Goal: Transaction & Acquisition: Purchase product/service

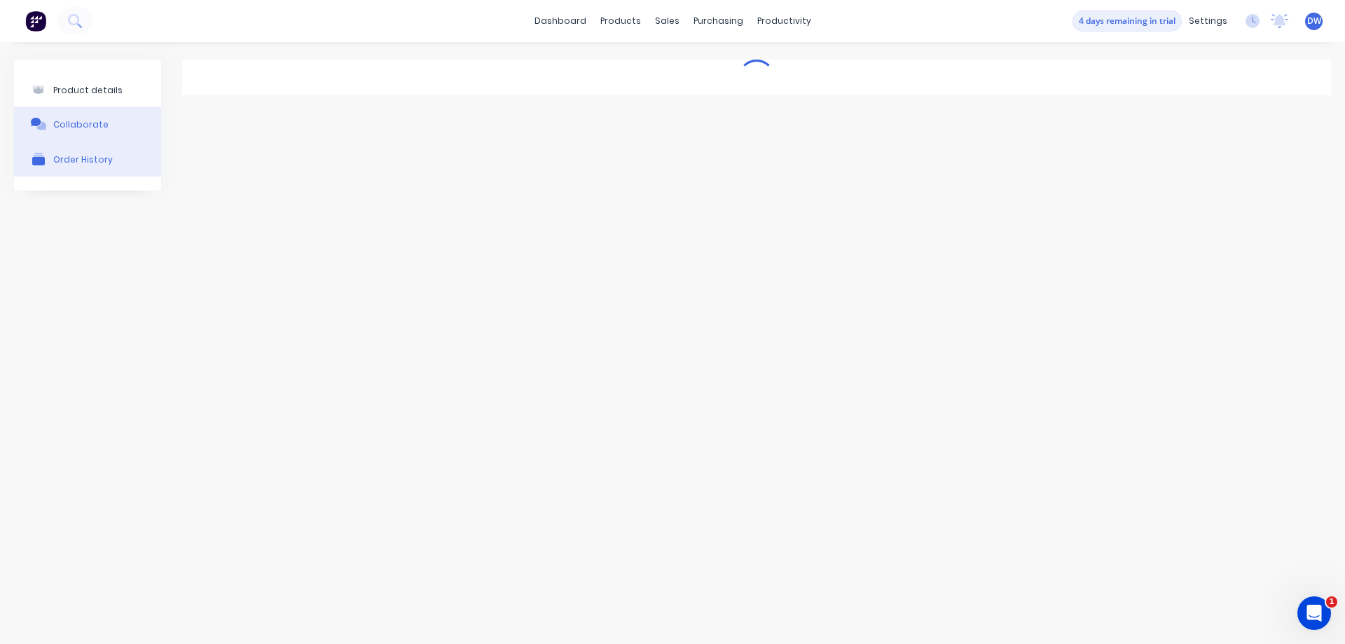
click at [83, 161] on div "Order History" at bounding box center [83, 159] width 60 height 11
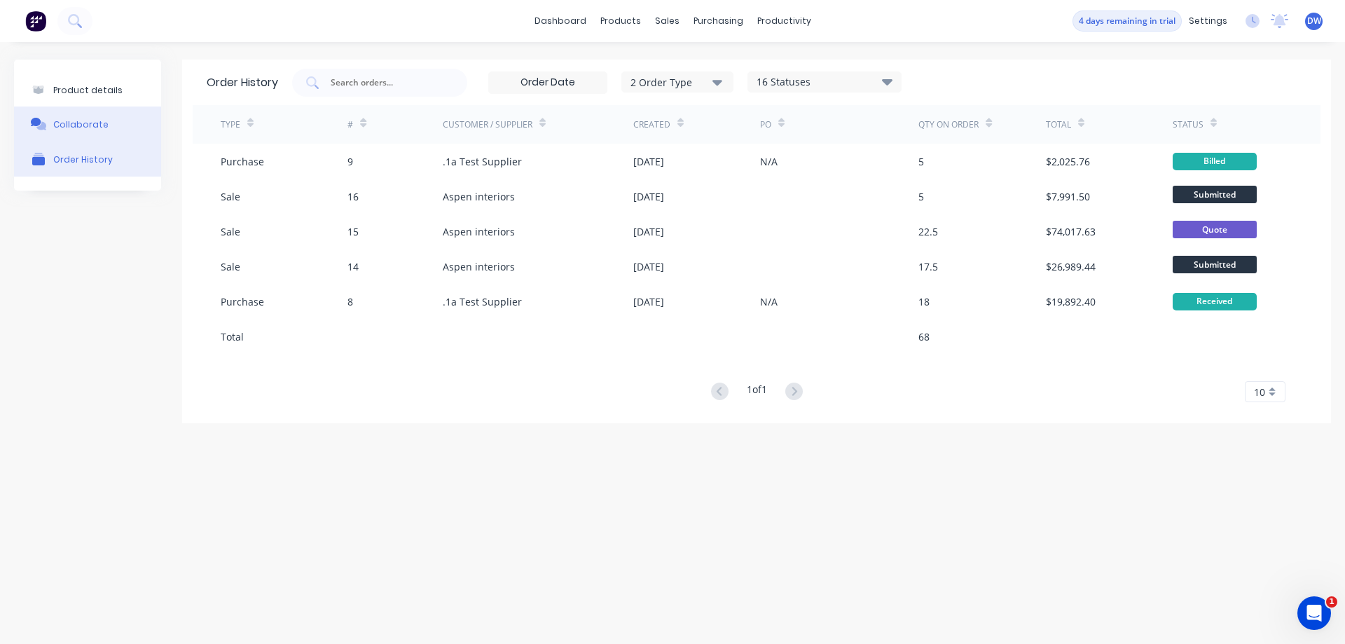
click at [78, 125] on div "Collaborate" at bounding box center [80, 124] width 55 height 11
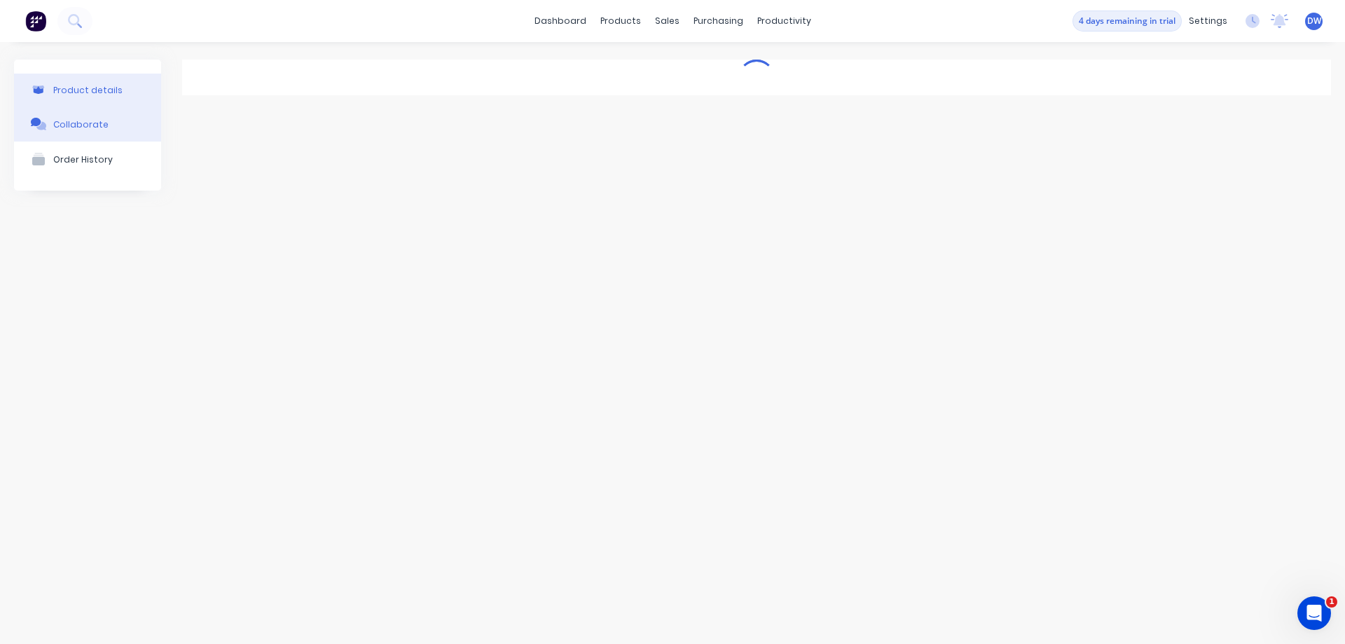
click at [85, 95] on div "Product details" at bounding box center [87, 90] width 69 height 11
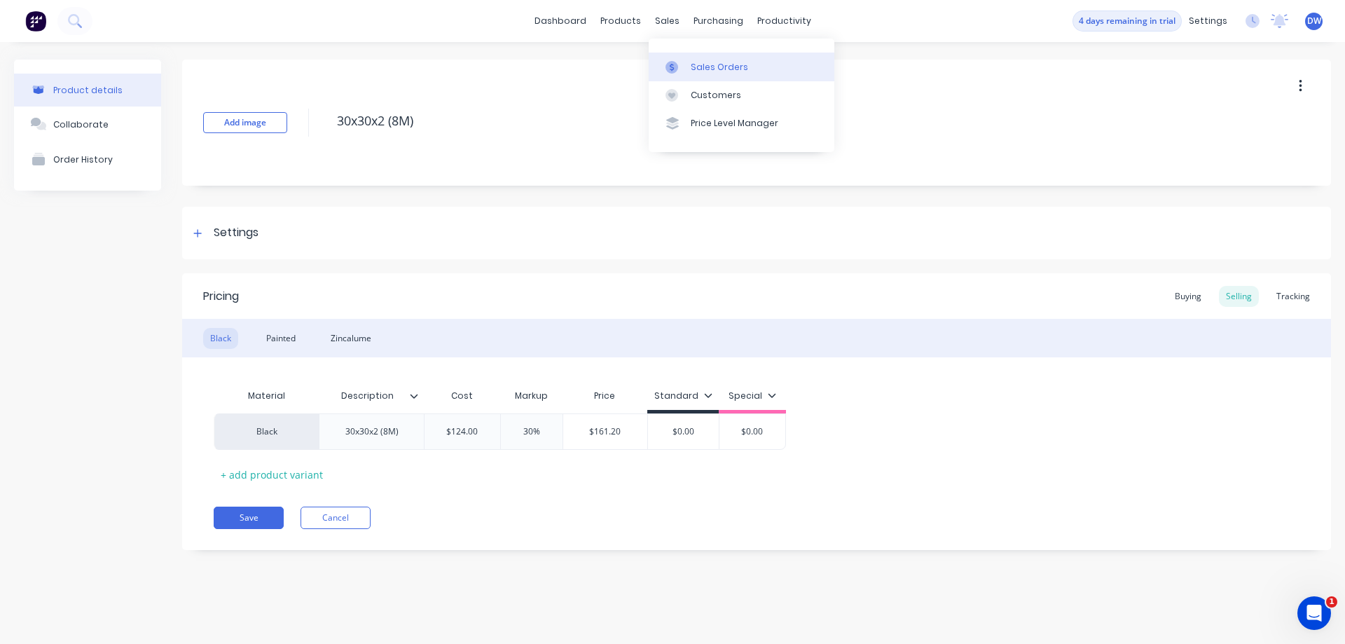
click at [683, 64] on div at bounding box center [675, 67] width 21 height 13
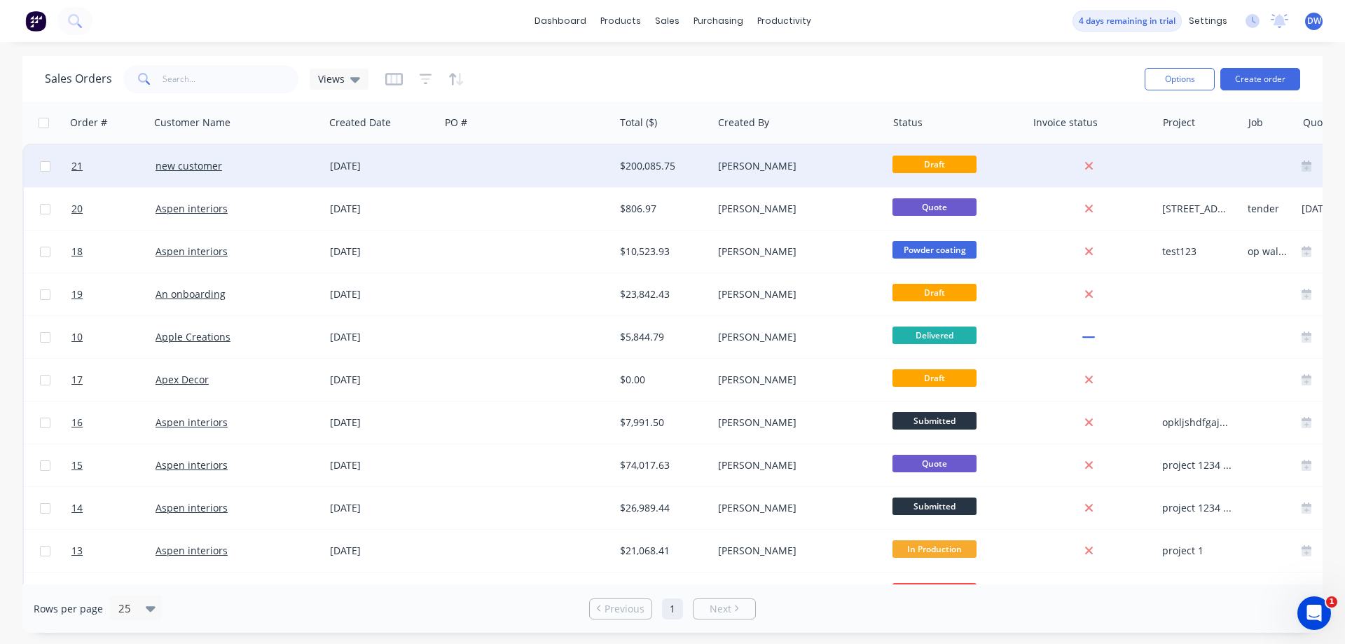
click at [417, 179] on div "[DATE]" at bounding box center [382, 166] width 116 height 42
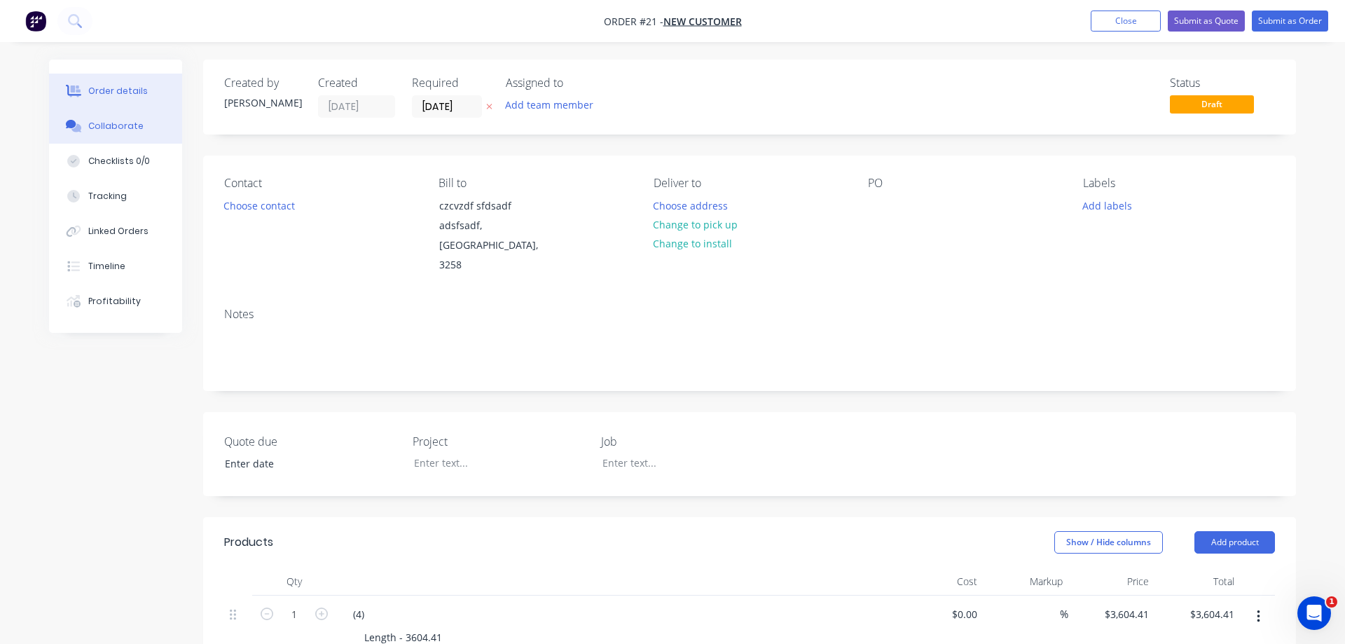
click at [109, 132] on div "Collaborate" at bounding box center [115, 126] width 55 height 13
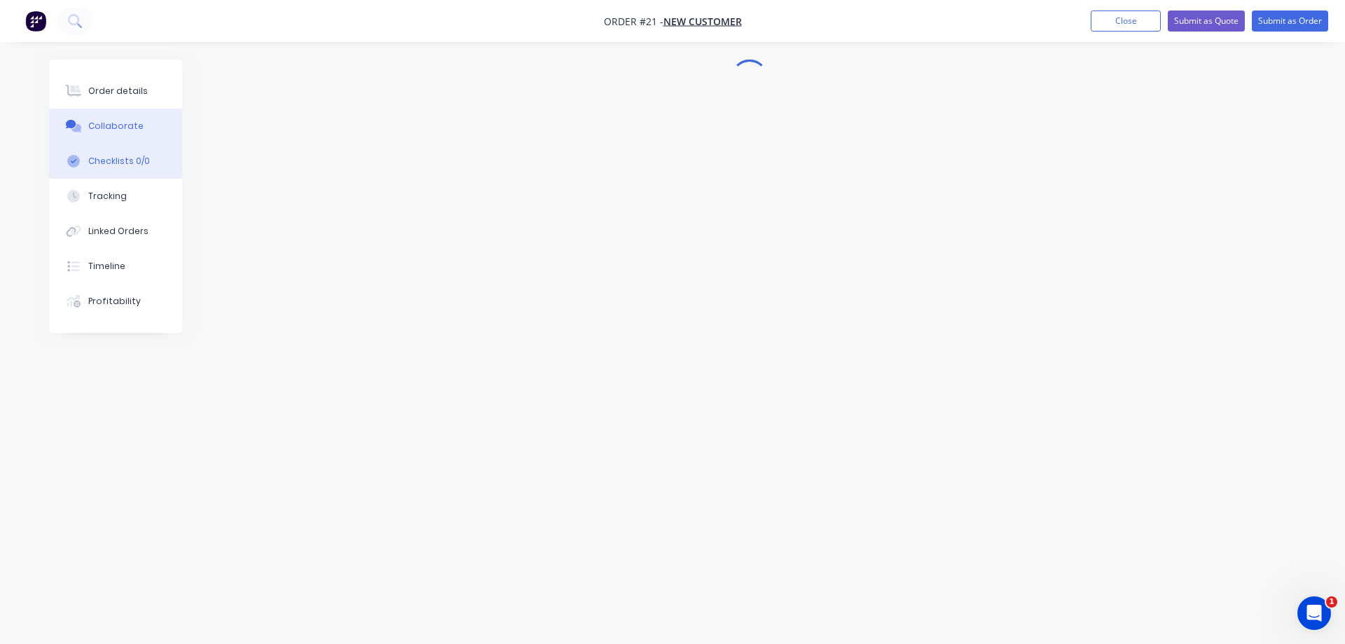
click at [112, 163] on div "Checklists 0/0" at bounding box center [119, 161] width 62 height 13
type textarea "x"
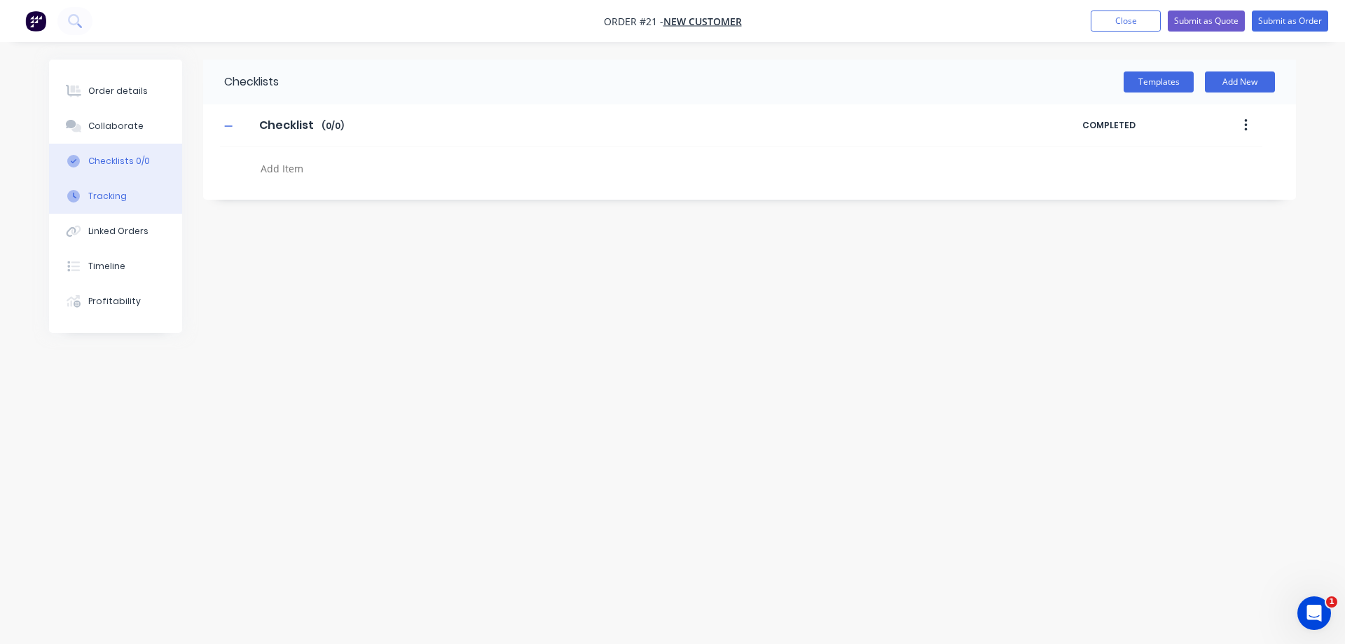
click at [96, 199] on div "Tracking" at bounding box center [107, 196] width 39 height 13
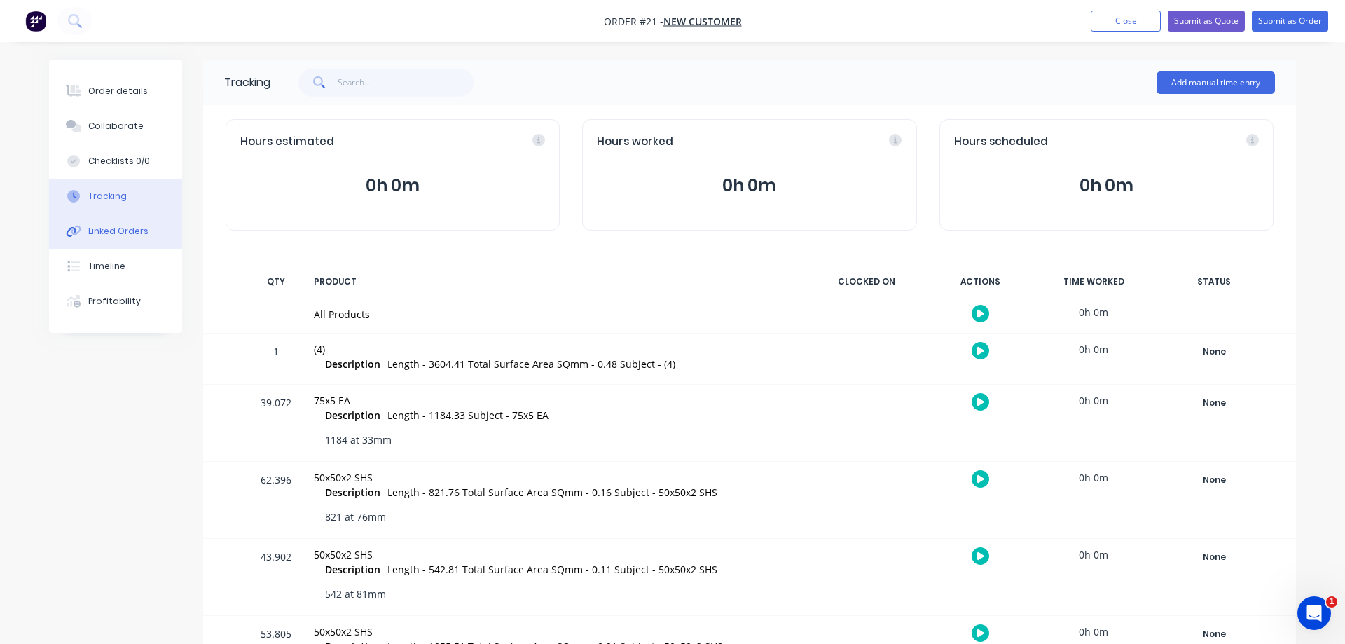
drag, startPoint x: 98, startPoint y: 230, endPoint x: 103, endPoint y: 247, distance: 18.2
click at [99, 230] on div "Linked Orders" at bounding box center [118, 231] width 60 height 13
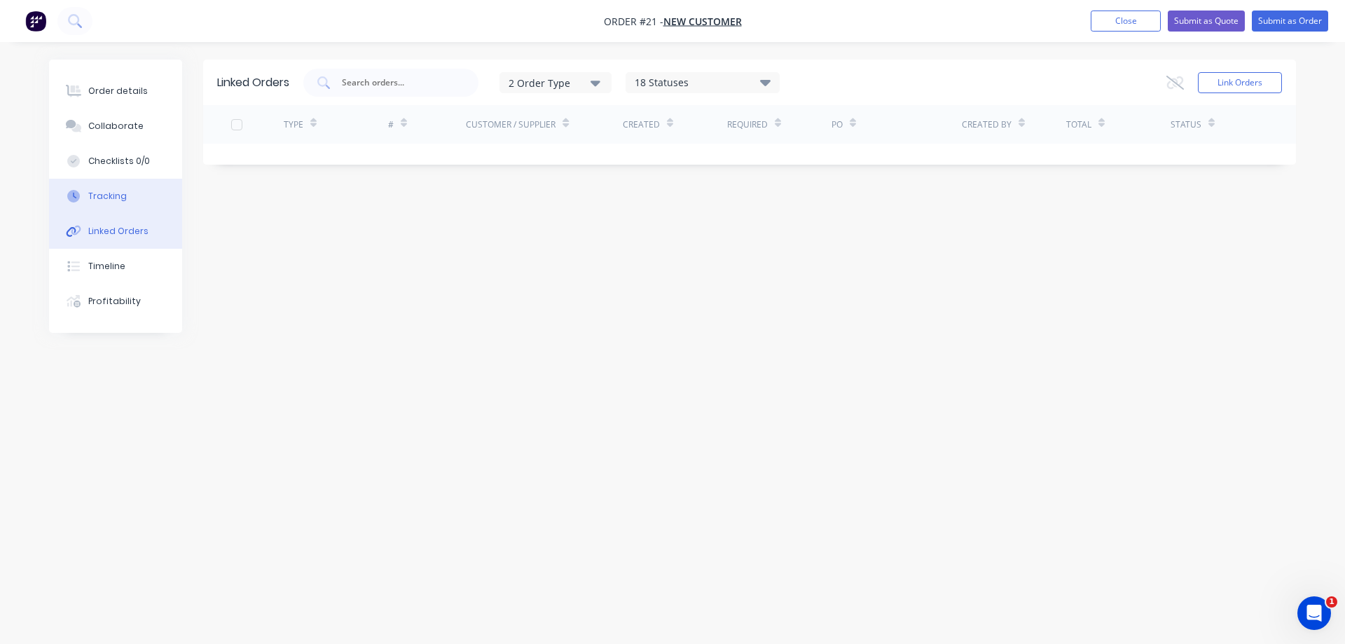
click at [109, 198] on div "Tracking" at bounding box center [107, 196] width 39 height 13
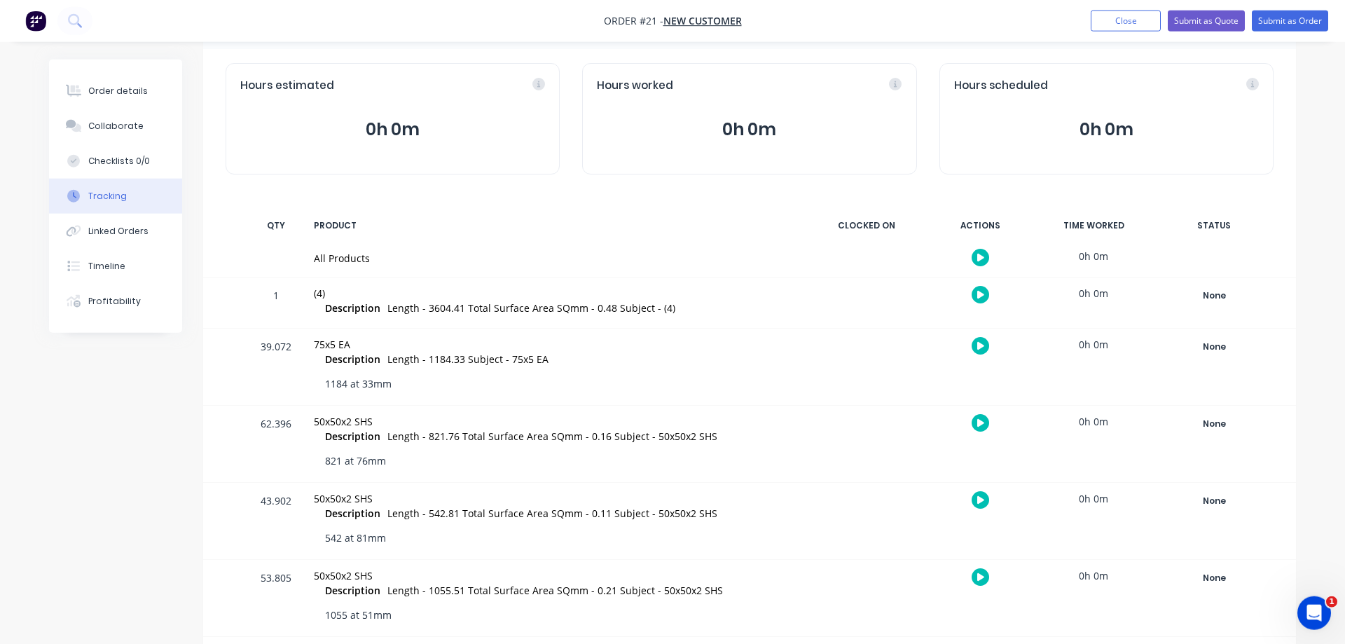
scroll to position [100, 0]
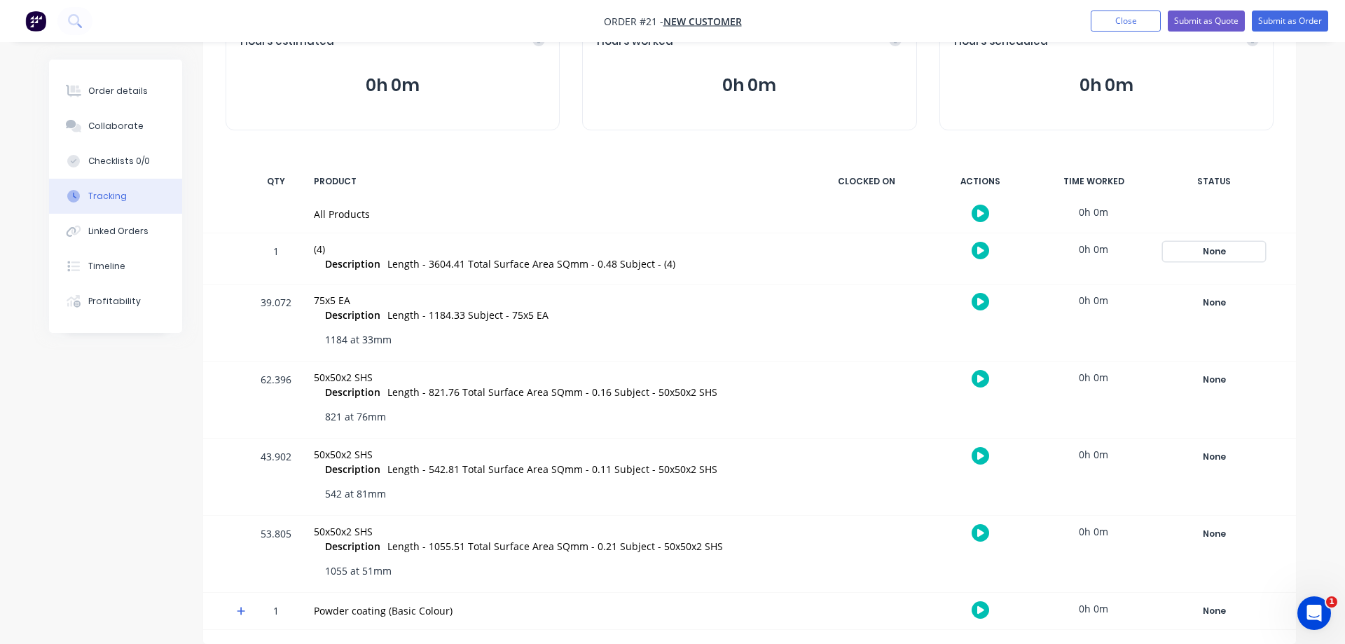
click at [1203, 247] on div "None" at bounding box center [1213, 251] width 101 height 18
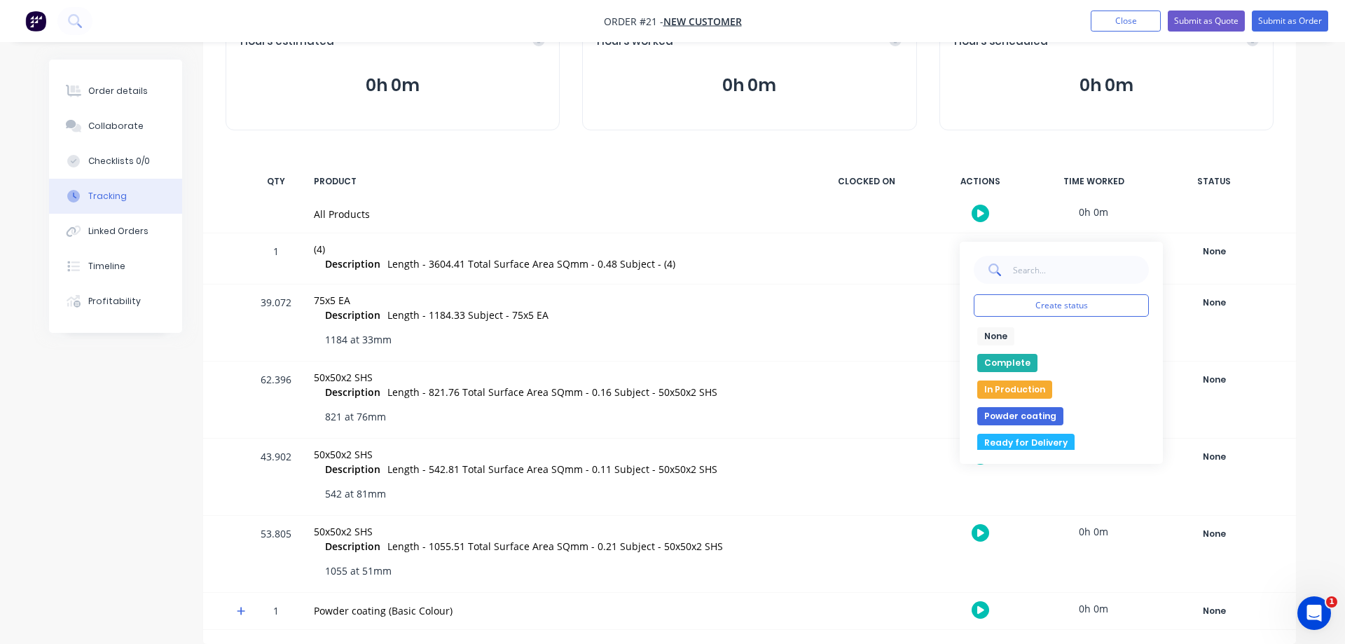
click at [1027, 389] on button "In Production" at bounding box center [1014, 389] width 75 height 18
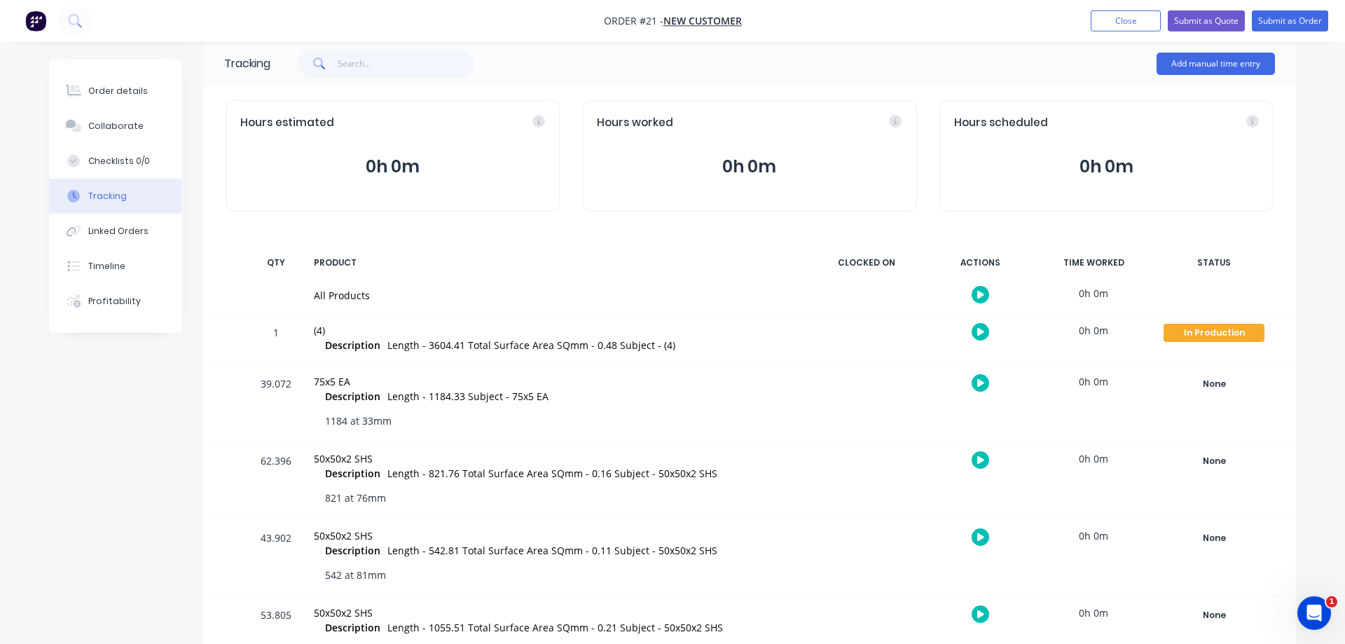
scroll to position [0, 0]
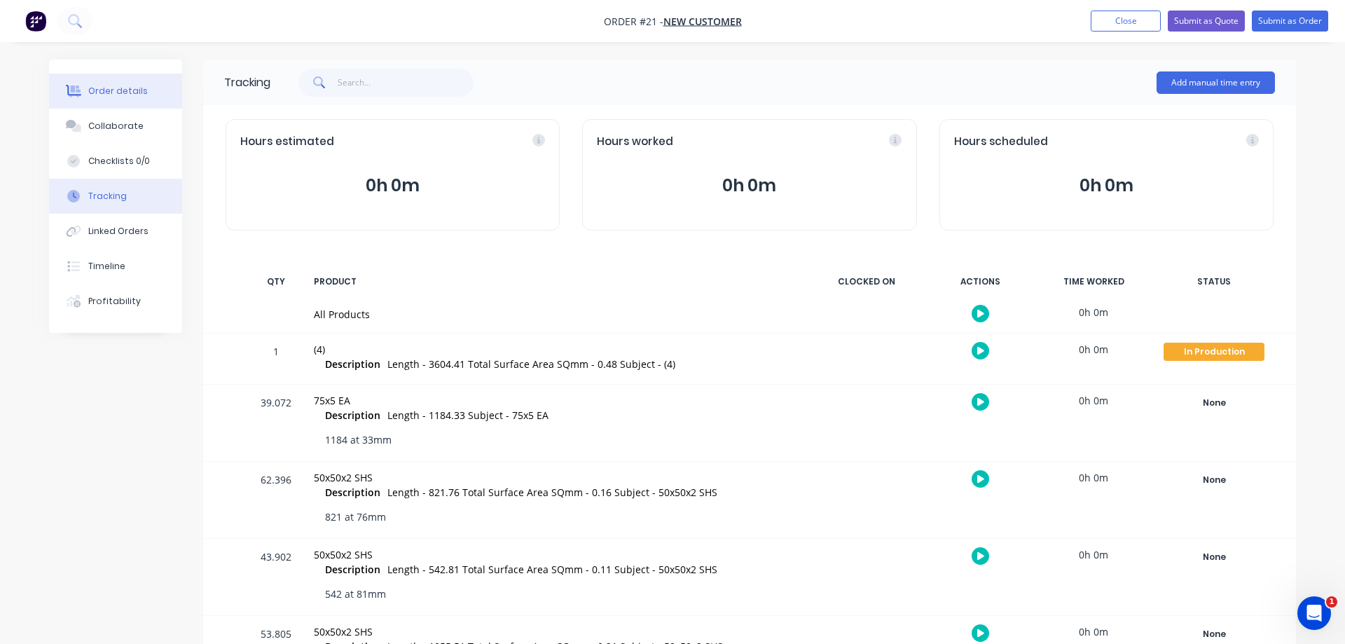
click at [130, 92] on div "Order details" at bounding box center [118, 91] width 60 height 13
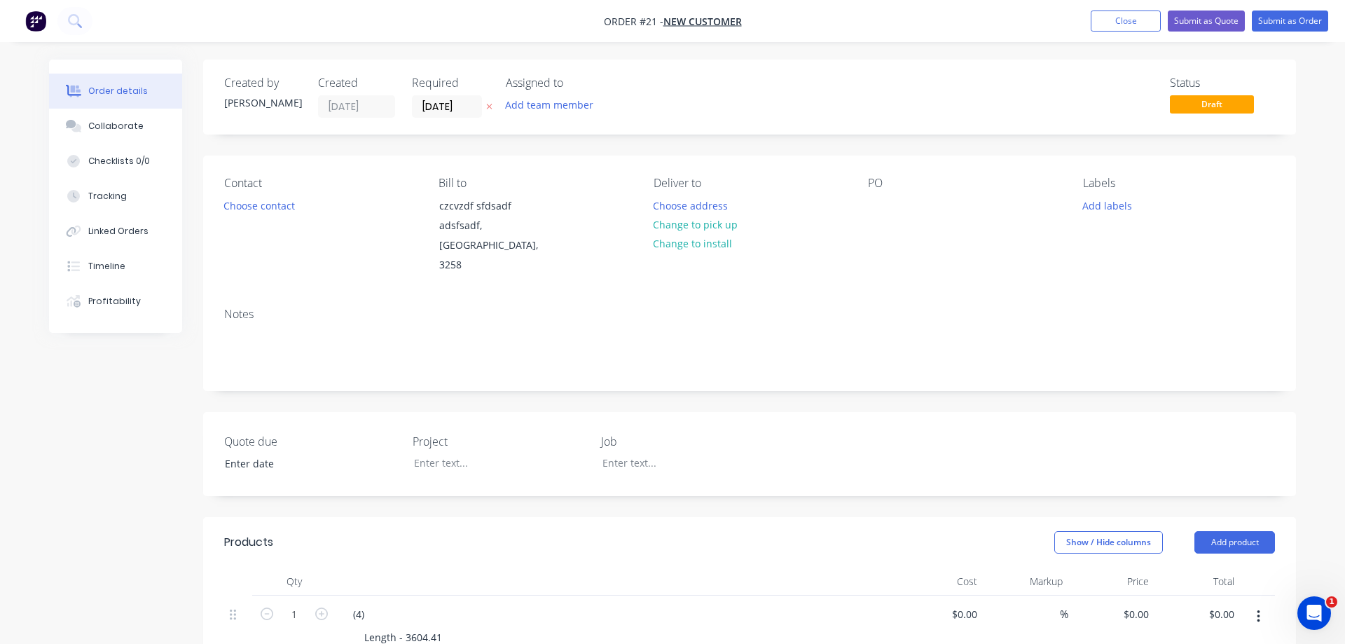
type input "$3,604.41"
type input "$1,184.33"
type input "$46,274.14"
type input "$821.76"
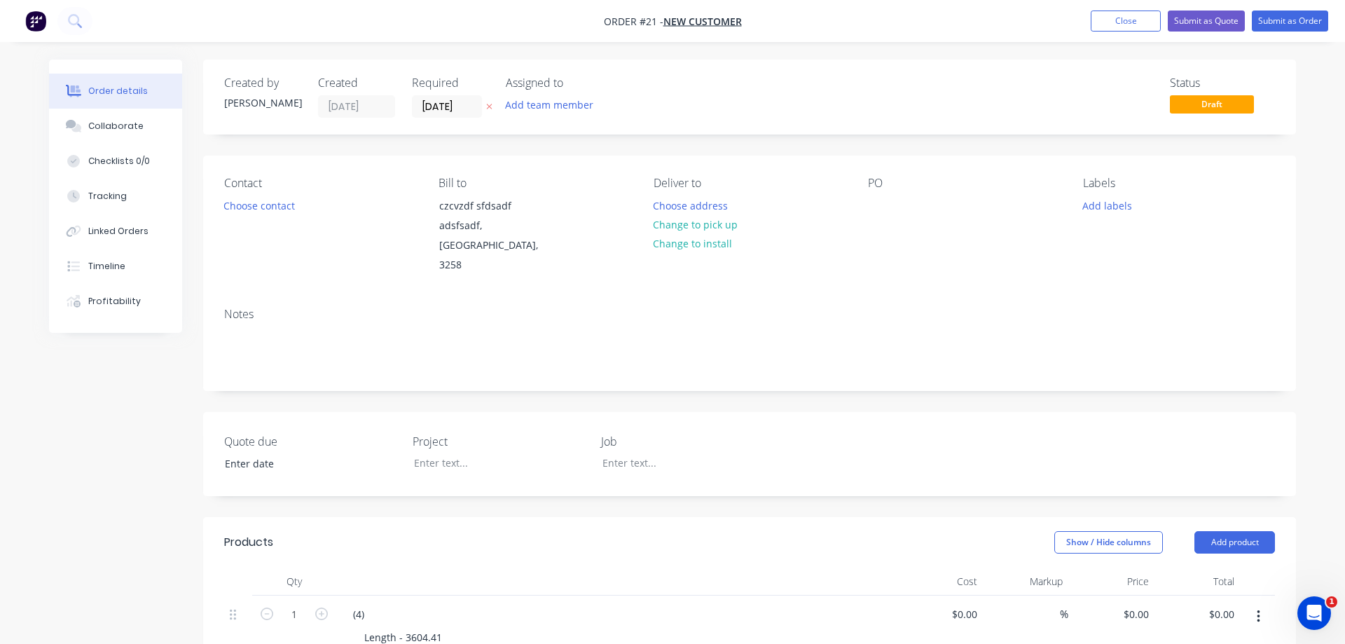
type input "$51,274.54"
type input "$542.81"
type input "$23,830.44"
type input "$1,055.51"
type input "$56,791.72"
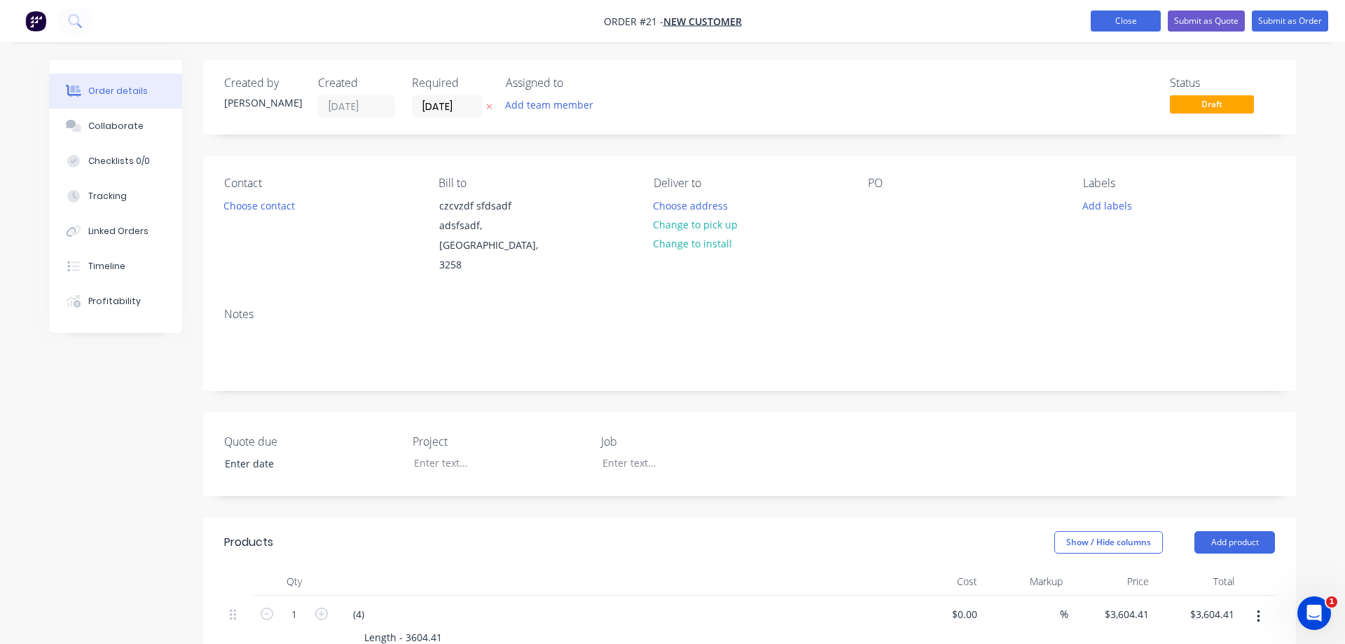
click at [1102, 20] on button "Close" at bounding box center [1125, 21] width 70 height 21
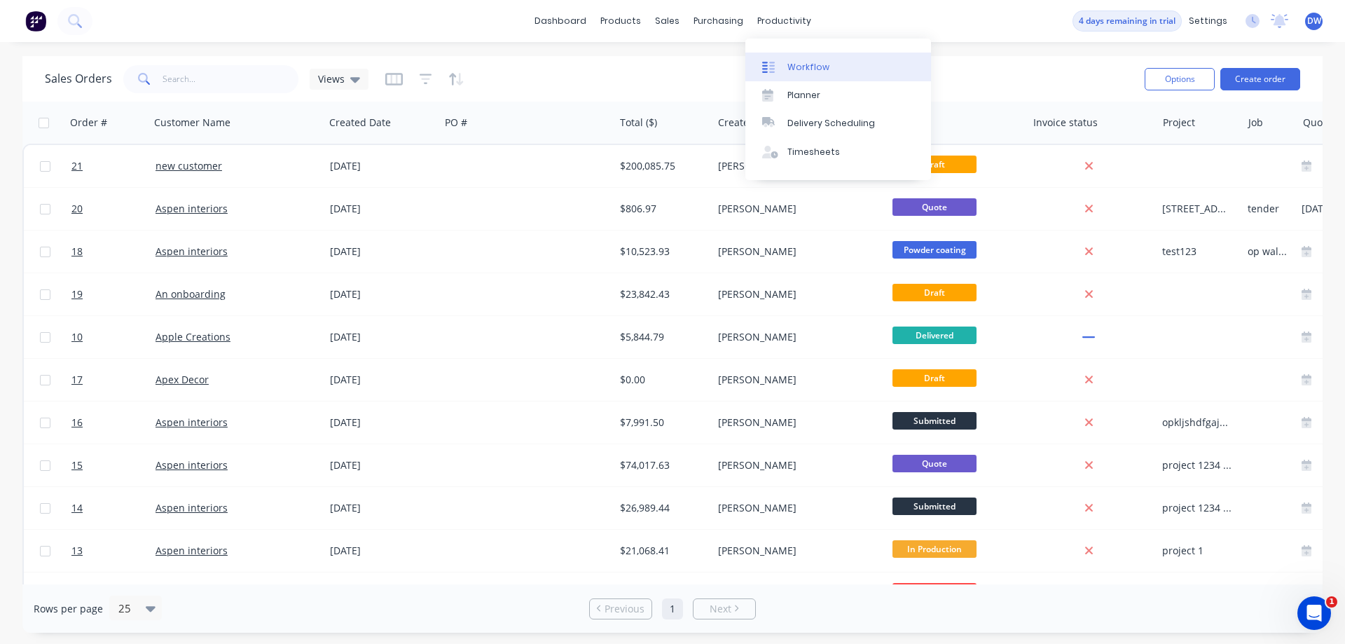
click at [811, 69] on div "Workflow" at bounding box center [808, 67] width 42 height 13
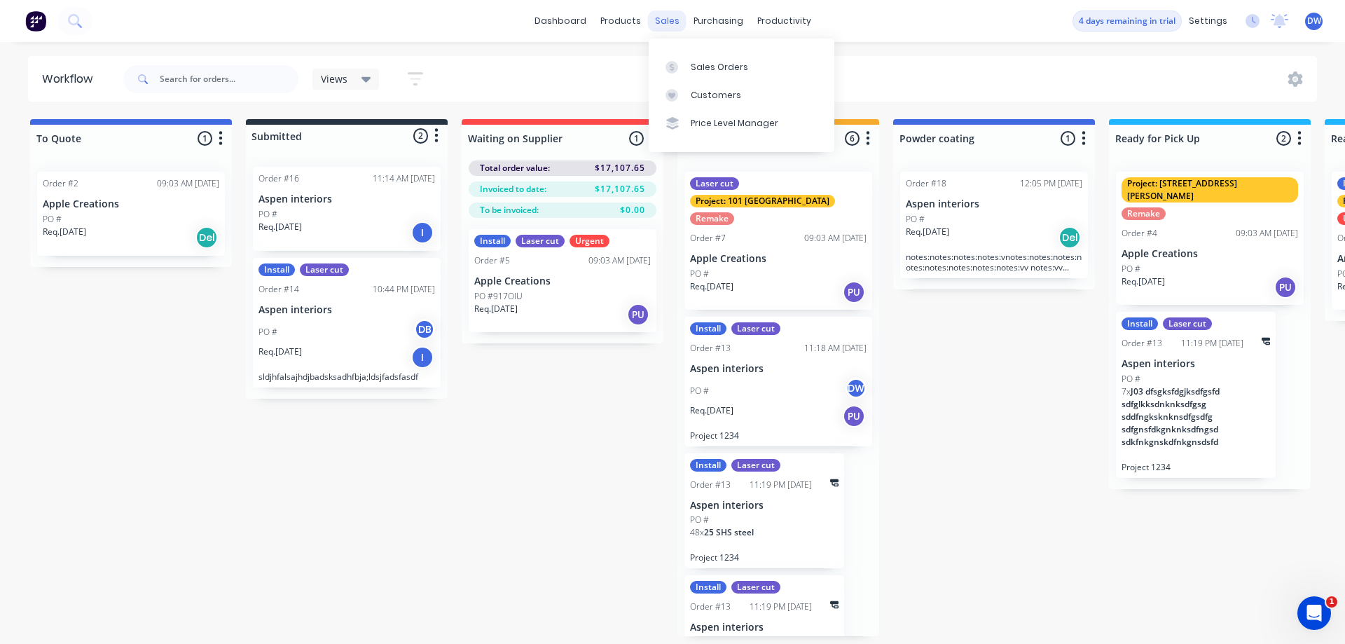
click at [658, 27] on div "sales" at bounding box center [667, 21] width 39 height 21
click at [673, 63] on icon at bounding box center [671, 67] width 13 height 13
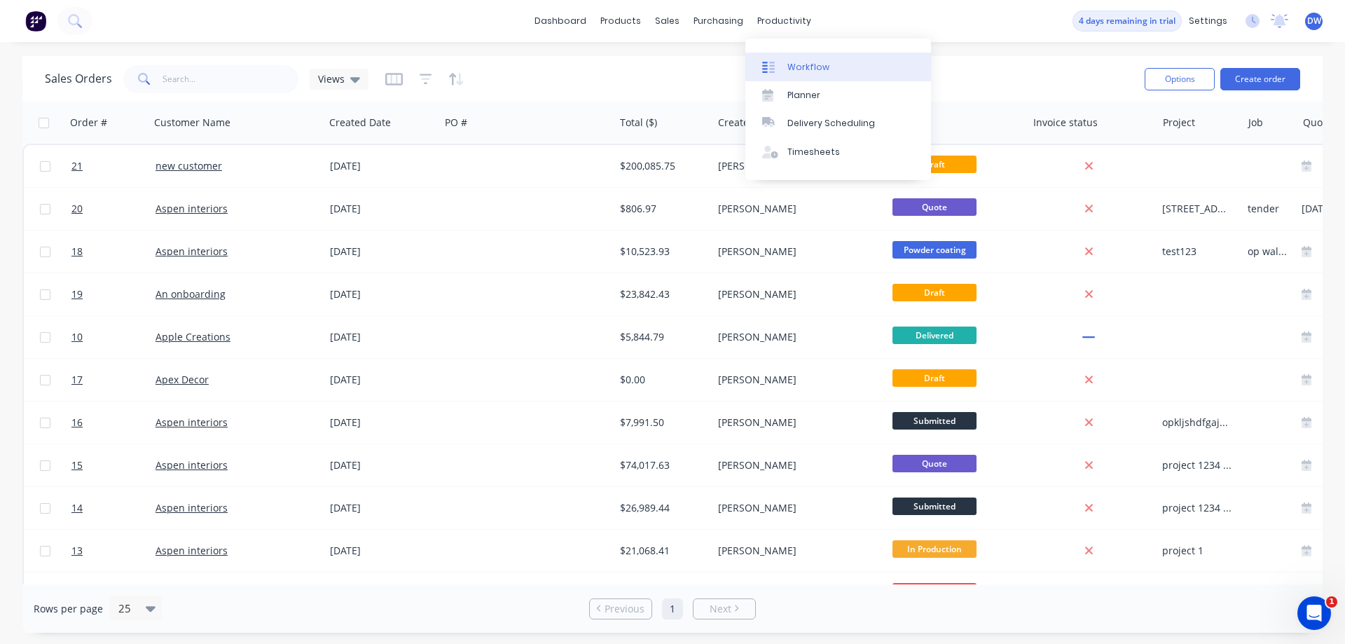
click at [795, 72] on div "Workflow" at bounding box center [808, 67] width 42 height 13
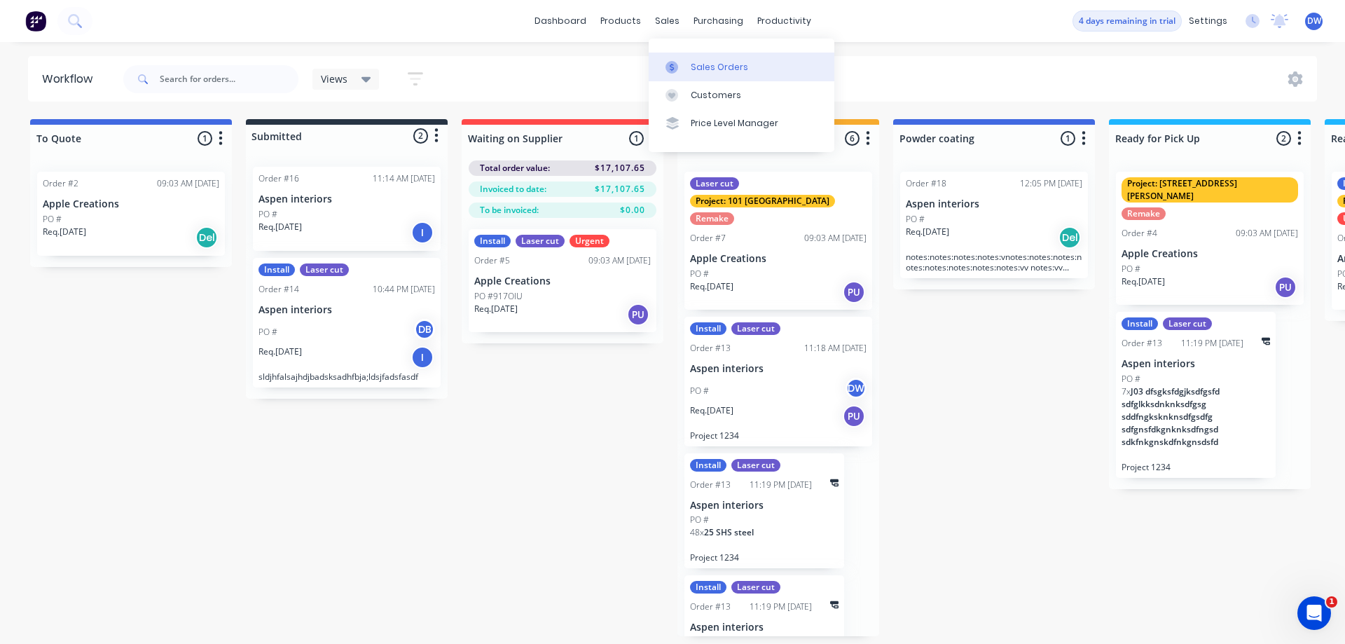
click at [676, 64] on icon at bounding box center [671, 67] width 13 height 13
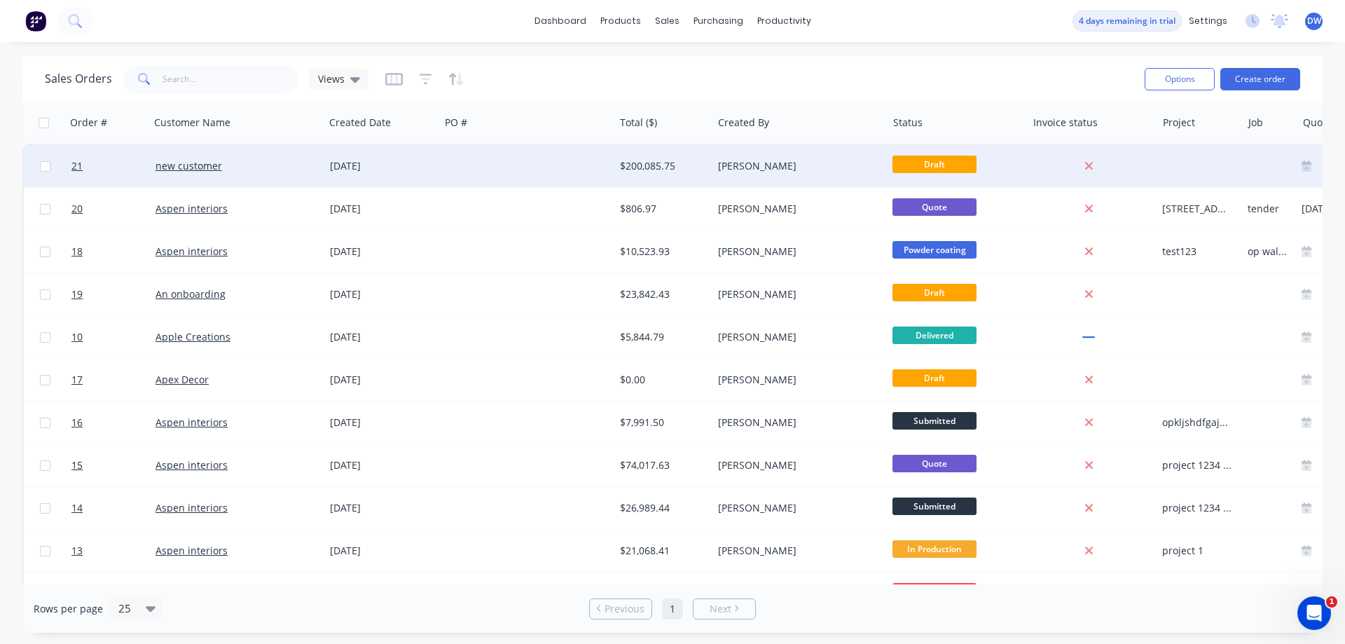
click at [916, 166] on span "Draft" at bounding box center [934, 164] width 84 height 18
click at [480, 166] on div at bounding box center [527, 166] width 174 height 42
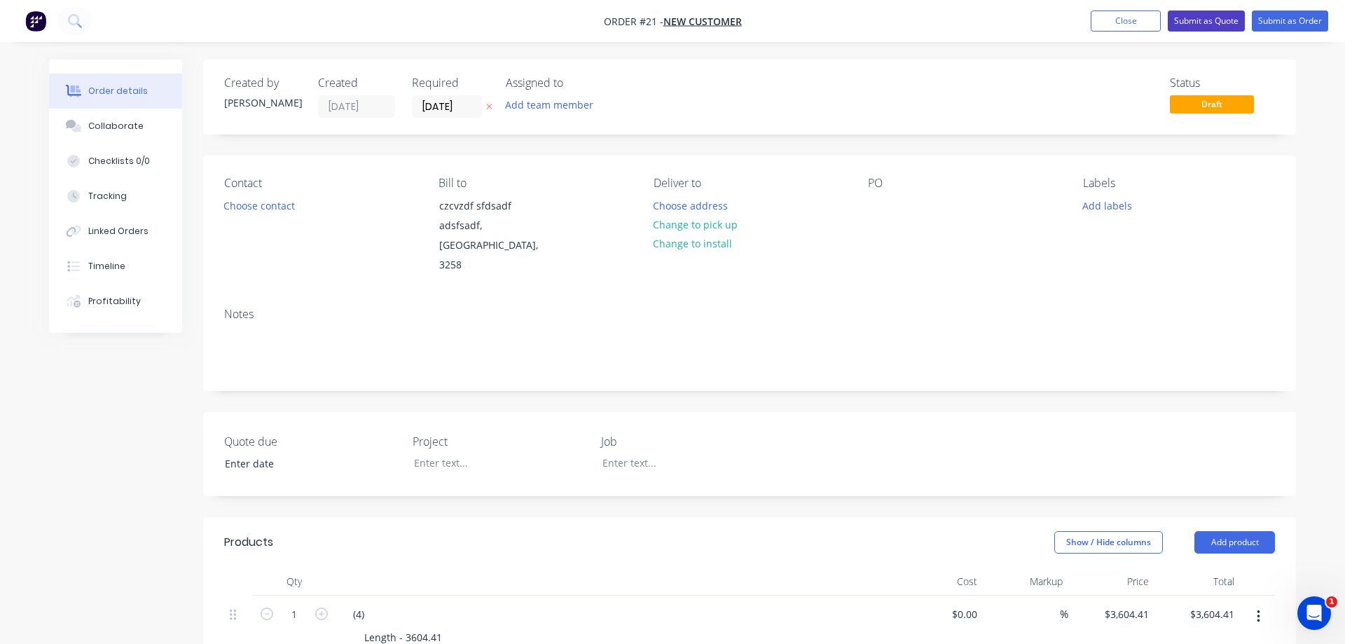
click at [1194, 25] on button "Submit as Quote" at bounding box center [1206, 21] width 77 height 21
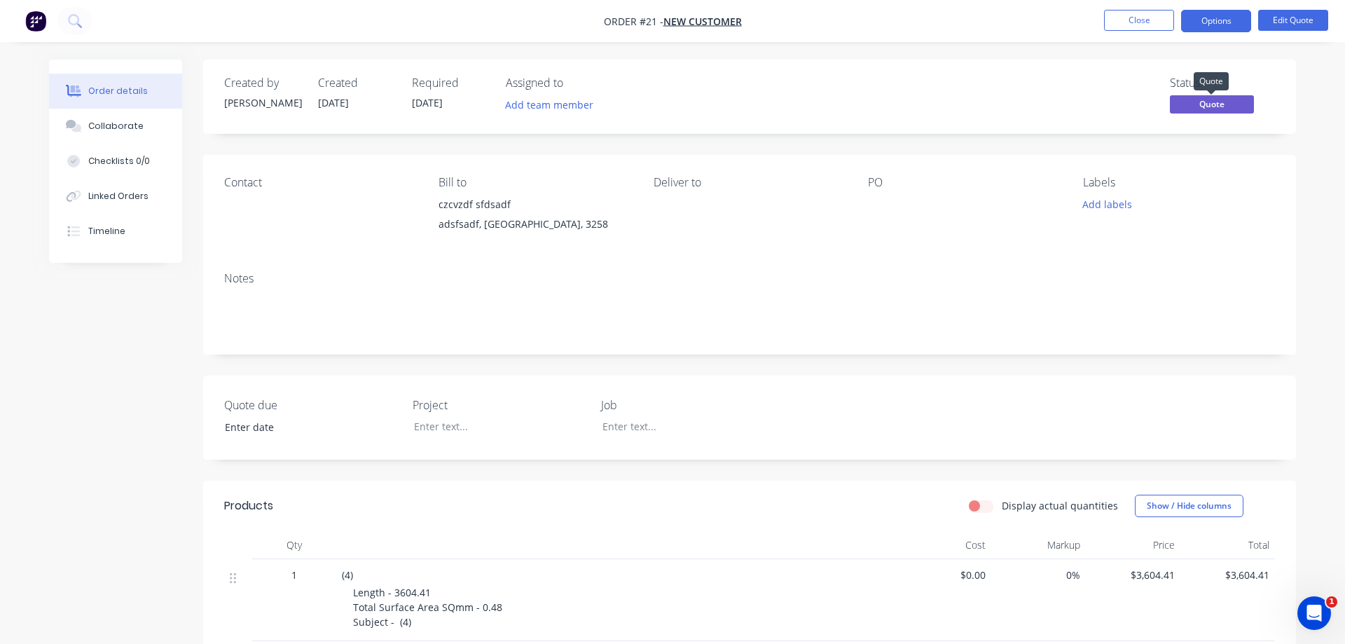
click at [1214, 104] on span "Quote" at bounding box center [1212, 104] width 84 height 18
click at [1130, 70] on div "Created by [PERSON_NAME] Created [DATE] Required [DATE] Assigned to Add team me…" at bounding box center [749, 97] width 1093 height 74
click at [1191, 16] on button "Options" at bounding box center [1216, 21] width 70 height 22
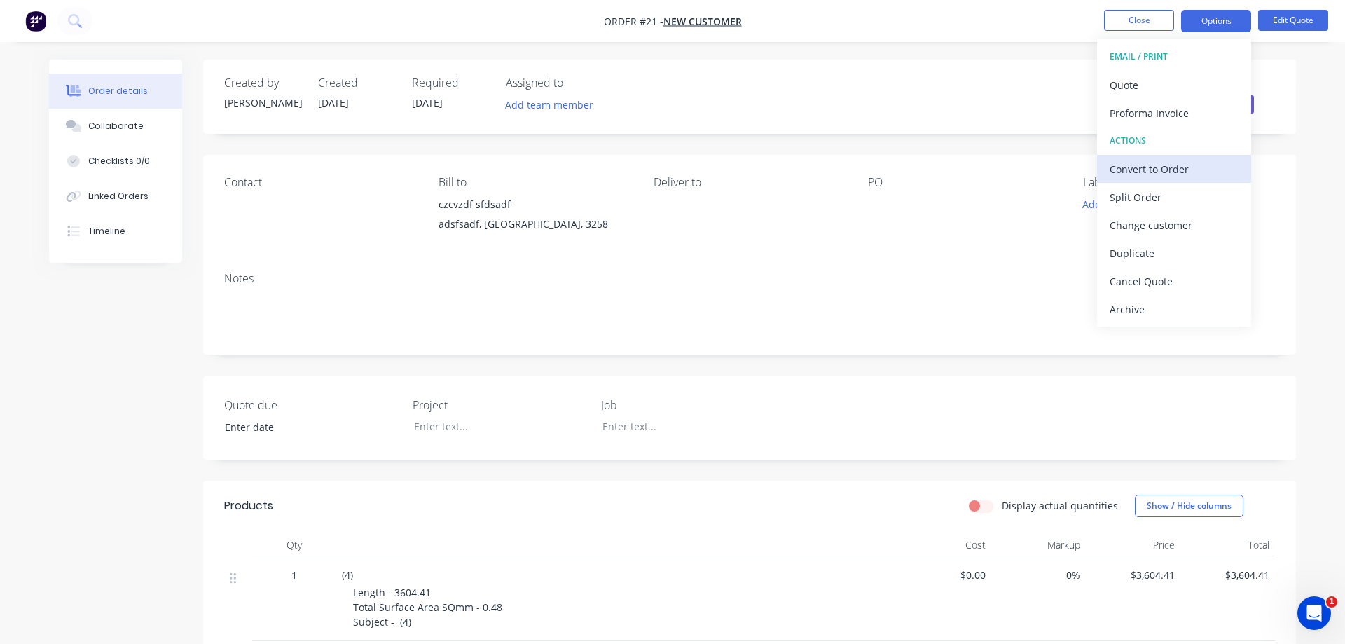
click at [1182, 169] on div "Convert to Order" at bounding box center [1173, 169] width 129 height 20
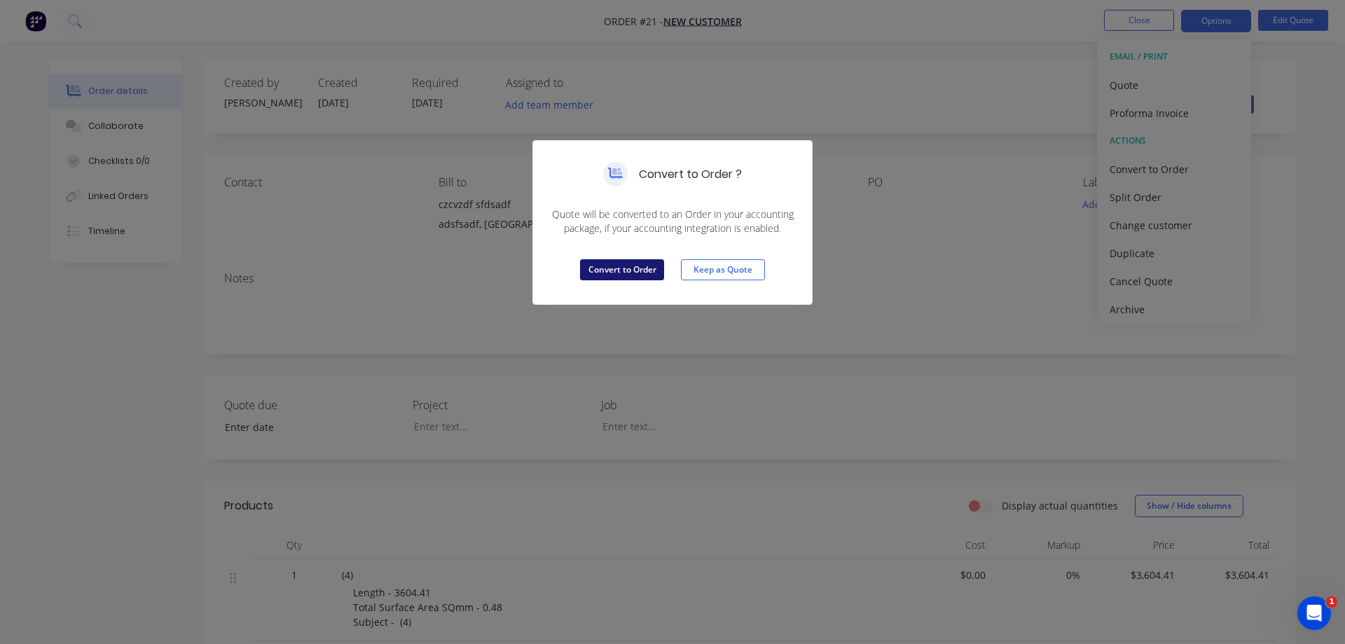
click at [631, 270] on button "Convert to Order" at bounding box center [622, 269] width 84 height 21
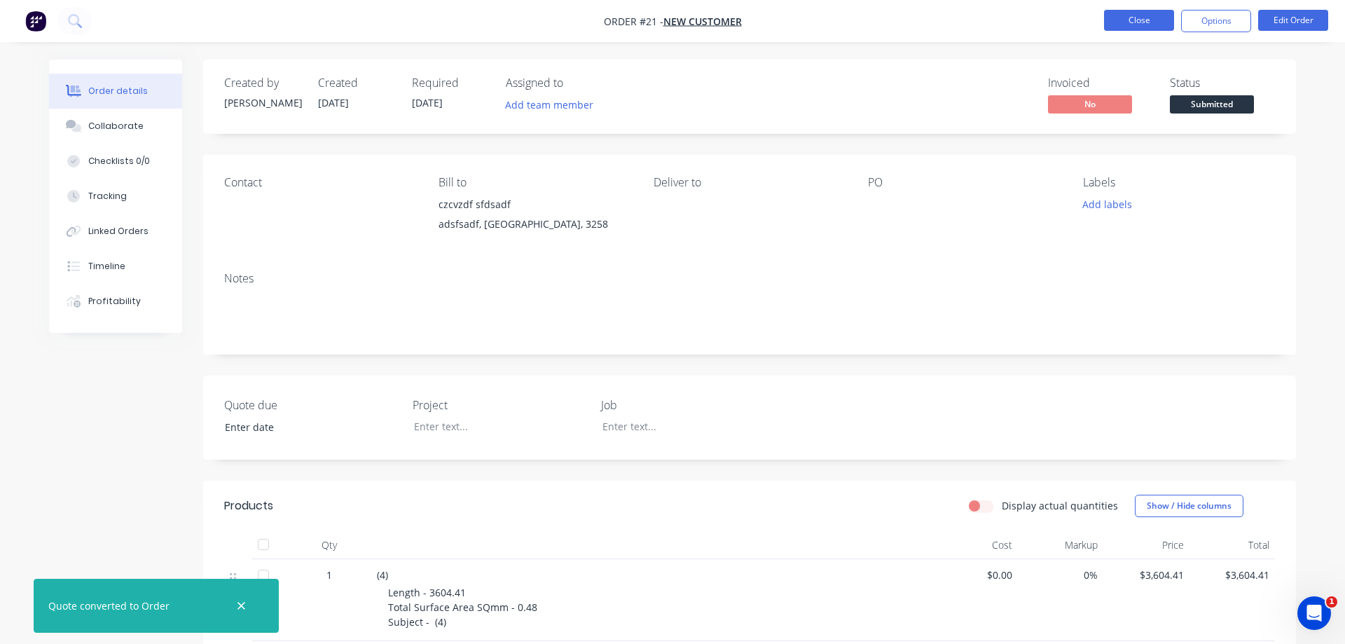
click at [1127, 23] on button "Close" at bounding box center [1139, 20] width 70 height 21
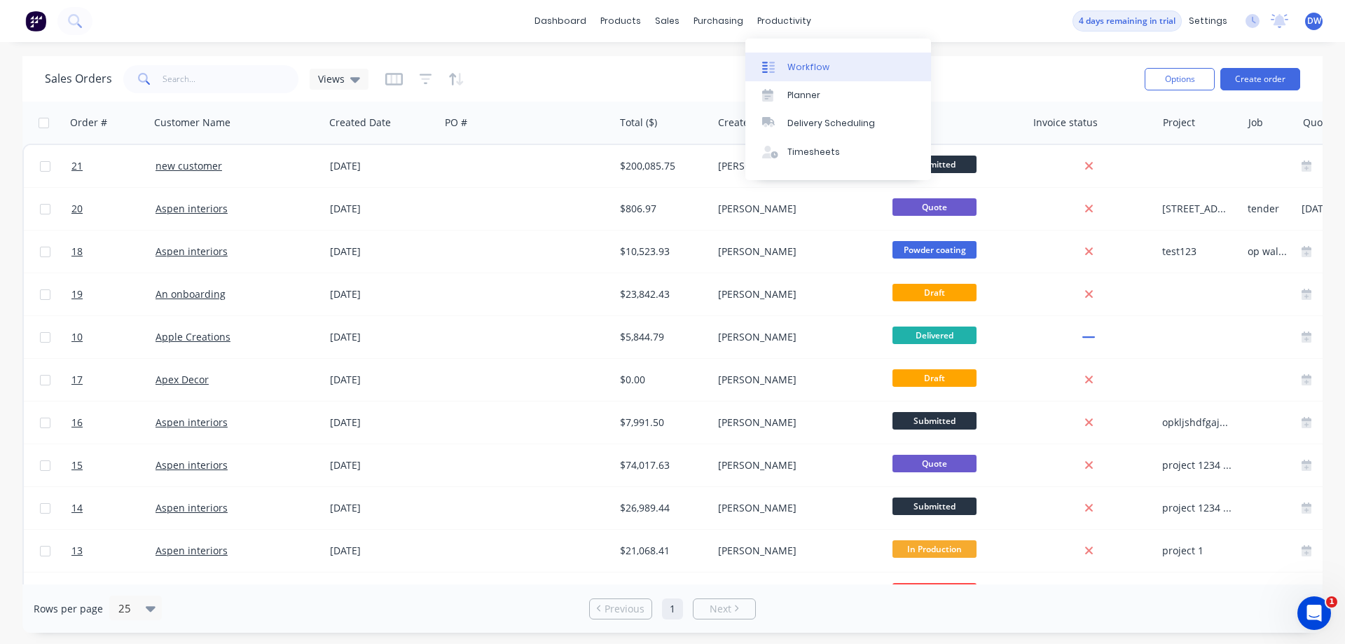
click at [785, 62] on link "Workflow" at bounding box center [838, 67] width 186 height 28
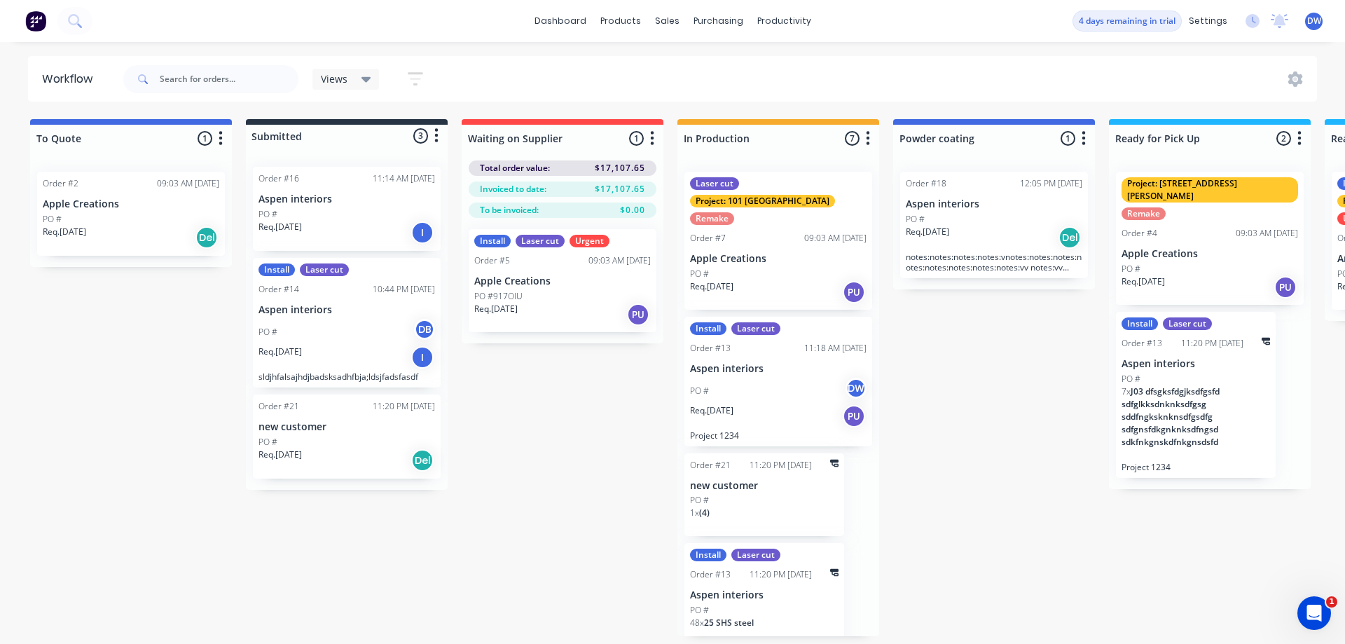
scroll to position [366, 0]
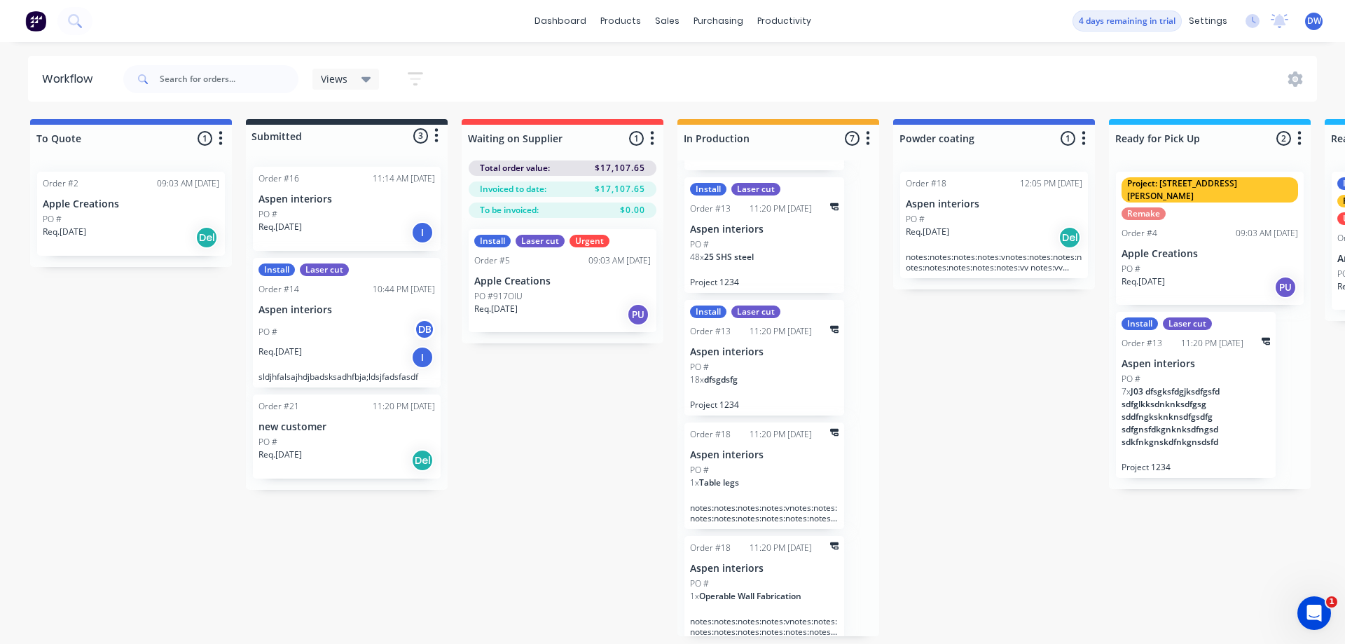
click at [504, 495] on div "To Quote 1 Status colour #4169E1 hex #4169E1 Save Cancel Notifications Email SM…" at bounding box center [954, 377] width 1930 height 517
click at [331, 449] on div "Req. [DATE] Del" at bounding box center [346, 460] width 176 height 24
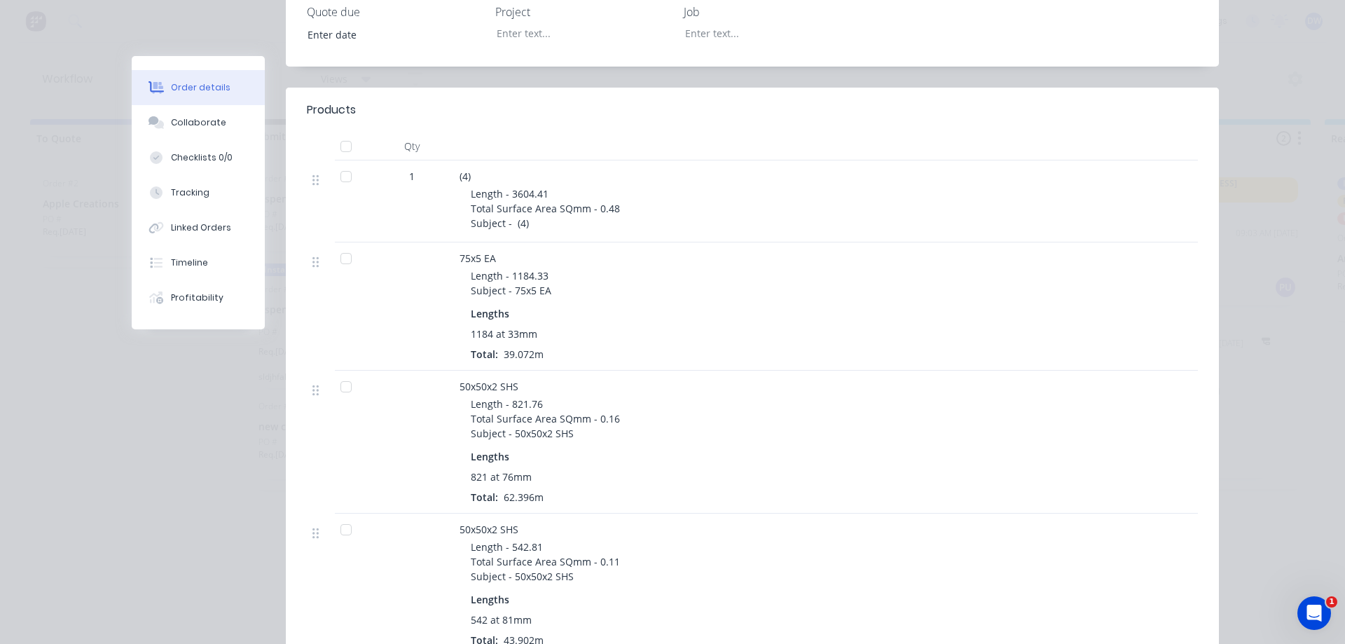
scroll to position [240, 0]
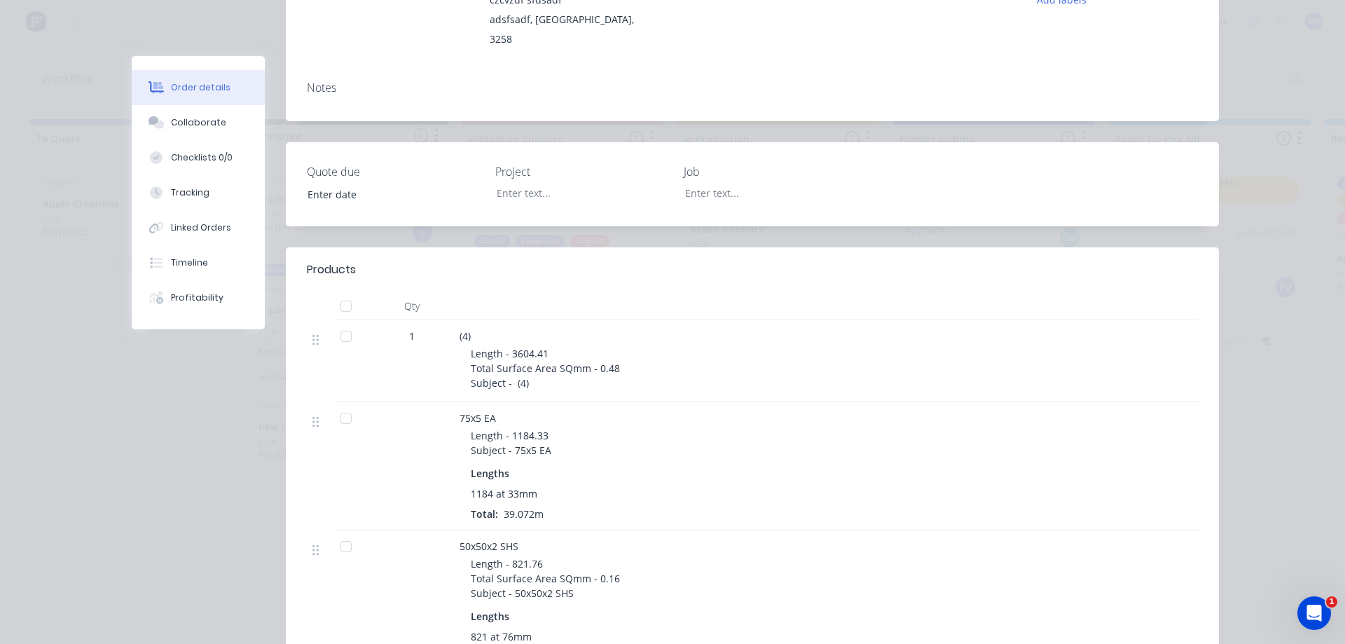
click at [346, 294] on div at bounding box center [346, 306] width 28 height 28
click at [346, 292] on div at bounding box center [346, 306] width 28 height 28
click at [343, 322] on div at bounding box center [346, 336] width 28 height 28
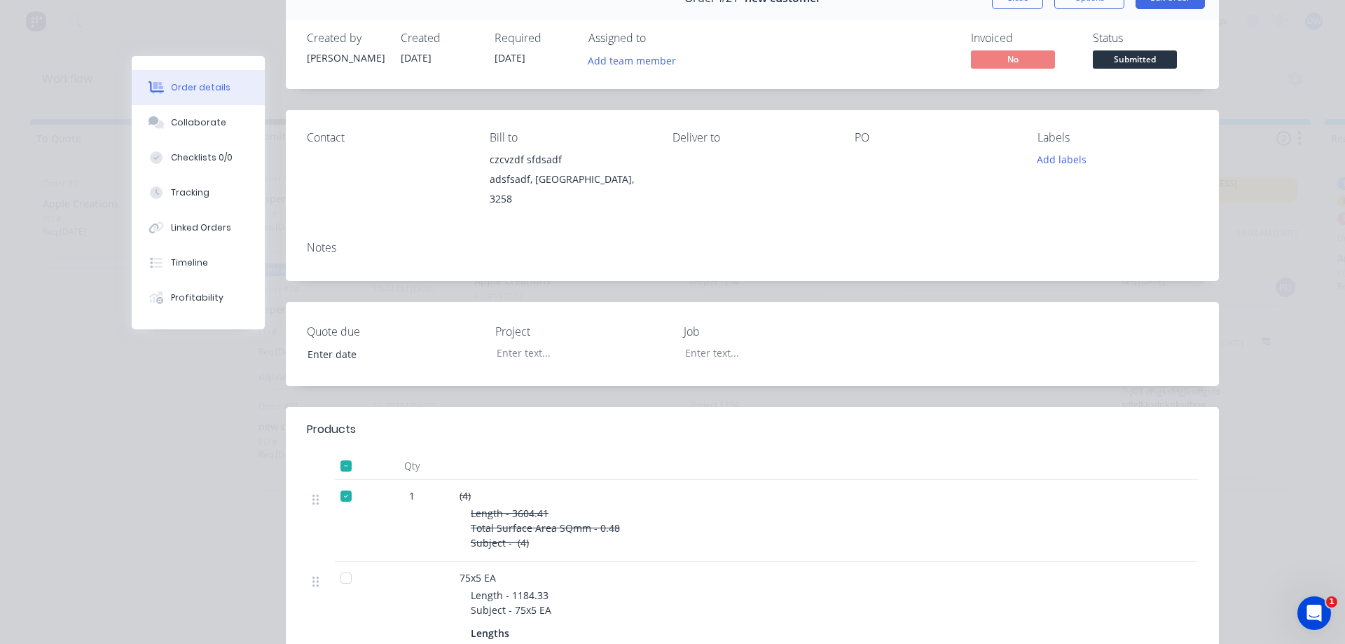
scroll to position [0, 0]
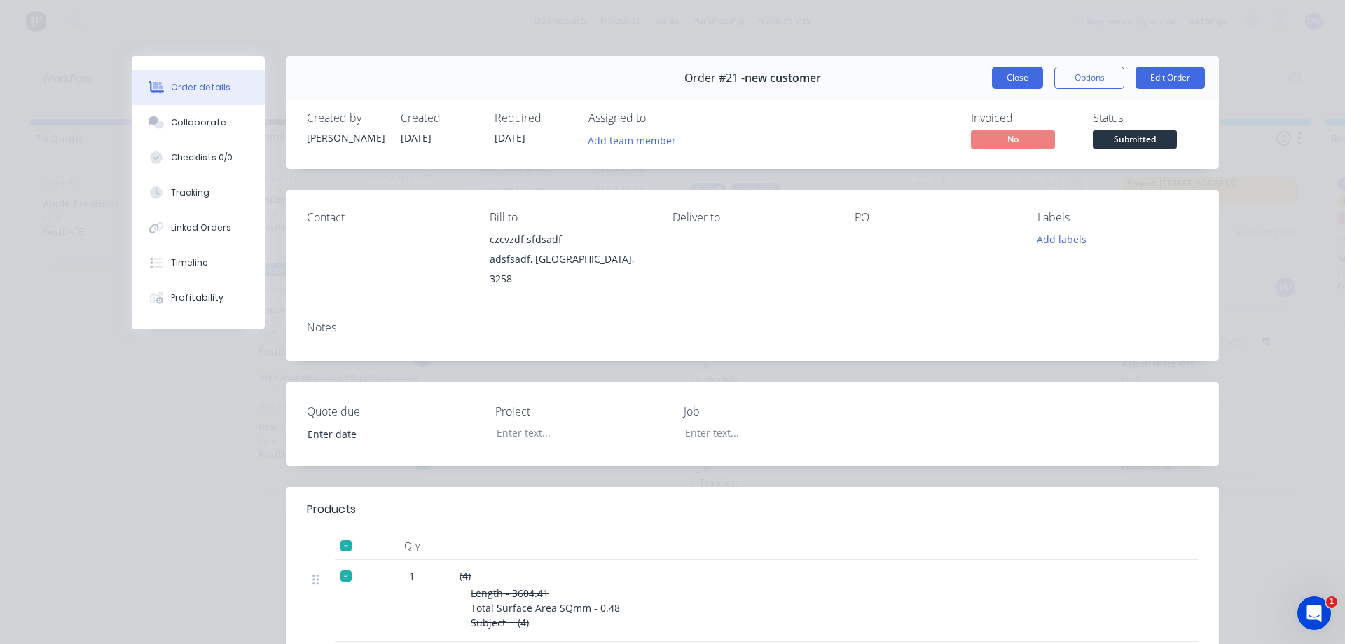
click at [1011, 78] on button "Close" at bounding box center [1017, 78] width 51 height 22
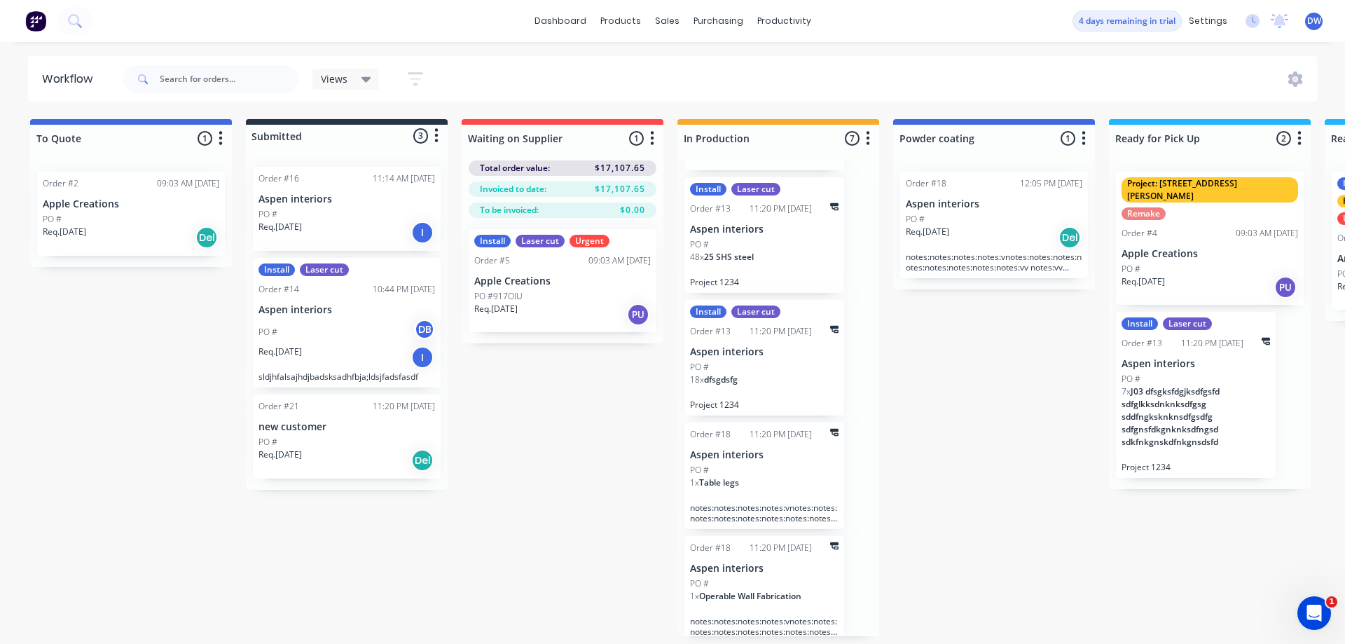
click at [364, 450] on div "Req. [DATE] Del" at bounding box center [346, 460] width 176 height 24
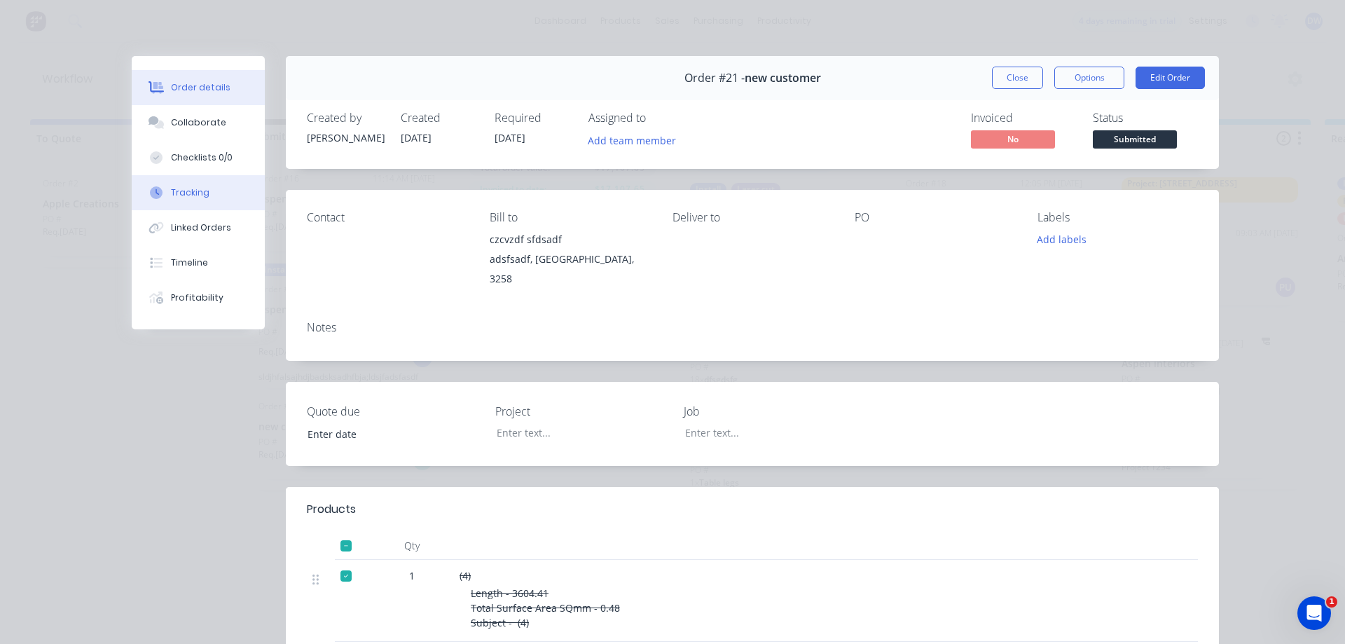
click at [181, 189] on div "Tracking" at bounding box center [190, 192] width 39 height 13
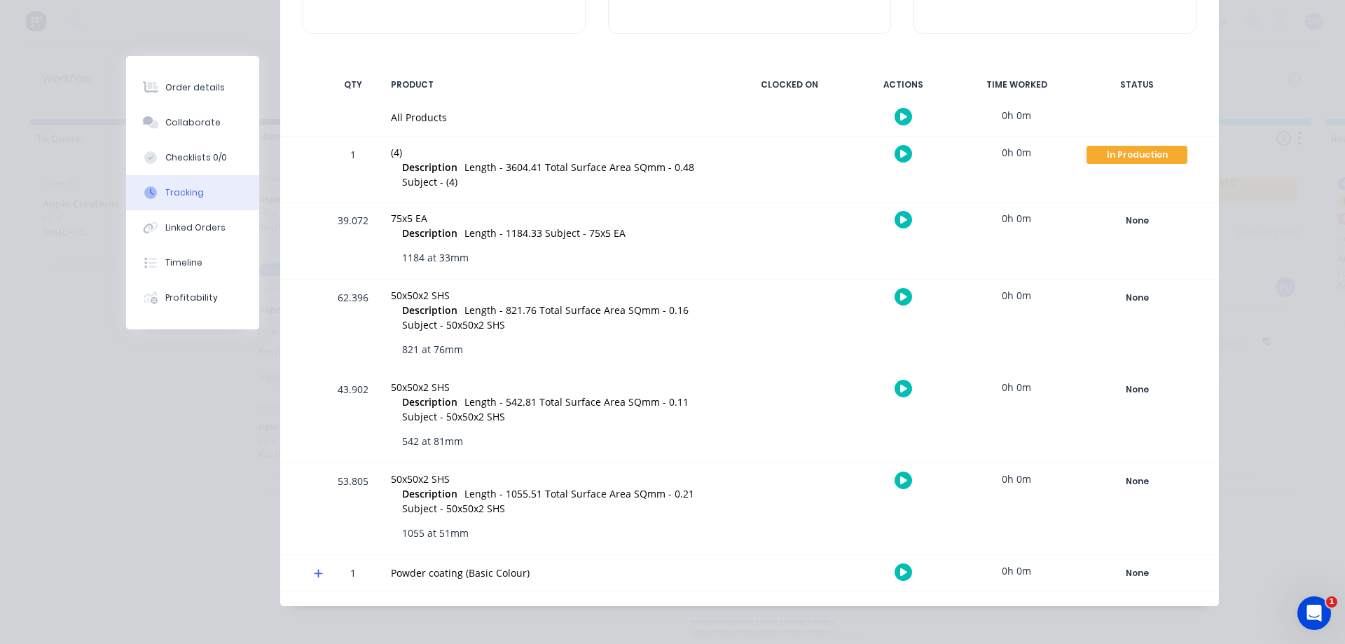
scroll to position [238, 0]
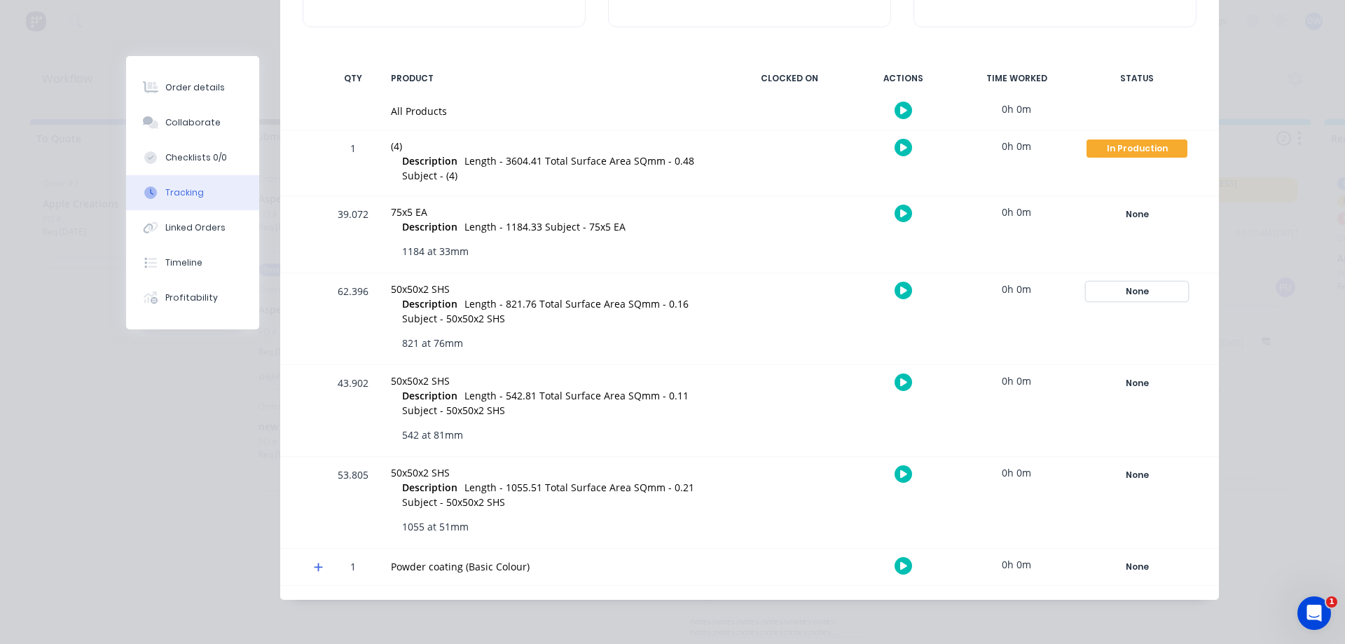
click at [1141, 298] on div "None" at bounding box center [1136, 291] width 101 height 18
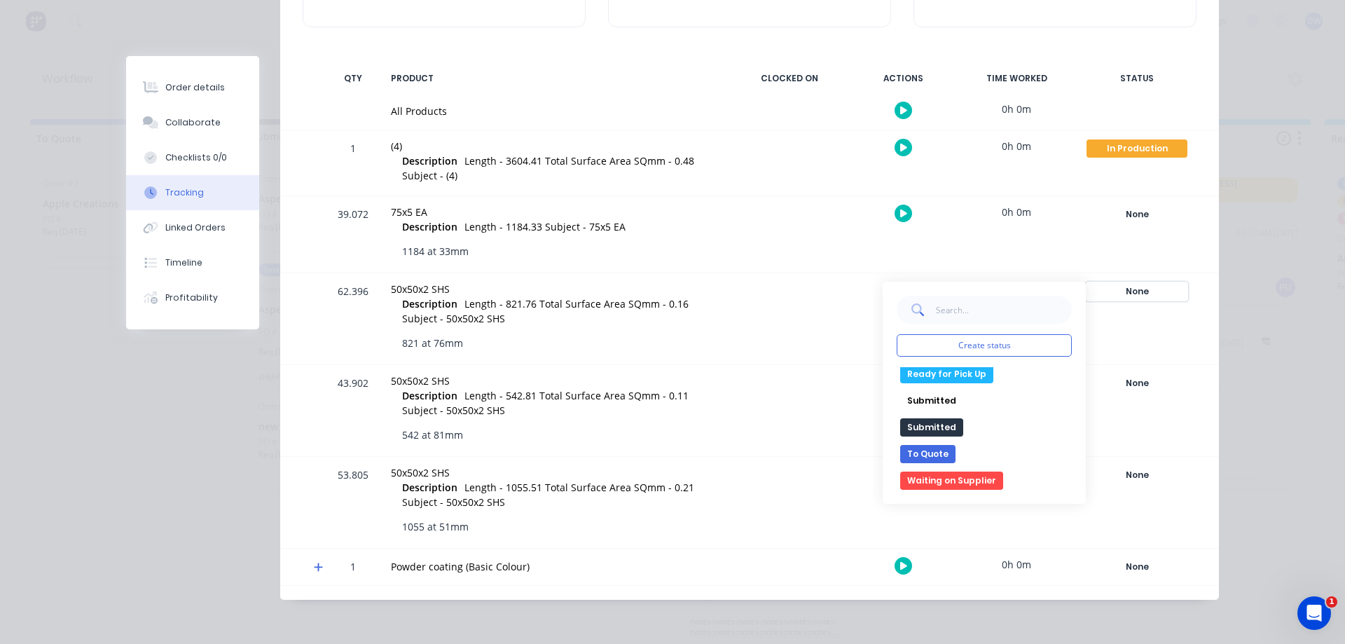
scroll to position [55, 0]
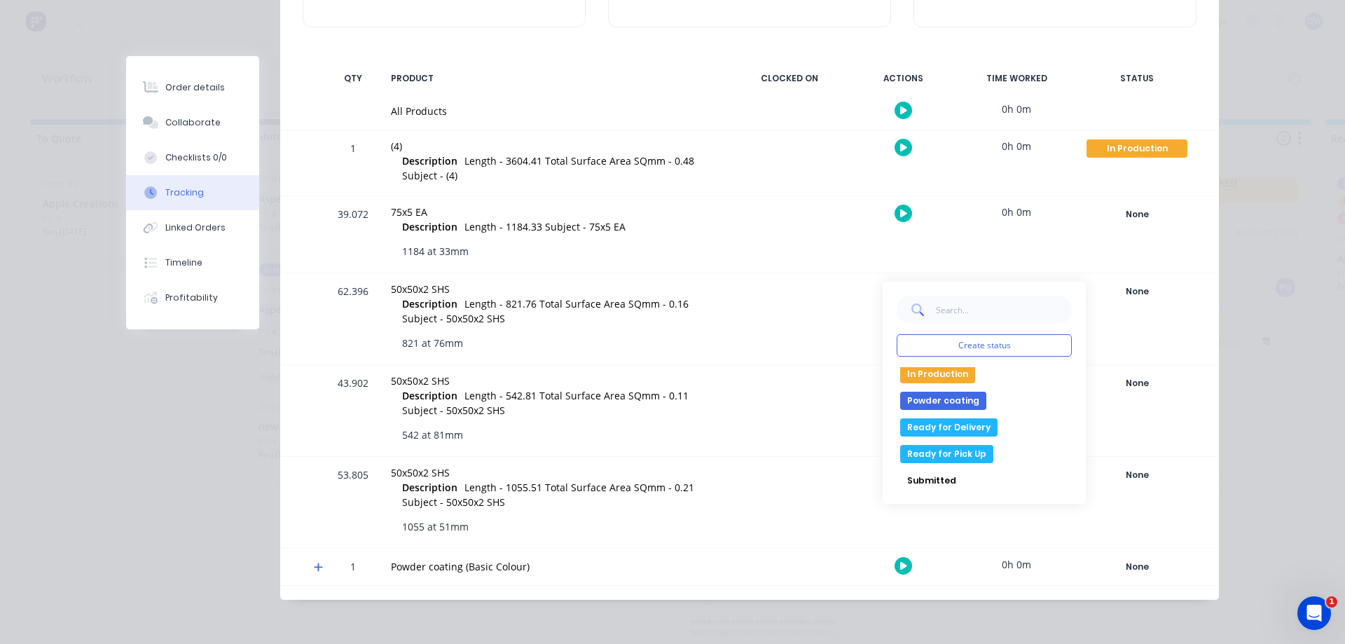
click at [960, 401] on button "Powder coating" at bounding box center [943, 401] width 86 height 18
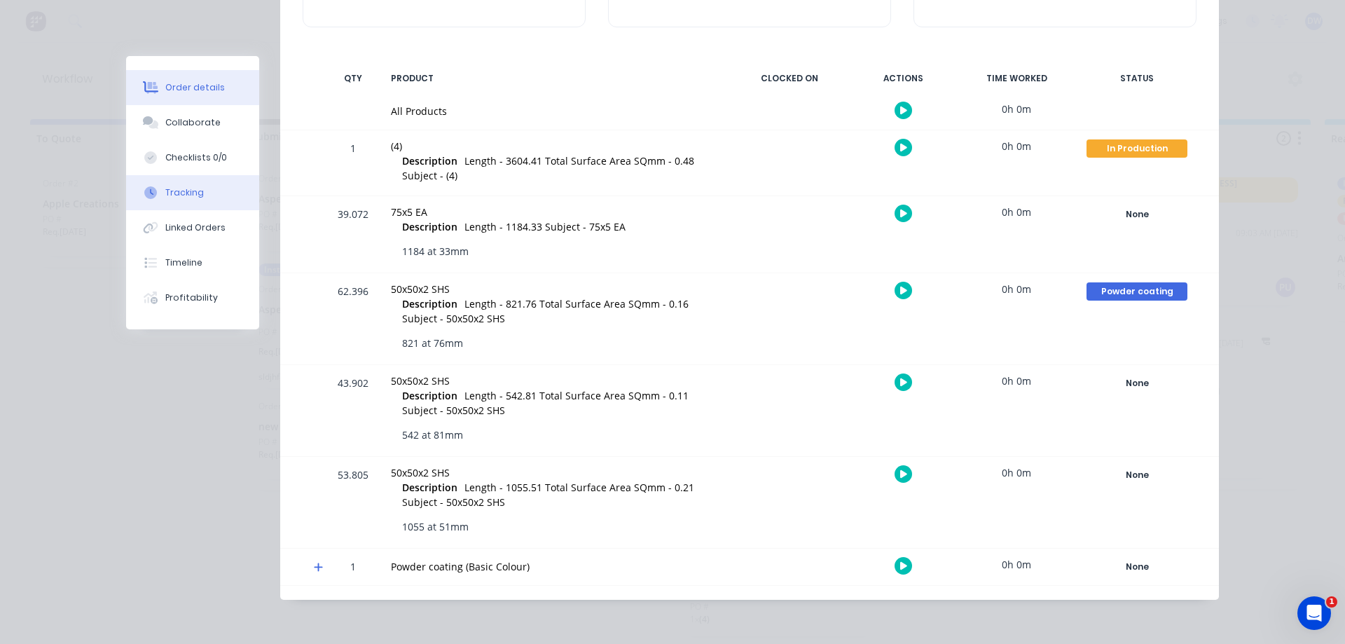
click at [202, 95] on button "Order details" at bounding box center [192, 87] width 133 height 35
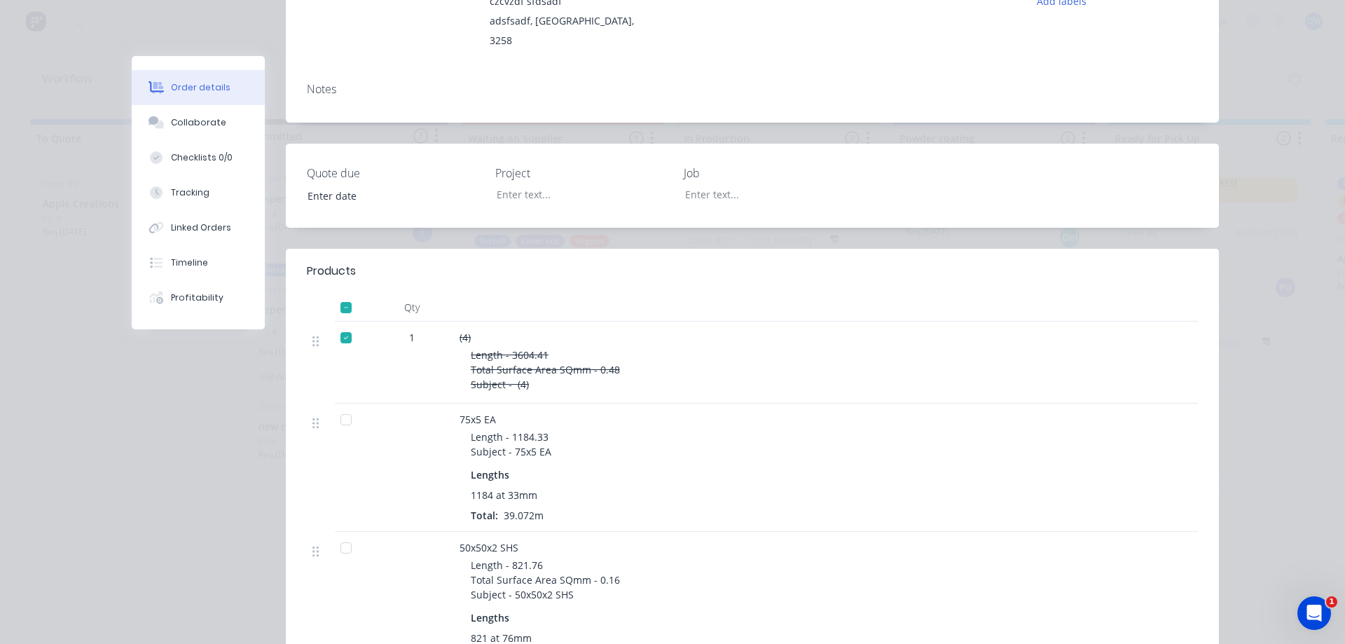
scroll to position [0, 0]
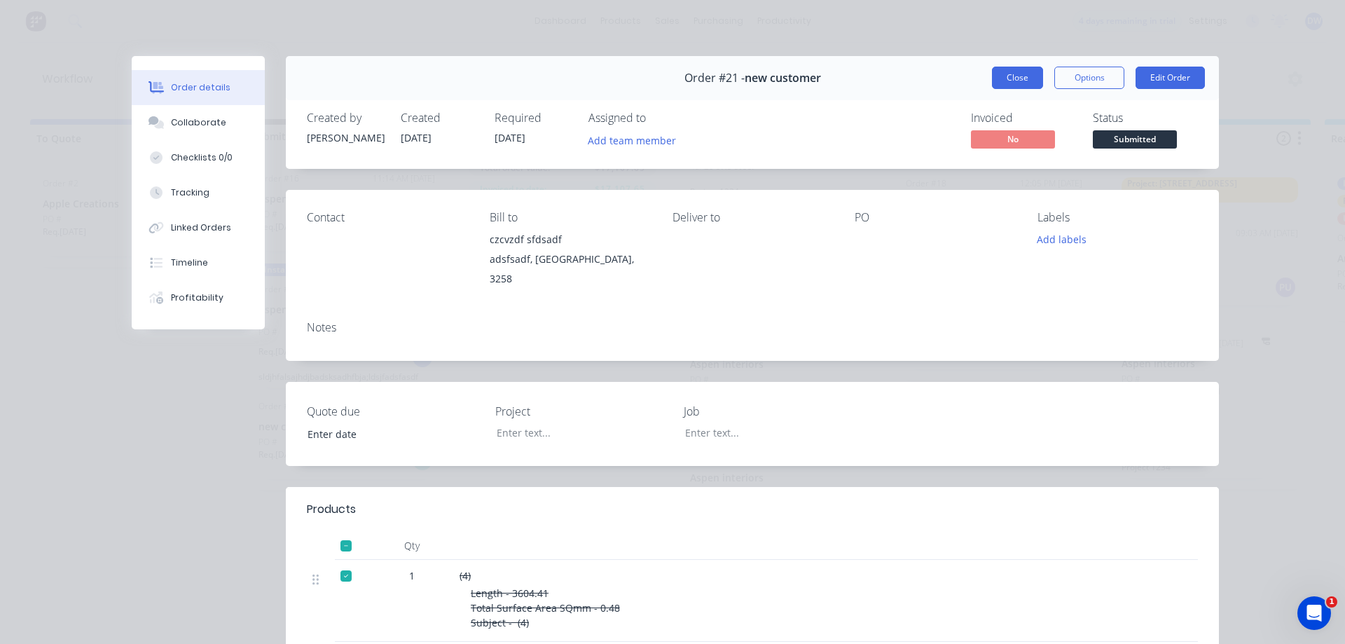
click at [1011, 83] on button "Close" at bounding box center [1017, 78] width 51 height 22
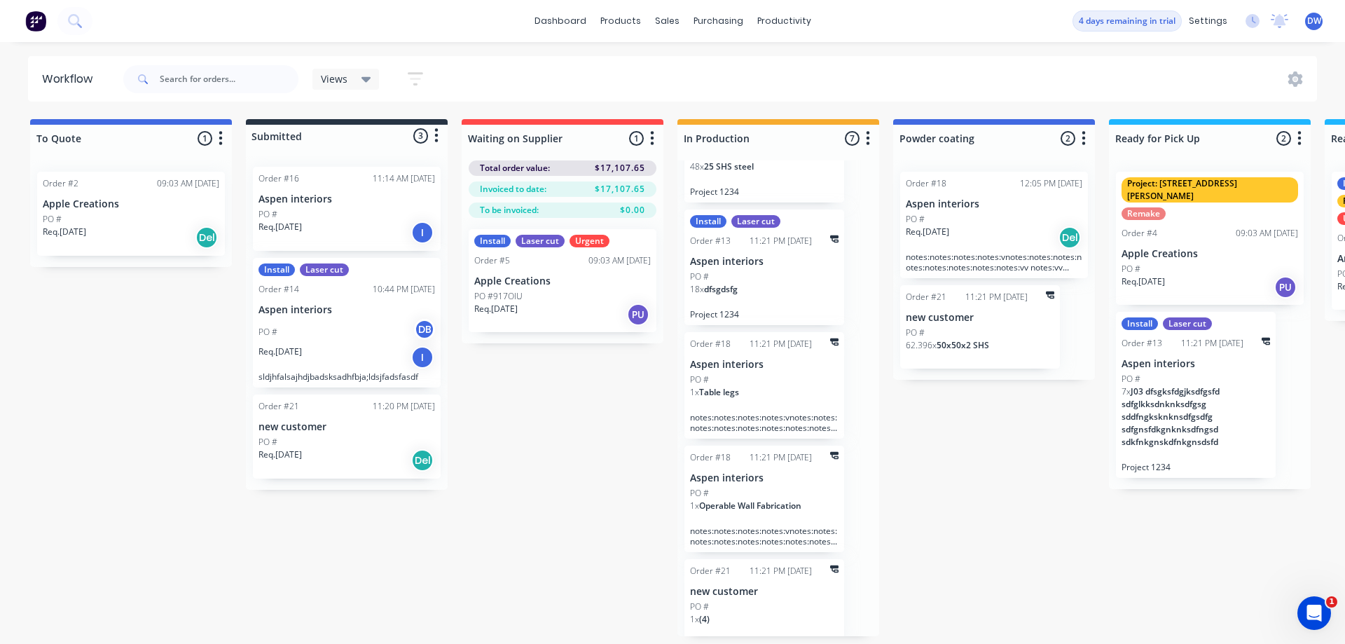
click at [755, 613] on div "1 x (4)" at bounding box center [764, 625] width 148 height 24
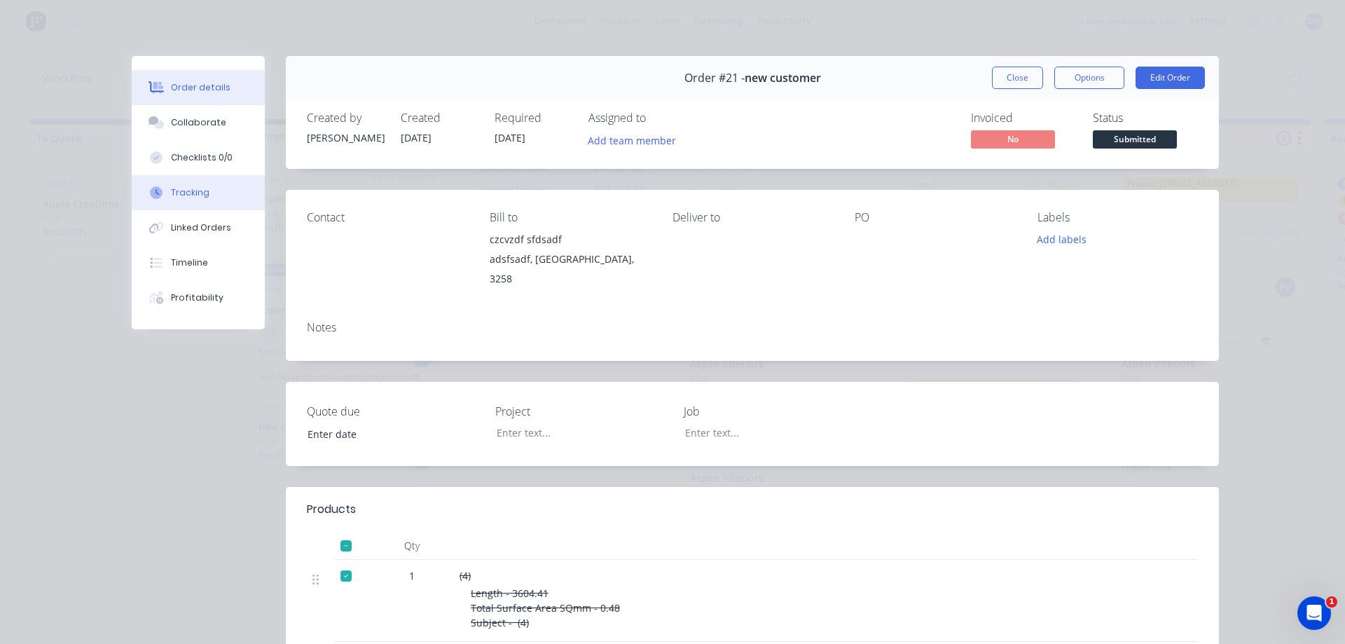
click at [196, 198] on div "Tracking" at bounding box center [190, 192] width 39 height 13
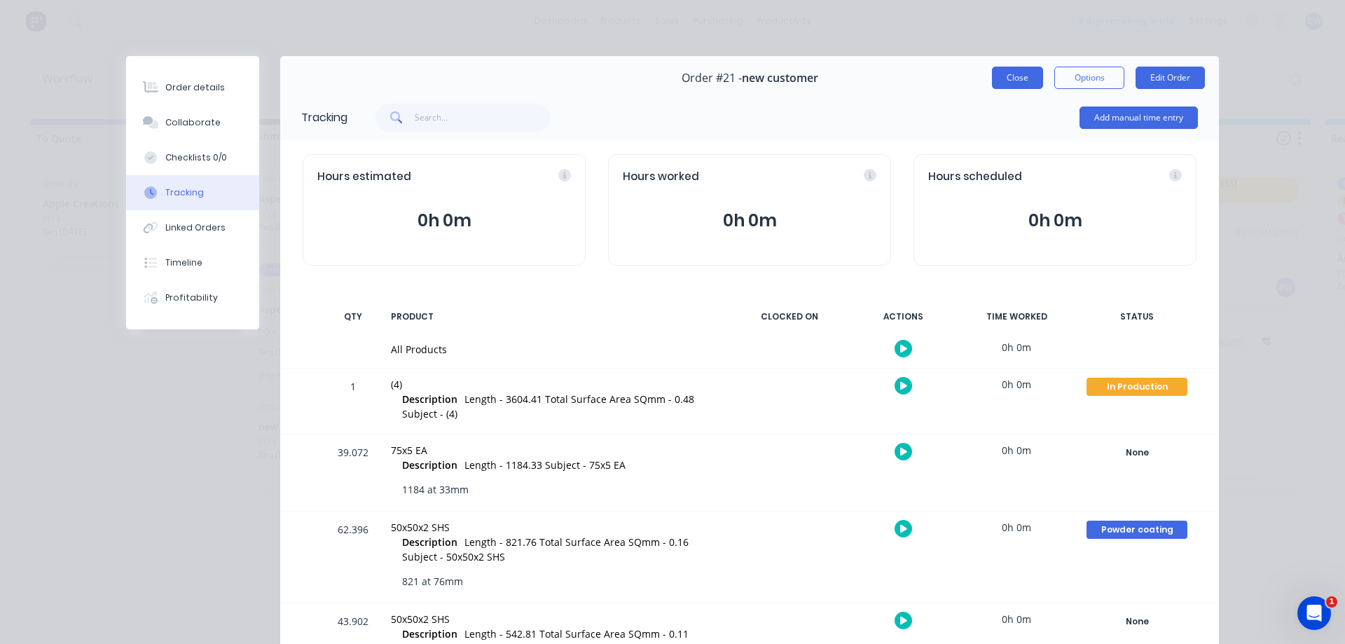
click at [1014, 83] on button "Close" at bounding box center [1017, 78] width 51 height 22
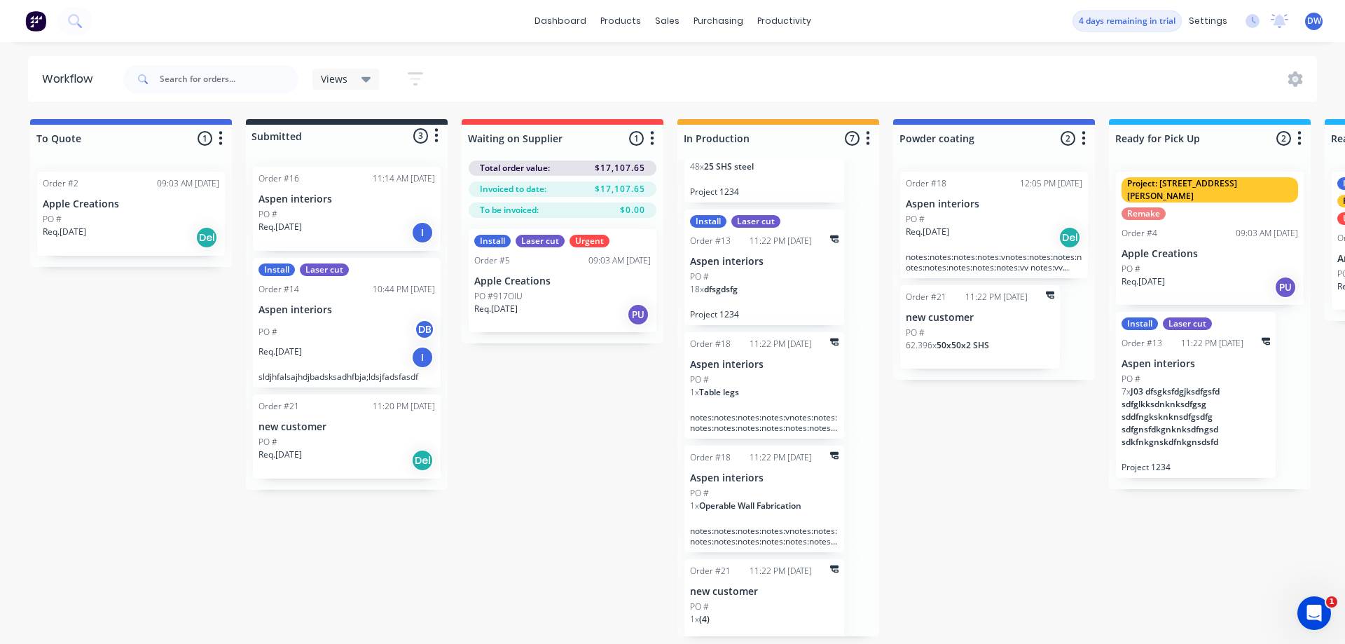
click at [146, 235] on div "Req. [DATE] Del" at bounding box center [131, 238] width 176 height 24
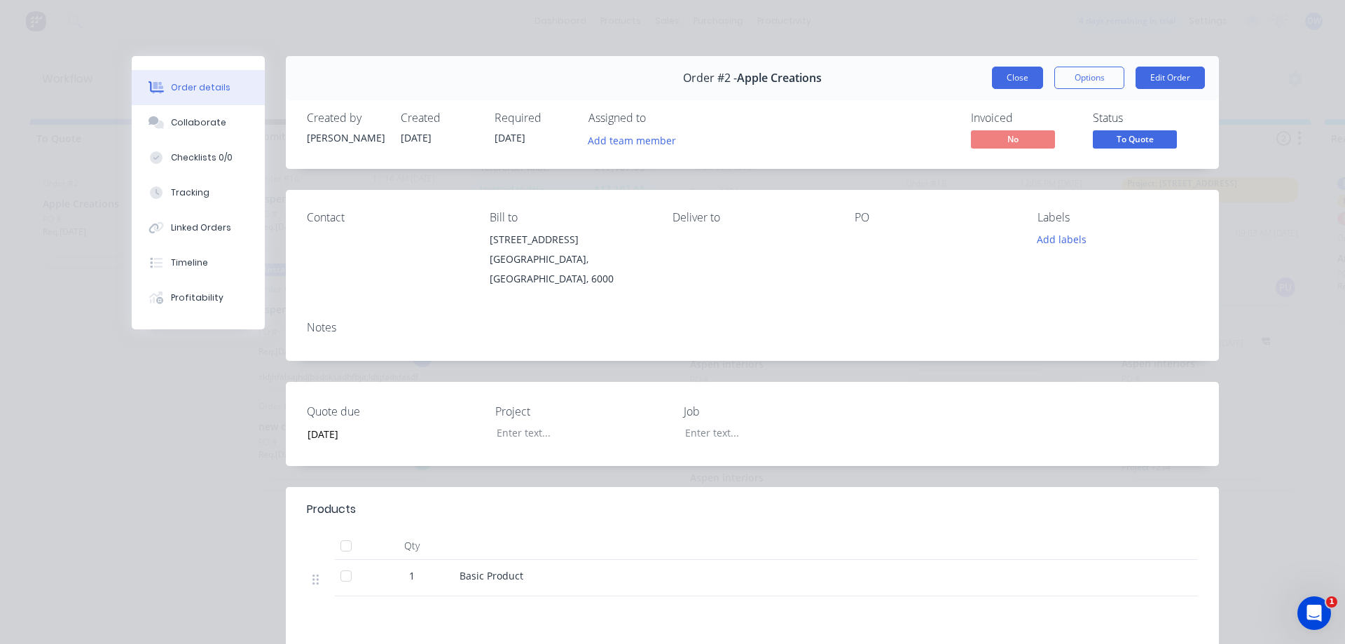
click at [1006, 78] on button "Close" at bounding box center [1017, 78] width 51 height 22
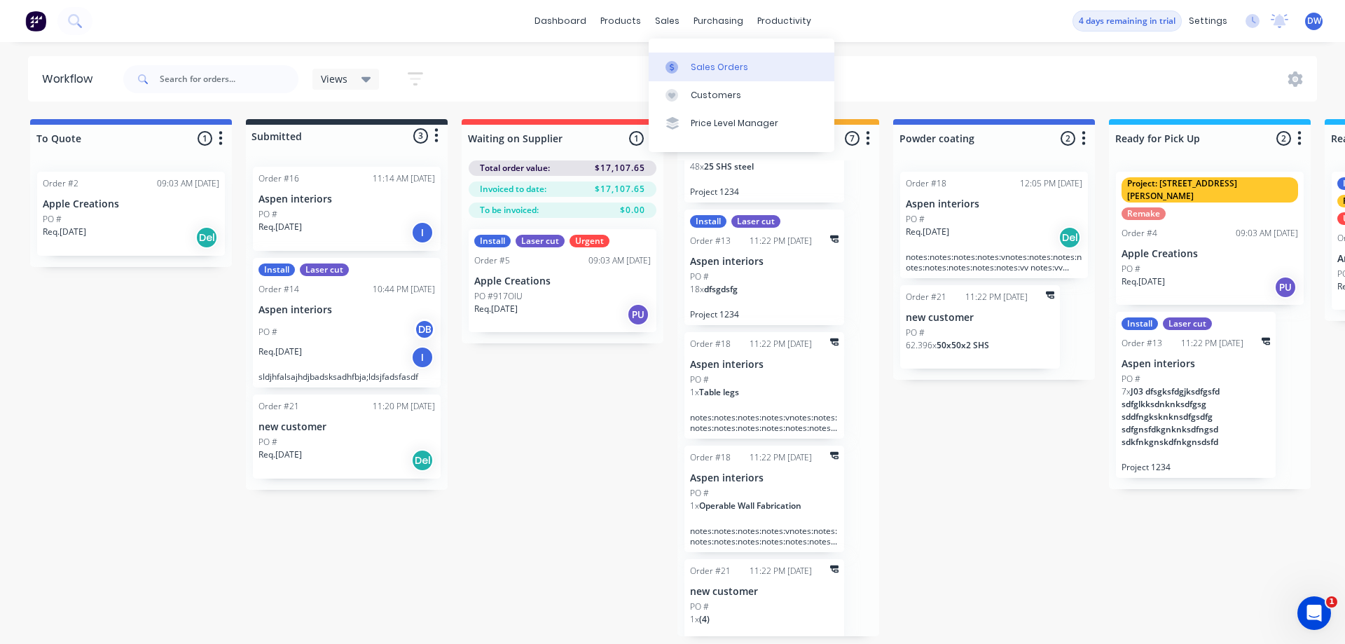
click at [688, 64] on link "Sales Orders" at bounding box center [742, 67] width 186 height 28
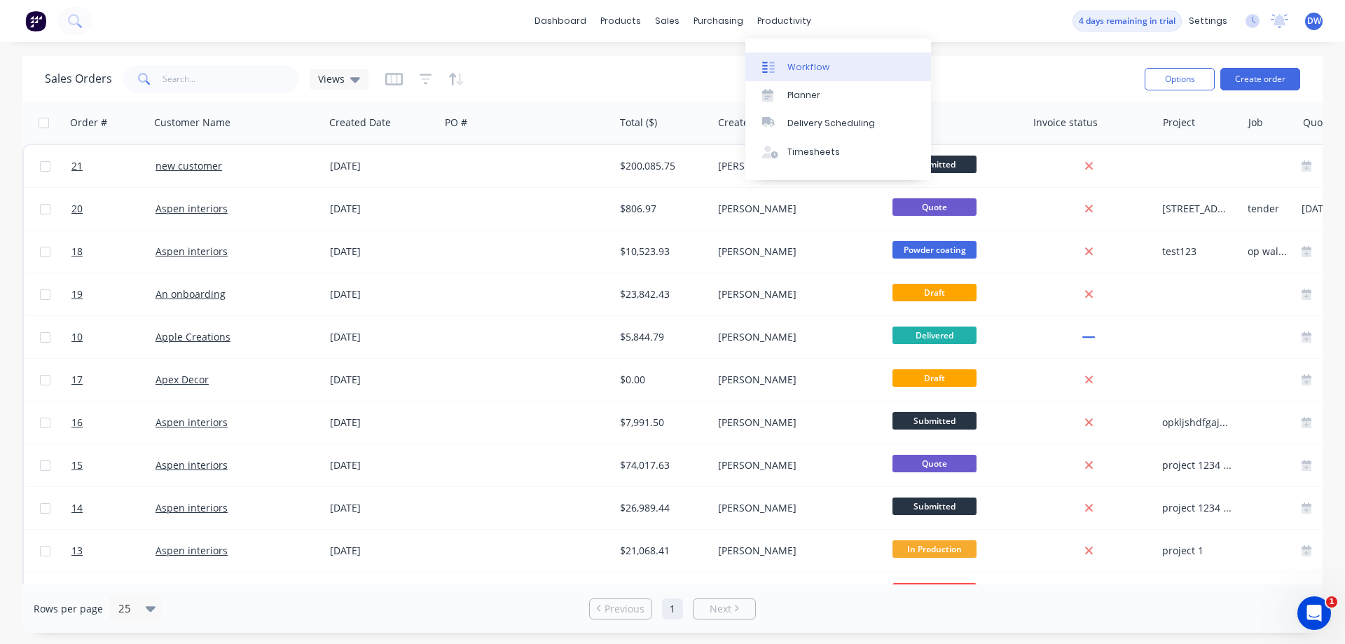
click at [777, 62] on div at bounding box center [772, 67] width 21 height 13
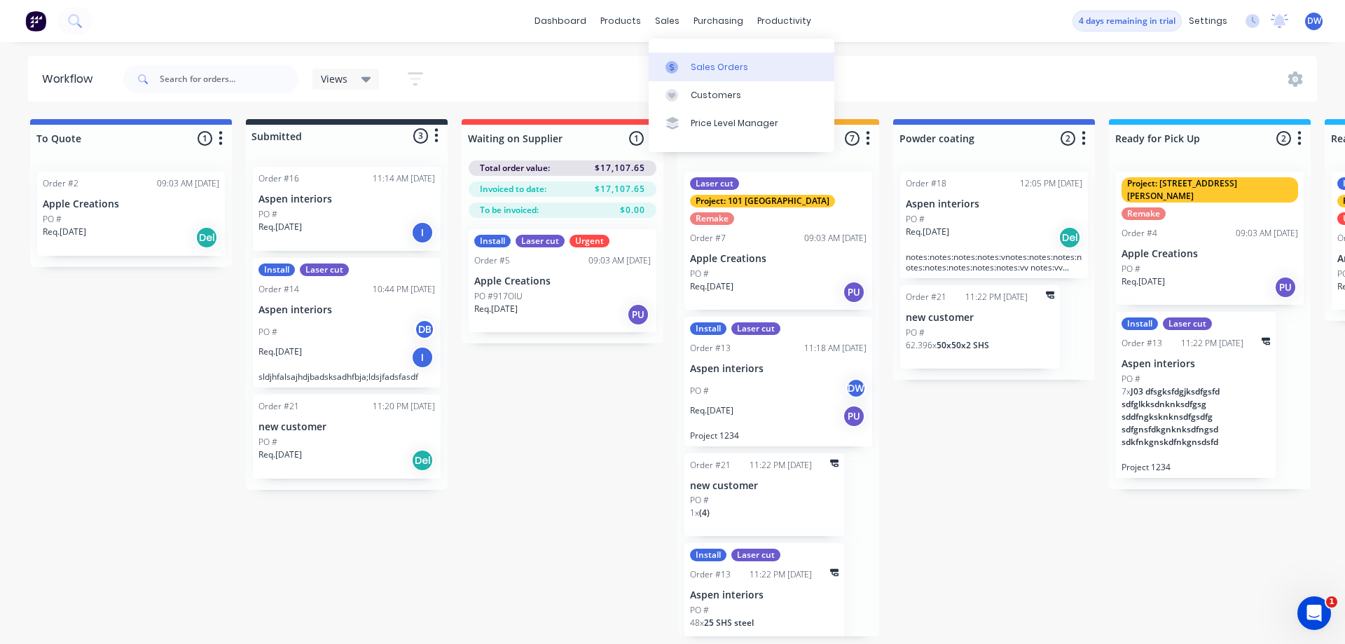
click at [677, 65] on icon at bounding box center [671, 67] width 13 height 13
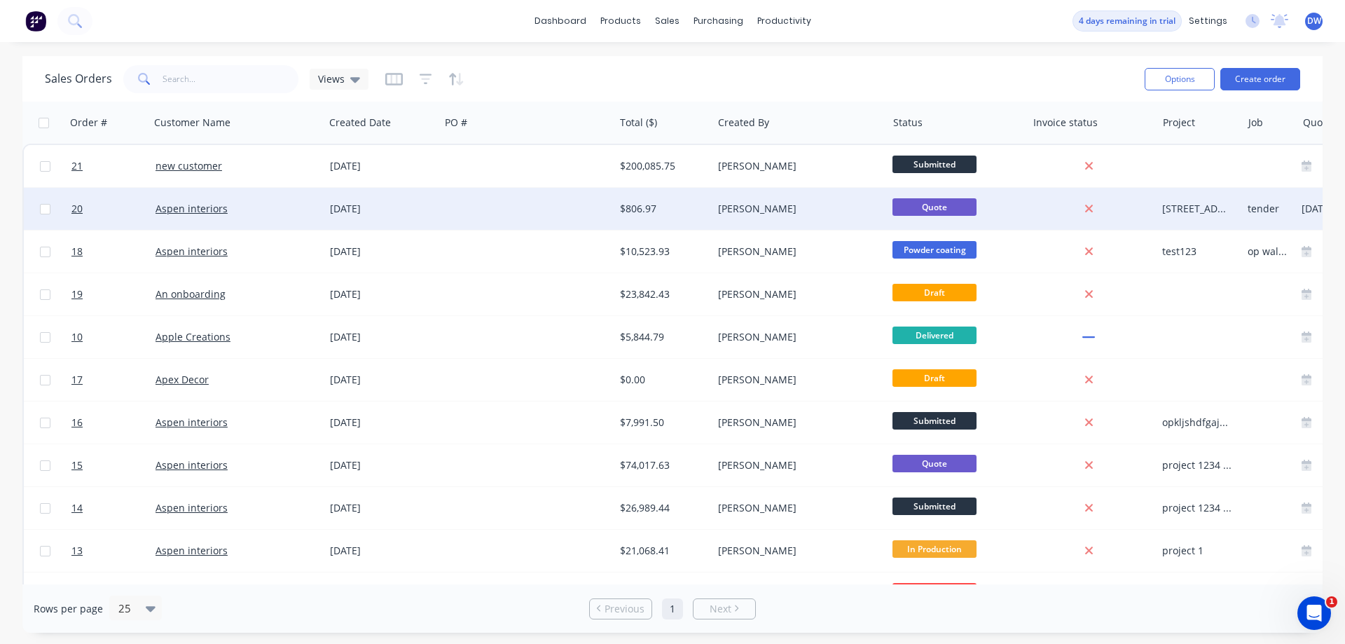
click at [476, 211] on div at bounding box center [527, 209] width 174 height 42
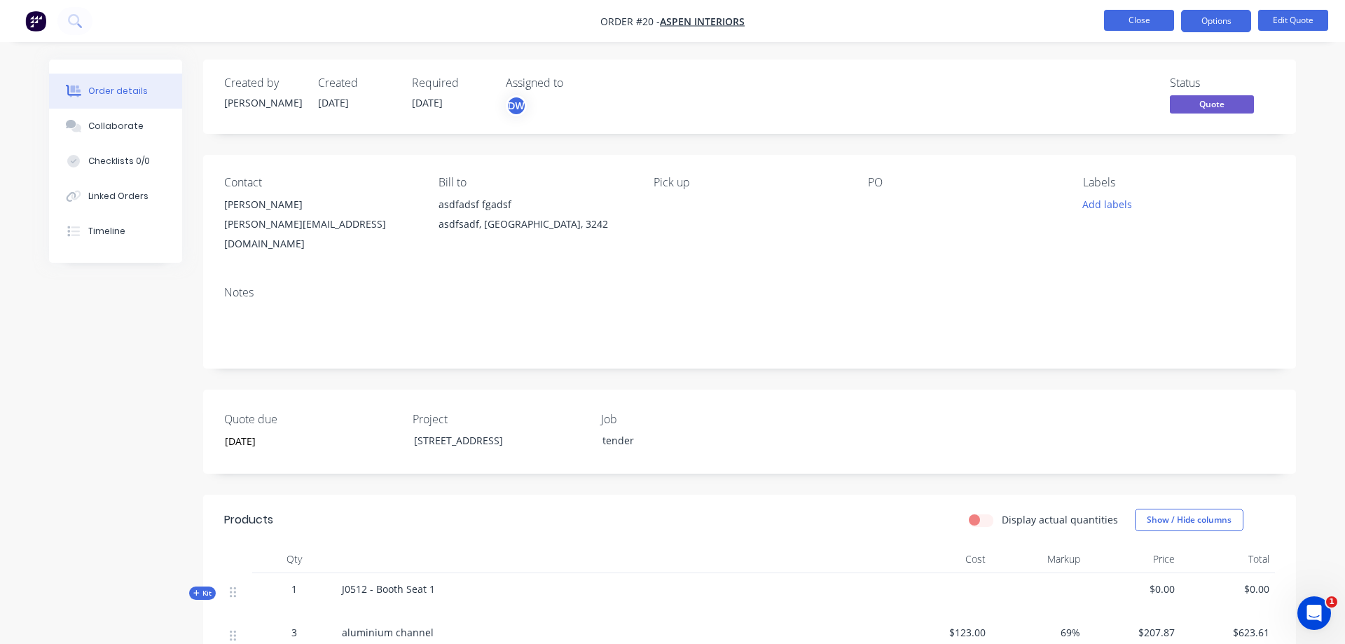
click at [1142, 29] on button "Close" at bounding box center [1139, 20] width 70 height 21
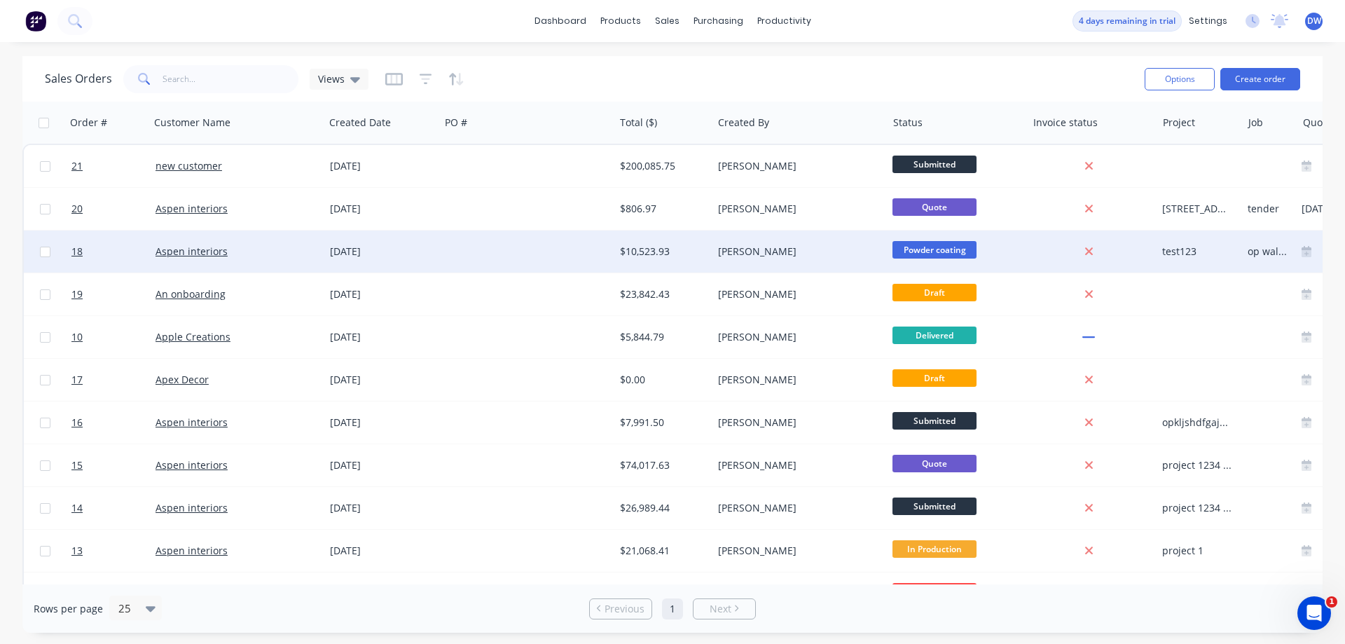
click at [505, 251] on div at bounding box center [527, 251] width 174 height 42
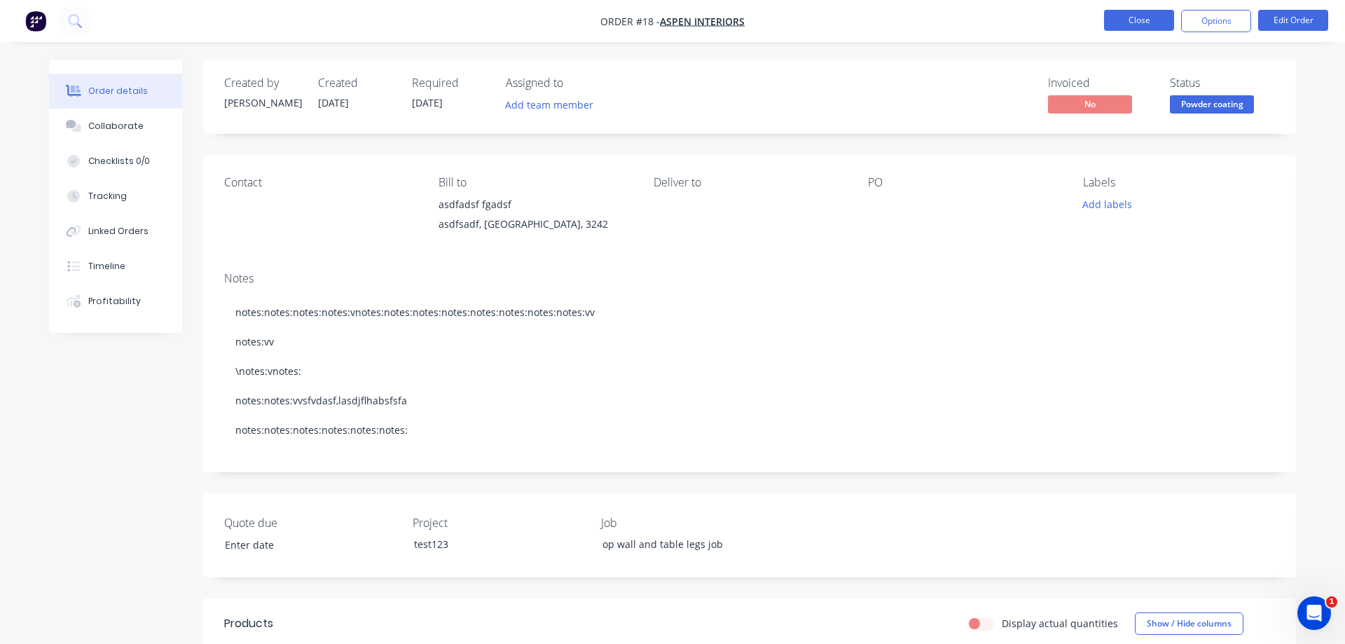
click at [1122, 20] on button "Close" at bounding box center [1139, 20] width 70 height 21
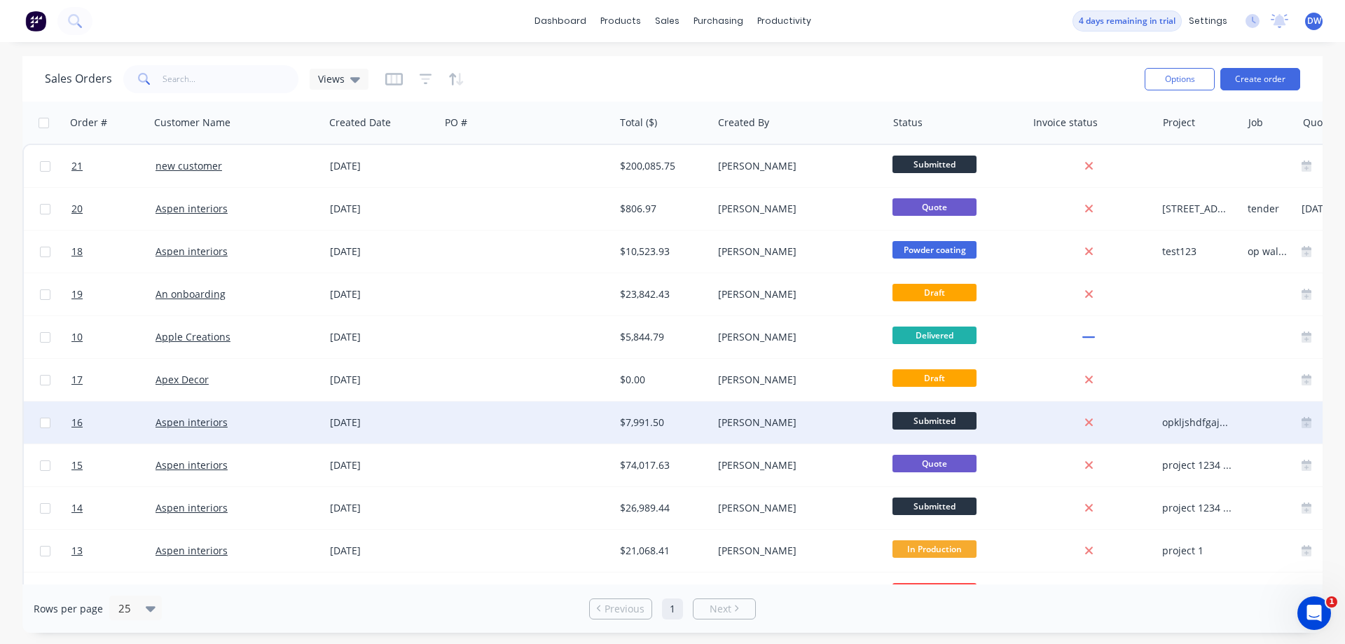
click at [574, 424] on div at bounding box center [527, 422] width 174 height 42
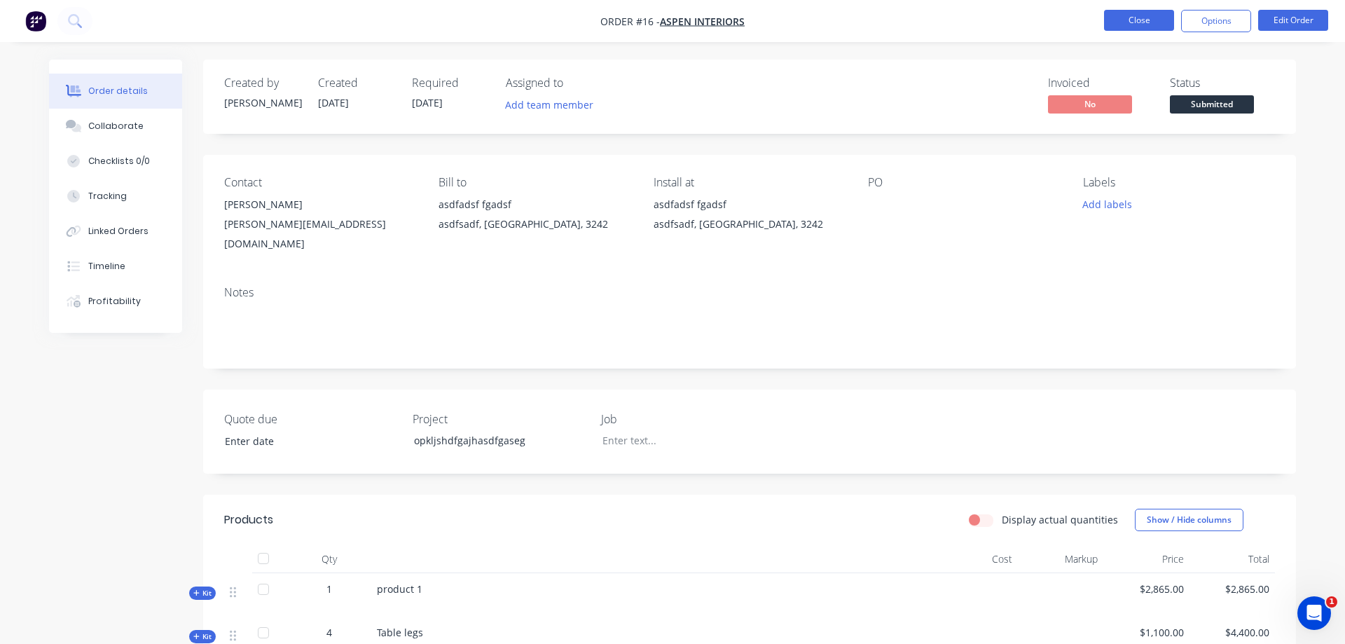
click at [1128, 18] on button "Close" at bounding box center [1139, 20] width 70 height 21
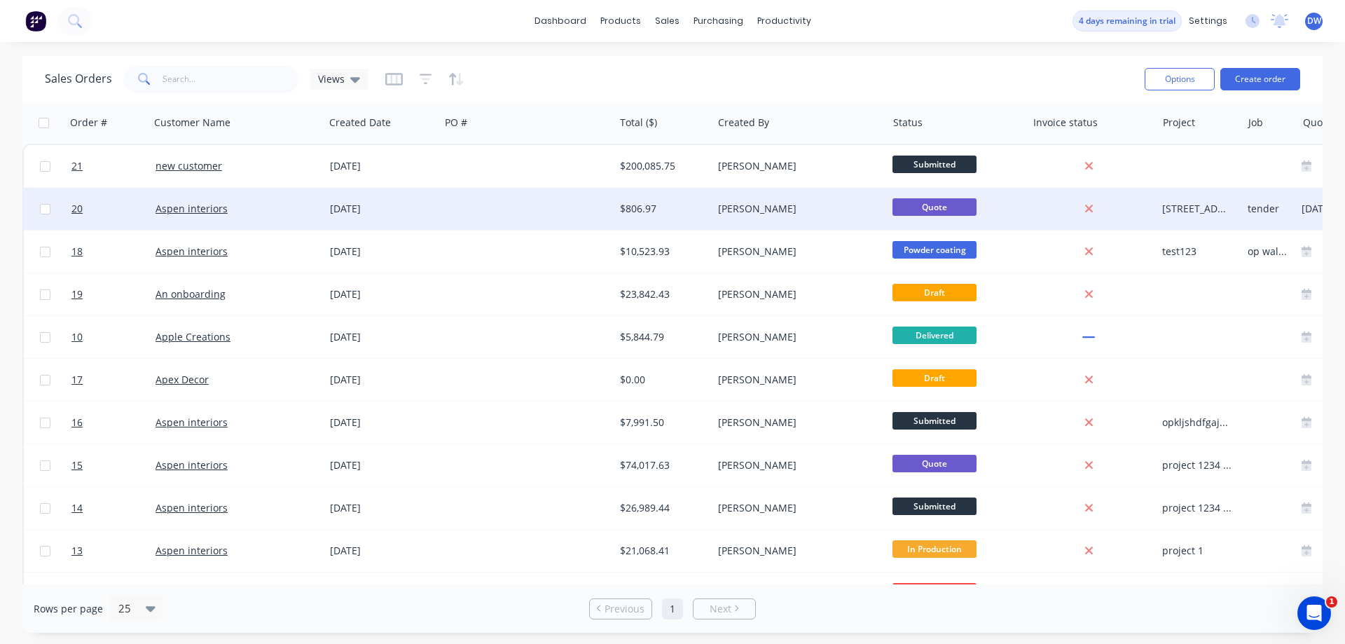
click at [553, 203] on div at bounding box center [527, 209] width 174 height 42
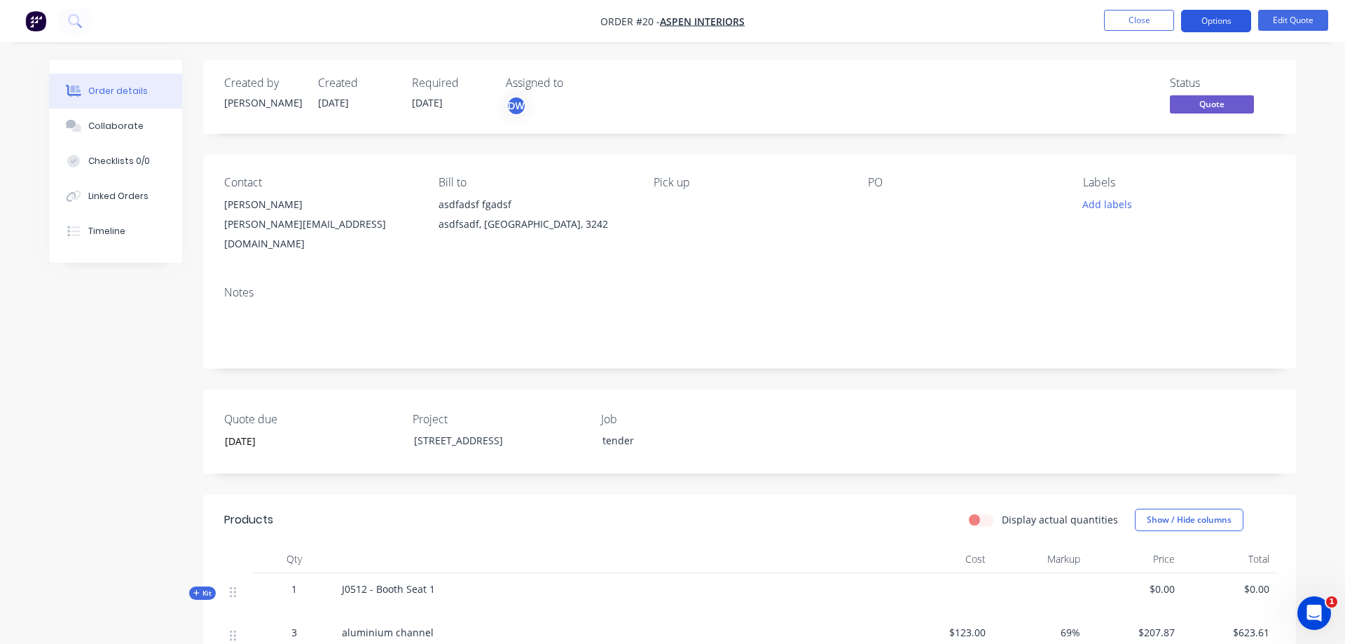
click at [1219, 21] on button "Options" at bounding box center [1216, 21] width 70 height 22
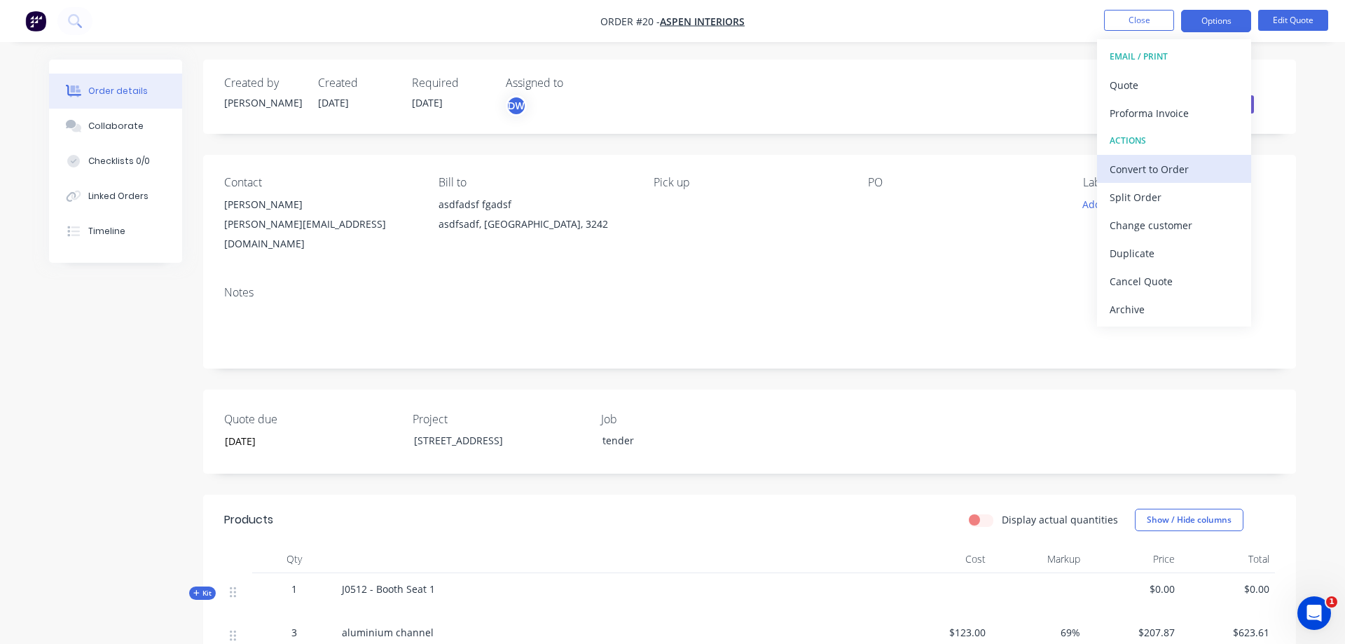
click at [1180, 167] on div "Convert to Order" at bounding box center [1173, 169] width 129 height 20
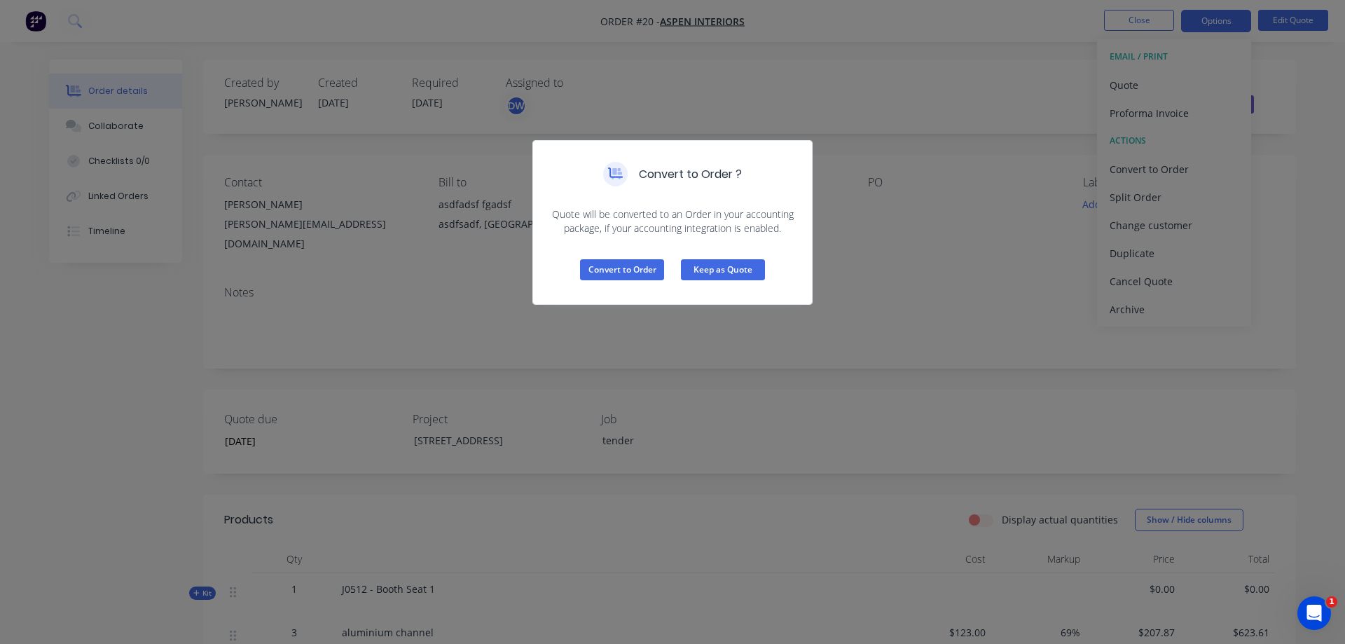
click at [700, 265] on button "Keep as Quote" at bounding box center [723, 269] width 84 height 21
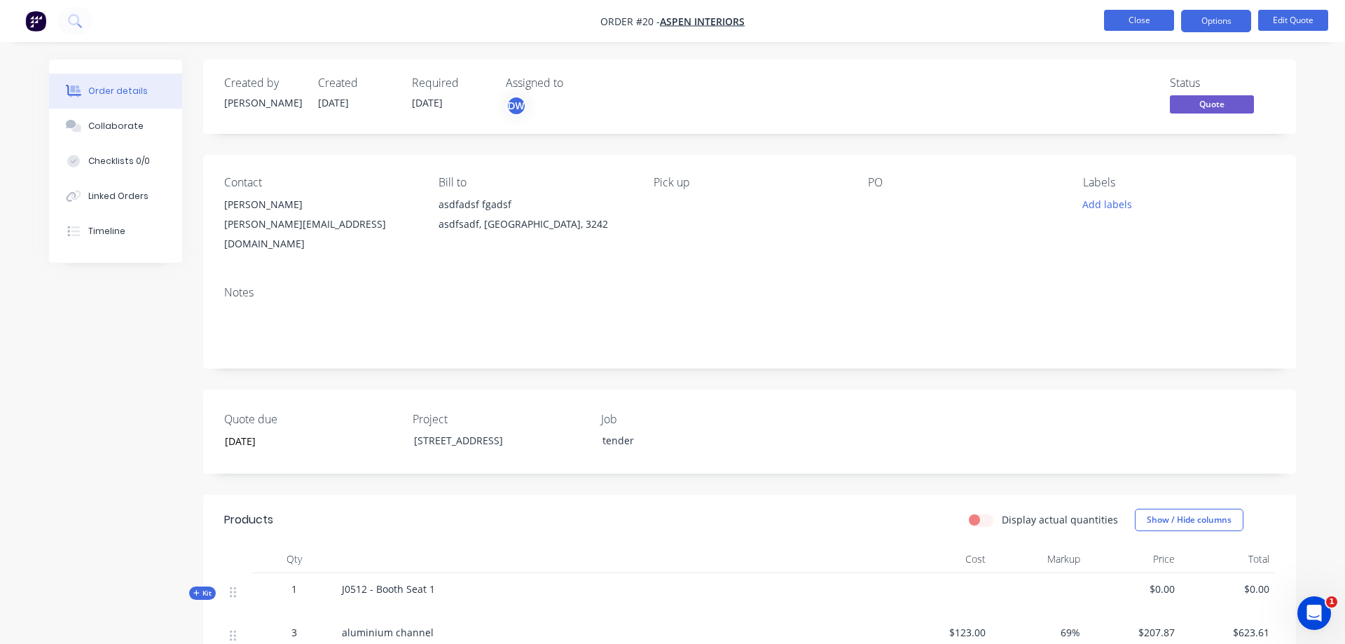
click at [1121, 22] on button "Close" at bounding box center [1139, 20] width 70 height 21
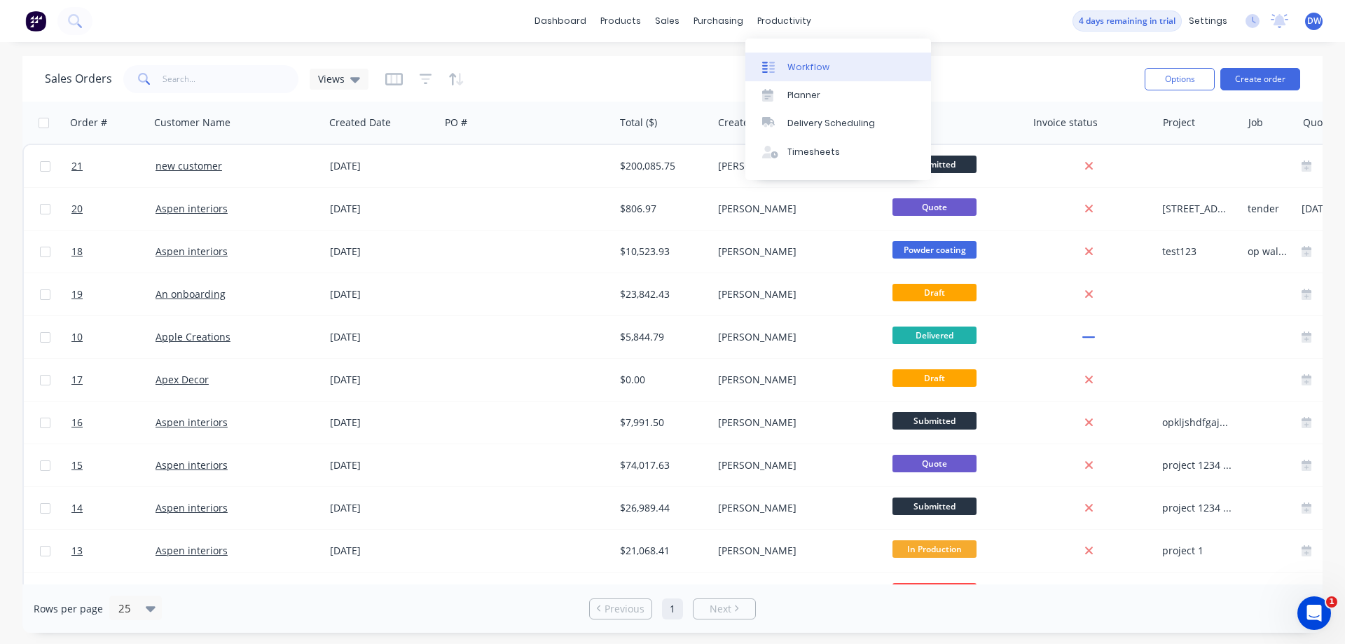
click at [780, 61] on div at bounding box center [772, 67] width 21 height 13
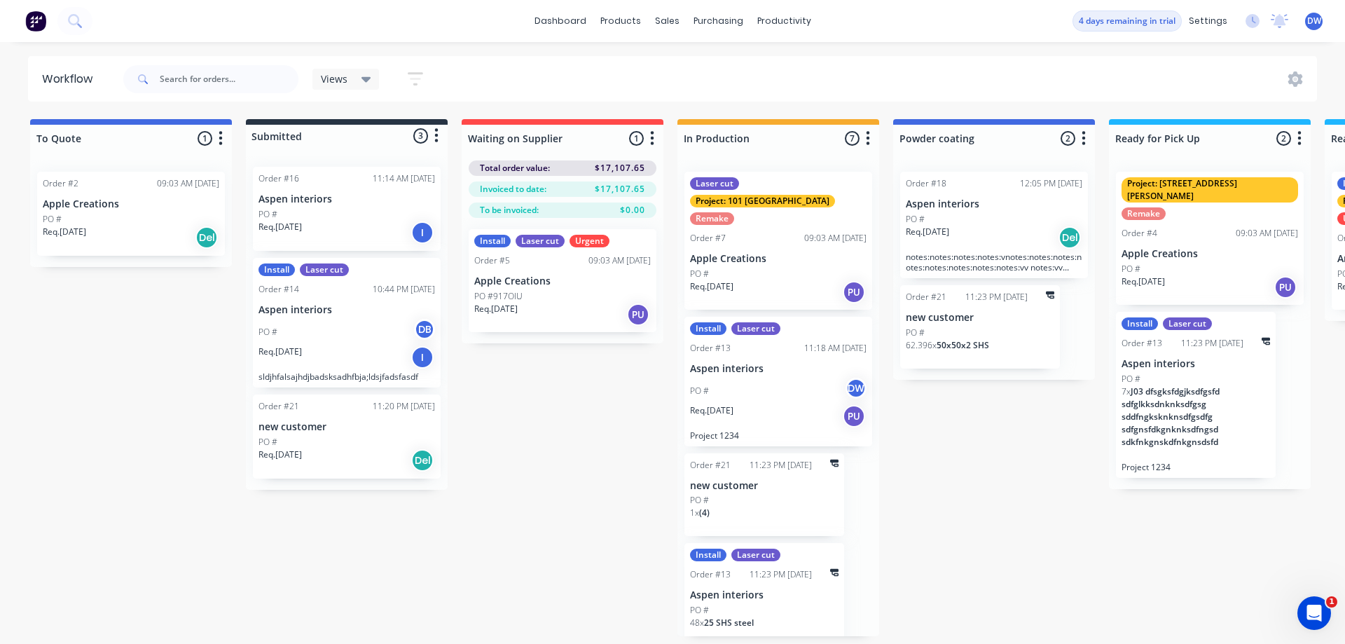
click at [330, 428] on p "new customer" at bounding box center [346, 427] width 176 height 12
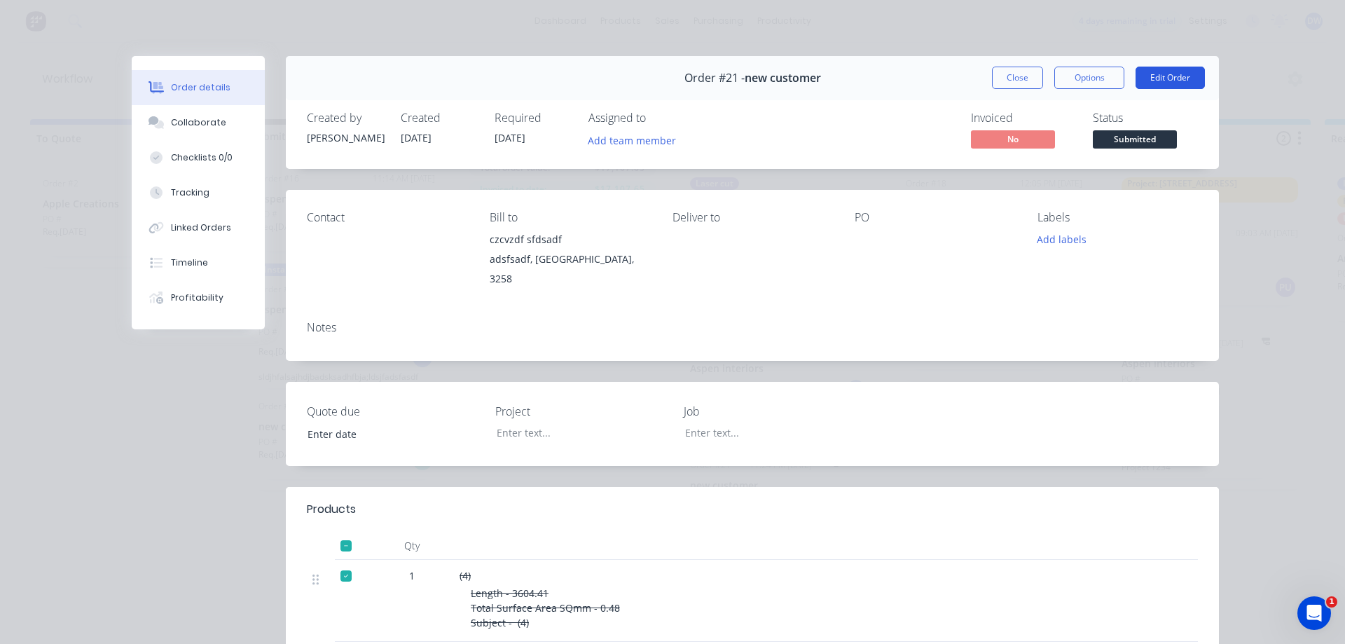
click at [1167, 80] on button "Edit Order" at bounding box center [1169, 78] width 69 height 22
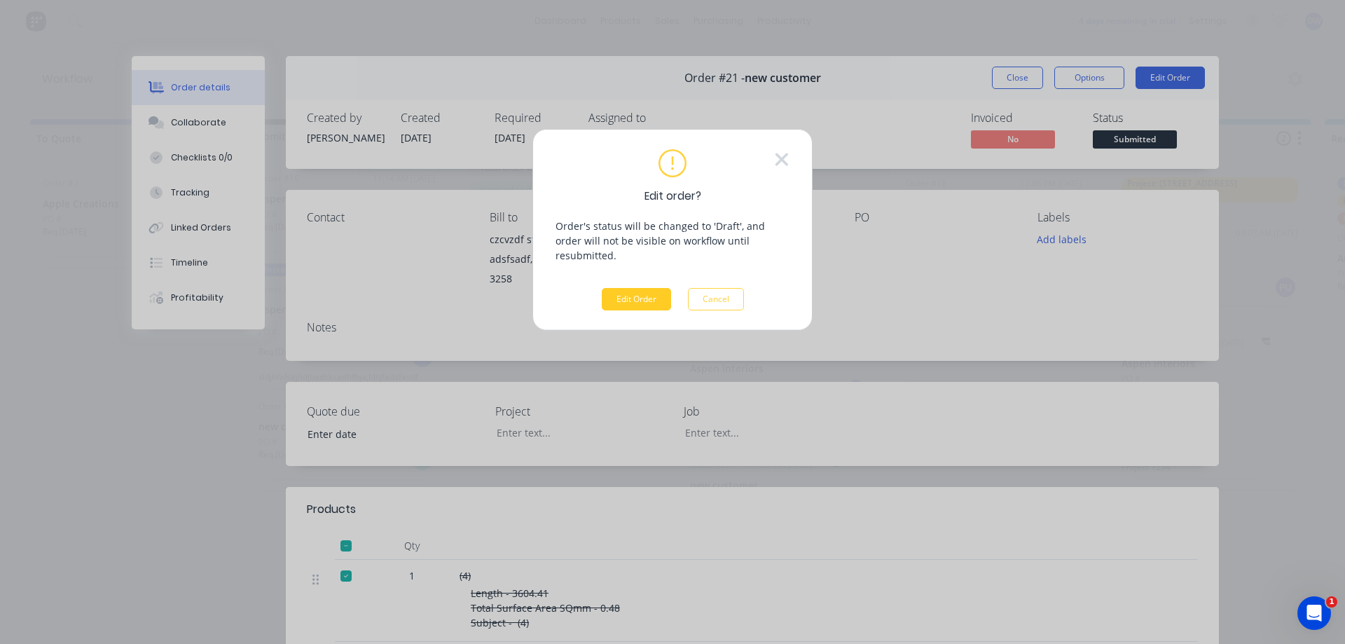
click at [634, 288] on button "Edit Order" at bounding box center [636, 299] width 69 height 22
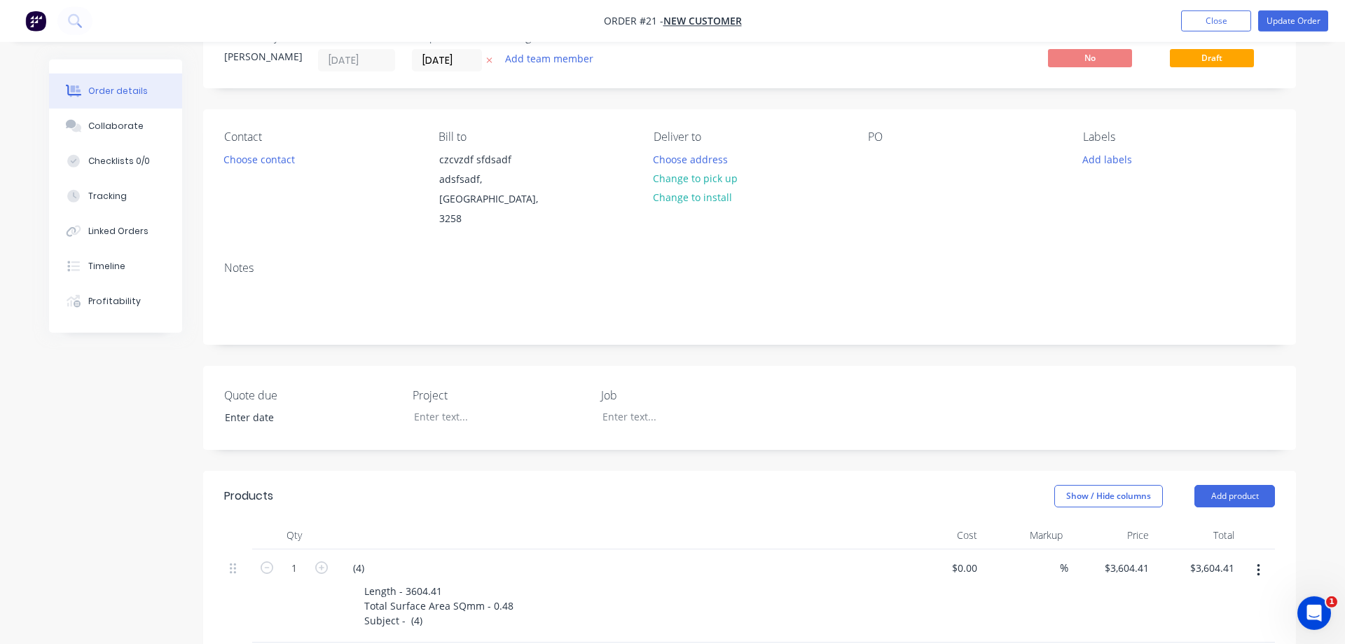
scroll to position [71, 0]
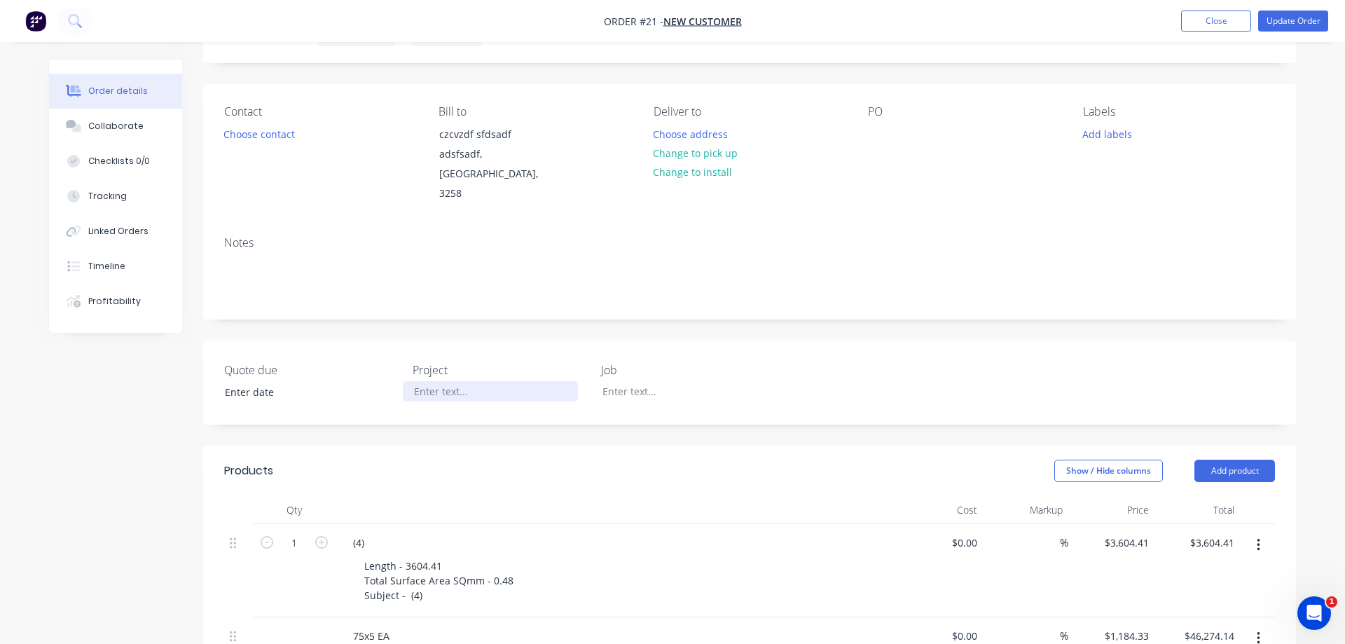
click at [457, 381] on div at bounding box center [490, 391] width 175 height 20
click at [550, 445] on header "Products Show / Hide columns Add product" at bounding box center [749, 470] width 1093 height 50
click at [1280, 18] on button "Update Order" at bounding box center [1293, 21] width 70 height 21
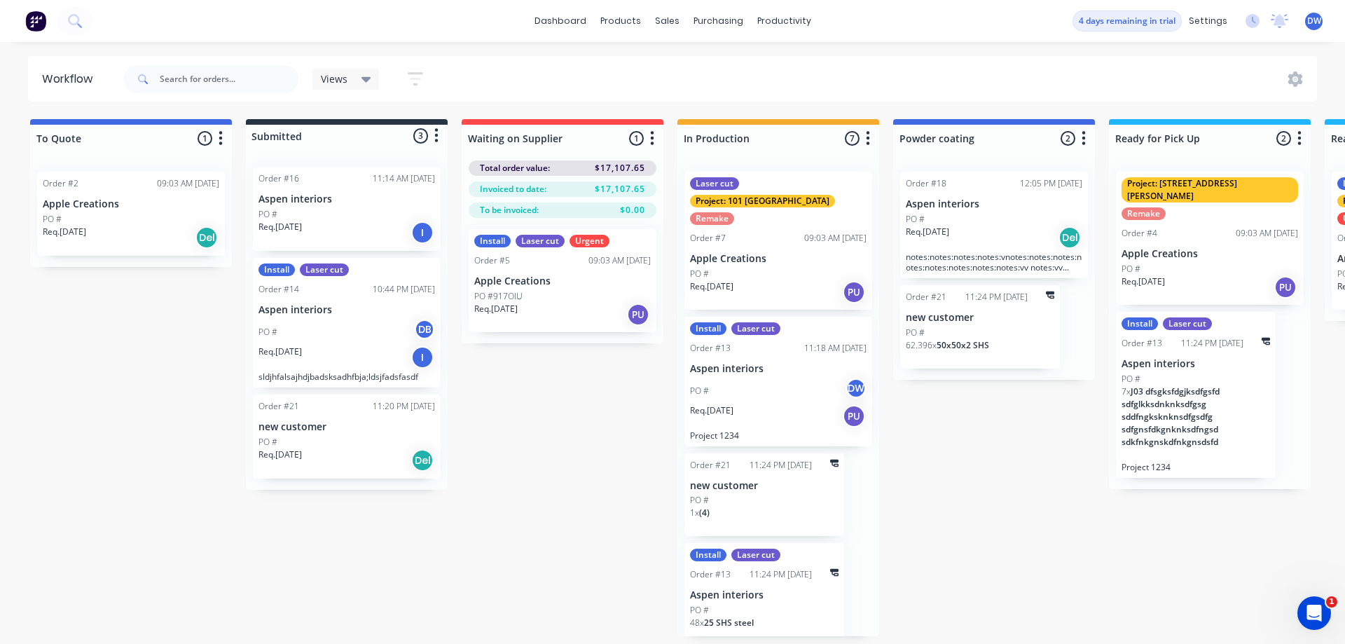
click at [319, 448] on div "PO #" at bounding box center [346, 442] width 176 height 13
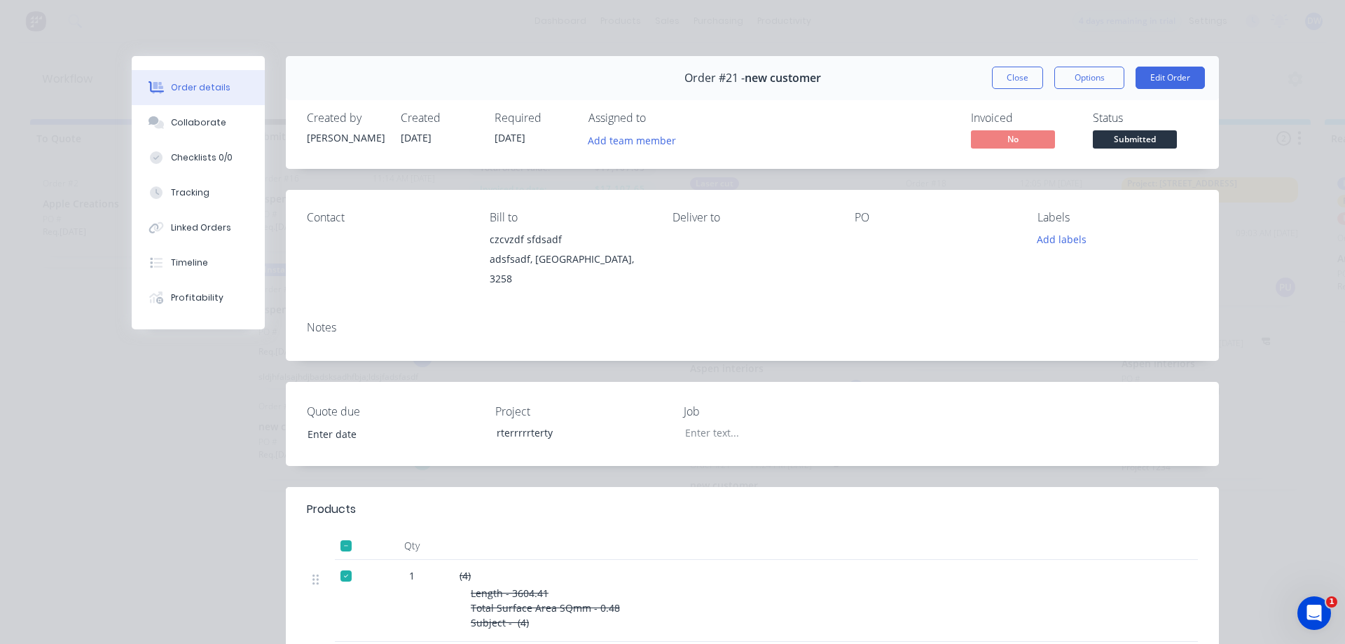
click at [363, 321] on div "Notes" at bounding box center [752, 327] width 891 height 13
click at [1025, 83] on button "Close" at bounding box center [1017, 78] width 51 height 22
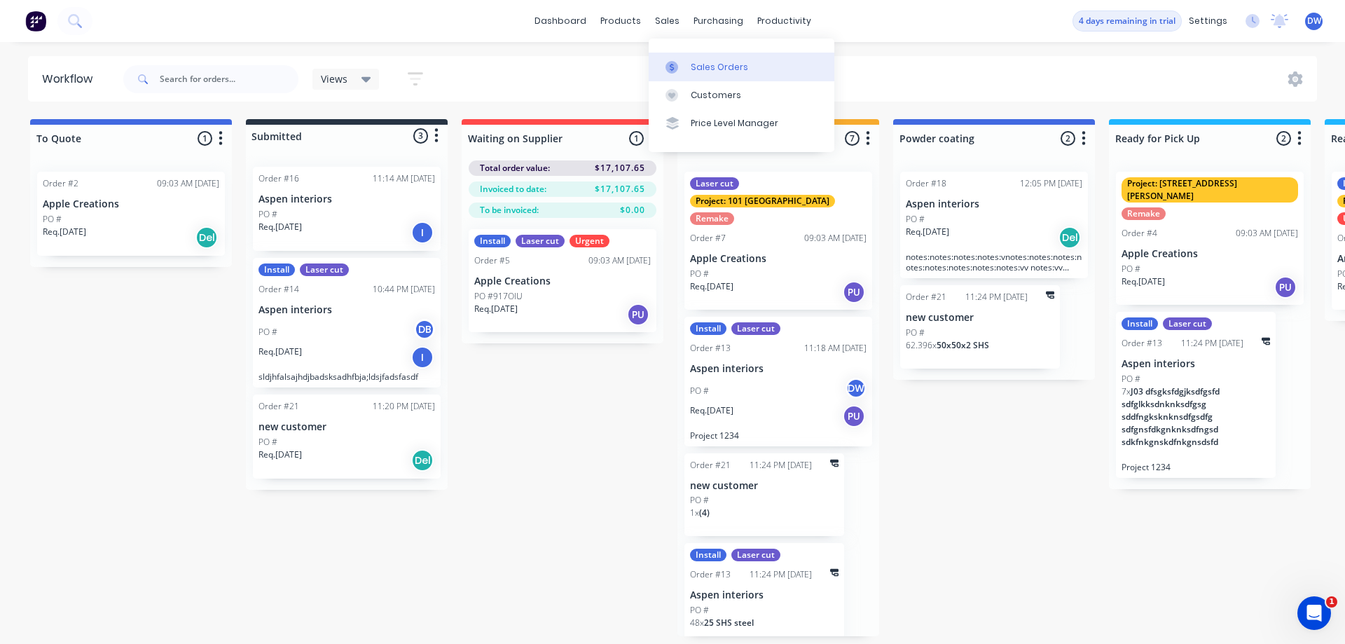
click at [668, 64] on icon at bounding box center [671, 67] width 13 height 13
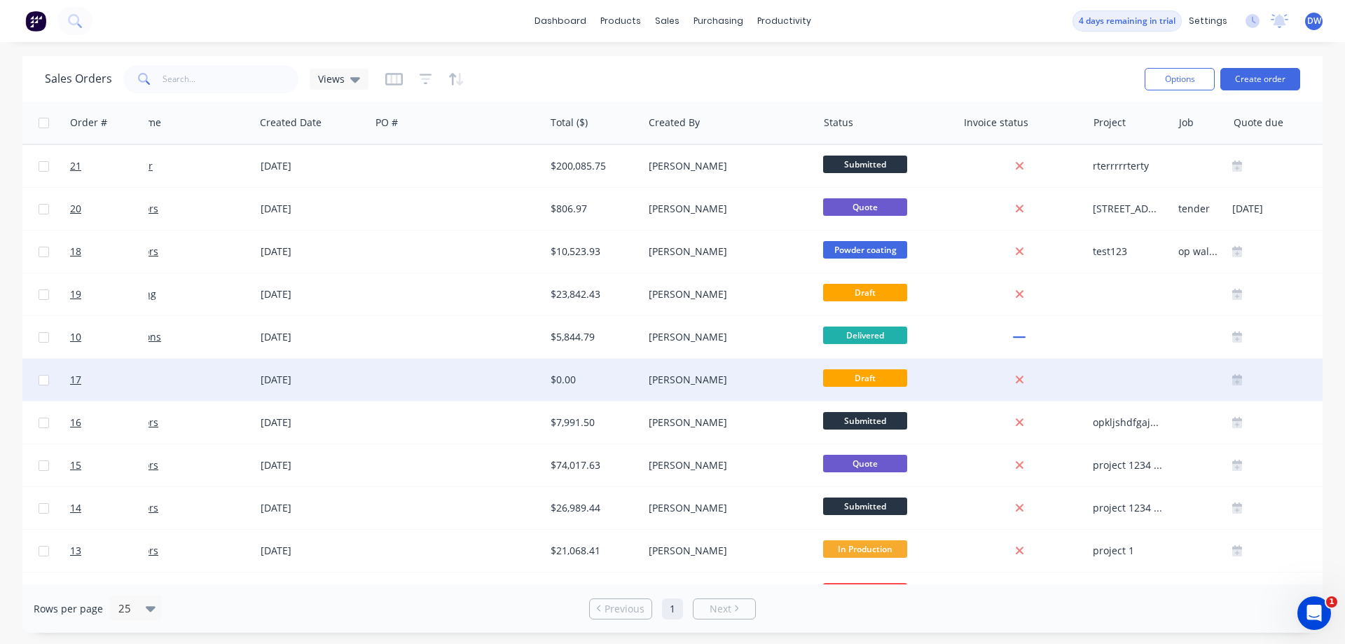
scroll to position [0, 69]
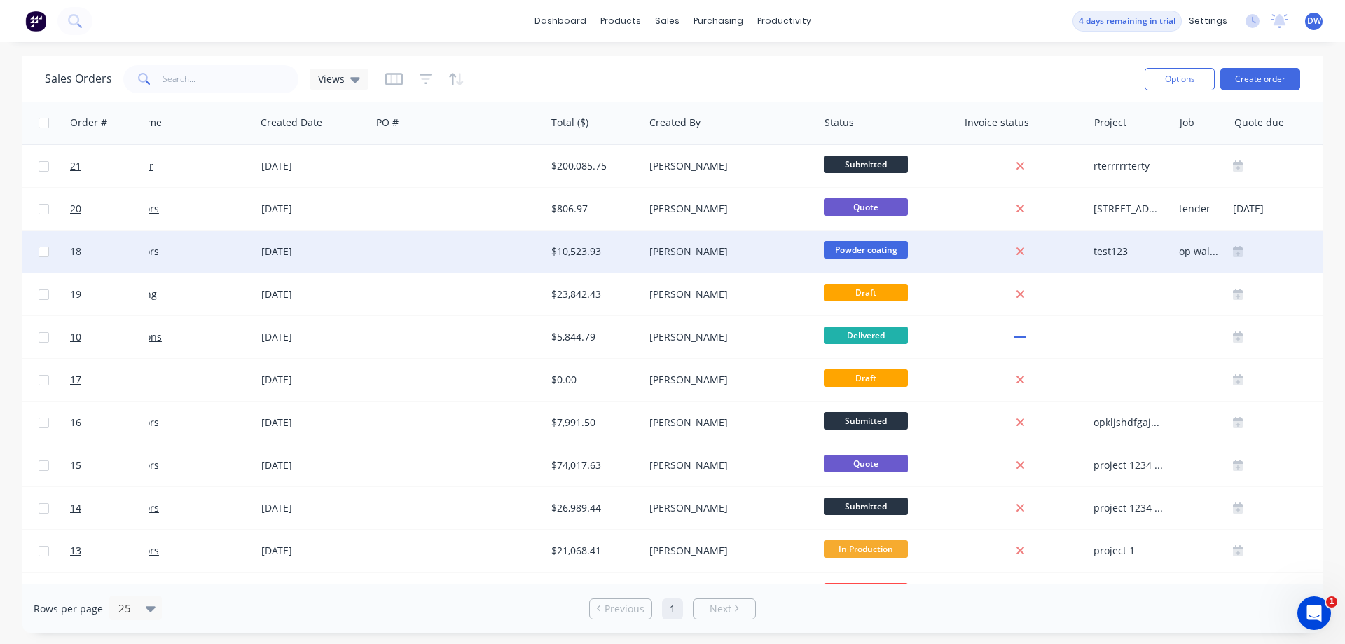
click at [585, 256] on div "$10,523.93" at bounding box center [592, 251] width 82 height 14
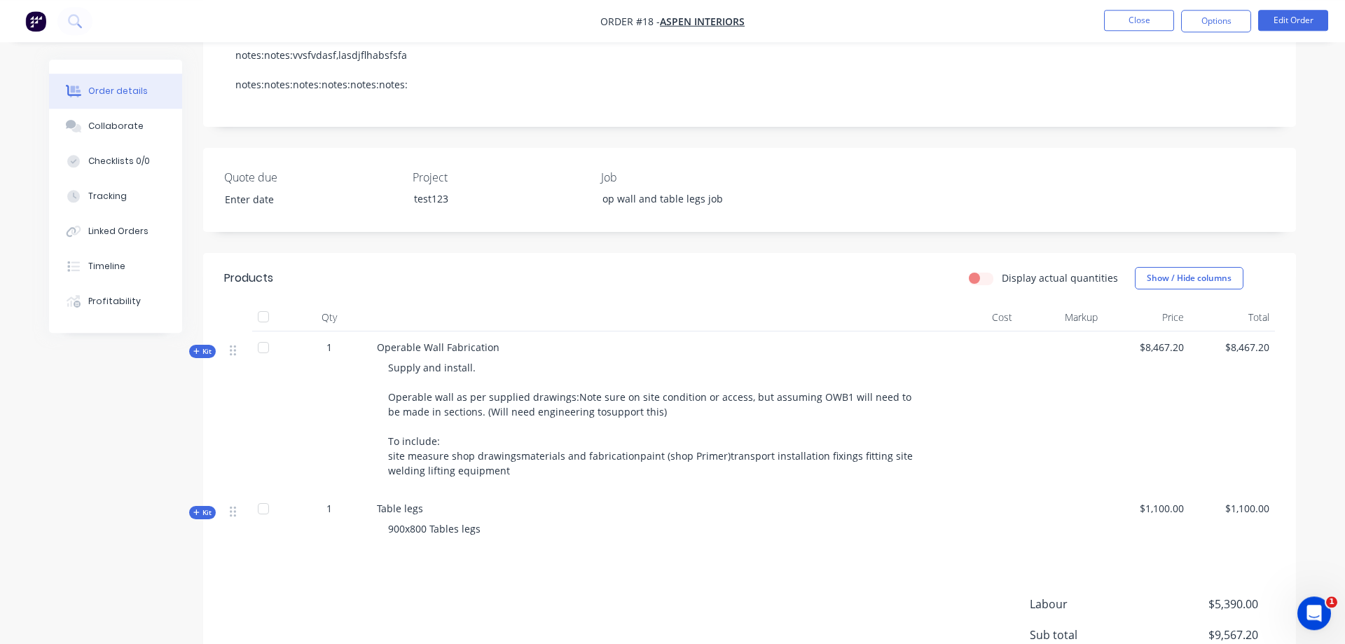
scroll to position [429, 0]
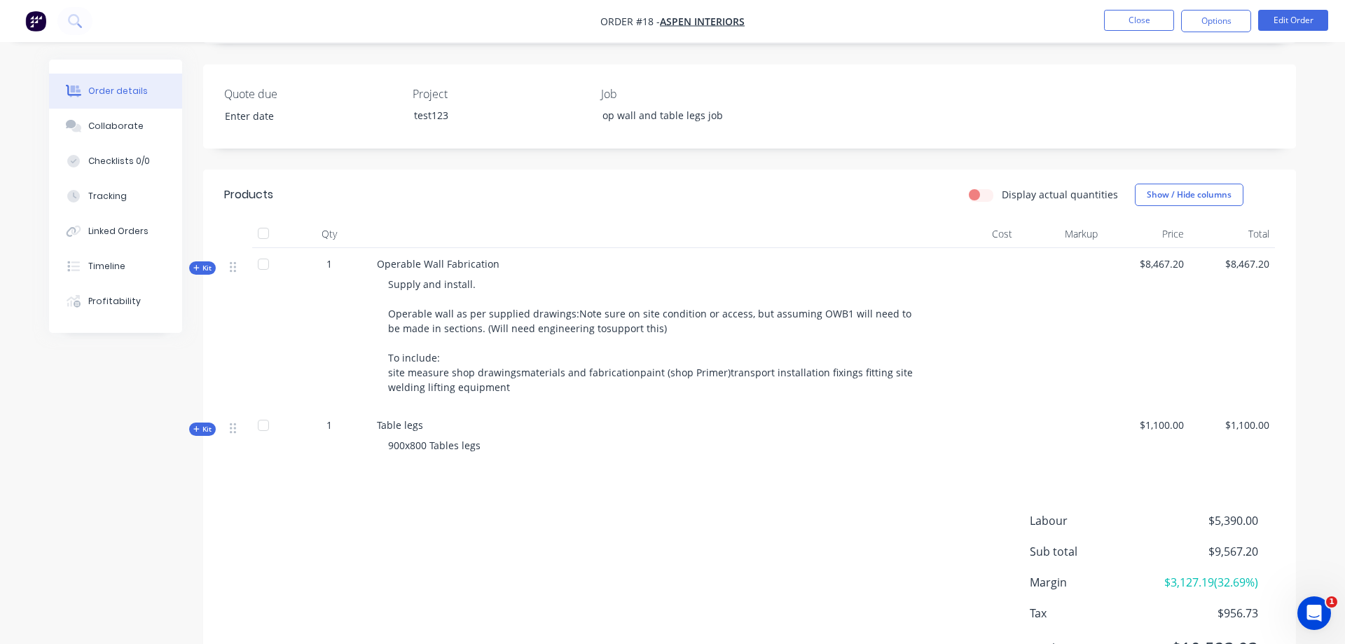
click at [204, 270] on span "Kit" at bounding box center [202, 268] width 18 height 11
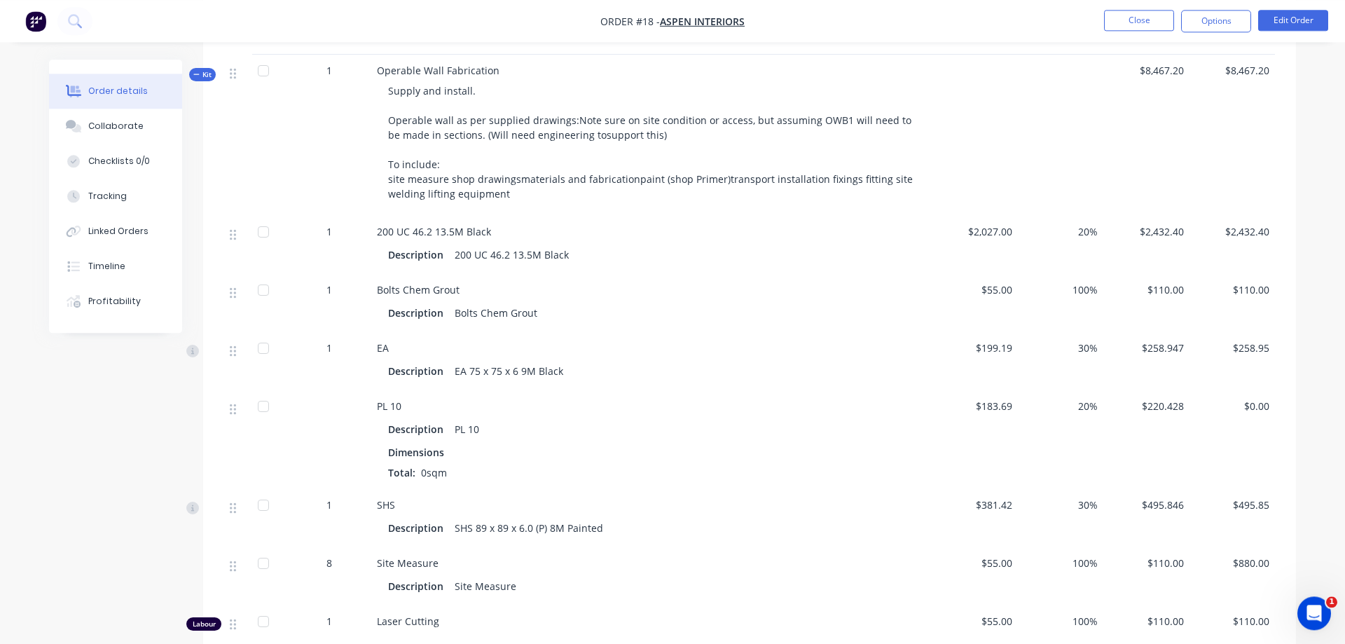
scroll to position [572, 0]
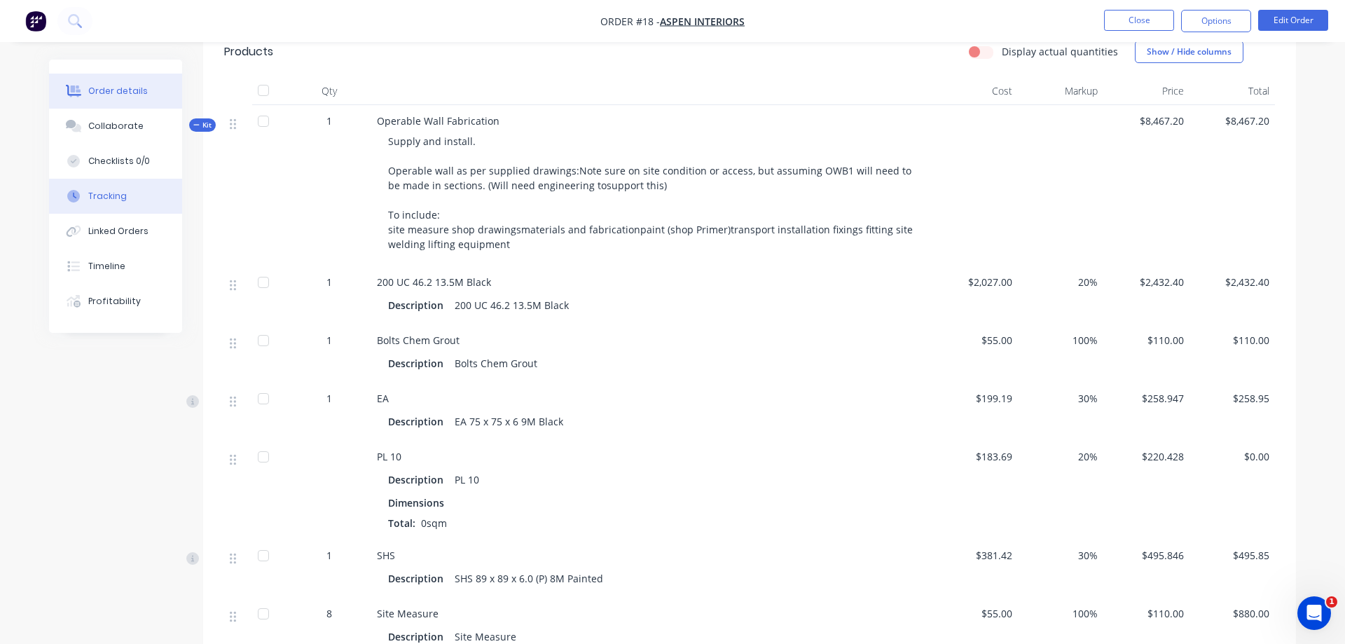
click at [113, 206] on button "Tracking" at bounding box center [115, 196] width 133 height 35
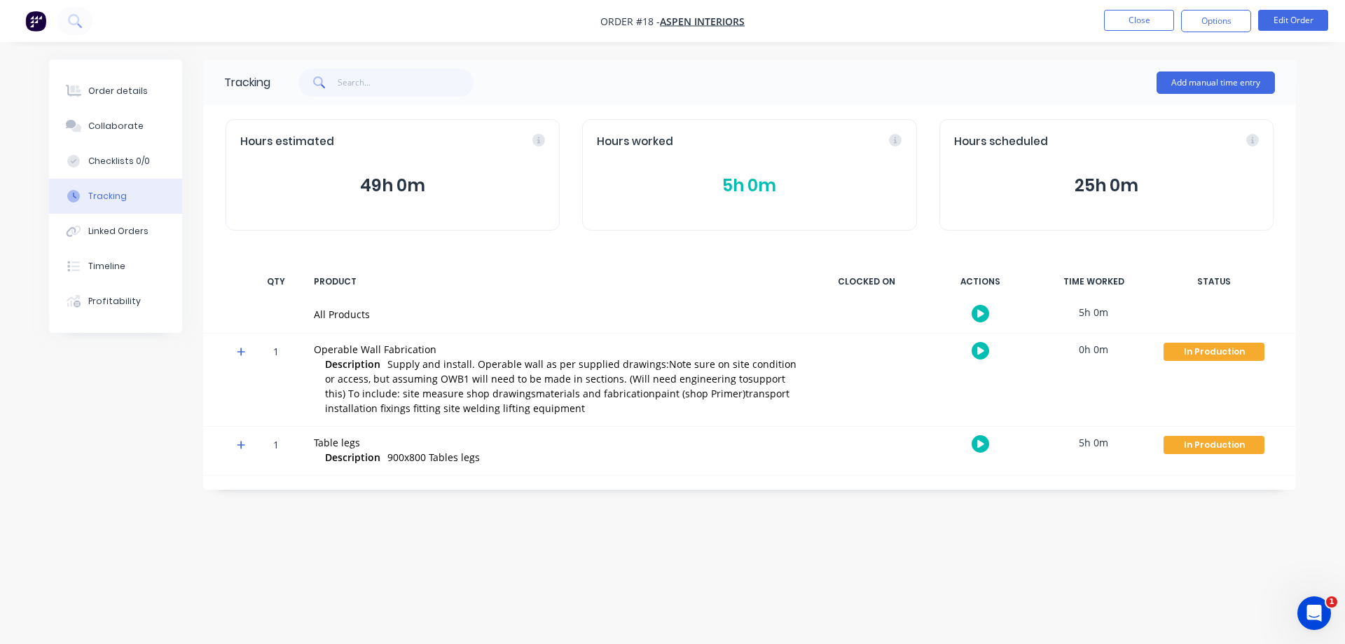
click at [240, 352] on icon at bounding box center [241, 351] width 8 height 8
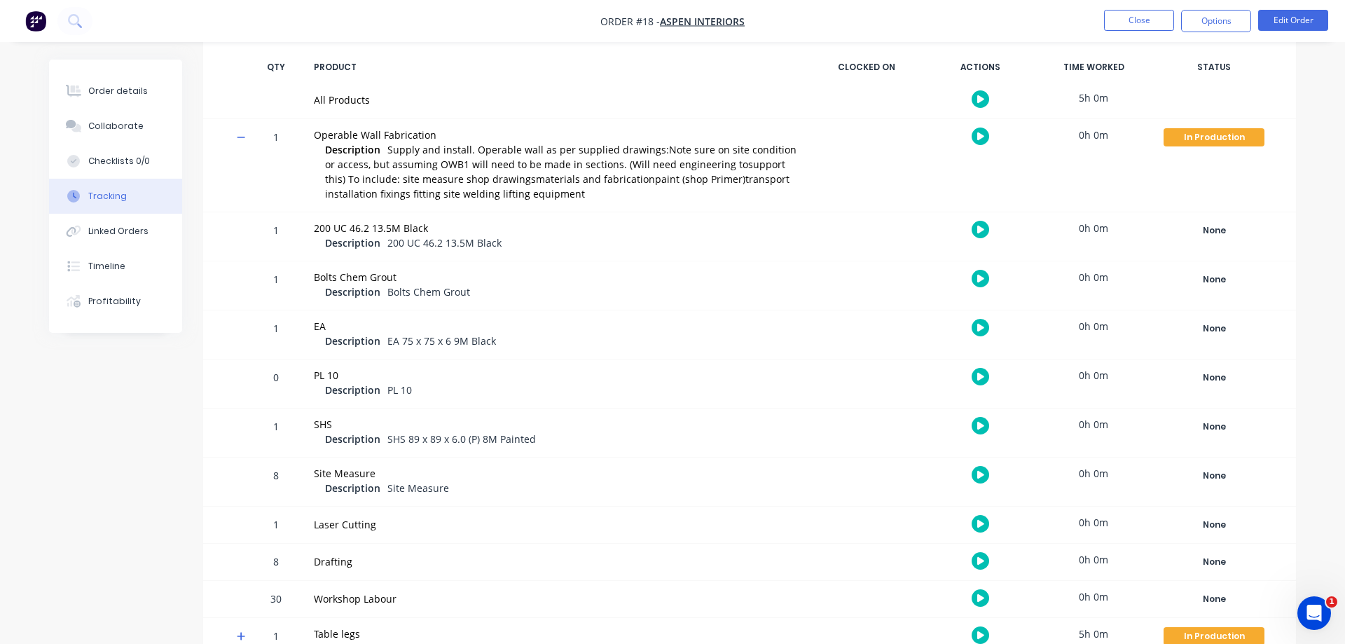
scroll to position [251, 0]
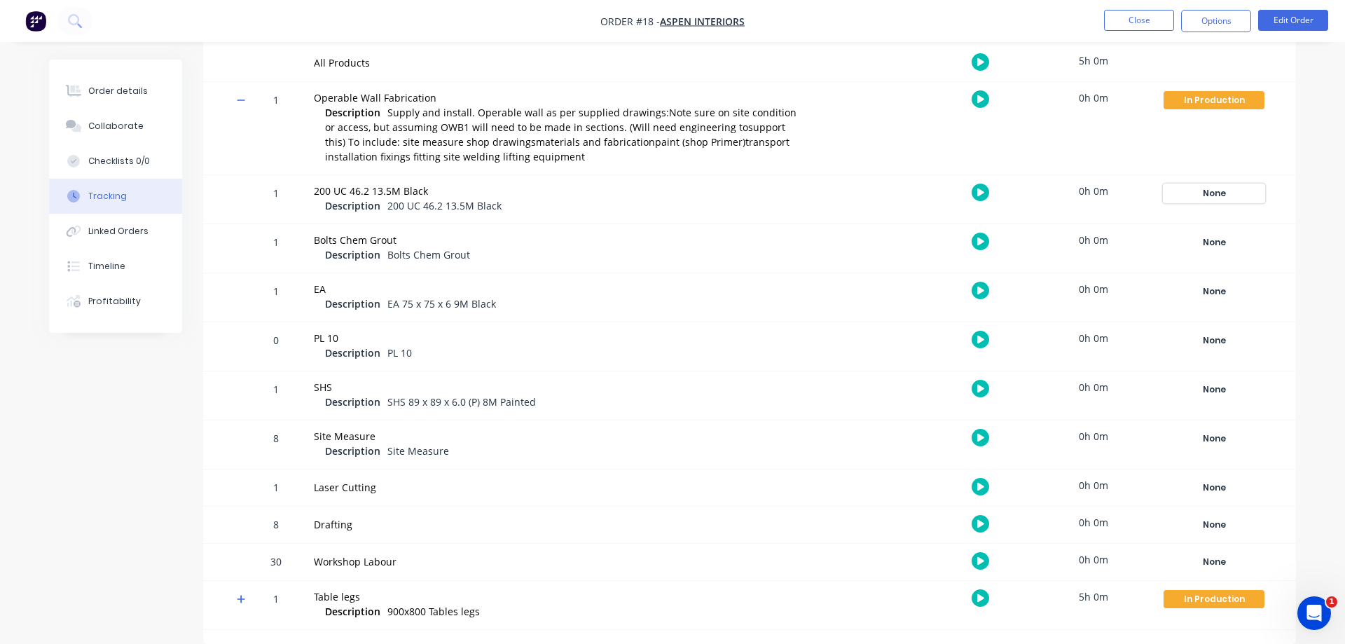
click at [1219, 191] on div "None" at bounding box center [1213, 193] width 101 height 18
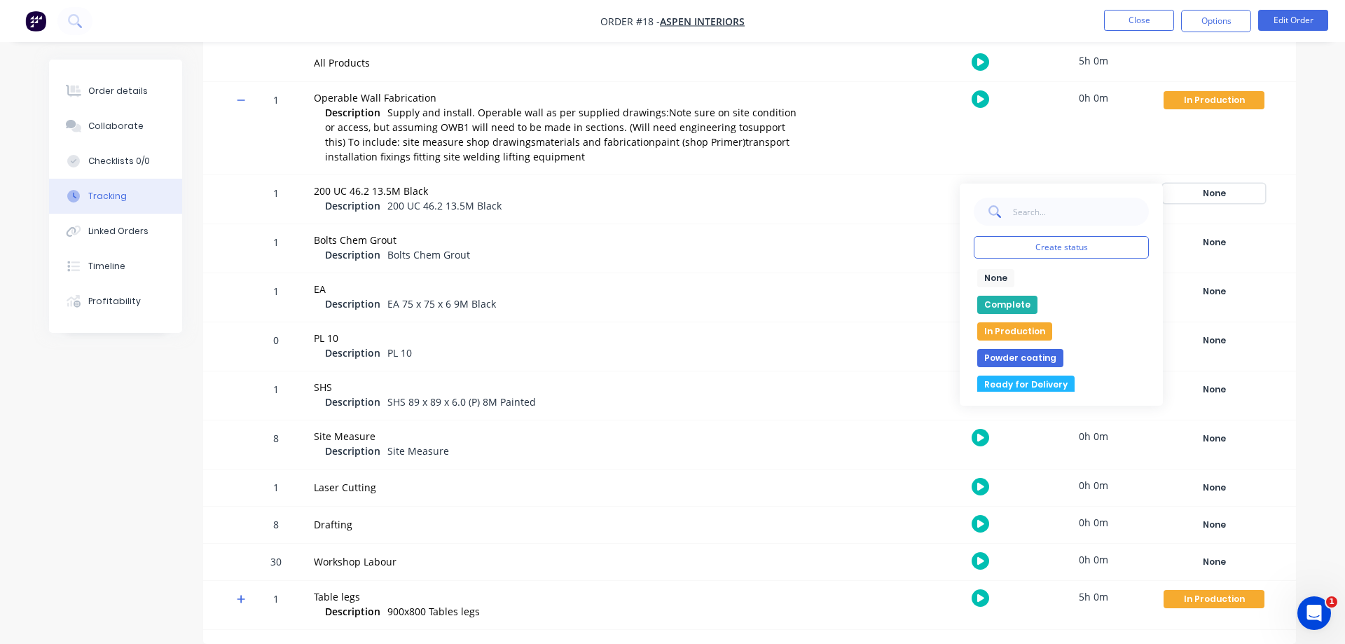
click at [1217, 191] on div "None" at bounding box center [1213, 193] width 101 height 18
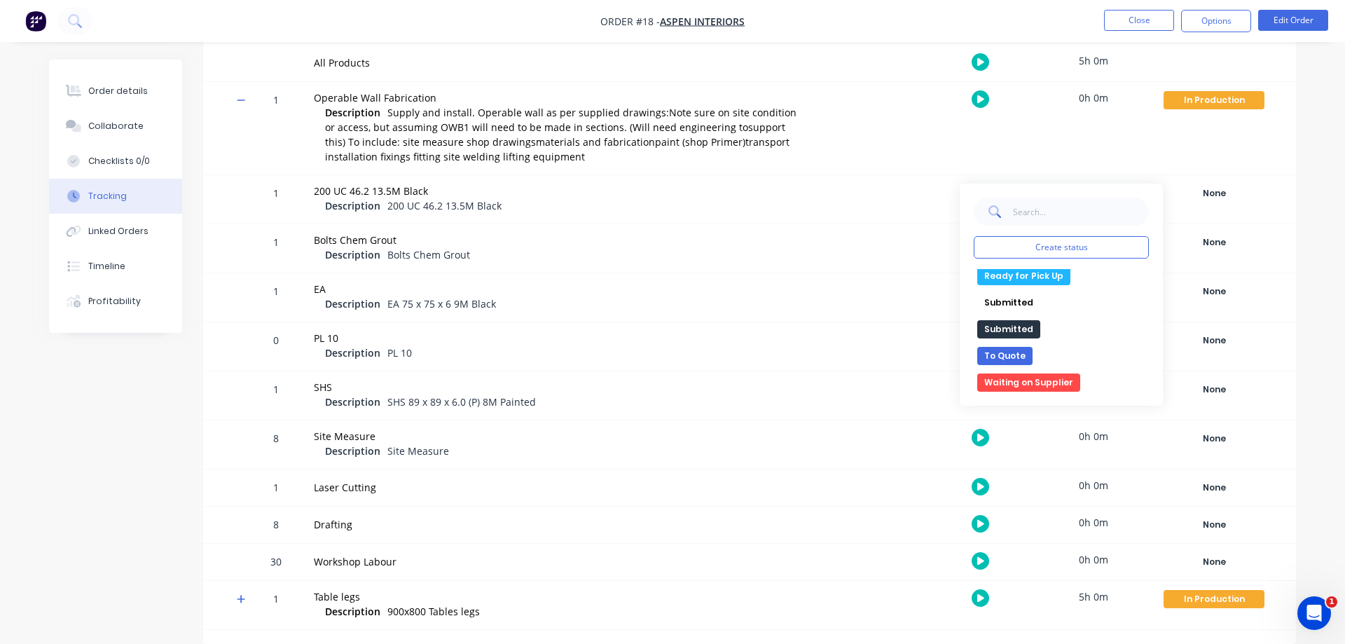
click at [1054, 385] on button "Waiting on Supplier" at bounding box center [1028, 382] width 103 height 18
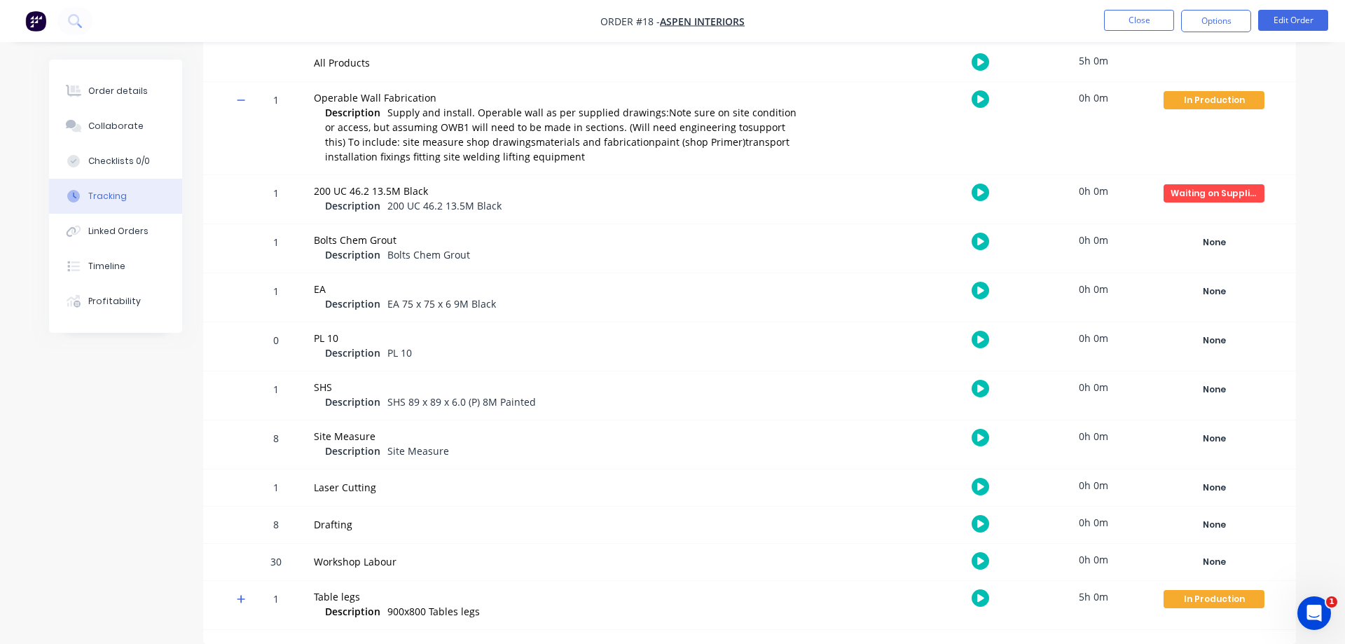
click at [1306, 278] on div "Order details Collaborate Checklists 0/0 Tracking Linked Orders Timeline Profit…" at bounding box center [672, 226] width 1275 height 836
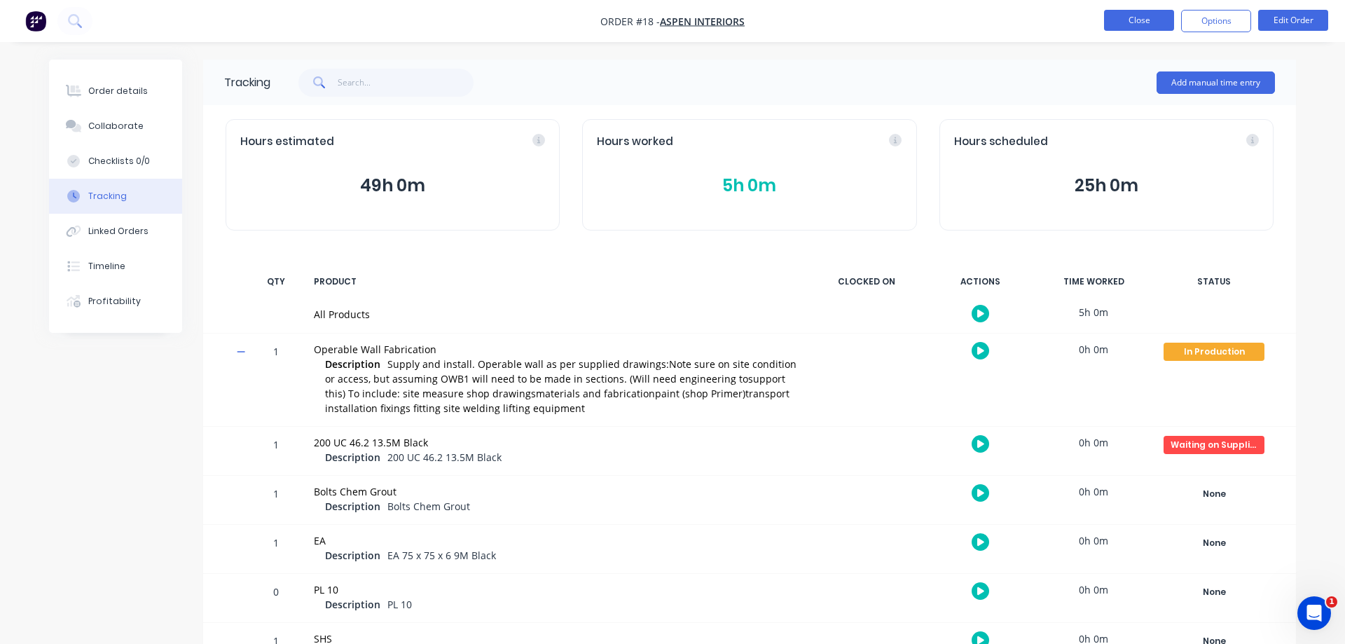
click at [1112, 17] on button "Close" at bounding box center [1139, 20] width 70 height 21
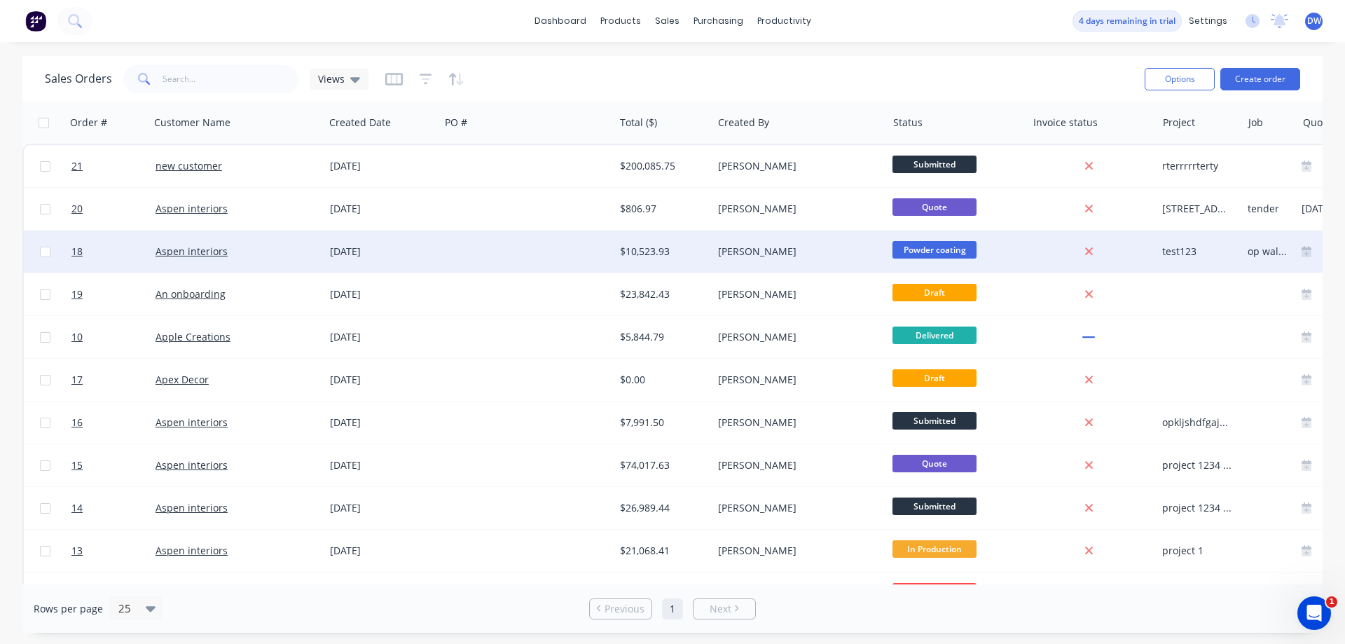
click at [695, 251] on div "$10,523.93" at bounding box center [661, 251] width 82 height 14
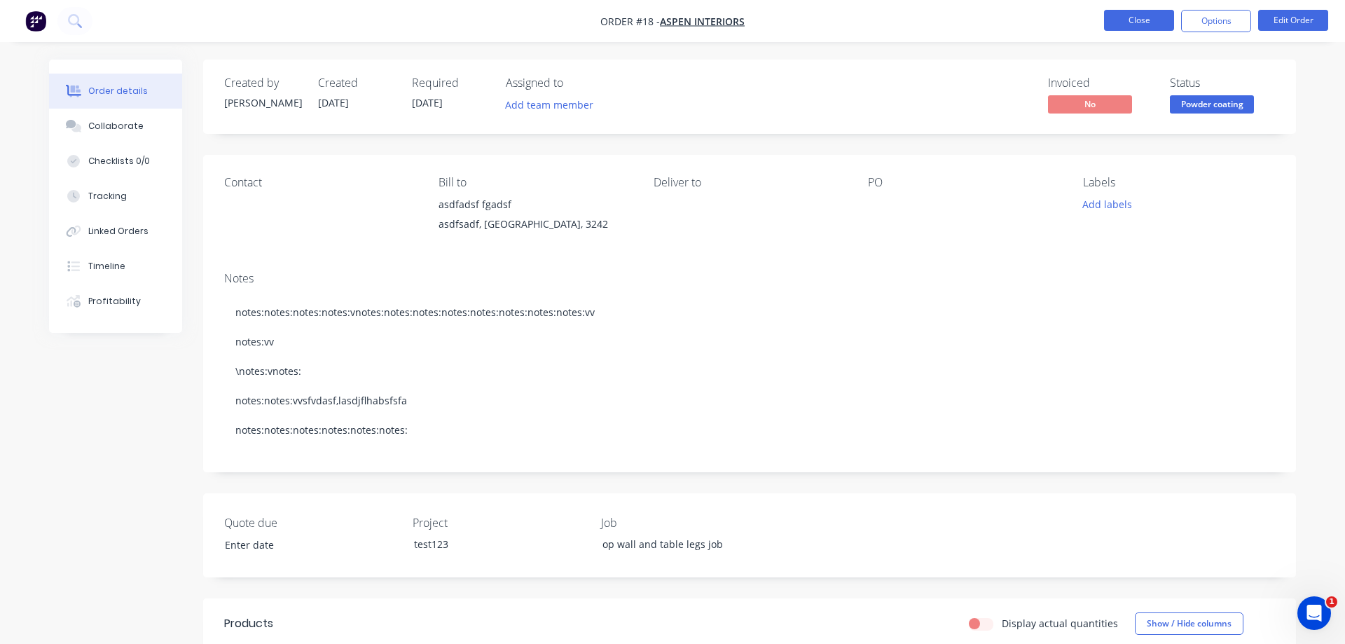
click at [1127, 22] on button "Close" at bounding box center [1139, 20] width 70 height 21
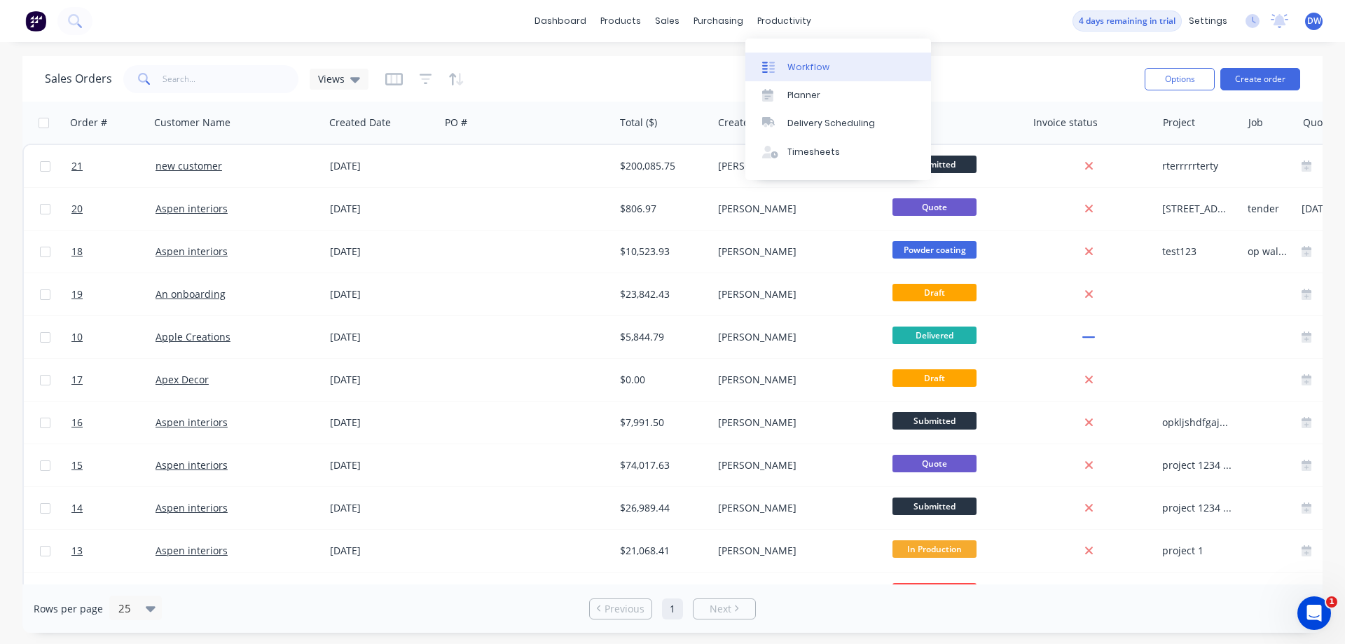
click at [784, 64] on link "Workflow" at bounding box center [838, 67] width 186 height 28
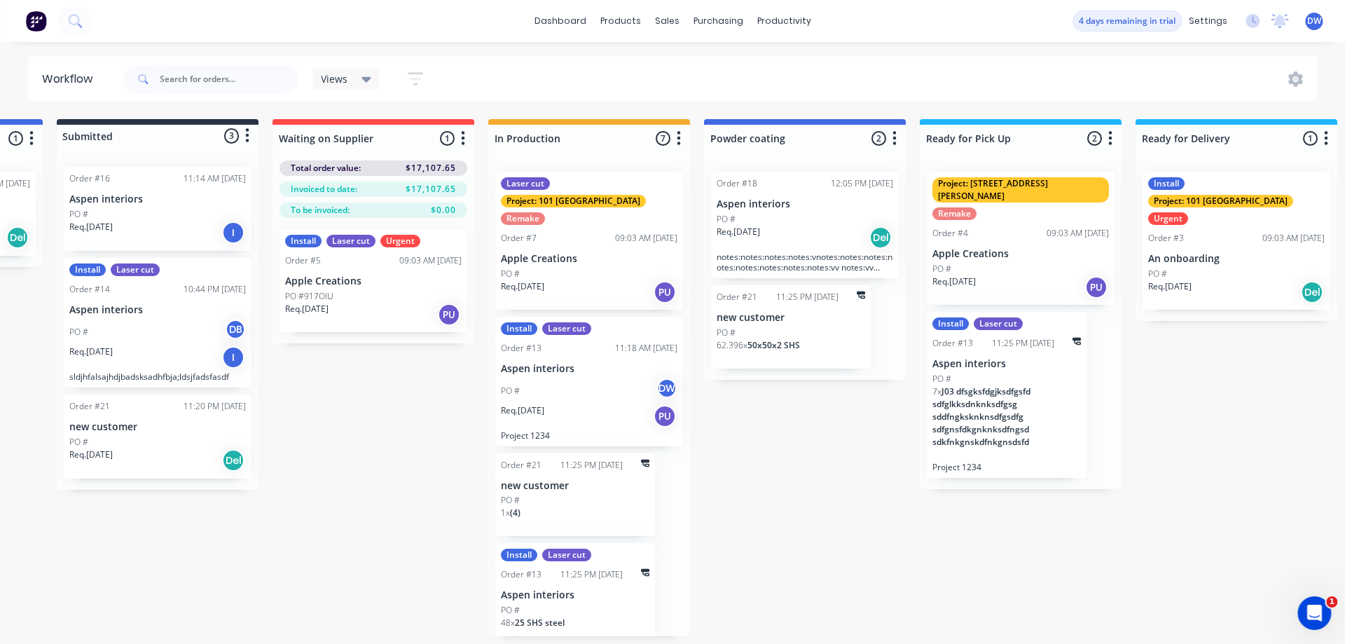
scroll to position [0, 188]
click at [794, 221] on div "PO #" at bounding box center [805, 219] width 176 height 13
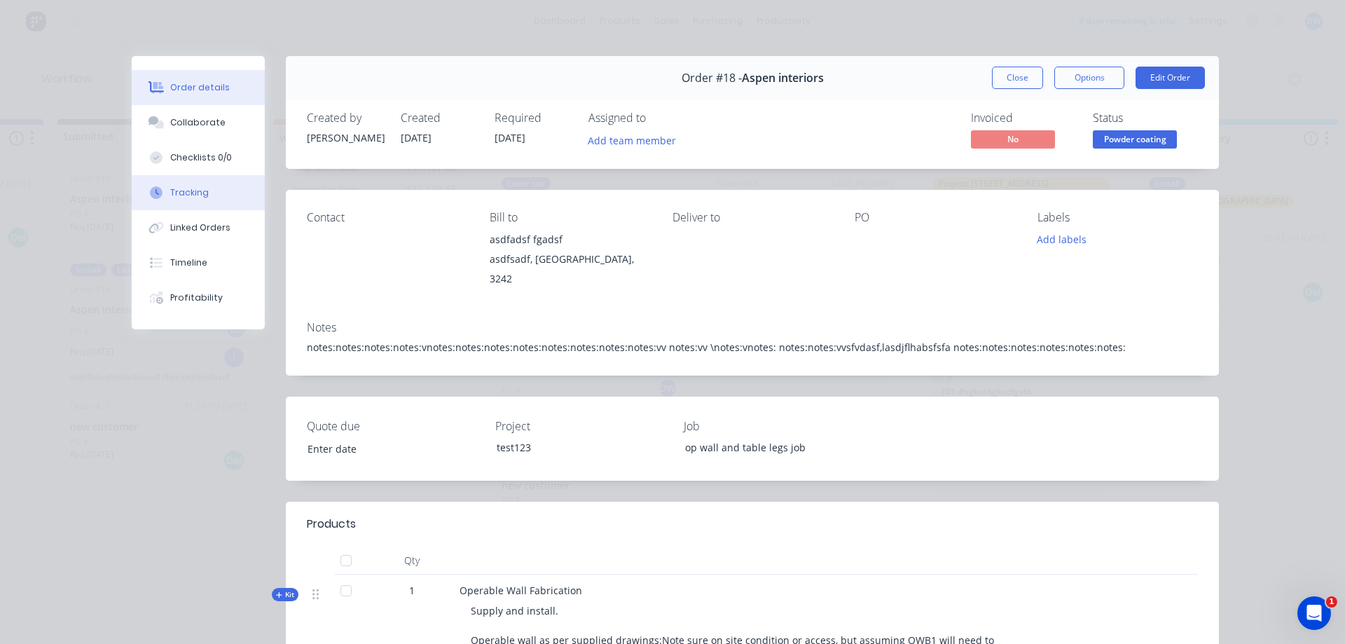
click at [180, 188] on div "Tracking" at bounding box center [190, 192] width 39 height 13
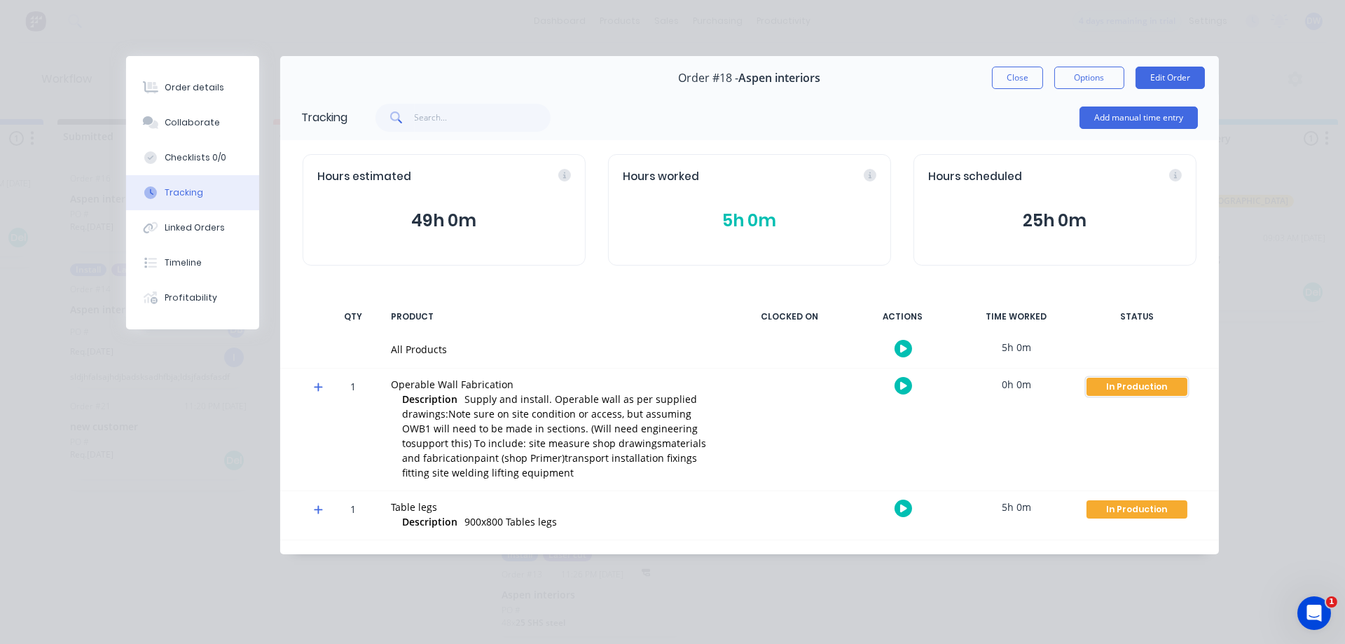
click at [1116, 385] on div "In Production" at bounding box center [1136, 387] width 101 height 18
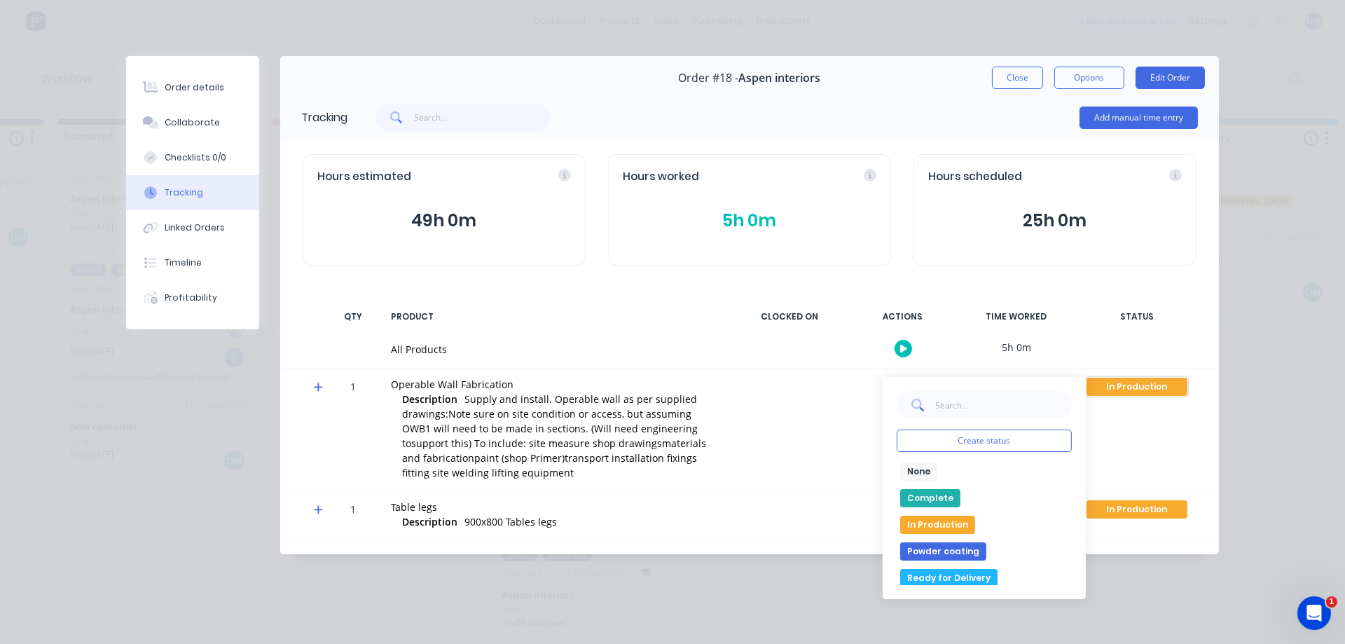
scroll to position [80, 0]
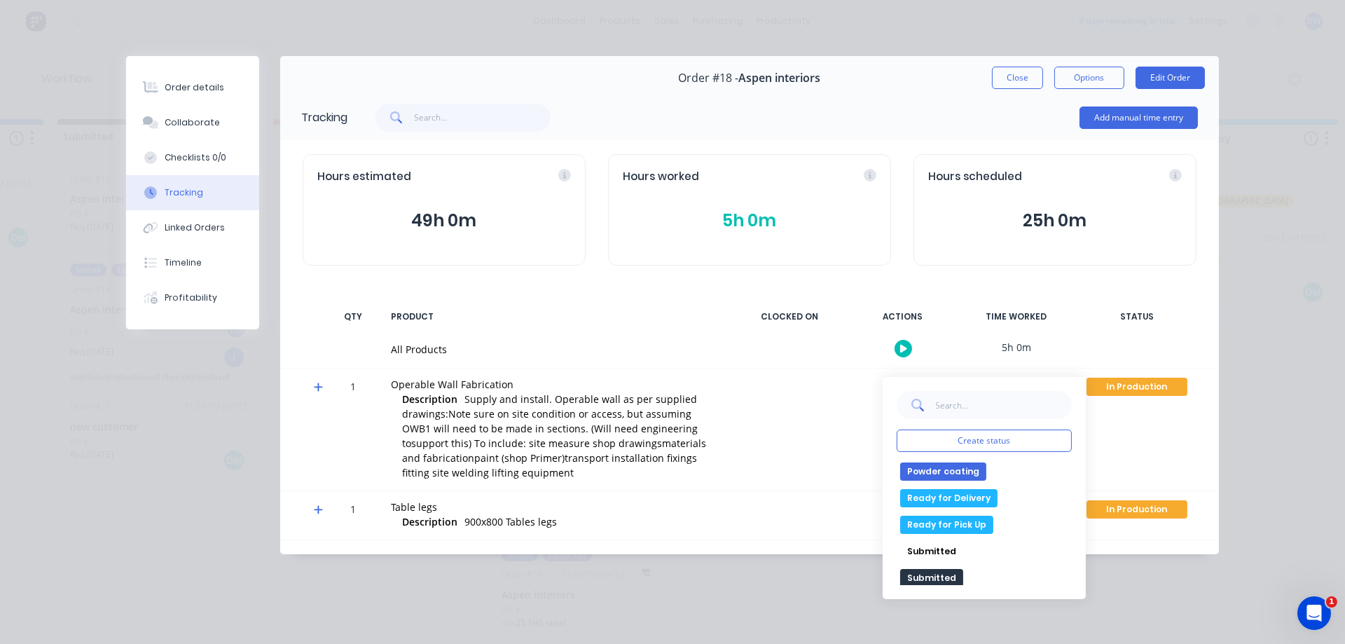
click at [962, 471] on button "Powder coating" at bounding box center [943, 471] width 86 height 18
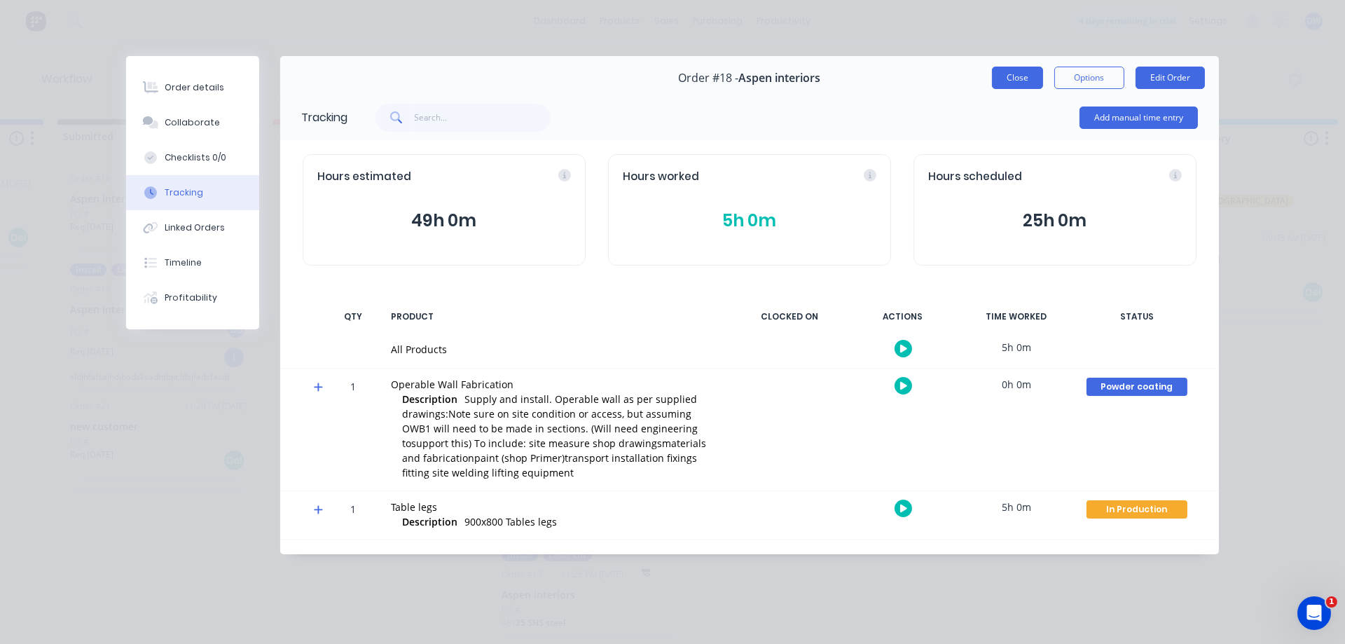
click at [1003, 80] on button "Close" at bounding box center [1017, 78] width 51 height 22
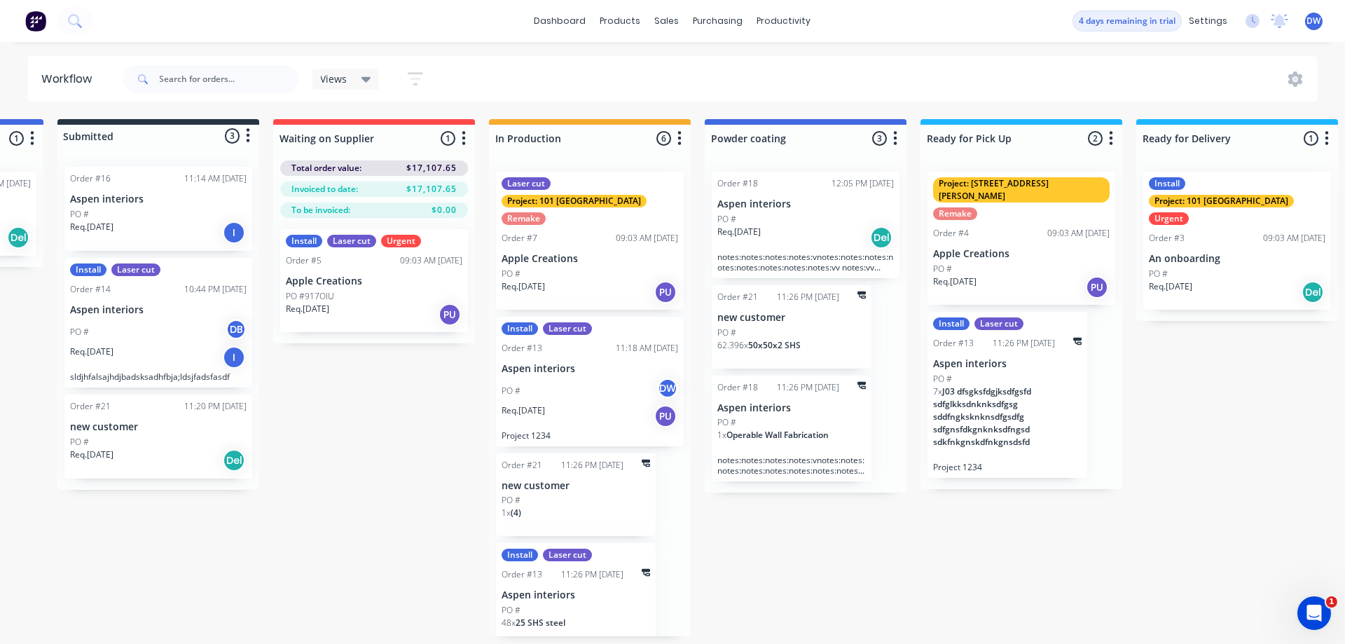
scroll to position [252, 0]
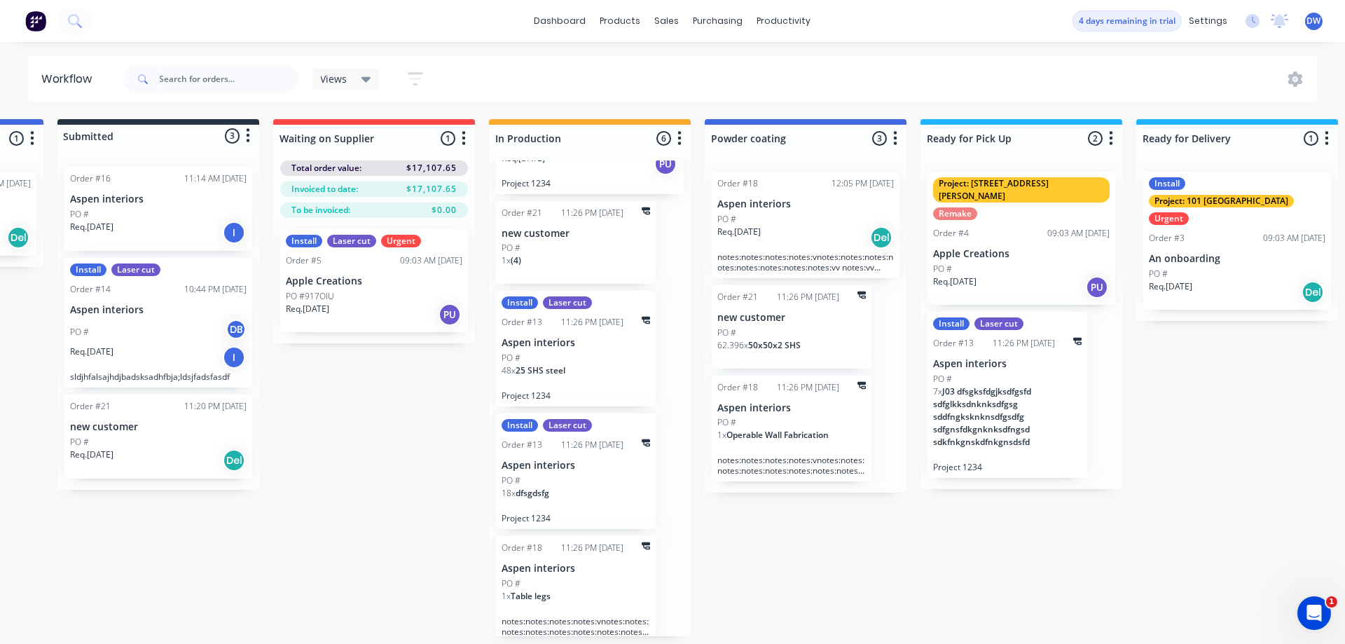
click at [593, 590] on div "1 x Table legs" at bounding box center [575, 602] width 148 height 24
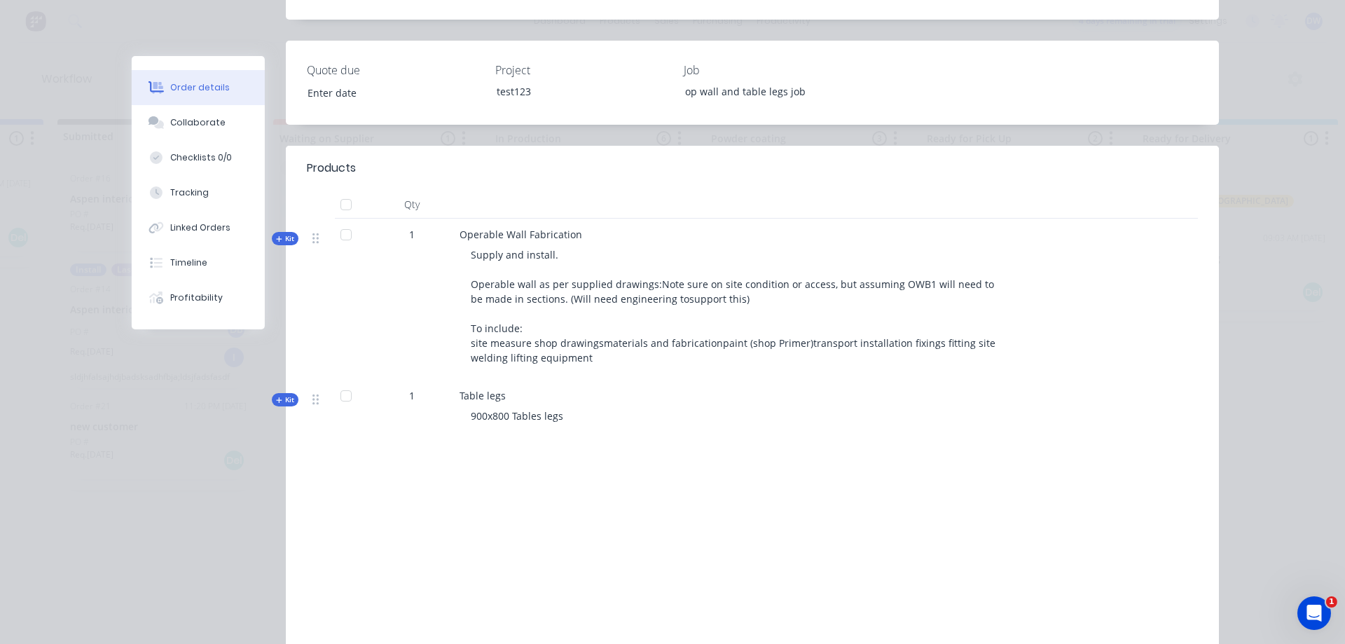
scroll to position [399, 0]
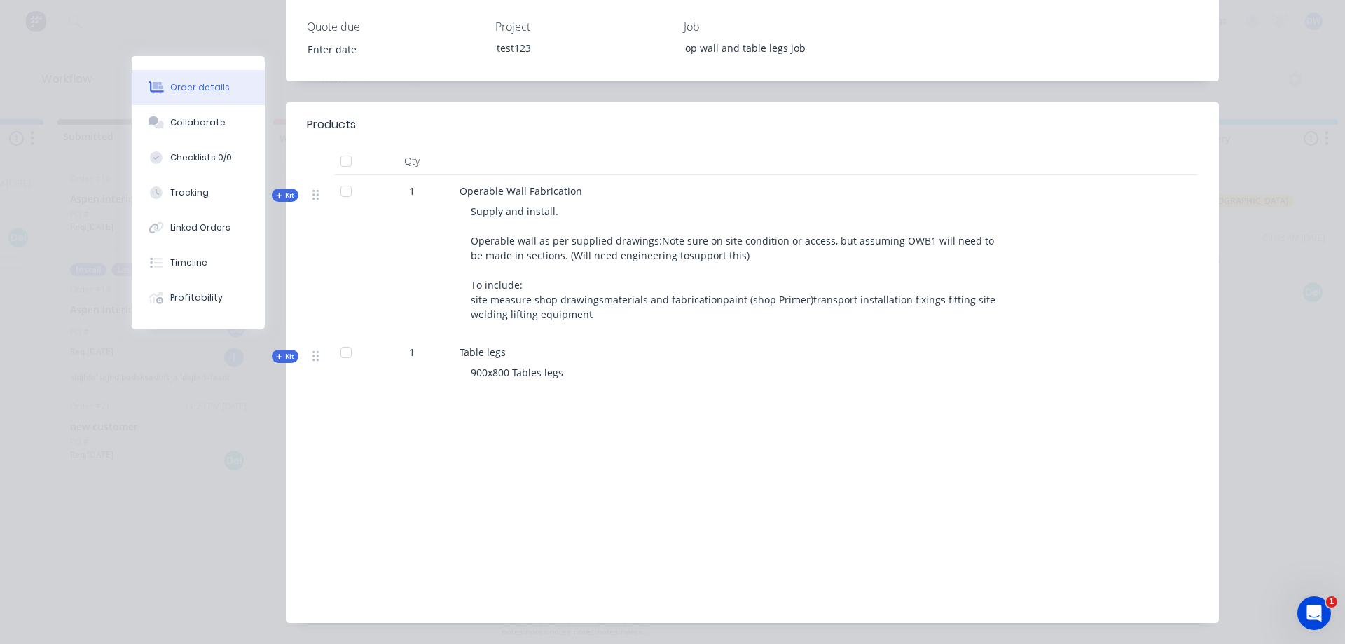
click at [293, 351] on span "Kit" at bounding box center [285, 356] width 18 height 11
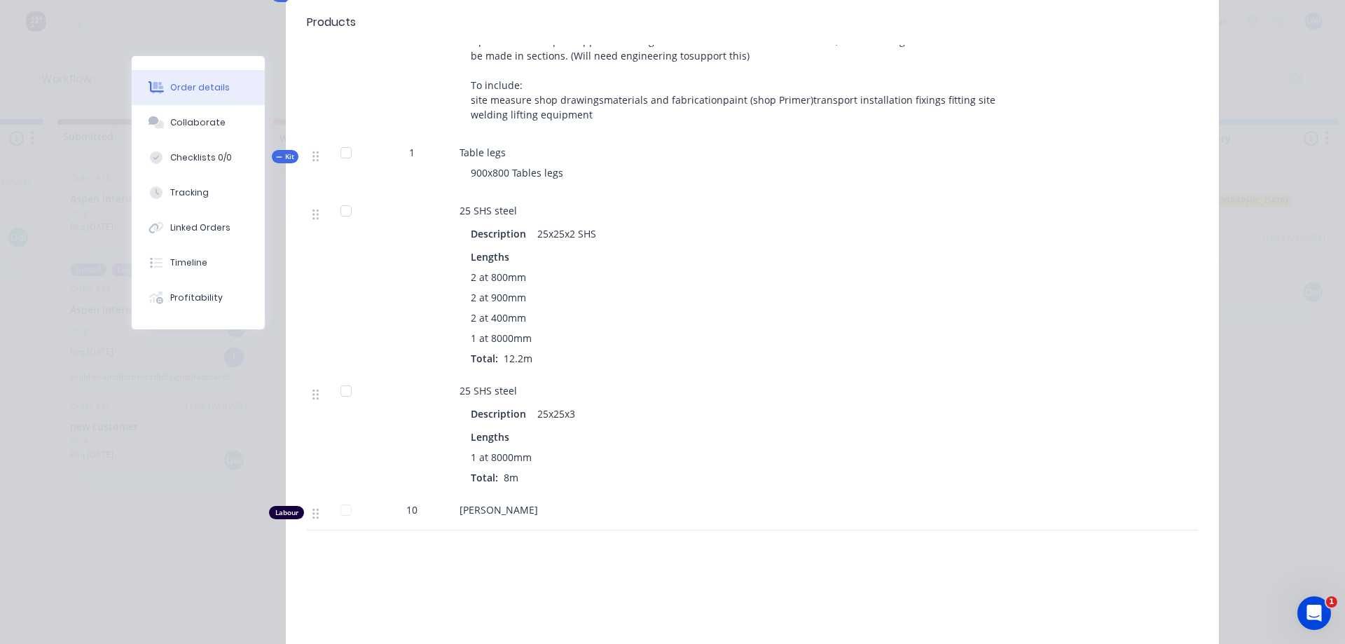
scroll to position [559, 0]
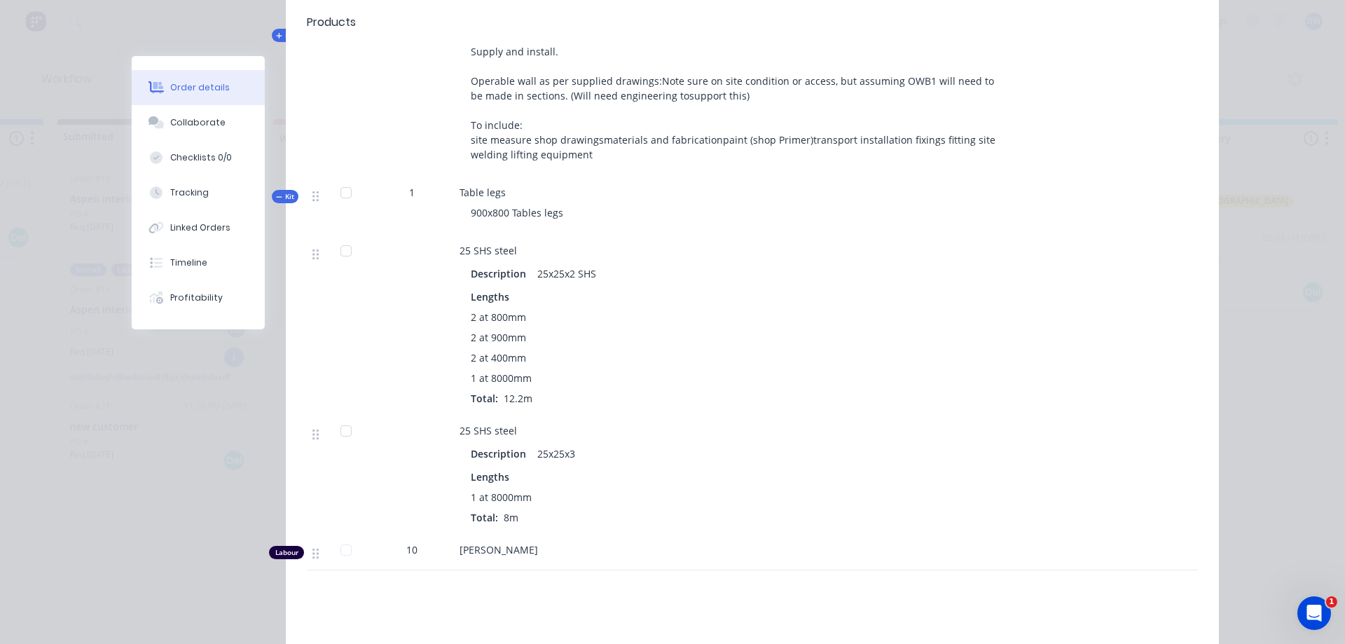
click at [286, 191] on span "Kit" at bounding box center [285, 196] width 18 height 11
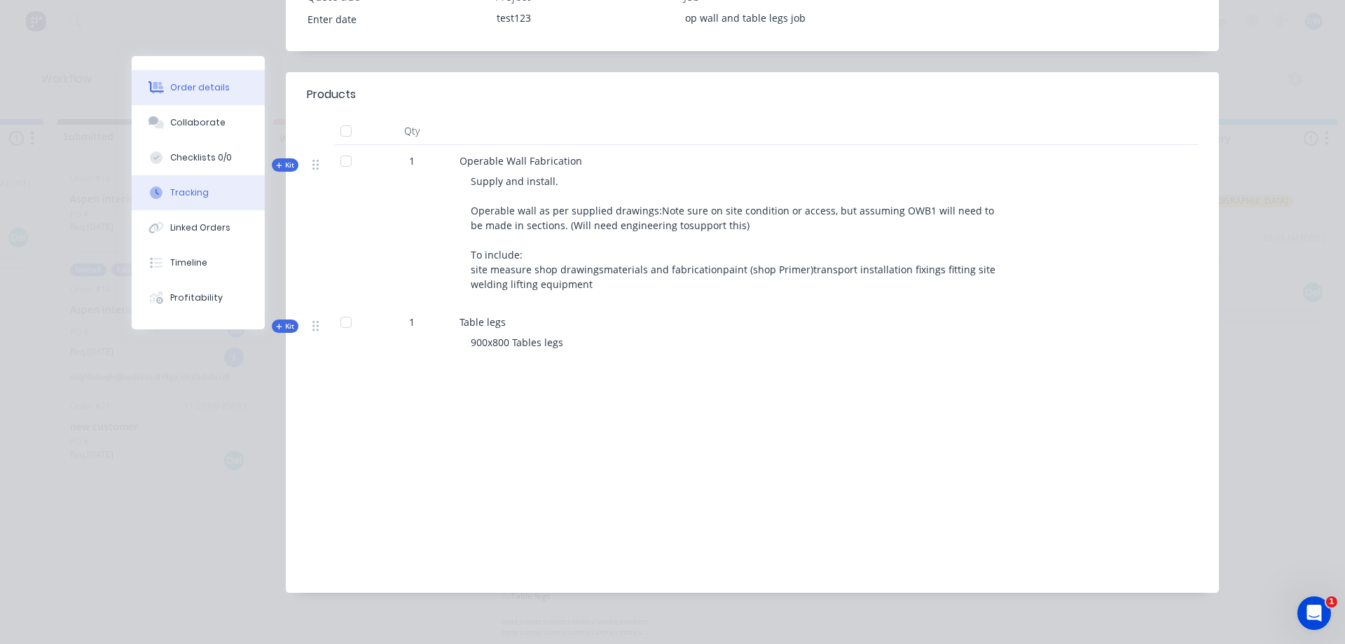
click at [174, 192] on div "Tracking" at bounding box center [190, 192] width 39 height 13
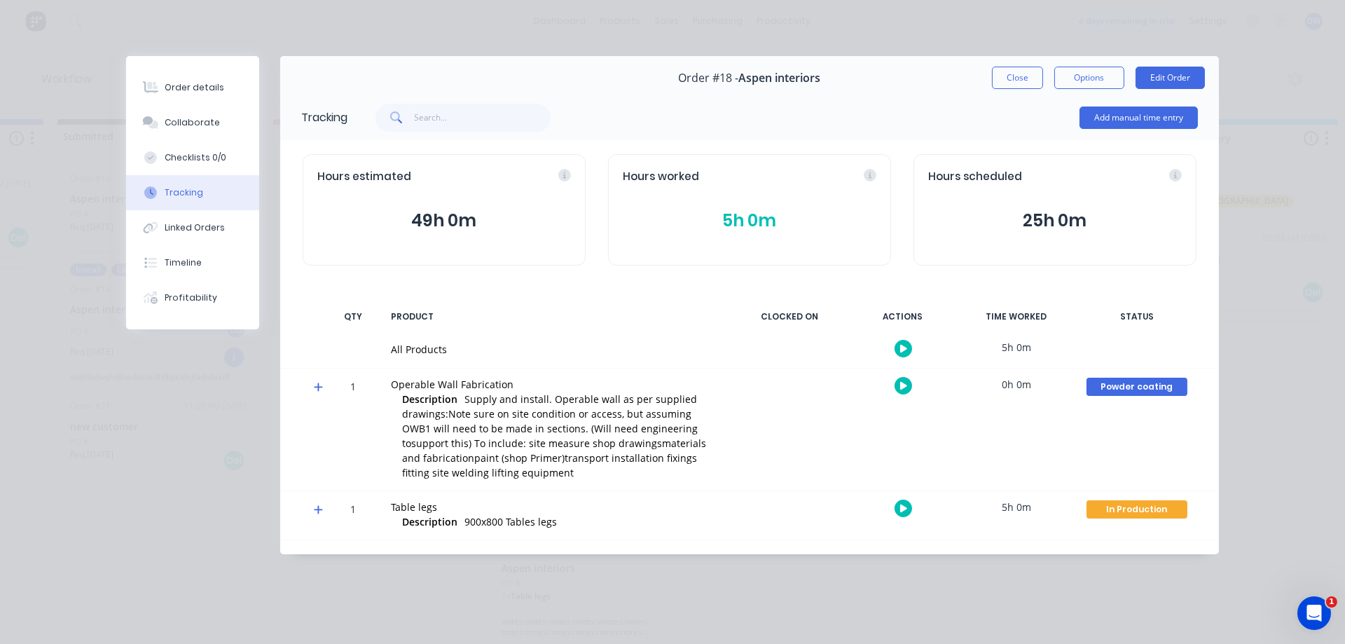
scroll to position [0, 0]
click at [899, 387] on button "button" at bounding box center [903, 386] width 18 height 18
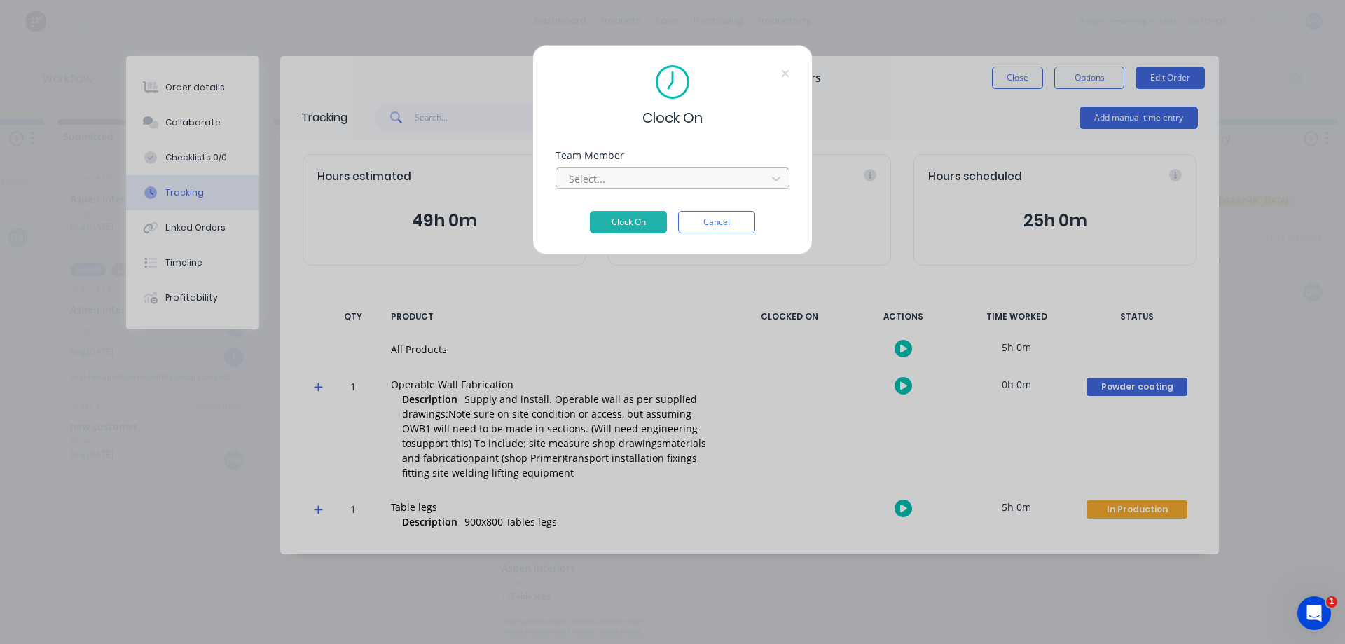
click at [652, 170] on div at bounding box center [663, 179] width 192 height 18
click at [717, 219] on button "Cancel" at bounding box center [716, 222] width 77 height 22
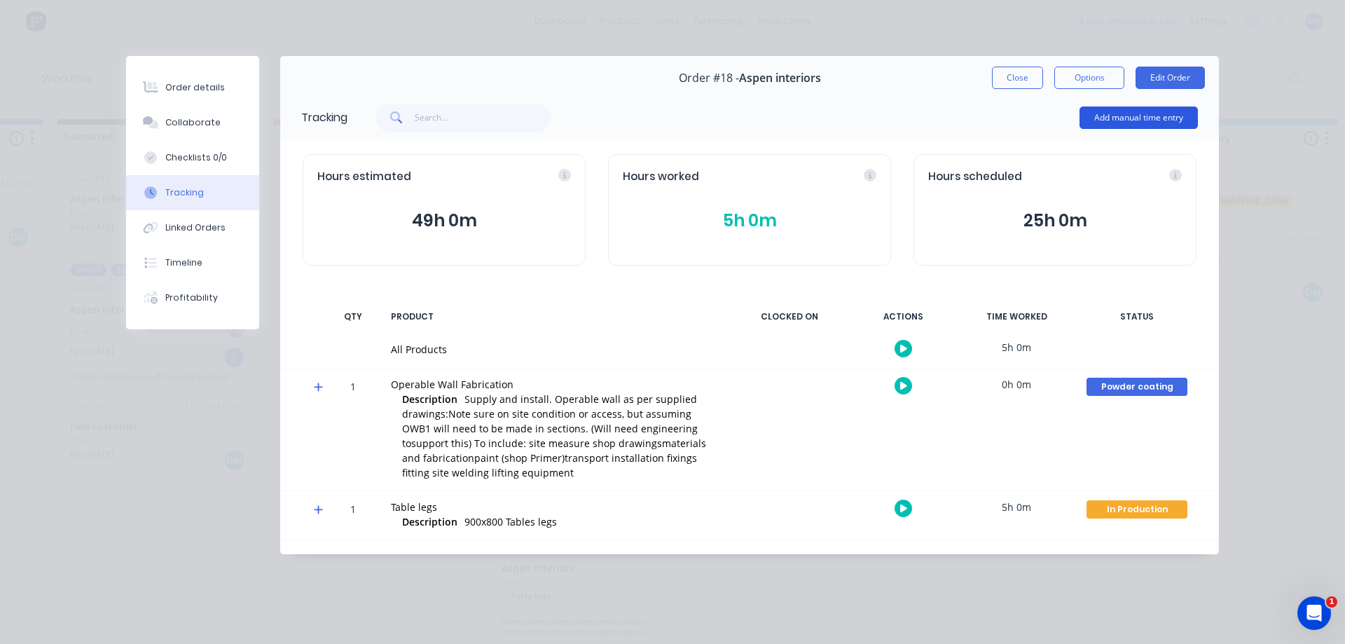
click at [1100, 116] on button "Add manual time entry" at bounding box center [1138, 117] width 118 height 22
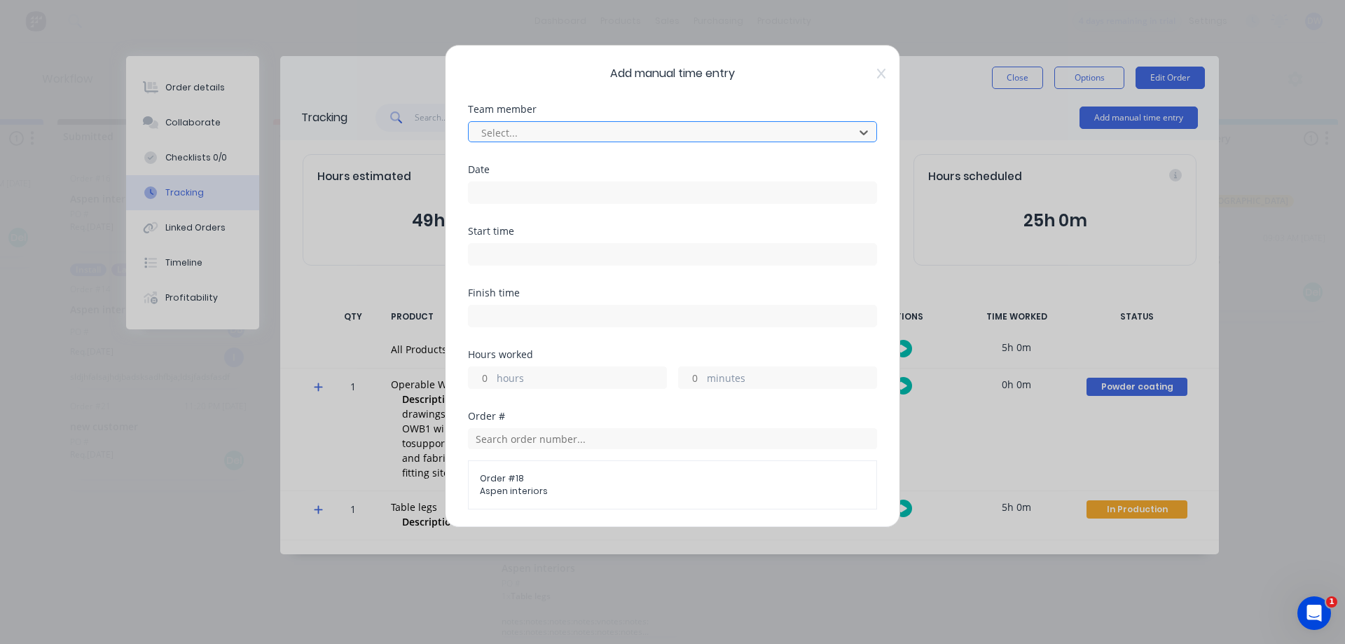
click at [633, 130] on div at bounding box center [663, 133] width 367 height 18
click at [546, 193] on input at bounding box center [673, 192] width 408 height 21
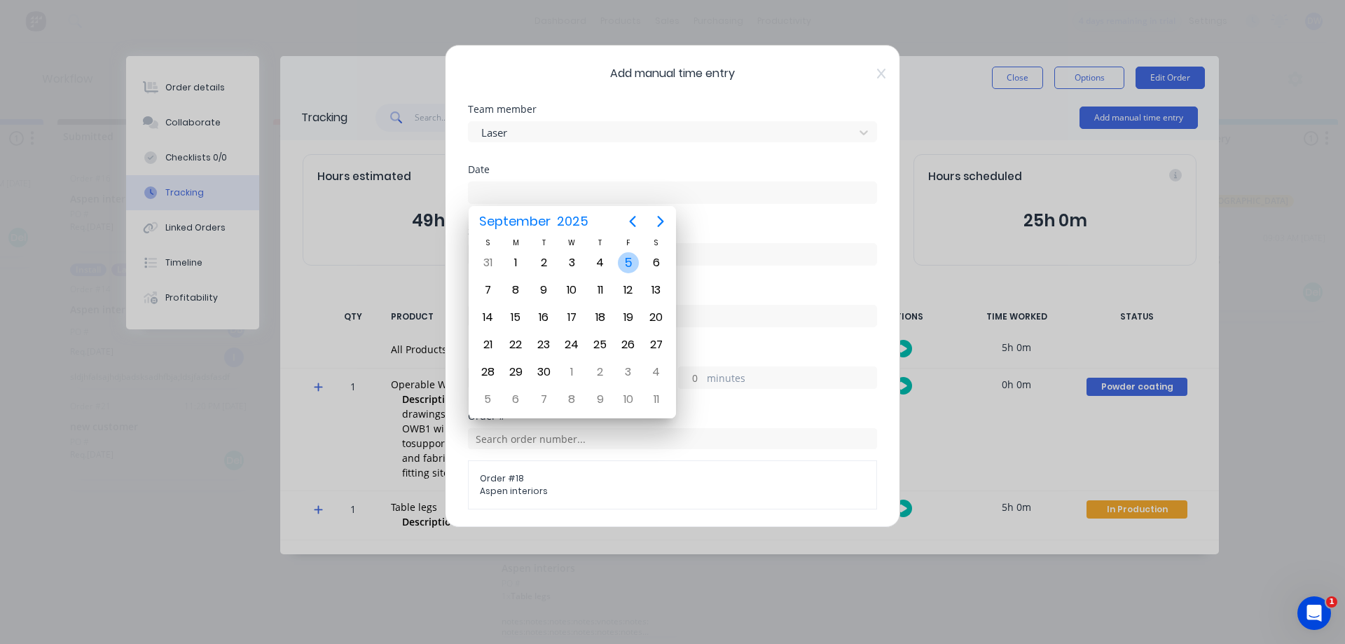
click at [628, 263] on div "5" at bounding box center [628, 262] width 21 height 21
type input "[DATE]"
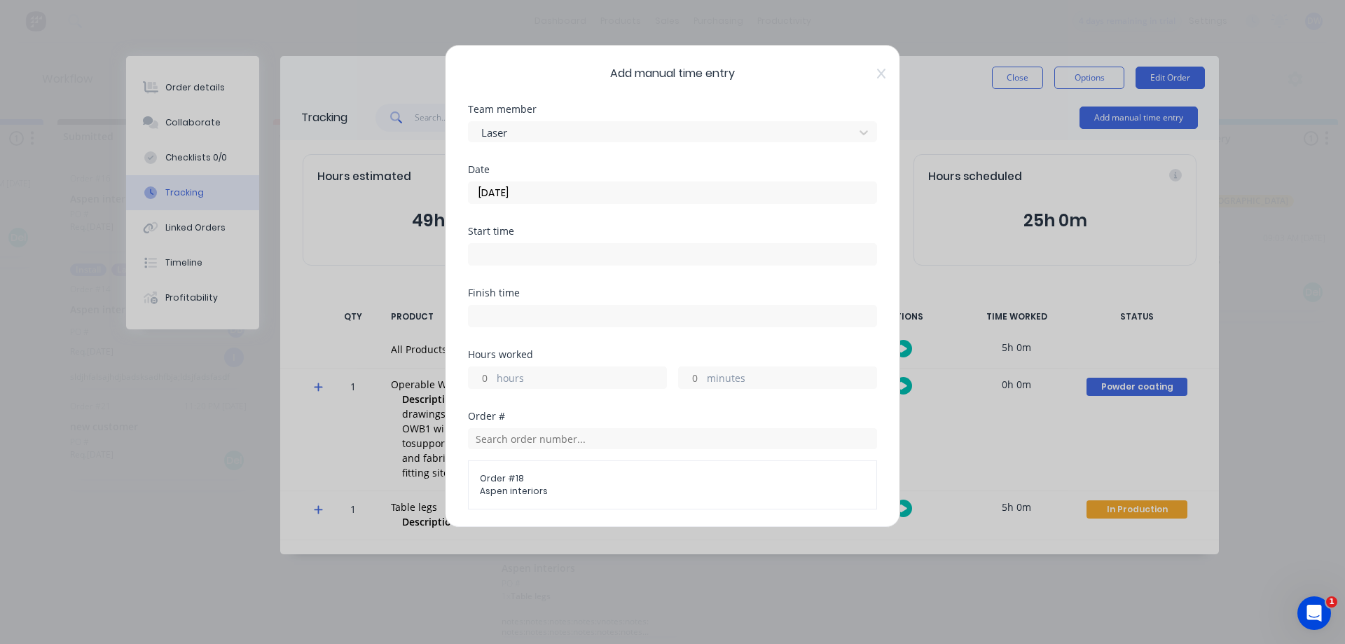
click at [521, 251] on input at bounding box center [673, 254] width 408 height 21
type input "11:27 PM"
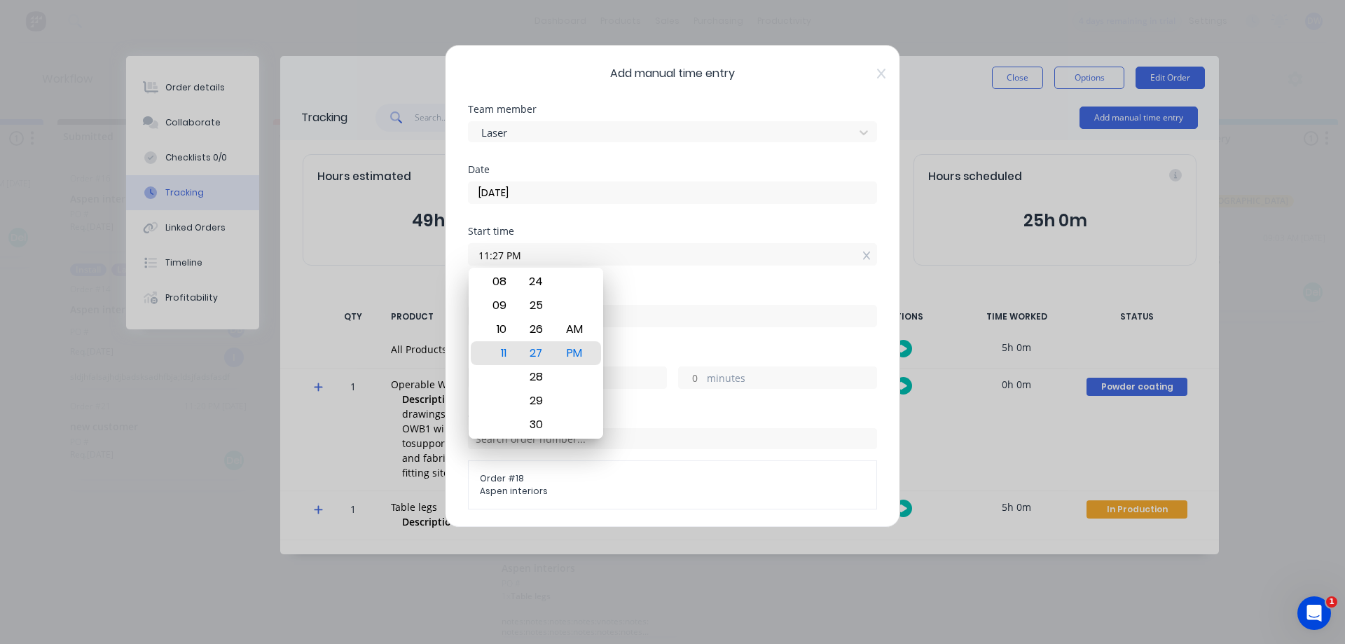
click at [646, 287] on div "Start time 11:27 PM" at bounding box center [672, 257] width 409 height 62
click at [565, 352] on div "PM" at bounding box center [574, 353] width 34 height 24
click at [577, 352] on div "PM" at bounding box center [574, 353] width 34 height 24
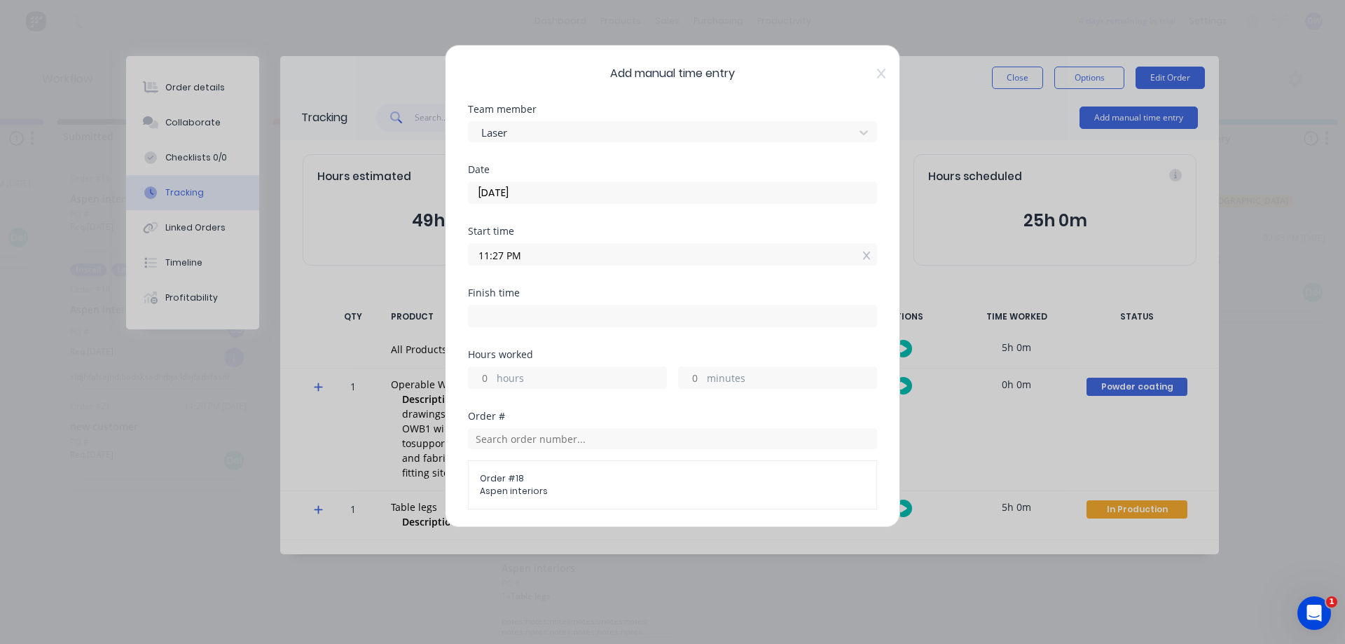
click at [523, 312] on input at bounding box center [673, 315] width 408 height 21
type input "11:27 PM"
type input "0"
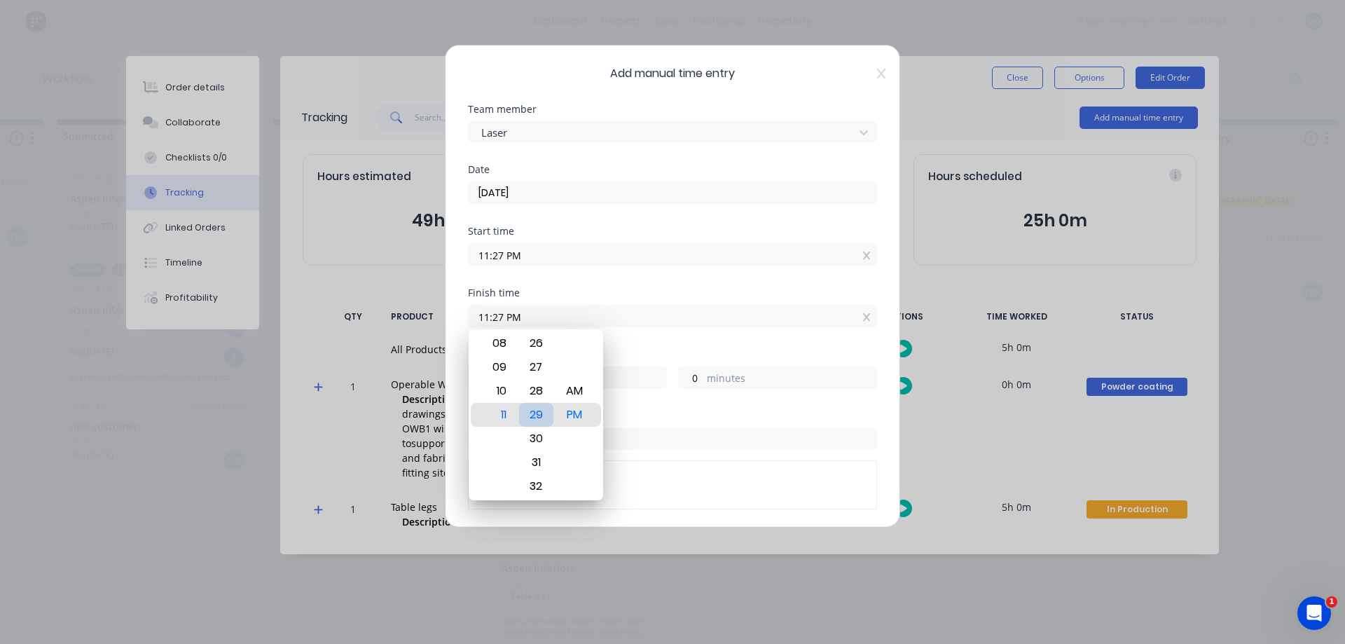
type input "11:29 PM"
type input "2"
type input "06:29 PM"
type input "19"
type input "11:29 PM"
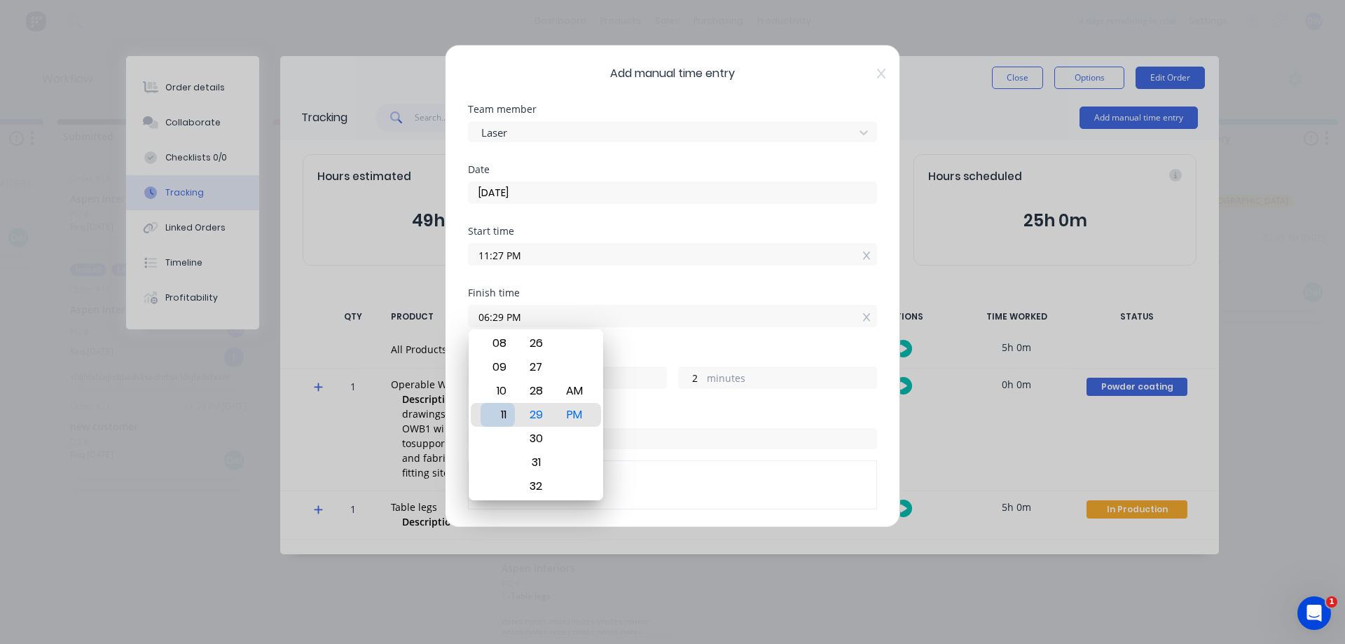
type input "0"
type input "11:35 PM"
type input "8"
type input "11:53 PM"
type input "26"
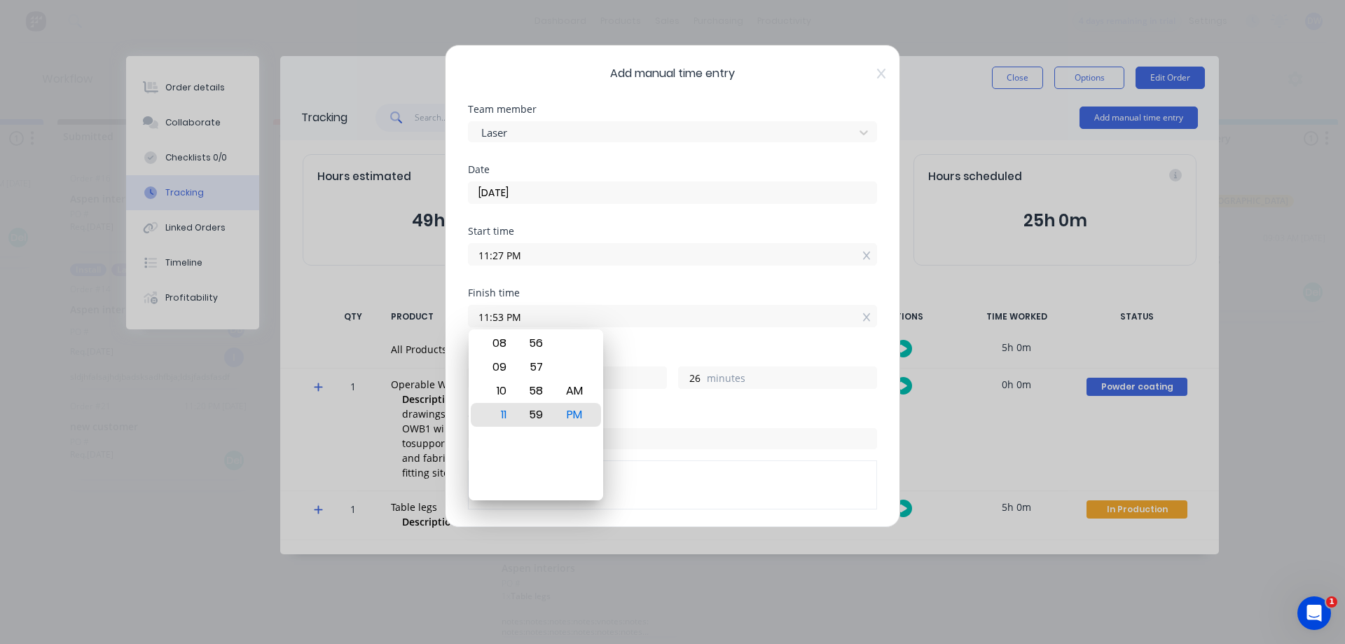
type input "11:59 PM"
type input "32"
click at [532, 412] on div "59" at bounding box center [536, 415] width 34 height 24
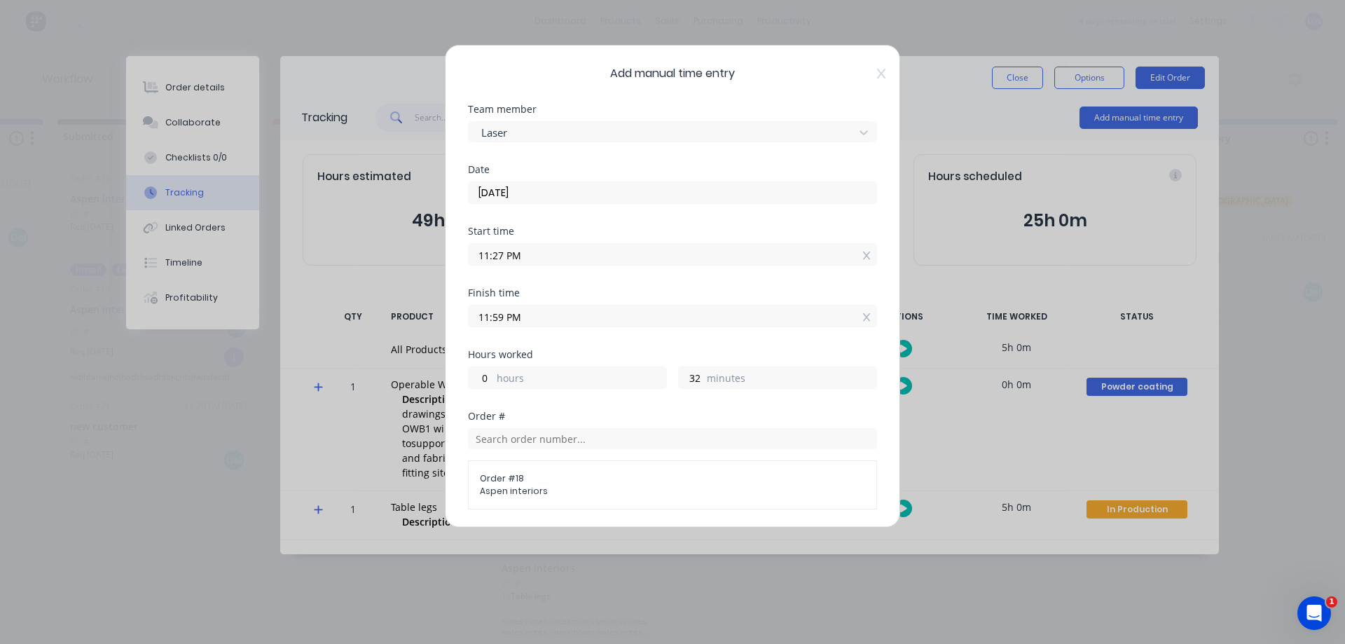
click at [608, 412] on div "Order #" at bounding box center [672, 416] width 409 height 10
click at [585, 385] on label "hours" at bounding box center [581, 379] width 169 height 18
click at [493, 385] on input "0" at bounding box center [481, 377] width 25 height 21
type input "6"
type input "05:59 AM"
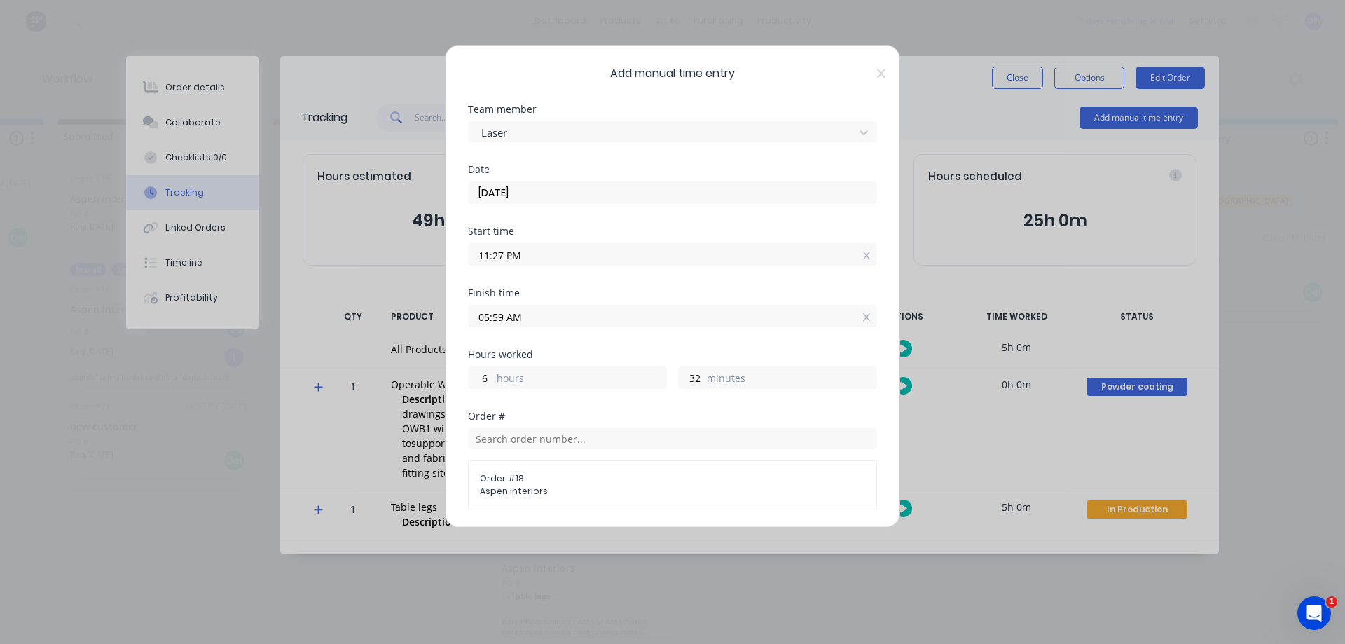
click at [614, 404] on div "Hours worked 6 hours 32 minutes" at bounding box center [672, 380] width 409 height 62
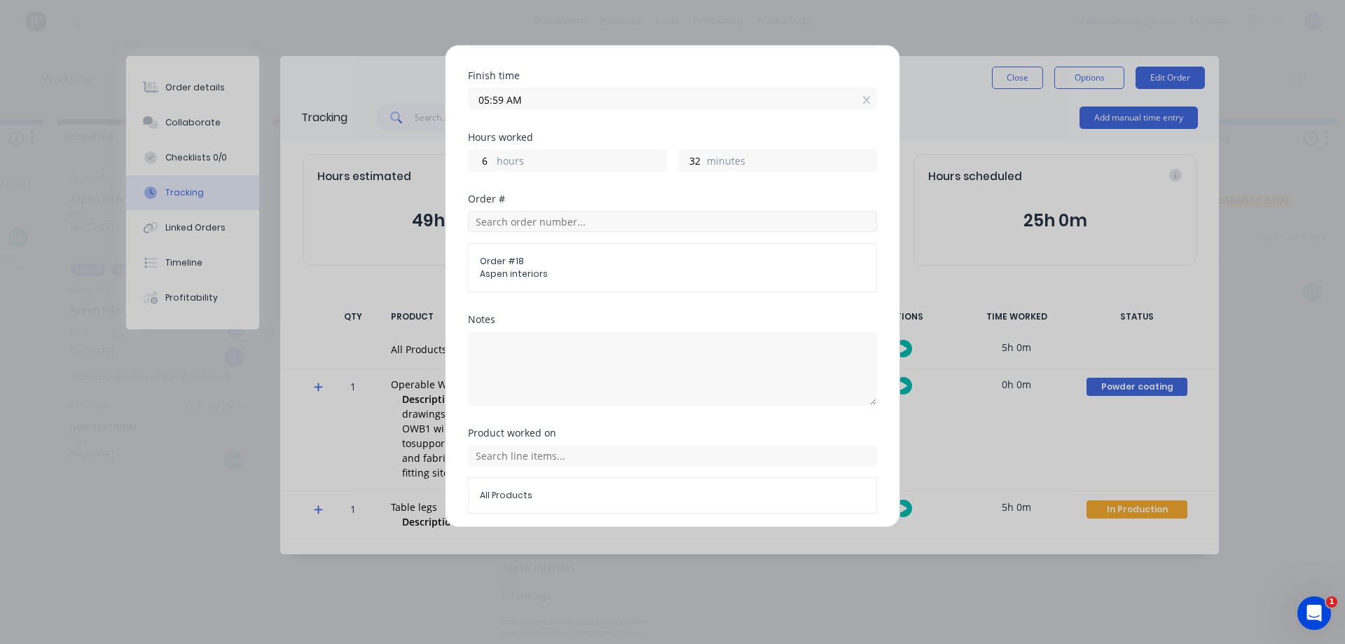
scroll to position [188, 0]
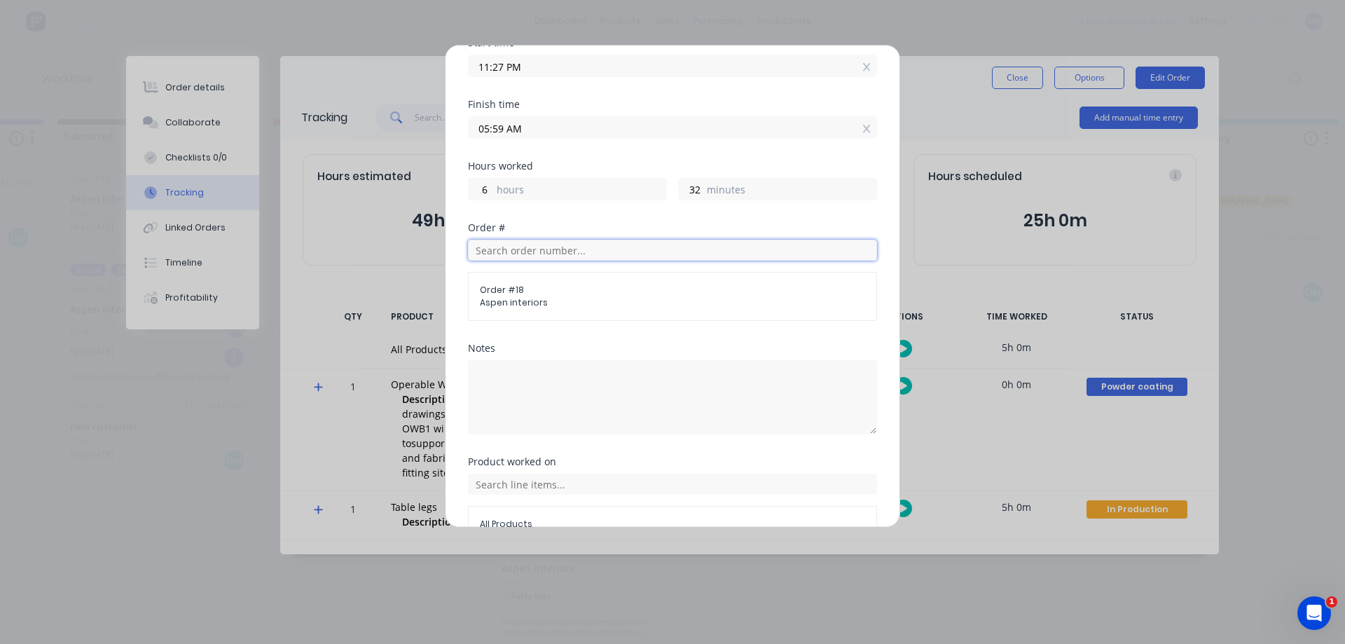
click at [611, 254] on input "text" at bounding box center [672, 250] width 409 height 21
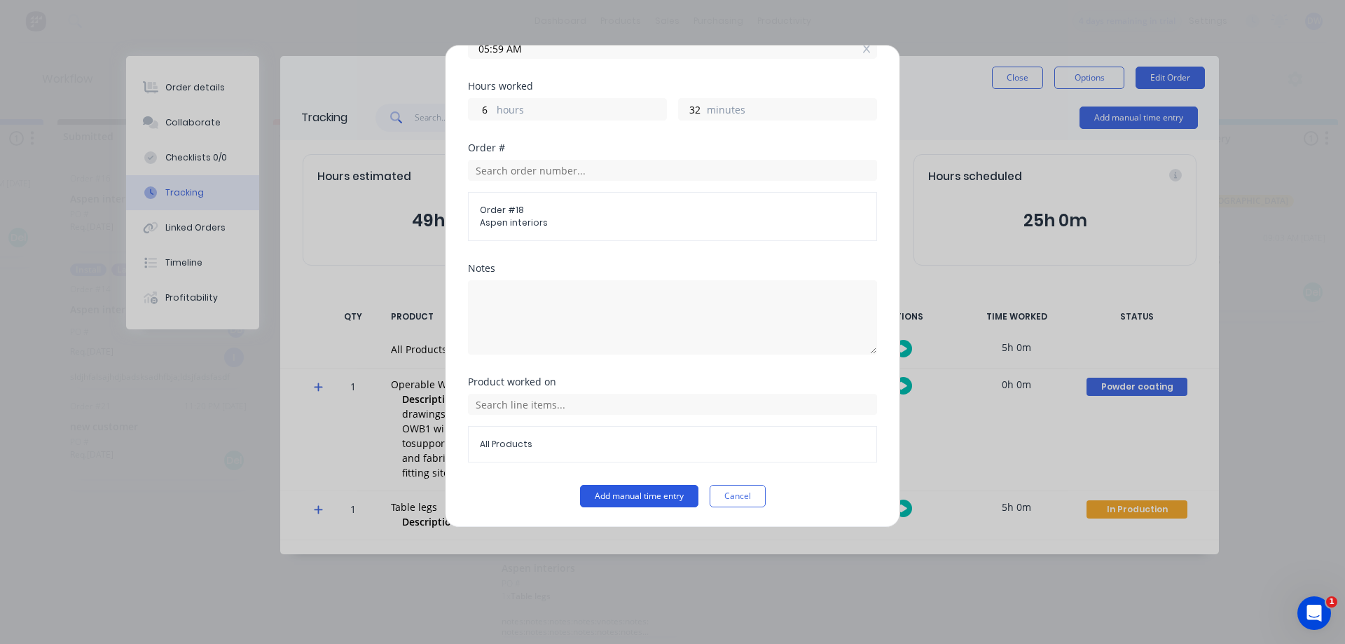
click at [616, 495] on button "Add manual time entry" at bounding box center [639, 496] width 118 height 22
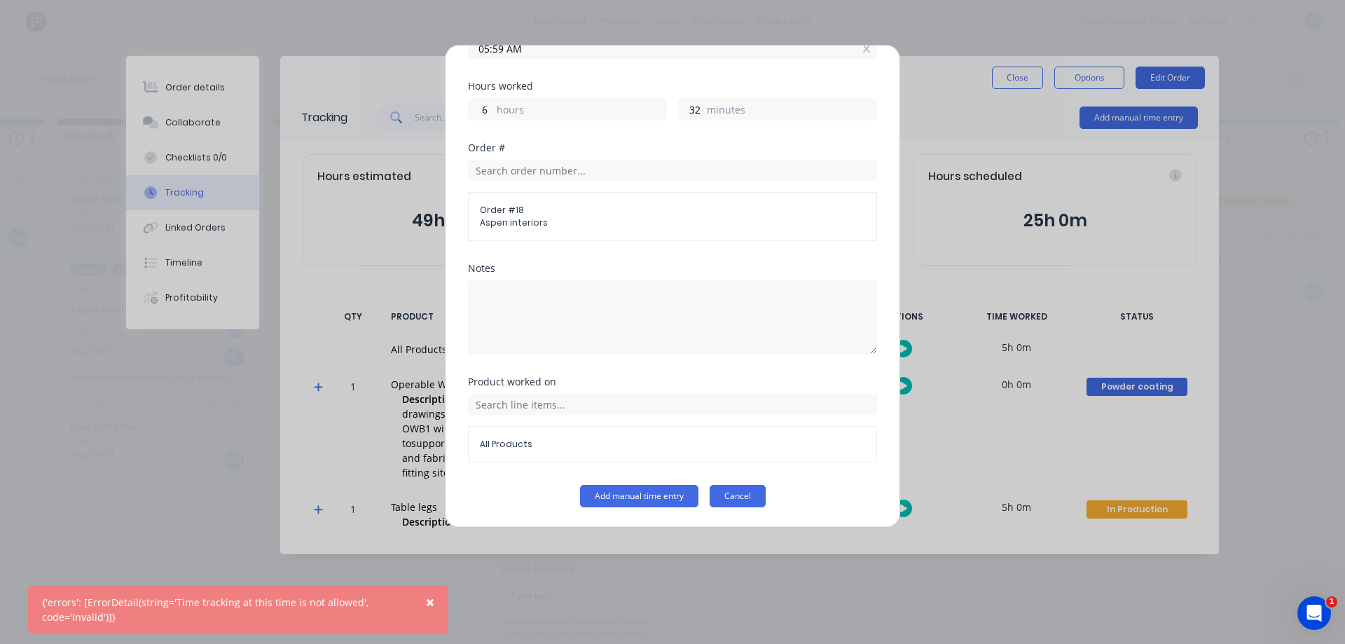
click at [731, 499] on button "Cancel" at bounding box center [737, 496] width 56 height 22
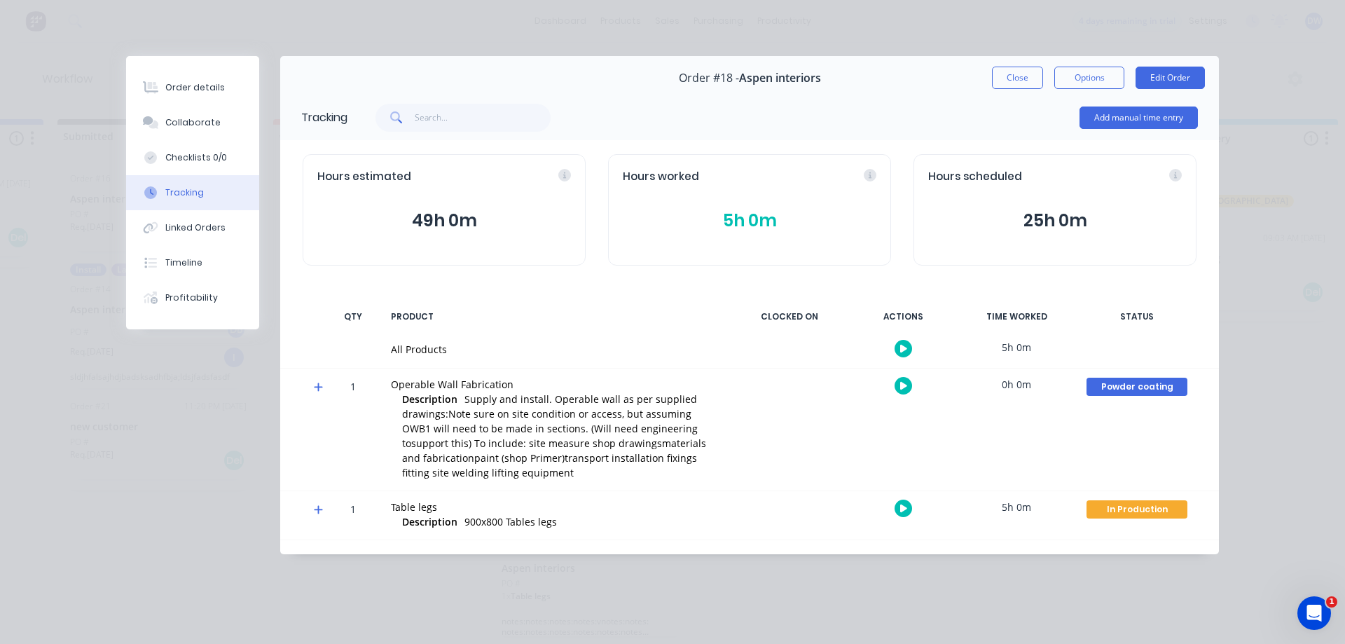
click at [1024, 385] on div "0h 0m" at bounding box center [1016, 384] width 105 height 32
click at [1015, 385] on div "0h 0m" at bounding box center [1016, 384] width 105 height 32
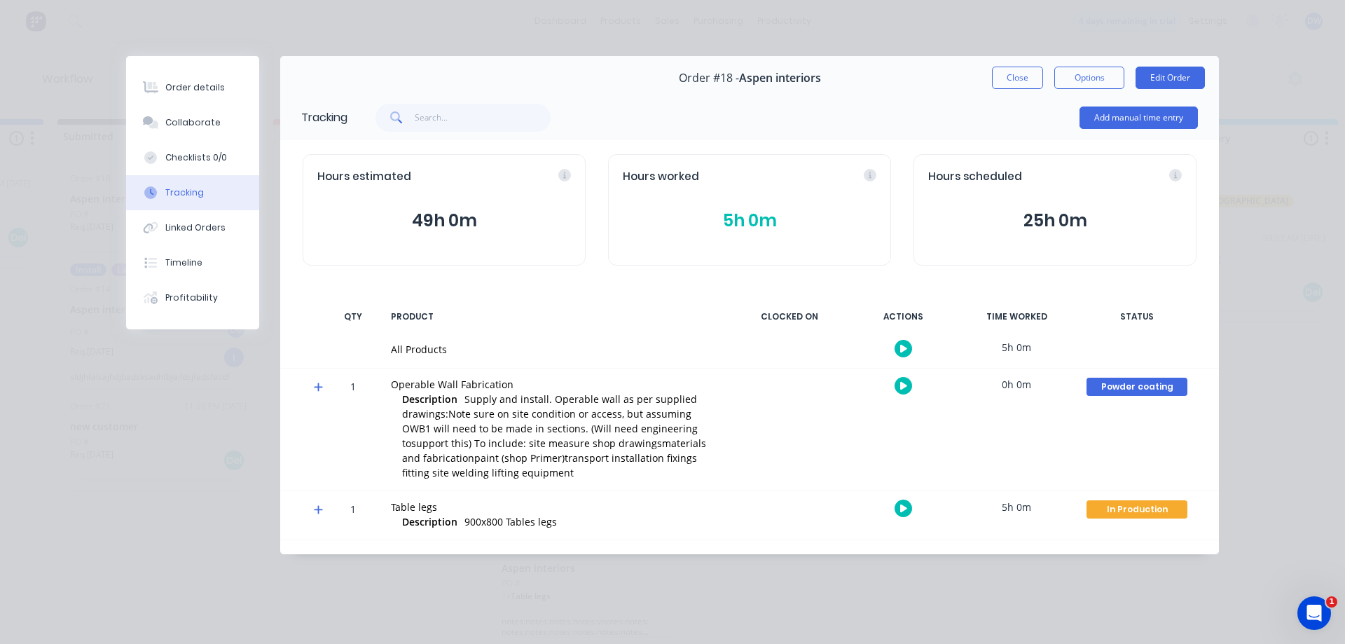
click at [1015, 385] on div "0h 0m" at bounding box center [1016, 384] width 105 height 32
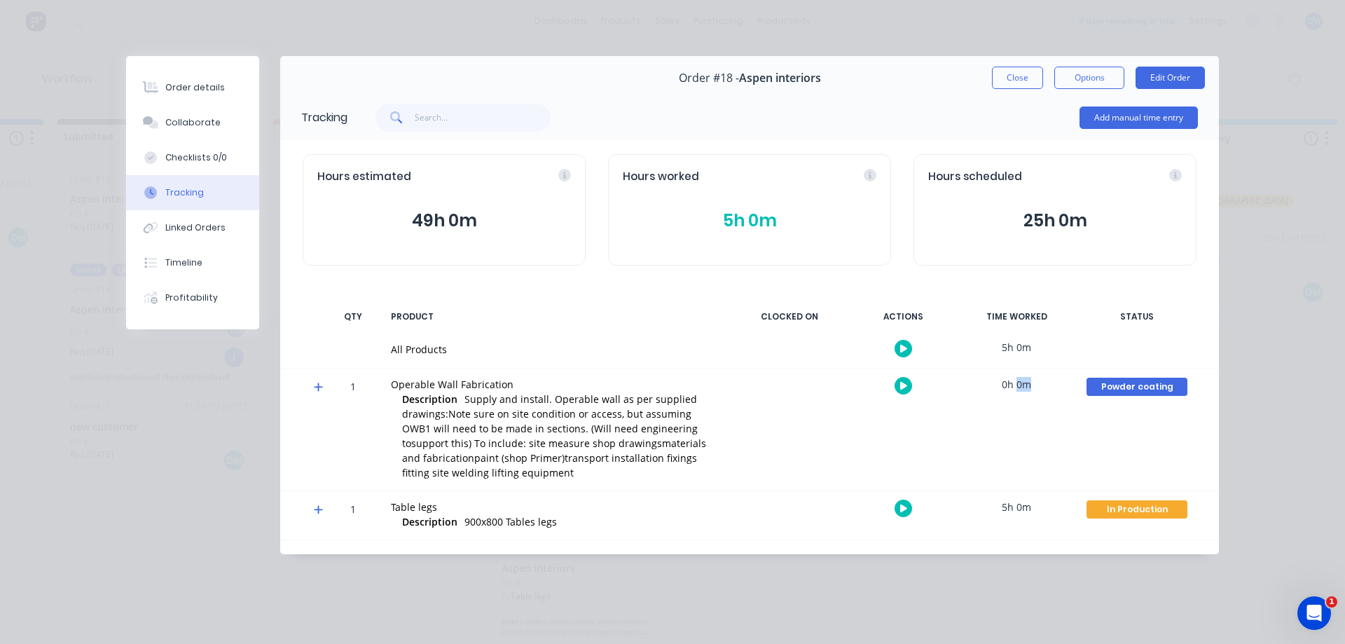
click at [1015, 385] on div "0h 0m" at bounding box center [1016, 384] width 105 height 32
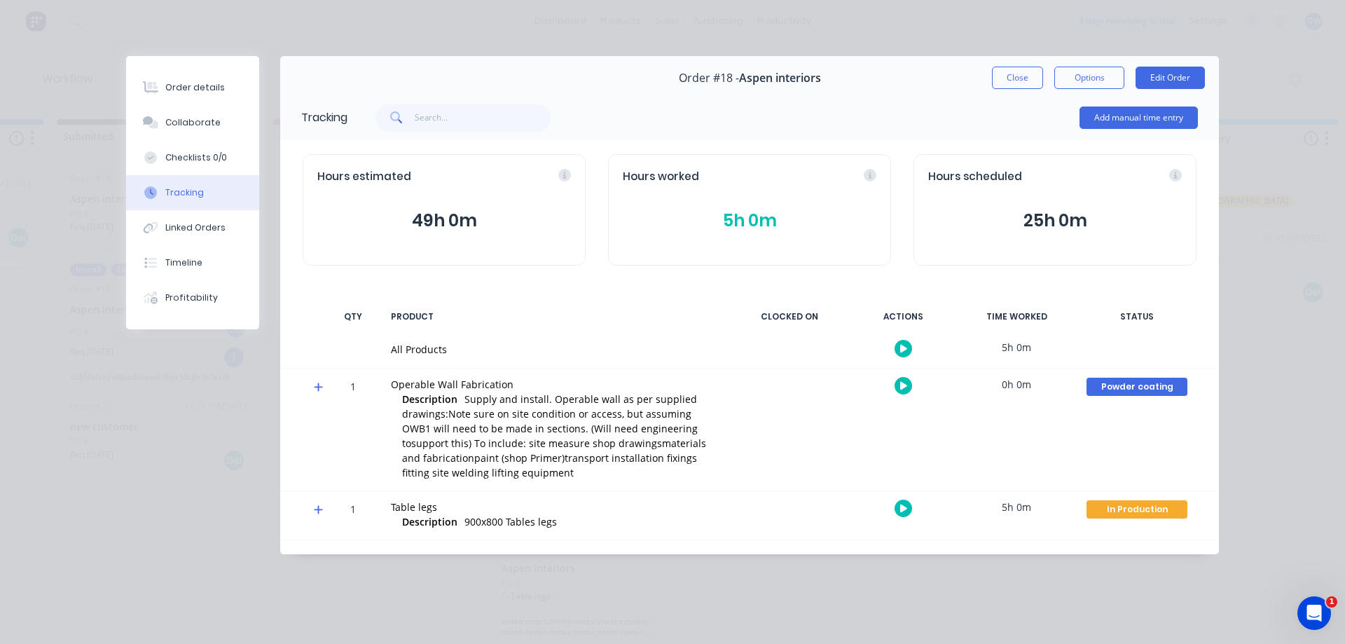
click at [801, 335] on div at bounding box center [789, 349] width 105 height 36
click at [903, 390] on button "button" at bounding box center [903, 386] width 18 height 18
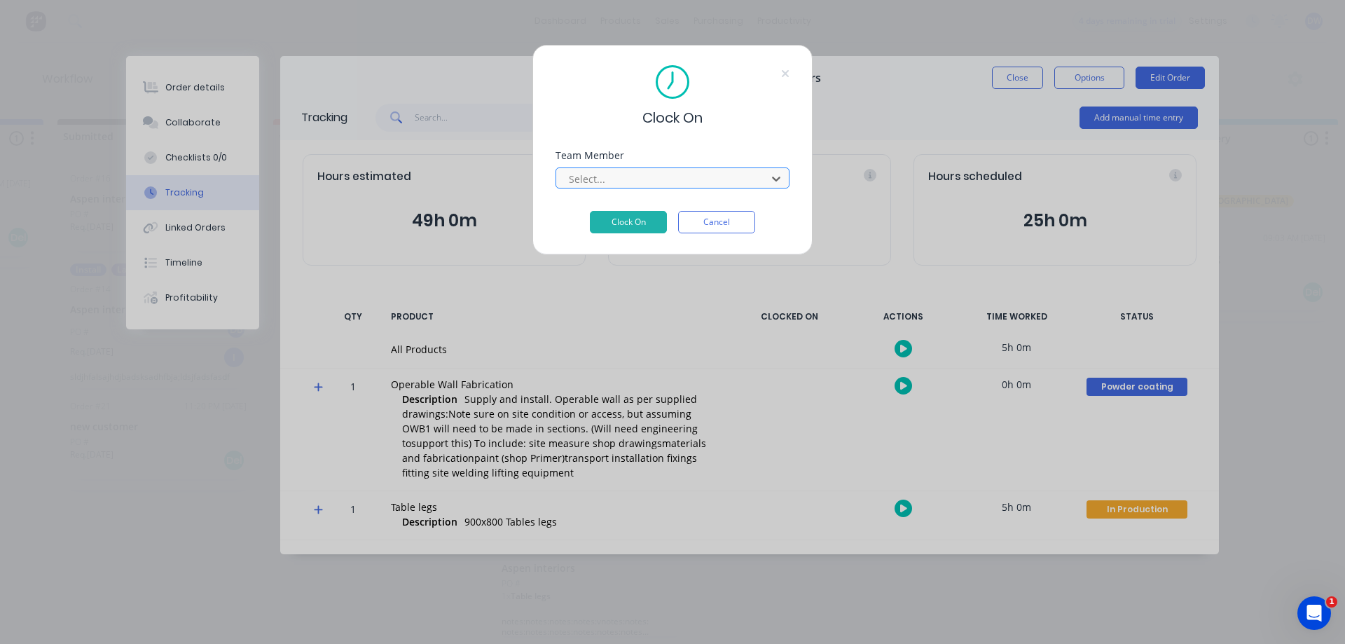
click at [622, 176] on div at bounding box center [663, 179] width 192 height 18
click at [619, 223] on button "Clock On" at bounding box center [628, 222] width 77 height 22
click at [723, 217] on button "Cancel" at bounding box center [716, 222] width 77 height 22
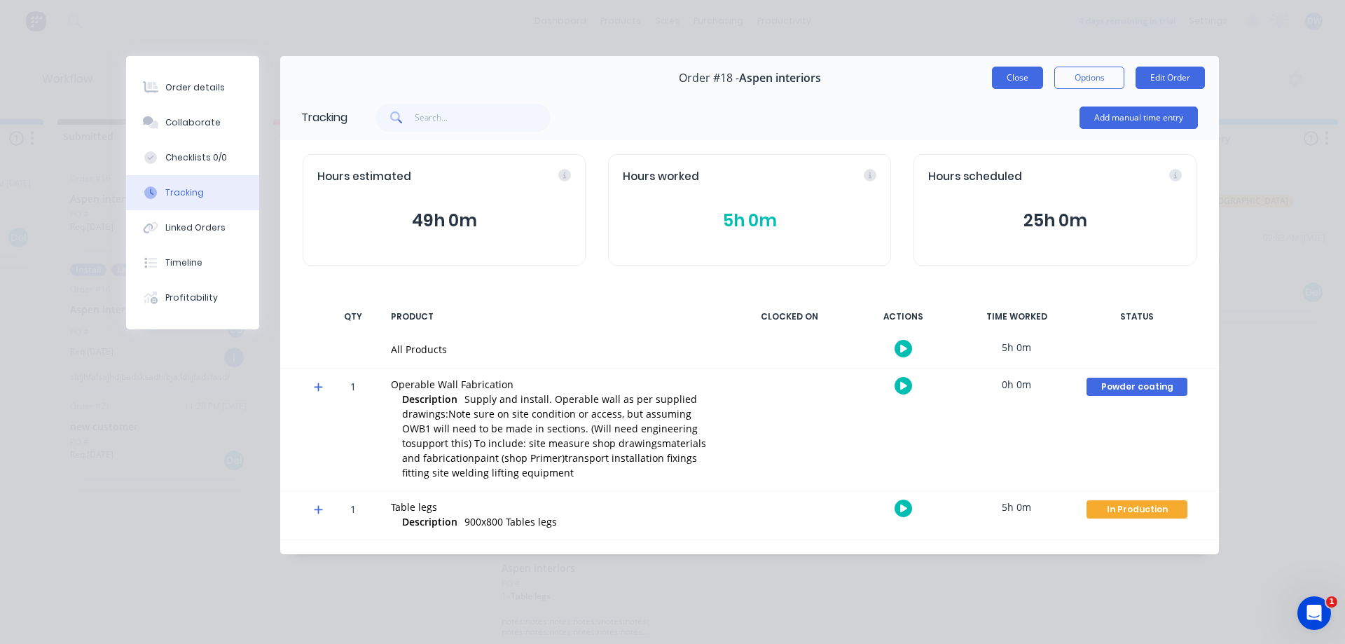
click at [1036, 81] on button "Close" at bounding box center [1017, 78] width 51 height 22
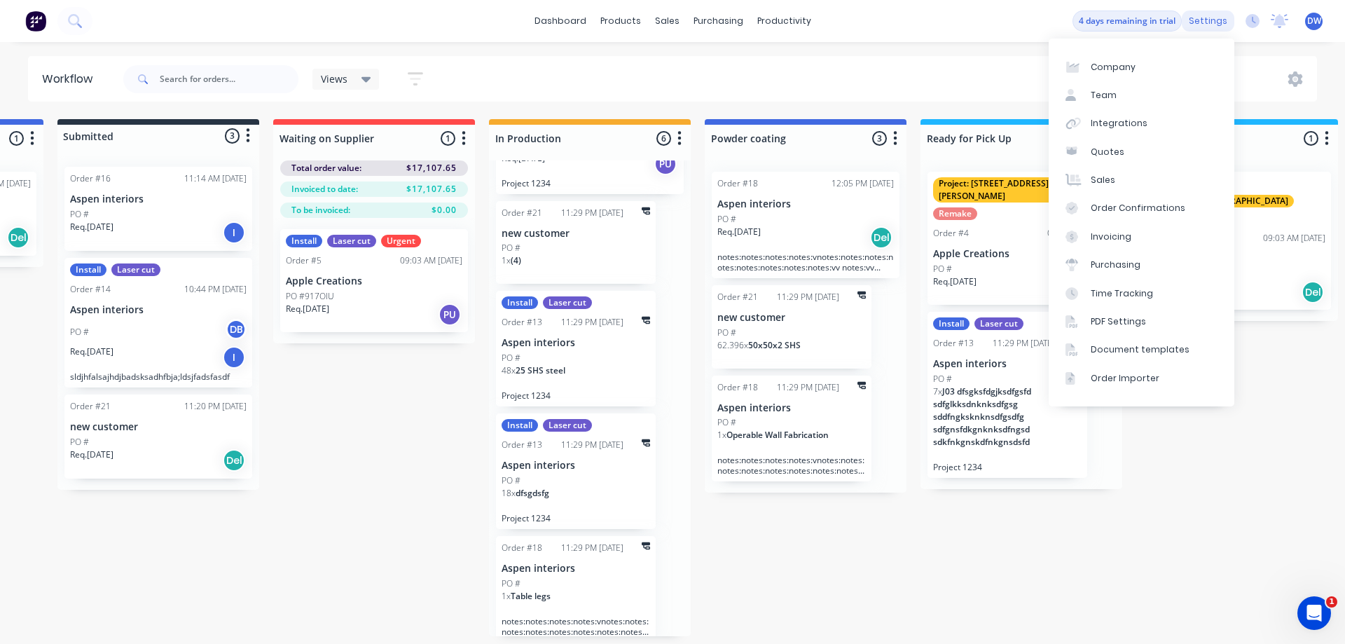
click at [1211, 25] on div "settings" at bounding box center [1208, 21] width 53 height 21
click at [1146, 291] on div "Time Tracking" at bounding box center [1121, 293] width 62 height 13
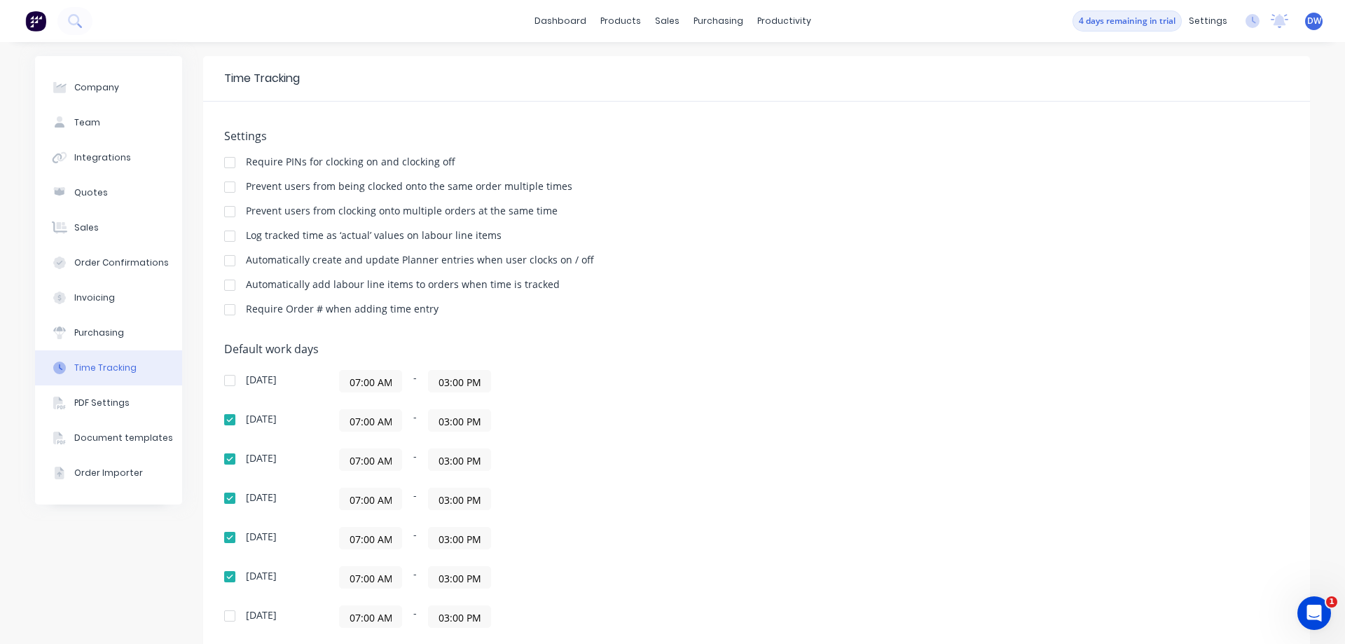
scroll to position [102, 0]
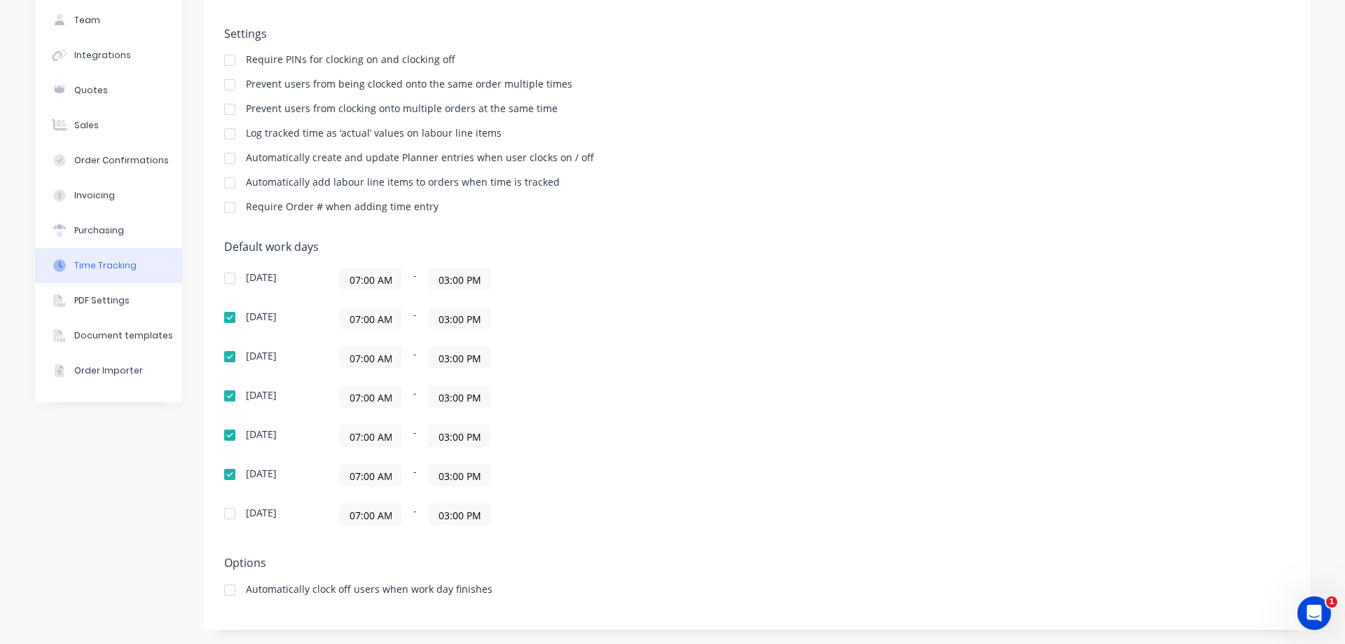
click at [327, 88] on div "Prevent users from being clocked onto the same order multiple times" at bounding box center [409, 84] width 326 height 10
click at [228, 86] on div at bounding box center [230, 85] width 28 height 28
click at [230, 106] on div at bounding box center [230, 109] width 28 height 28
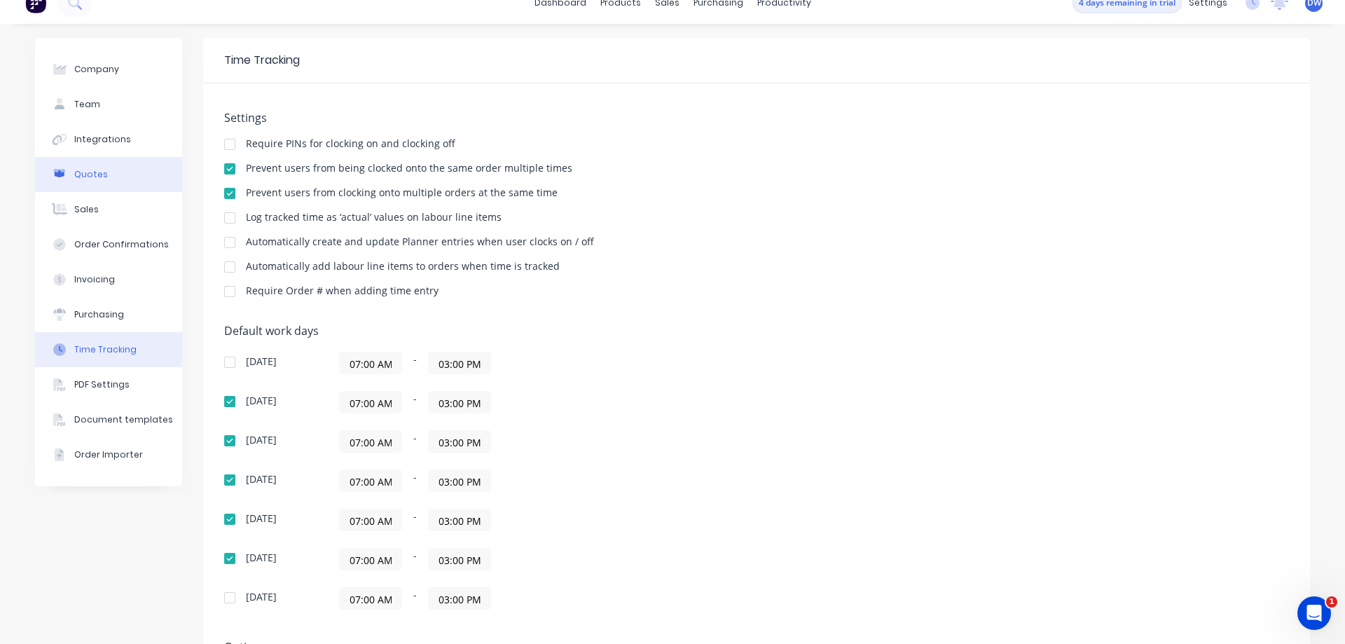
scroll to position [0, 0]
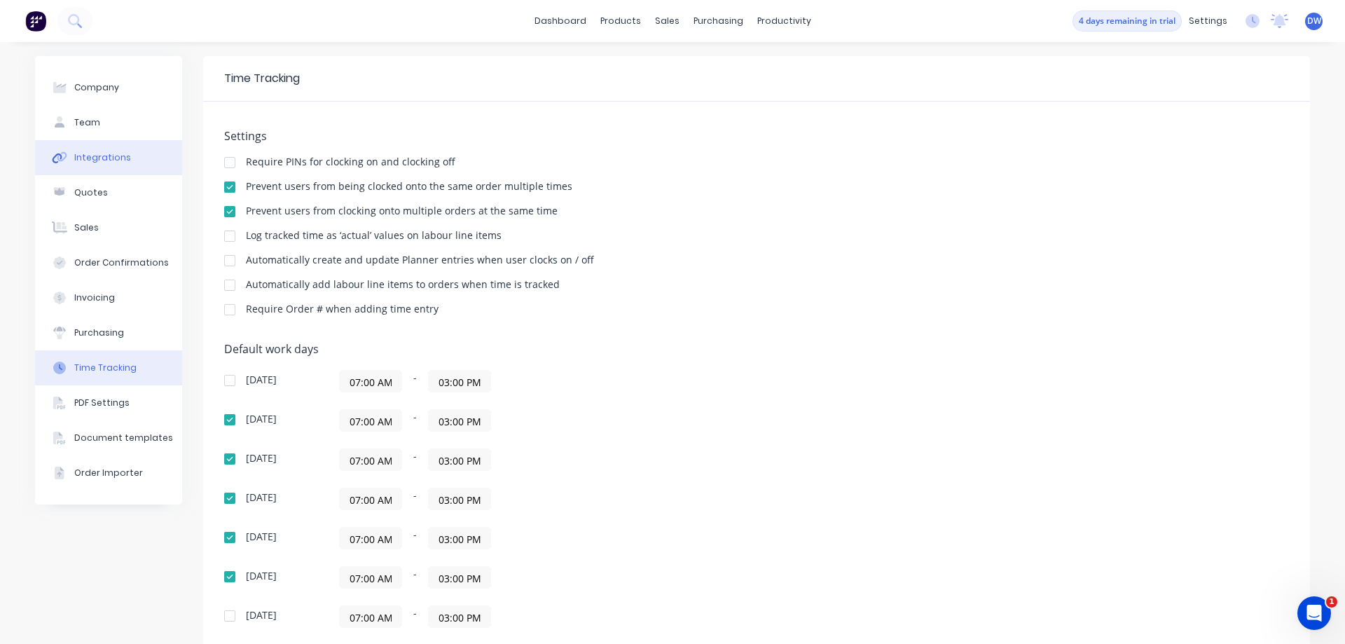
click at [96, 156] on div "Integrations" at bounding box center [102, 157] width 57 height 13
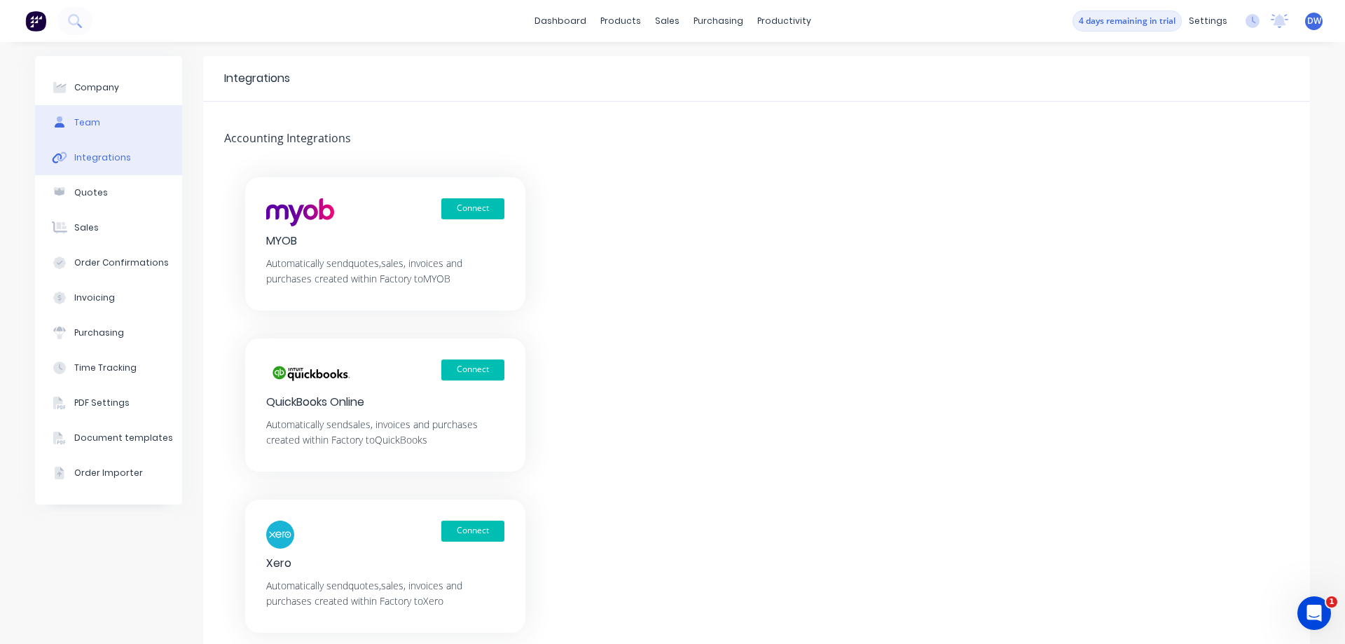
click at [90, 134] on button "Team" at bounding box center [108, 122] width 147 height 35
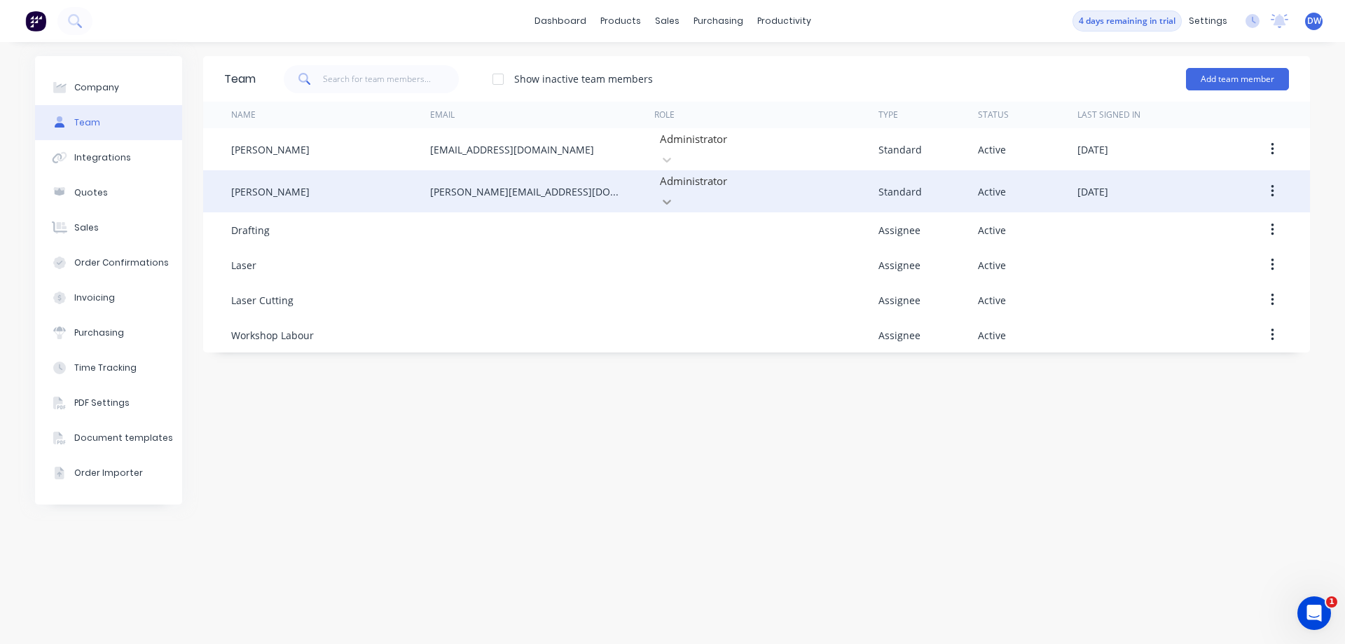
click at [674, 195] on icon at bounding box center [667, 202] width 14 height 14
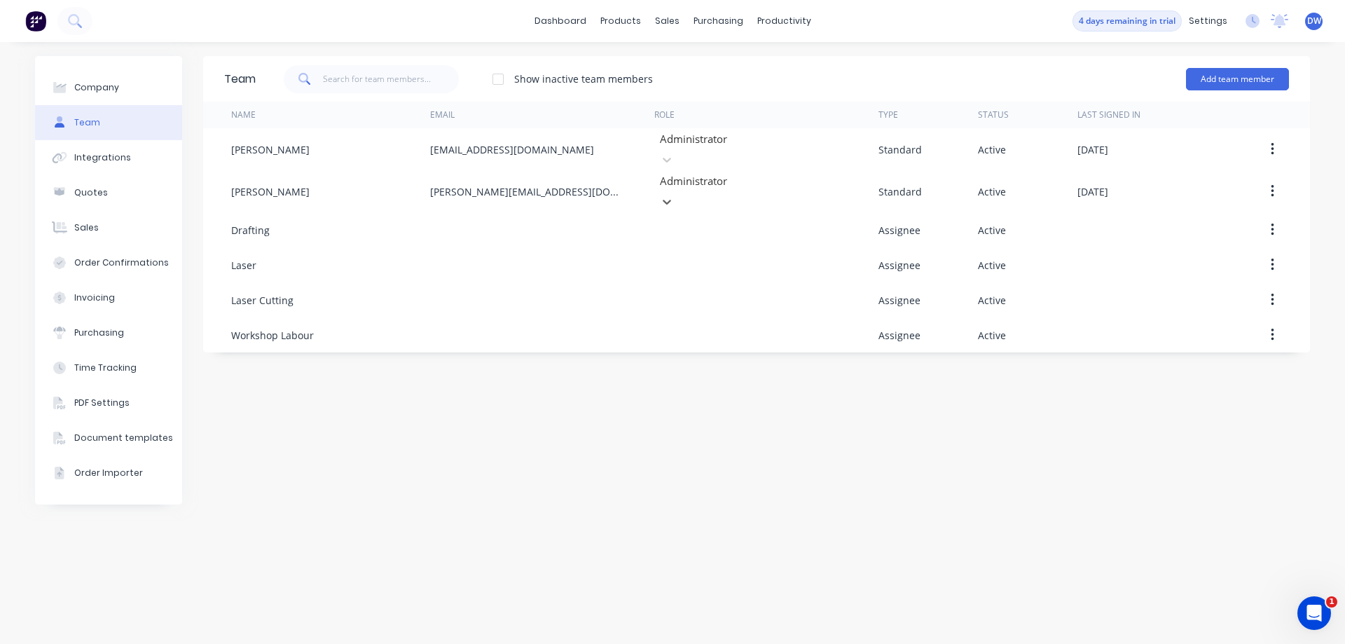
click at [1235, 512] on div "Team Show inactive team members Add team member Name Email Role Type Status Las…" at bounding box center [756, 343] width 1107 height 574
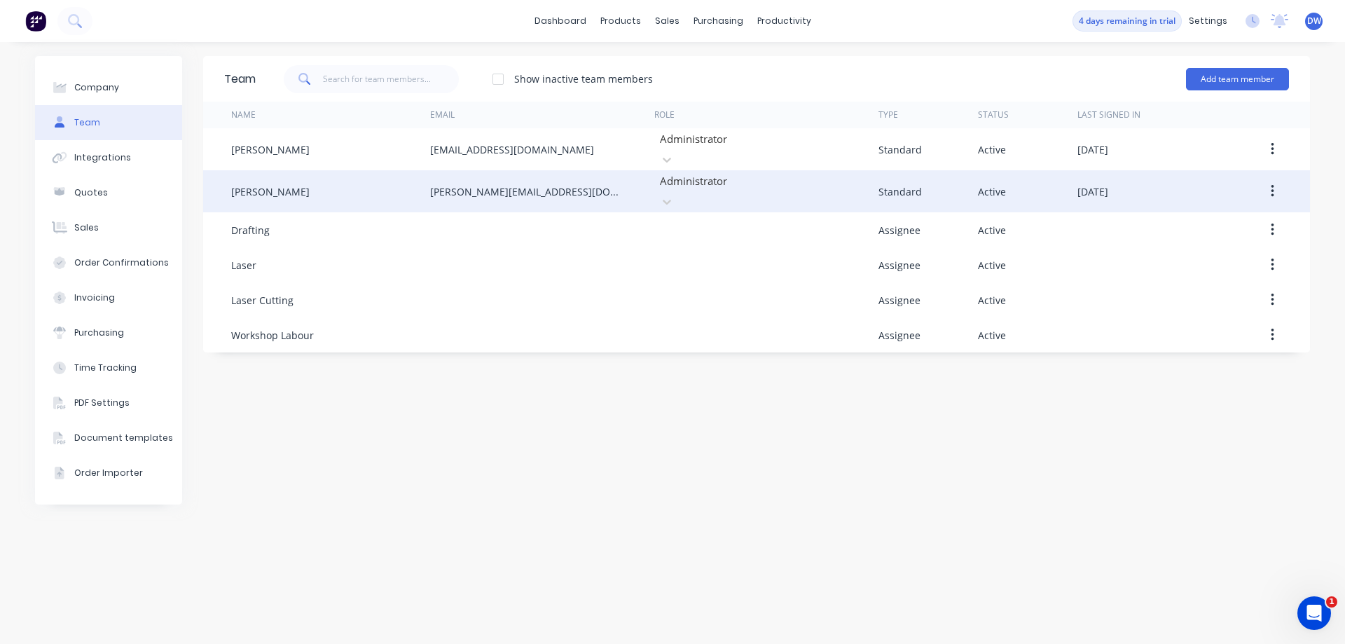
click at [1278, 184] on button "button" at bounding box center [1272, 191] width 33 height 25
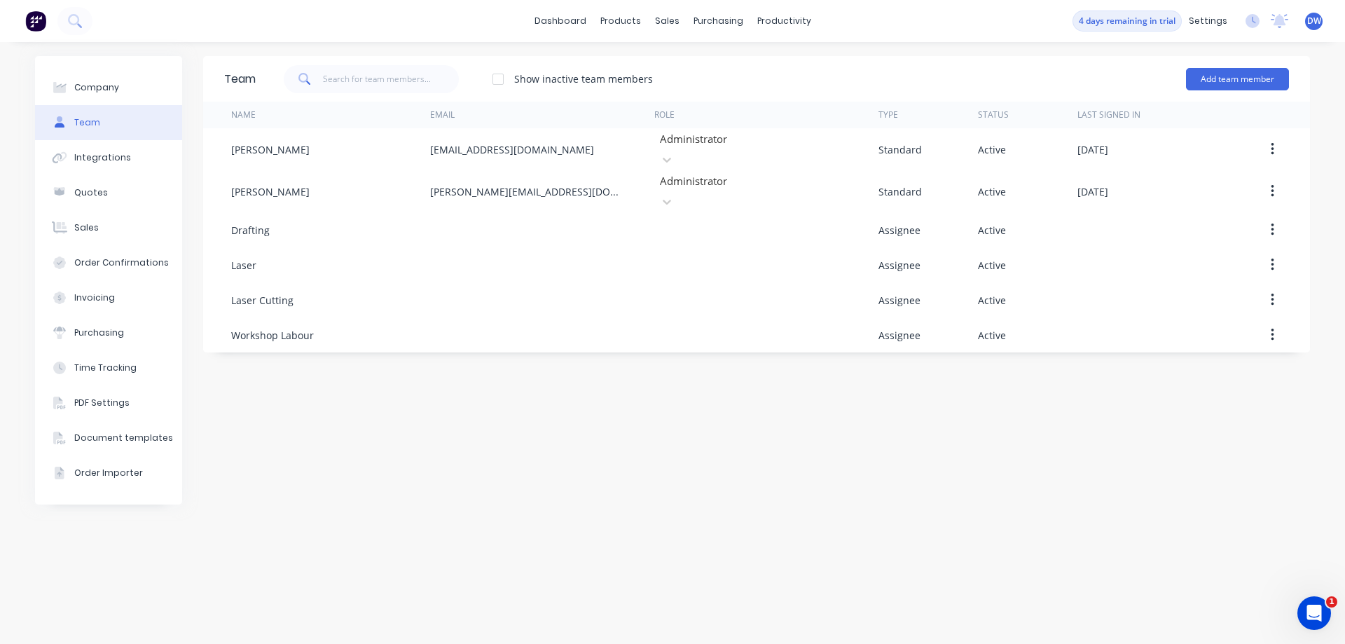
click at [661, 459] on div "Team Show inactive team members Add team member Name Email Role Type Status Las…" at bounding box center [756, 343] width 1107 height 574
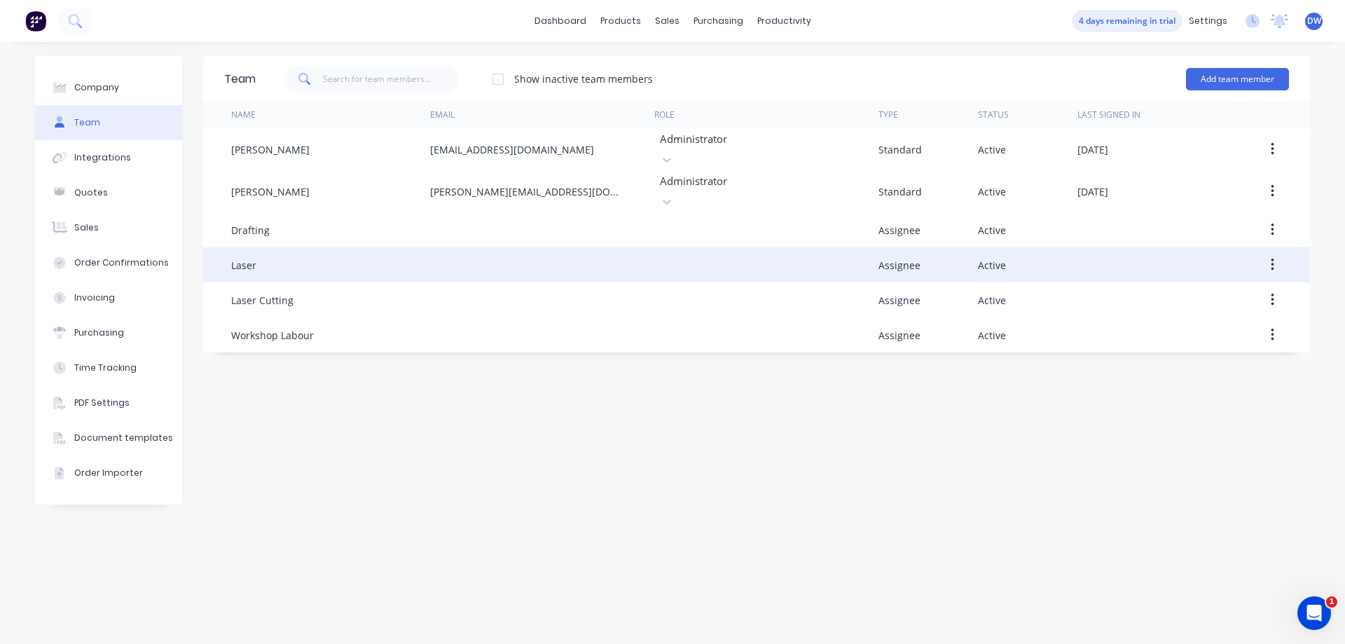
click at [710, 247] on div at bounding box center [766, 264] width 224 height 35
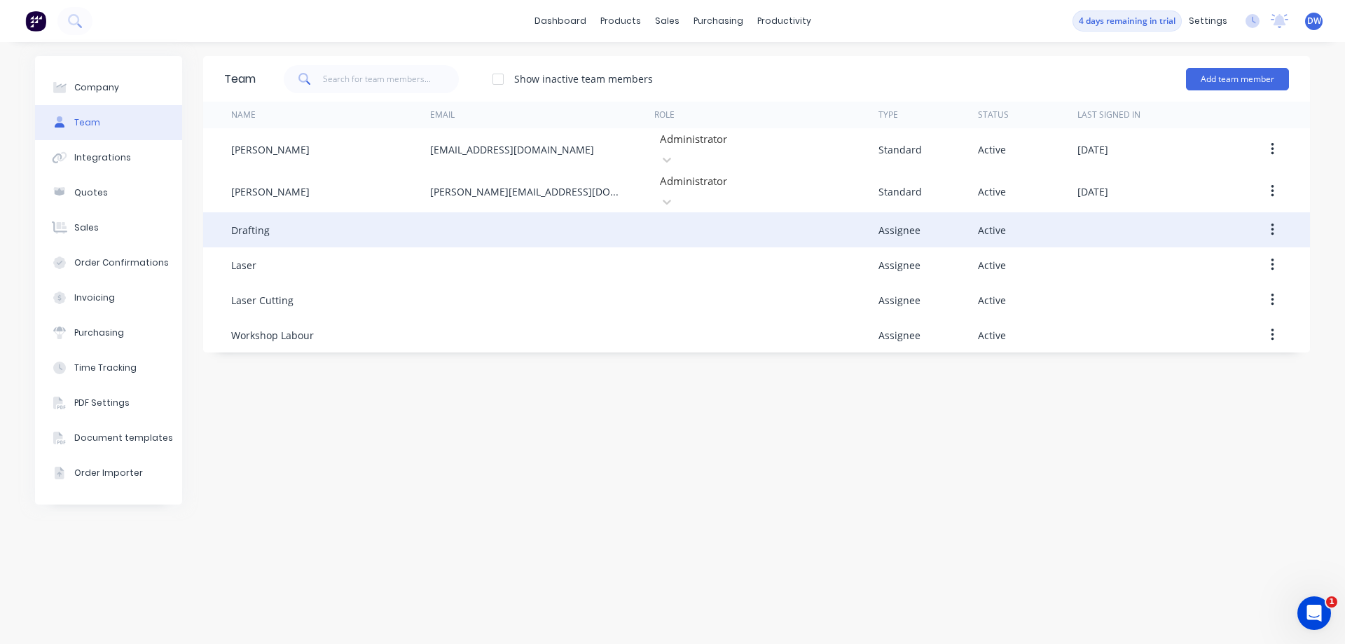
click at [723, 212] on div at bounding box center [766, 229] width 224 height 35
click at [1266, 217] on button "button" at bounding box center [1272, 229] width 33 height 25
click at [1221, 256] on div "Edit" at bounding box center [1222, 266] width 108 height 20
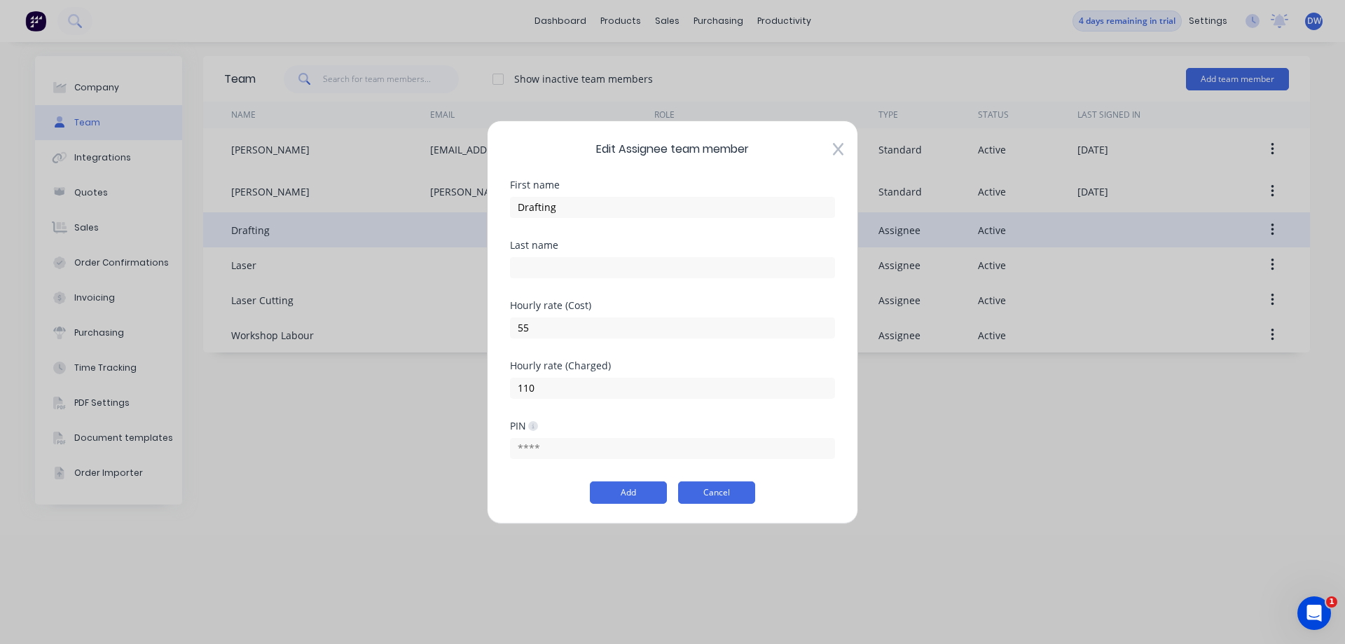
click at [733, 492] on button "Cancel" at bounding box center [716, 492] width 77 height 22
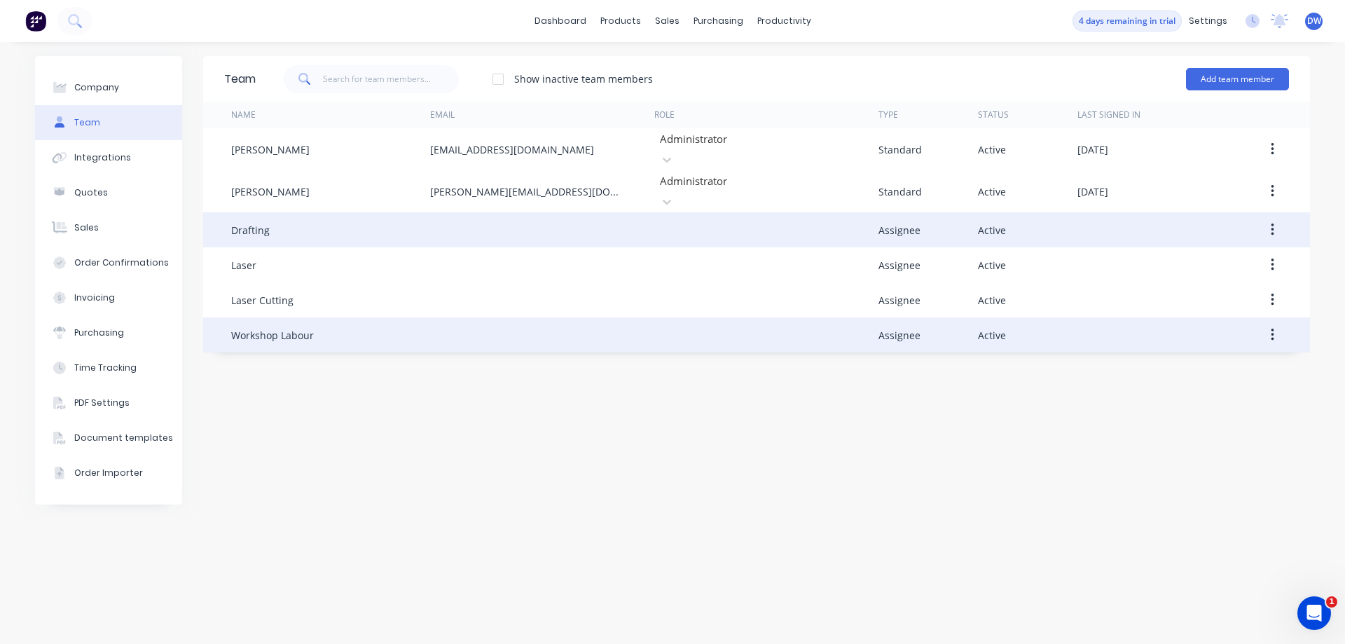
click at [291, 328] on div "Workshop Labour" at bounding box center [272, 335] width 83 height 15
click at [1270, 322] on button "button" at bounding box center [1272, 334] width 33 height 25
click at [1232, 361] on div "Edit" at bounding box center [1222, 371] width 108 height 20
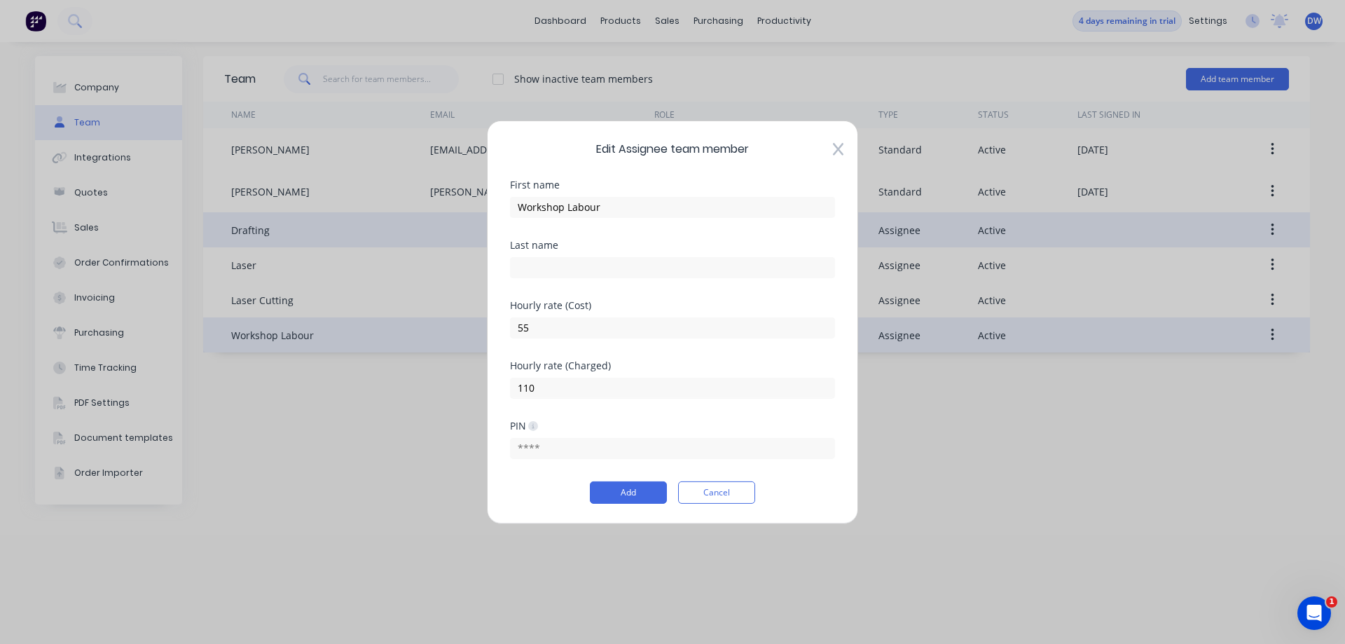
click at [836, 148] on icon at bounding box center [838, 149] width 11 height 13
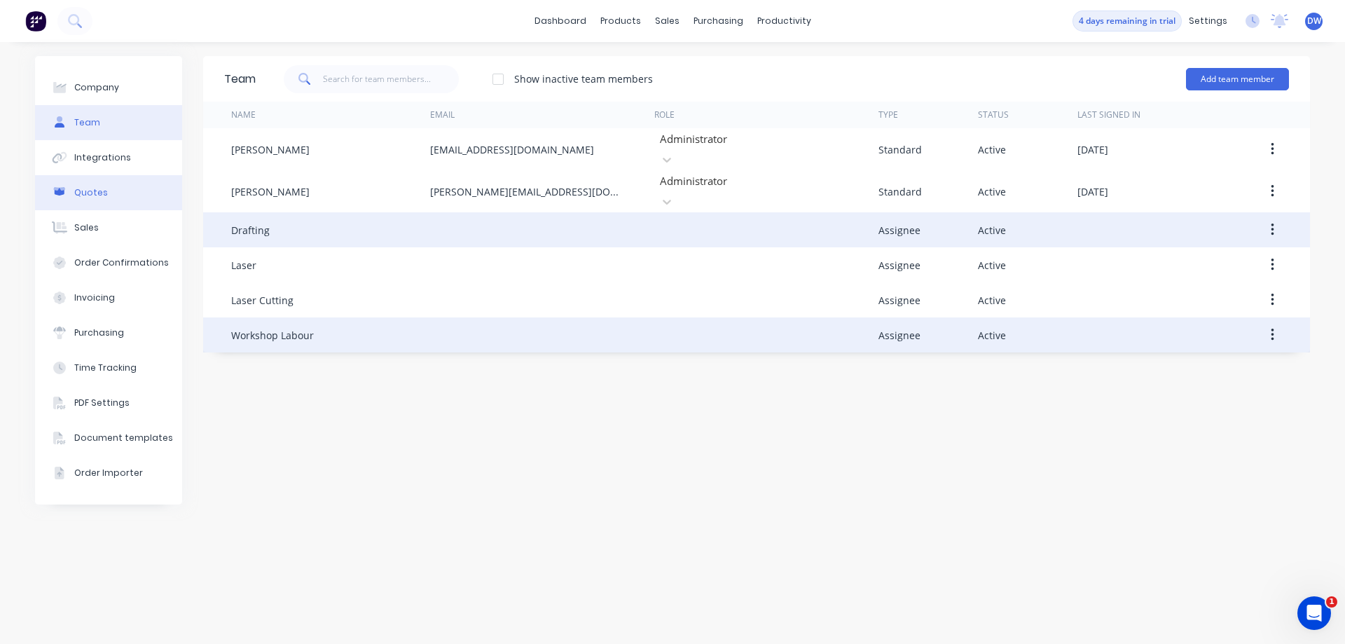
click at [109, 194] on button "Quotes" at bounding box center [108, 192] width 147 height 35
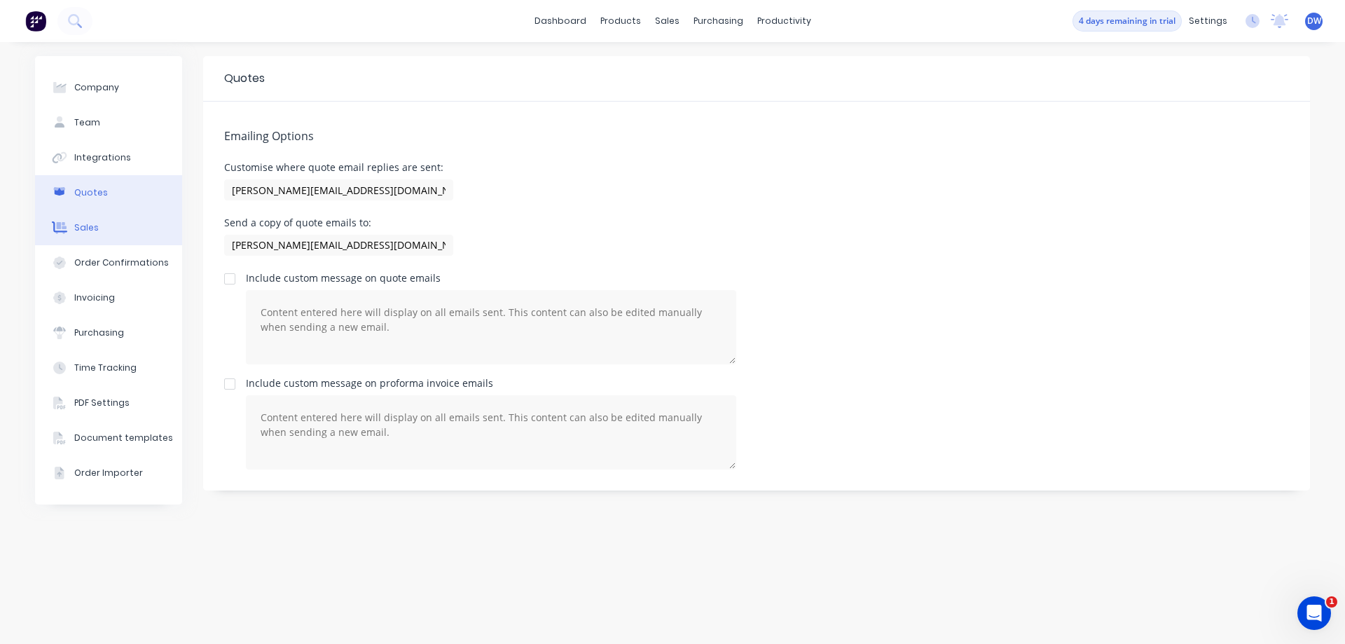
click at [99, 220] on button "Sales" at bounding box center [108, 227] width 147 height 35
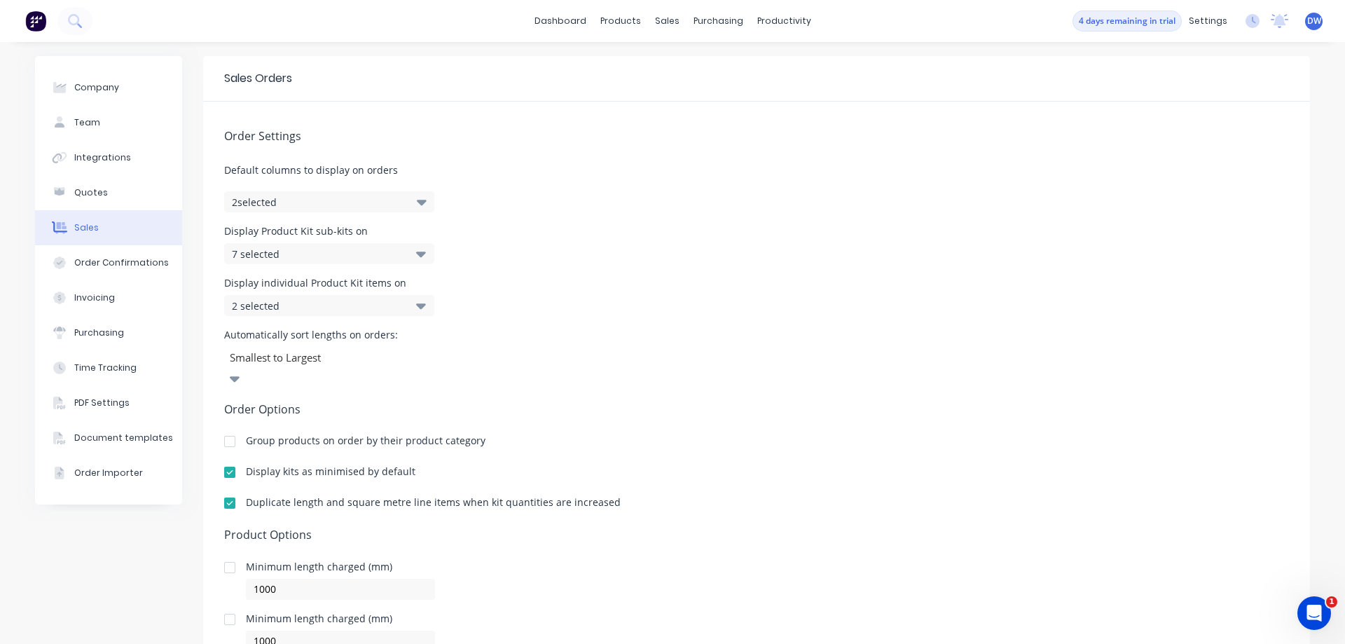
click at [422, 436] on div "Group products on order by their product category" at bounding box center [366, 441] width 240 height 10
click at [232, 427] on div at bounding box center [230, 441] width 28 height 28
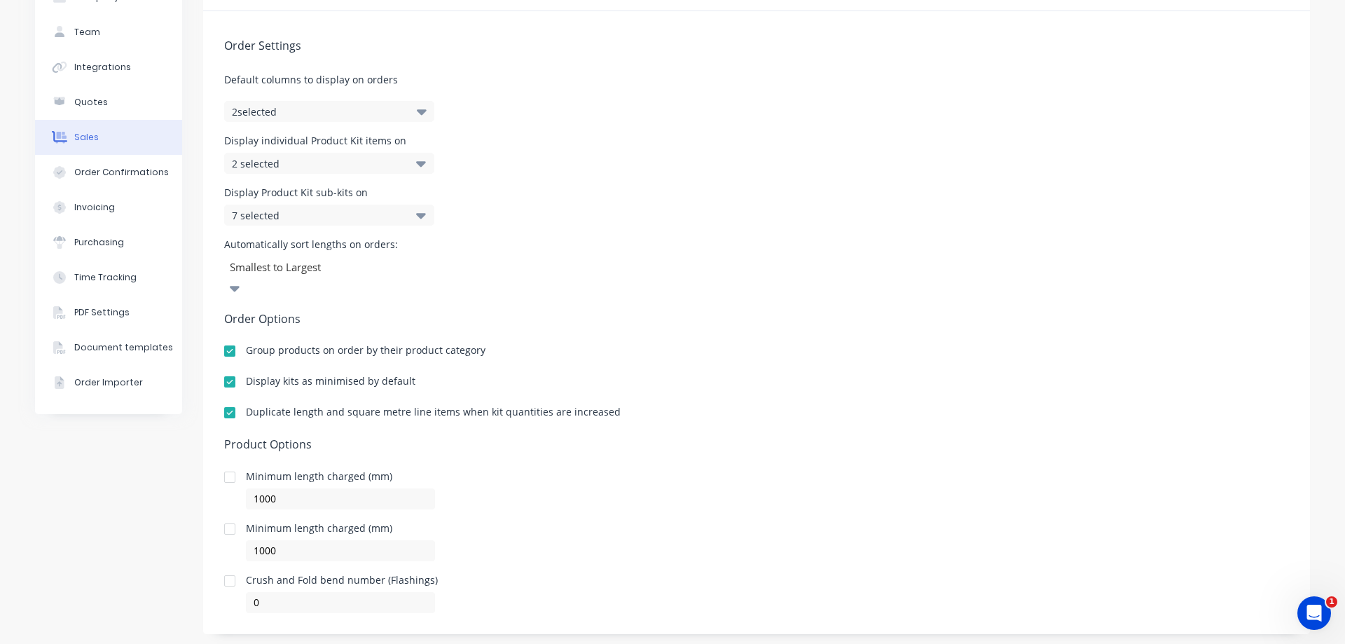
scroll to position [95, 0]
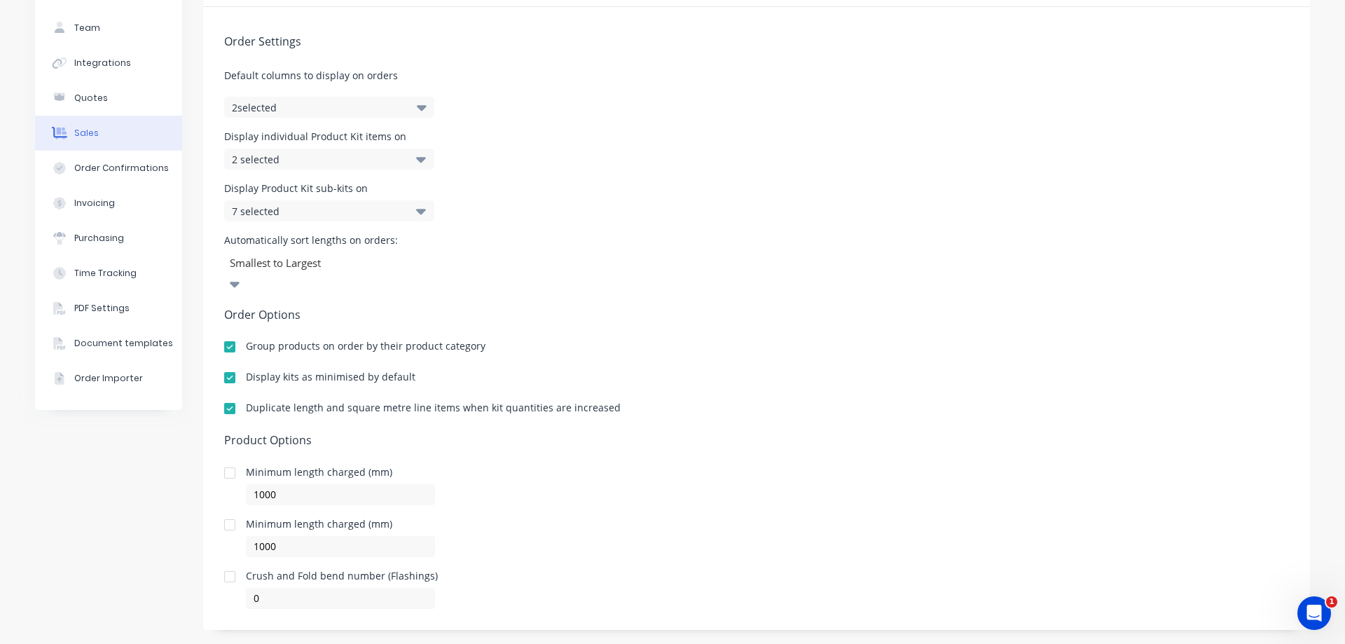
click at [228, 459] on div at bounding box center [230, 473] width 28 height 28
click at [230, 511] on div at bounding box center [230, 525] width 28 height 28
click at [120, 178] on button "Order Confirmations" at bounding box center [108, 168] width 147 height 35
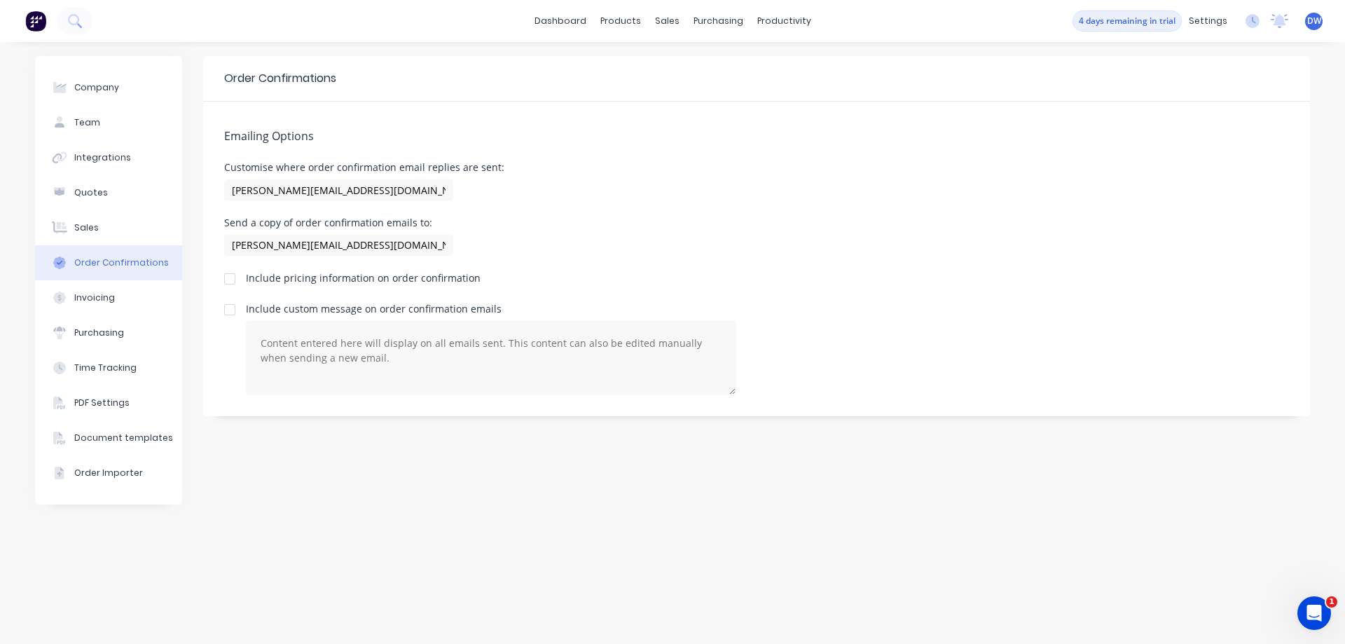
click at [229, 282] on div at bounding box center [230, 279] width 28 height 28
click at [134, 293] on button "Invoicing" at bounding box center [108, 297] width 147 height 35
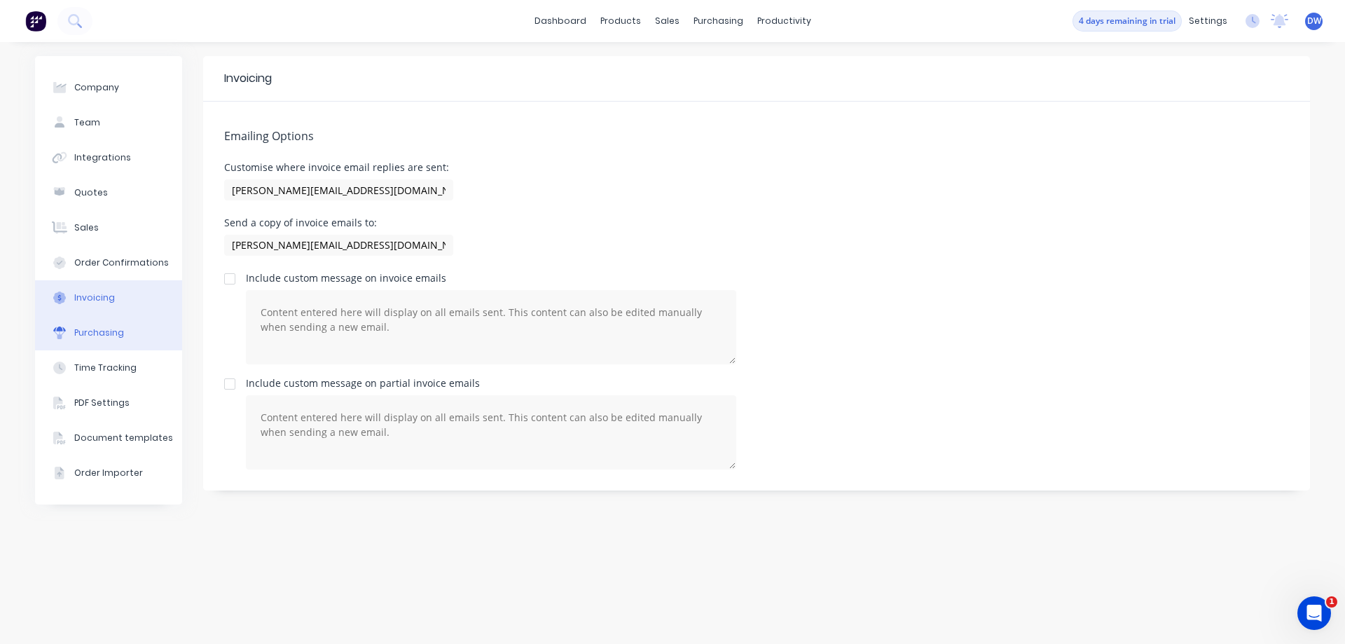
click at [134, 333] on button "Purchasing" at bounding box center [108, 332] width 147 height 35
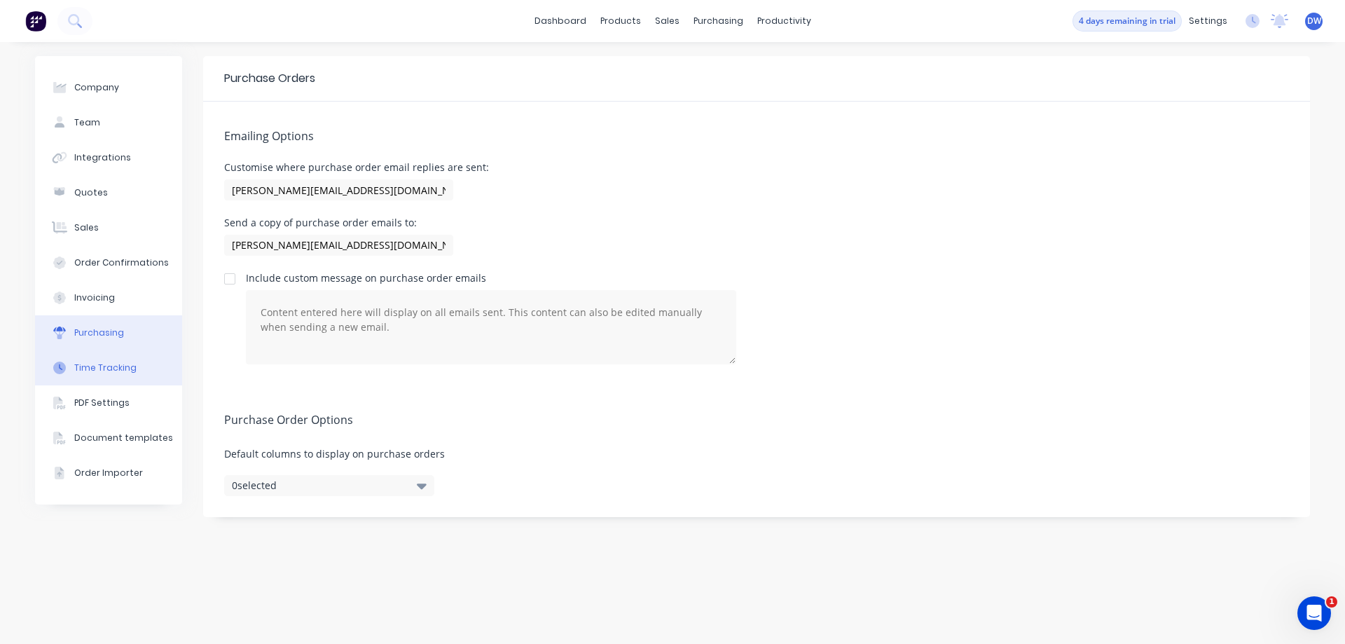
click at [129, 372] on div "Time Tracking" at bounding box center [105, 367] width 62 height 13
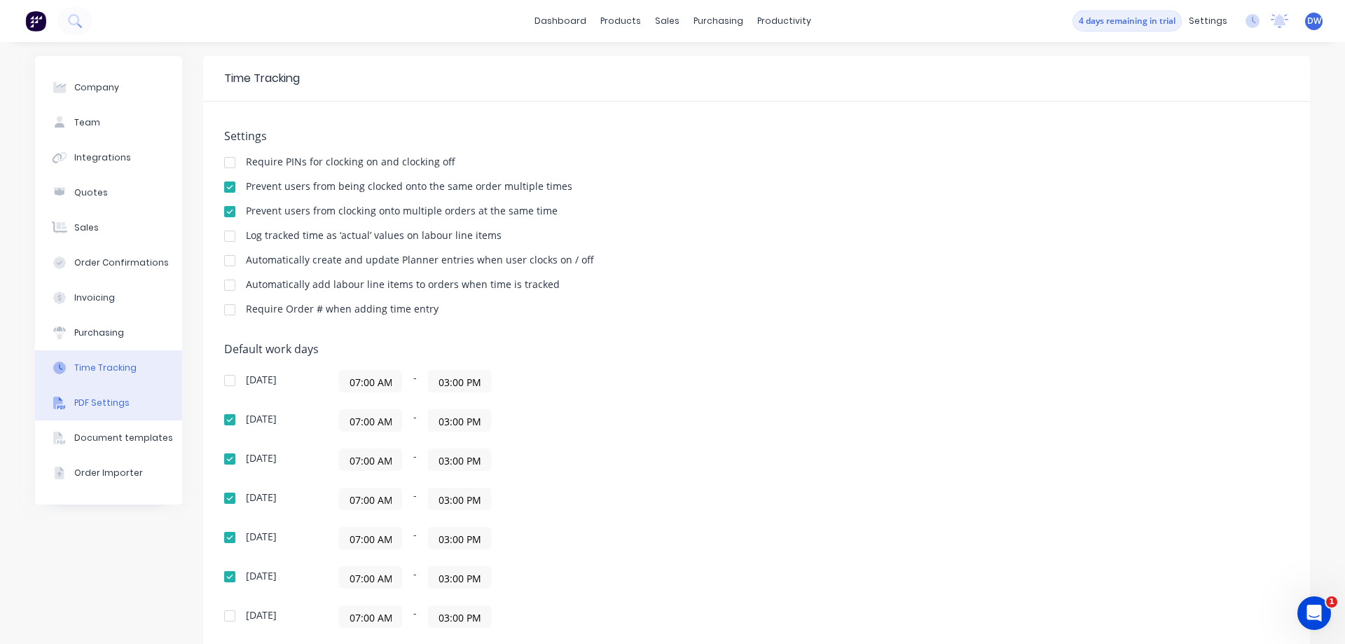
click at [127, 394] on button "PDF Settings" at bounding box center [108, 402] width 147 height 35
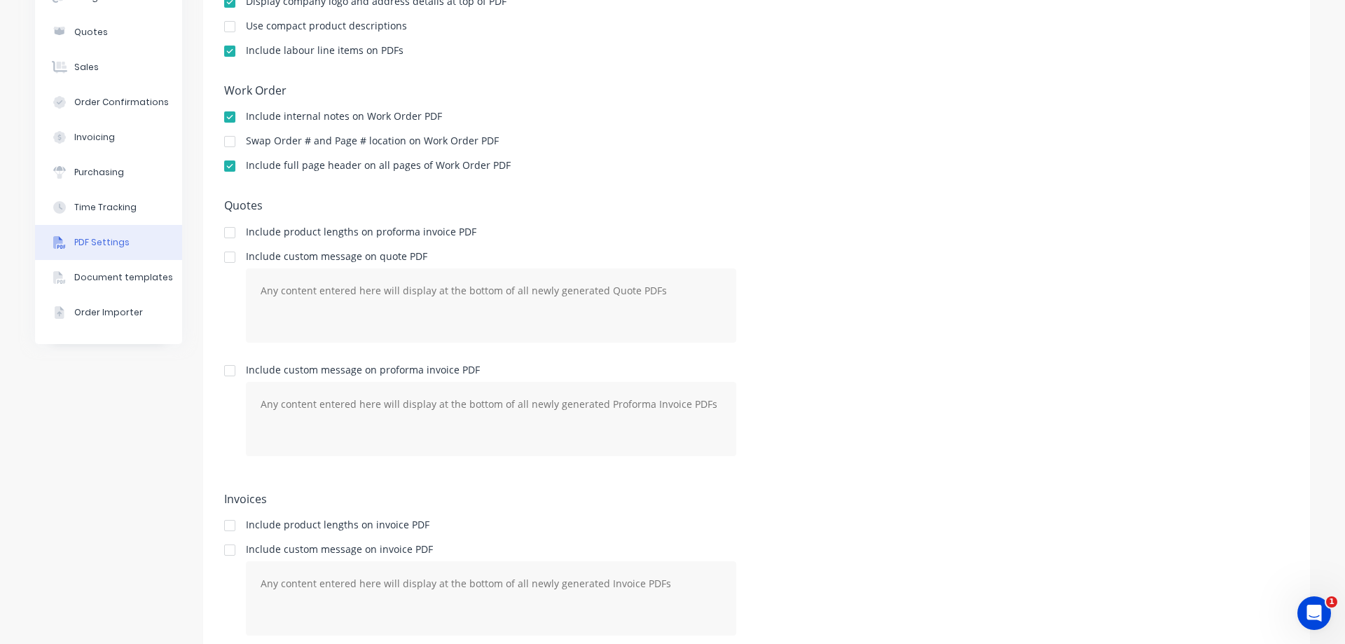
scroll to position [209, 0]
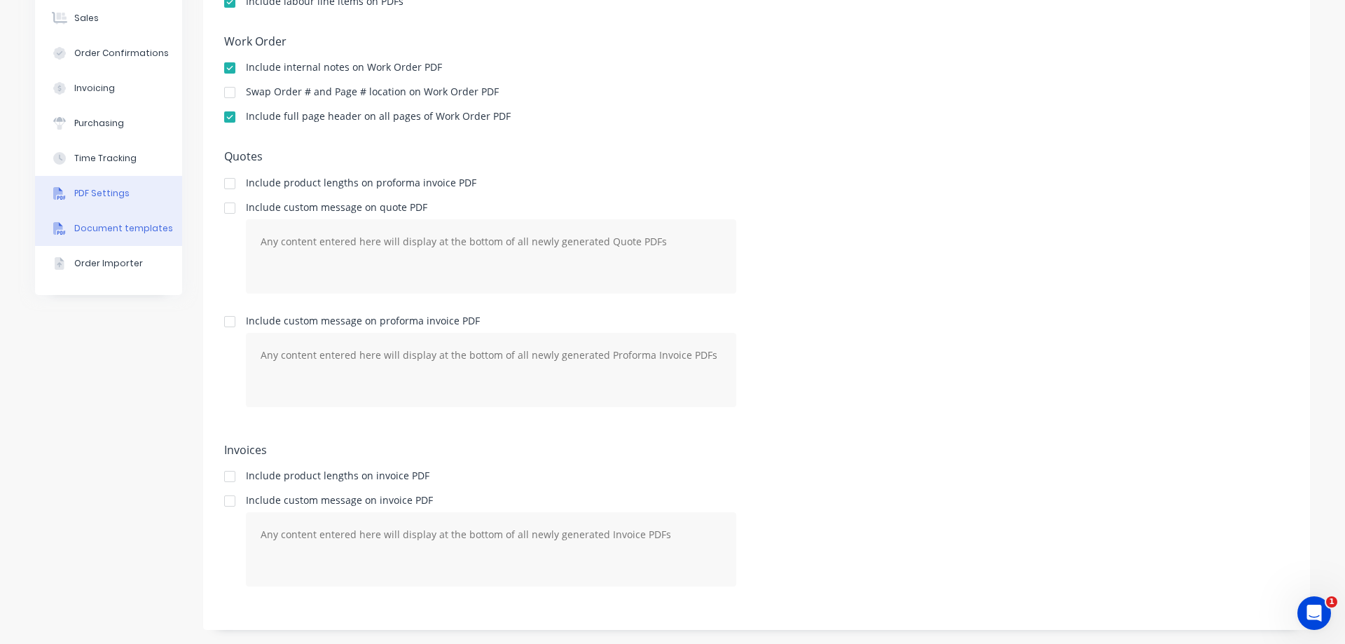
click at [99, 226] on div "Document templates" at bounding box center [123, 228] width 99 height 13
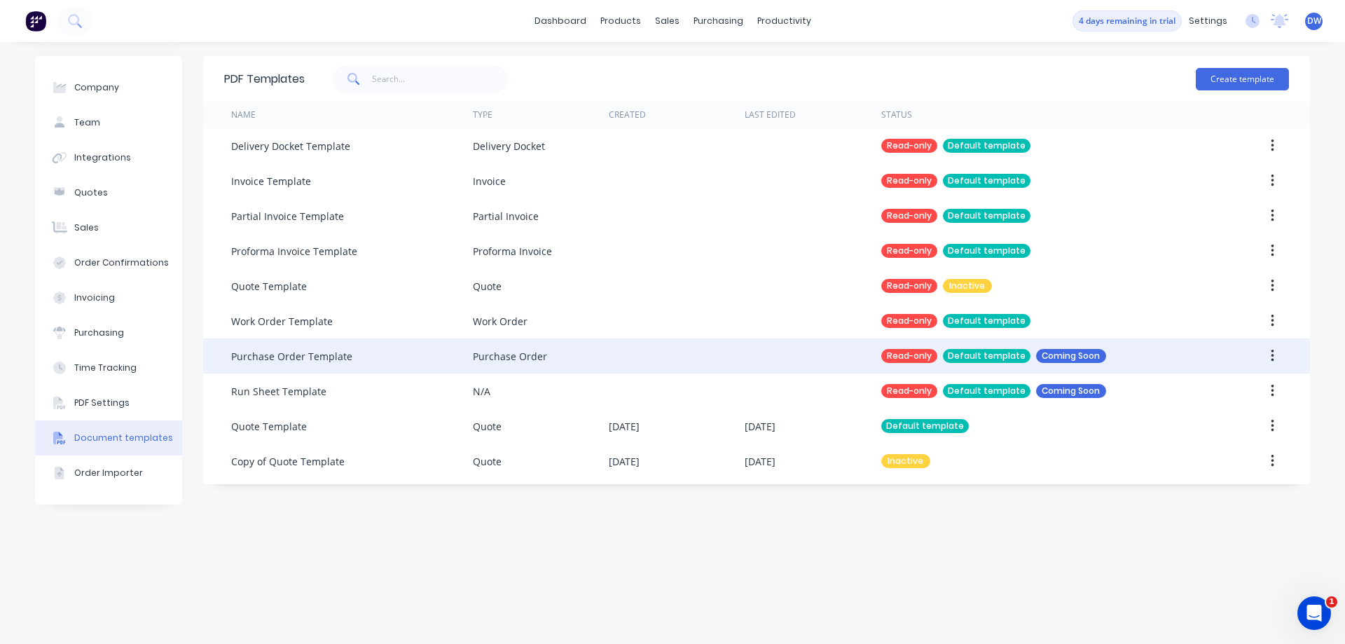
click at [1068, 358] on div "Coming Soon" at bounding box center [1071, 356] width 70 height 14
click at [1277, 354] on button "button" at bounding box center [1272, 355] width 33 height 25
click at [1266, 359] on button "button" at bounding box center [1272, 355] width 33 height 25
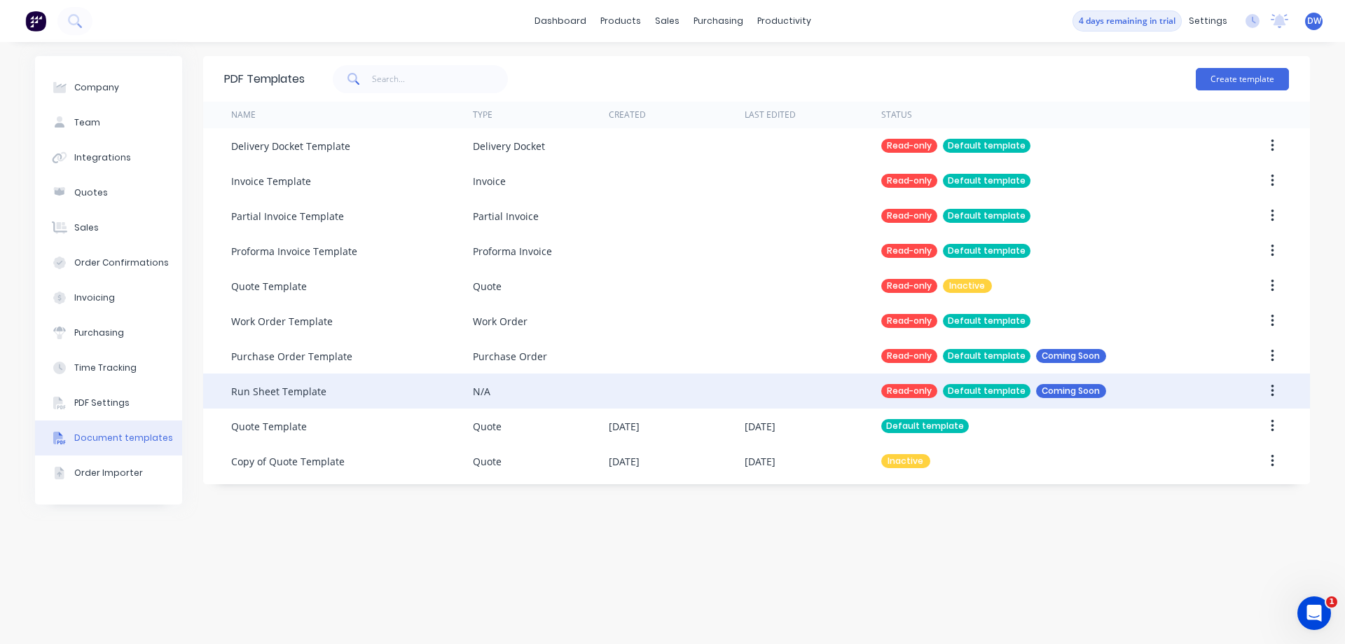
click at [1277, 391] on button "button" at bounding box center [1272, 390] width 33 height 25
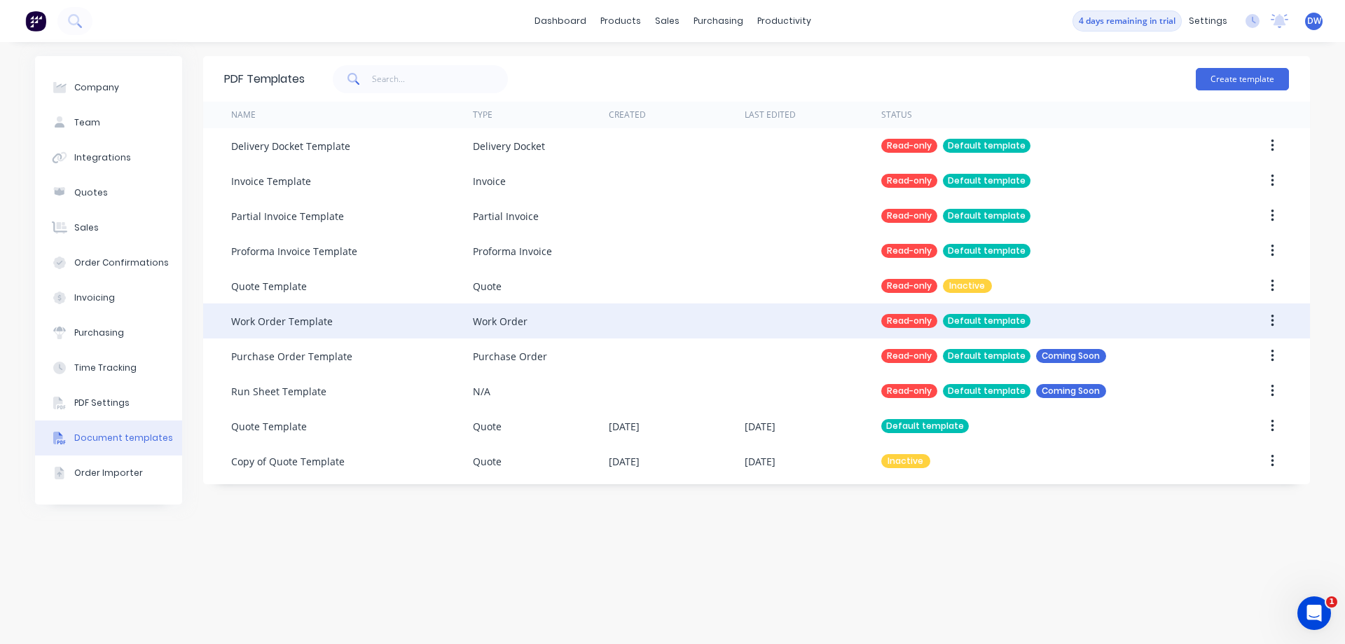
click at [1274, 324] on button "button" at bounding box center [1272, 320] width 33 height 25
click at [1268, 323] on button "button" at bounding box center [1272, 320] width 33 height 25
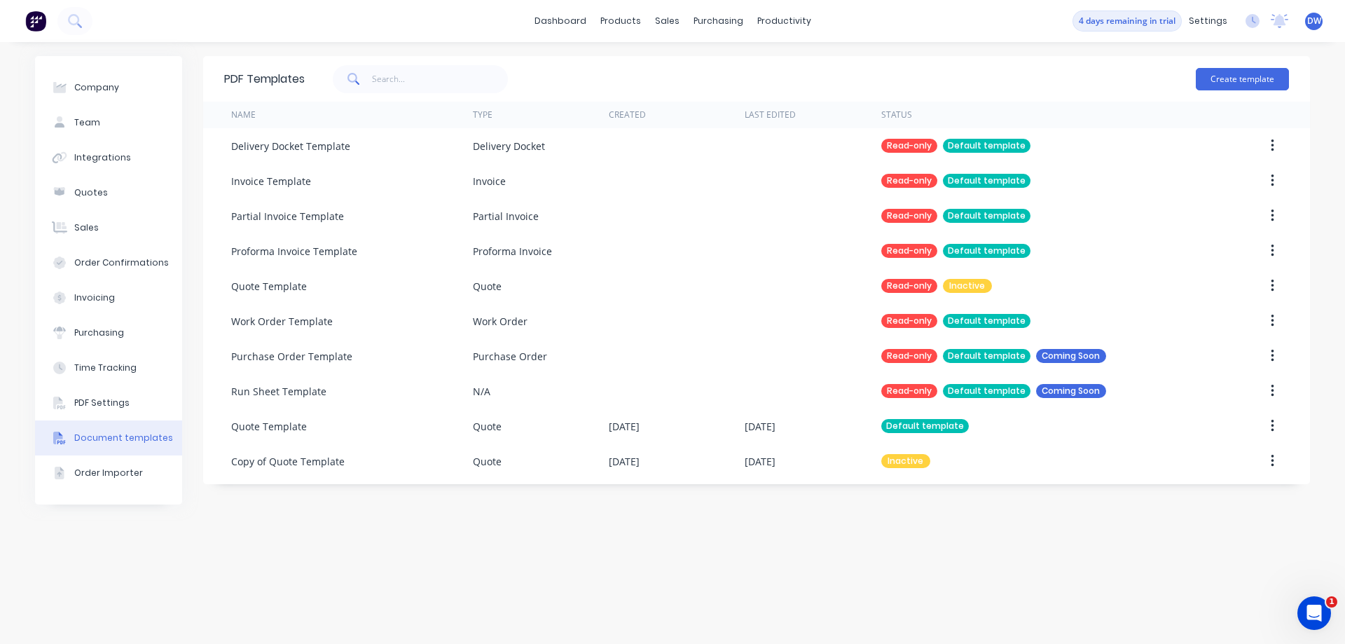
click at [39, 21] on img at bounding box center [35, 21] width 21 height 21
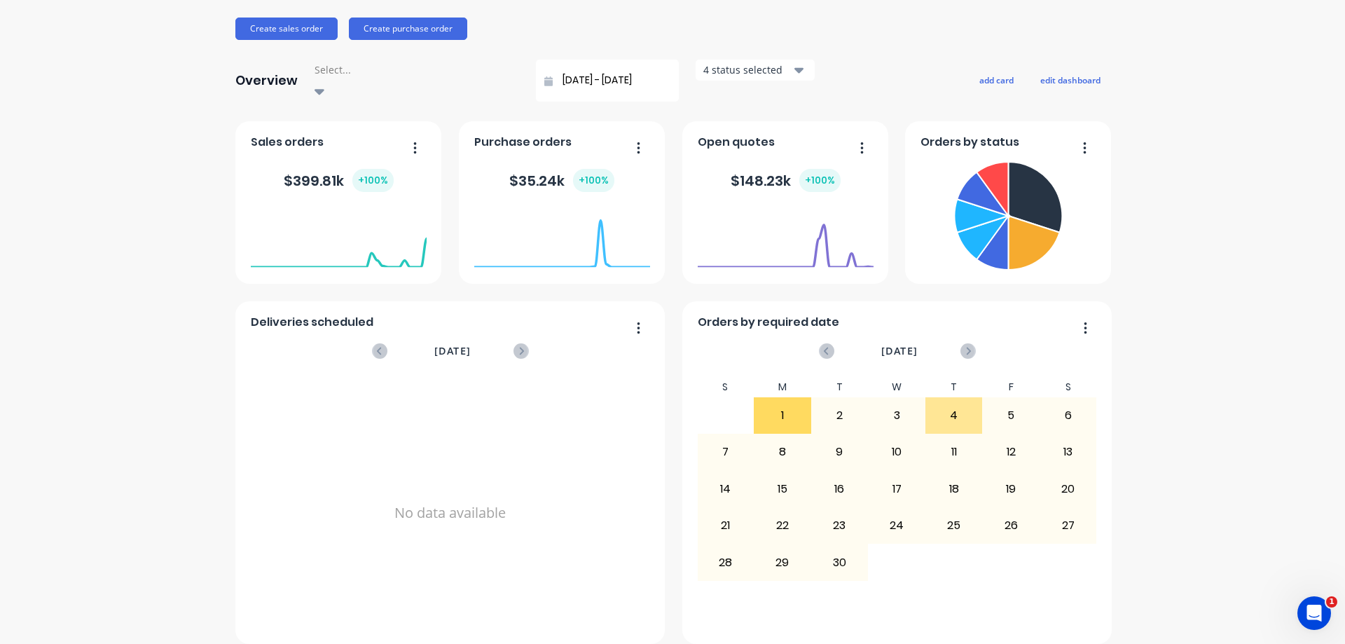
click at [793, 403] on div "1" at bounding box center [782, 415] width 56 height 35
click at [798, 440] on div "8" at bounding box center [782, 451] width 56 height 35
click at [789, 413] on div "1" at bounding box center [782, 415] width 56 height 35
click at [939, 413] on div "4" at bounding box center [954, 415] width 56 height 35
click at [951, 443] on div "11" at bounding box center [954, 451] width 56 height 35
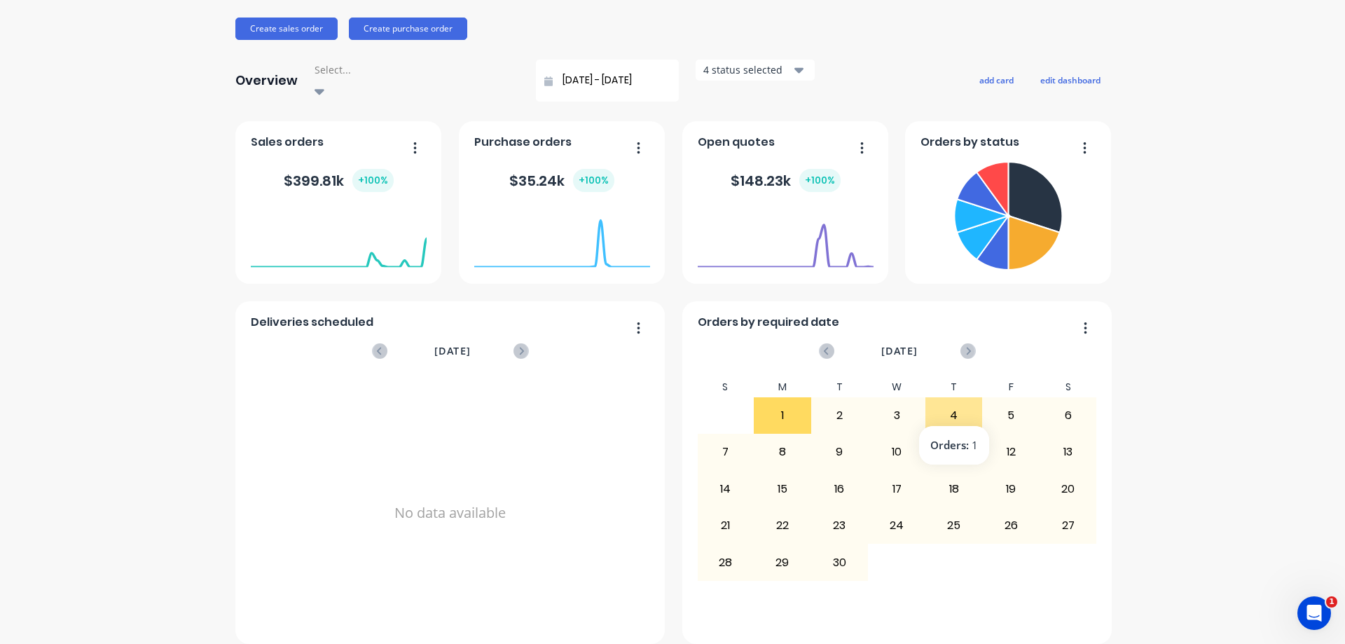
click at [956, 402] on div "4" at bounding box center [954, 415] width 56 height 35
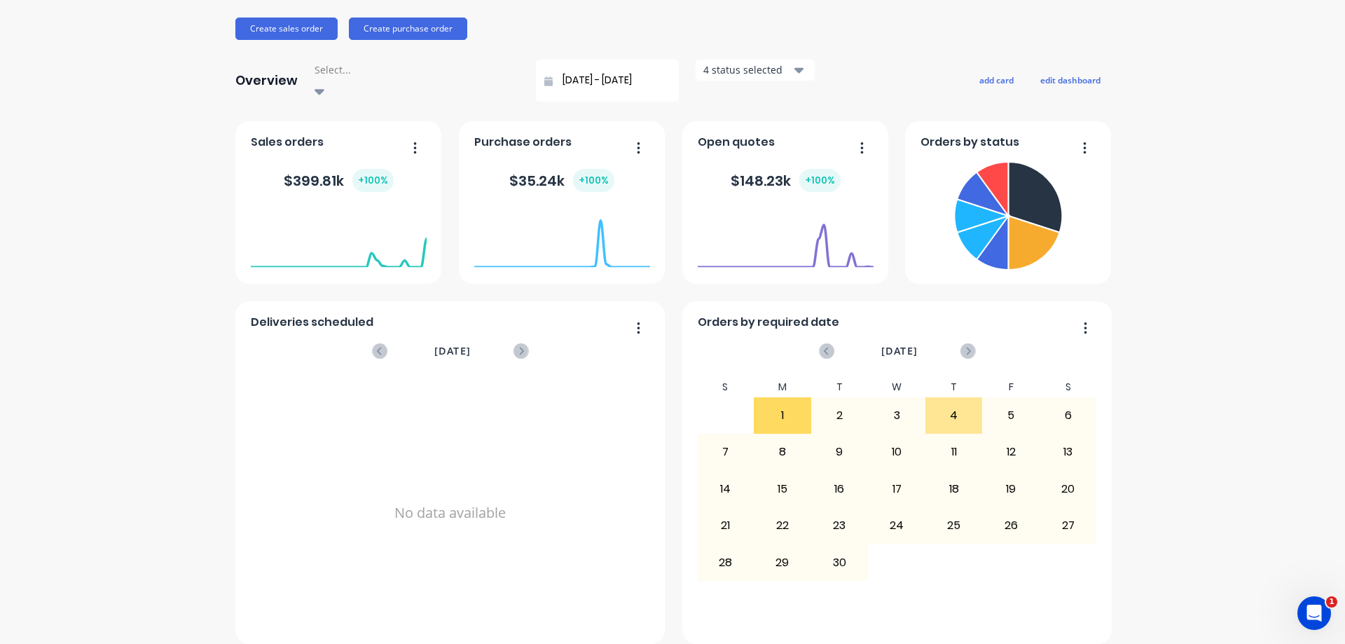
click at [1077, 318] on button "button" at bounding box center [1079, 329] width 29 height 22
click at [1086, 321] on icon "button" at bounding box center [1085, 328] width 4 height 14
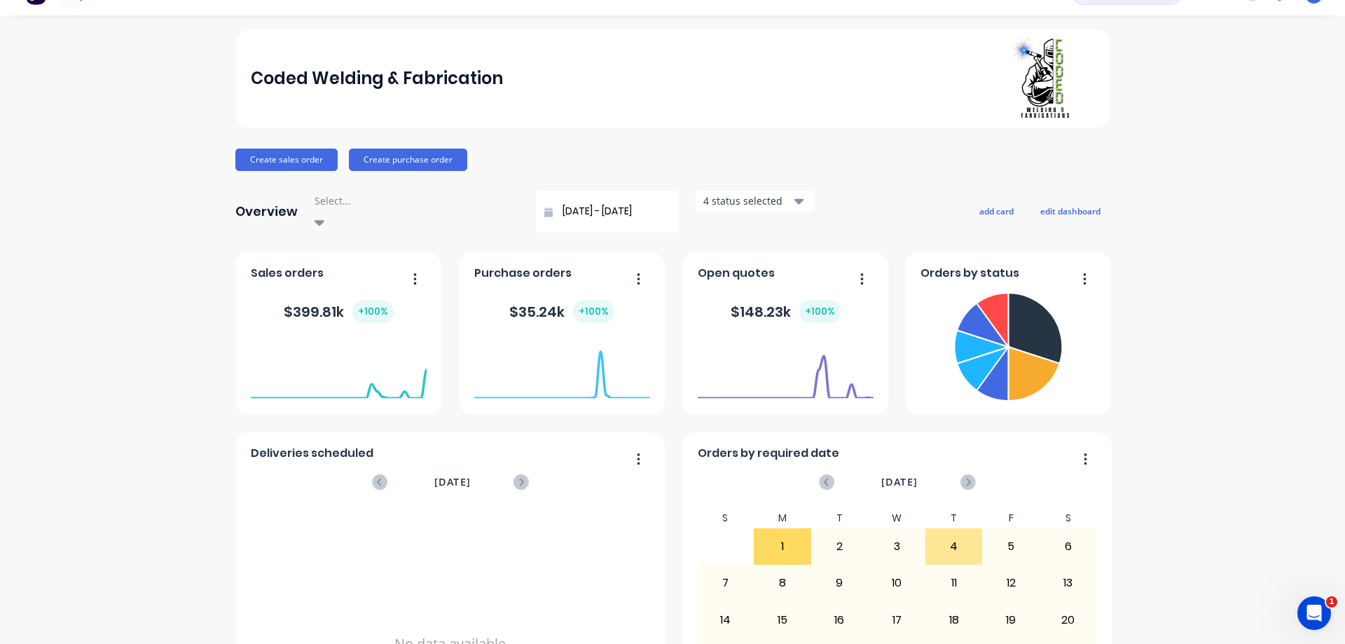
scroll to position [0, 0]
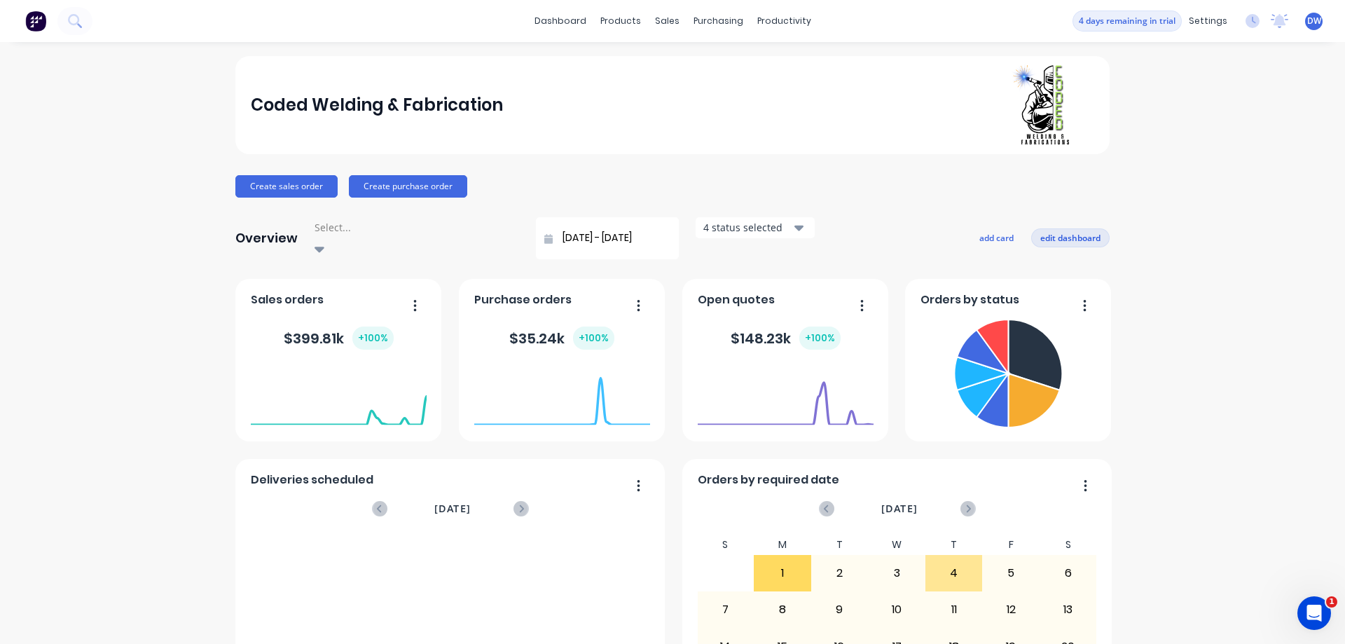
click at [1069, 233] on button "edit dashboard" at bounding box center [1070, 237] width 78 height 18
click at [1074, 231] on button "save dashboard" at bounding box center [1068, 237] width 81 height 18
click at [1056, 233] on button "edit dashboard" at bounding box center [1070, 237] width 78 height 18
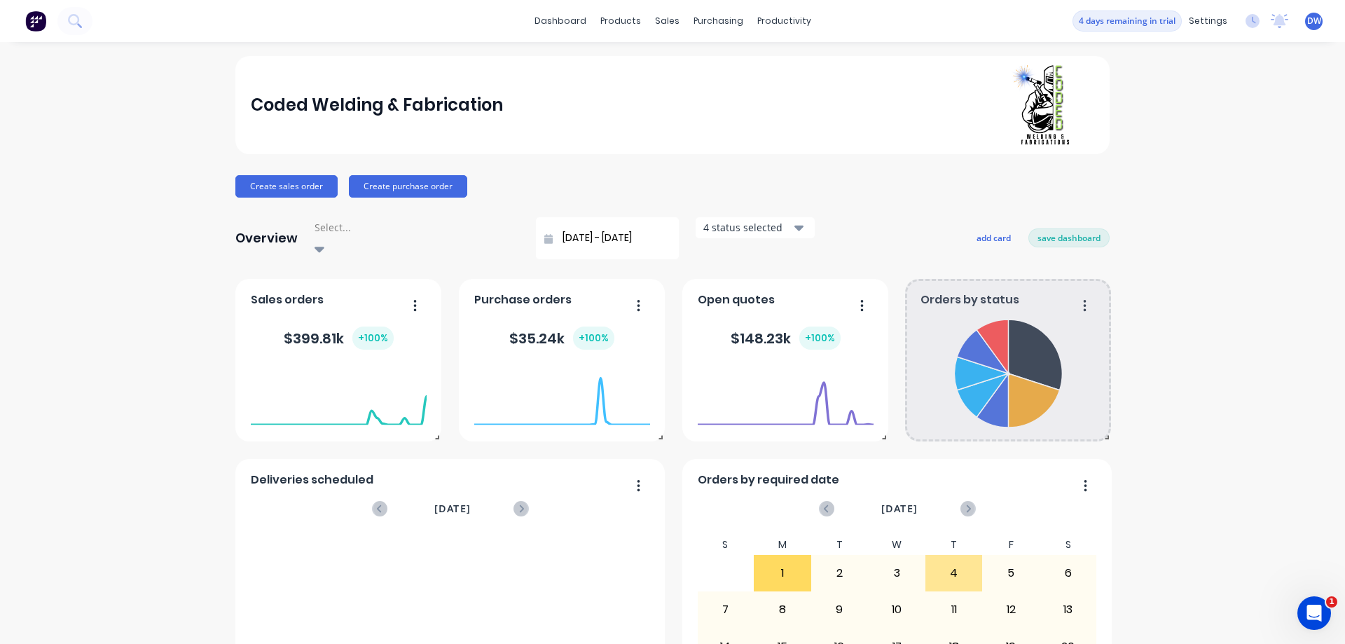
click at [1082, 288] on div "Orders by status Orders by required date [DATE] S M T W T F S 27 28 29 30 31 1 …" at bounding box center [672, 540] width 874 height 522
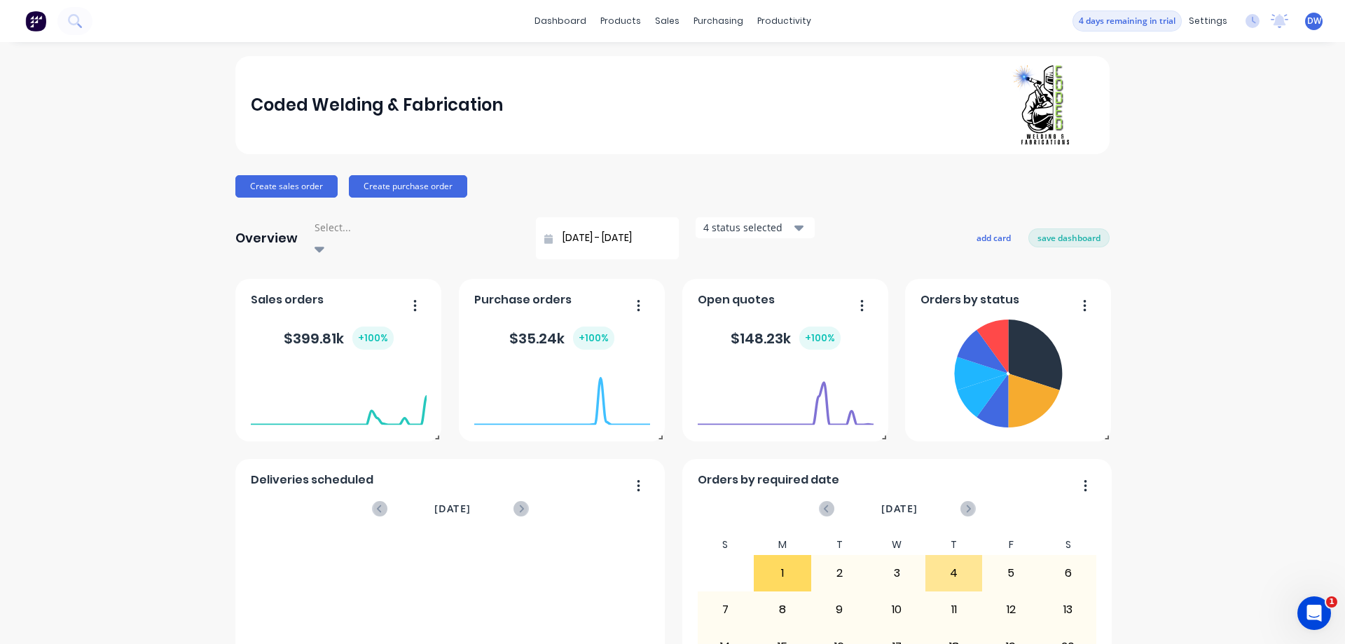
click at [1083, 289] on div "Orders by status Orders by required date [DATE] S M T W T F S 27 28 29 30 31 1 …" at bounding box center [672, 540] width 874 height 522
click at [1079, 235] on button "save dashboard" at bounding box center [1068, 237] width 81 height 18
click at [999, 233] on button "add card" at bounding box center [996, 237] width 53 height 18
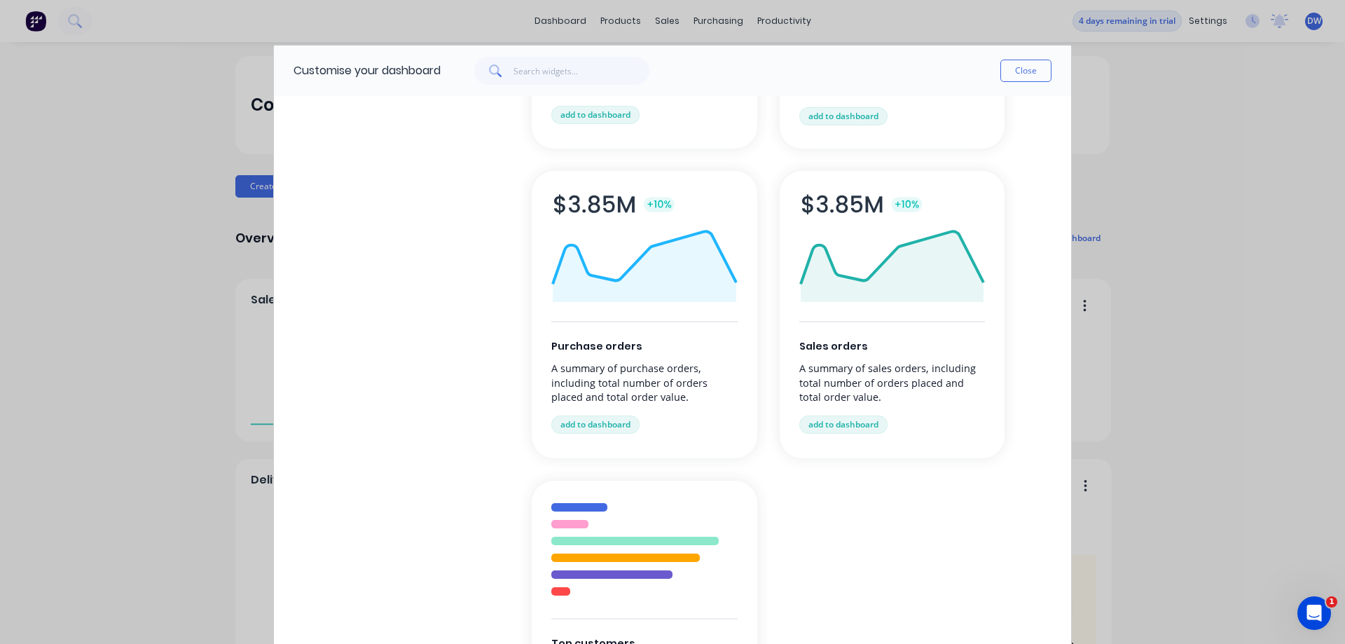
scroll to position [319, 0]
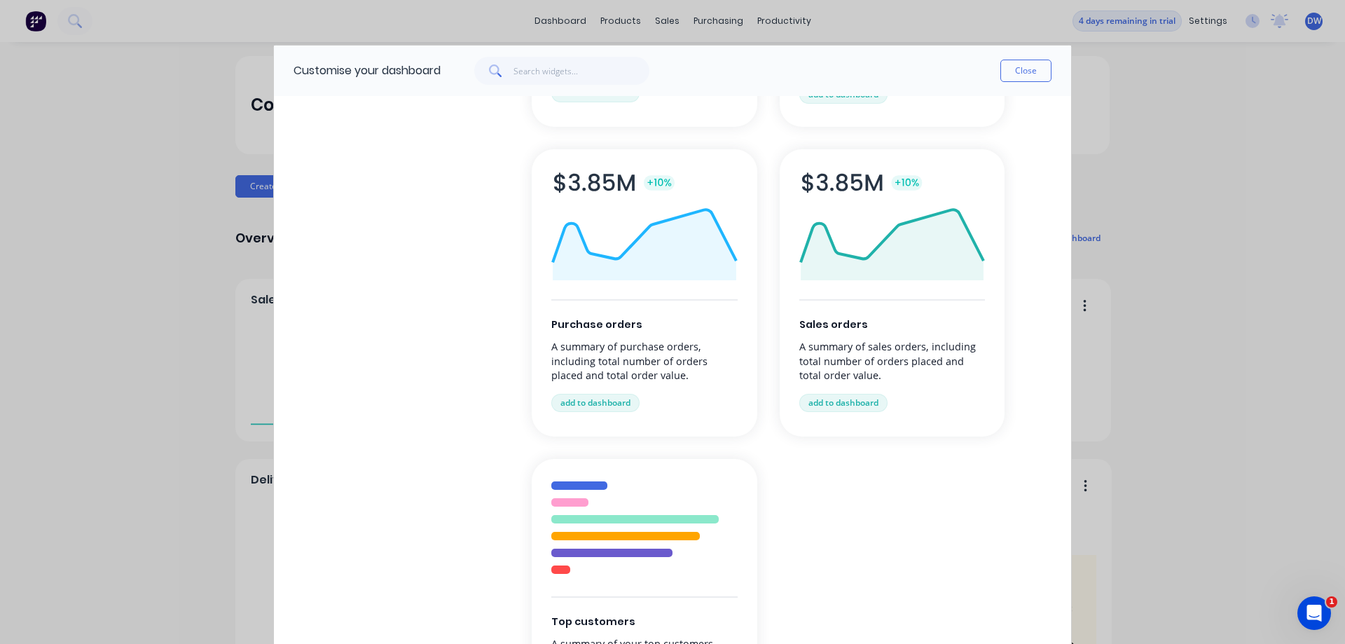
drag, startPoint x: 616, startPoint y: 396, endPoint x: 643, endPoint y: 385, distance: 28.6
click at [617, 396] on button "add to dashboard" at bounding box center [595, 403] width 88 height 18
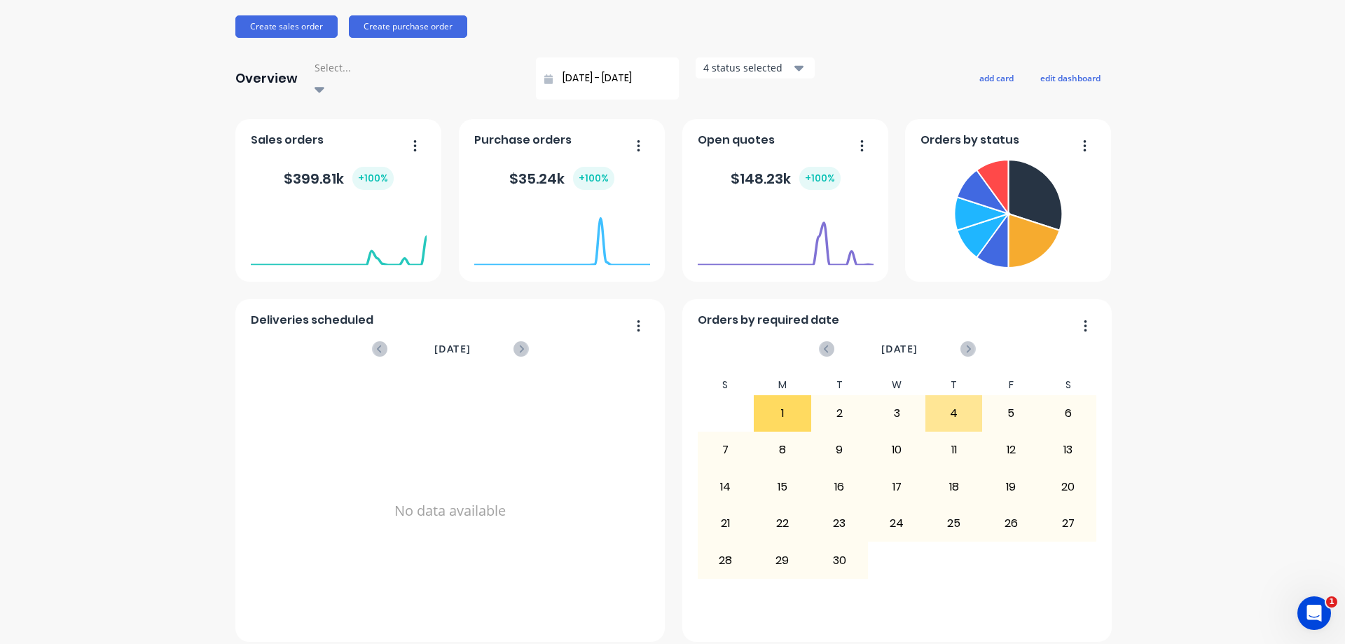
scroll to position [80, 0]
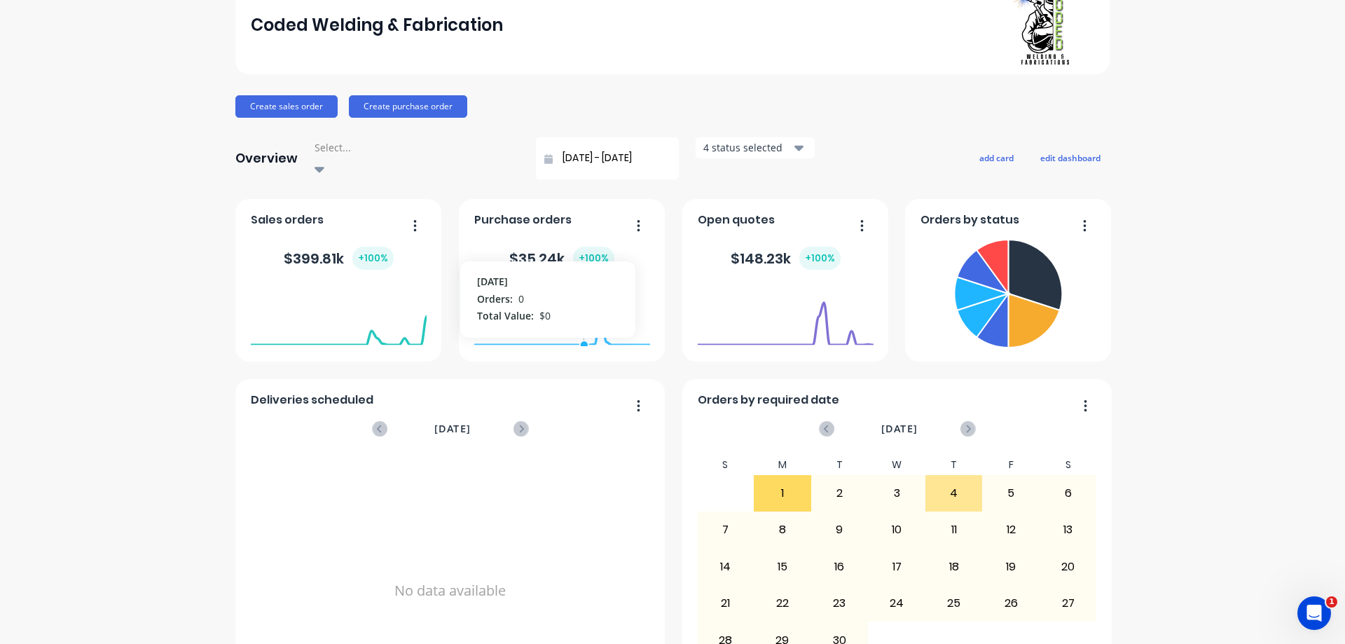
click at [579, 286] on foreignobject at bounding box center [562, 316] width 176 height 60
click at [545, 247] on div "$ 35.24k + 100 %" at bounding box center [561, 258] width 105 height 23
click at [550, 212] on span "Purchase orders" at bounding box center [522, 220] width 97 height 17
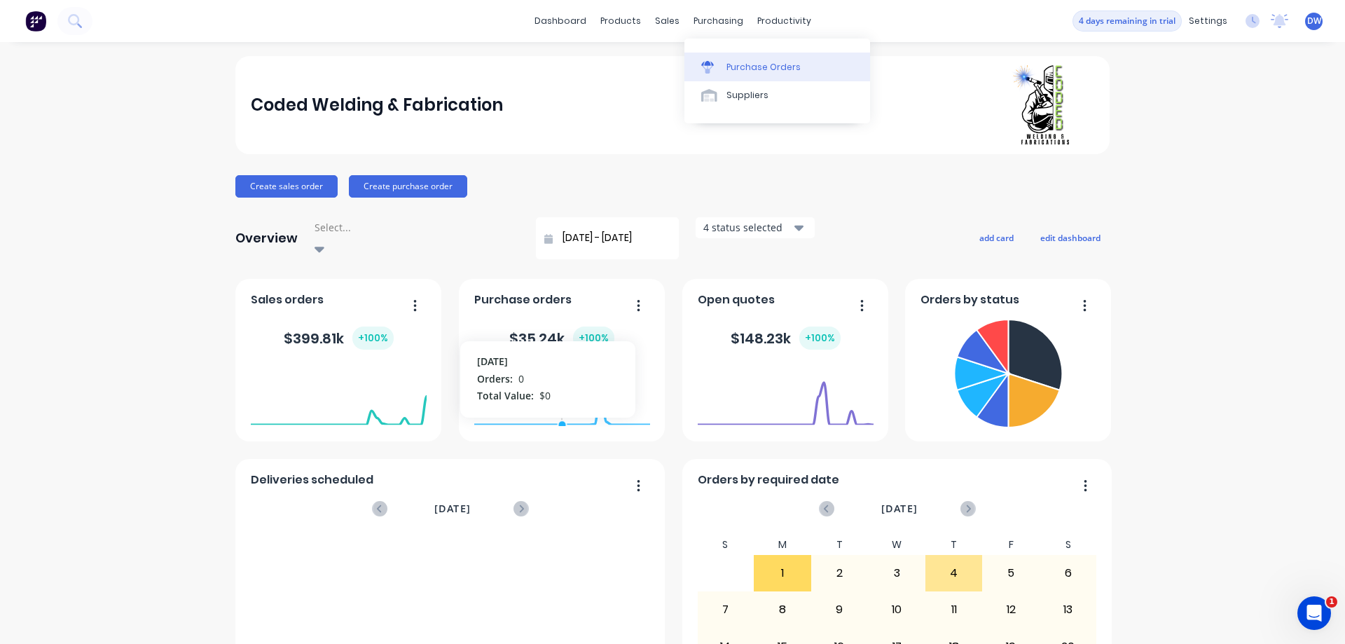
click at [730, 69] on div "Purchase Orders" at bounding box center [763, 67] width 74 height 13
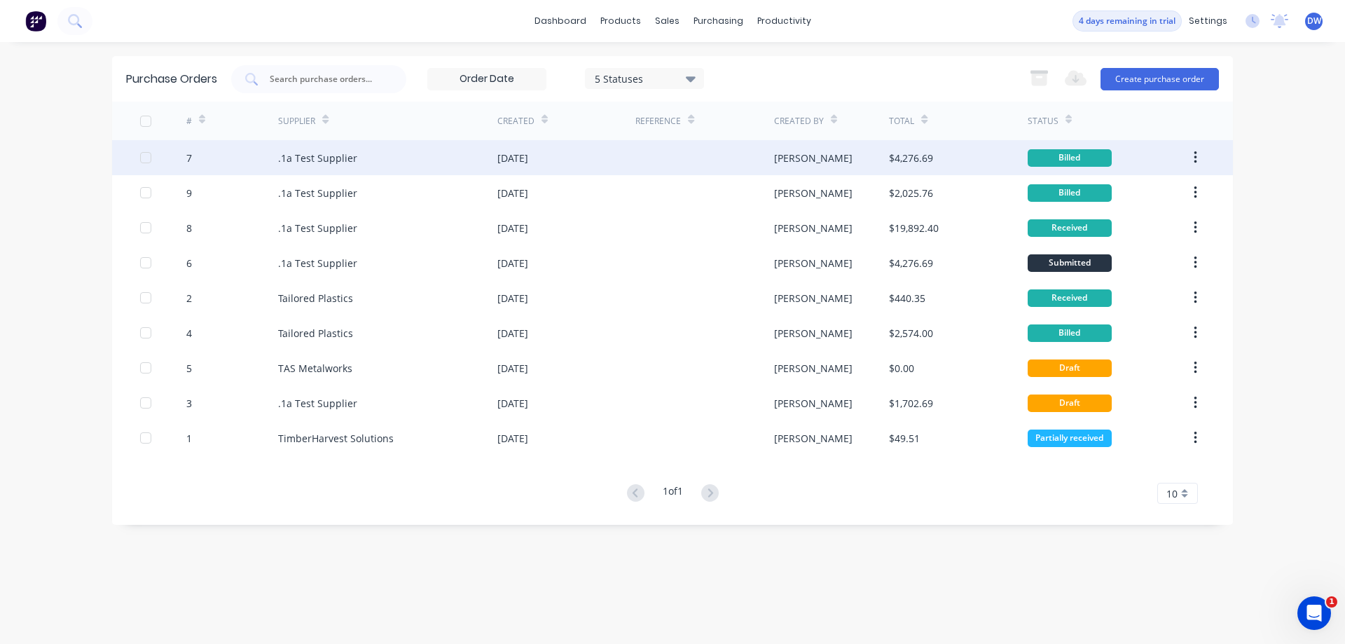
click at [420, 160] on div ".1a Test Supplier" at bounding box center [387, 157] width 219 height 35
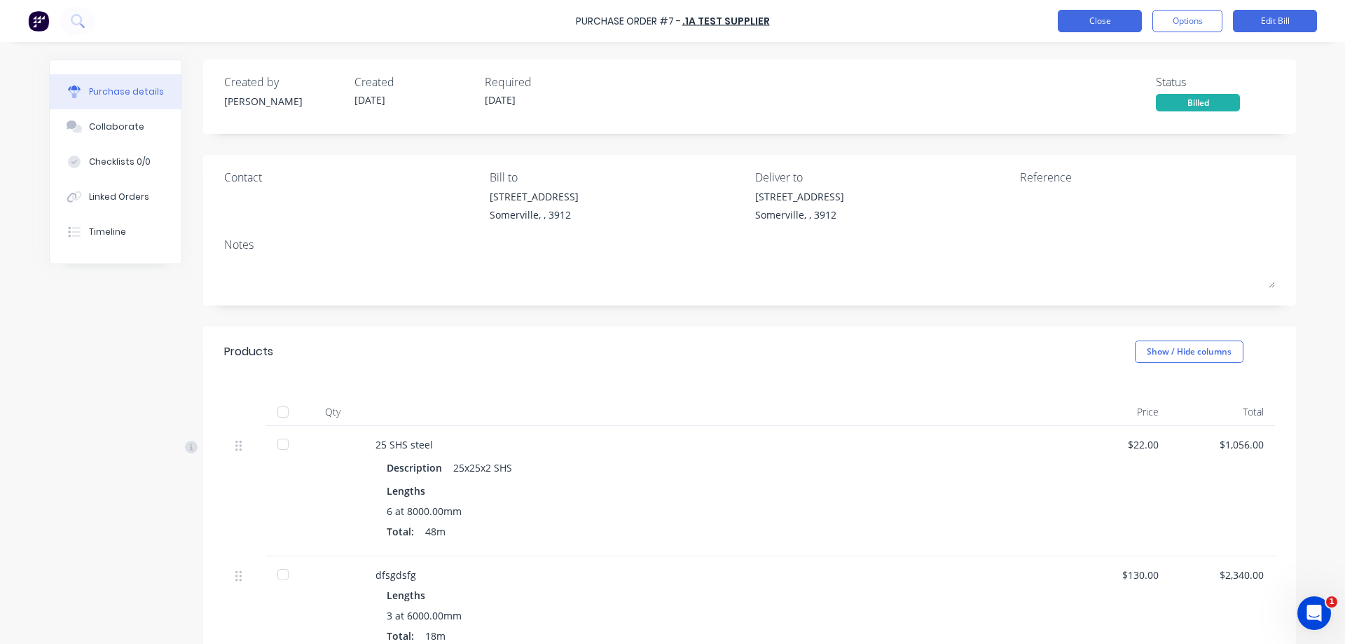
click at [1081, 21] on button "Close" at bounding box center [1100, 21] width 84 height 22
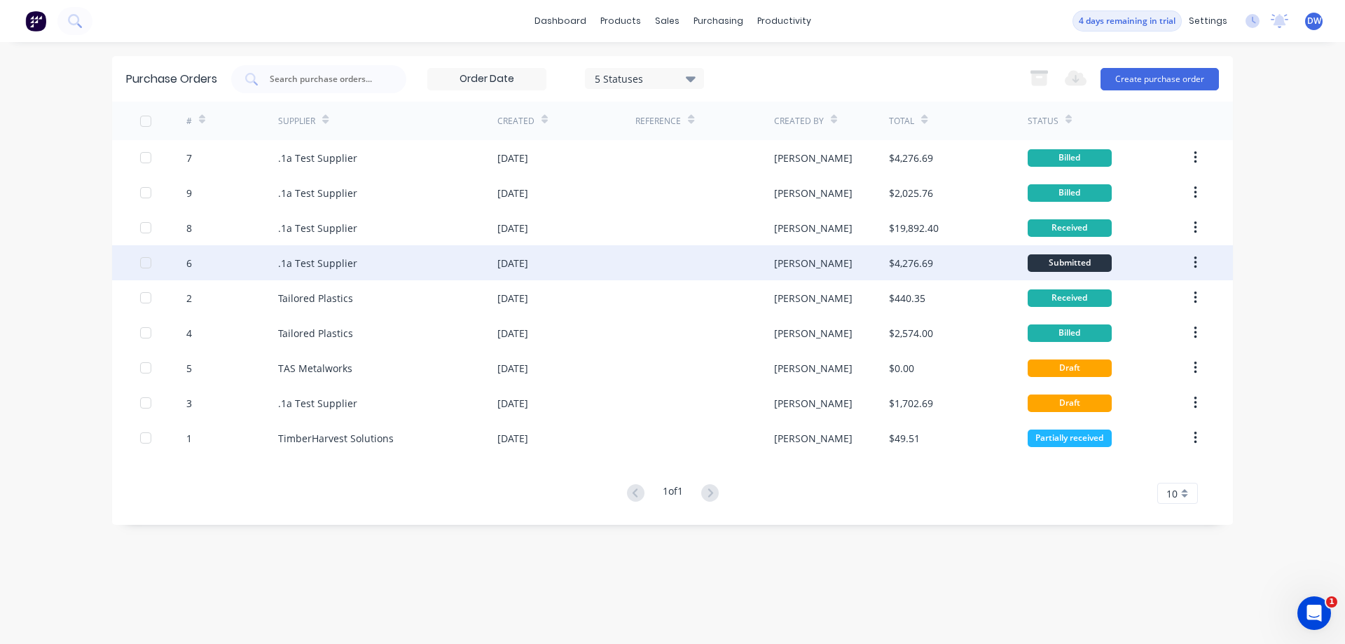
click at [572, 268] on div "[DATE]" at bounding box center [566, 262] width 138 height 35
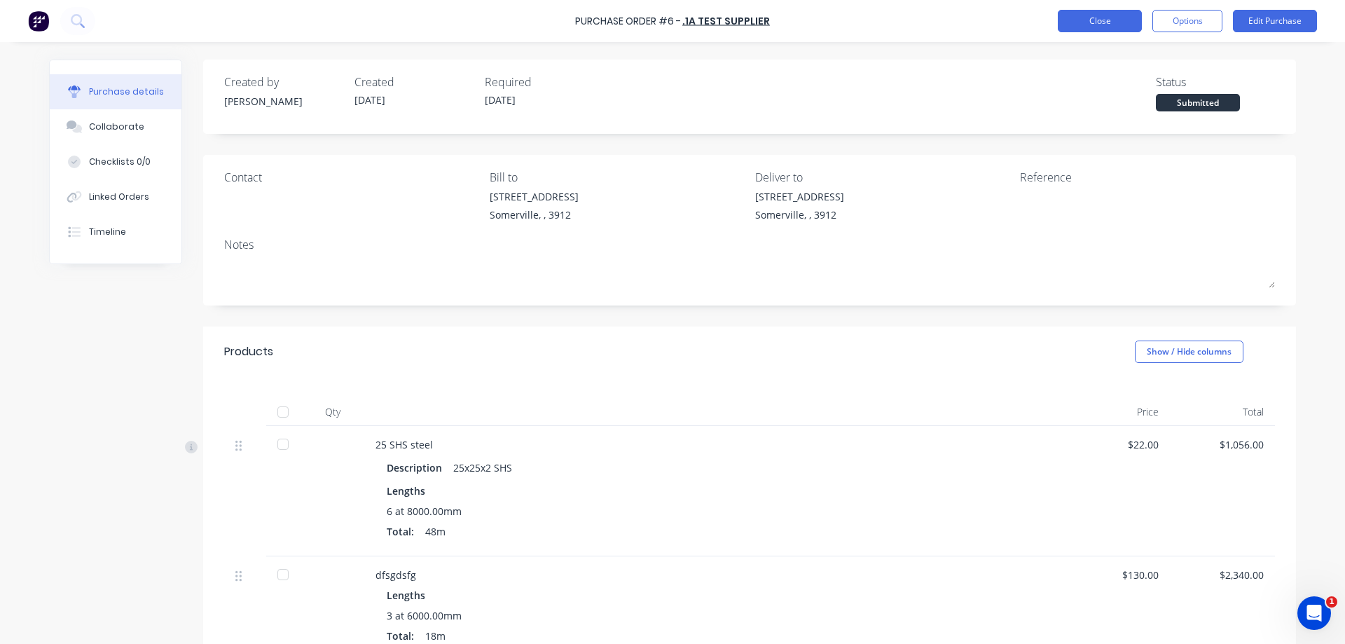
click at [1101, 20] on button "Close" at bounding box center [1100, 21] width 84 height 22
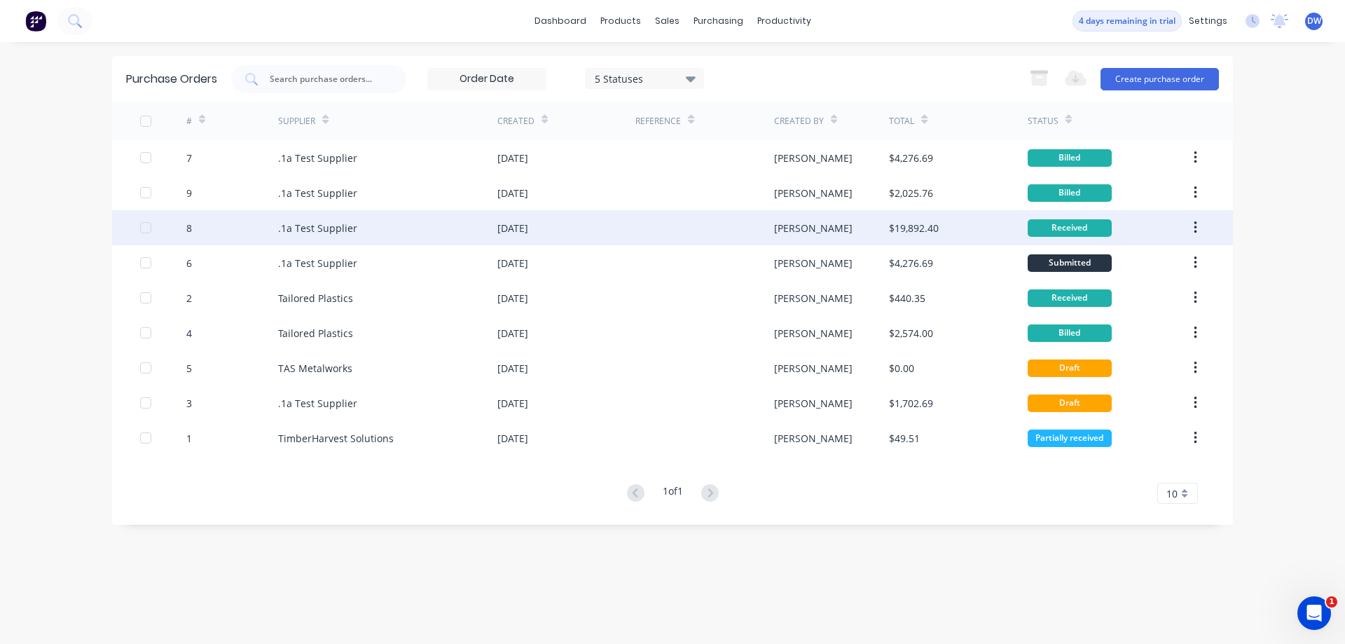
click at [790, 223] on div "[PERSON_NAME]" at bounding box center [813, 228] width 78 height 15
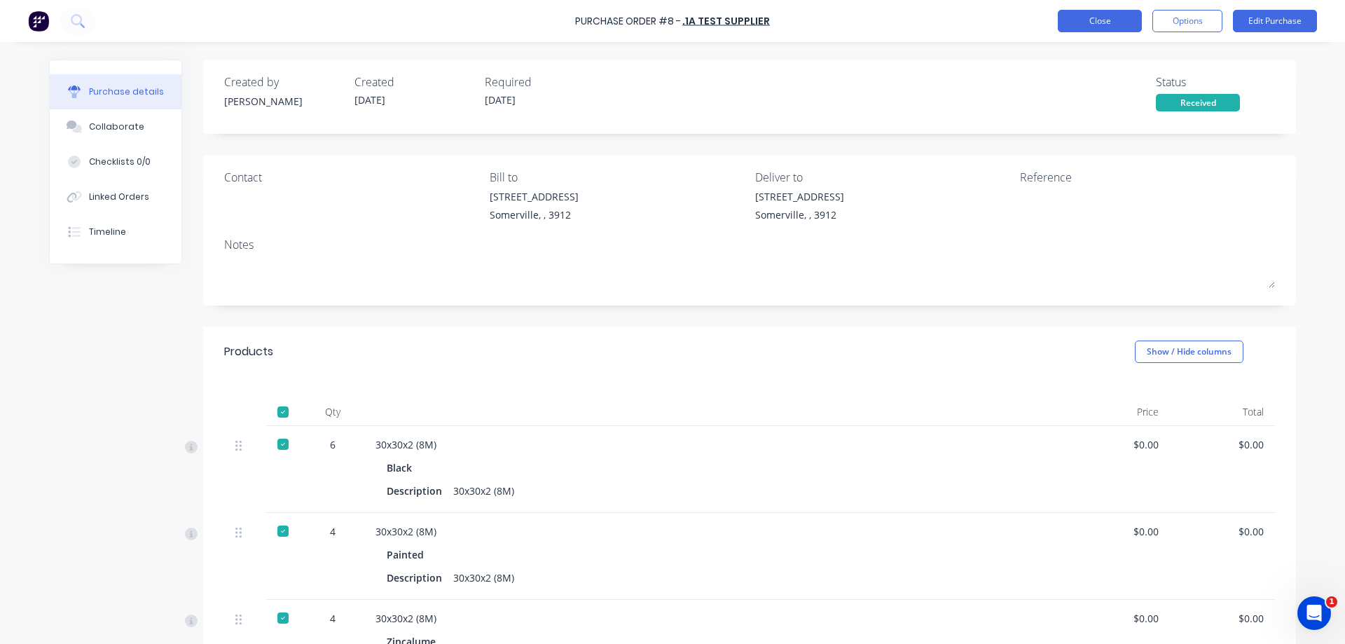
click at [1076, 19] on button "Close" at bounding box center [1100, 21] width 84 height 22
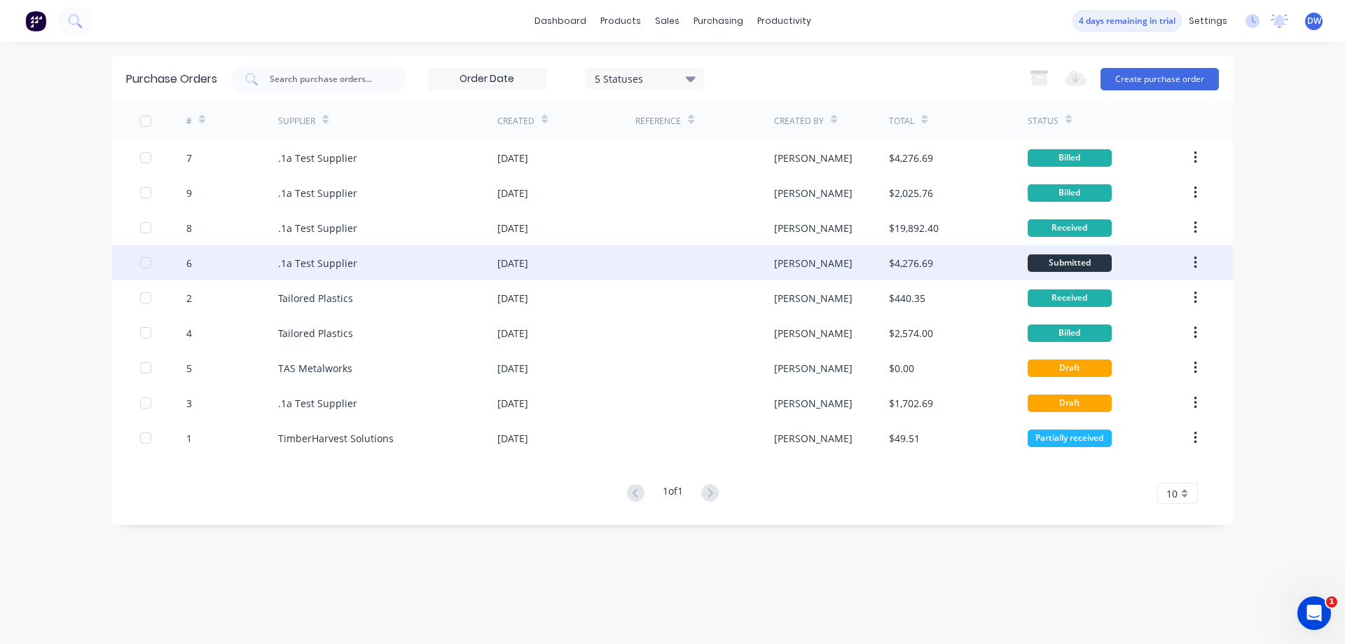
click at [612, 263] on div "[DATE]" at bounding box center [566, 262] width 138 height 35
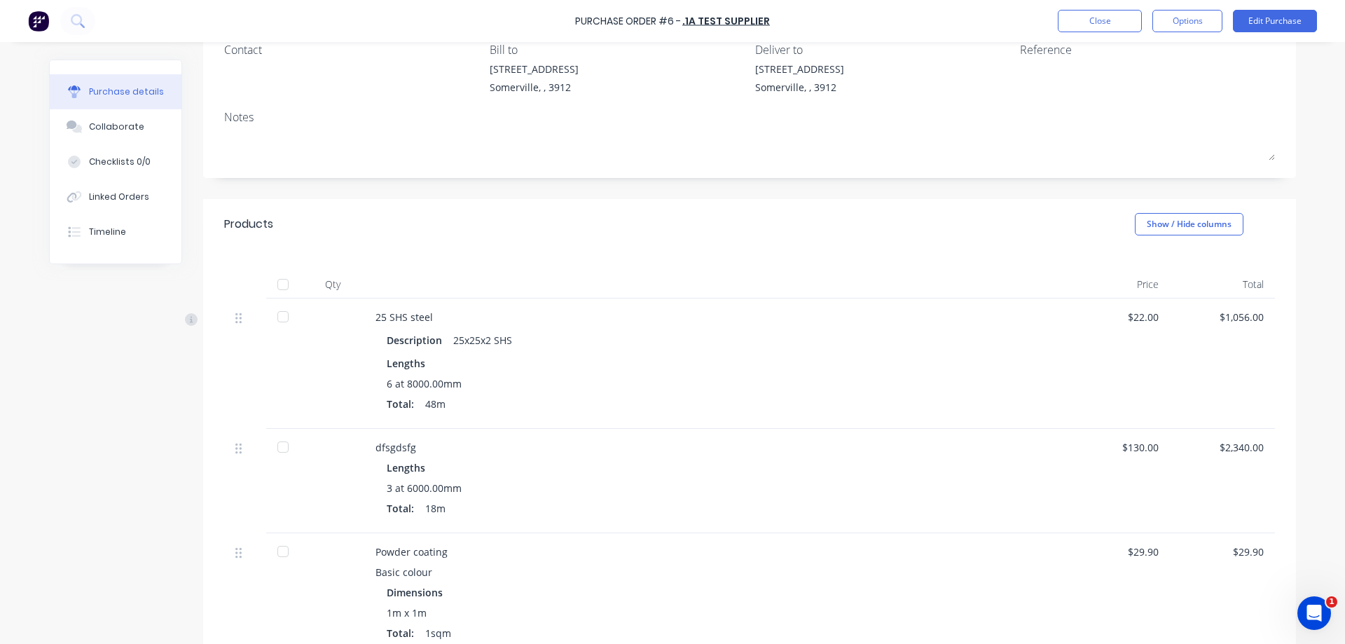
scroll to position [319, 0]
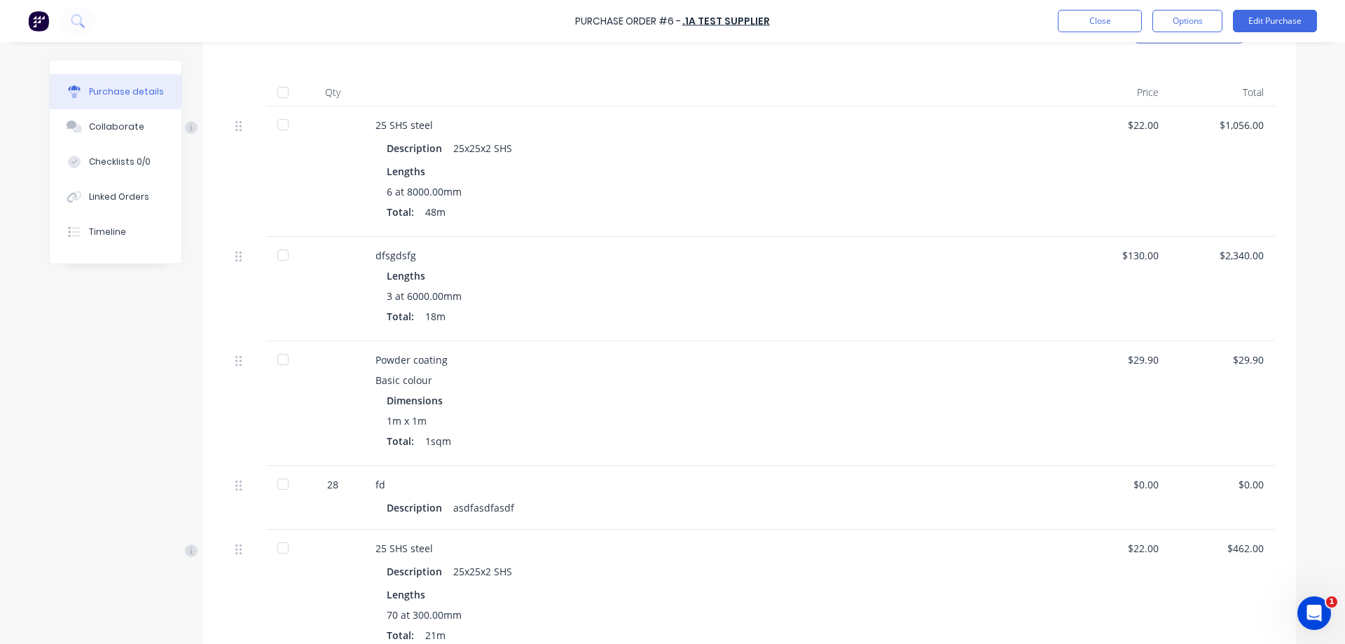
click at [284, 122] on div at bounding box center [283, 125] width 28 height 28
click at [284, 254] on div at bounding box center [283, 255] width 28 height 28
click at [1261, 32] on button "Edit Purchase" at bounding box center [1275, 21] width 84 height 22
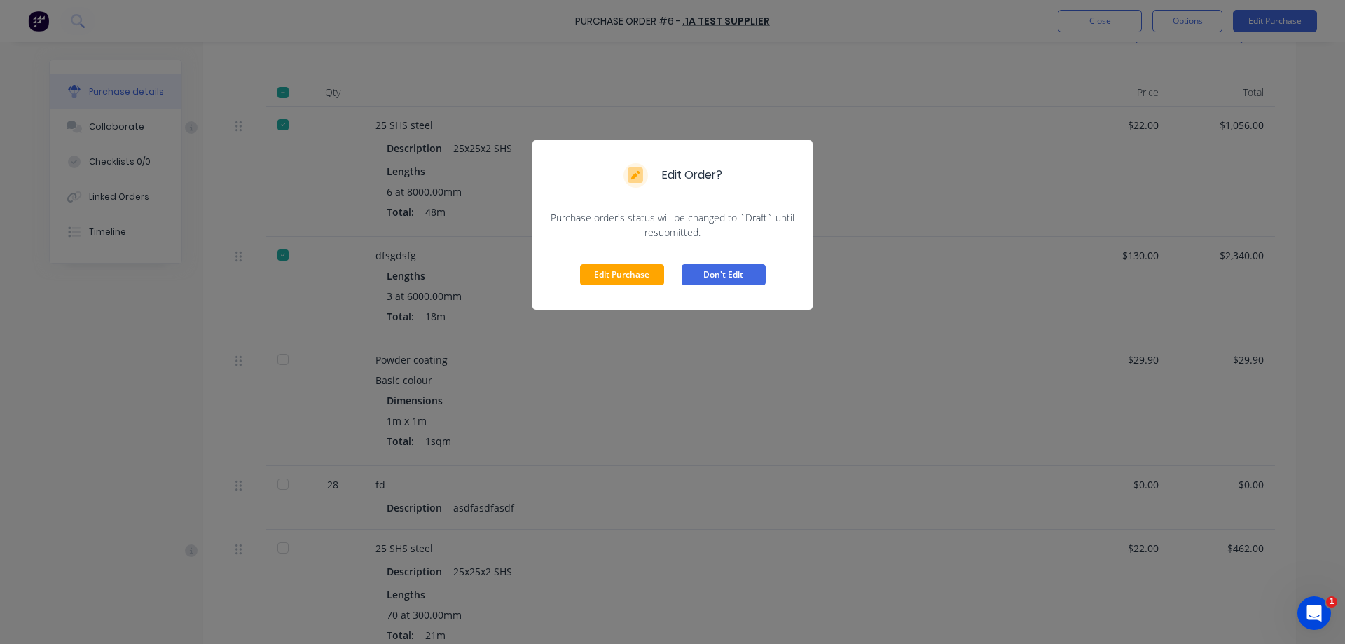
click at [740, 276] on button "Don't Edit" at bounding box center [723, 274] width 84 height 21
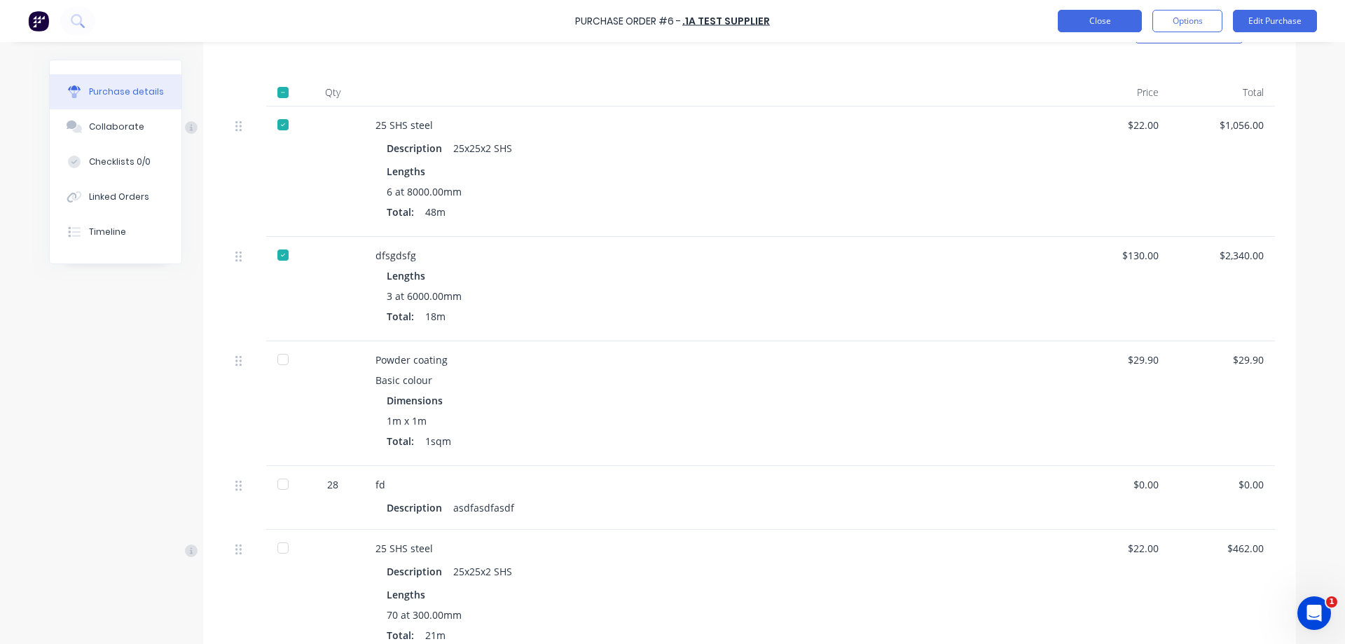
click at [1104, 19] on button "Close" at bounding box center [1100, 21] width 84 height 22
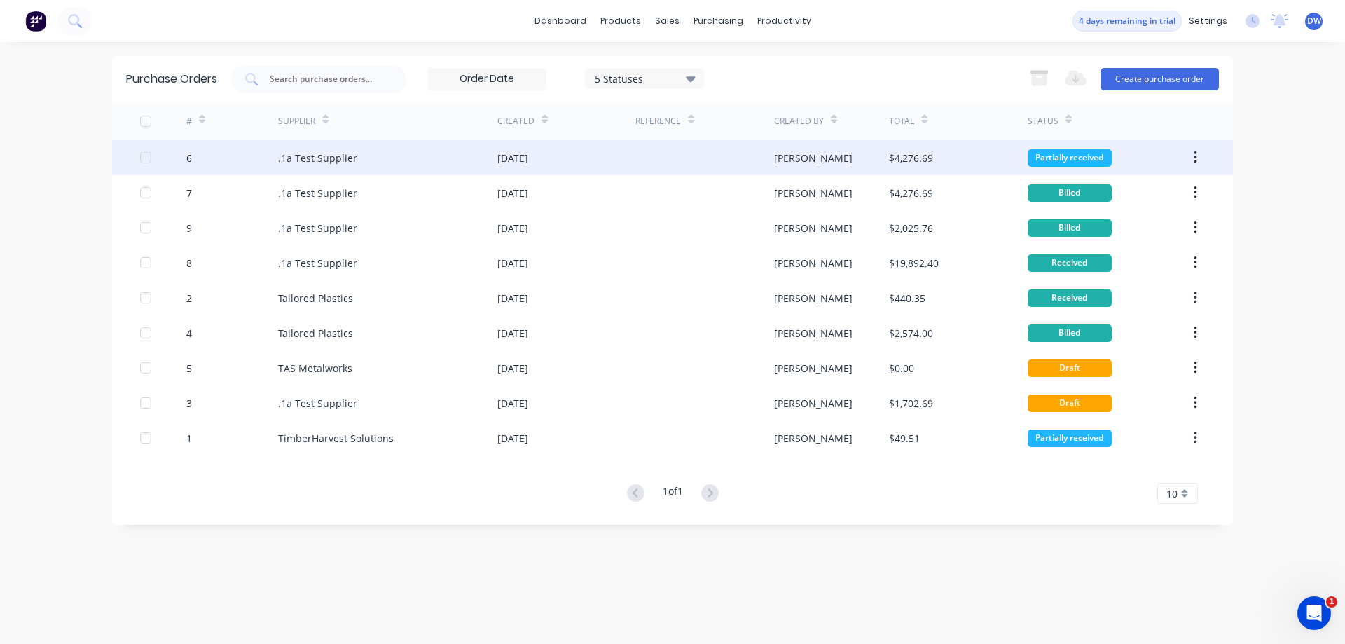
click at [746, 163] on div at bounding box center [704, 157] width 138 height 35
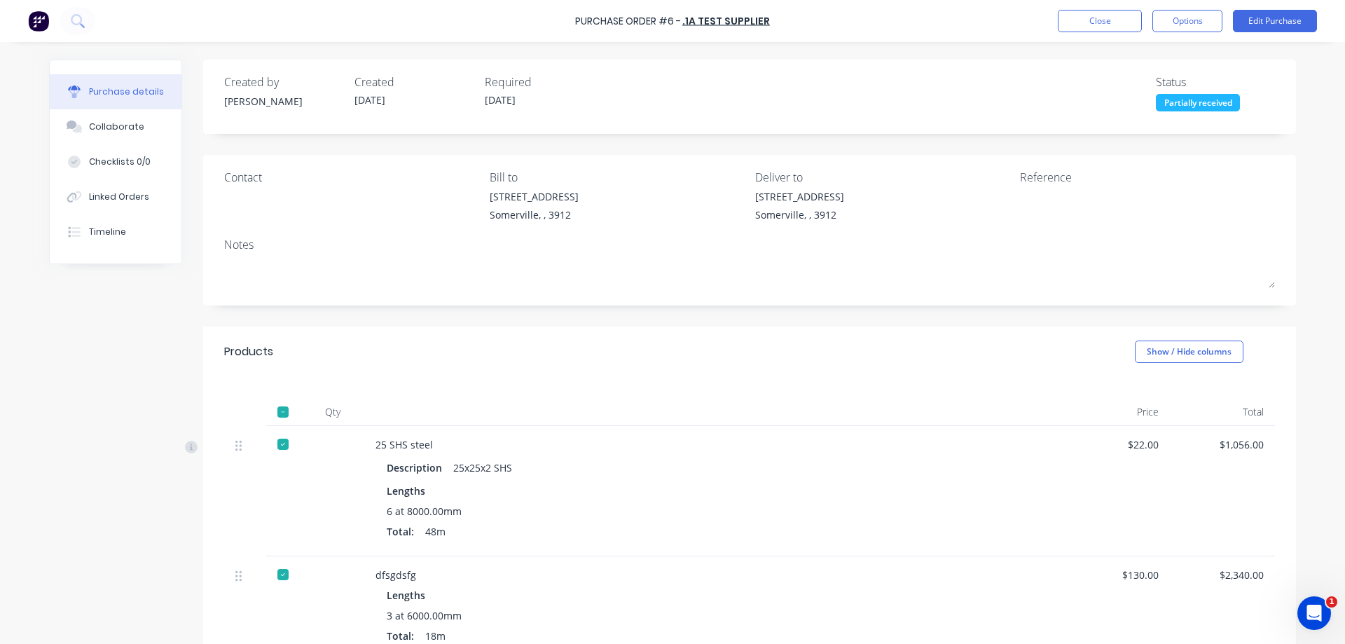
scroll to position [80, 0]
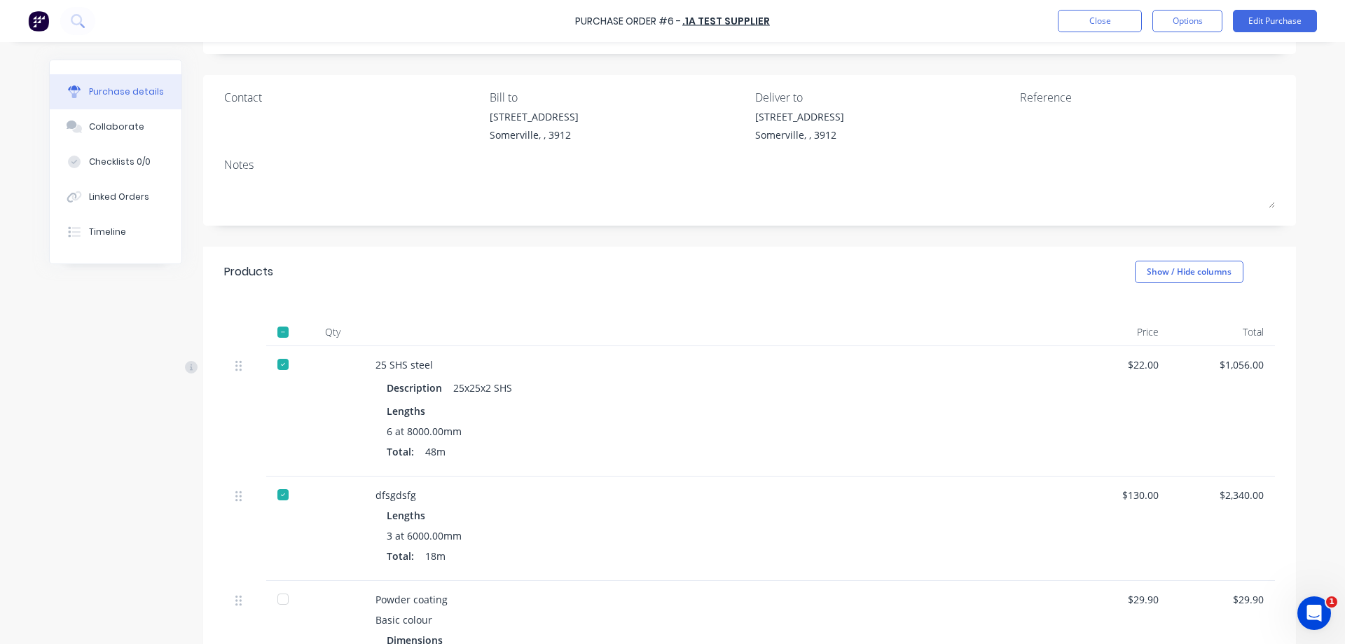
click at [1135, 362] on div "$22.00" at bounding box center [1117, 364] width 83 height 15
click at [1149, 358] on div "$22.00" at bounding box center [1117, 364] width 83 height 15
click at [1241, 361] on div "$1,056.00" at bounding box center [1222, 364] width 83 height 15
click at [1147, 366] on div "$22.00" at bounding box center [1117, 364] width 83 height 15
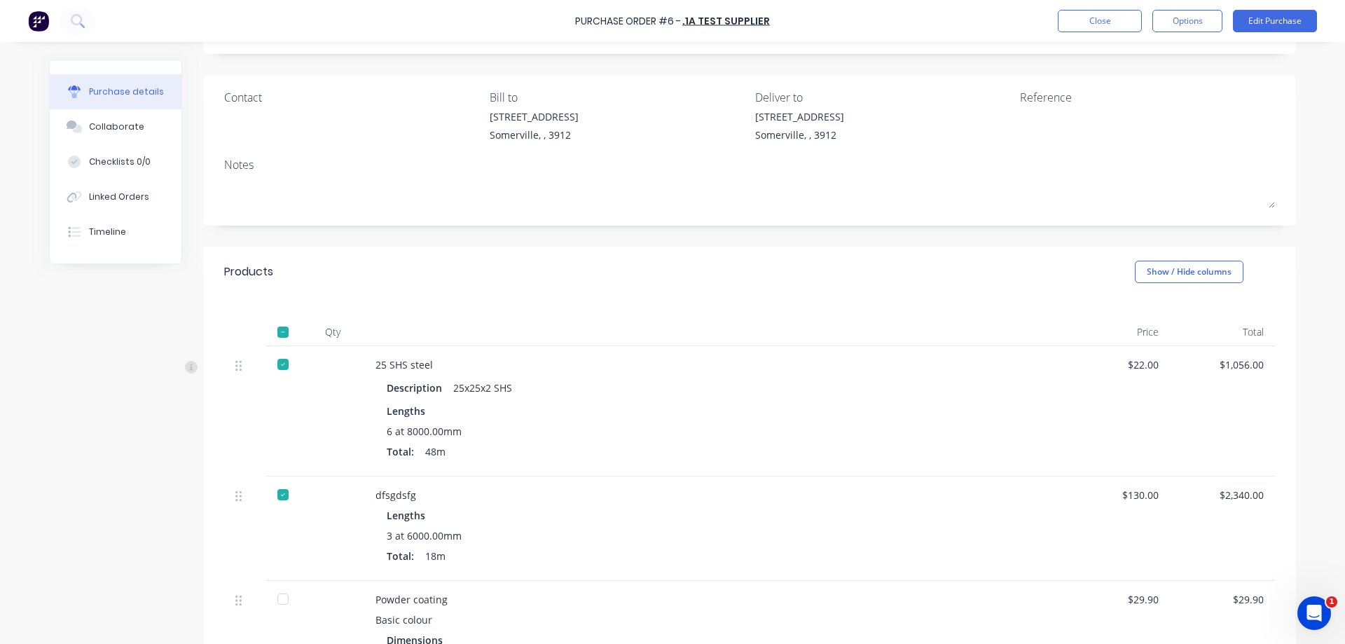
scroll to position [319, 0]
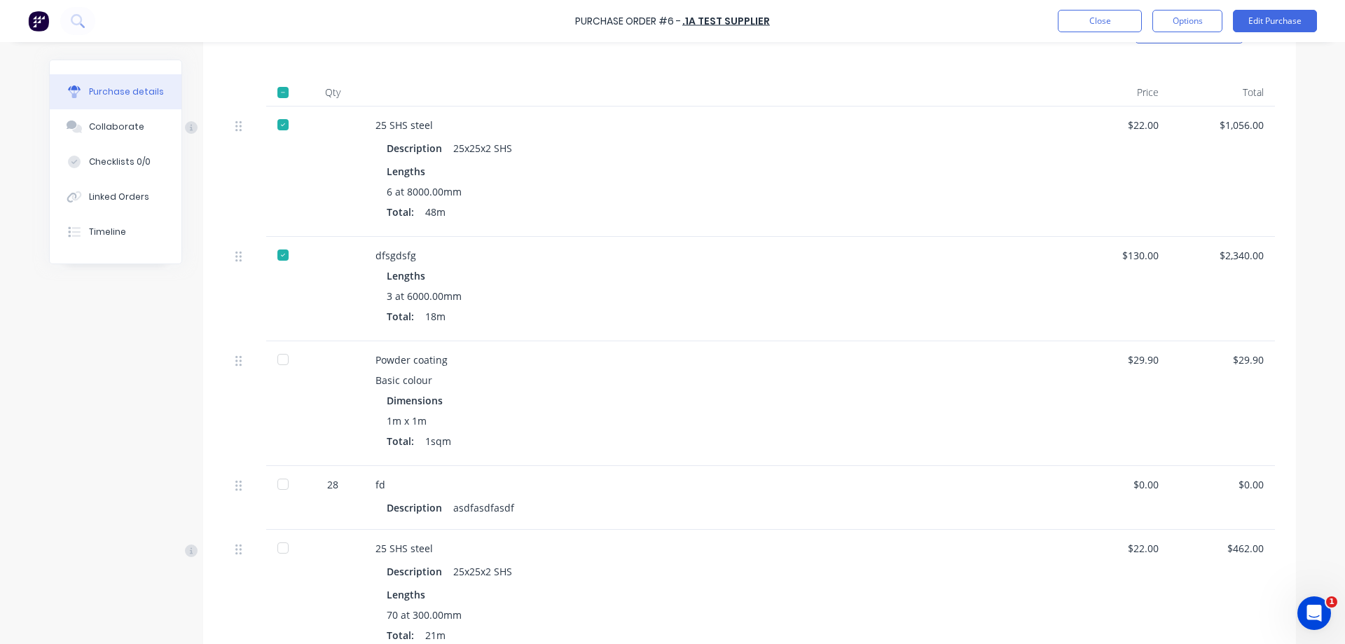
click at [1140, 362] on div "$29.90" at bounding box center [1117, 359] width 83 height 15
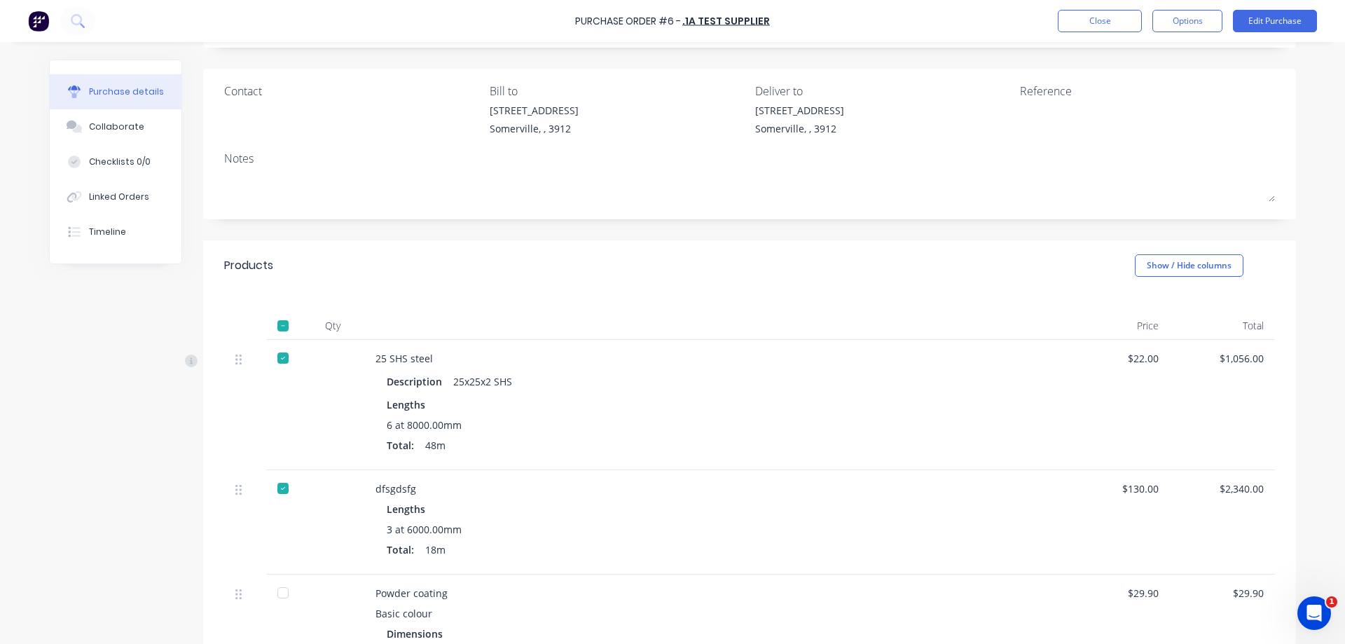
scroll to position [80, 0]
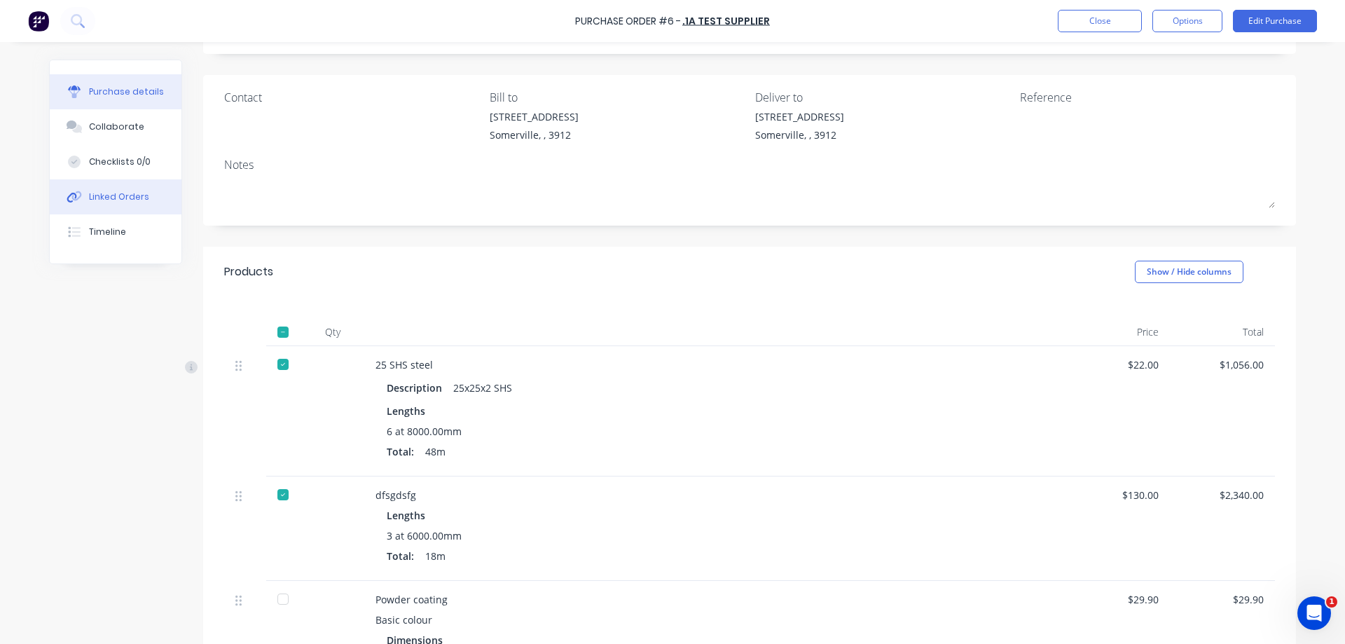
click at [123, 199] on div "Linked Orders" at bounding box center [119, 197] width 60 height 13
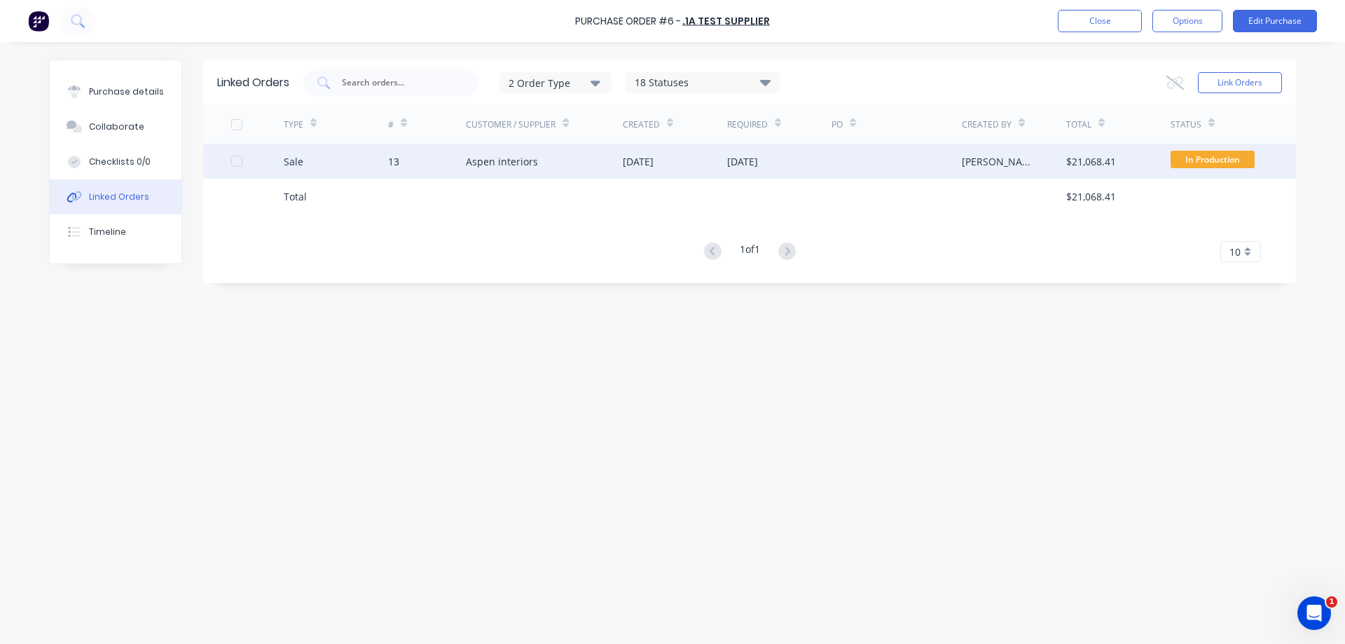
click at [479, 164] on div "Aspen interiors" at bounding box center [502, 161] width 72 height 15
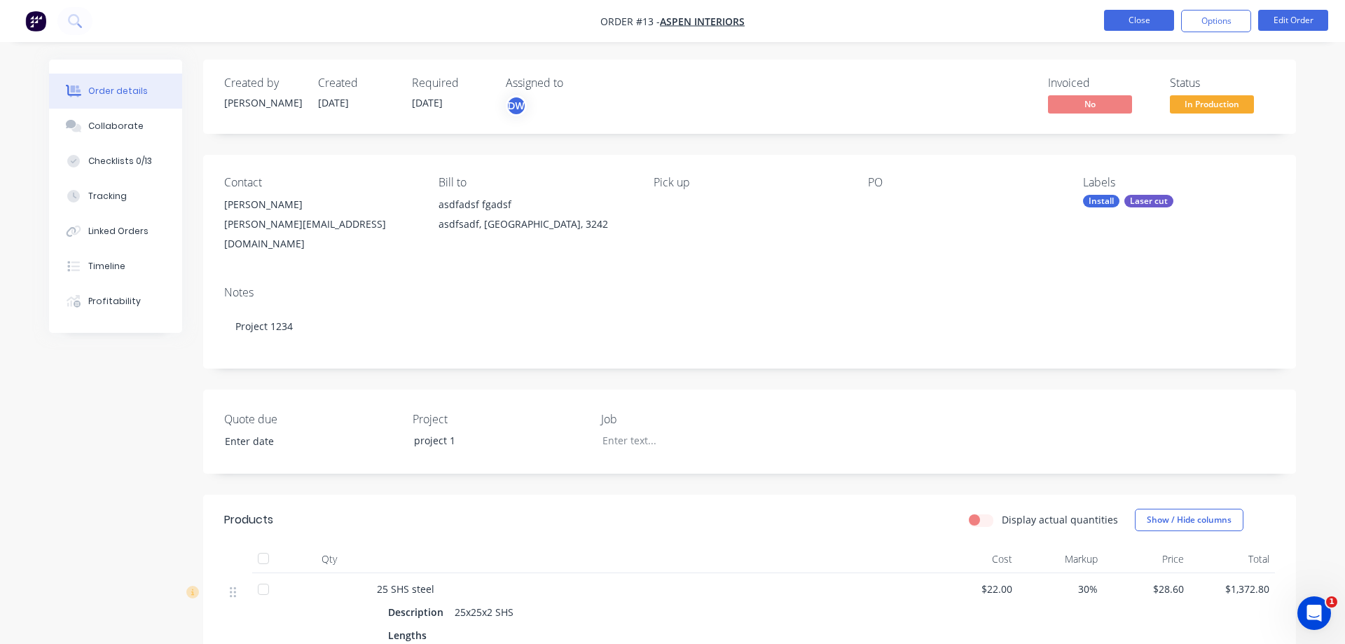
click at [1133, 29] on button "Close" at bounding box center [1139, 20] width 70 height 21
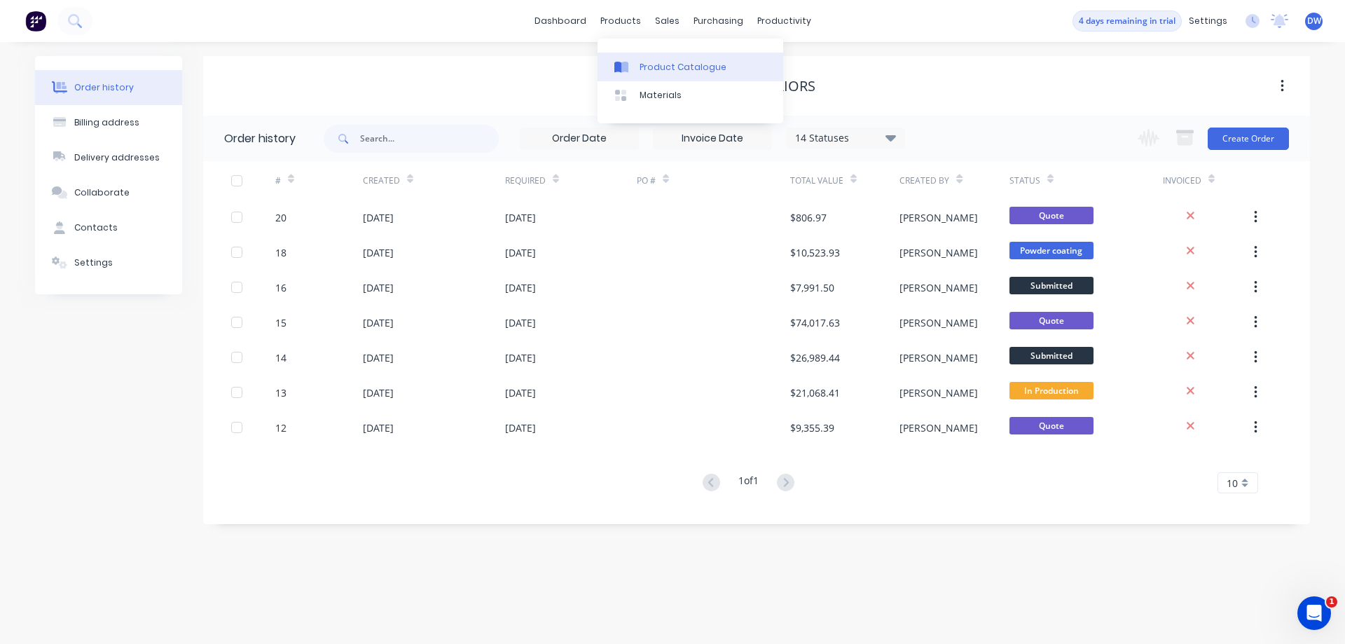
click at [628, 70] on icon at bounding box center [624, 67] width 7 height 11
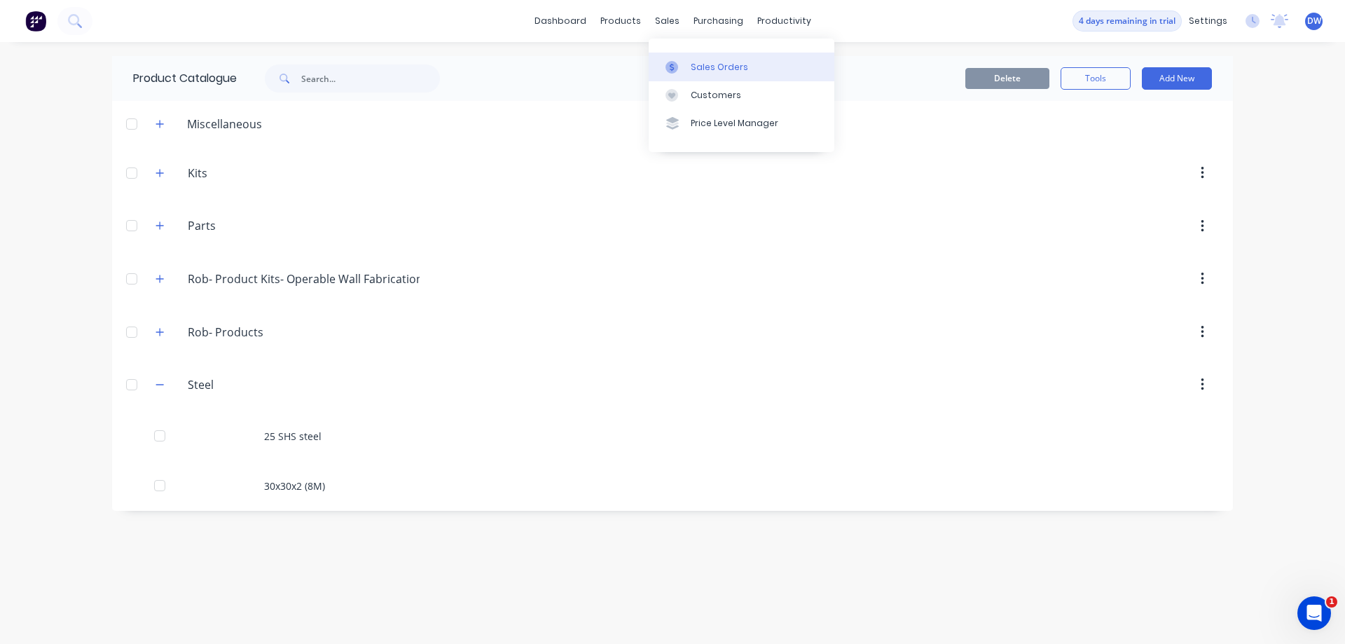
click at [680, 64] on div at bounding box center [675, 67] width 21 height 13
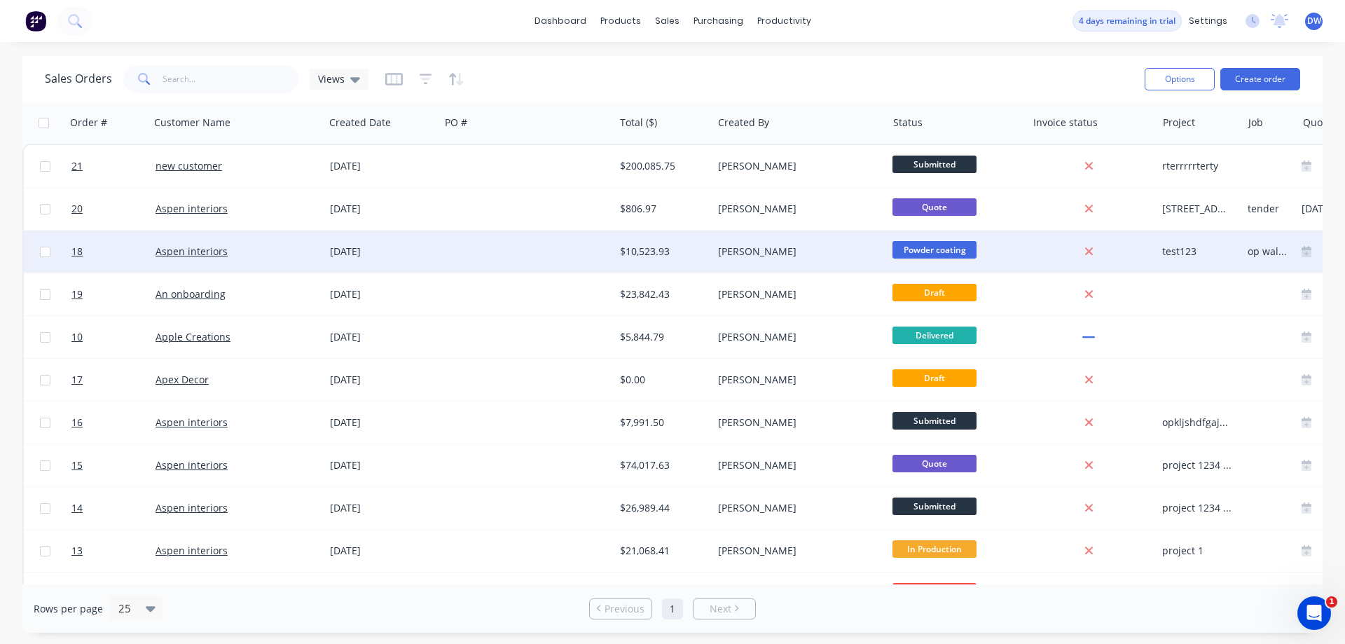
click at [522, 253] on div at bounding box center [527, 251] width 174 height 42
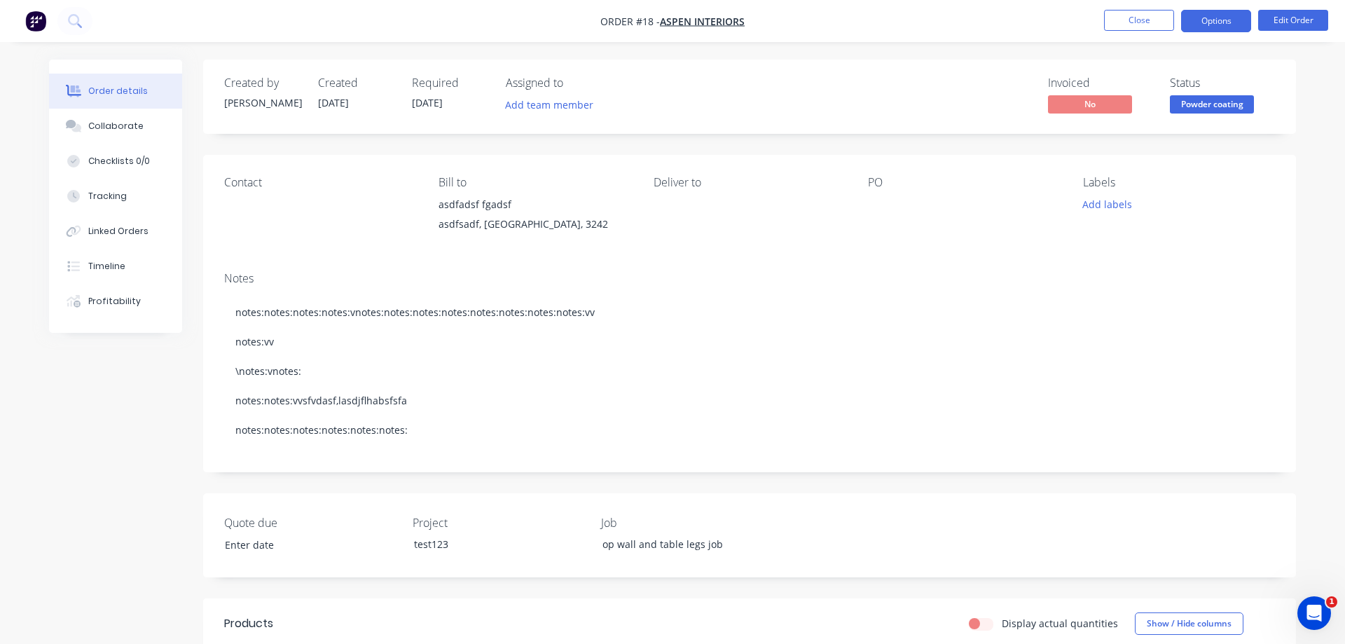
click at [1202, 25] on button "Options" at bounding box center [1216, 21] width 70 height 22
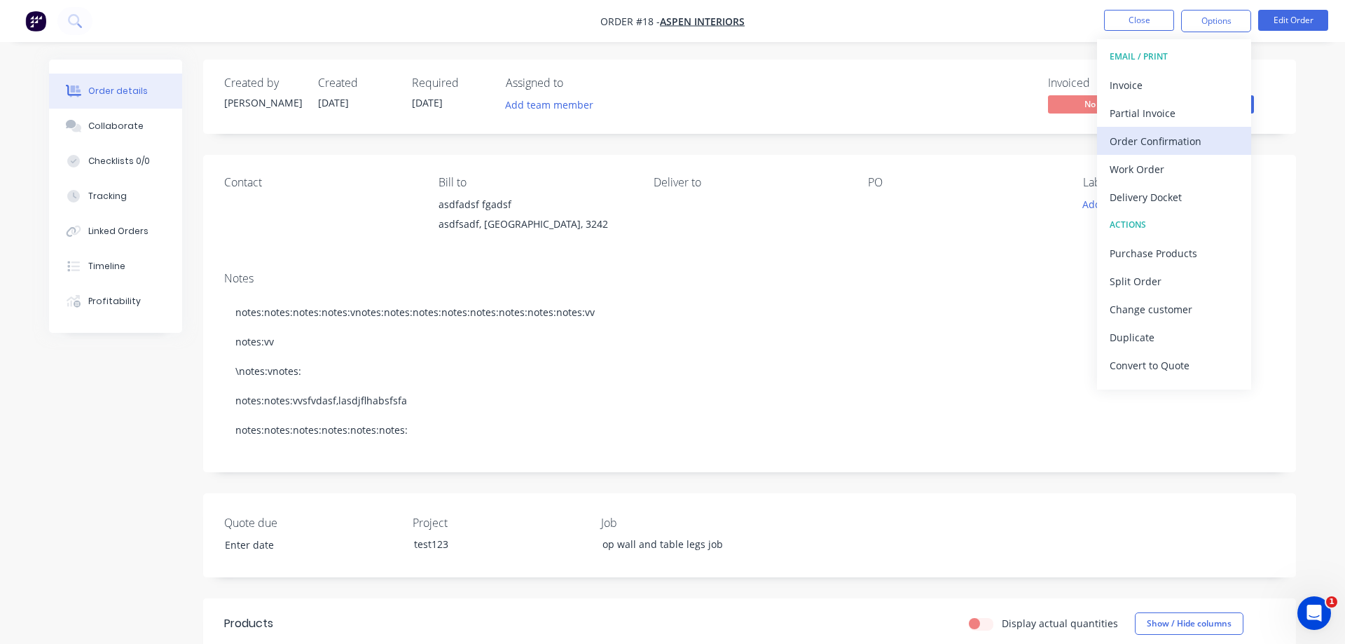
click at [1147, 146] on div "Order Confirmation" at bounding box center [1173, 141] width 129 height 20
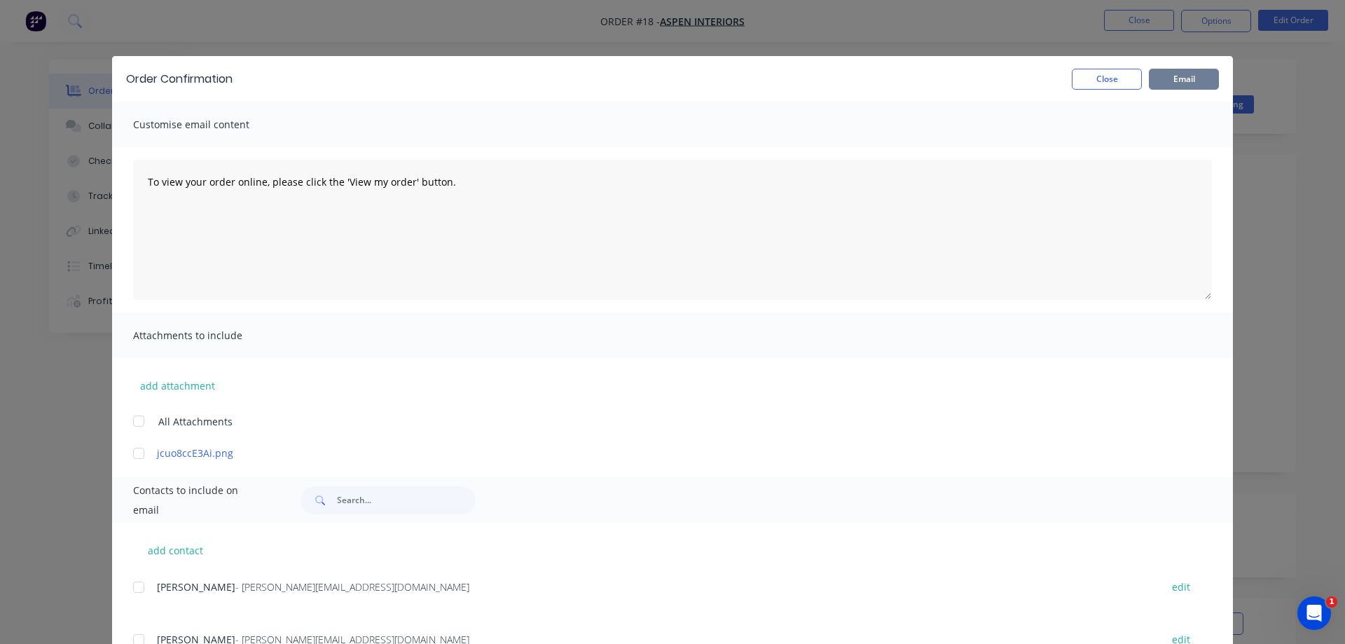
click at [1175, 85] on button "Email" at bounding box center [1184, 79] width 70 height 21
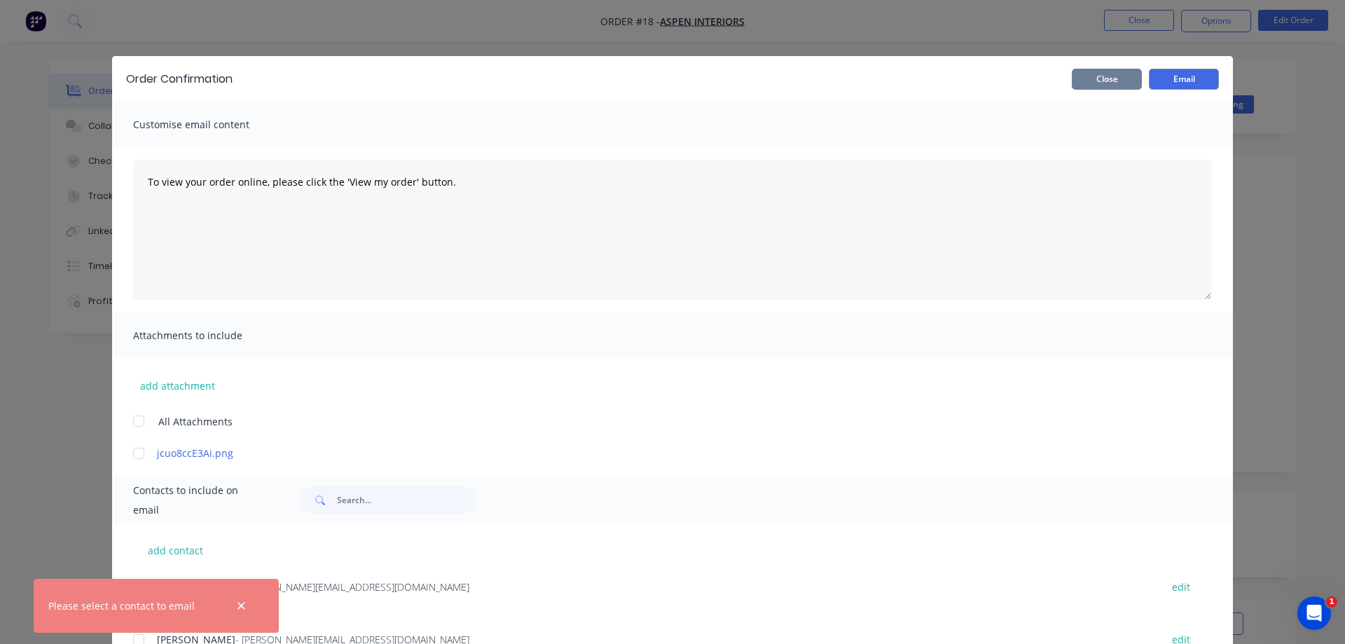
click at [1106, 84] on button "Close" at bounding box center [1107, 79] width 70 height 21
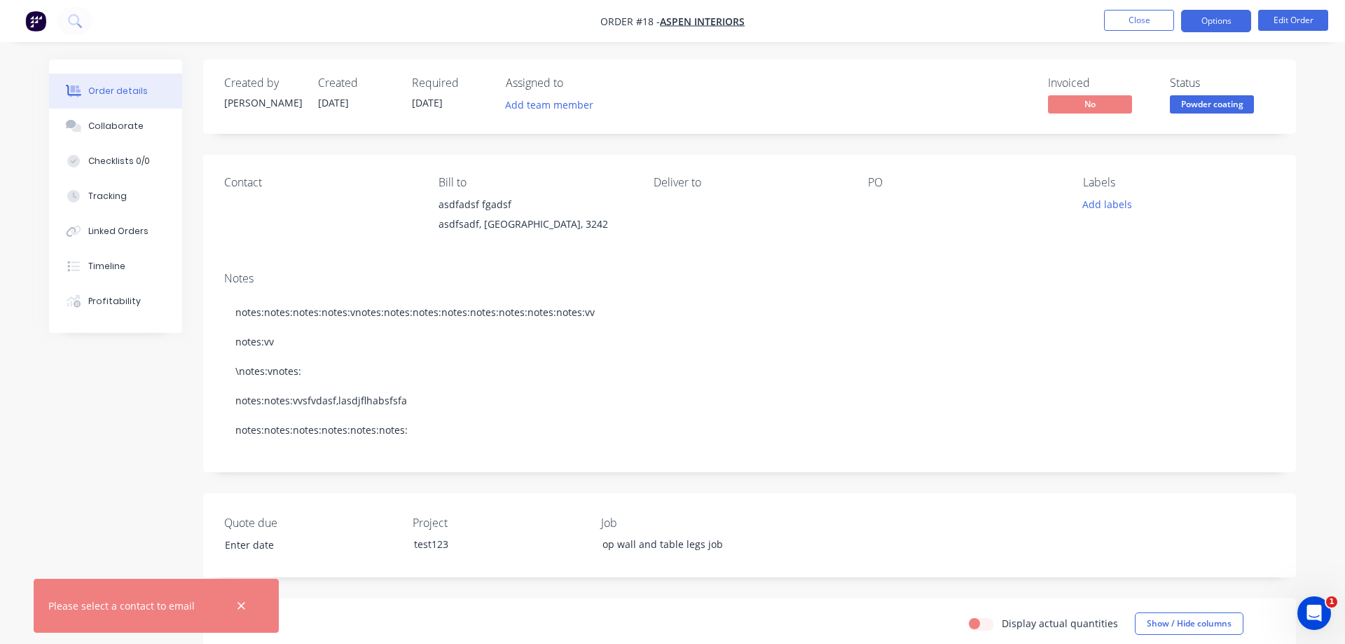
click at [1215, 22] on button "Options" at bounding box center [1216, 21] width 70 height 22
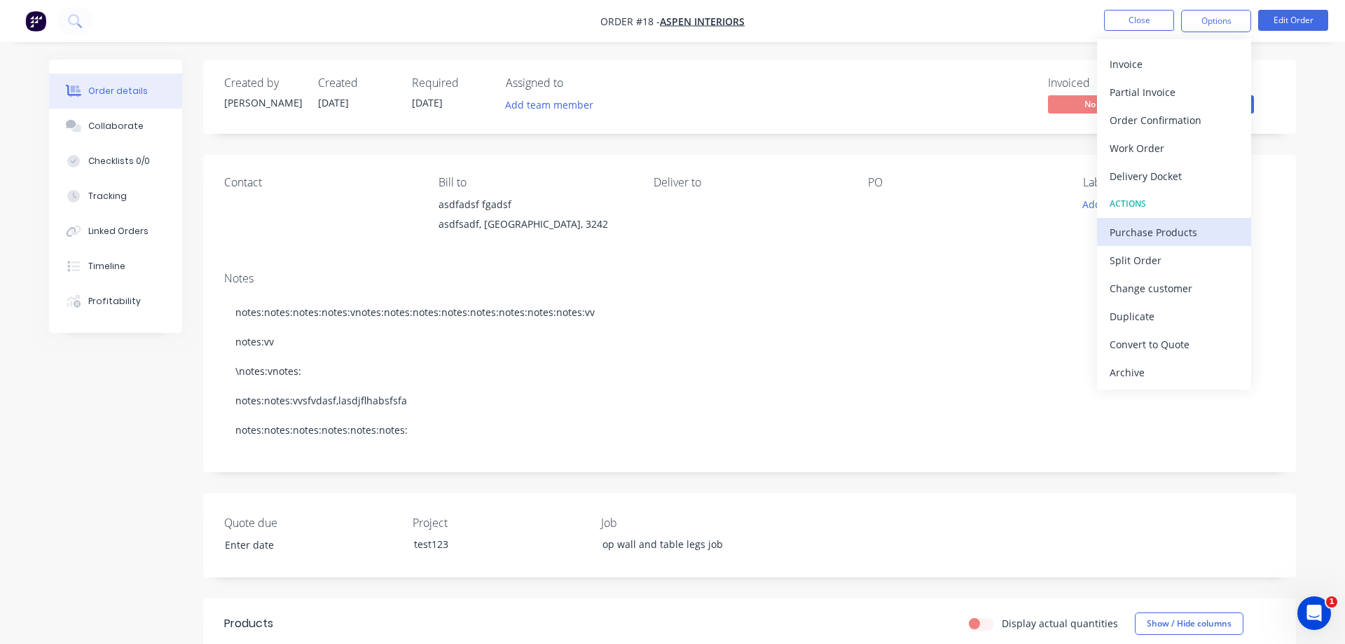
scroll to position [214, 0]
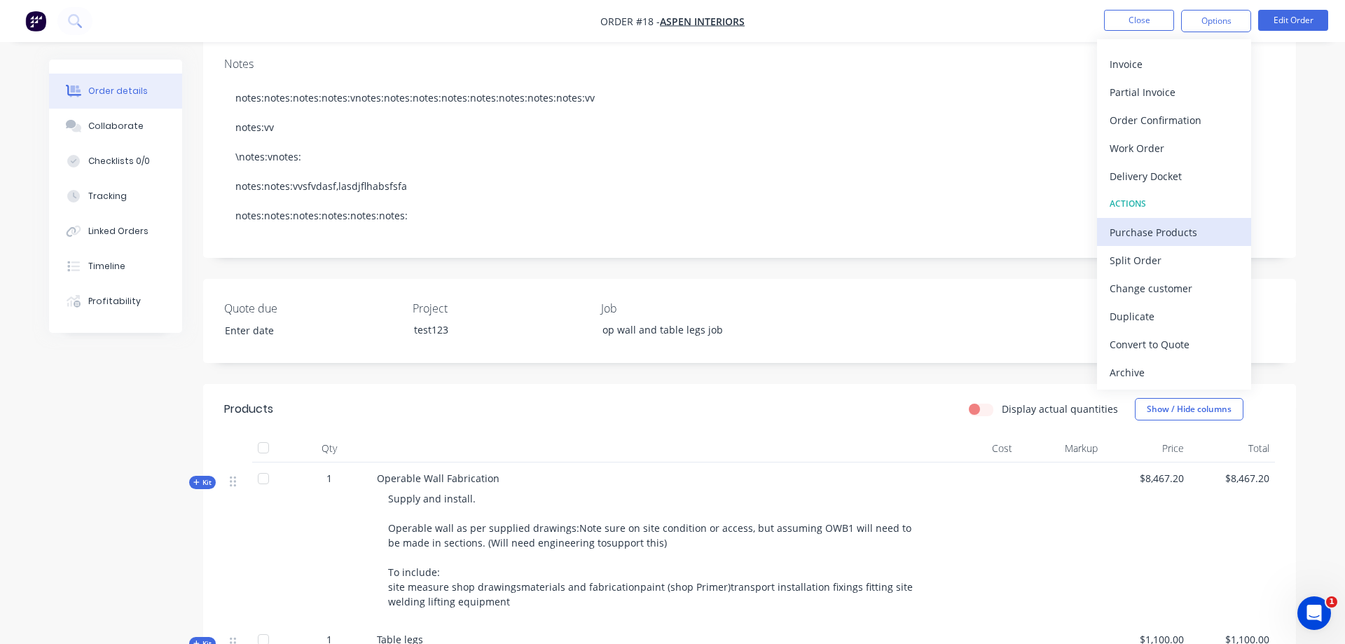
click at [1158, 235] on div "Purchase Products" at bounding box center [1173, 232] width 129 height 20
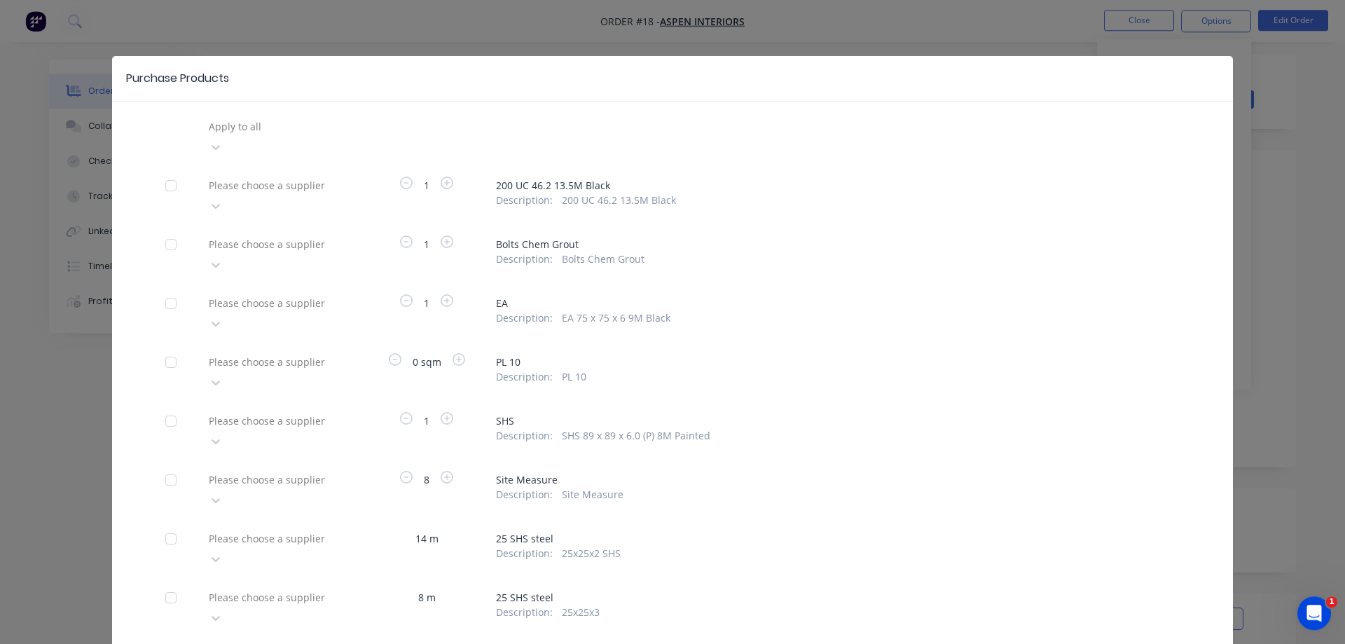
scroll to position [0, 0]
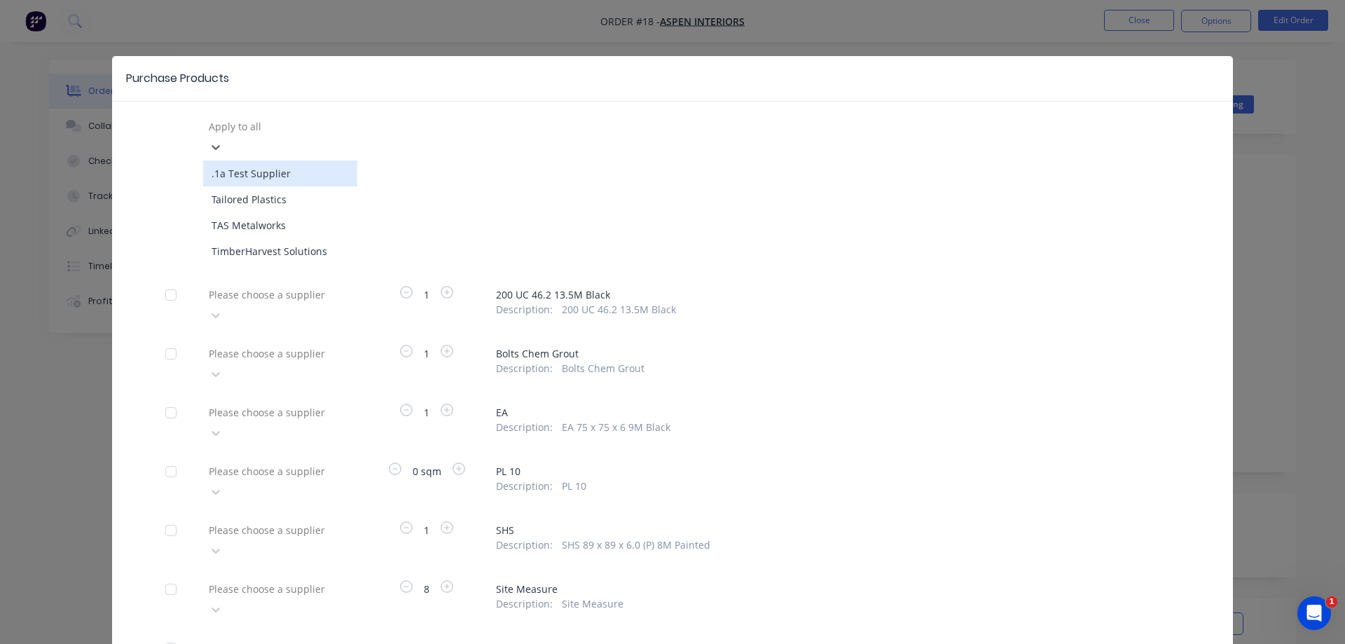
click at [342, 125] on div "Apply to all" at bounding box center [308, 126] width 210 height 21
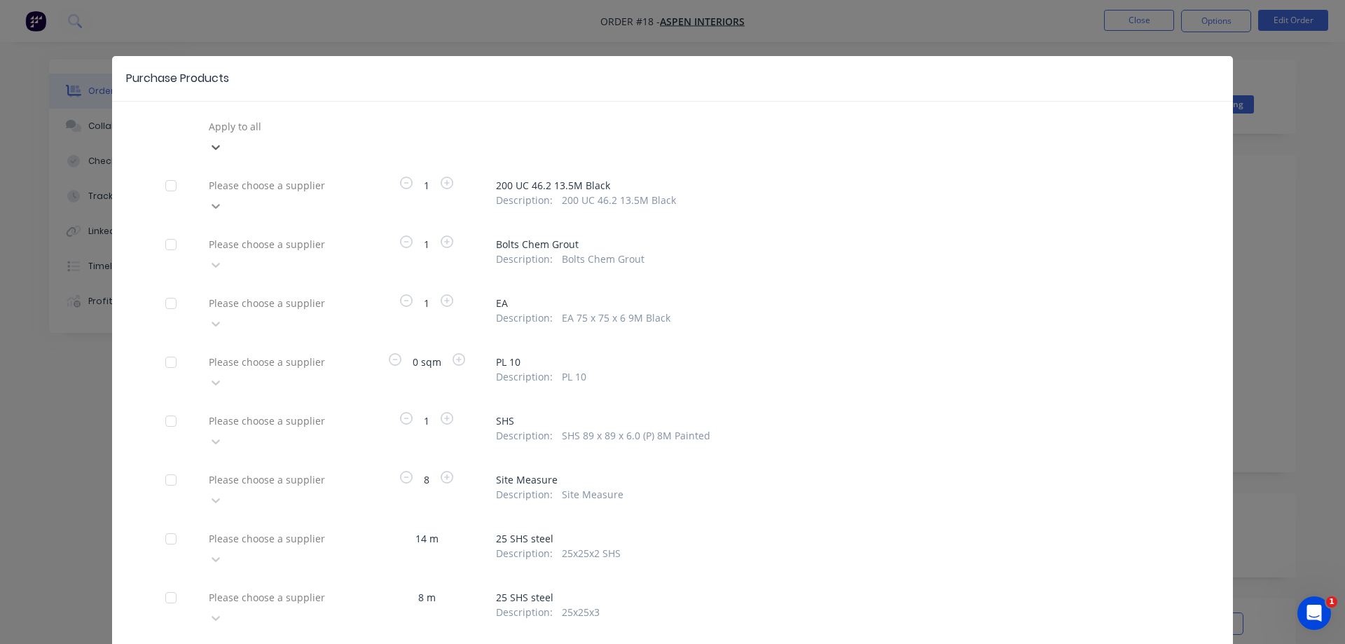
click at [228, 195] on div at bounding box center [215, 206] width 25 height 22
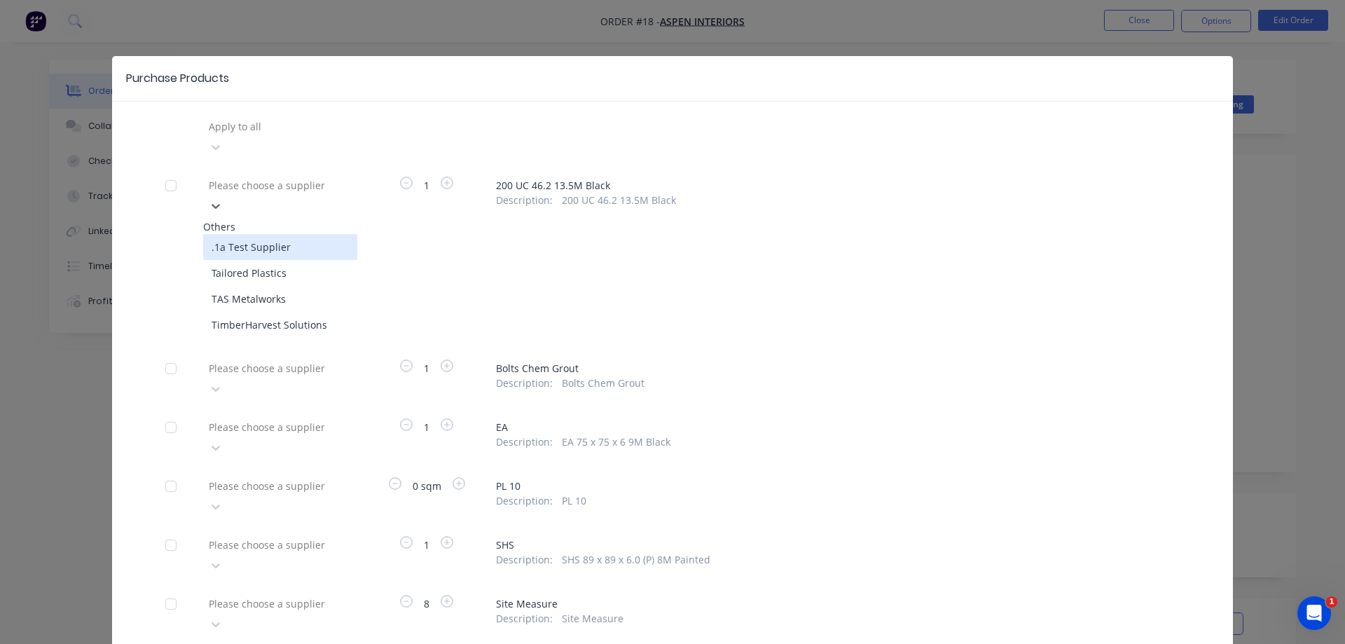
click at [335, 234] on div ".1a Test Supplier" at bounding box center [280, 247] width 154 height 26
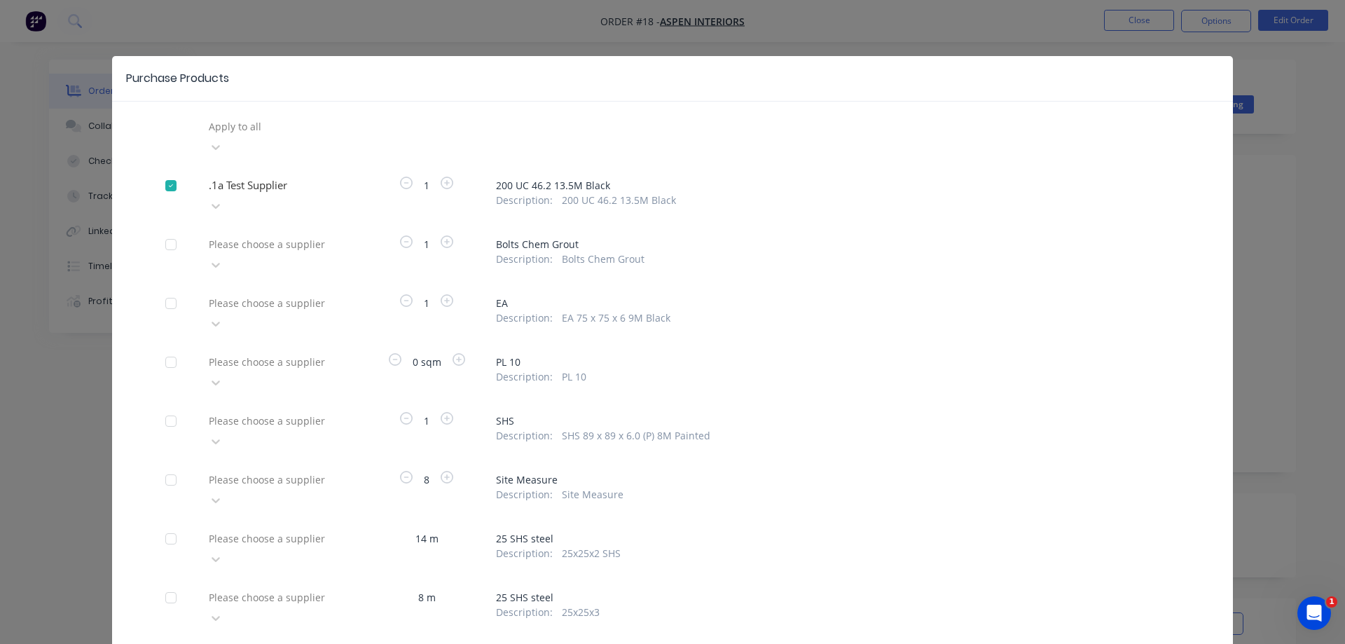
click at [300, 235] on div at bounding box center [308, 244] width 202 height 18
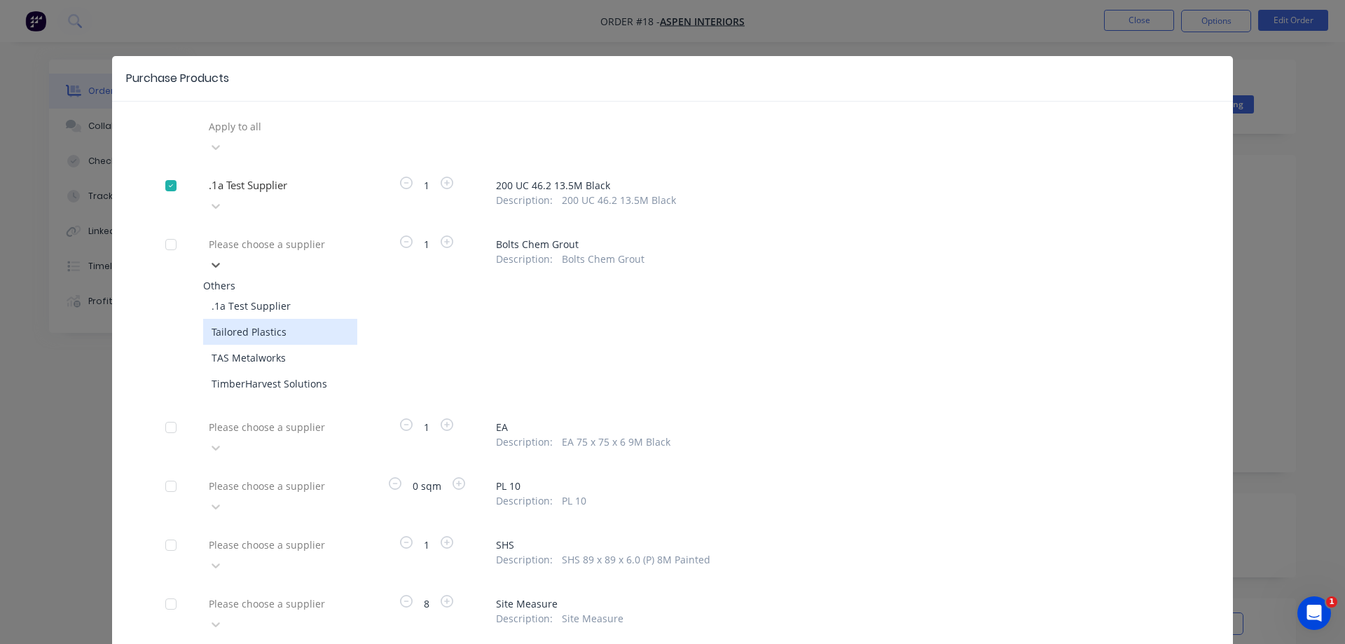
click at [294, 319] on div "Tailored Plastics" at bounding box center [280, 332] width 154 height 26
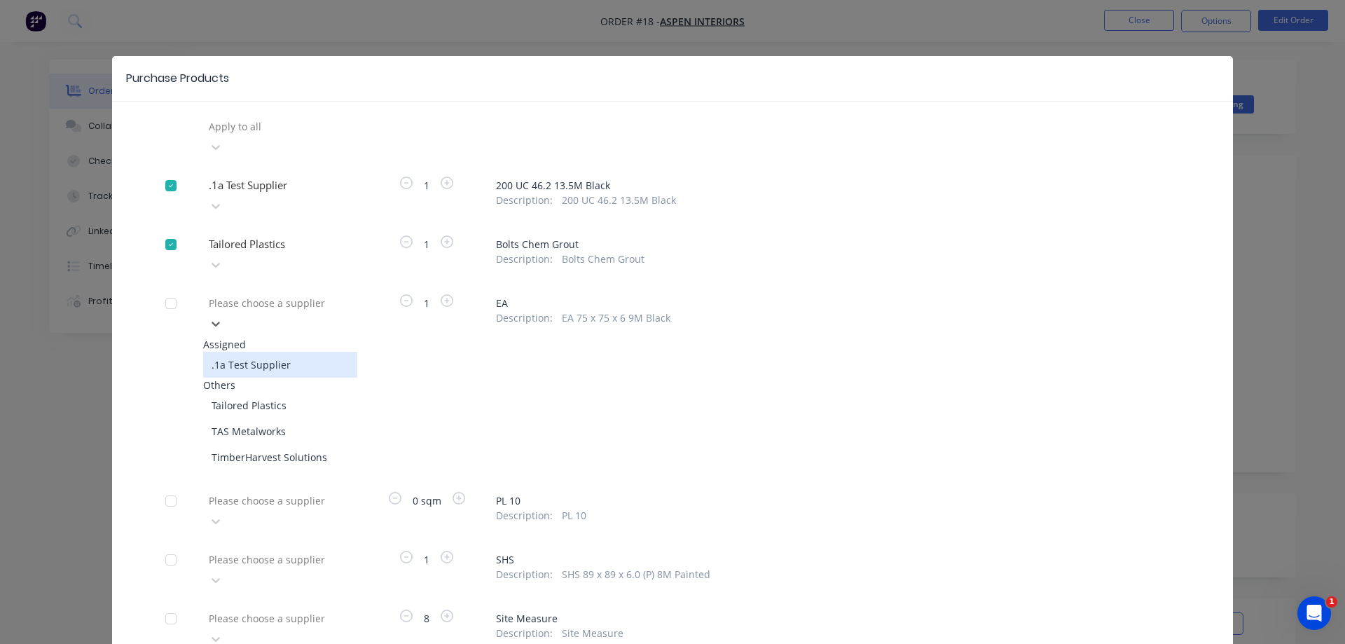
click at [295, 294] on div at bounding box center [308, 303] width 202 height 18
click at [293, 352] on div ".1a Test Supplier" at bounding box center [280, 365] width 154 height 26
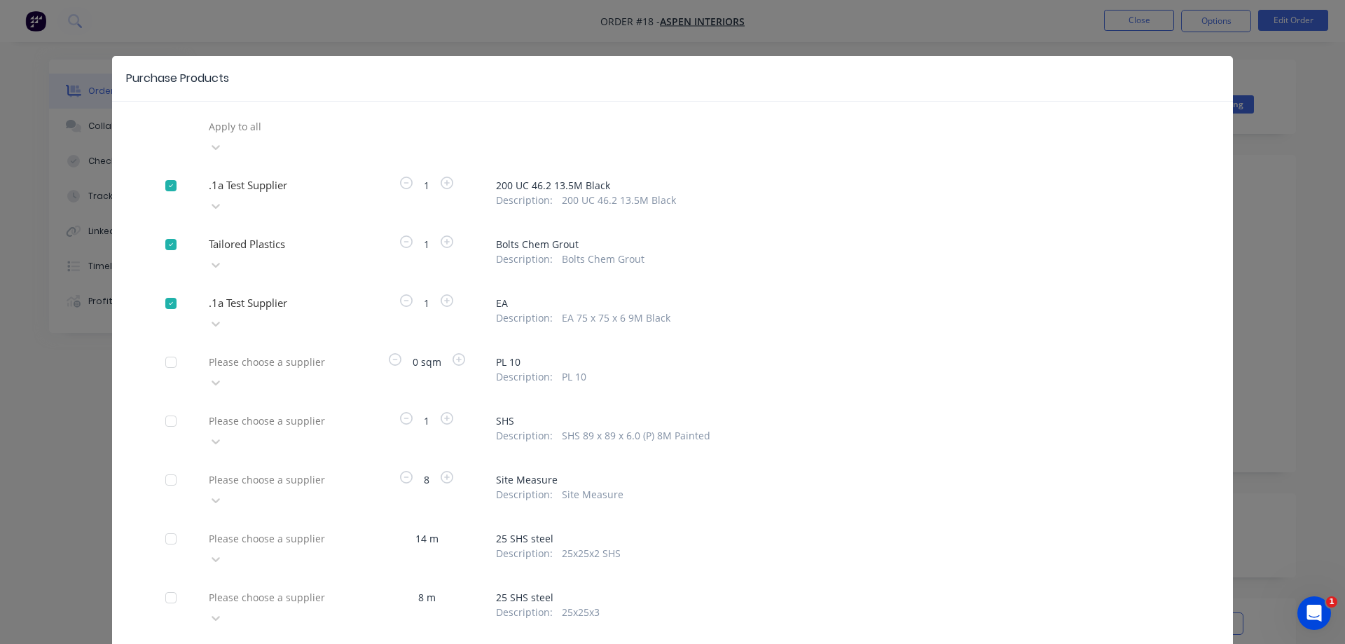
click at [176, 348] on div at bounding box center [171, 362] width 28 height 28
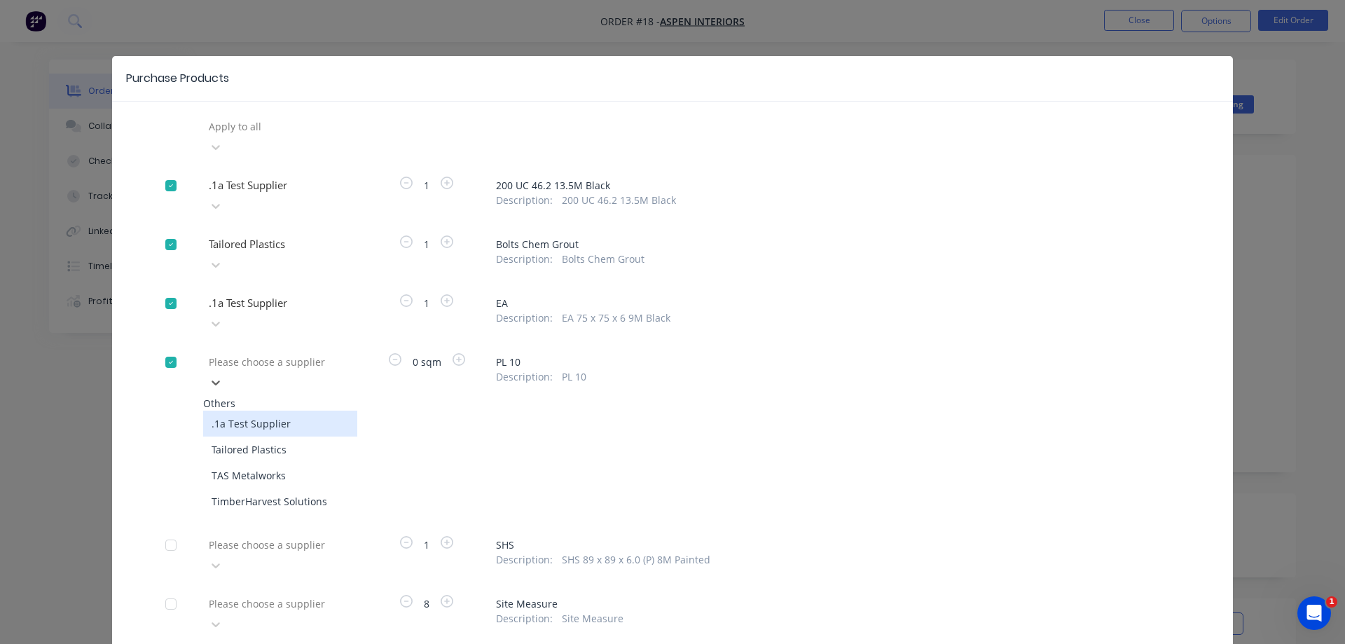
click at [231, 353] on div at bounding box center [308, 362] width 202 height 18
click at [254, 462] on div "TAS Metalworks" at bounding box center [280, 475] width 154 height 26
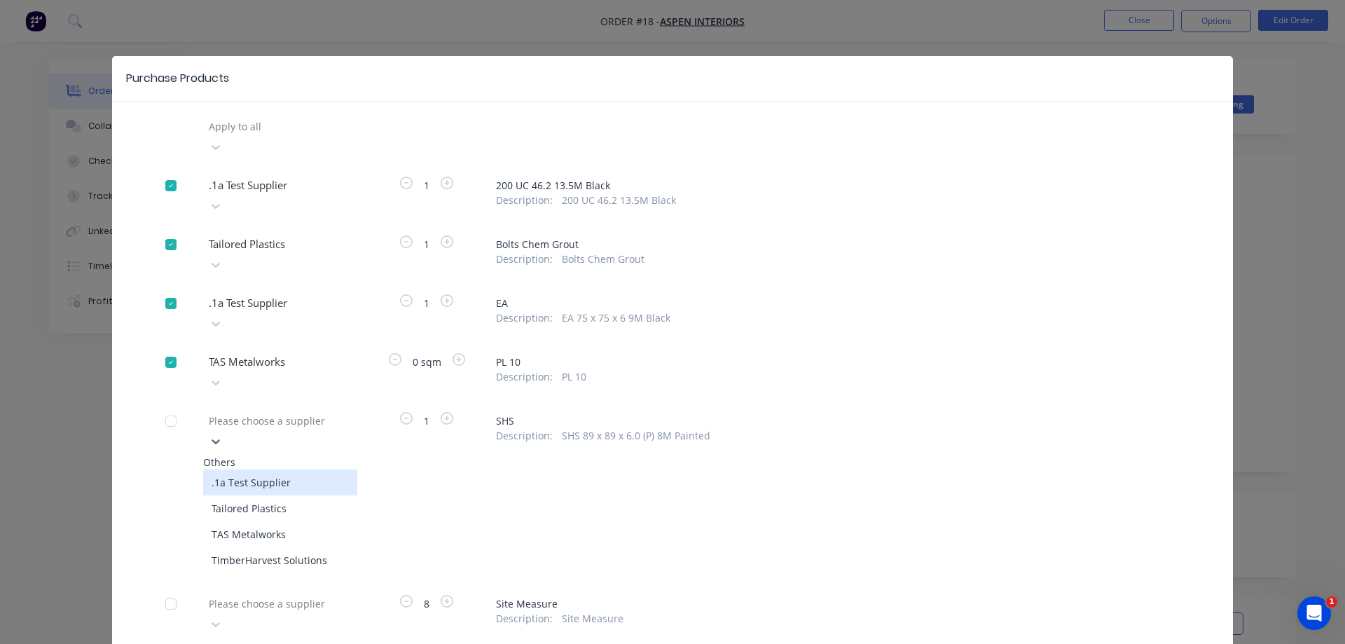
click at [258, 412] on div at bounding box center [308, 421] width 202 height 18
click at [263, 469] on div ".1a Test Supplier" at bounding box center [280, 482] width 154 height 26
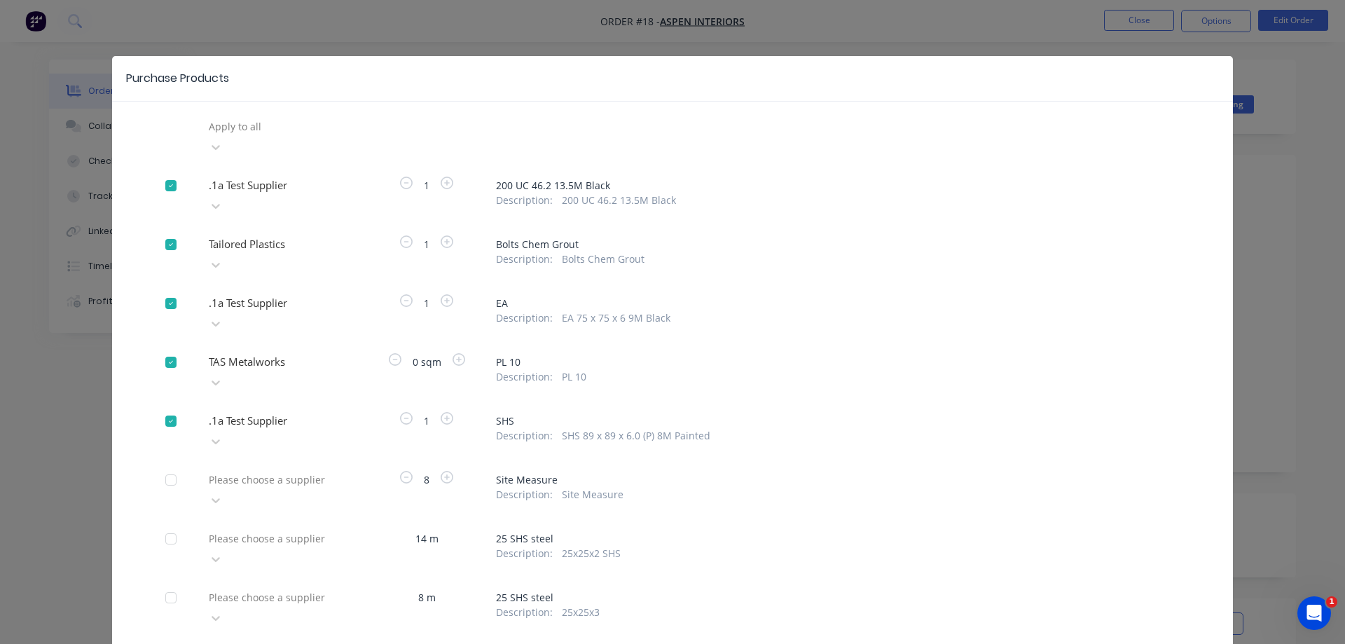
click at [270, 469] on div "Please choose a supplier" at bounding box center [280, 490] width 154 height 42
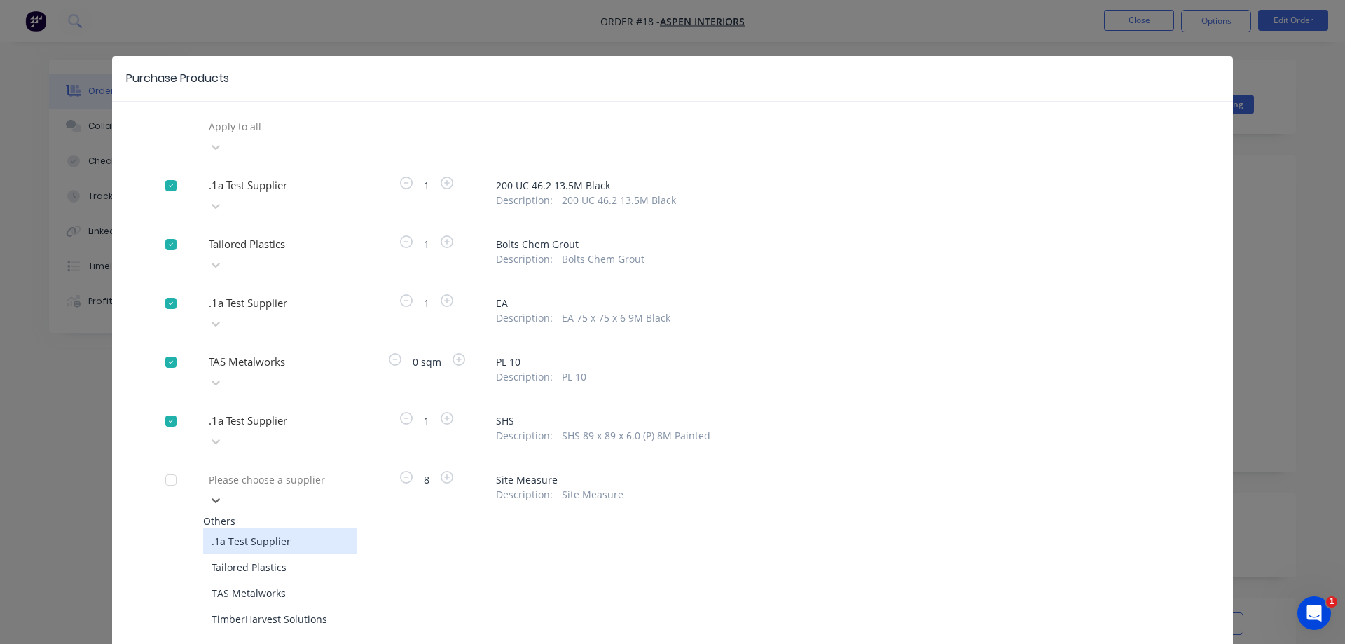
click at [276, 528] on div ".1a Test Supplier" at bounding box center [280, 541] width 154 height 26
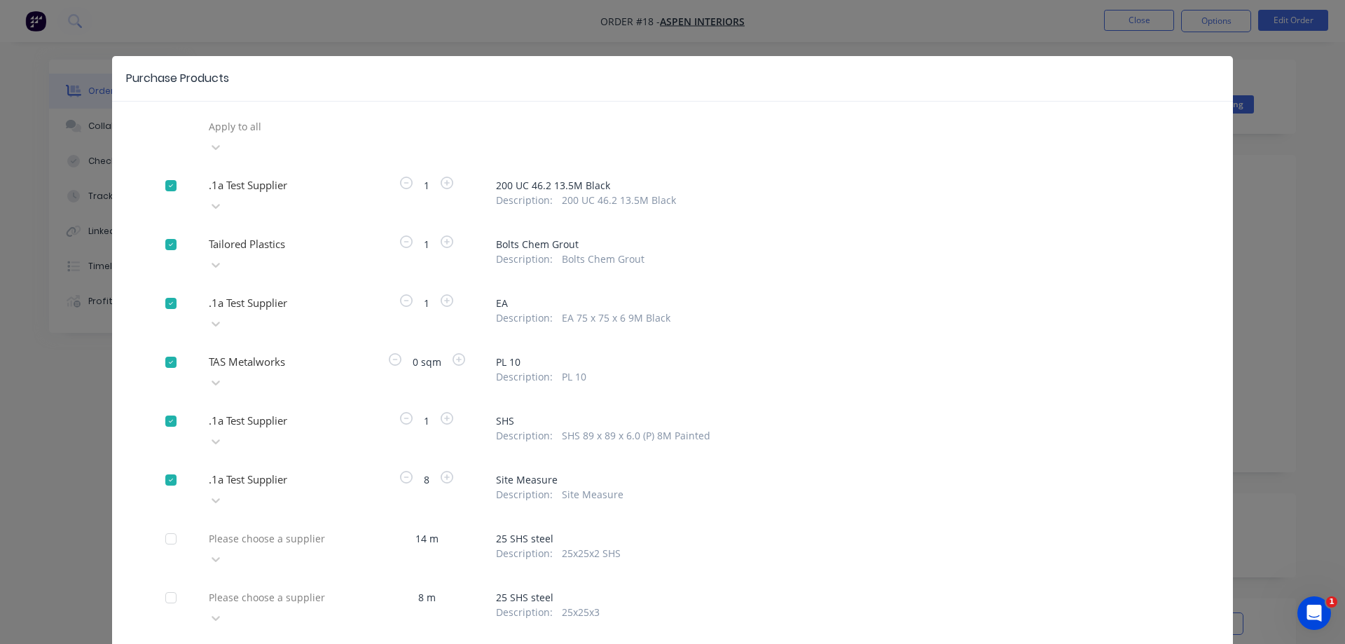
click at [281, 529] on div at bounding box center [308, 538] width 202 height 18
click at [279, 587] on div "Tailored Plastics" at bounding box center [280, 600] width 154 height 26
click at [283, 586] on div "Please choose a supplier" at bounding box center [280, 607] width 154 height 42
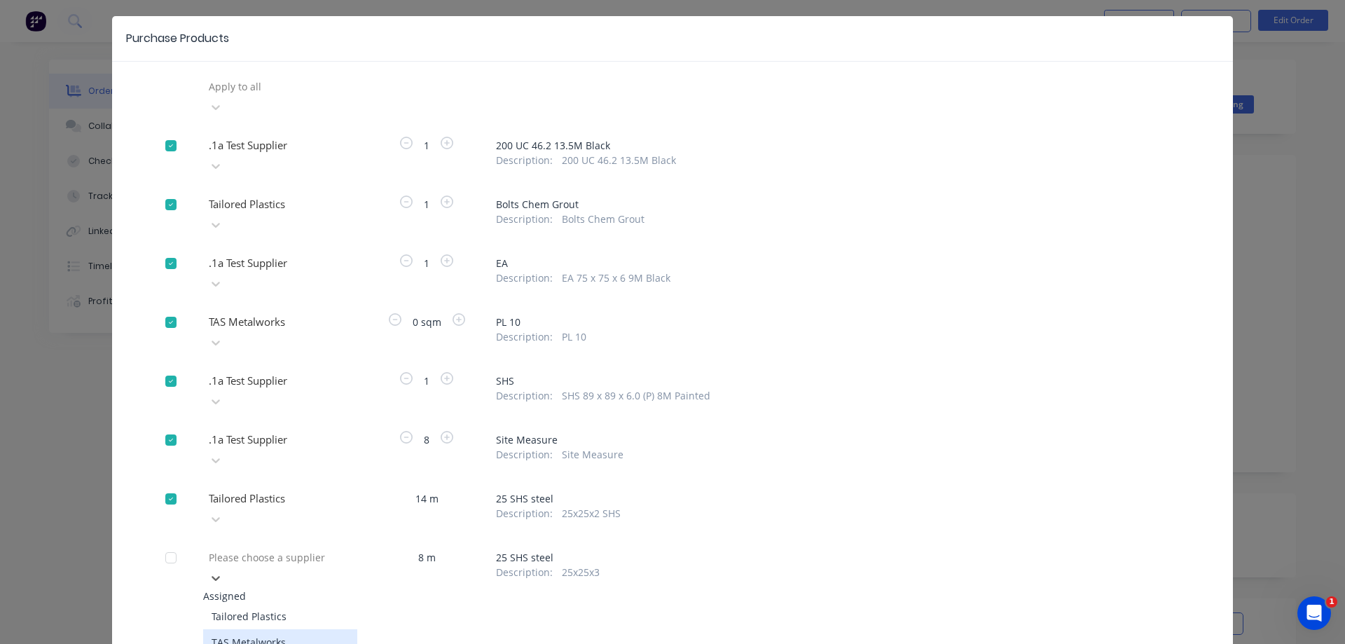
click at [277, 629] on div "TAS Metalworks" at bounding box center [280, 642] width 154 height 26
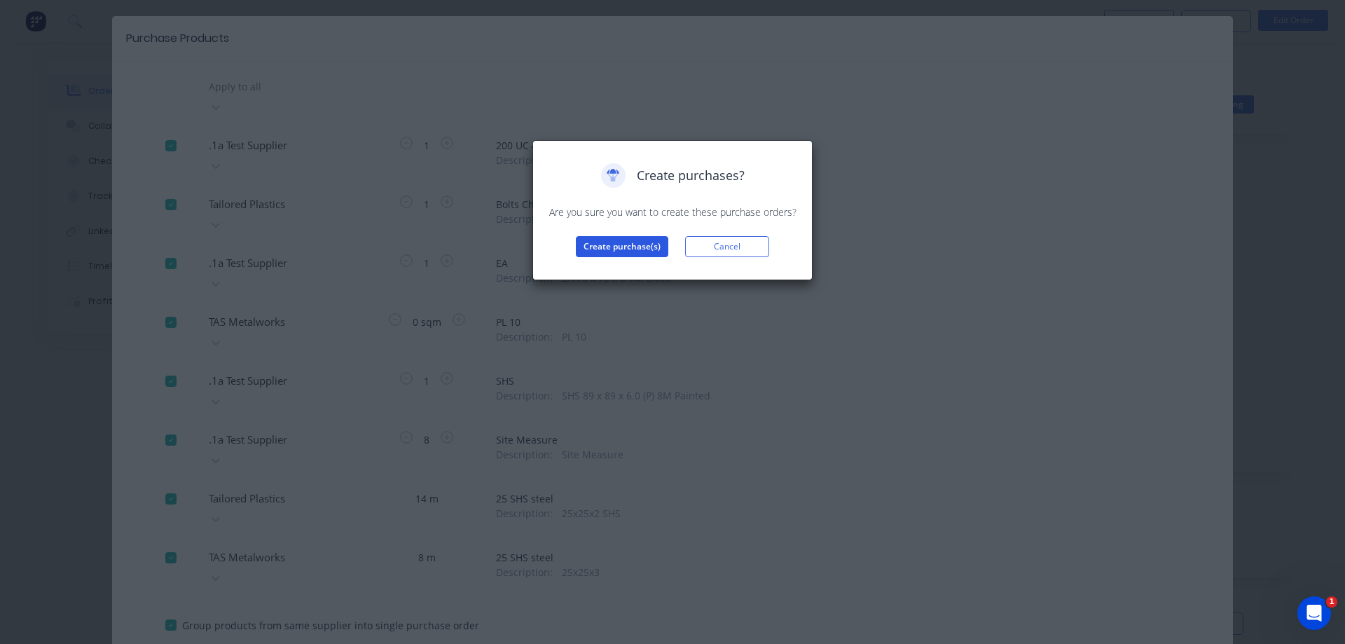
click at [601, 245] on button "Create purchase(s)" at bounding box center [622, 246] width 92 height 21
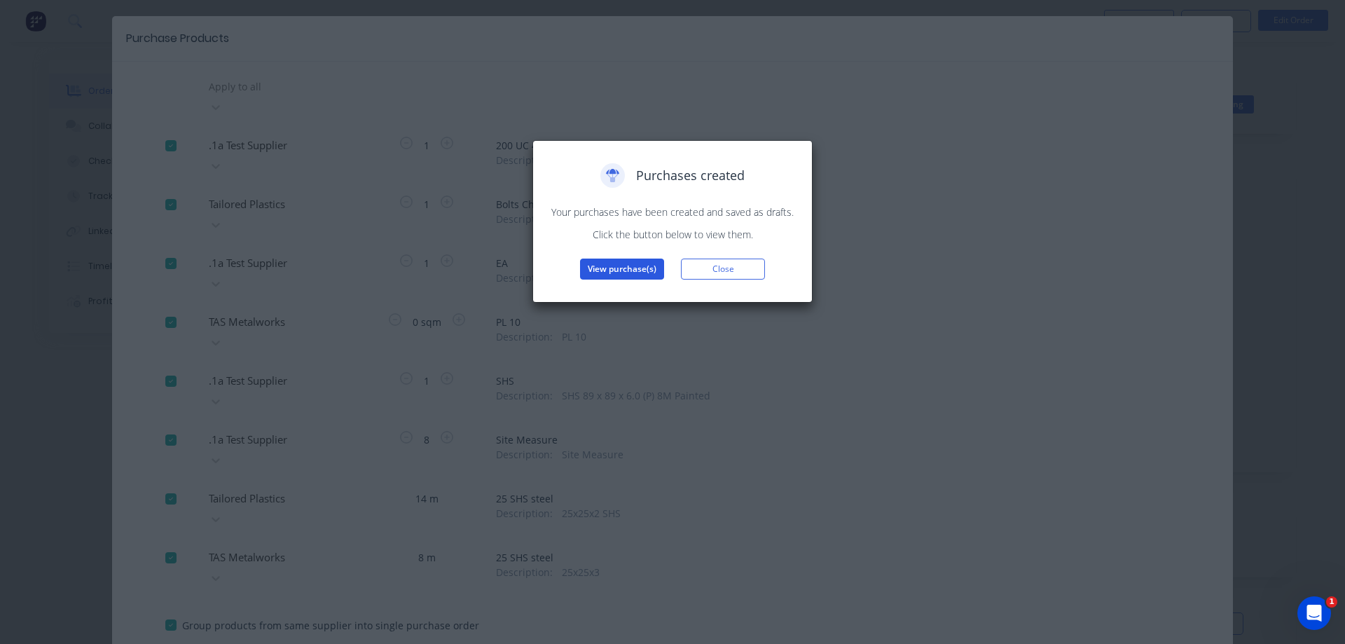
click at [616, 265] on button "View purchase(s)" at bounding box center [622, 268] width 84 height 21
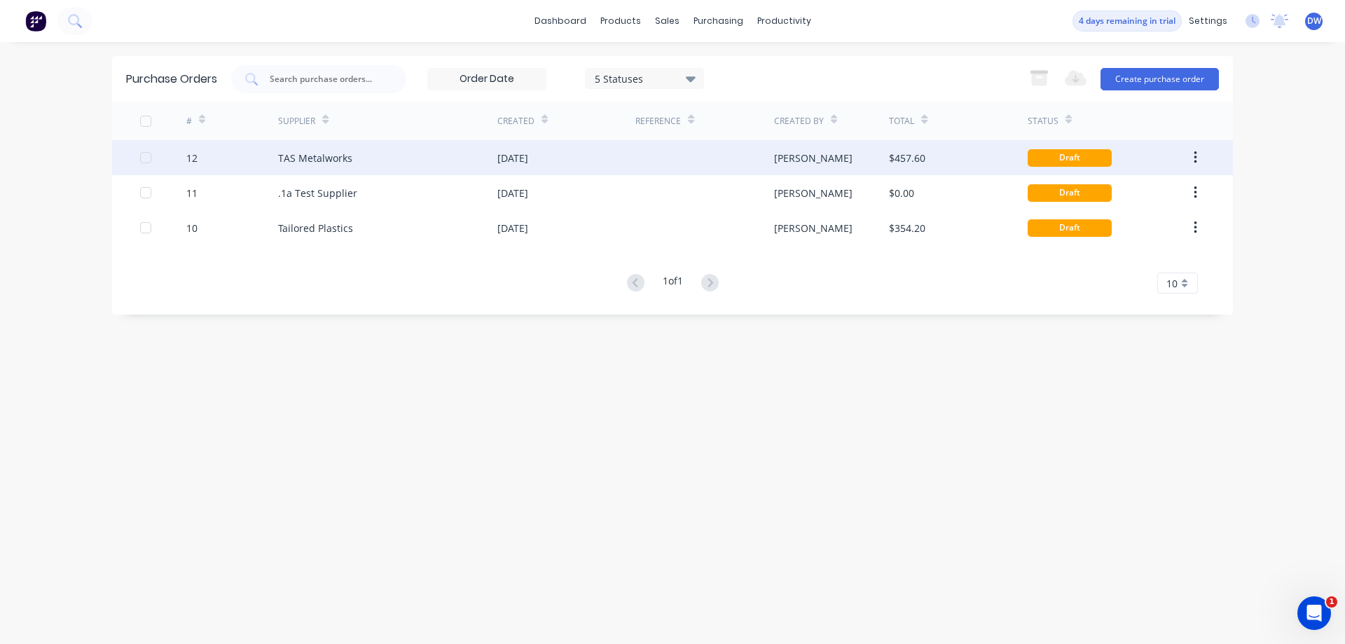
click at [1194, 155] on icon "button" at bounding box center [1195, 157] width 4 height 15
click at [1196, 155] on icon "button" at bounding box center [1195, 157] width 4 height 15
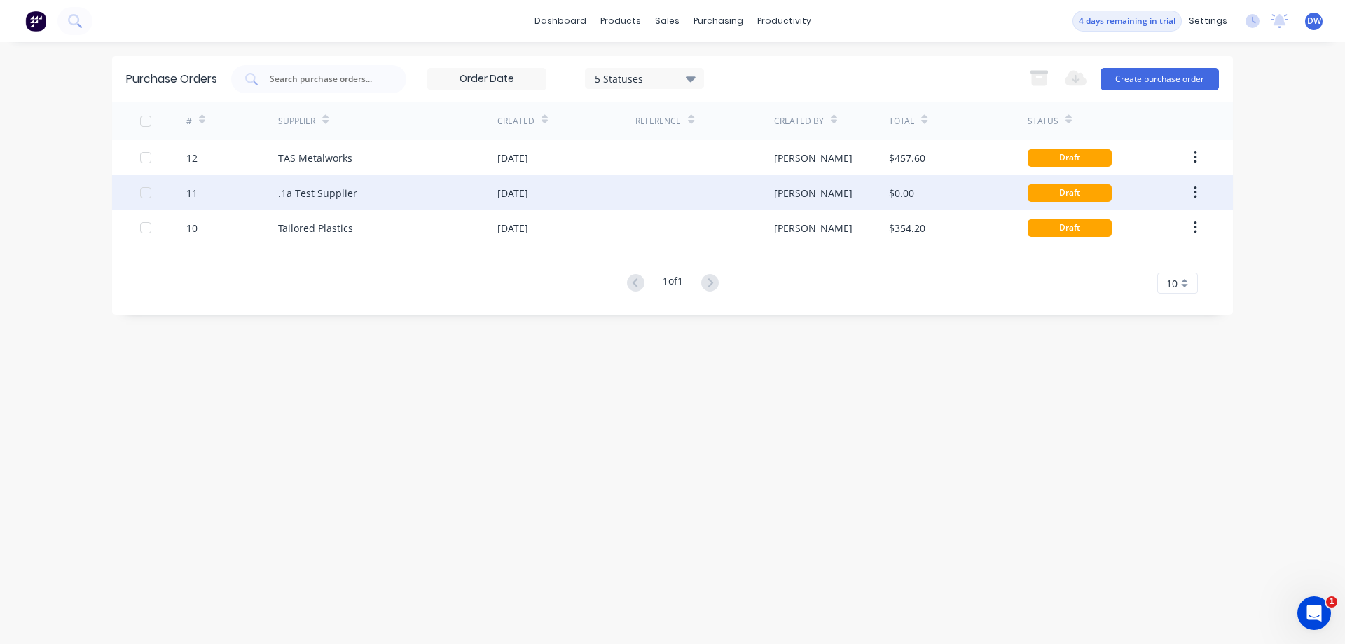
click at [1193, 197] on button "button" at bounding box center [1195, 192] width 33 height 25
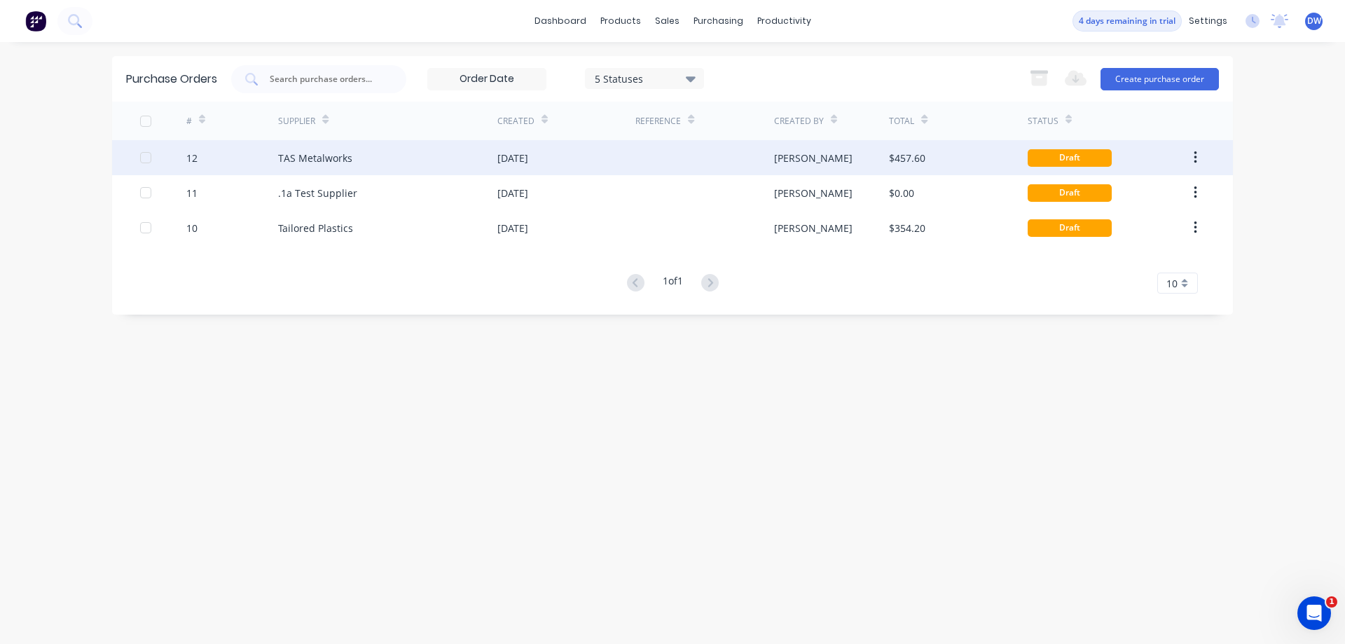
click at [1048, 155] on div "Draft" at bounding box center [1069, 158] width 84 height 18
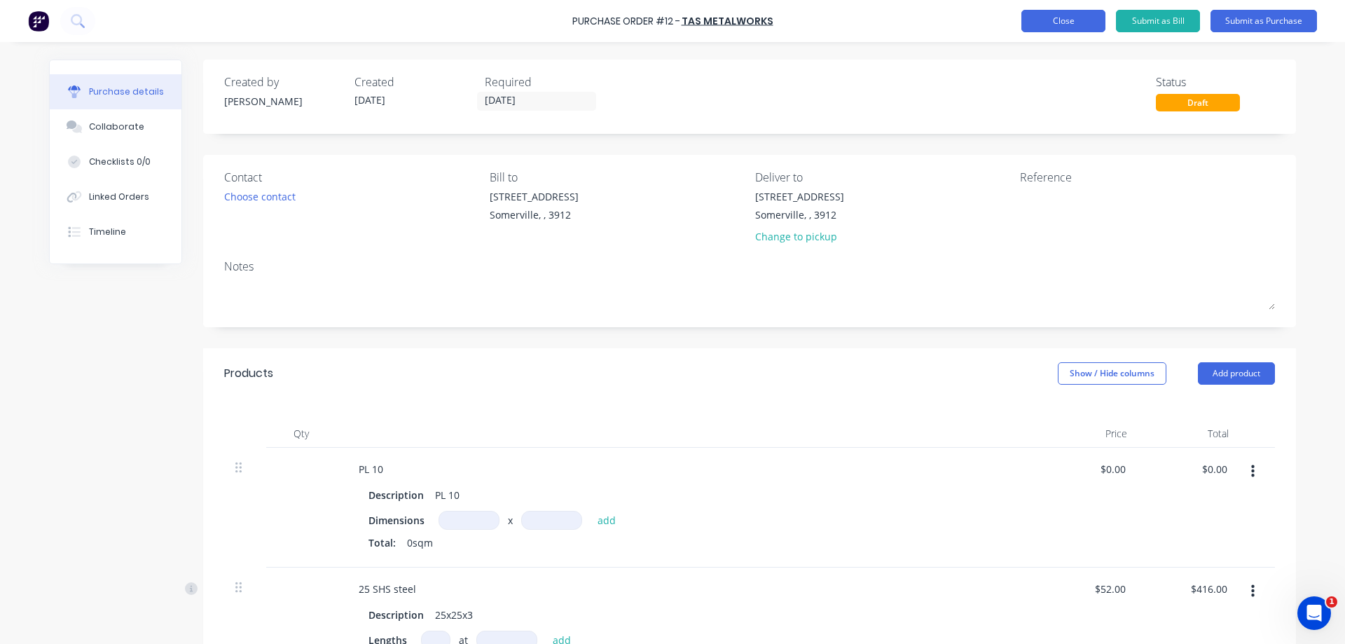
click at [1053, 15] on button "Close" at bounding box center [1063, 21] width 84 height 22
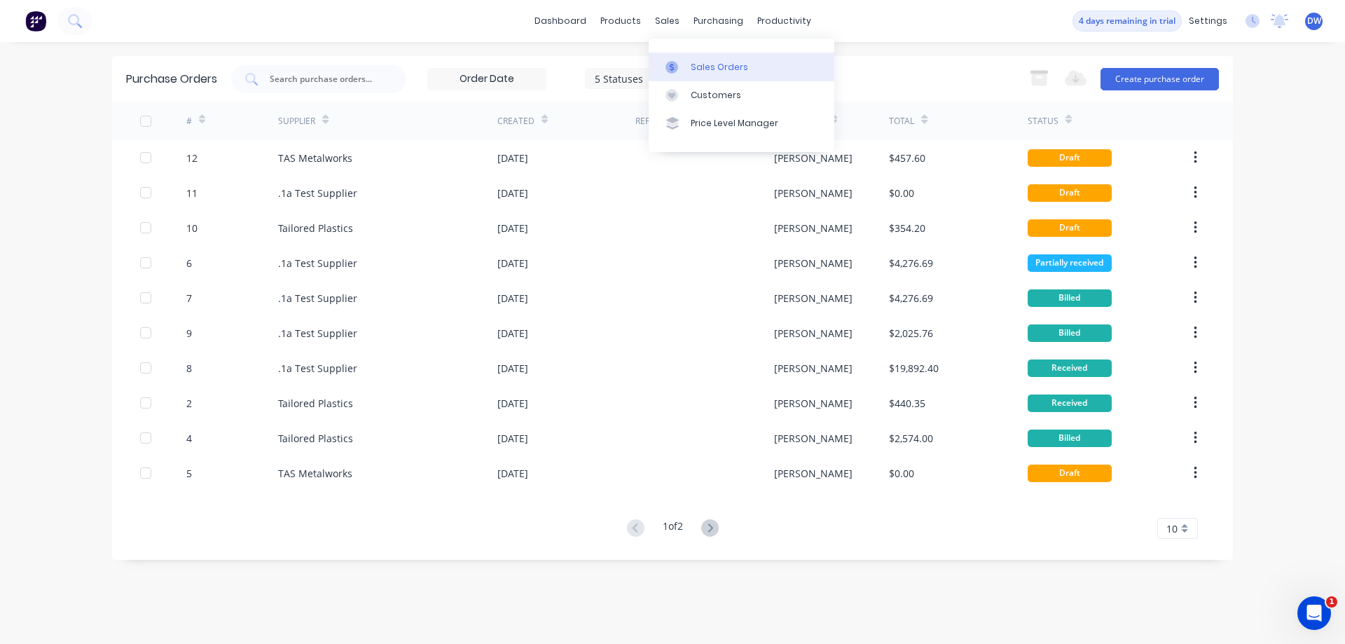
click at [689, 72] on link "Sales Orders" at bounding box center [742, 67] width 186 height 28
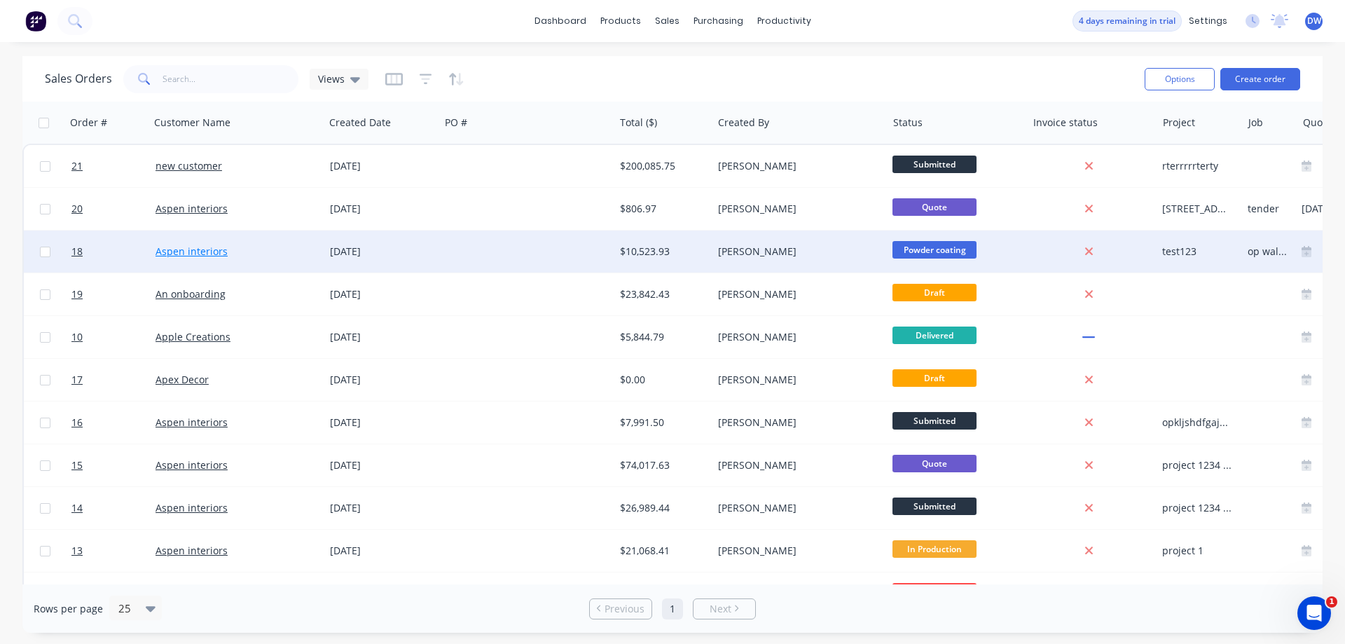
click at [220, 257] on link "Aspen interiors" at bounding box center [191, 250] width 72 height 13
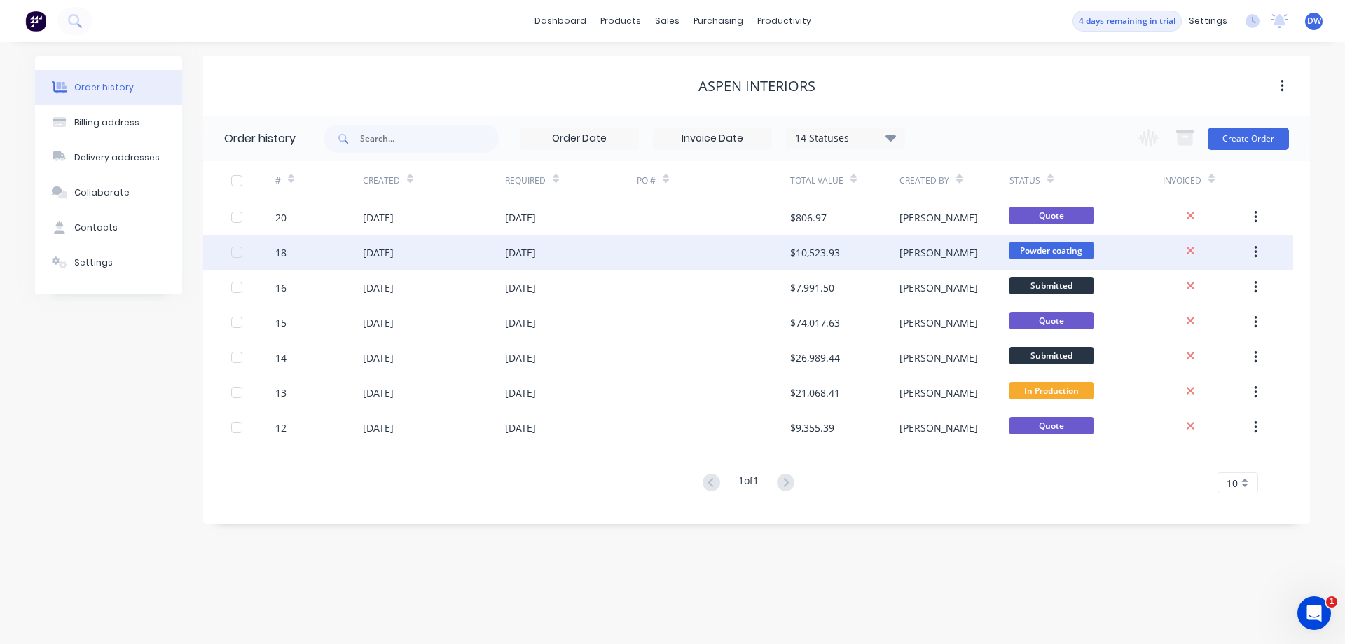
click at [420, 247] on div "[DATE]" at bounding box center [434, 252] width 142 height 35
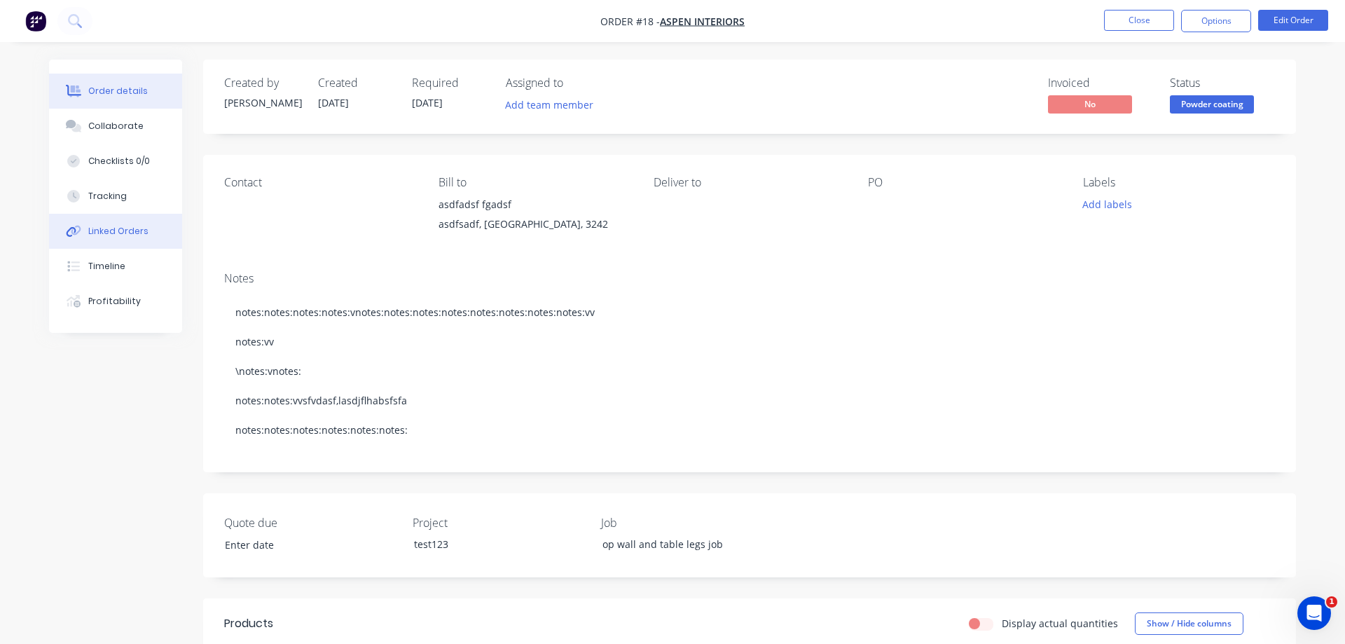
click at [125, 236] on div "Linked Orders" at bounding box center [118, 231] width 60 height 13
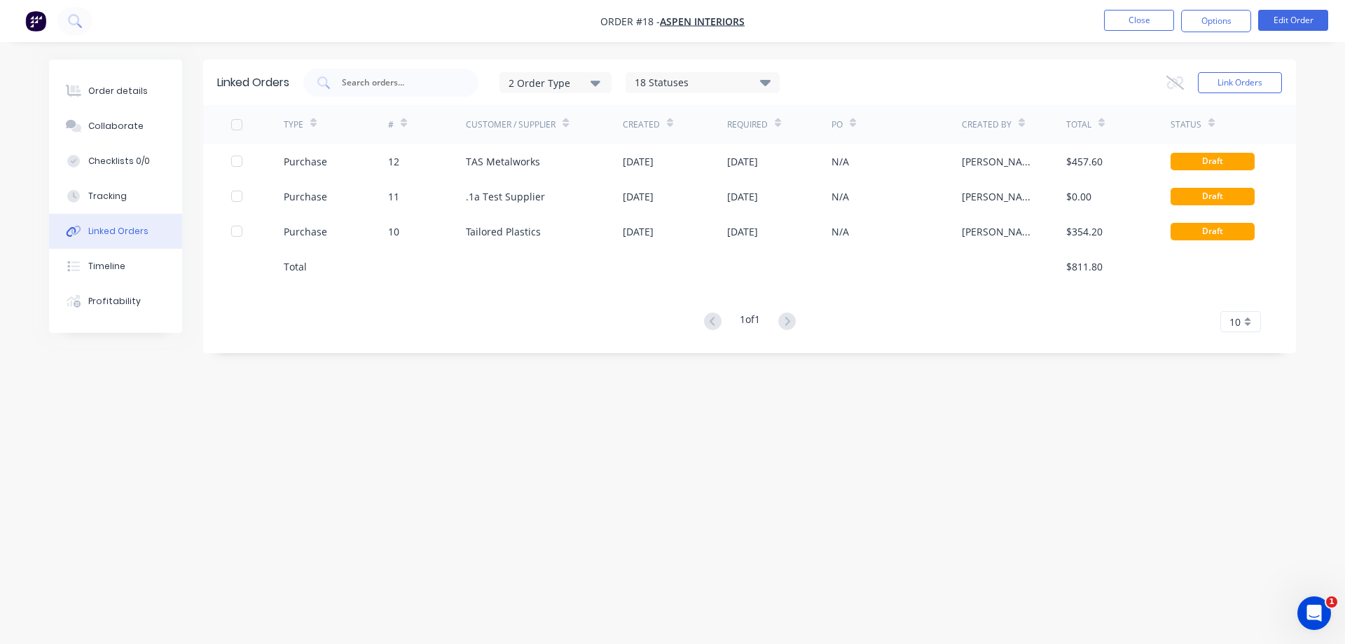
click at [235, 127] on div at bounding box center [237, 125] width 28 height 28
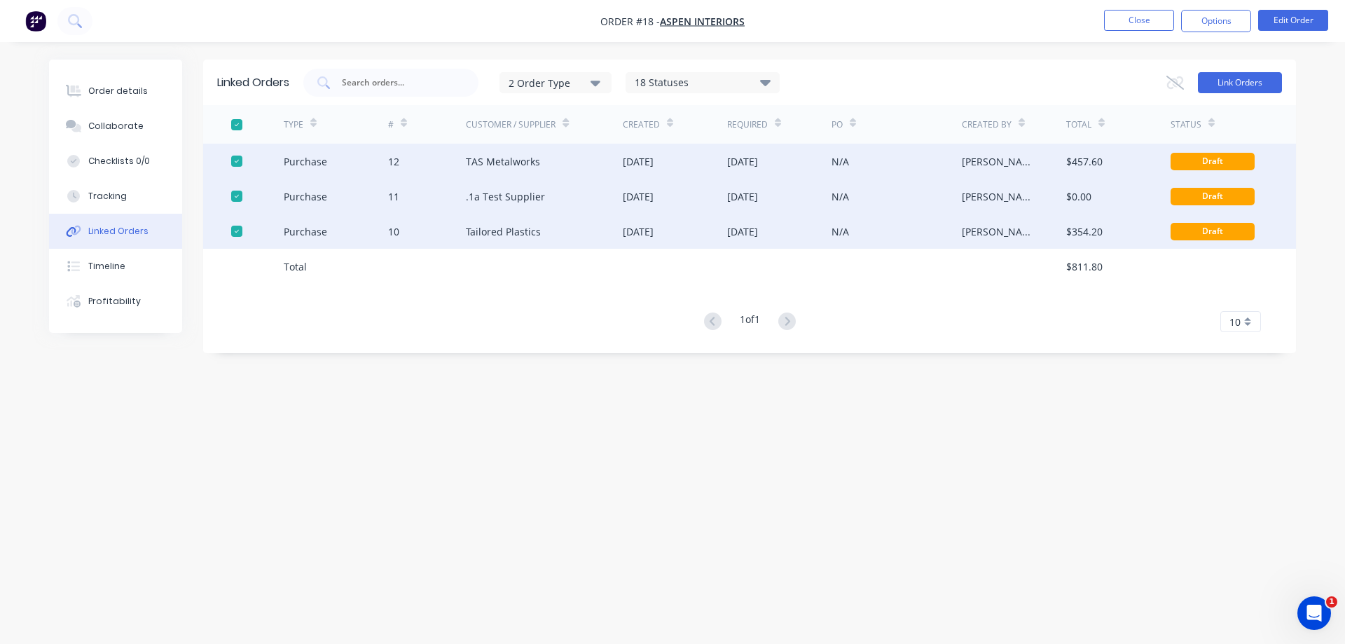
click at [1256, 83] on button "Link Orders" at bounding box center [1240, 82] width 84 height 21
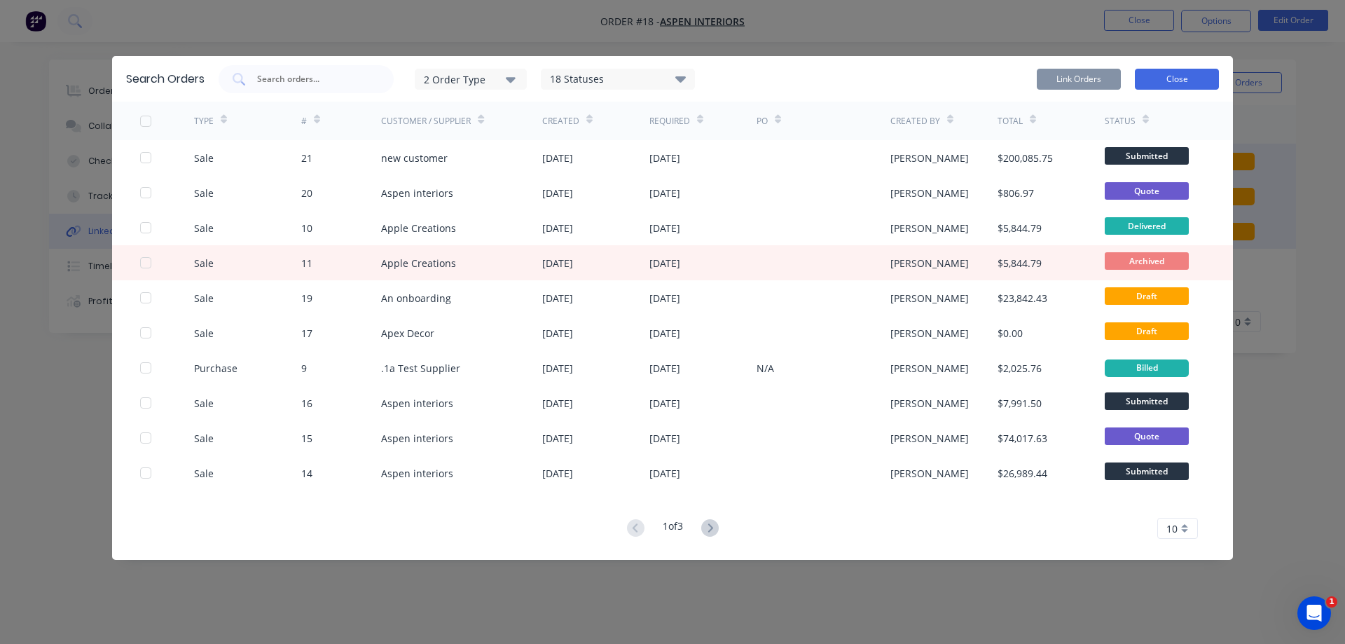
click at [1170, 83] on button "Close" at bounding box center [1177, 79] width 84 height 21
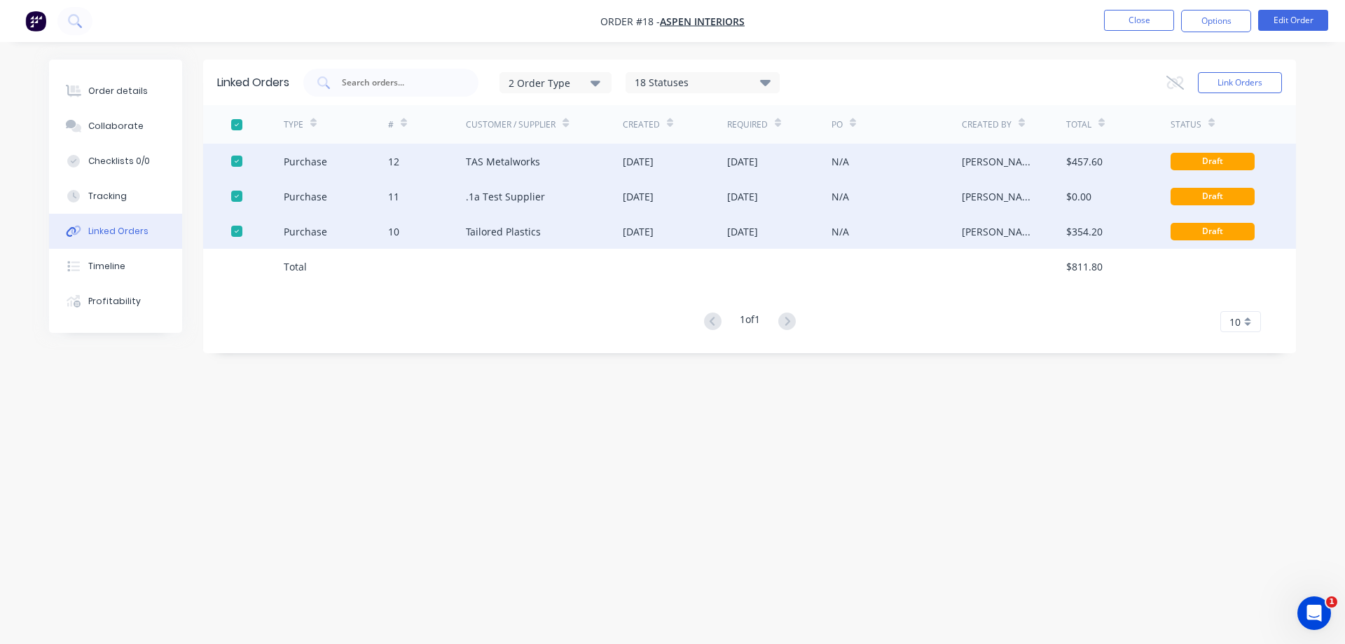
click at [523, 164] on div "TAS Metalworks" at bounding box center [503, 161] width 74 height 15
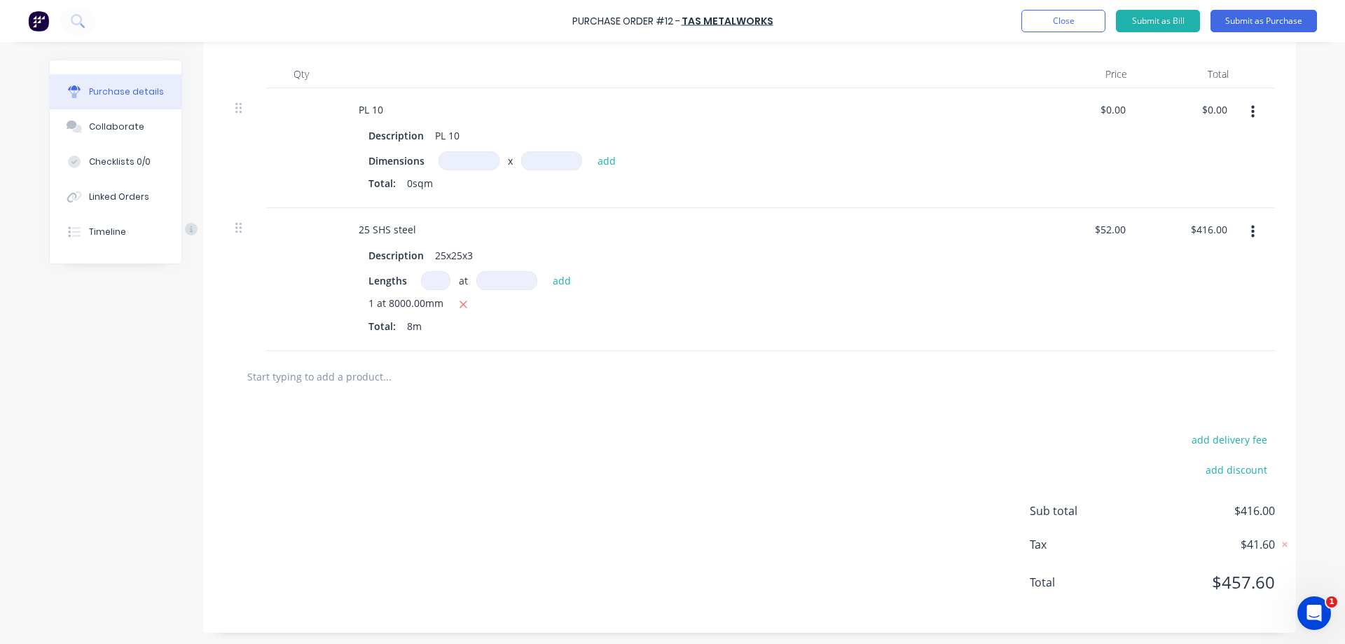
scroll to position [120, 0]
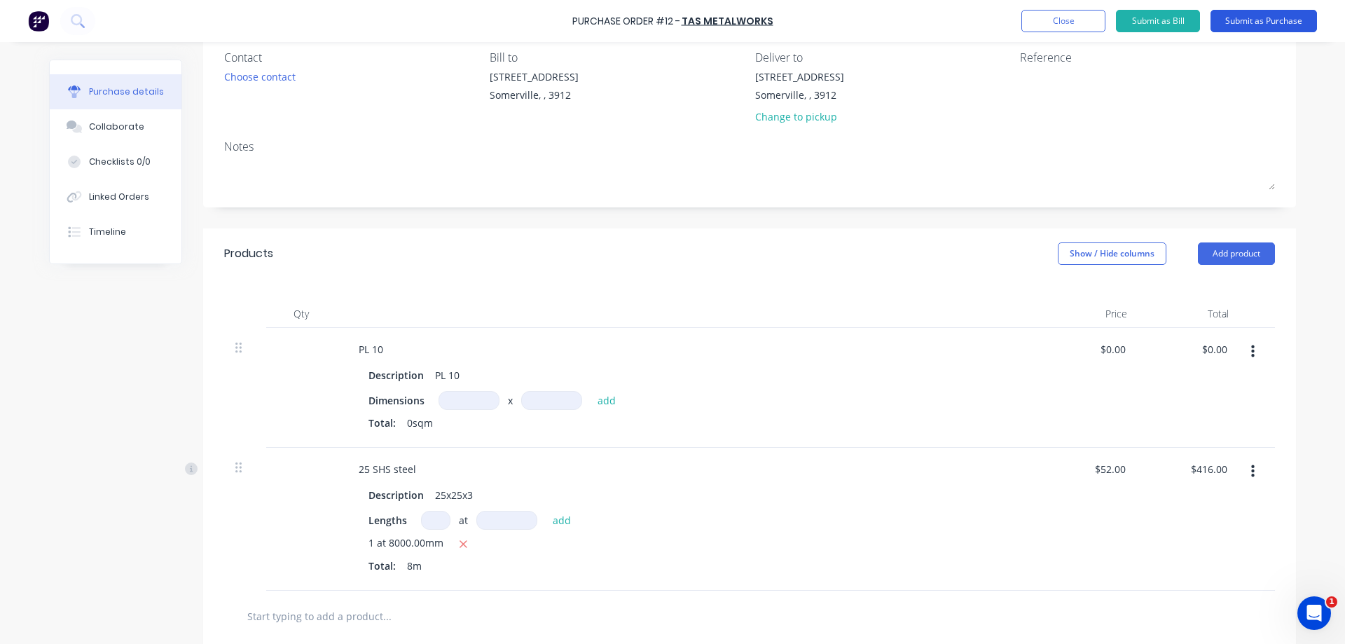
click at [1259, 16] on button "Submit as Purchase" at bounding box center [1263, 21] width 106 height 22
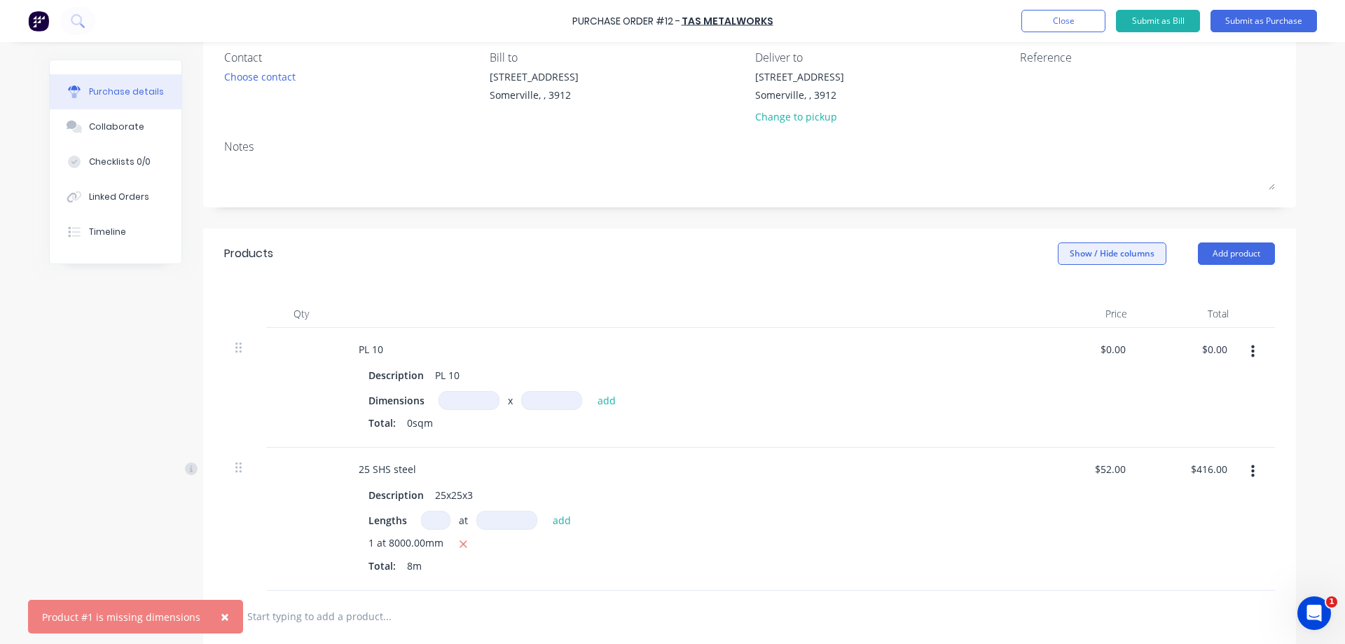
click at [1118, 247] on button "Show / Hide columns" at bounding box center [1112, 253] width 109 height 22
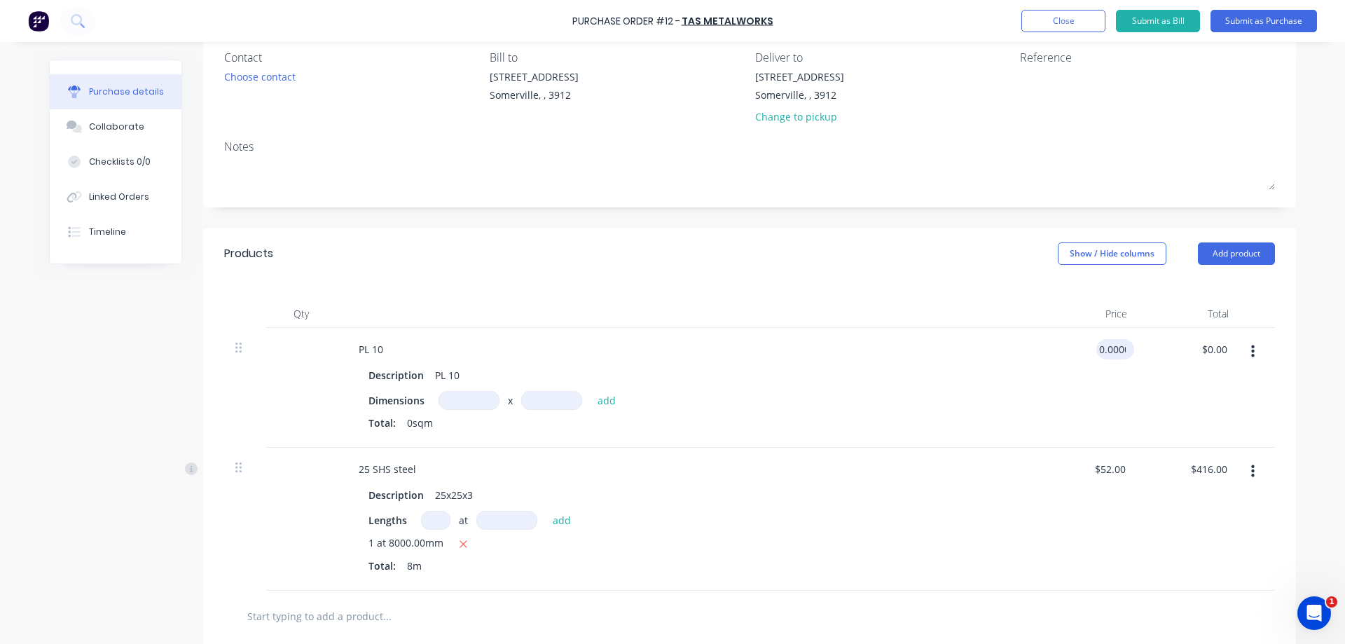
click at [1107, 345] on input "0.0000" at bounding box center [1112, 349] width 32 height 20
type input "$0.00"
click at [1243, 21] on button "Submit as Purchase" at bounding box center [1263, 21] width 106 height 22
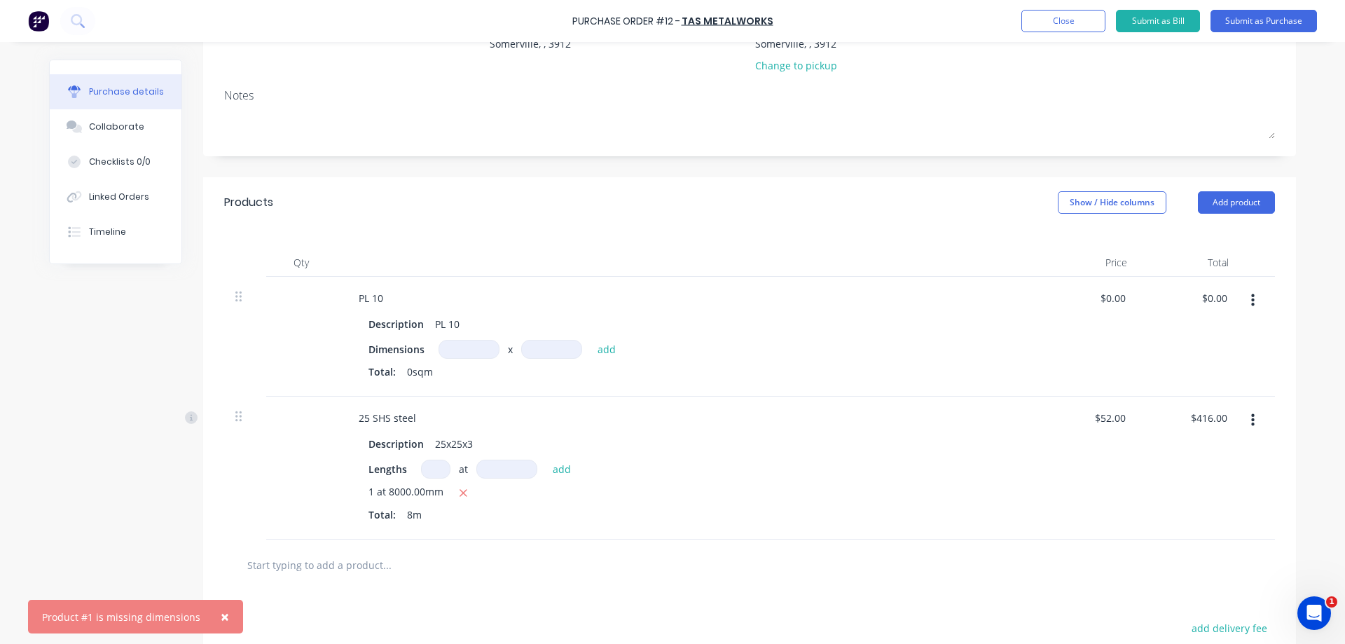
scroll to position [200, 0]
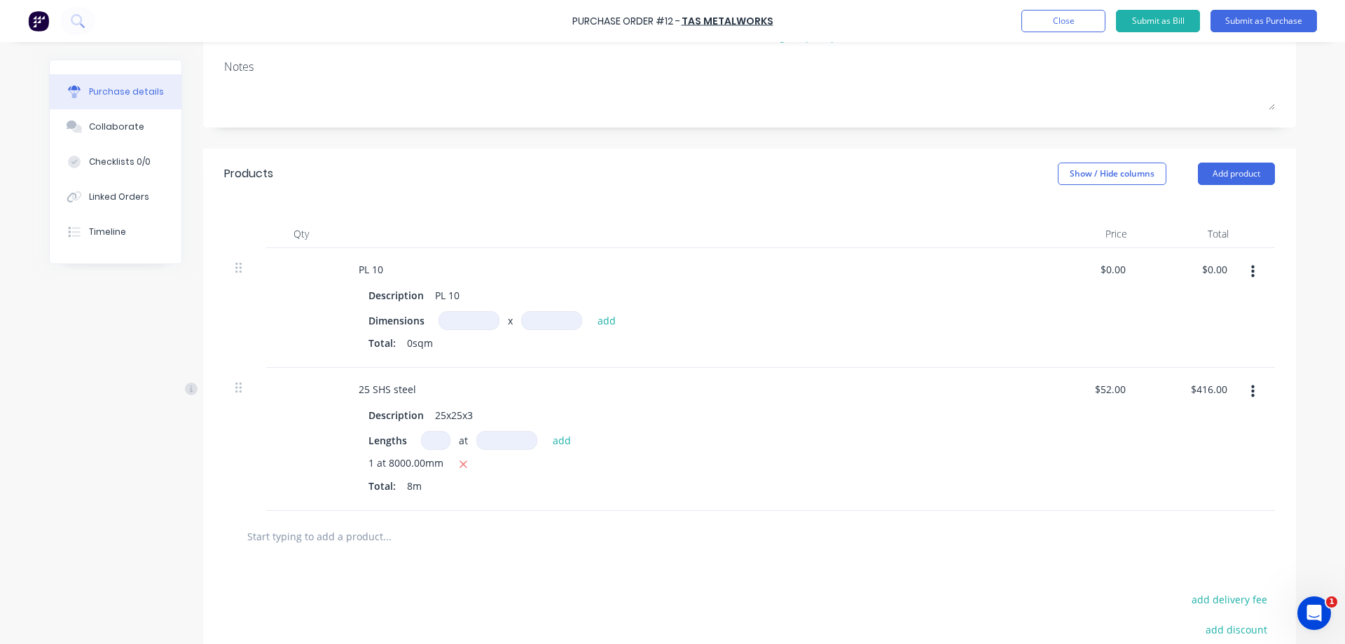
click at [468, 322] on input at bounding box center [468, 320] width 61 height 19
type input "46m"
click at [538, 320] on input at bounding box center [551, 320] width 61 height 19
type input "36m"
click at [600, 317] on button "add" at bounding box center [606, 320] width 33 height 17
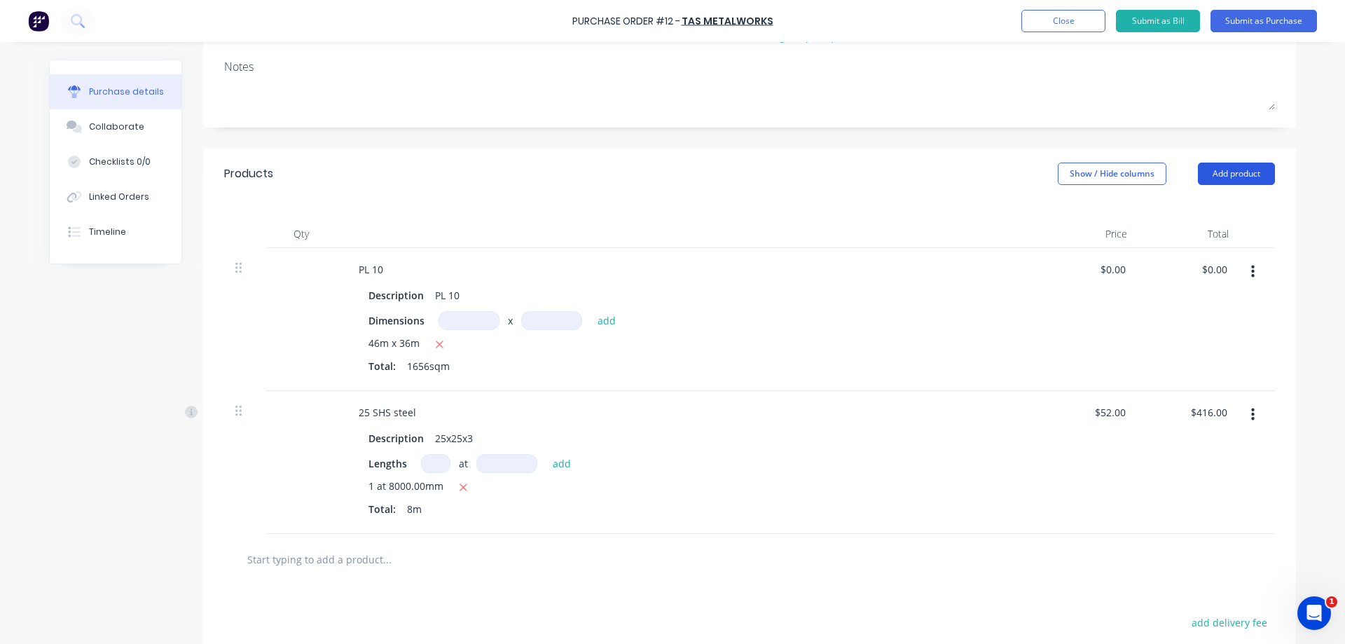
click at [1227, 169] on button "Add product" at bounding box center [1236, 173] width 77 height 22
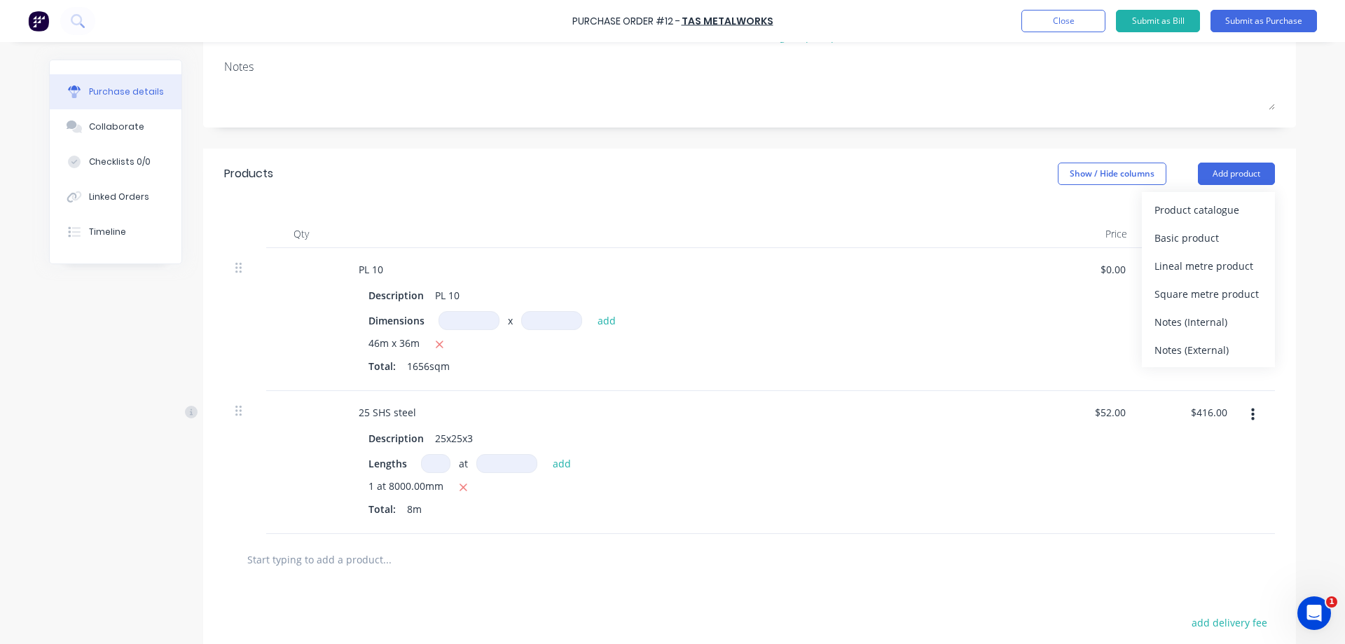
click at [953, 174] on div "Products Show / Hide columns Add product Product catalogue Basic product Lineal…" at bounding box center [749, 173] width 1093 height 50
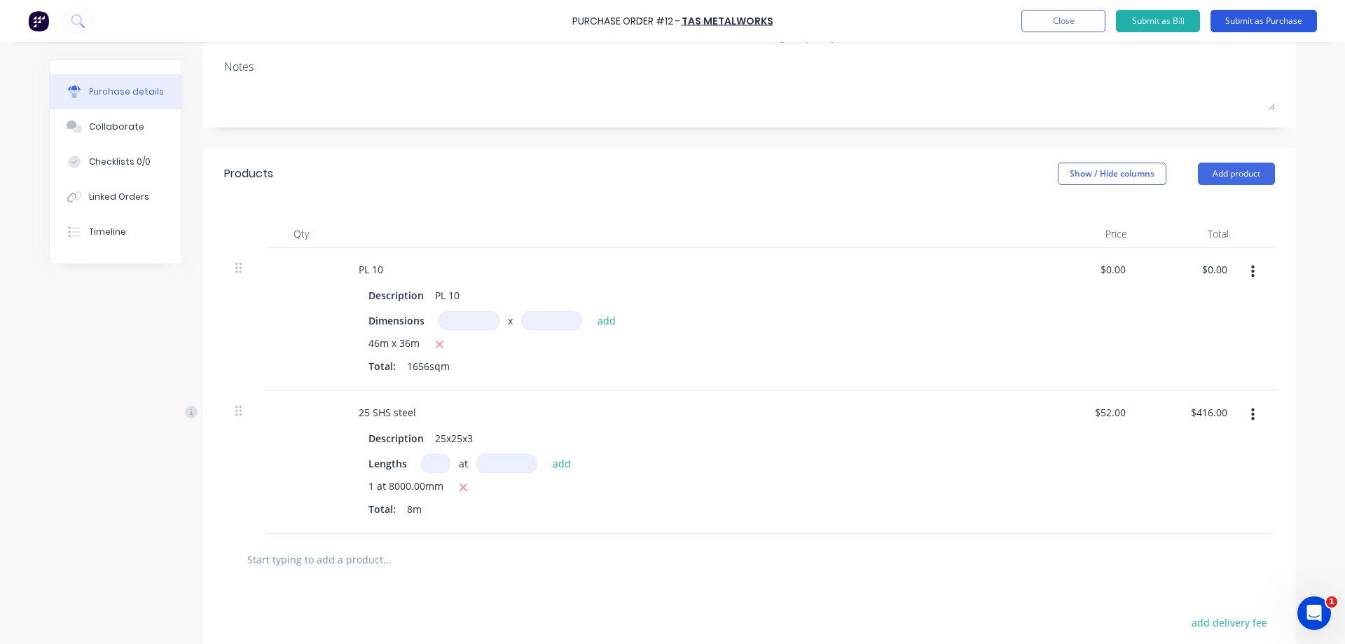
click at [1237, 21] on button "Submit as Purchase" at bounding box center [1263, 21] width 106 height 22
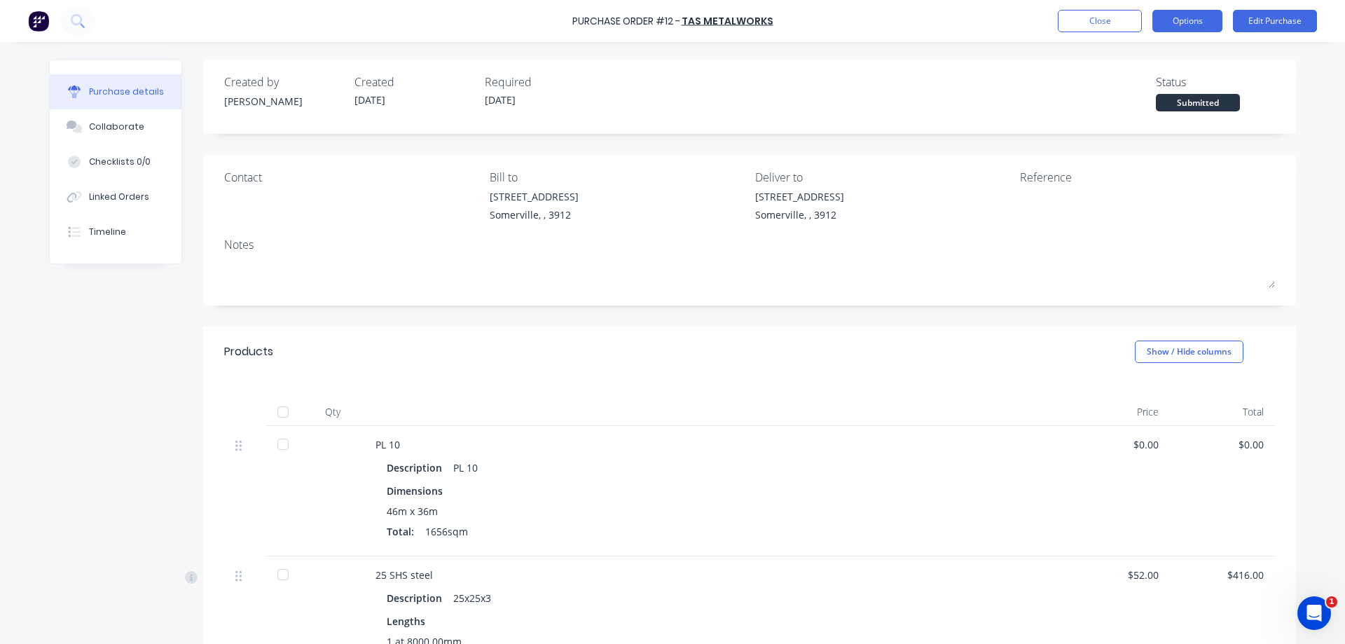
click at [1191, 18] on button "Options" at bounding box center [1187, 21] width 70 height 22
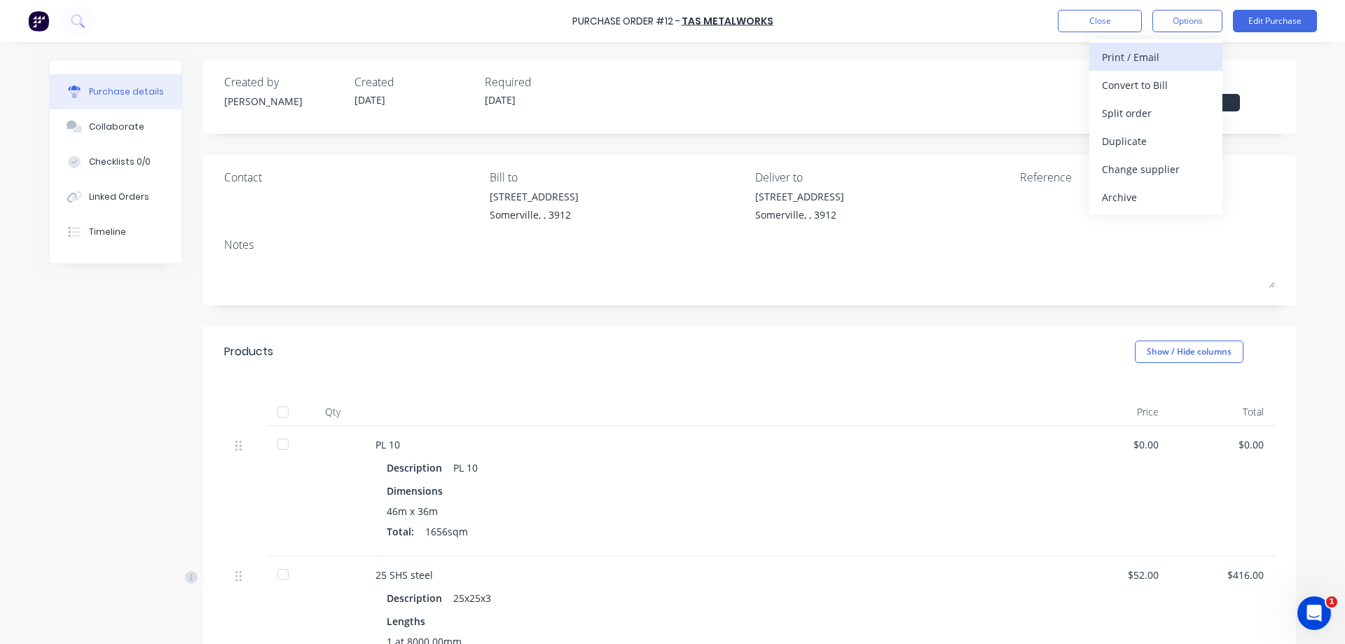
click at [1158, 66] on div "Print / Email" at bounding box center [1156, 57] width 108 height 20
click at [1151, 111] on div "Without pricing" at bounding box center [1156, 113] width 108 height 20
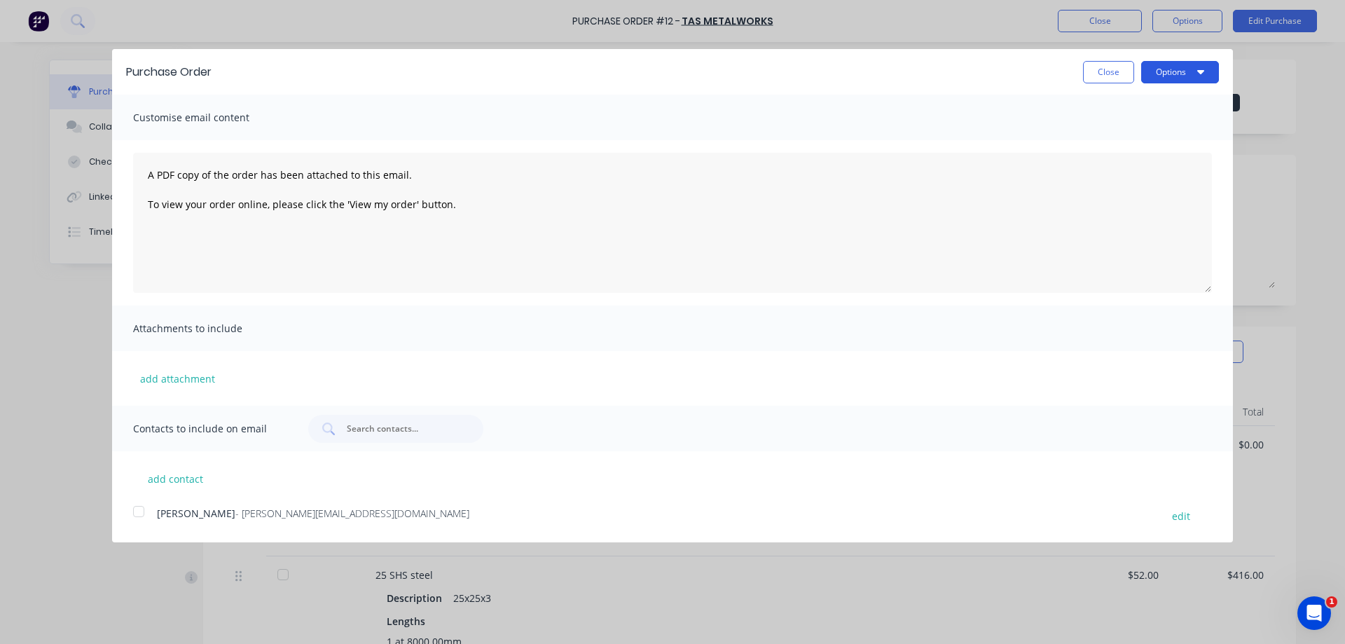
click at [1175, 76] on button "Options" at bounding box center [1180, 72] width 78 height 22
click at [1142, 109] on div "Print" at bounding box center [1152, 107] width 108 height 20
click at [1097, 76] on button "Close" at bounding box center [1108, 72] width 51 height 22
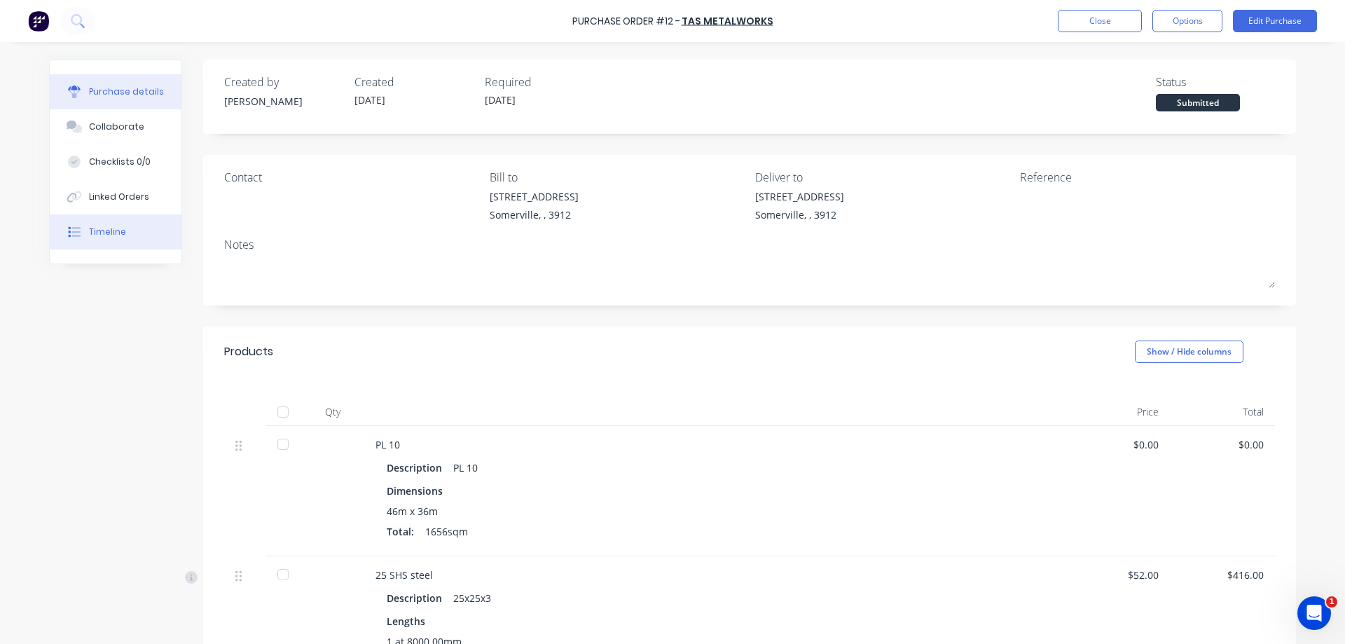
click at [122, 235] on div "Timeline" at bounding box center [107, 232] width 37 height 13
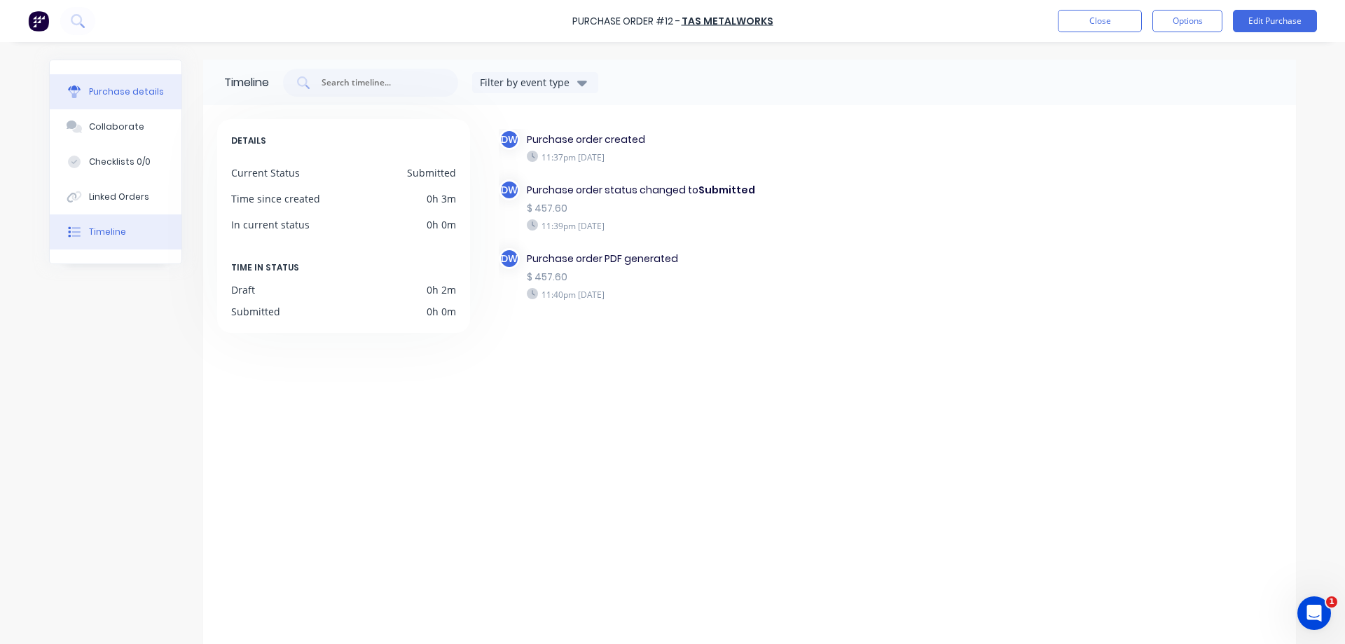
click at [118, 99] on button "Purchase details" at bounding box center [116, 91] width 132 height 35
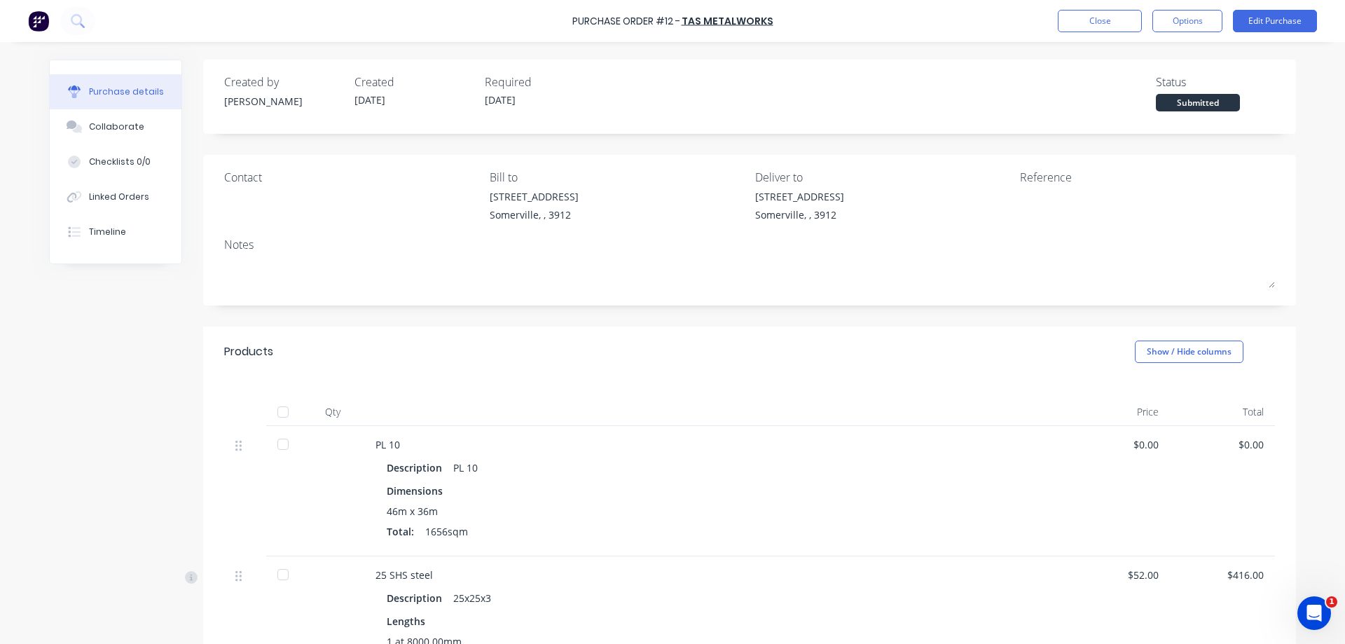
click at [1204, 102] on div "Submitted" at bounding box center [1198, 103] width 84 height 18
click at [1185, 20] on button "Options" at bounding box center [1187, 21] width 70 height 22
click at [1097, 25] on button "Close" at bounding box center [1100, 21] width 84 height 22
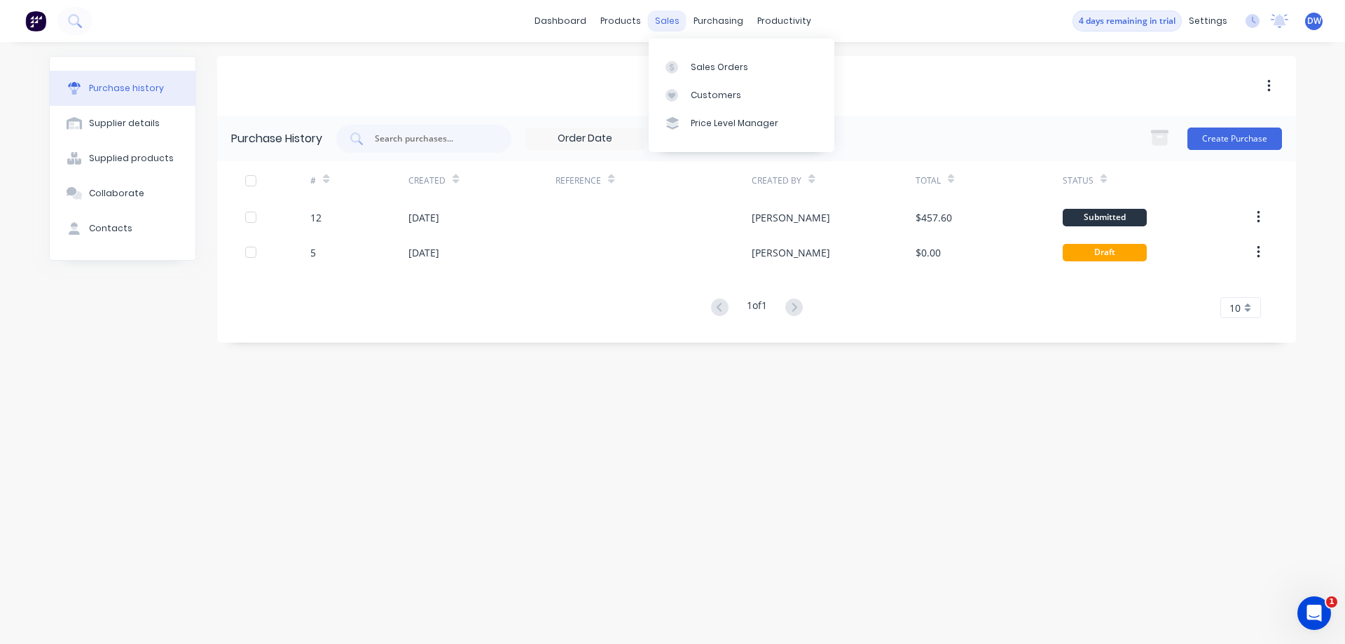
click at [669, 27] on div "sales" at bounding box center [667, 21] width 39 height 21
click at [700, 78] on link "Sales Orders" at bounding box center [742, 67] width 186 height 28
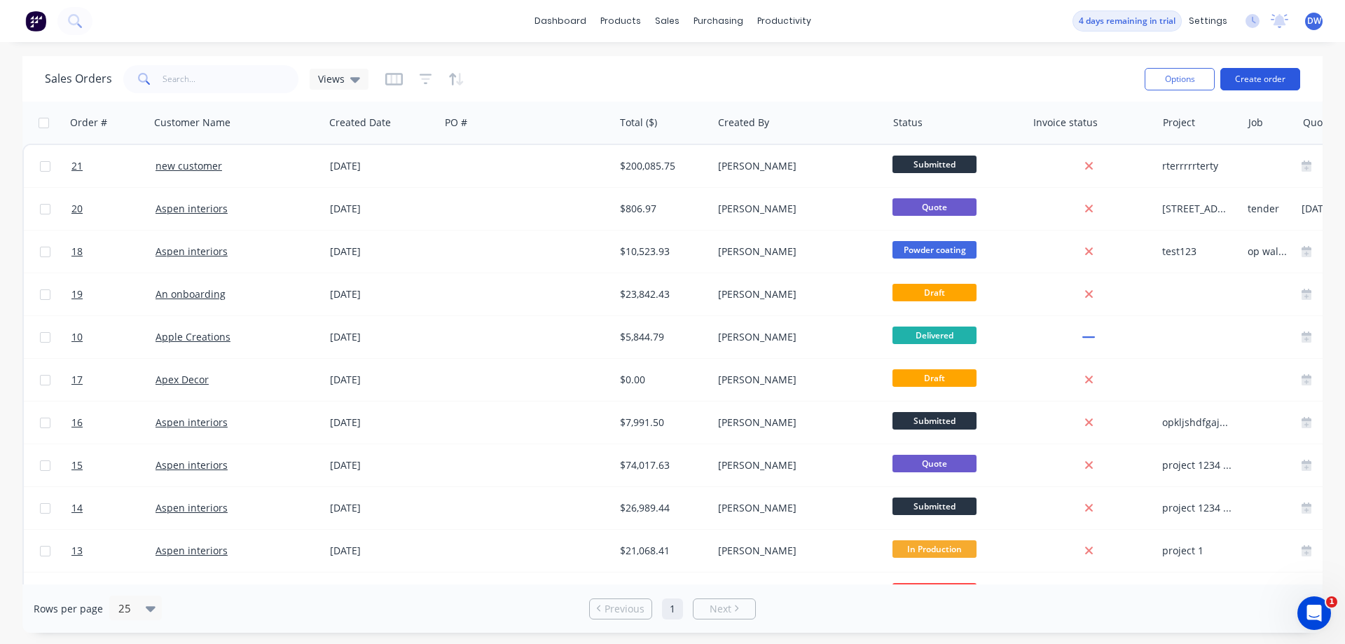
click at [1248, 78] on button "Create order" at bounding box center [1260, 79] width 80 height 22
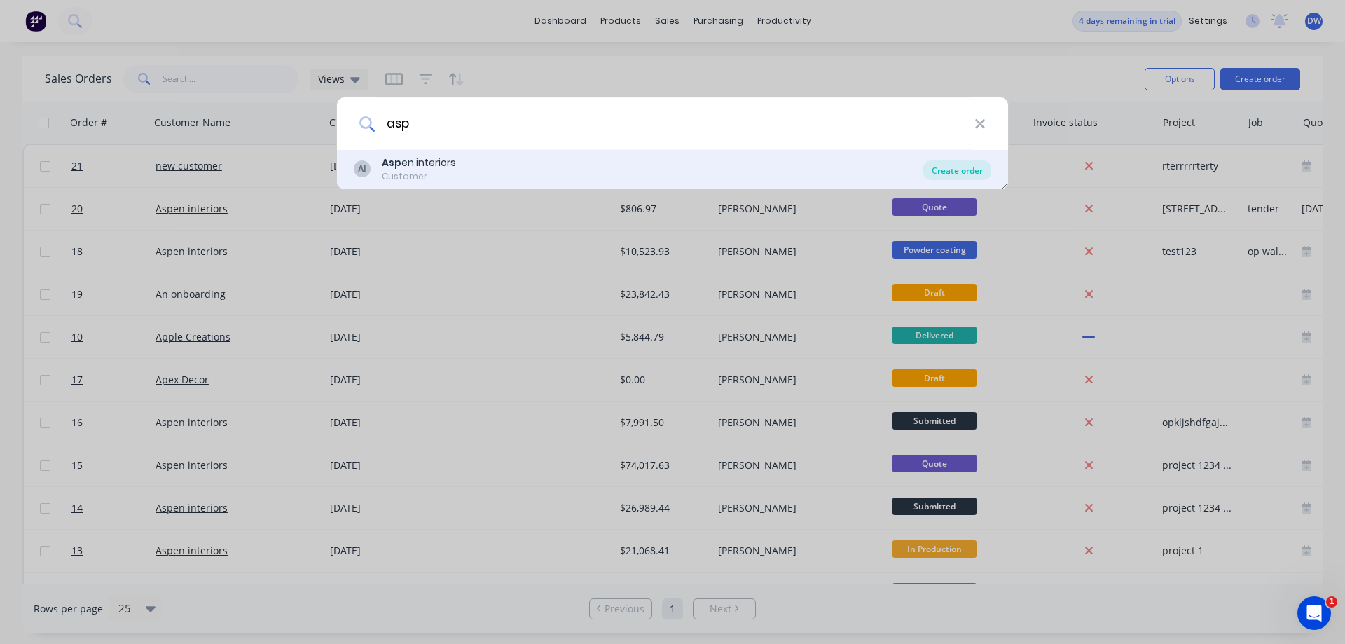
type input "asp"
click at [955, 171] on div "Create order" at bounding box center [957, 170] width 68 height 20
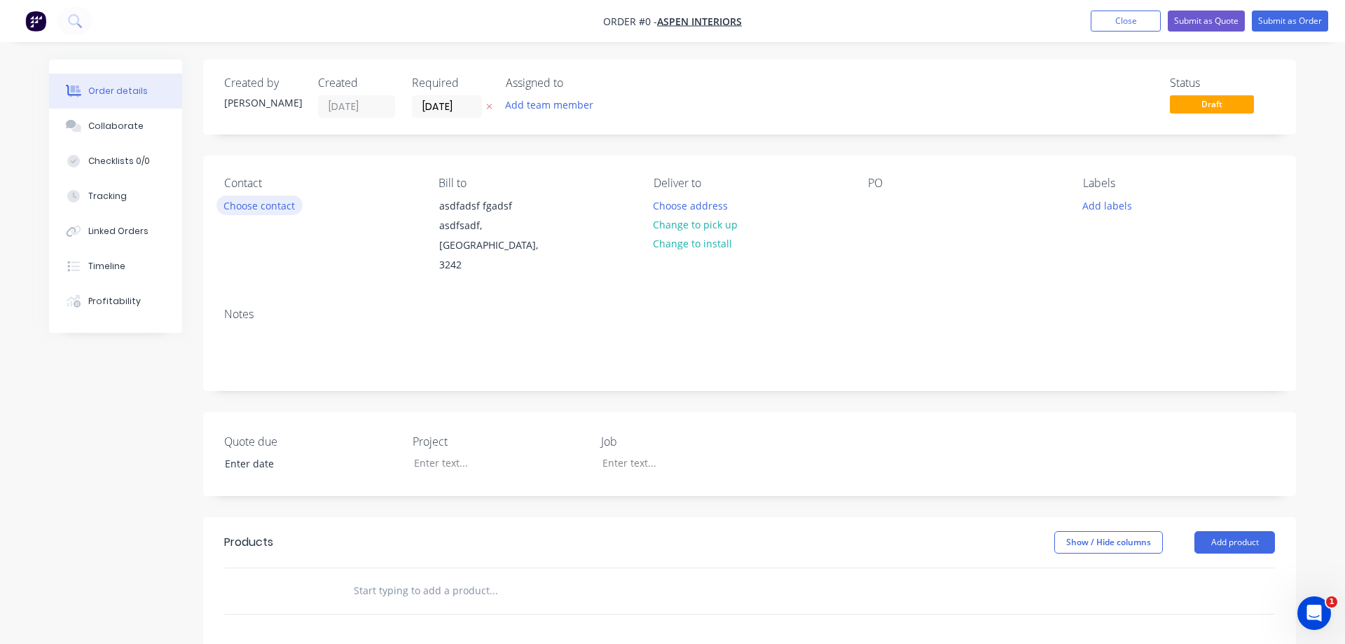
click at [275, 209] on button "Choose contact" at bounding box center [259, 204] width 86 height 19
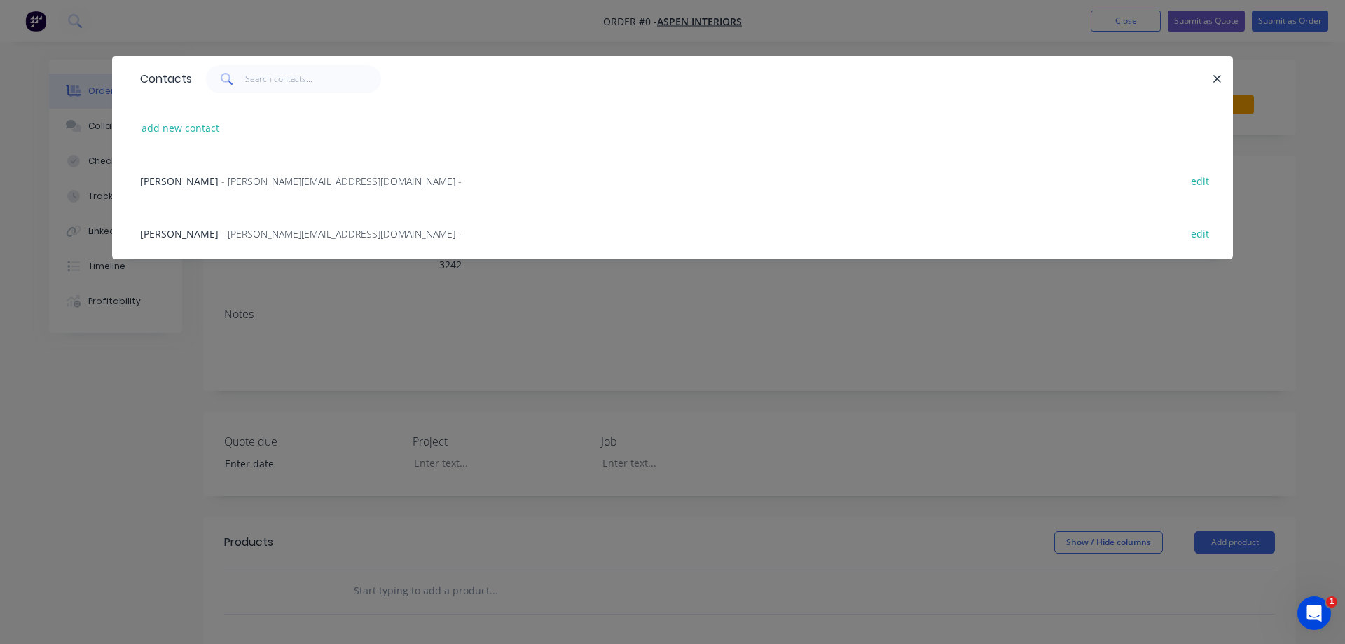
click at [221, 180] on span "- [PERSON_NAME][EMAIL_ADDRESS][DOMAIN_NAME] -" at bounding box center [341, 180] width 240 height 13
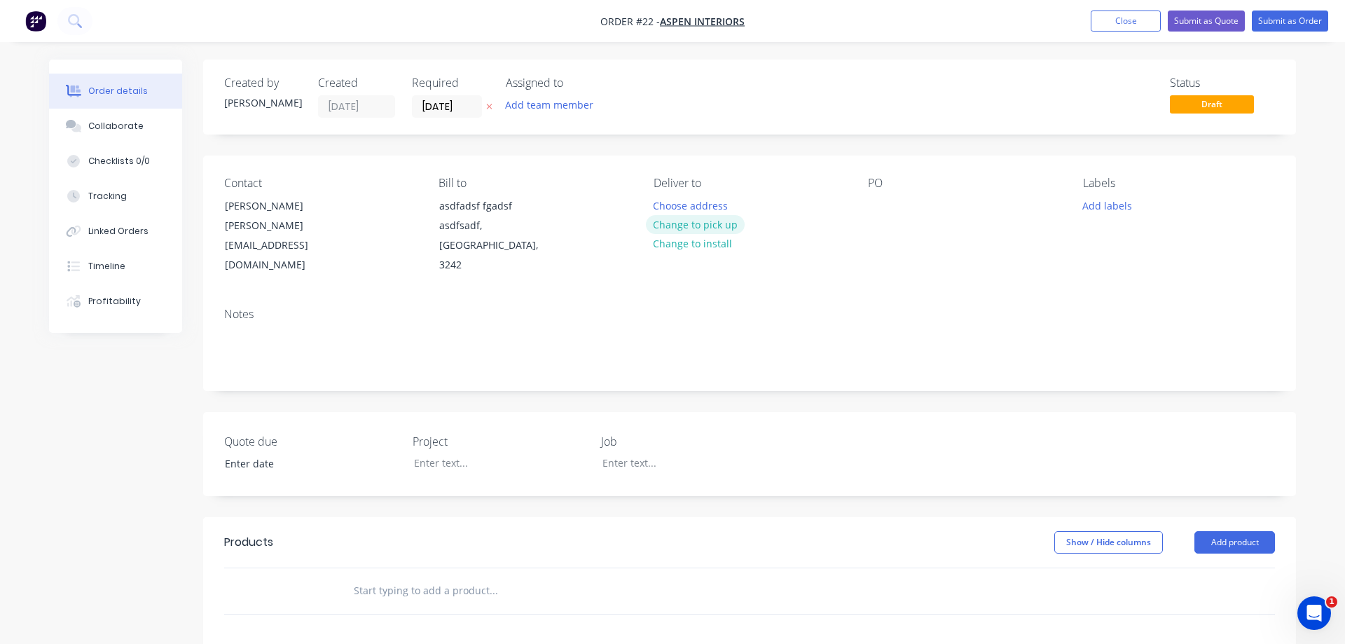
click at [707, 229] on button "Change to pick up" at bounding box center [695, 224] width 99 height 19
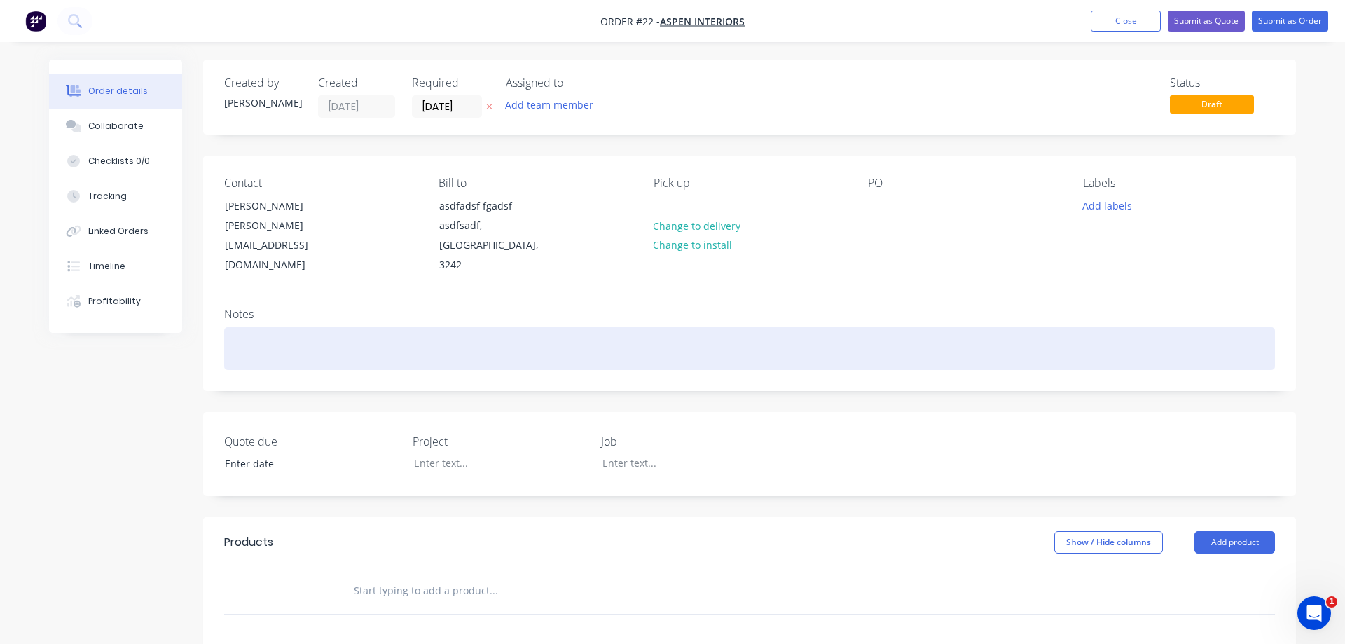
click at [305, 327] on div at bounding box center [749, 348] width 1051 height 43
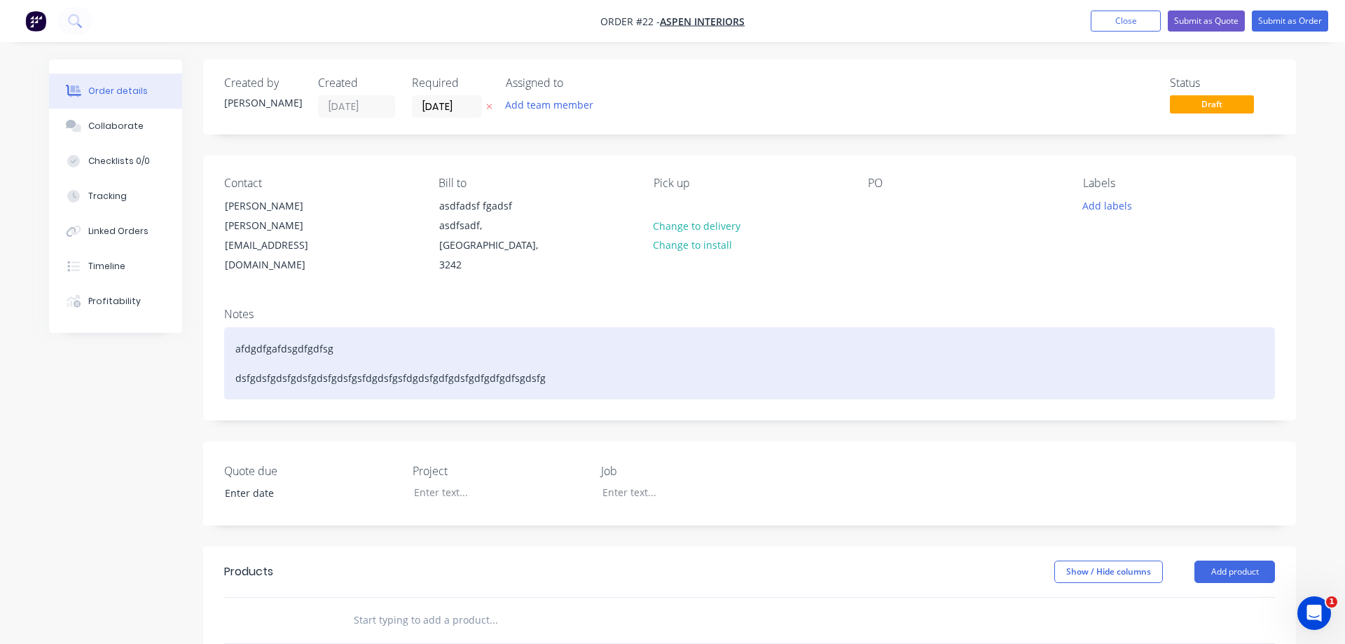
scroll to position [143, 0]
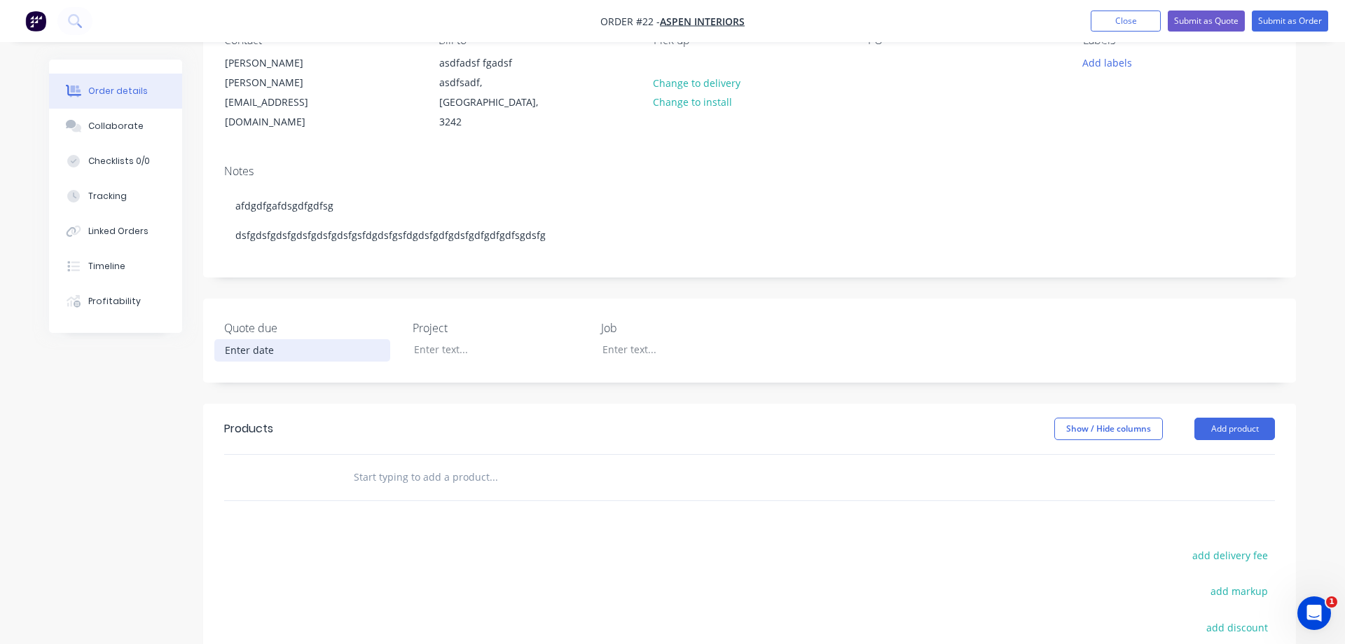
click at [258, 361] on input at bounding box center [302, 350] width 174 height 21
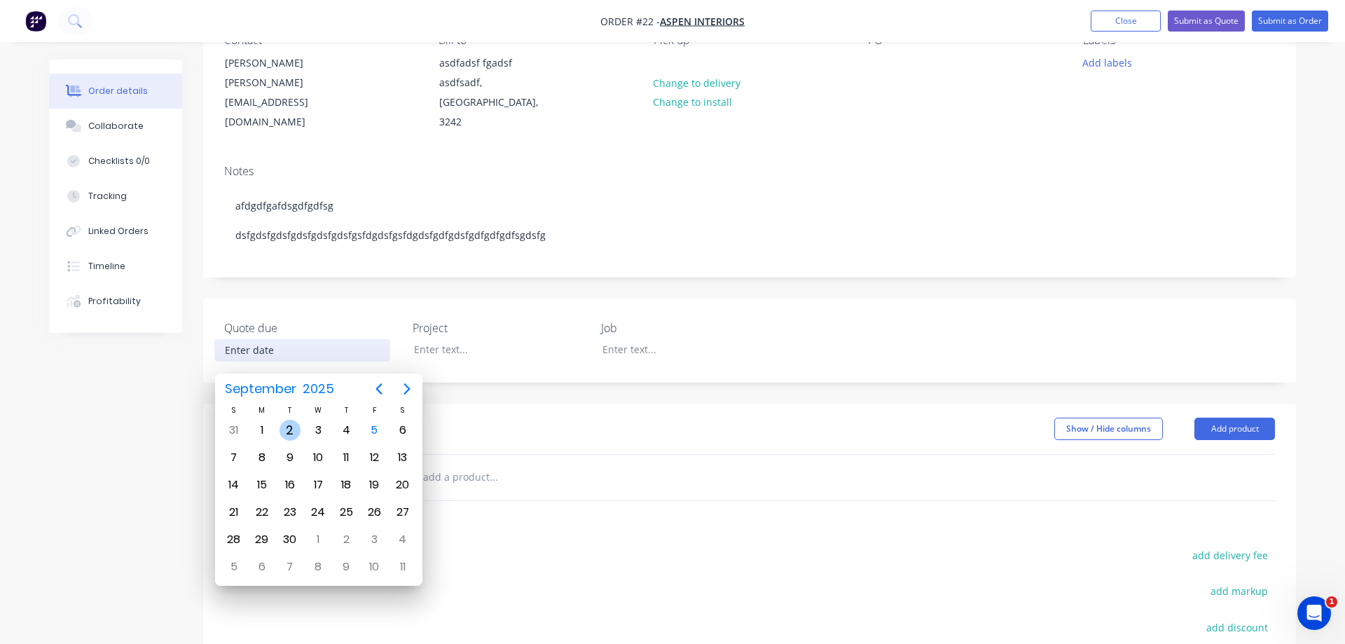
click at [291, 430] on div "2" at bounding box center [289, 430] width 21 height 21
type input "[DATE]"
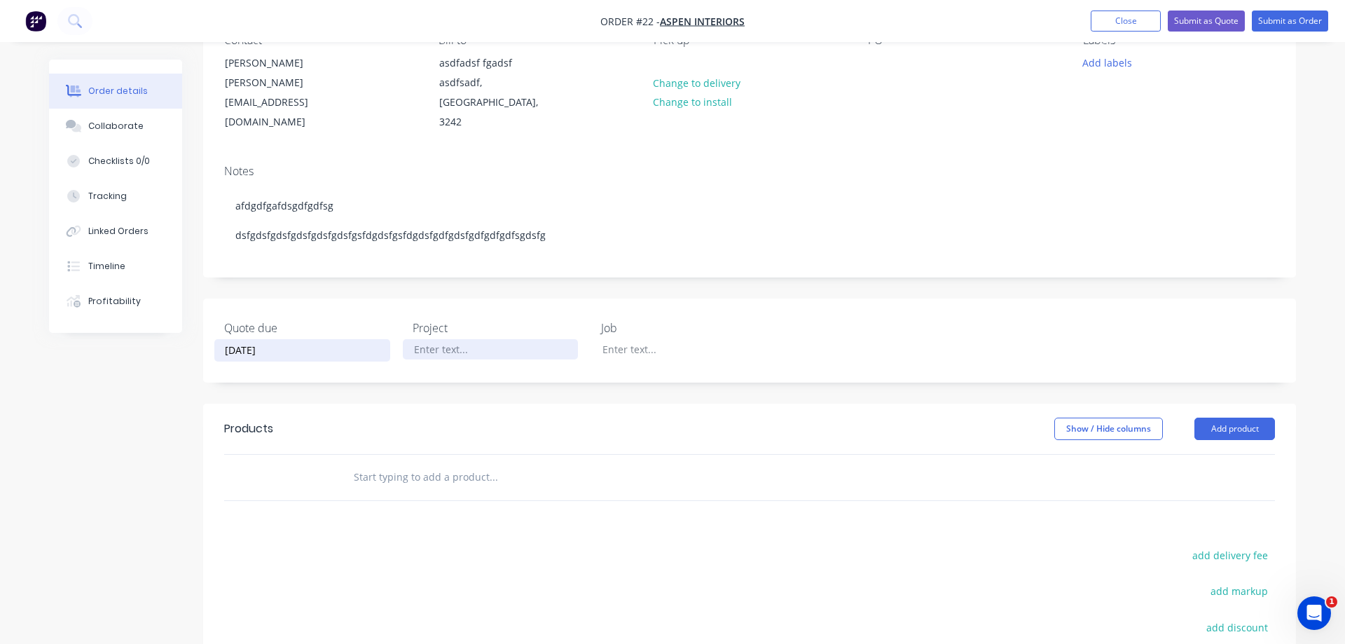
click at [446, 359] on div at bounding box center [490, 349] width 175 height 20
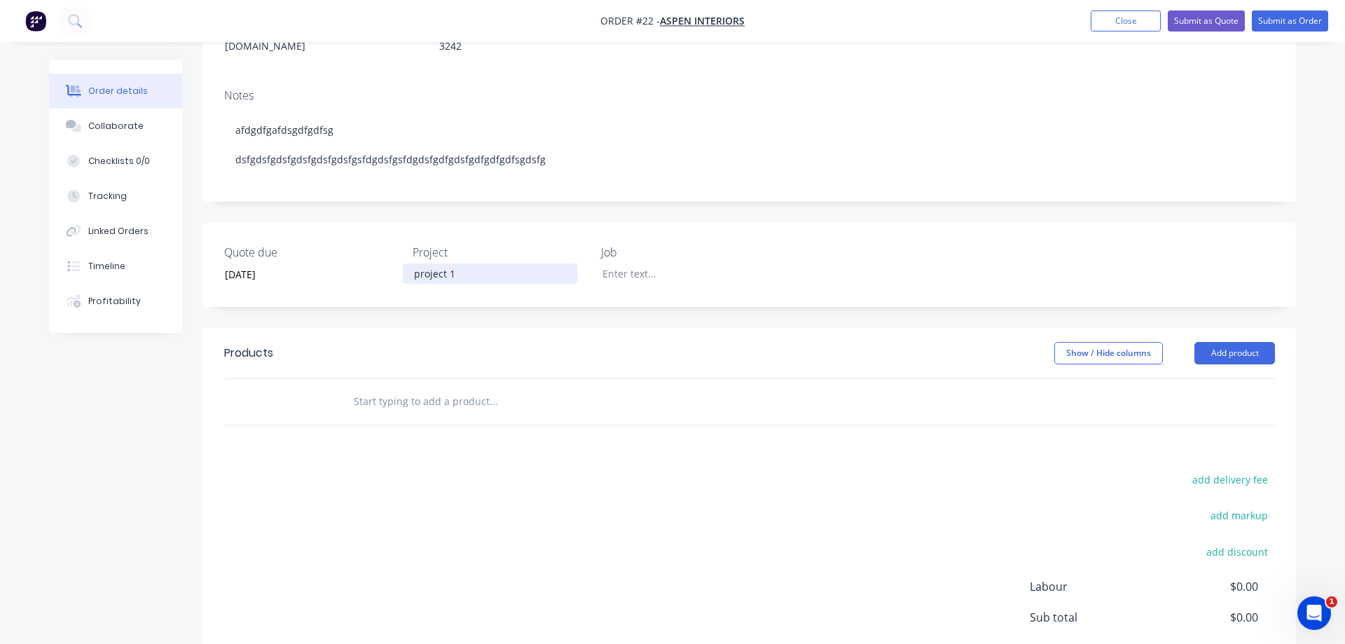
scroll to position [286, 0]
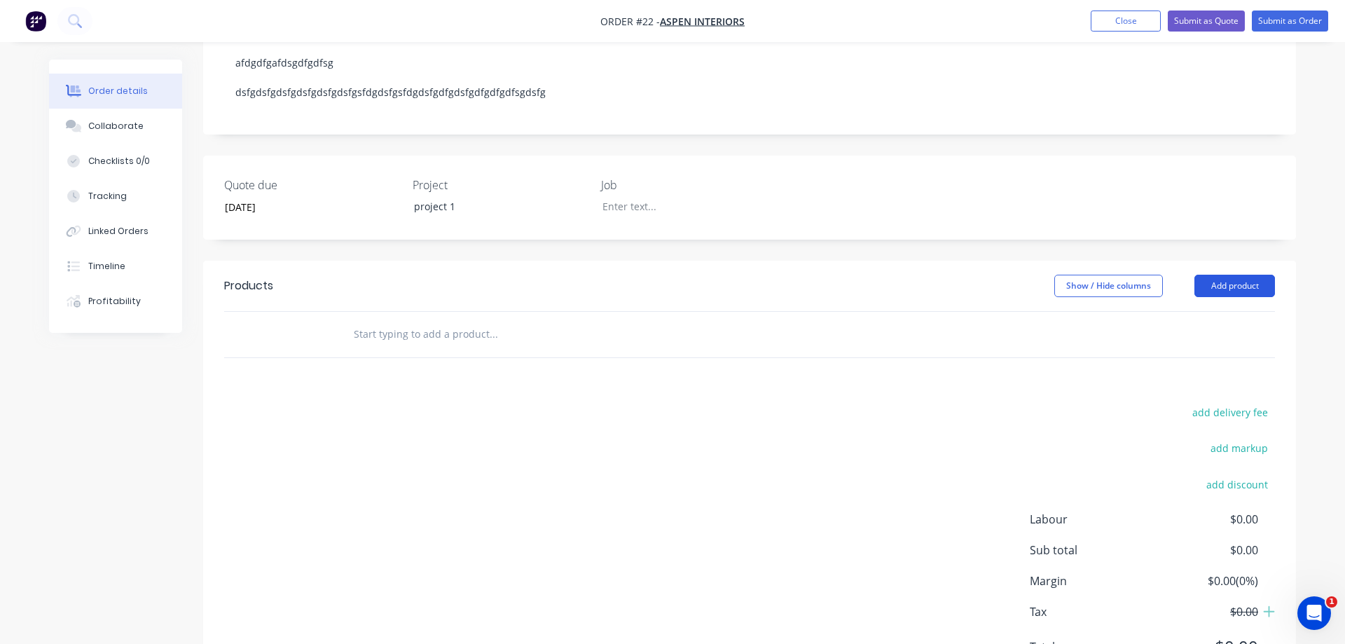
click at [1230, 297] on button "Add product" at bounding box center [1234, 286] width 81 height 22
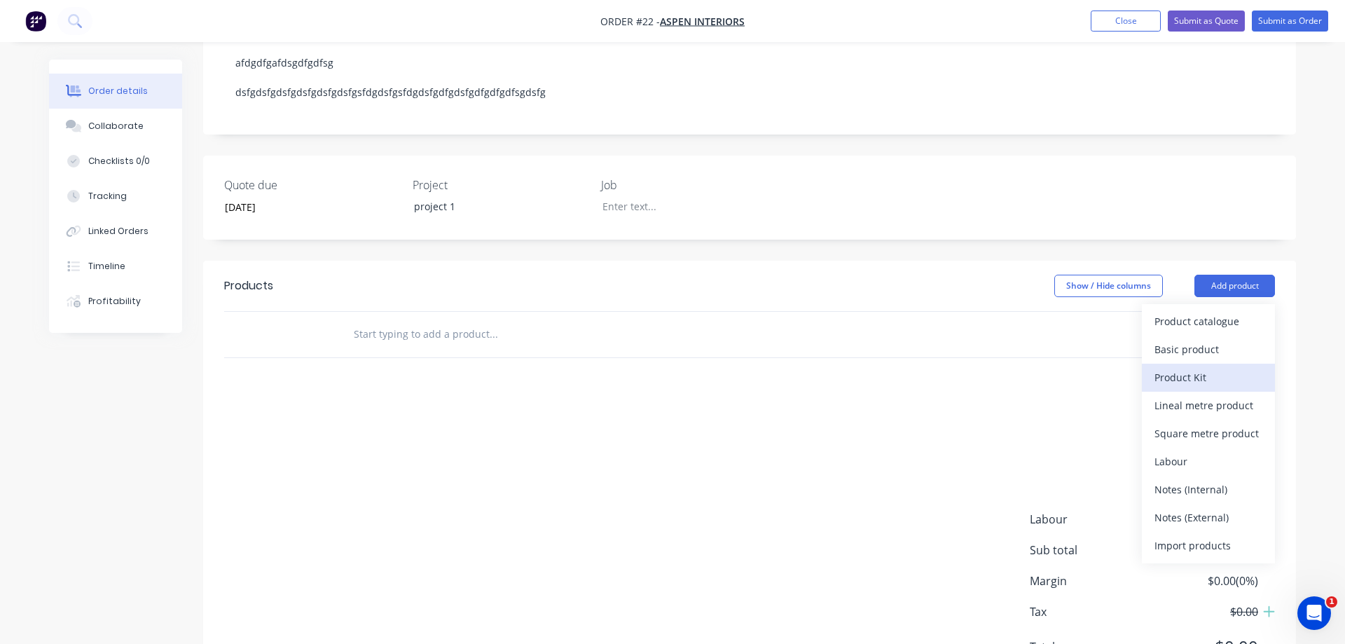
click at [1212, 387] on div "Product Kit" at bounding box center [1208, 377] width 108 height 20
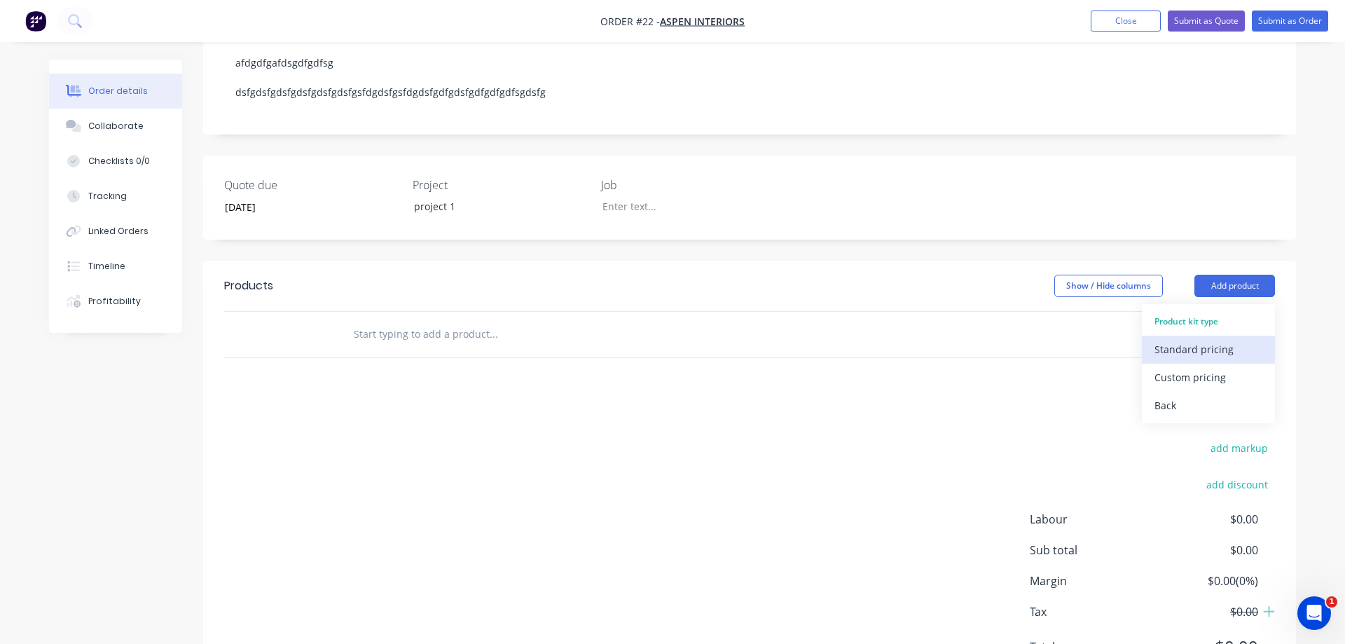
click at [1217, 357] on div "Standard pricing" at bounding box center [1208, 349] width 108 height 20
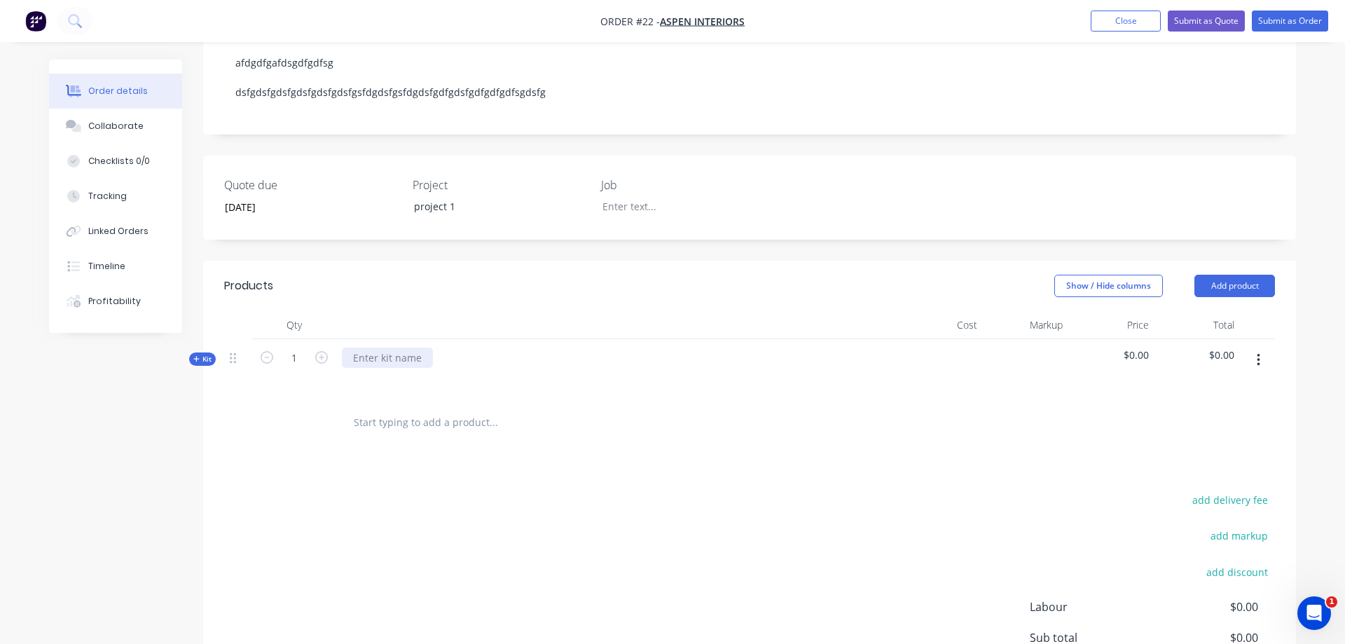
click at [403, 366] on div at bounding box center [387, 357] width 91 height 20
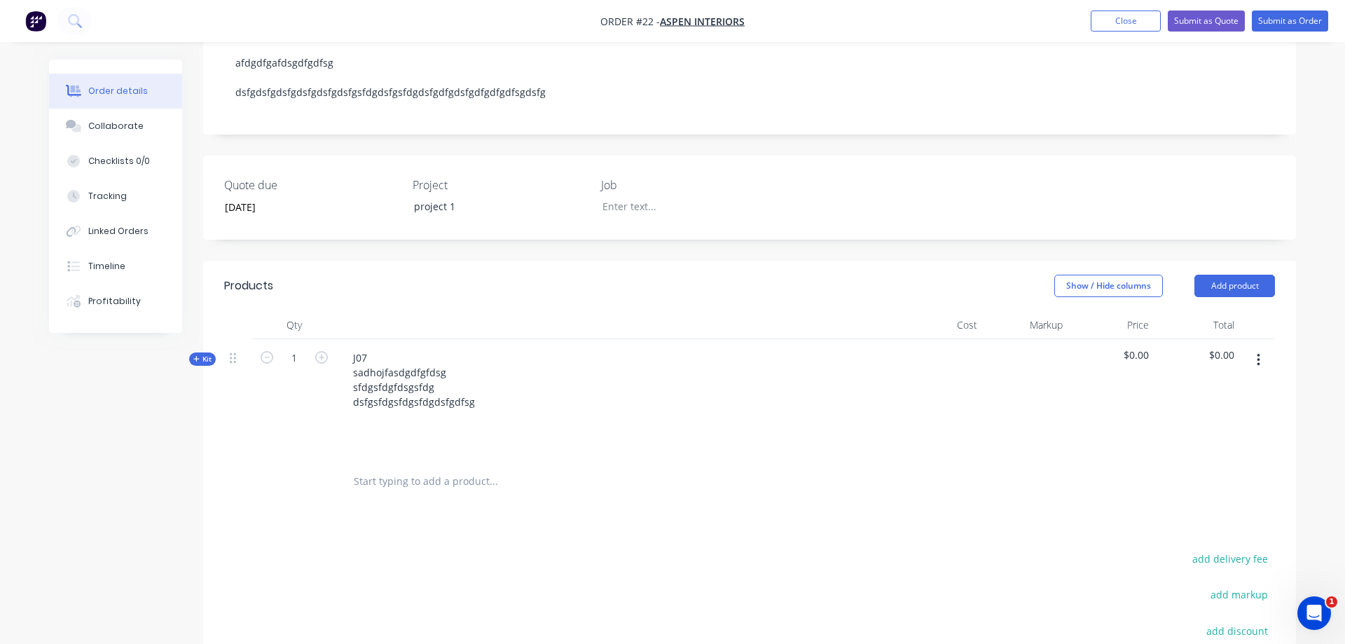
click at [198, 362] on icon at bounding box center [196, 358] width 6 height 7
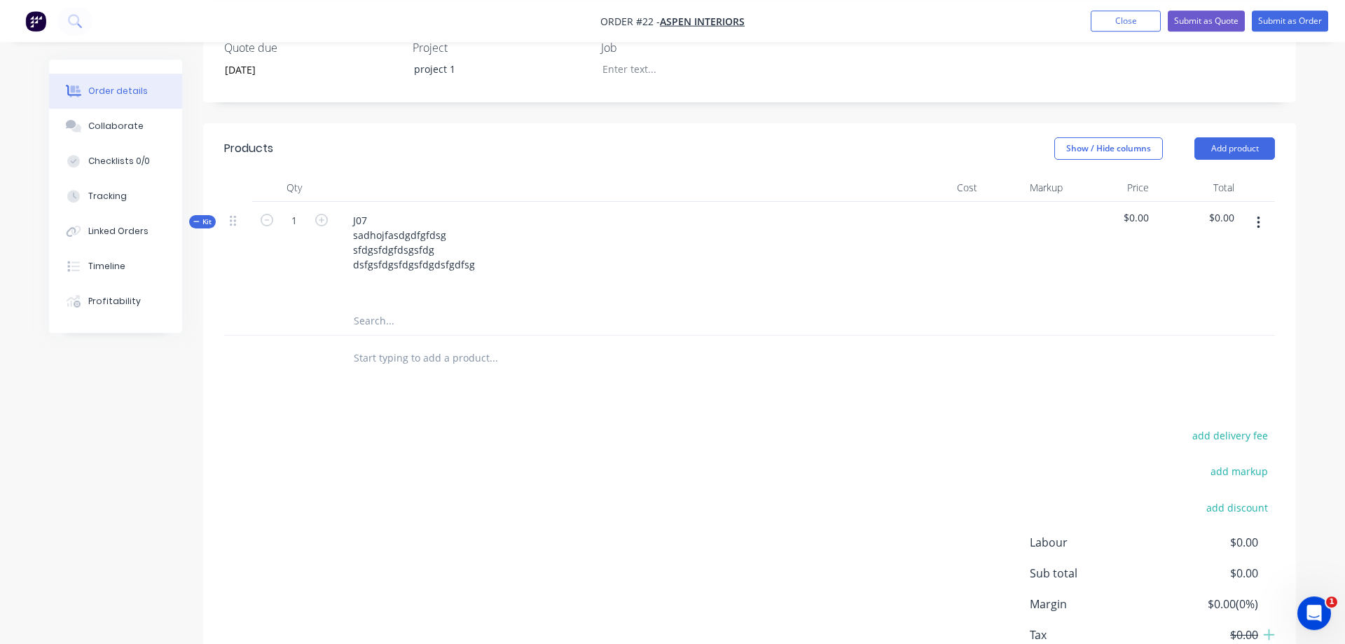
scroll to position [429, 0]
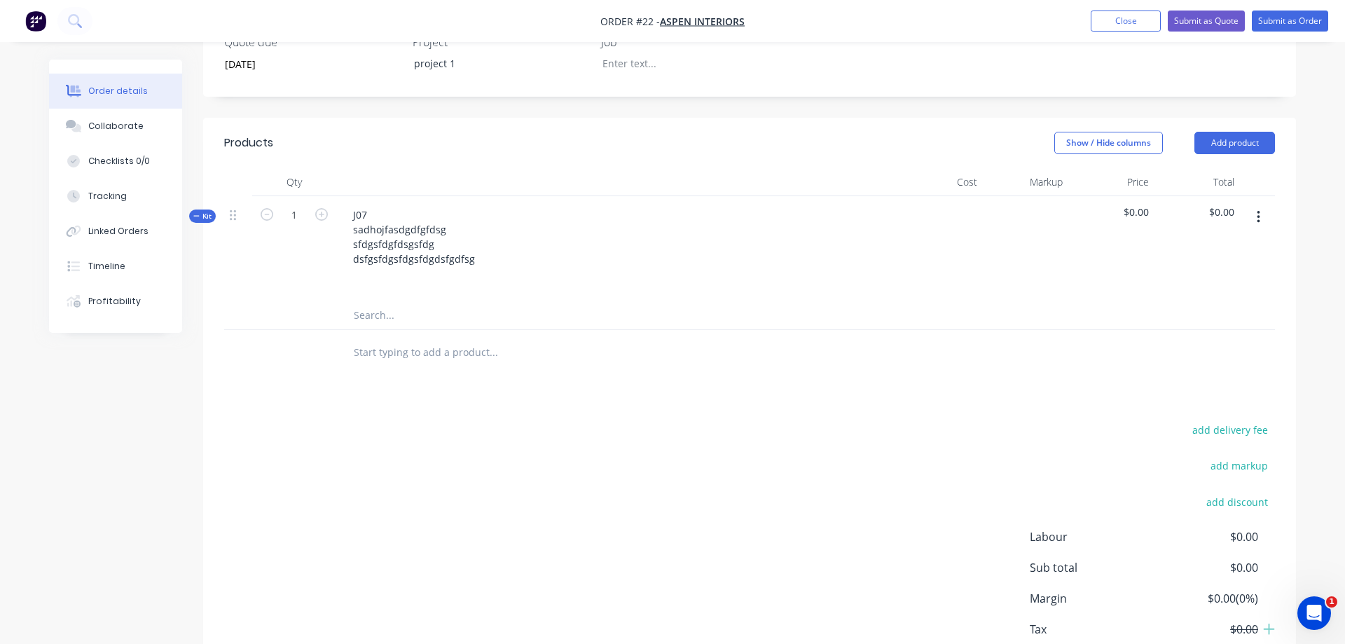
click at [405, 324] on input "text" at bounding box center [493, 315] width 280 height 28
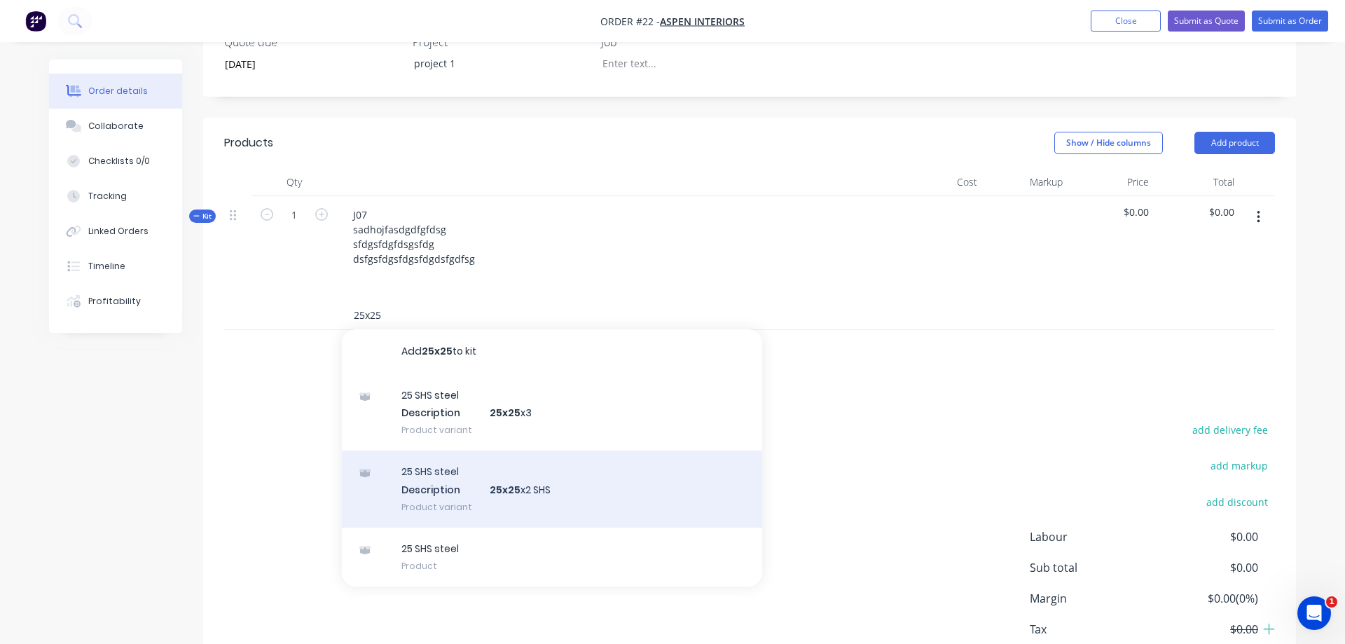
type input "25x25"
click at [451, 498] on div "25 SHS steel Description 25x25 x2 SHS Product variant" at bounding box center [552, 488] width 420 height 77
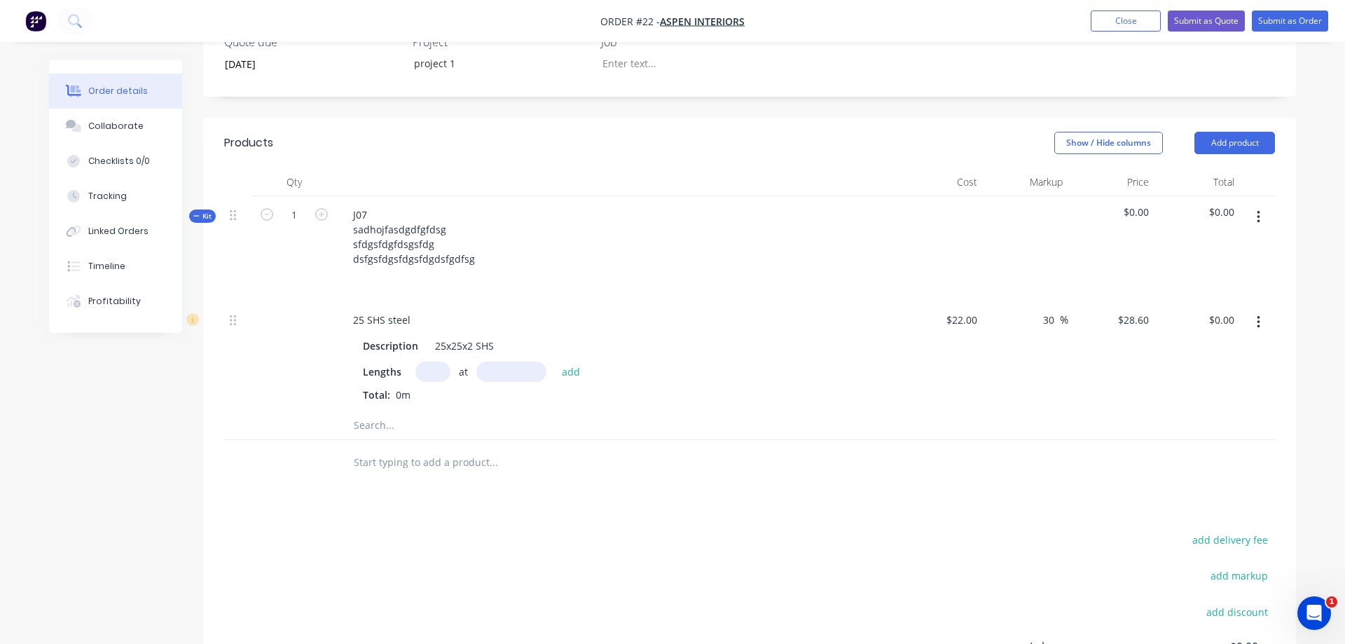
click at [437, 382] on input "text" at bounding box center [432, 371] width 35 height 20
type input "3"
type input "500"
click at [555, 361] on button "add" at bounding box center [571, 370] width 33 height 19
type input "$85.80"
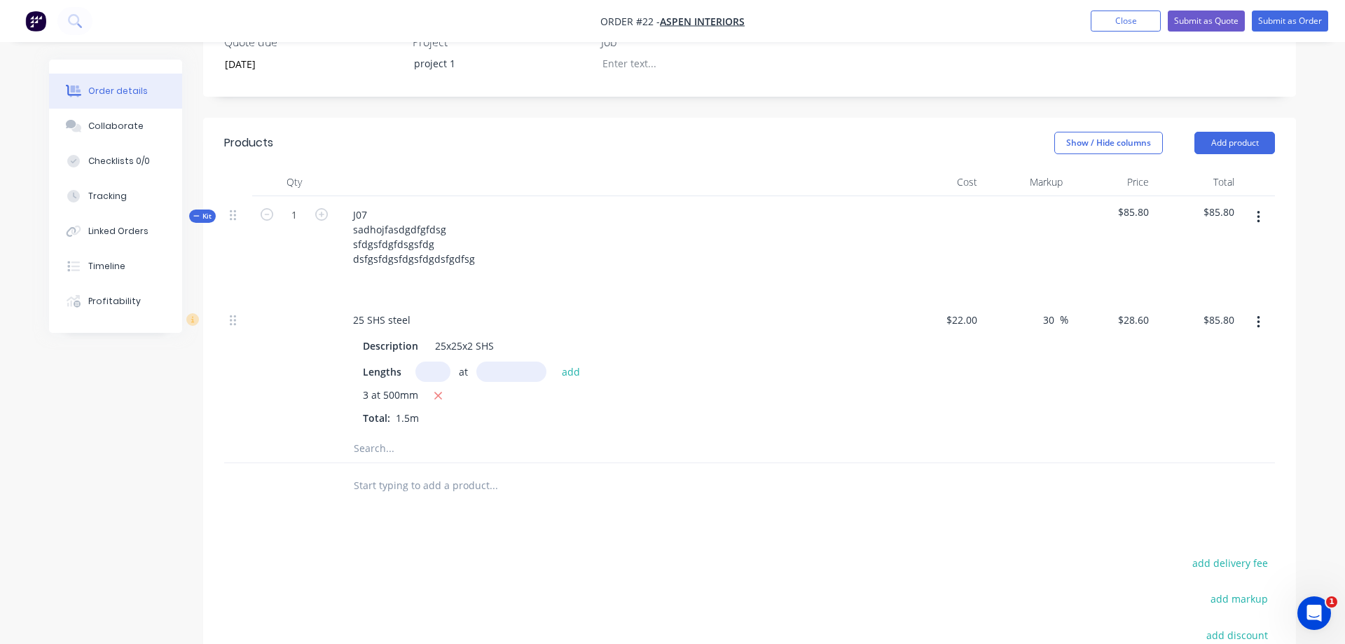
click at [1261, 230] on button "button" at bounding box center [1258, 217] width 33 height 25
click at [1243, 292] on div "Add product to kit" at bounding box center [1208, 282] width 108 height 20
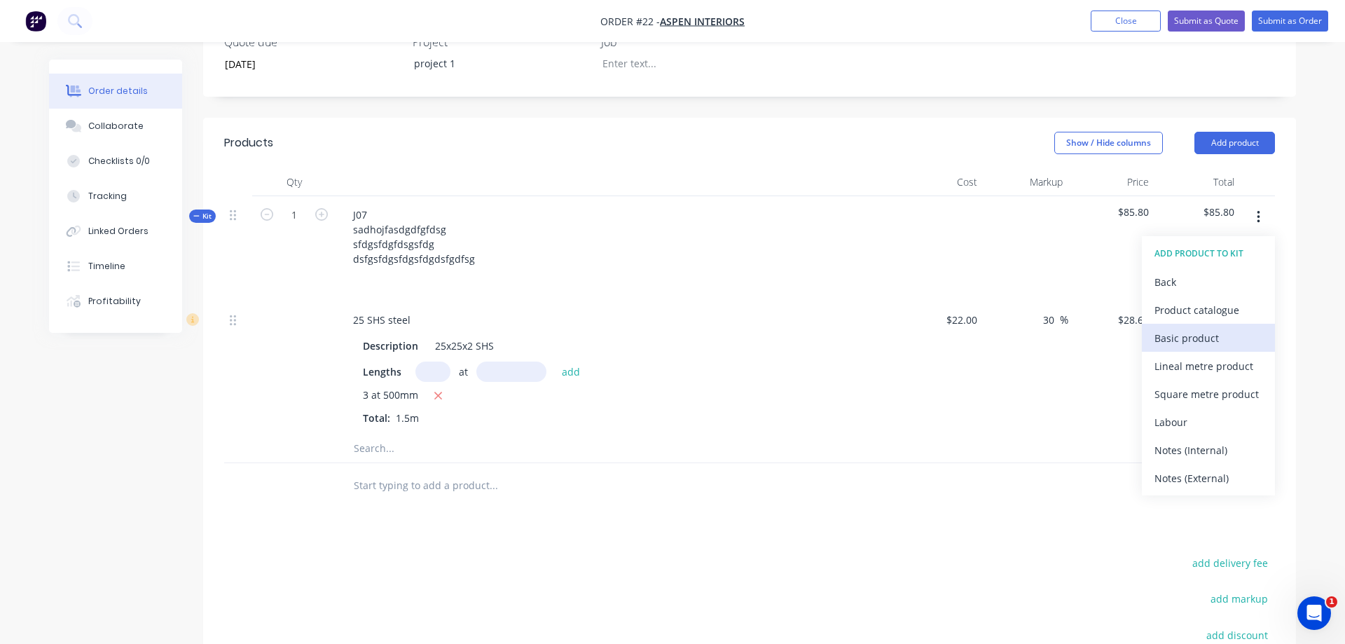
click at [1228, 348] on div "Basic product" at bounding box center [1208, 338] width 108 height 20
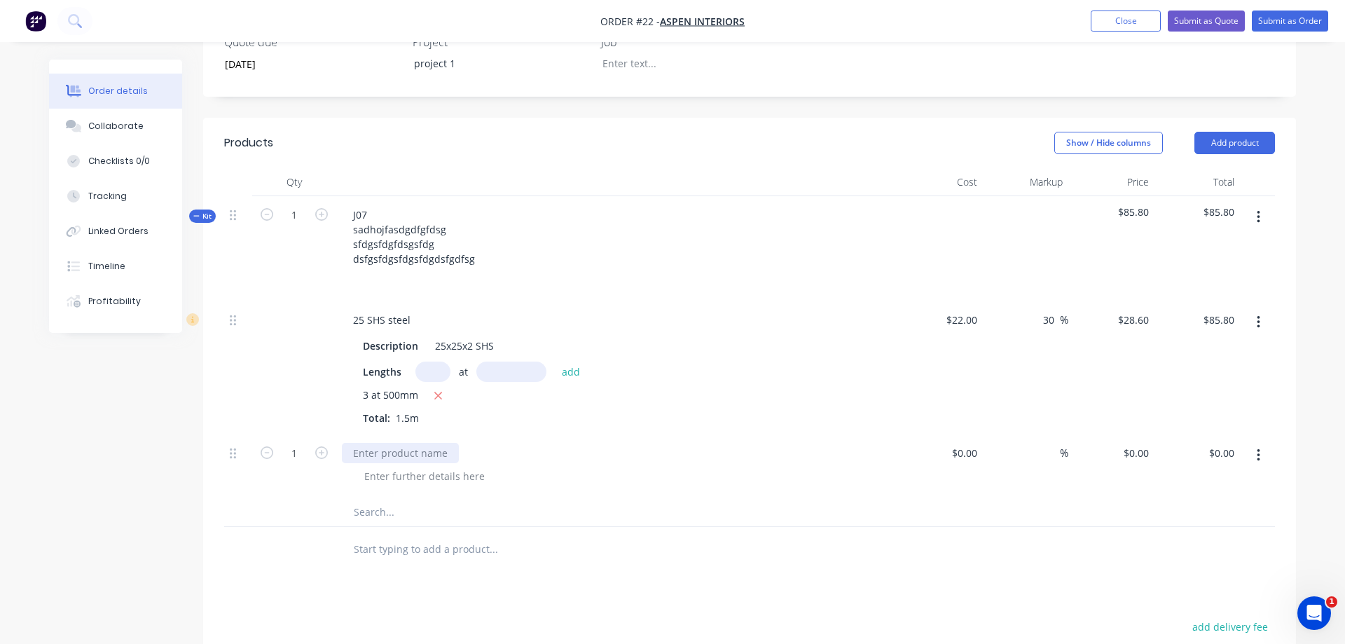
click at [441, 463] on div at bounding box center [400, 453] width 117 height 20
click at [441, 484] on div at bounding box center [622, 476] width 538 height 20
click at [963, 463] on input at bounding box center [966, 453] width 32 height 20
type input "$123.00"
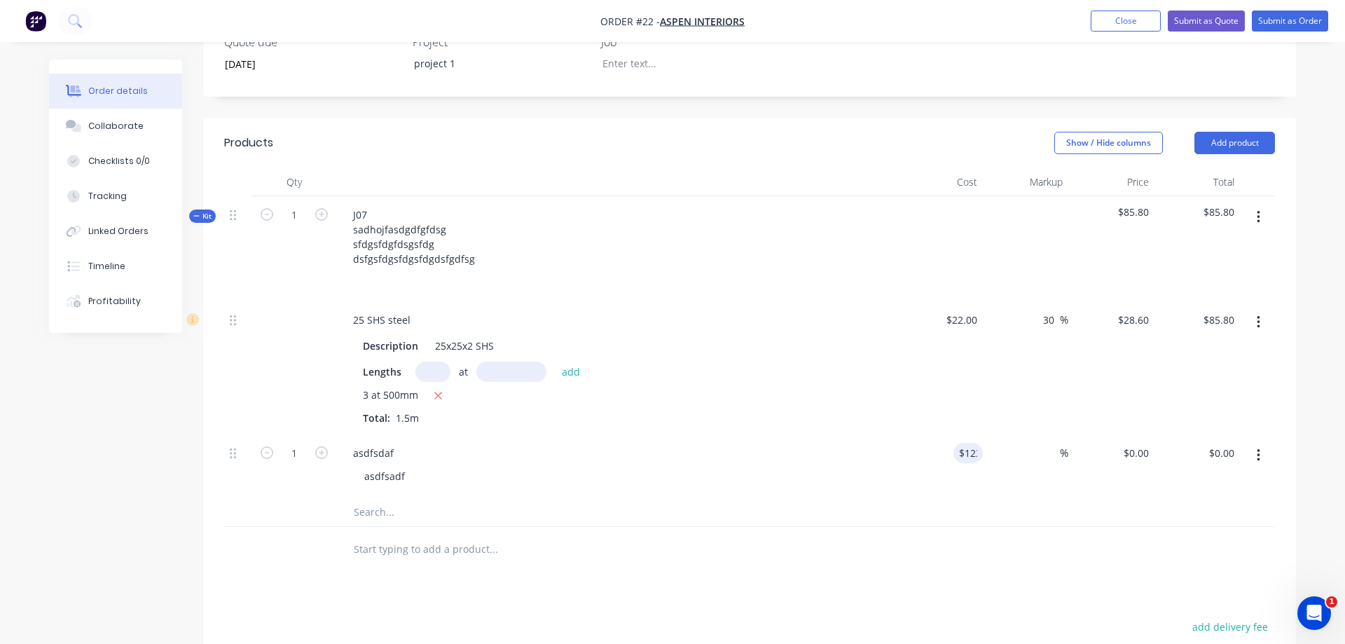
type input "$123.00"
type input "30"
type input "159.9"
type input "$159.90"
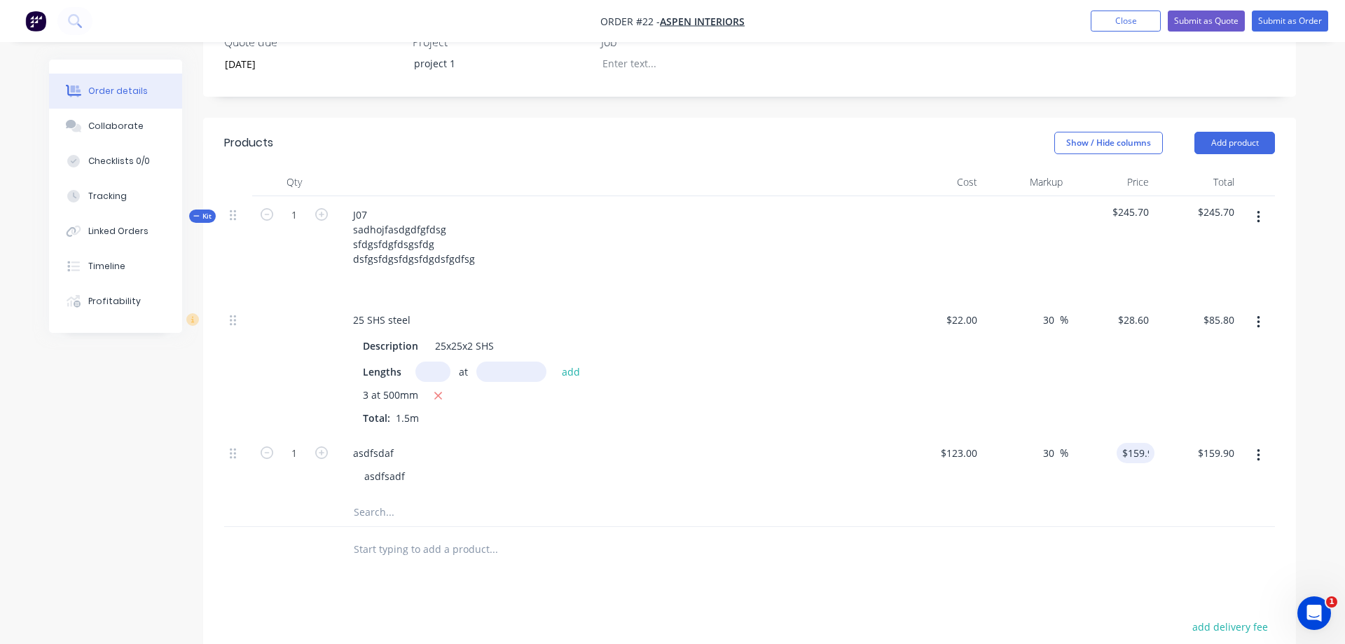
click at [843, 518] on div at bounding box center [749, 512] width 1051 height 29
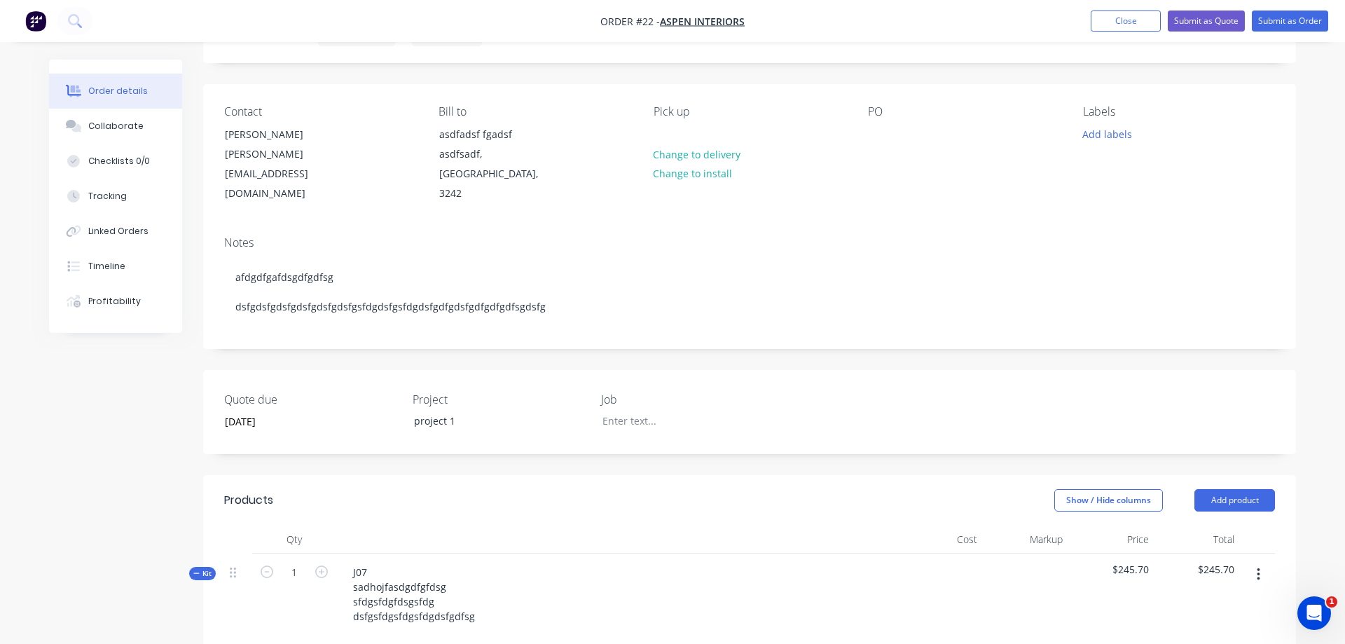
scroll to position [0, 0]
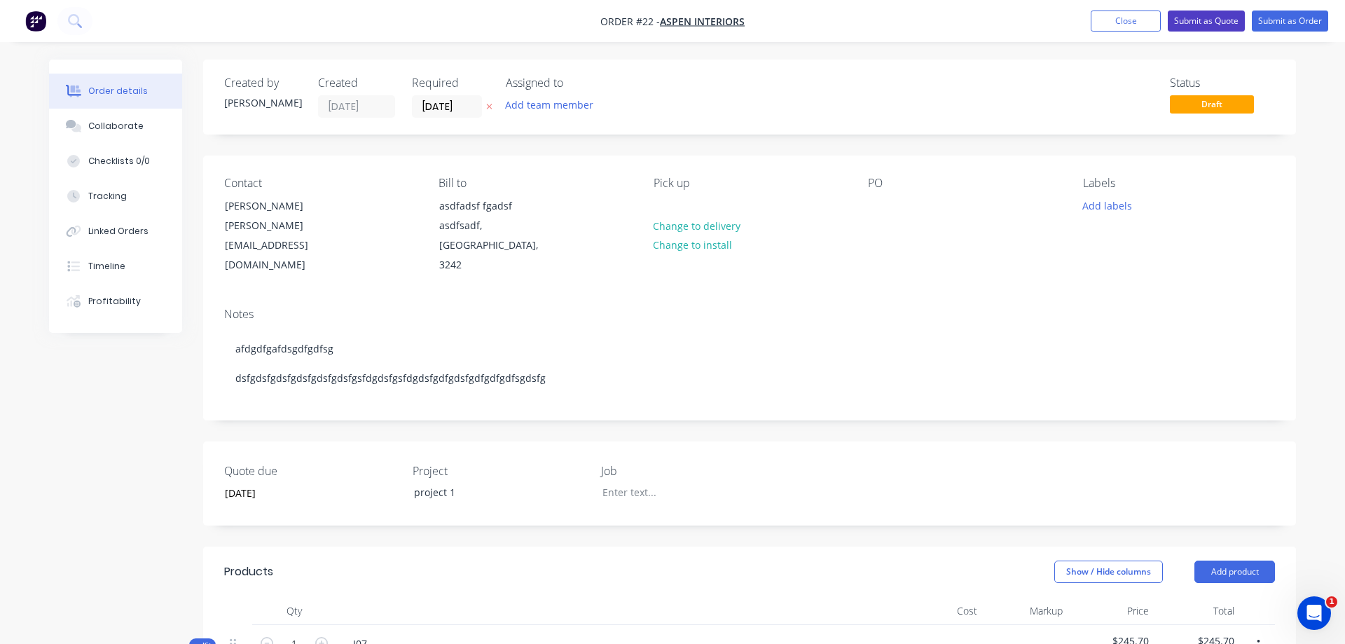
click at [1207, 22] on button "Submit as Quote" at bounding box center [1206, 21] width 77 height 21
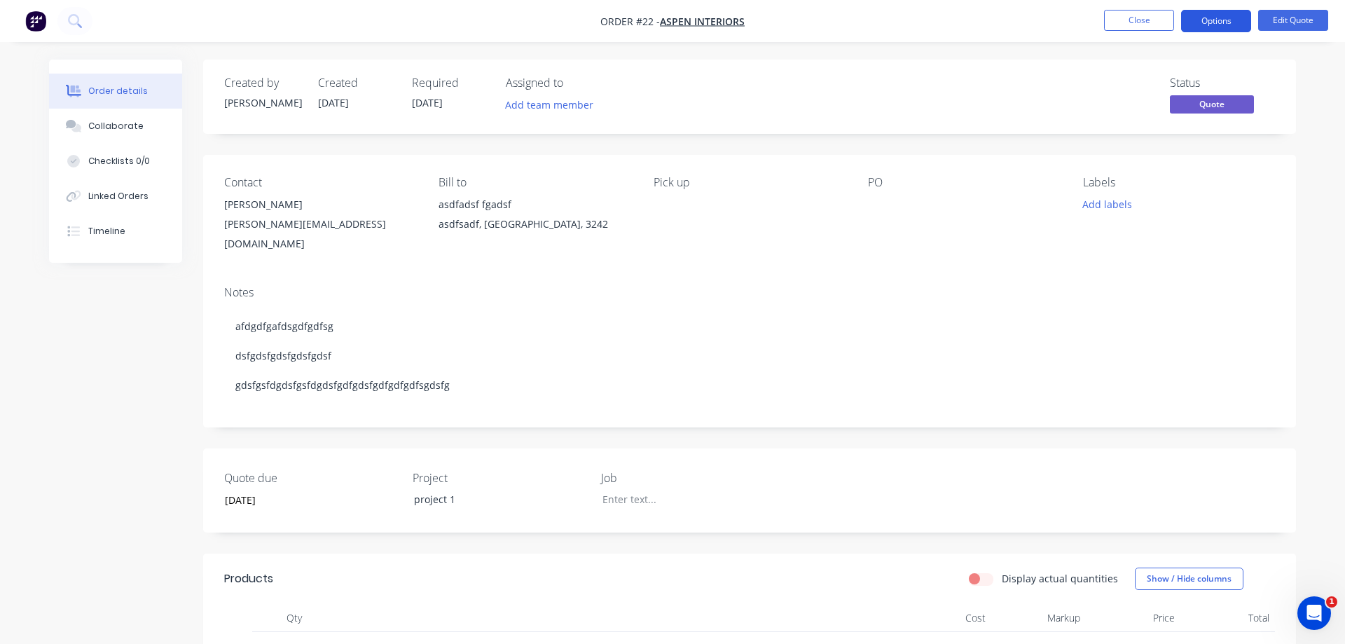
click at [1199, 19] on button "Options" at bounding box center [1216, 21] width 70 height 22
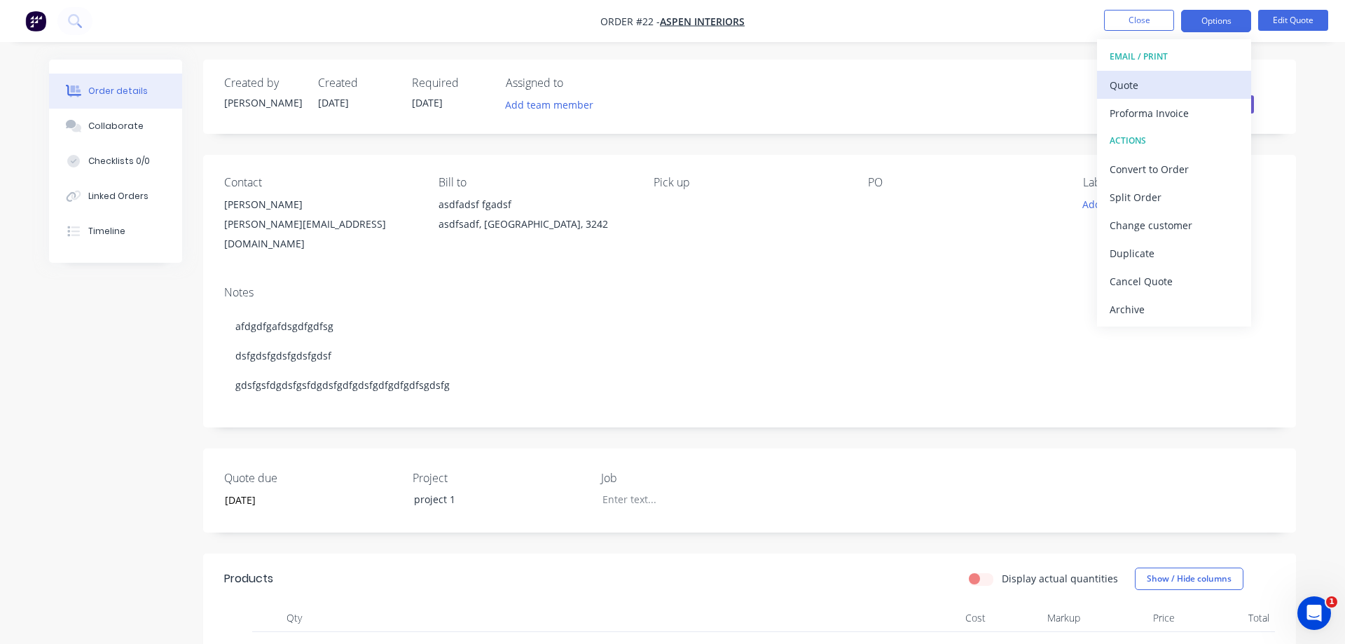
click at [1154, 92] on div "Quote" at bounding box center [1173, 85] width 129 height 20
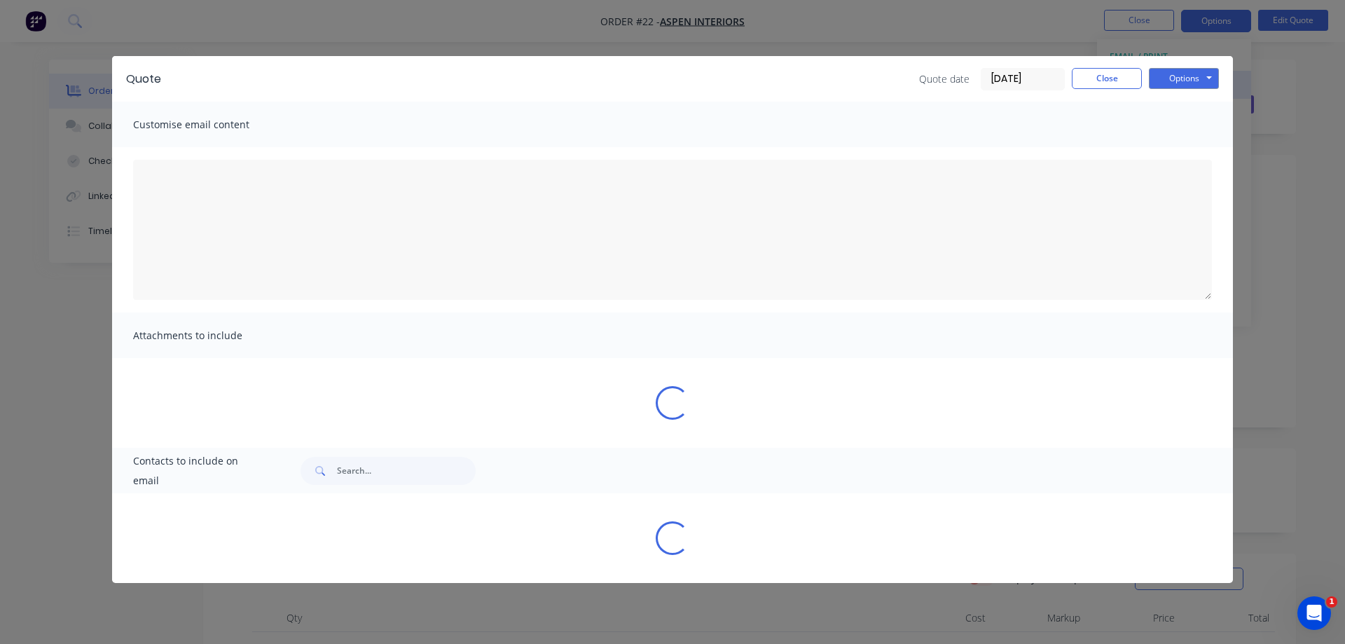
type textarea "A PDF copy of the quote has been attached to this email. To view your quote onl…"
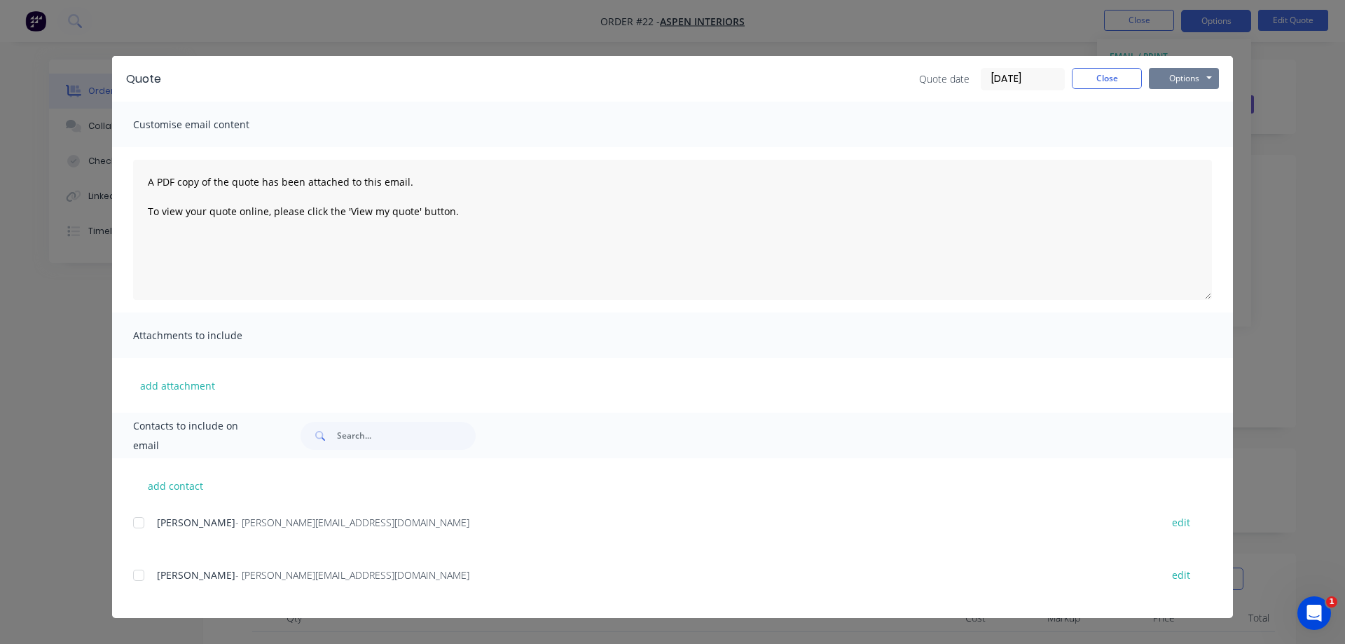
click at [1165, 83] on button "Options" at bounding box center [1184, 78] width 70 height 21
click at [1172, 125] on button "Print" at bounding box center [1194, 126] width 90 height 23
click at [812, 84] on div "Quote date [DATE] Close Options Preview Print Email" at bounding box center [697, 79] width 1044 height 22
click at [1109, 81] on button "Close" at bounding box center [1107, 78] width 70 height 21
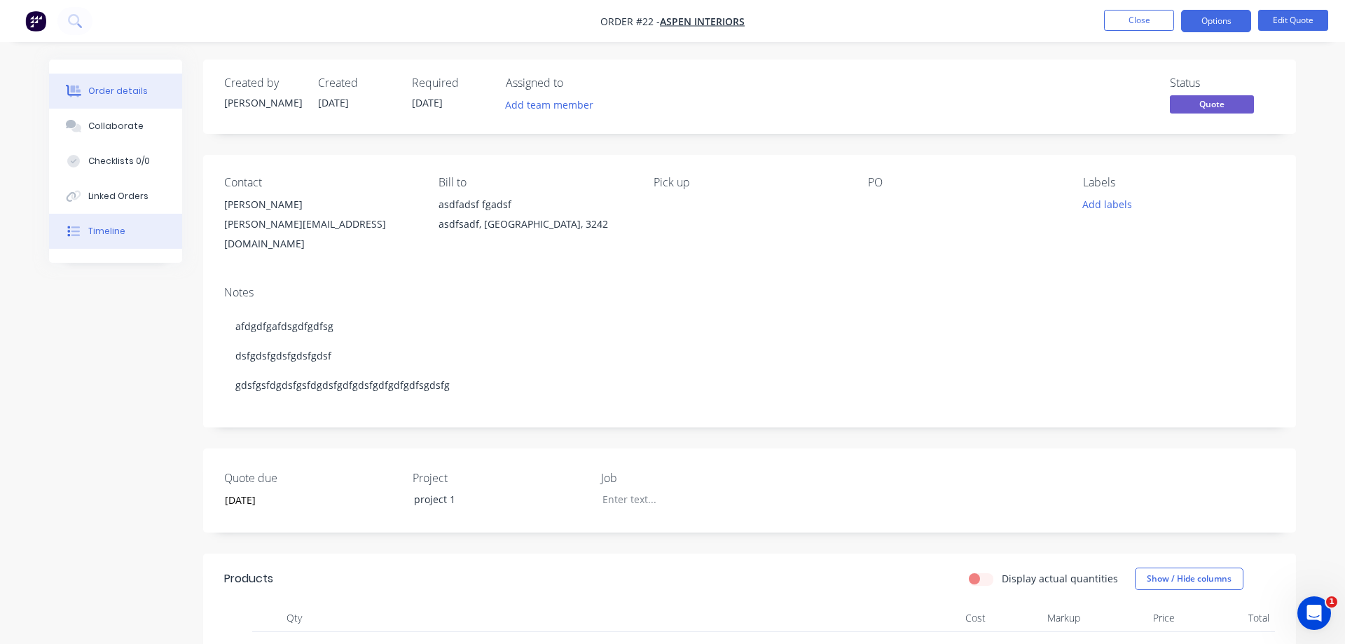
click at [125, 229] on button "Timeline" at bounding box center [115, 231] width 133 height 35
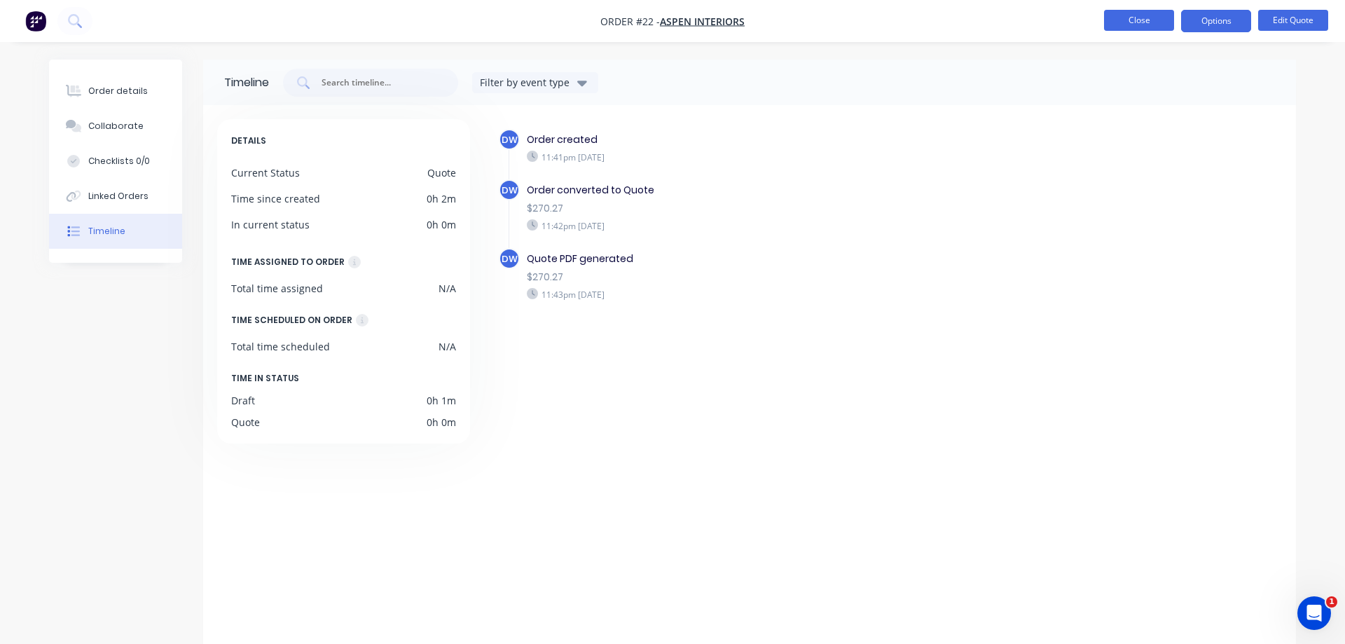
click at [1132, 13] on button "Close" at bounding box center [1139, 20] width 70 height 21
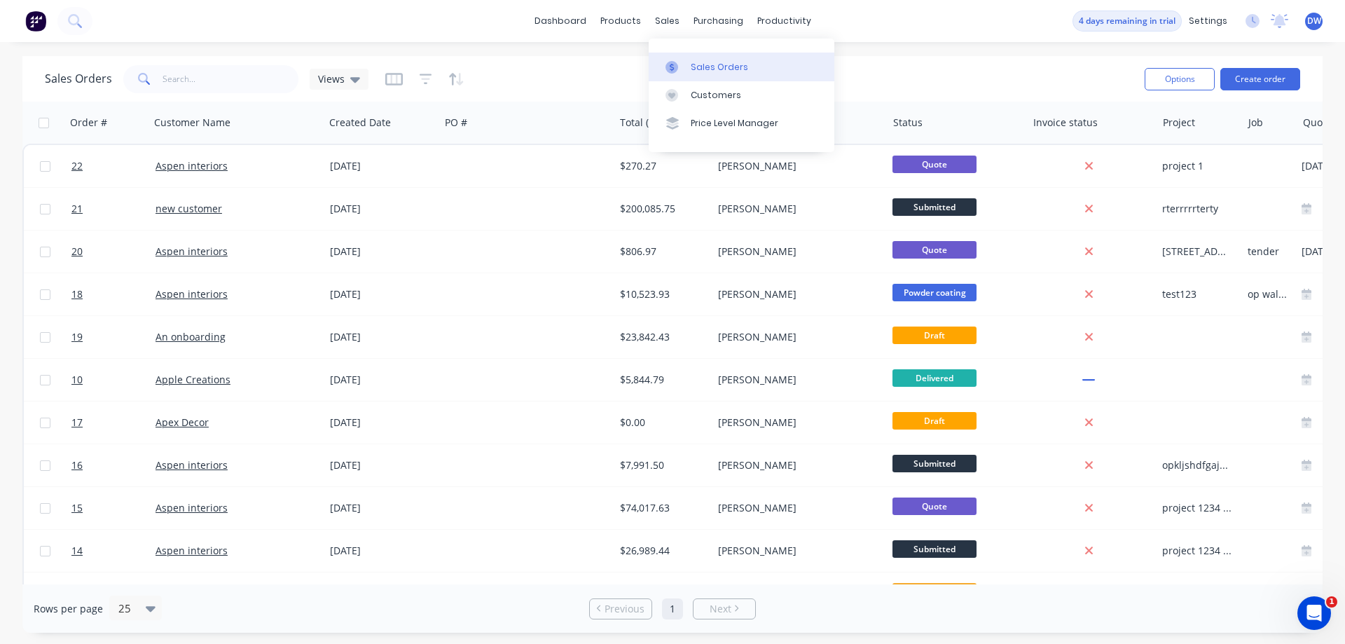
click at [686, 69] on link "Sales Orders" at bounding box center [742, 67] width 186 height 28
click at [356, 80] on icon at bounding box center [355, 80] width 10 height 6
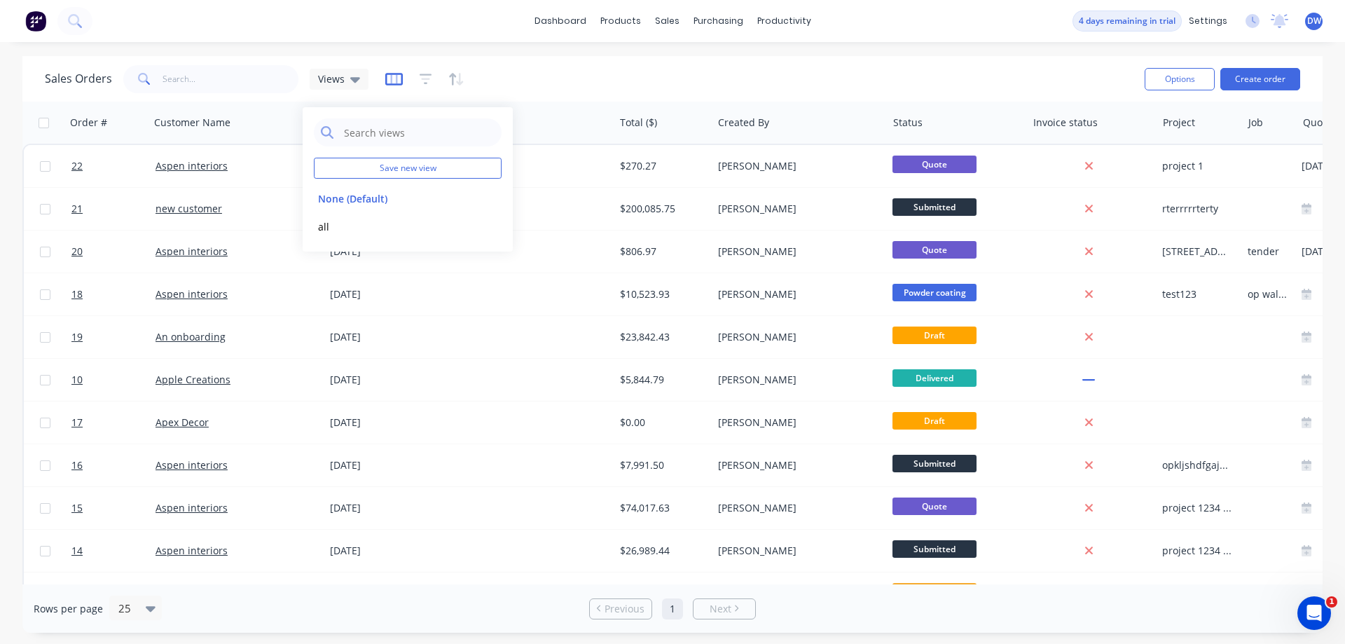
click at [393, 83] on icon "button" at bounding box center [394, 79] width 18 height 14
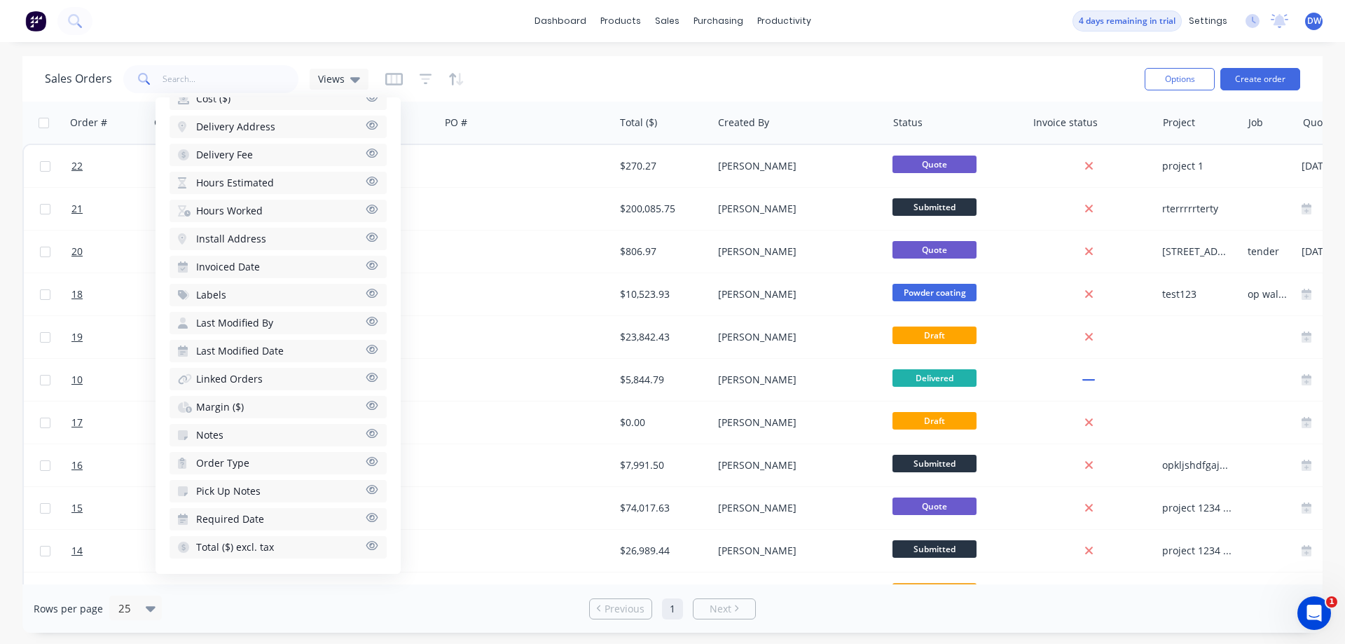
scroll to position [550, 0]
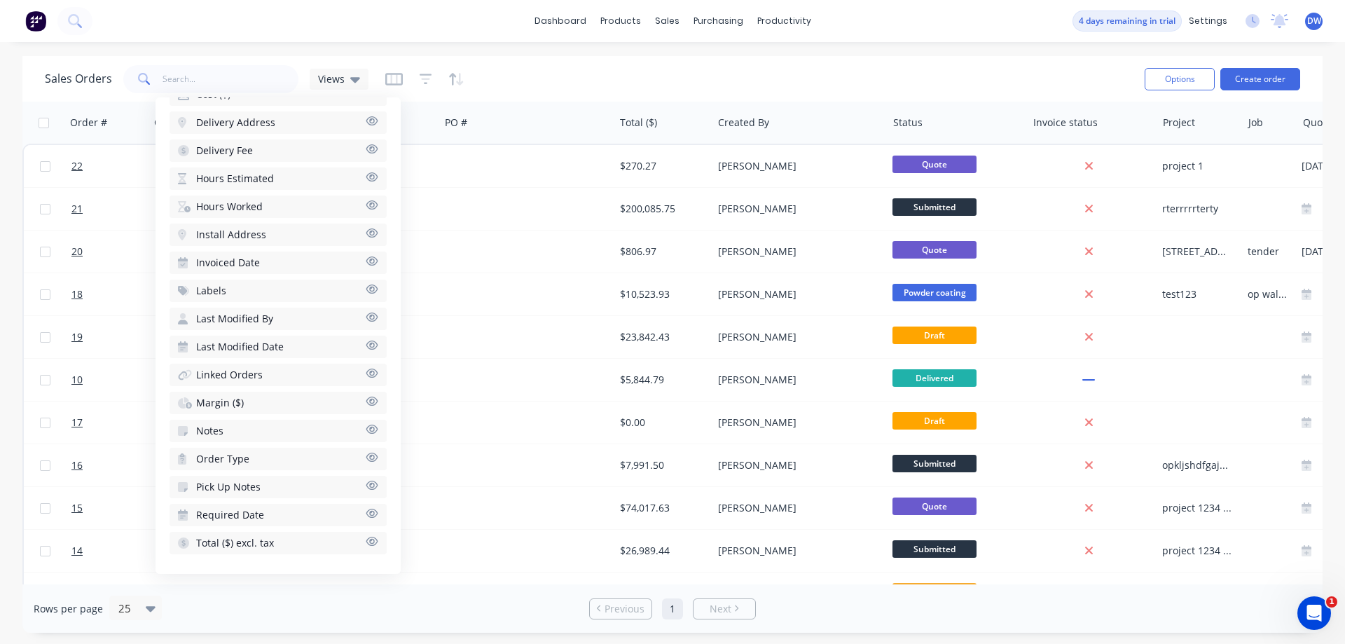
click at [368, 377] on icon "button" at bounding box center [372, 373] width 13 height 11
click at [361, 459] on button "Order Type" at bounding box center [277, 459] width 217 height 22
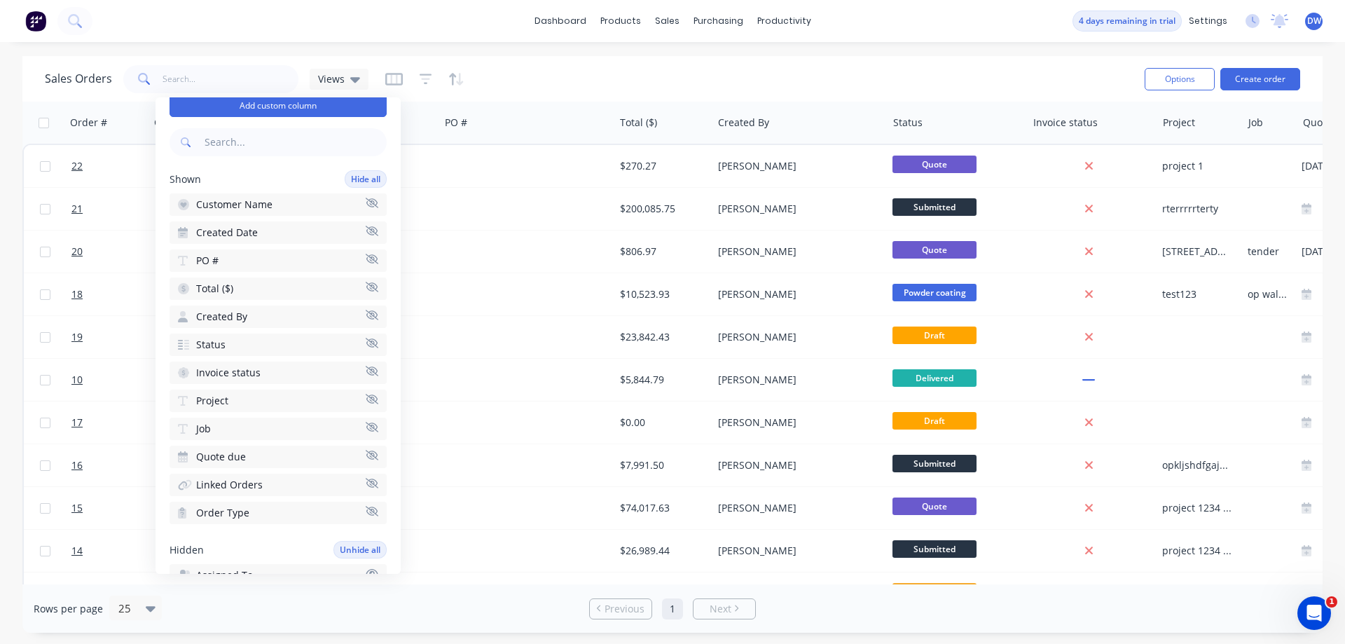
scroll to position [0, 0]
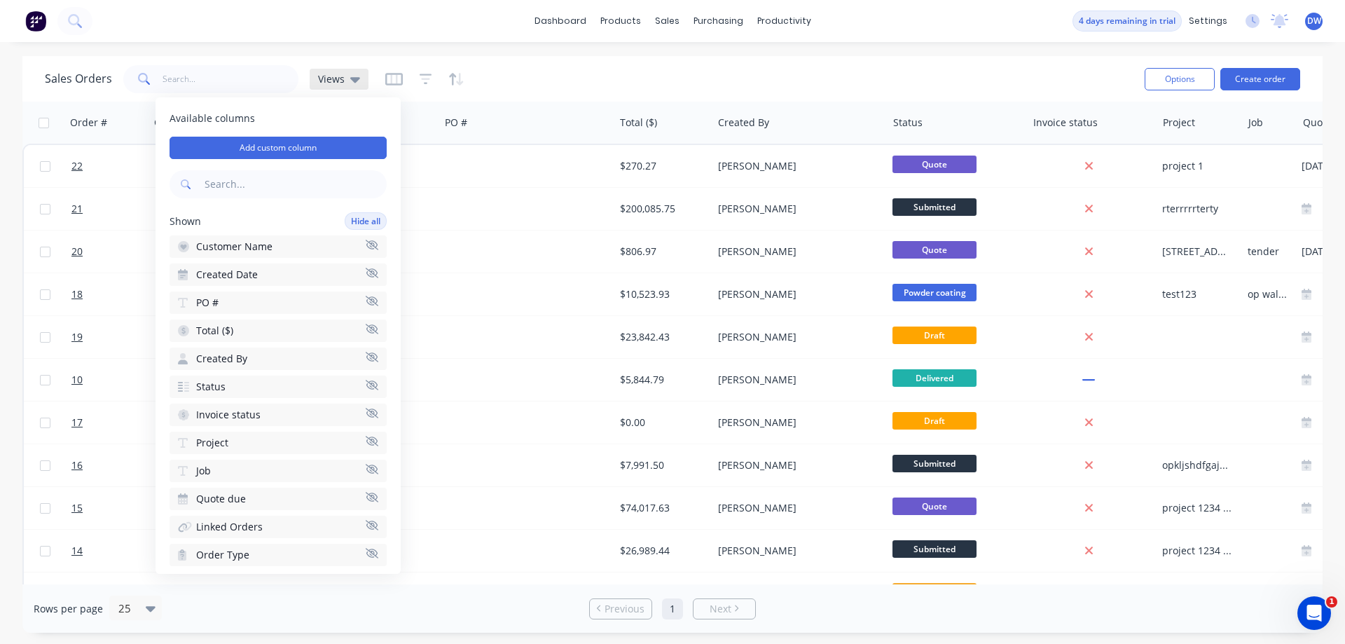
click at [354, 83] on icon at bounding box center [355, 78] width 10 height 15
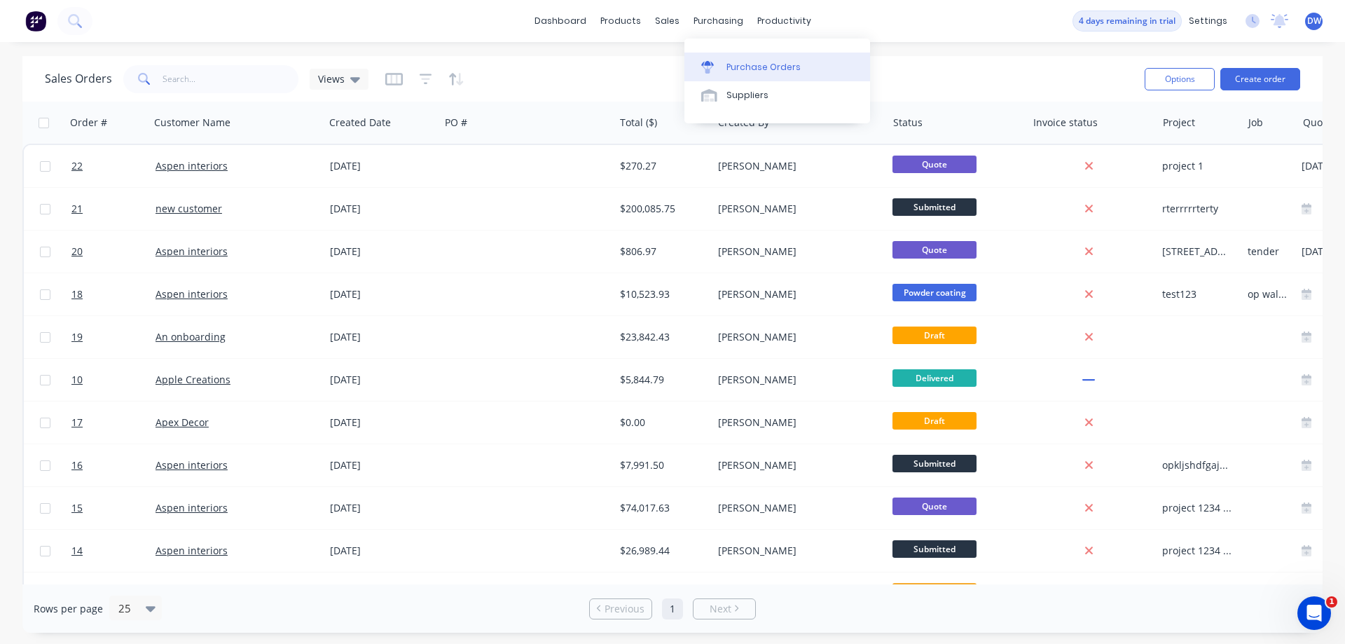
click at [743, 65] on div "Purchase Orders" at bounding box center [763, 67] width 74 height 13
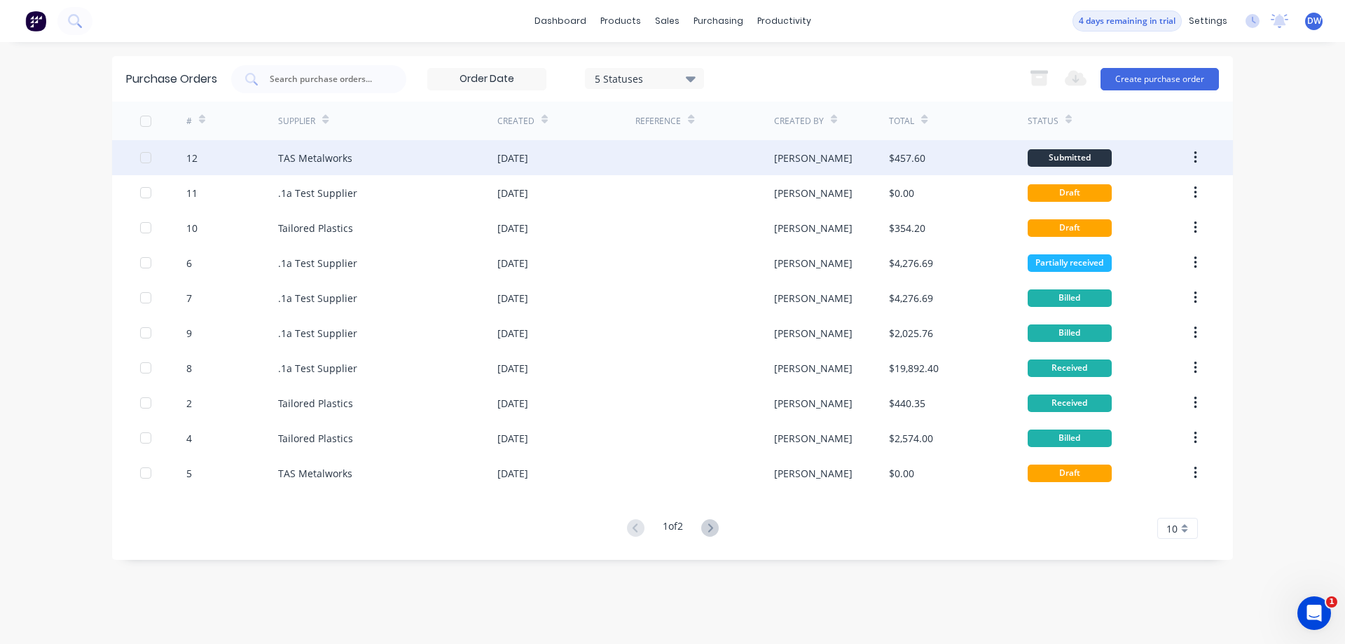
click at [1187, 148] on button "button" at bounding box center [1195, 157] width 33 height 25
click at [1192, 149] on button "button" at bounding box center [1195, 157] width 33 height 25
click at [582, 162] on div "[DATE]" at bounding box center [566, 157] width 138 height 35
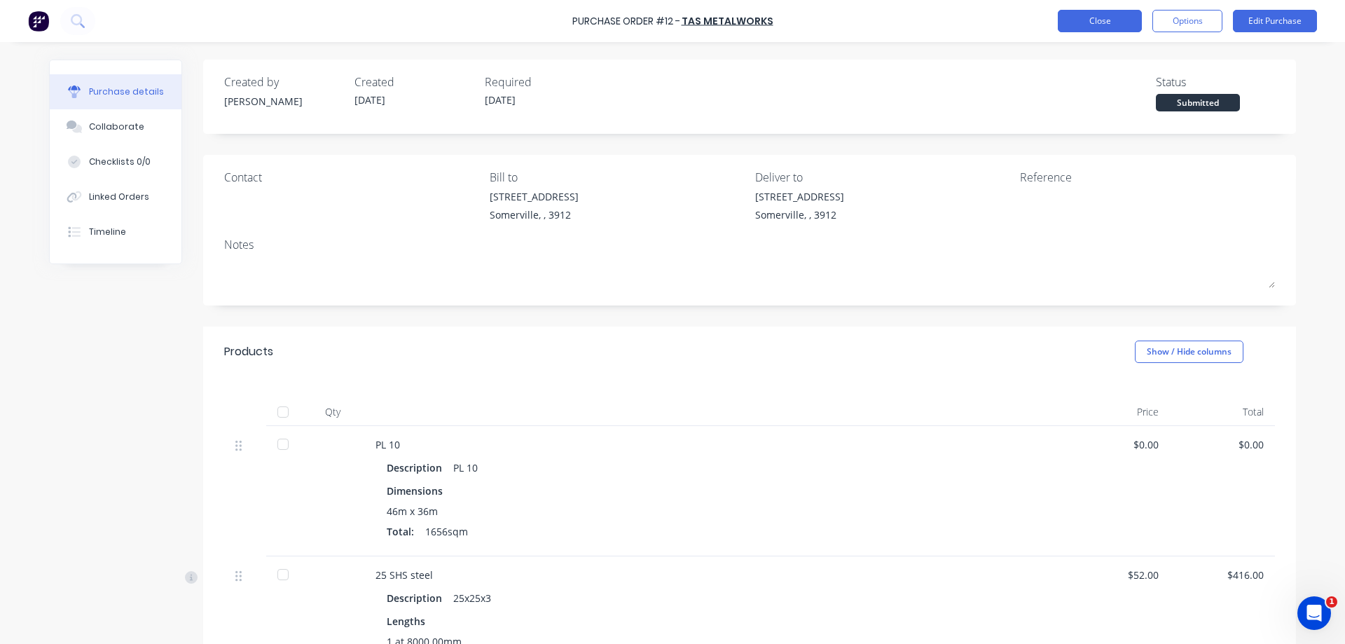
click at [1110, 29] on button "Close" at bounding box center [1100, 21] width 84 height 22
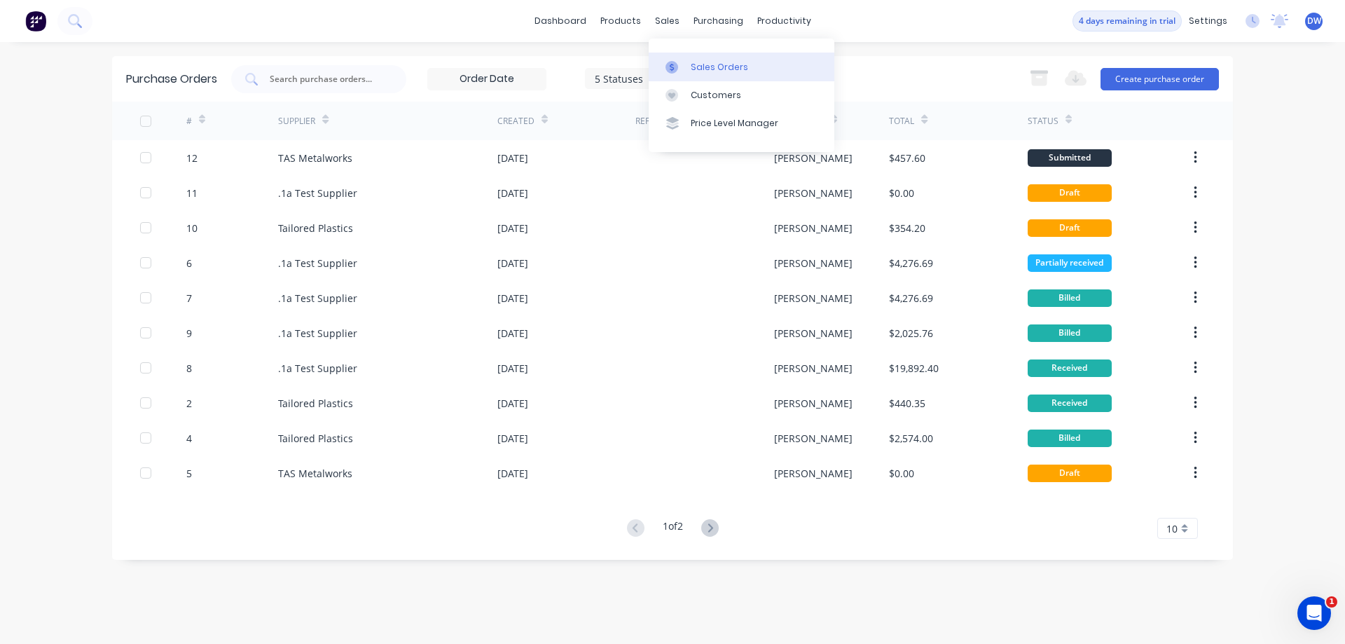
click at [685, 69] on div at bounding box center [675, 67] width 21 height 13
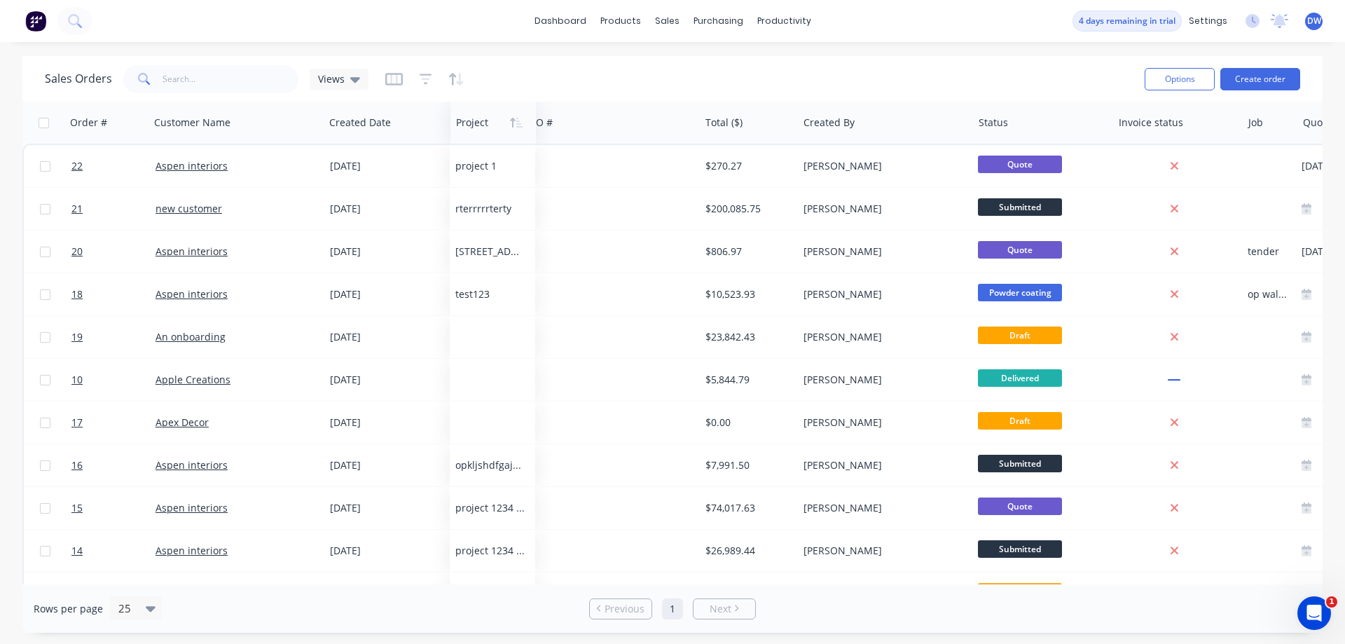
drag, startPoint x: 1178, startPoint y: 127, endPoint x: 471, endPoint y: 120, distance: 707.4
click at [471, 120] on div at bounding box center [491, 123] width 71 height 28
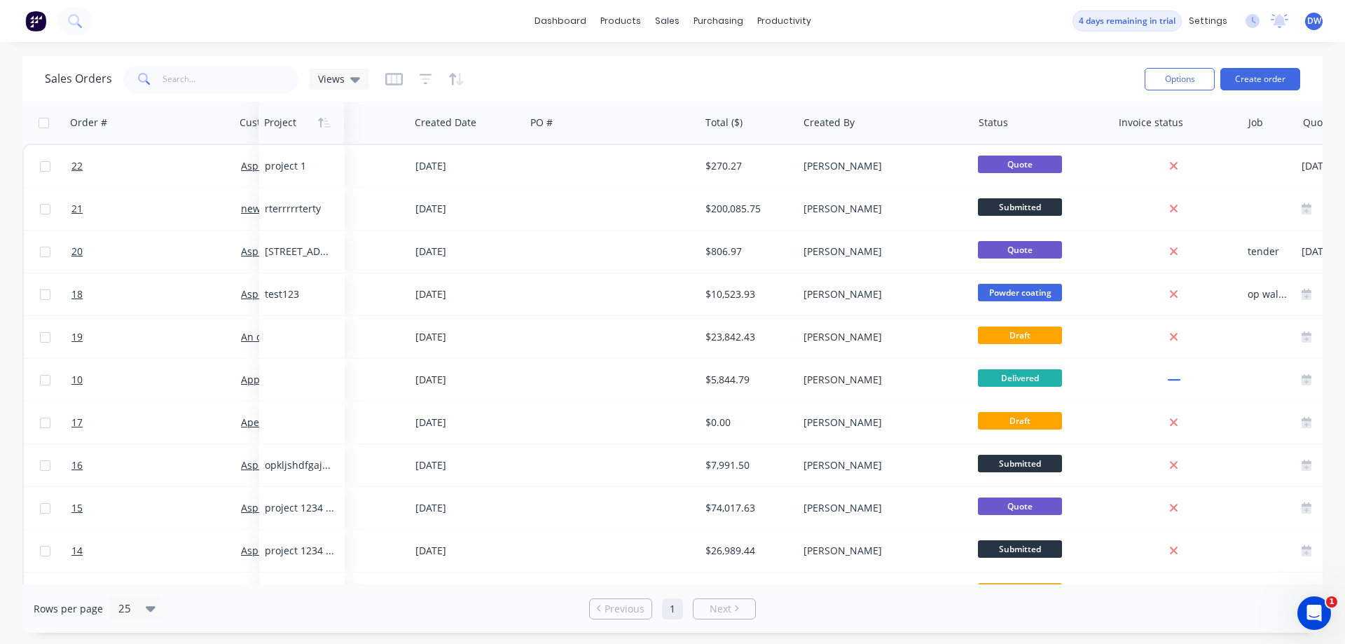
drag, startPoint x: 481, startPoint y: 124, endPoint x: 296, endPoint y: 125, distance: 184.9
click at [296, 125] on div at bounding box center [299, 123] width 71 height 28
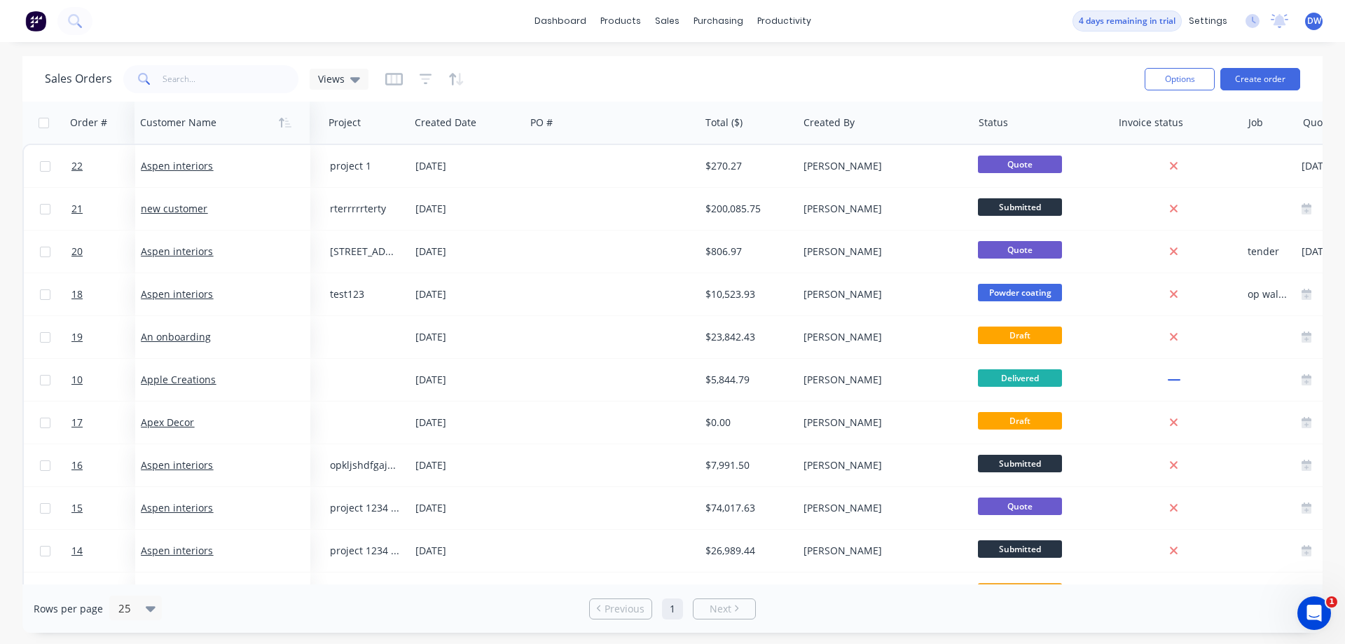
drag, startPoint x: 283, startPoint y: 127, endPoint x: 183, endPoint y: 128, distance: 99.5
click at [183, 128] on div at bounding box center [217, 123] width 155 height 28
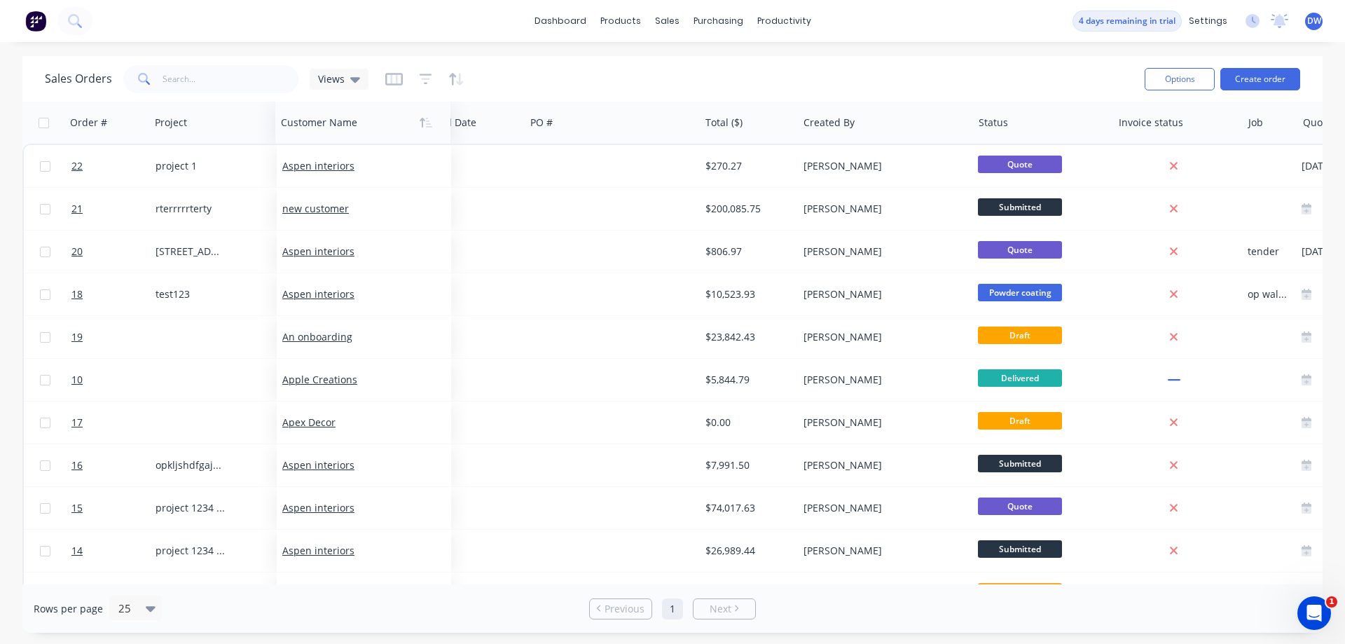
drag, startPoint x: 183, startPoint y: 128, endPoint x: 310, endPoint y: 131, distance: 126.8
click at [310, 131] on div at bounding box center [358, 123] width 155 height 28
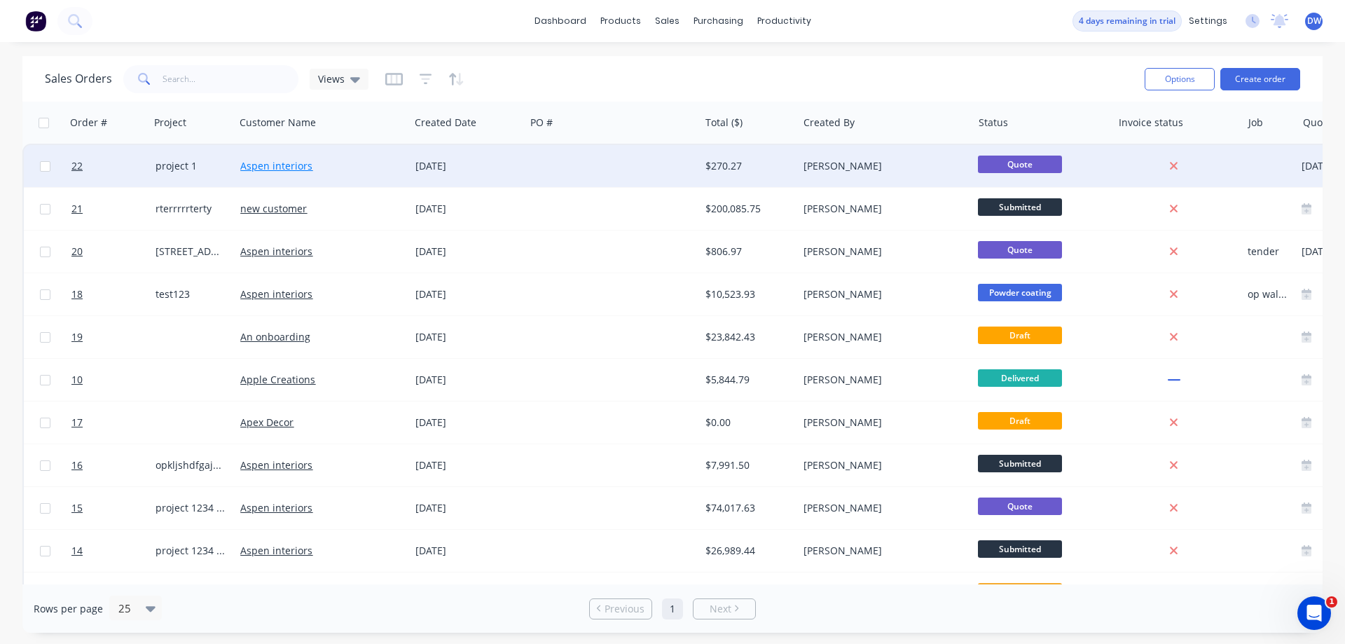
click at [289, 171] on link "Aspen interiors" at bounding box center [276, 165] width 72 height 13
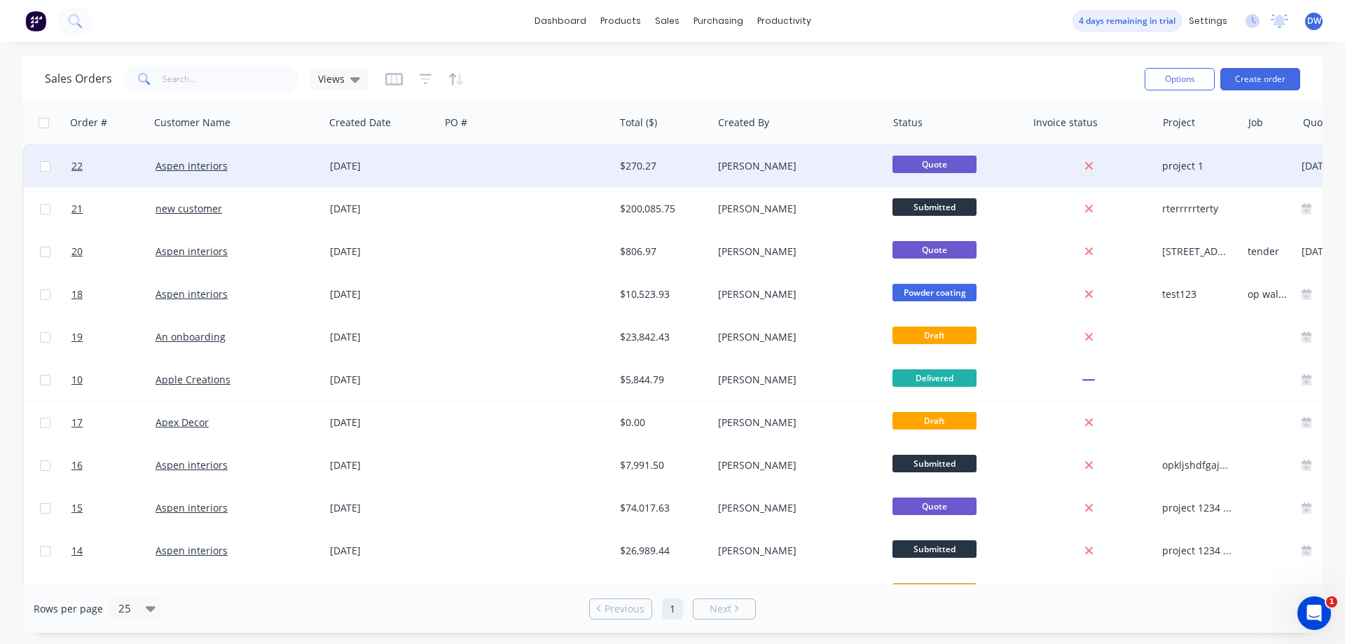
click at [458, 169] on div at bounding box center [527, 166] width 174 height 42
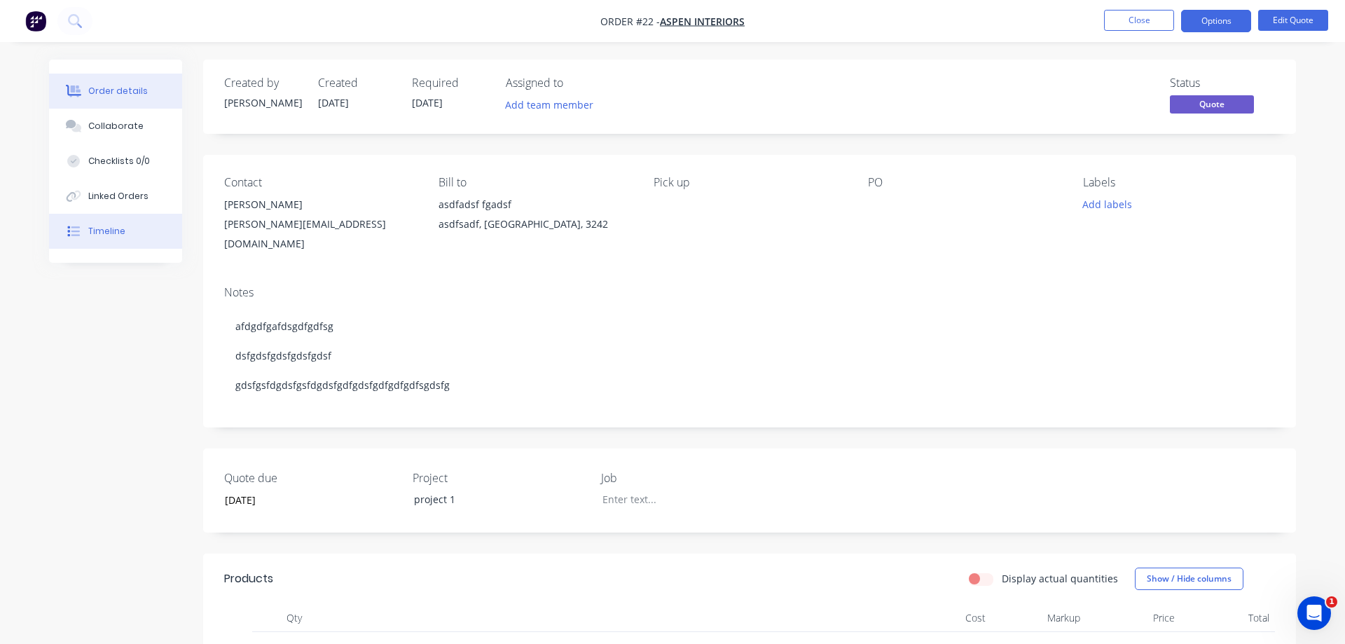
click at [126, 239] on button "Timeline" at bounding box center [115, 231] width 133 height 35
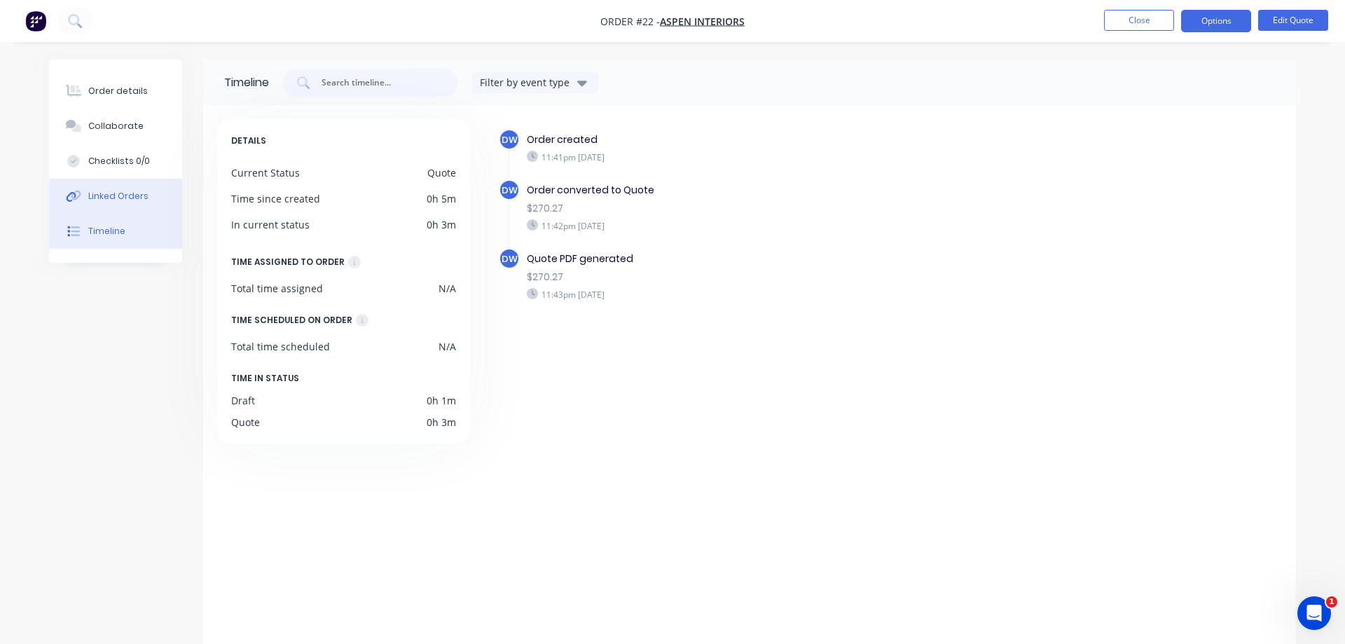
click at [132, 198] on div "Linked Orders" at bounding box center [118, 196] width 60 height 13
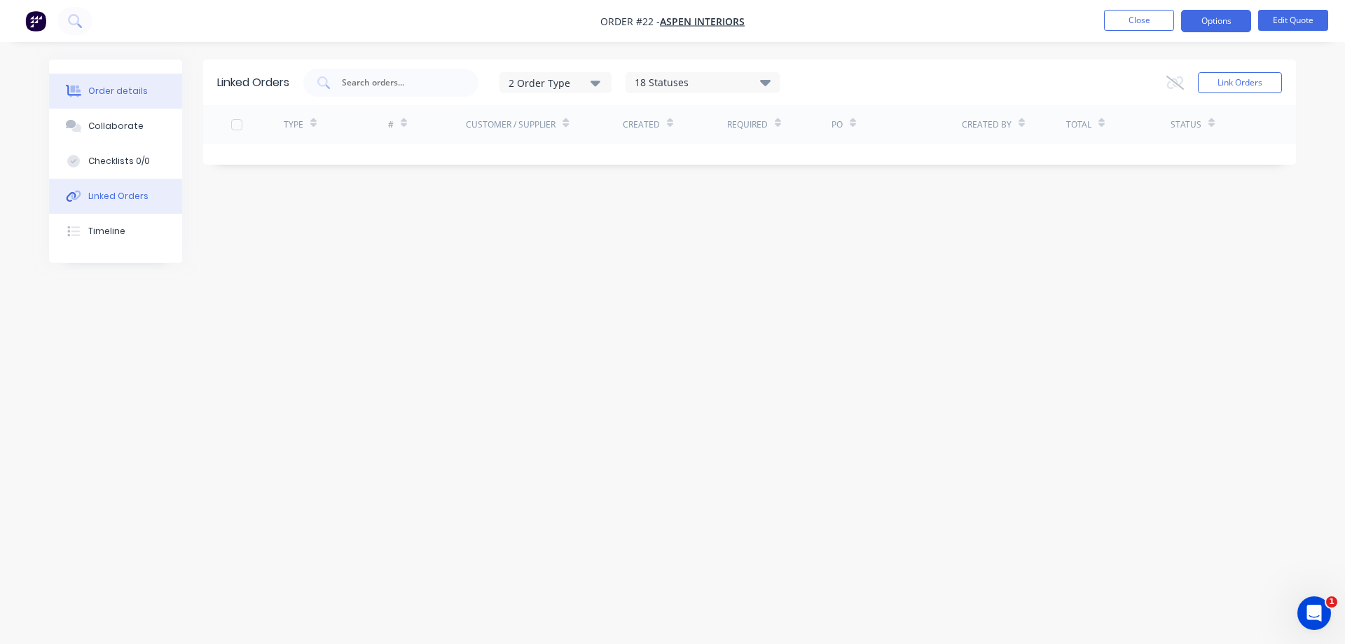
click at [124, 97] on button "Order details" at bounding box center [115, 91] width 133 height 35
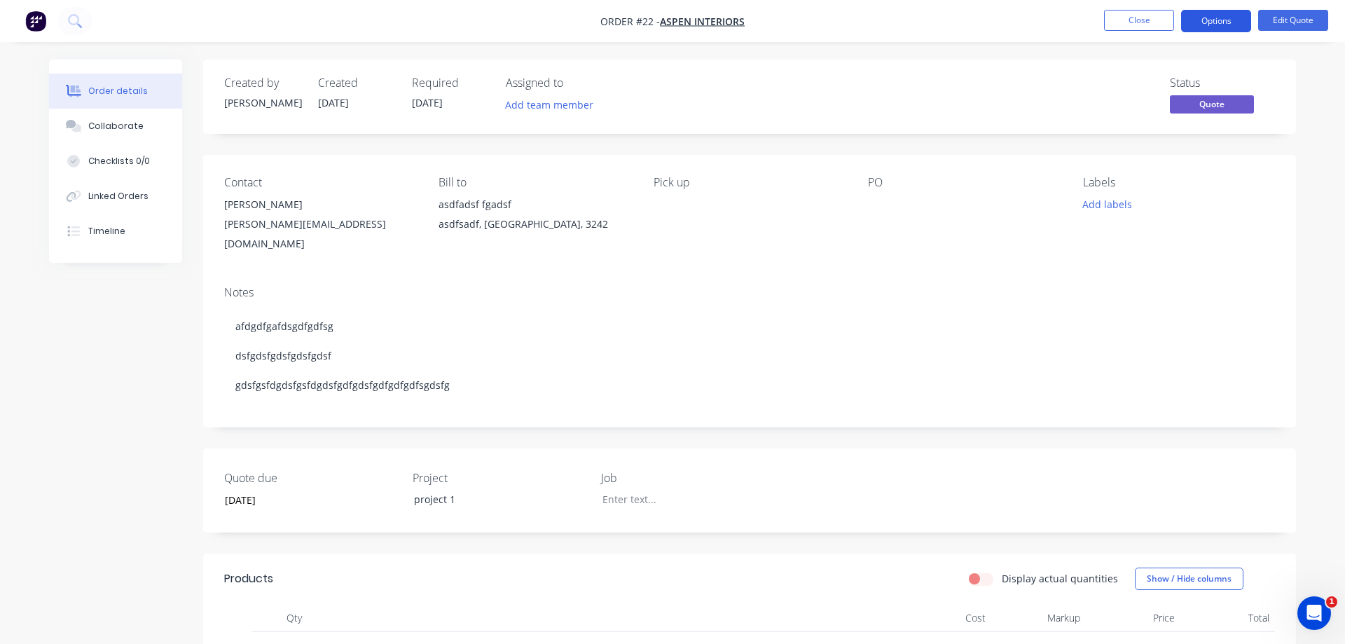
click at [1220, 20] on button "Options" at bounding box center [1216, 21] width 70 height 22
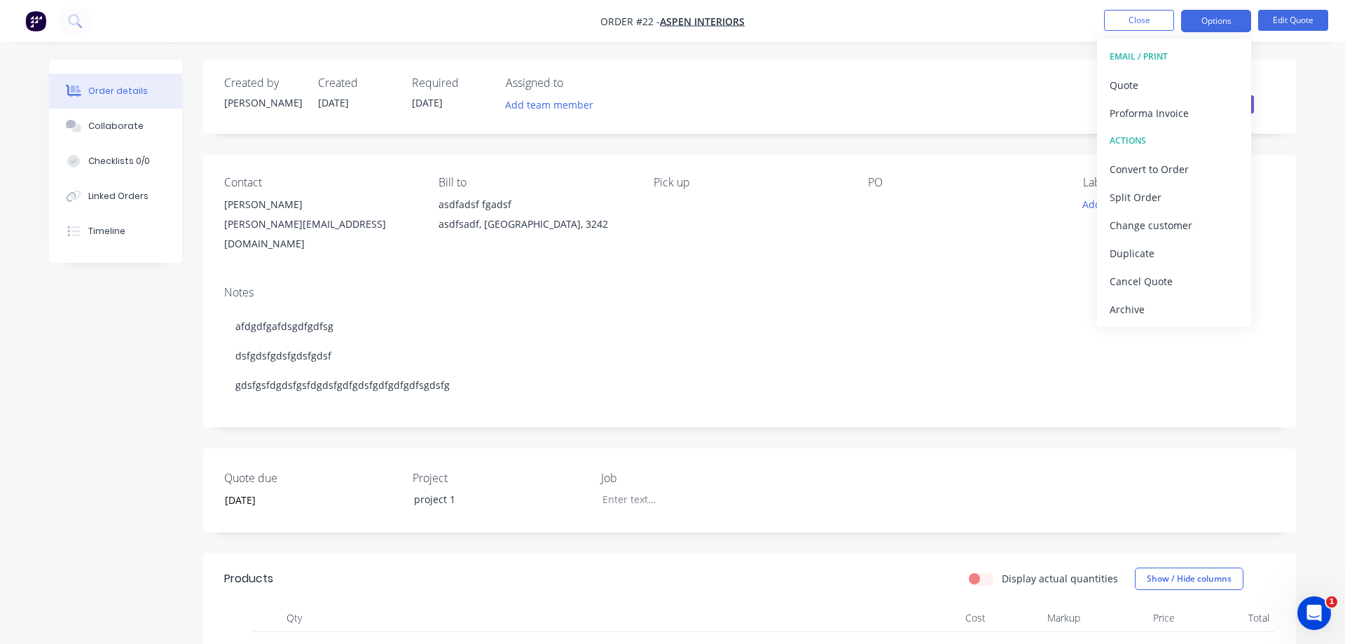
click at [910, 286] on div "Notes afdgdfgafdsgdfgdfsg dsfgdsfgdsfgdsfgdsf gdsfgsfdgdsfgsfdgdsfgdfgdsfgdfgdf…" at bounding box center [749, 351] width 1093 height 153
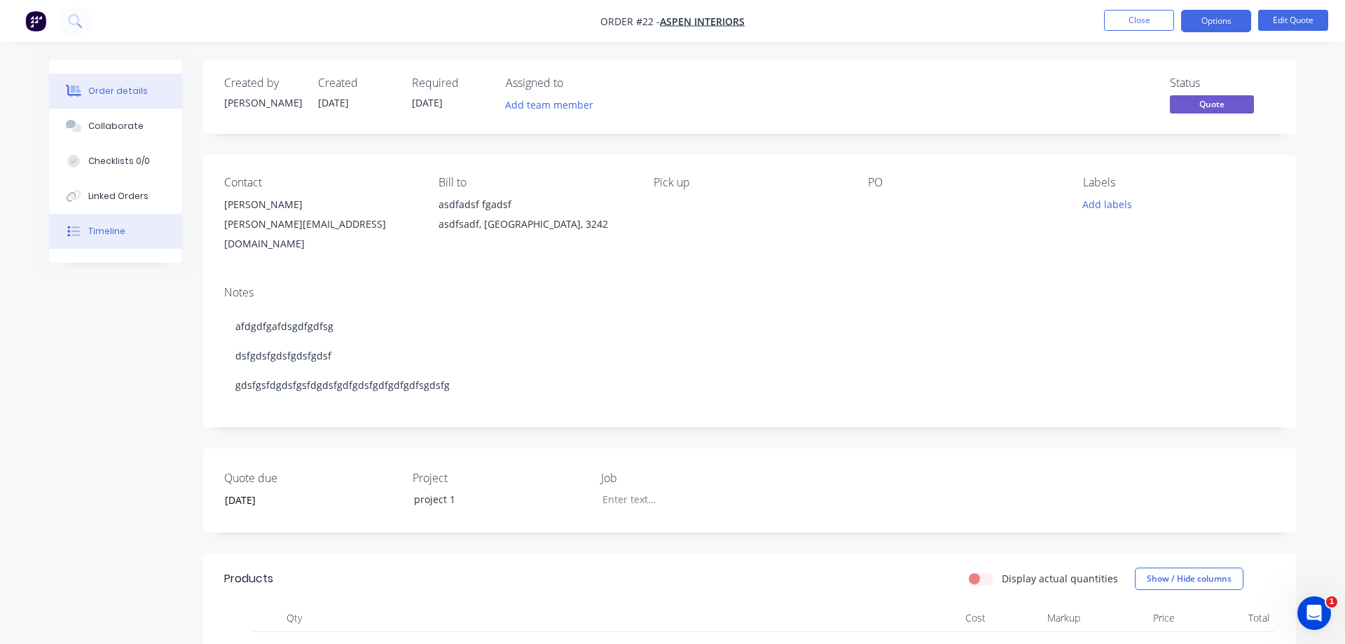
click at [102, 242] on button "Timeline" at bounding box center [115, 231] width 133 height 35
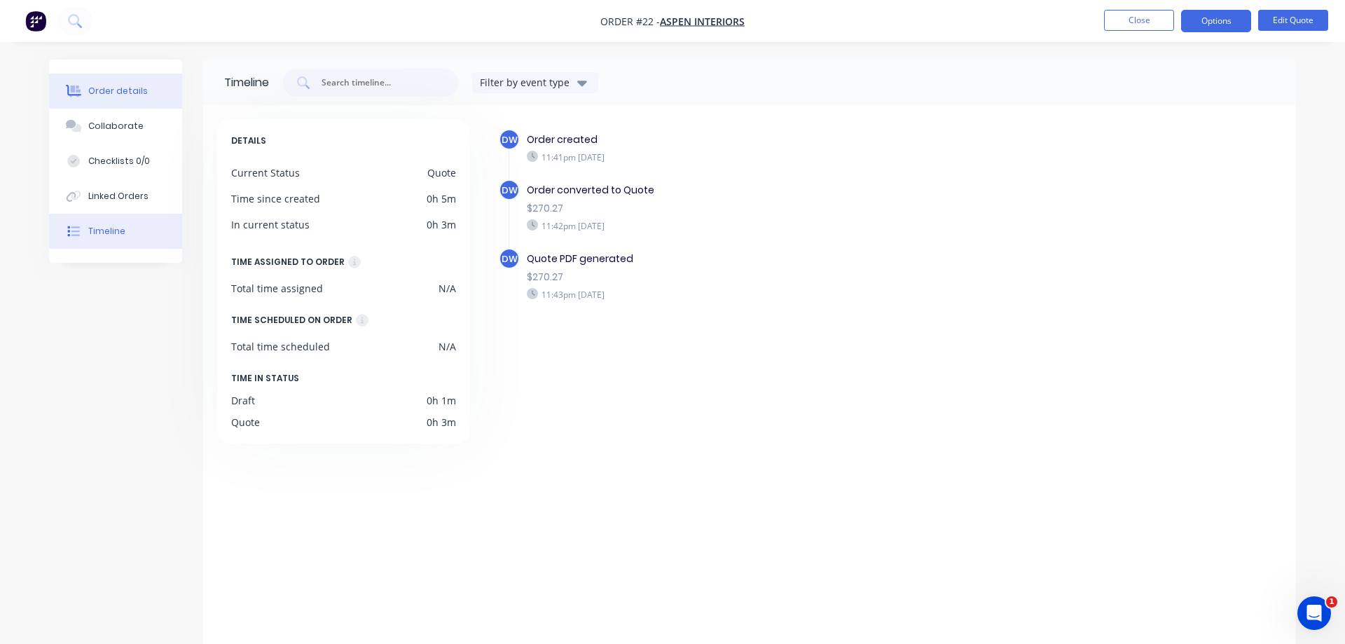
click at [125, 88] on div "Order details" at bounding box center [118, 91] width 60 height 13
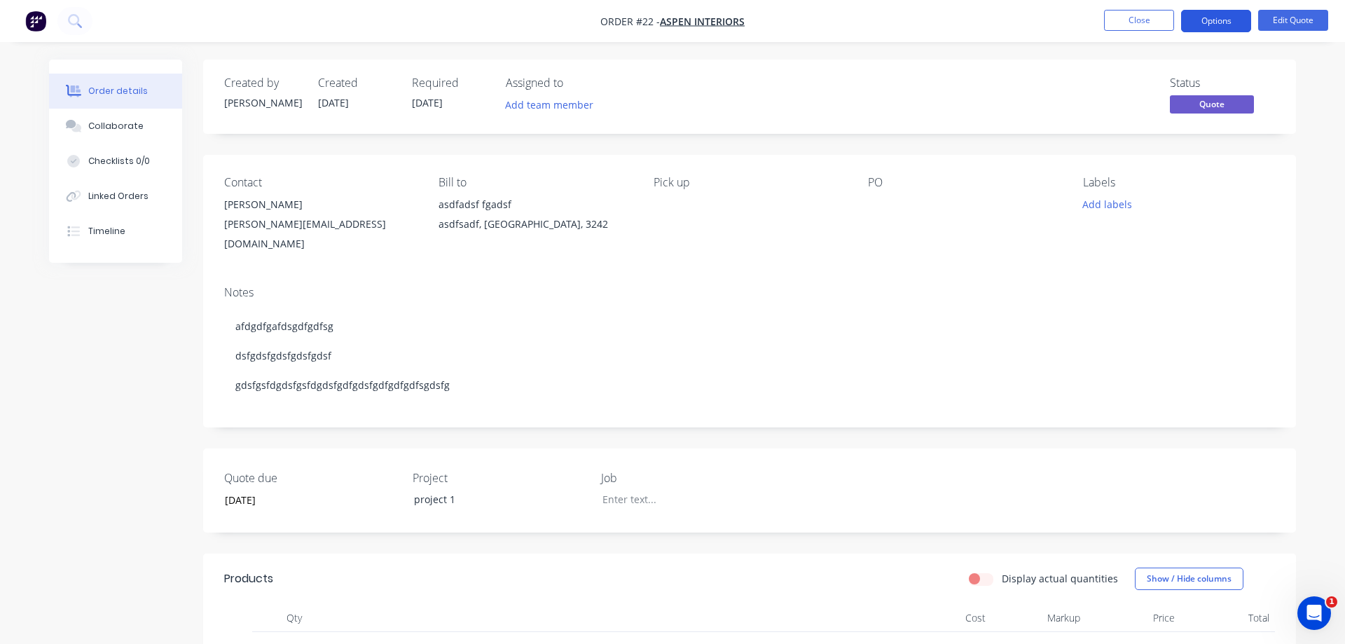
click at [1207, 22] on button "Options" at bounding box center [1216, 21] width 70 height 22
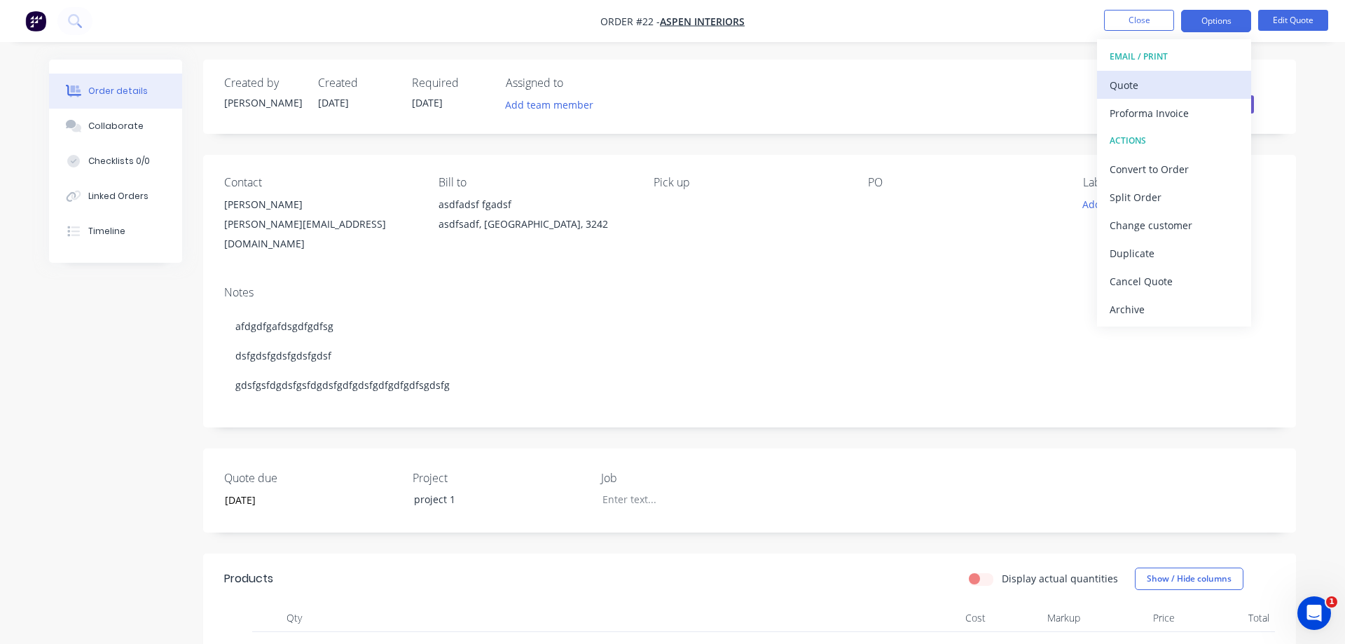
click at [1161, 87] on div "Quote" at bounding box center [1173, 85] width 129 height 20
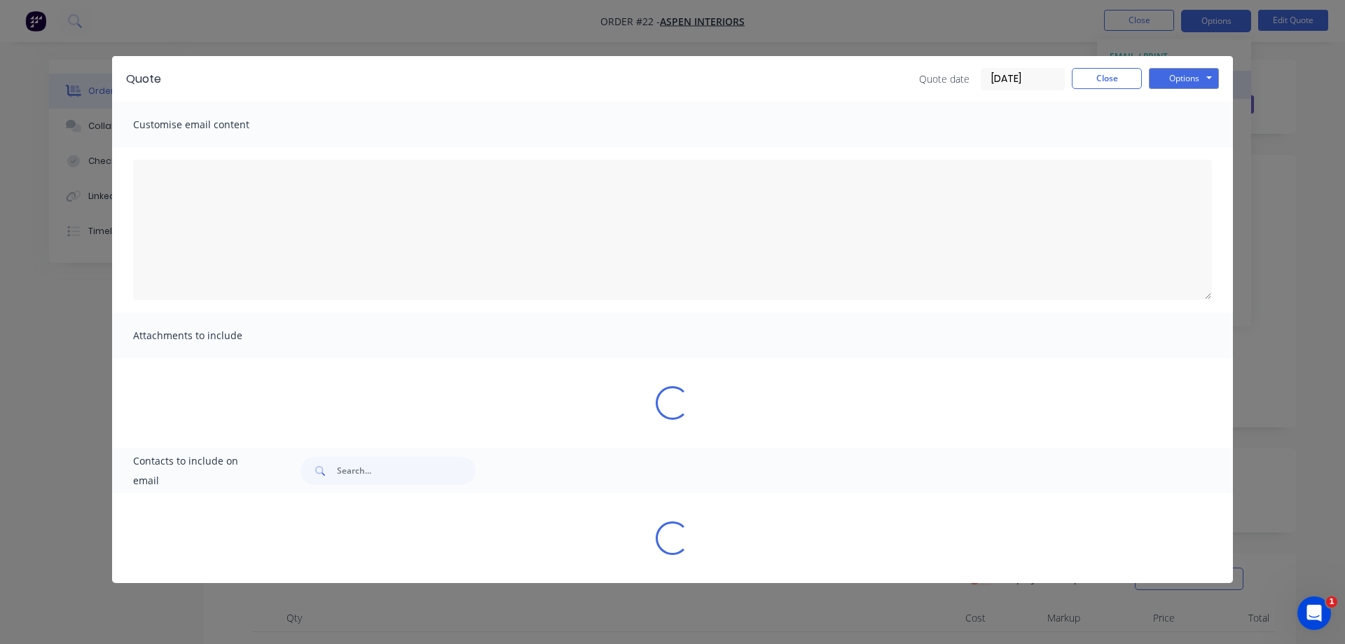
type textarea "A PDF copy of the quote has been attached to this email. To view your quote onl…"
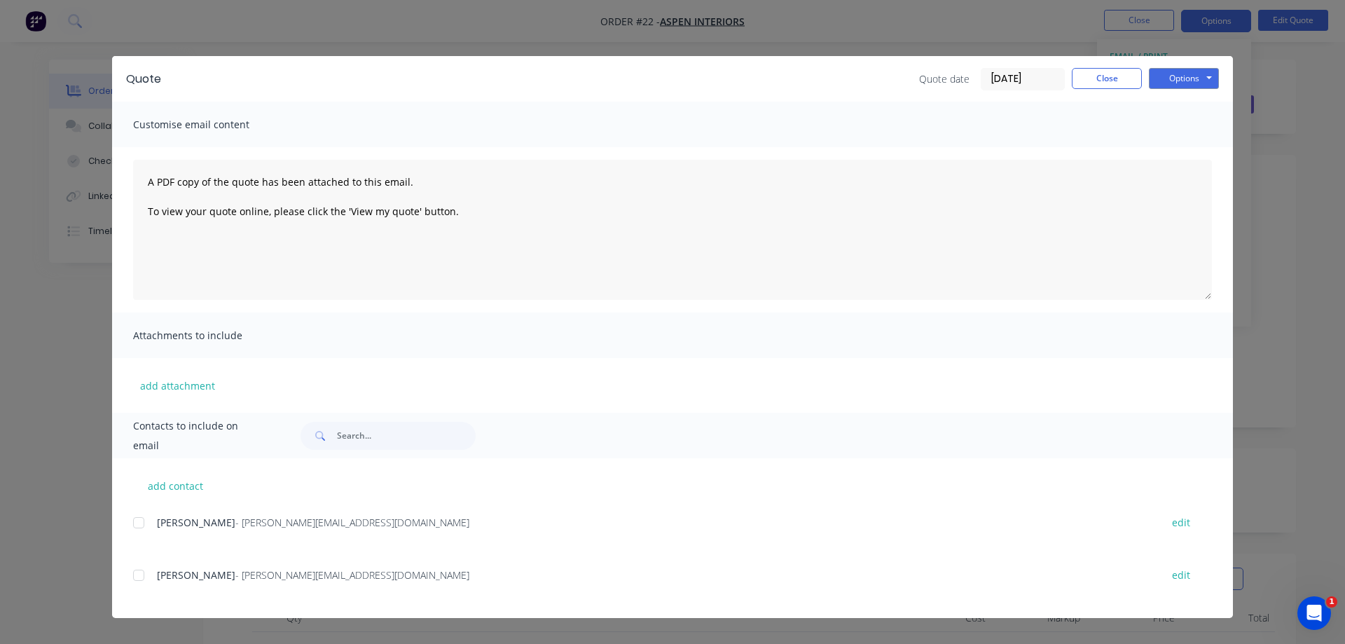
click at [237, 579] on span "- [PERSON_NAME][EMAIL_ADDRESS][DOMAIN_NAME]" at bounding box center [352, 574] width 234 height 13
click at [138, 576] on div at bounding box center [139, 575] width 28 height 28
click at [1187, 79] on button "Options" at bounding box center [1184, 78] width 70 height 21
click at [1187, 153] on button "Email" at bounding box center [1194, 149] width 90 height 23
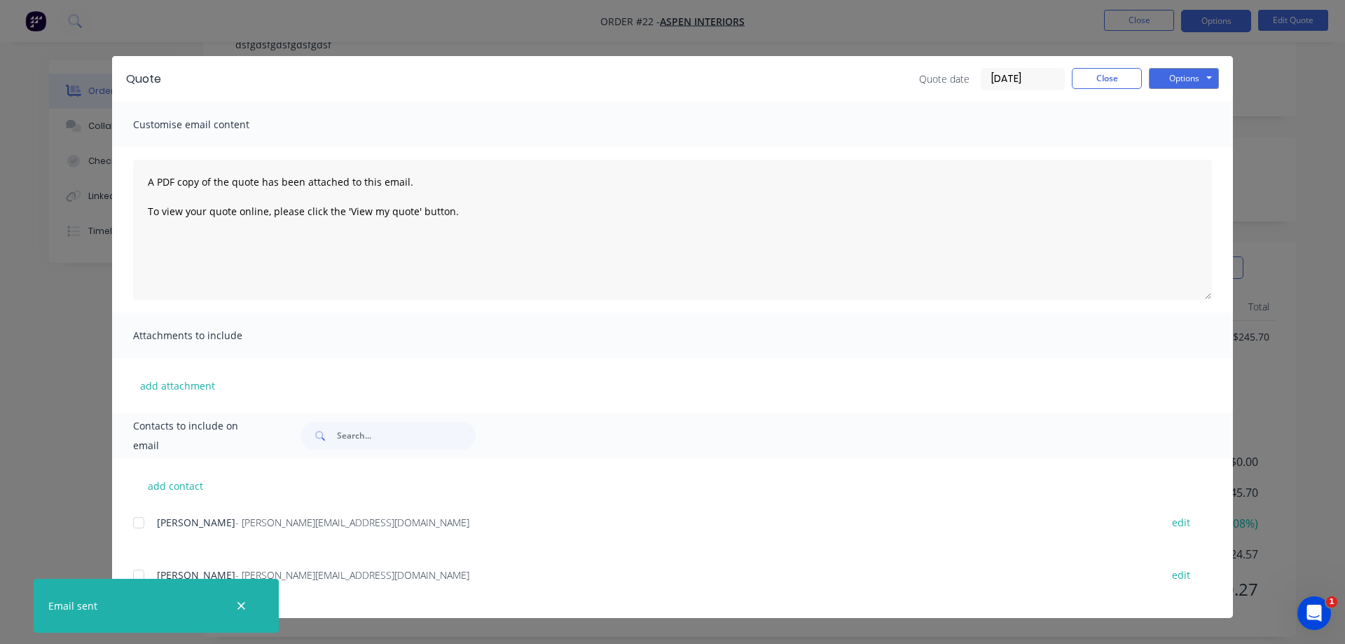
scroll to position [25, 0]
click at [1107, 83] on button "Close" at bounding box center [1107, 78] width 70 height 21
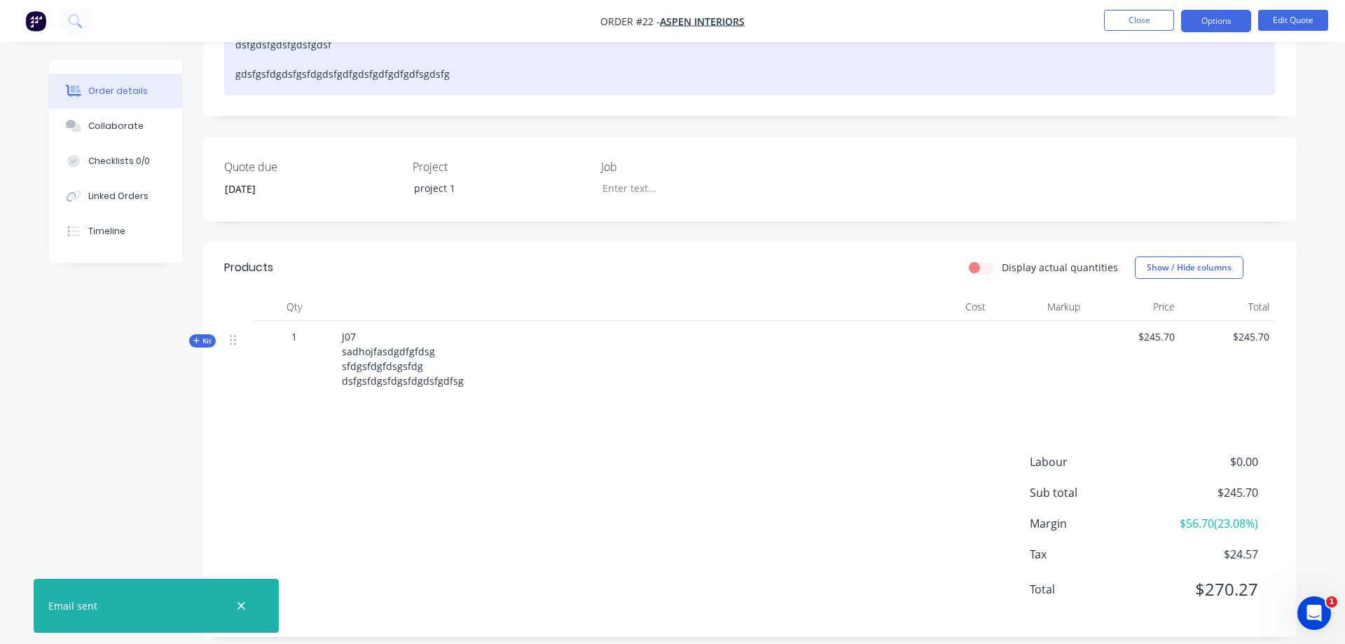
scroll to position [0, 0]
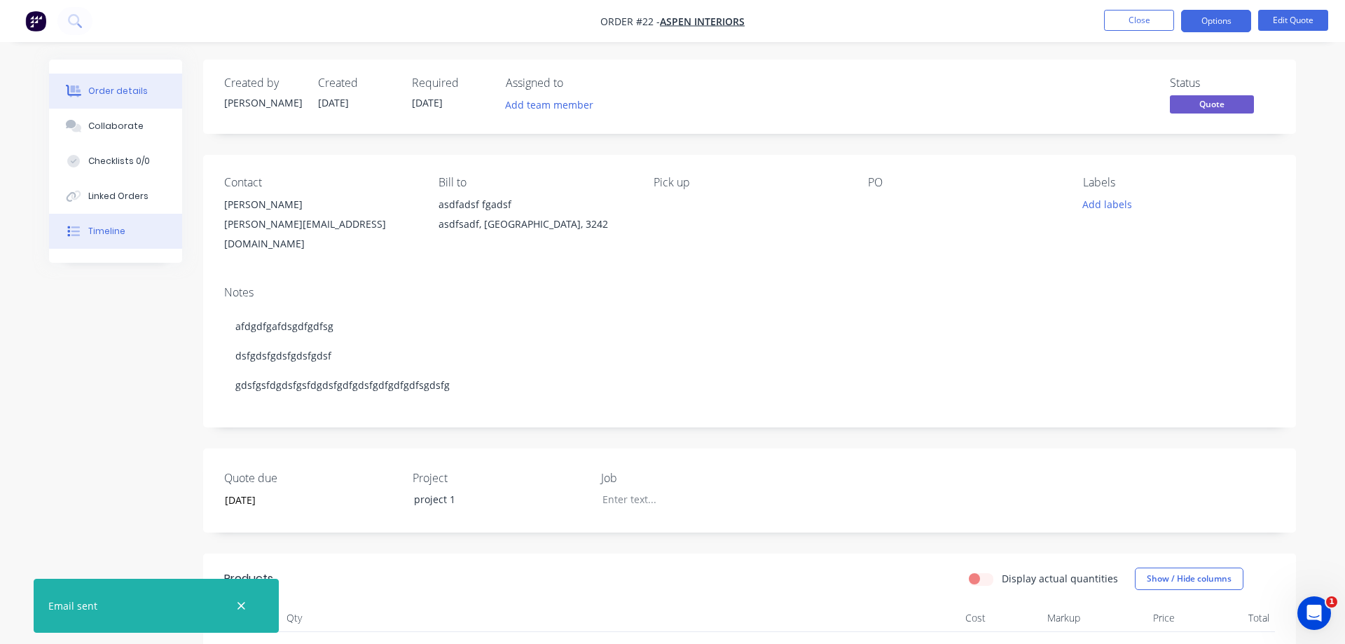
click at [90, 237] on button "Timeline" at bounding box center [115, 231] width 133 height 35
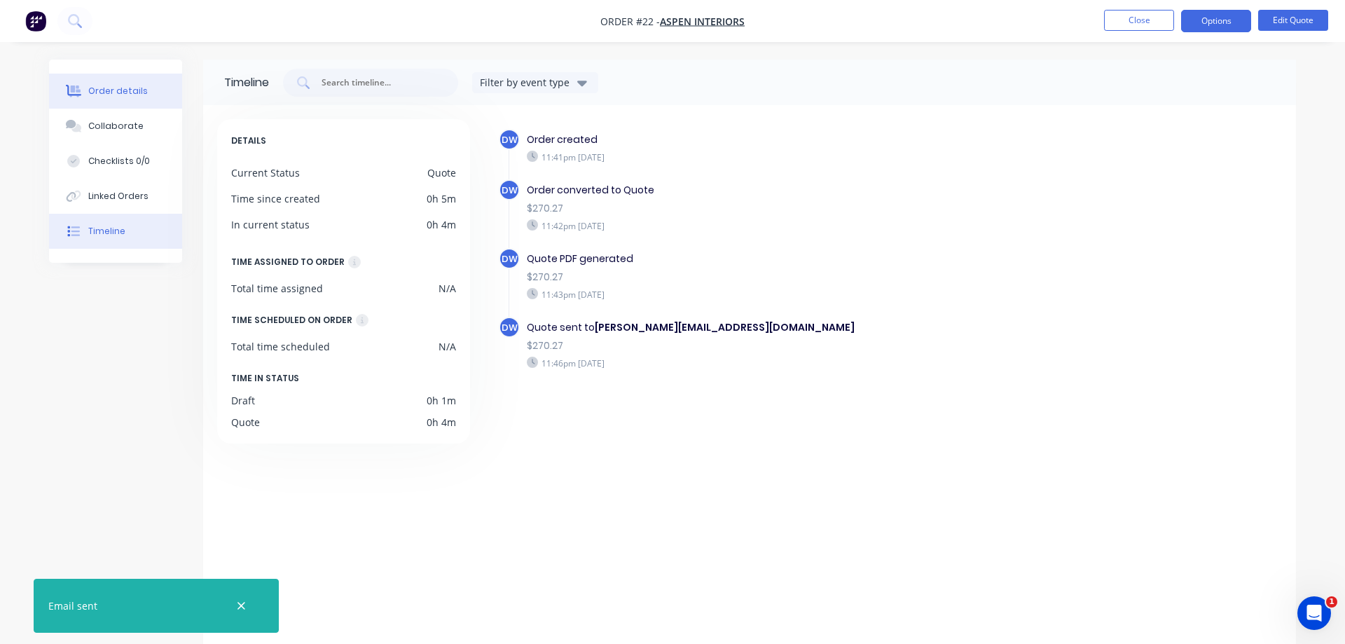
click at [125, 97] on button "Order details" at bounding box center [115, 91] width 133 height 35
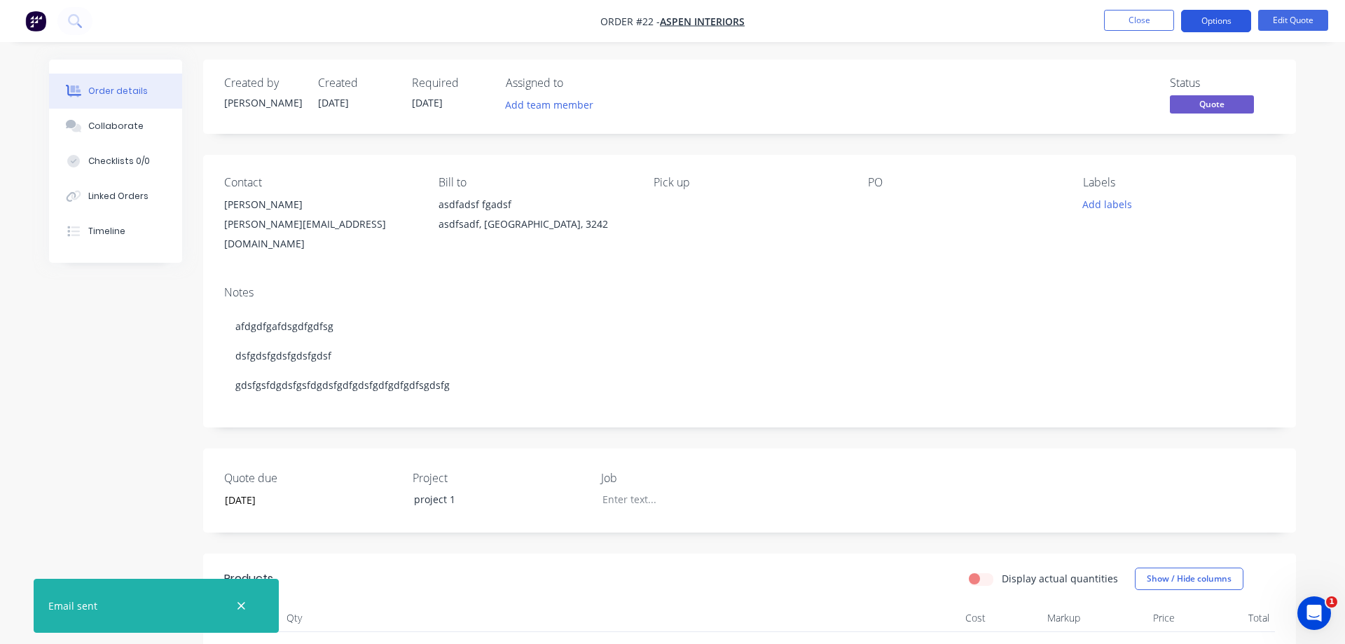
click at [1213, 12] on button "Options" at bounding box center [1216, 21] width 70 height 22
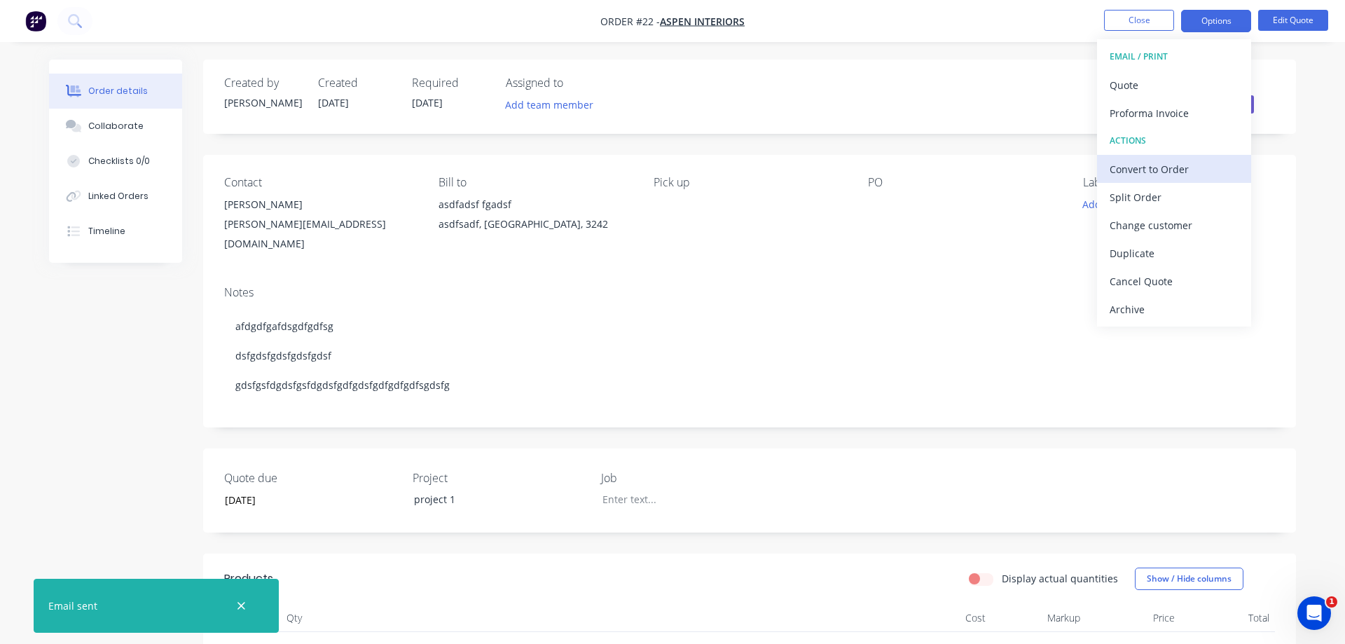
click at [1179, 167] on div "Convert to Order" at bounding box center [1173, 169] width 129 height 20
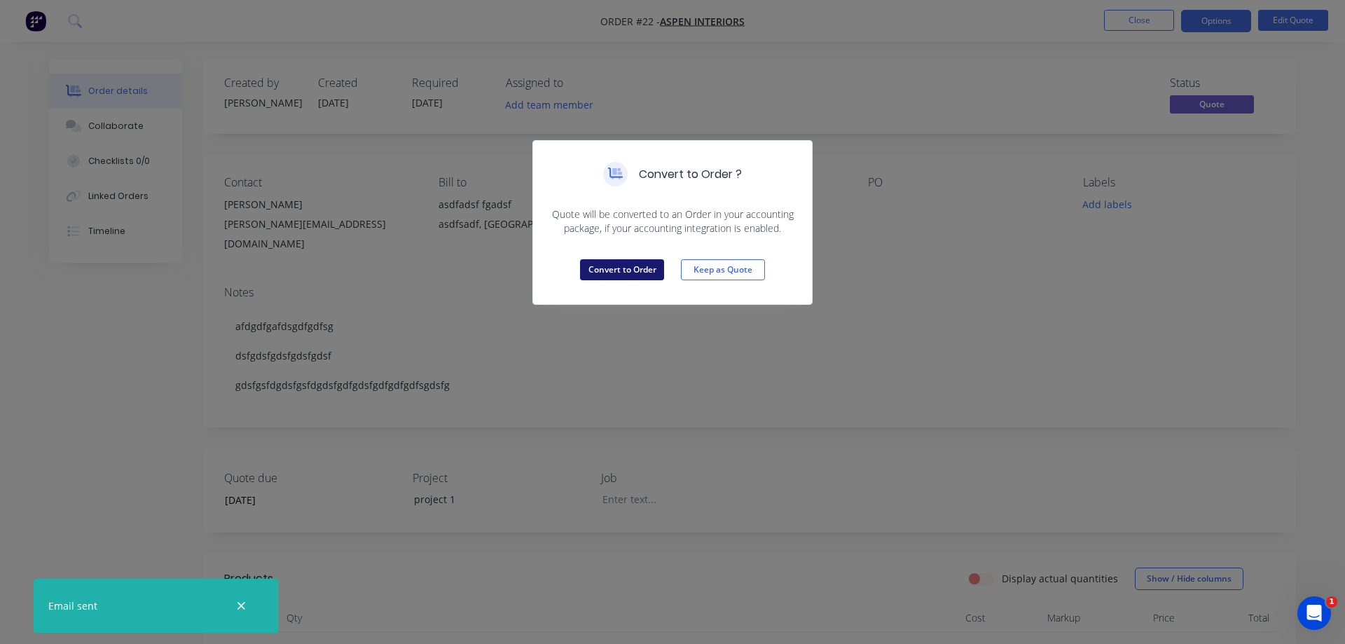
click at [642, 275] on button "Convert to Order" at bounding box center [622, 269] width 84 height 21
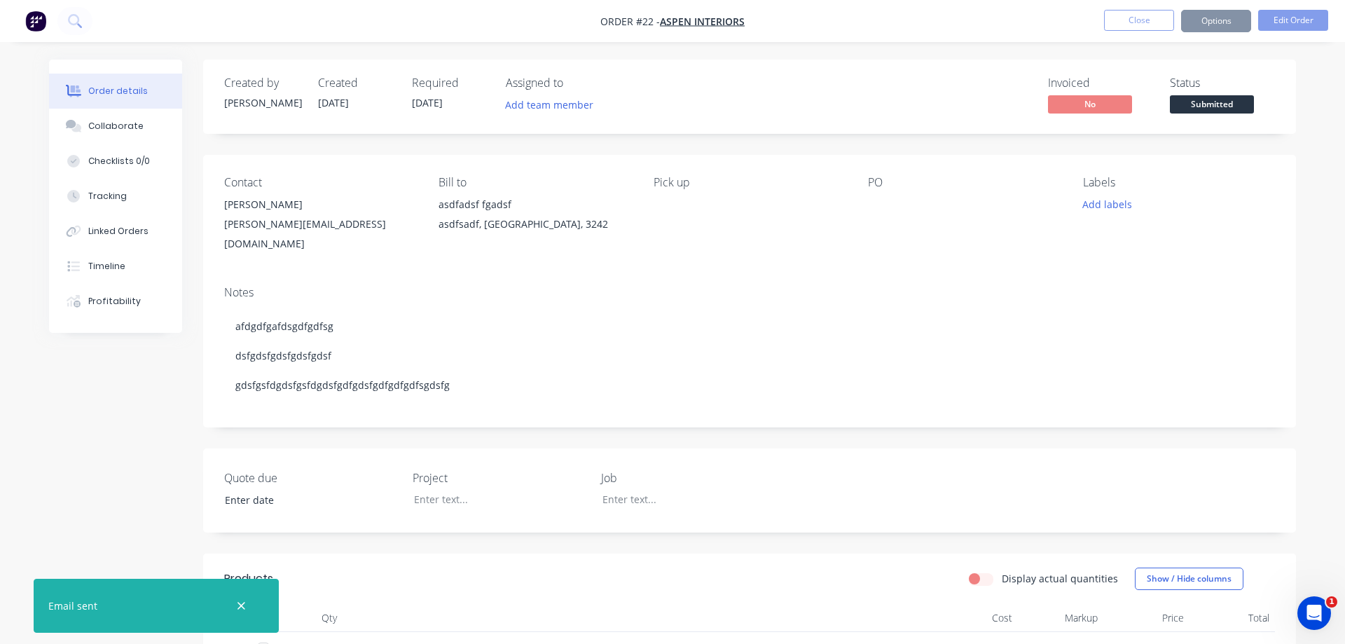
type input "[DATE]"
click at [244, 609] on icon "button" at bounding box center [241, 606] width 8 height 8
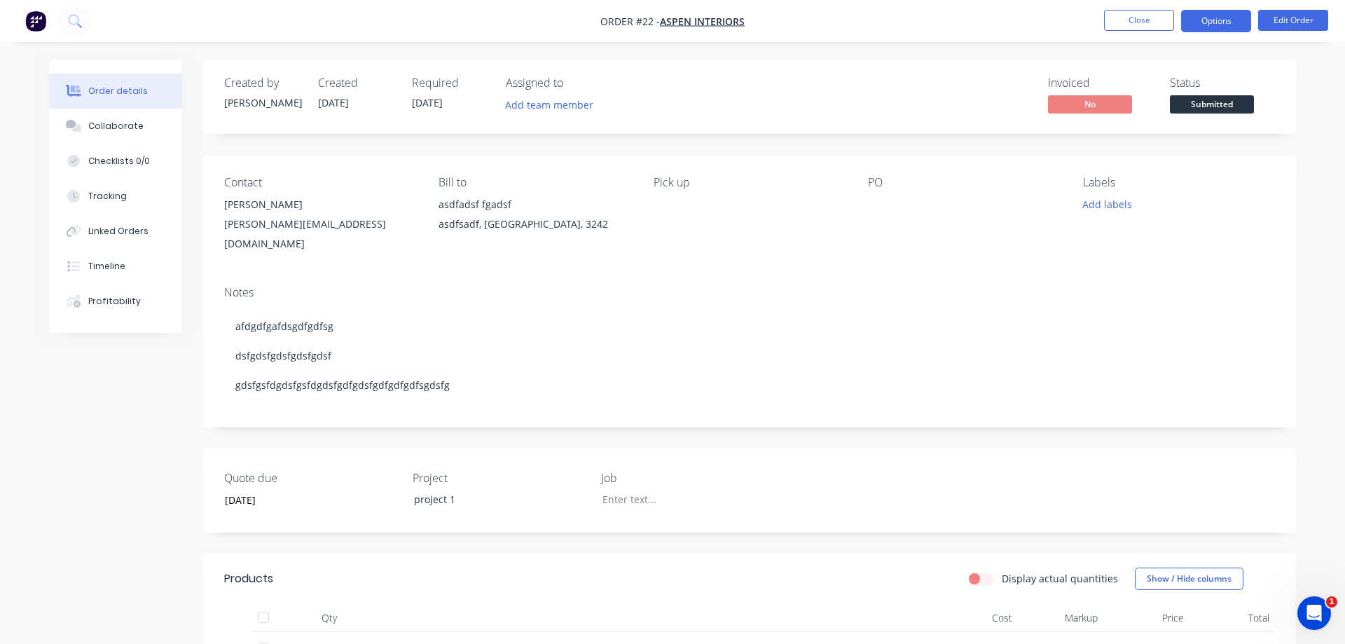
click at [1200, 28] on button "Options" at bounding box center [1216, 21] width 70 height 22
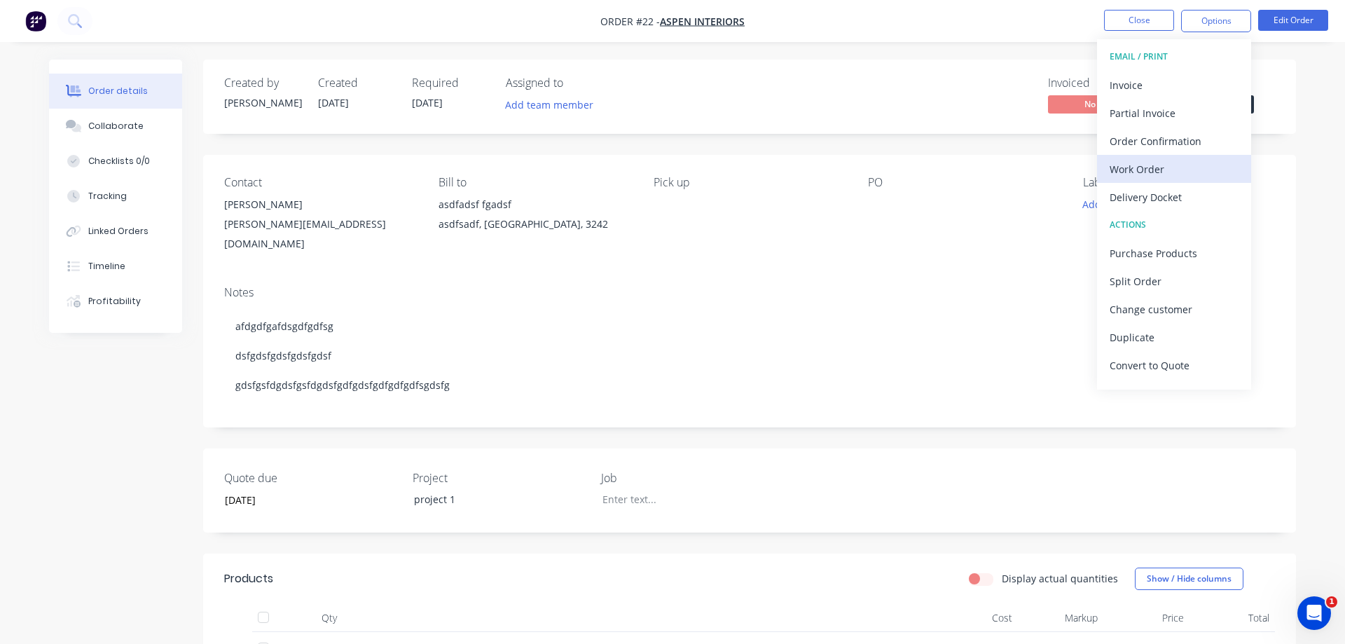
scroll to position [21, 0]
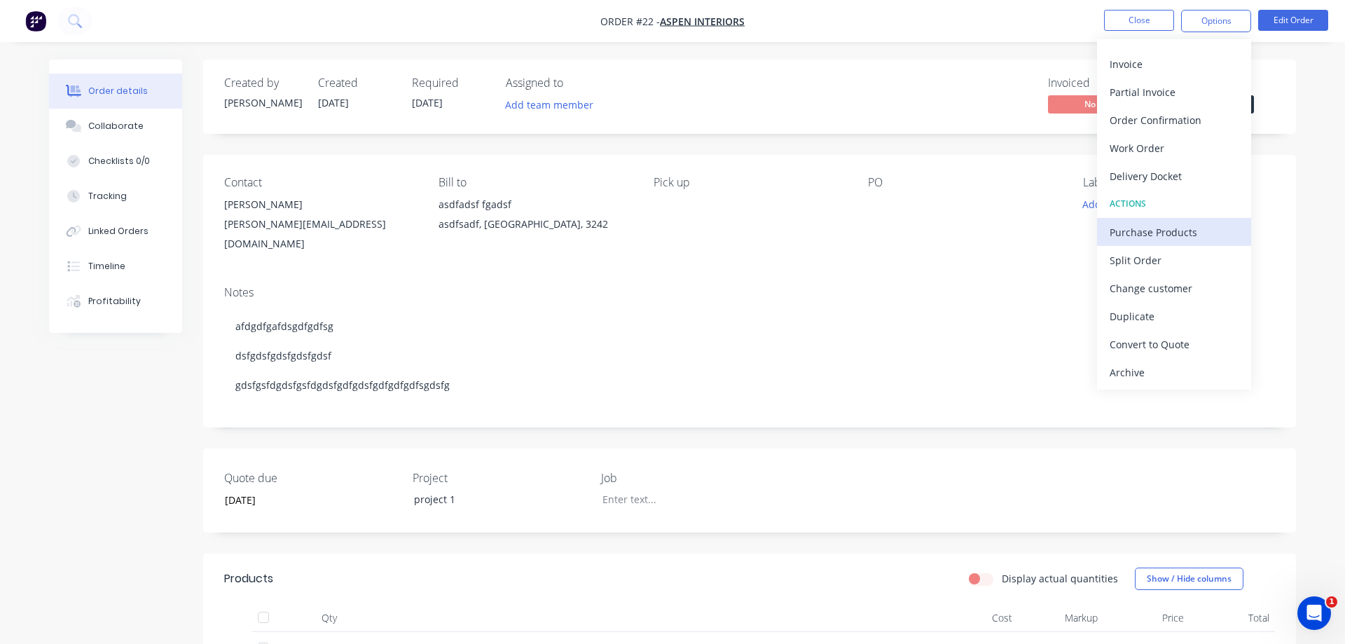
click at [1176, 228] on div "Purchase Products" at bounding box center [1173, 232] width 129 height 20
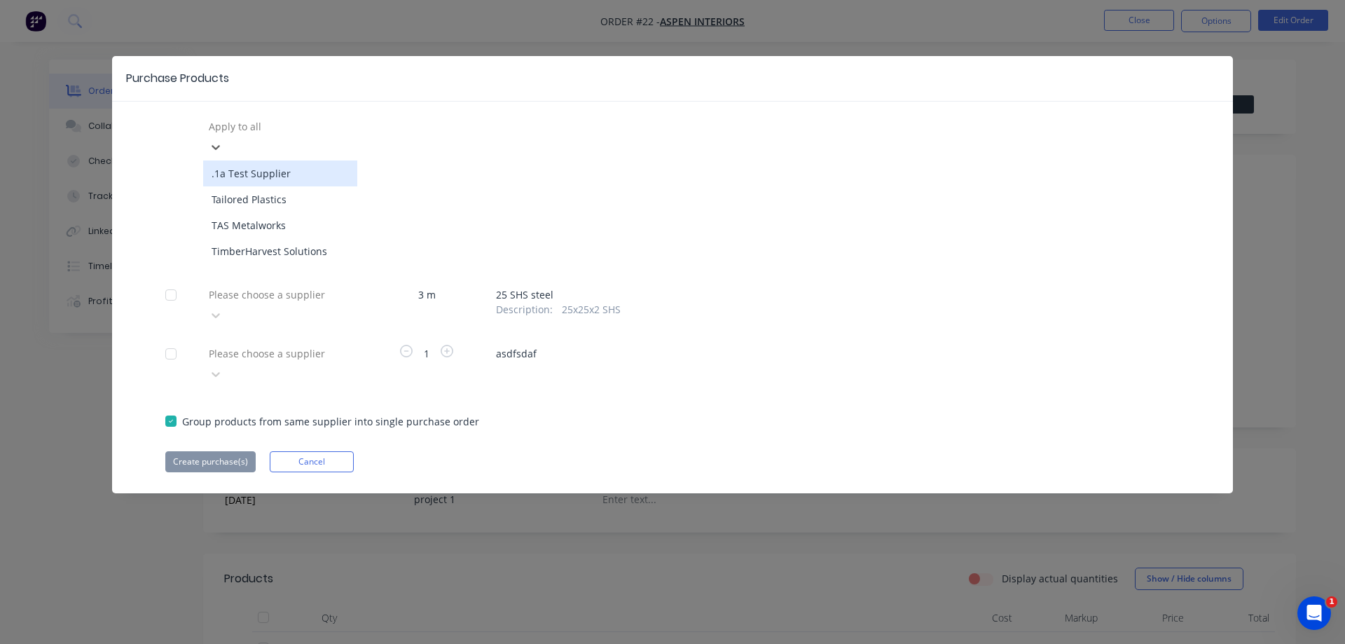
click at [309, 137] on div "Apply to all" at bounding box center [308, 126] width 210 height 21
click at [312, 164] on div ".1a Test Supplier" at bounding box center [280, 173] width 154 height 26
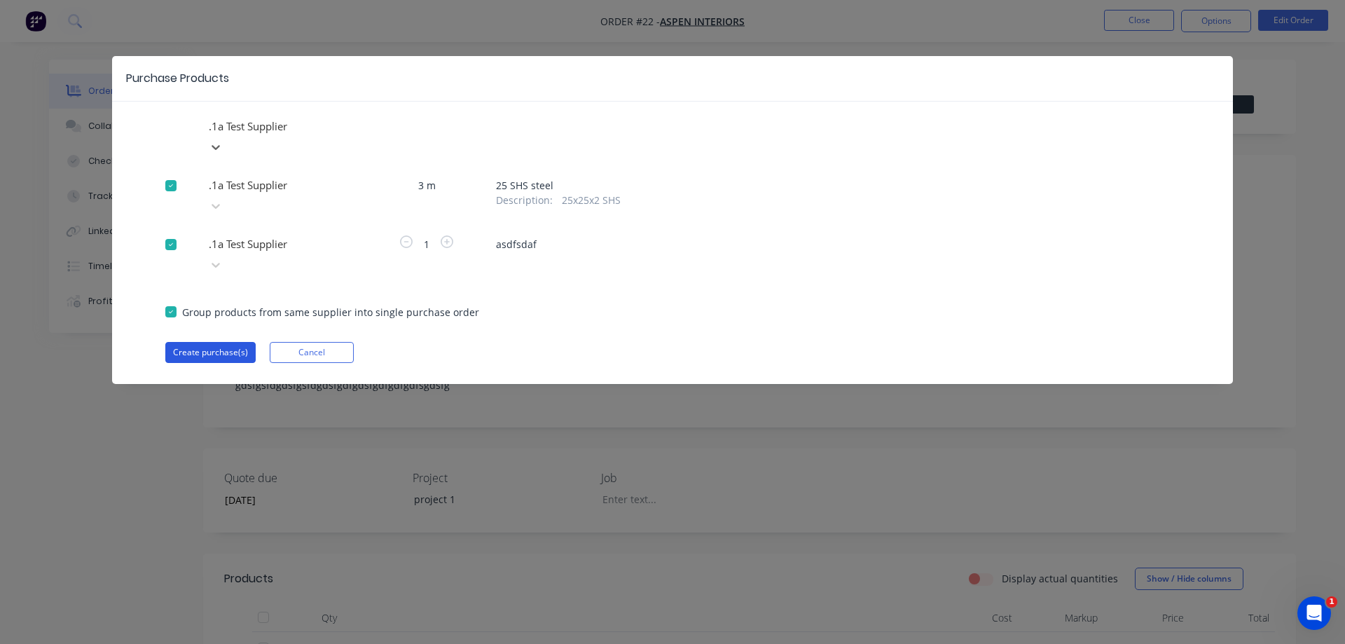
click at [226, 342] on button "Create purchase(s)" at bounding box center [210, 352] width 90 height 21
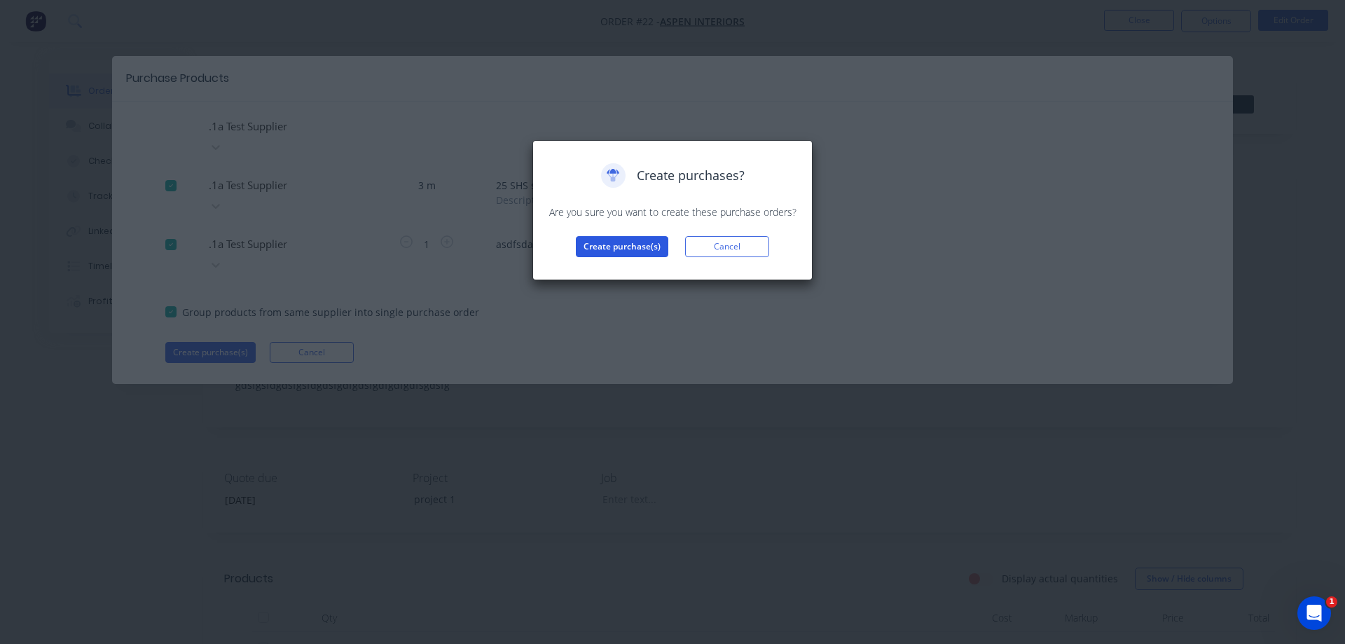
click at [611, 252] on button "Create purchase(s)" at bounding box center [622, 246] width 92 height 21
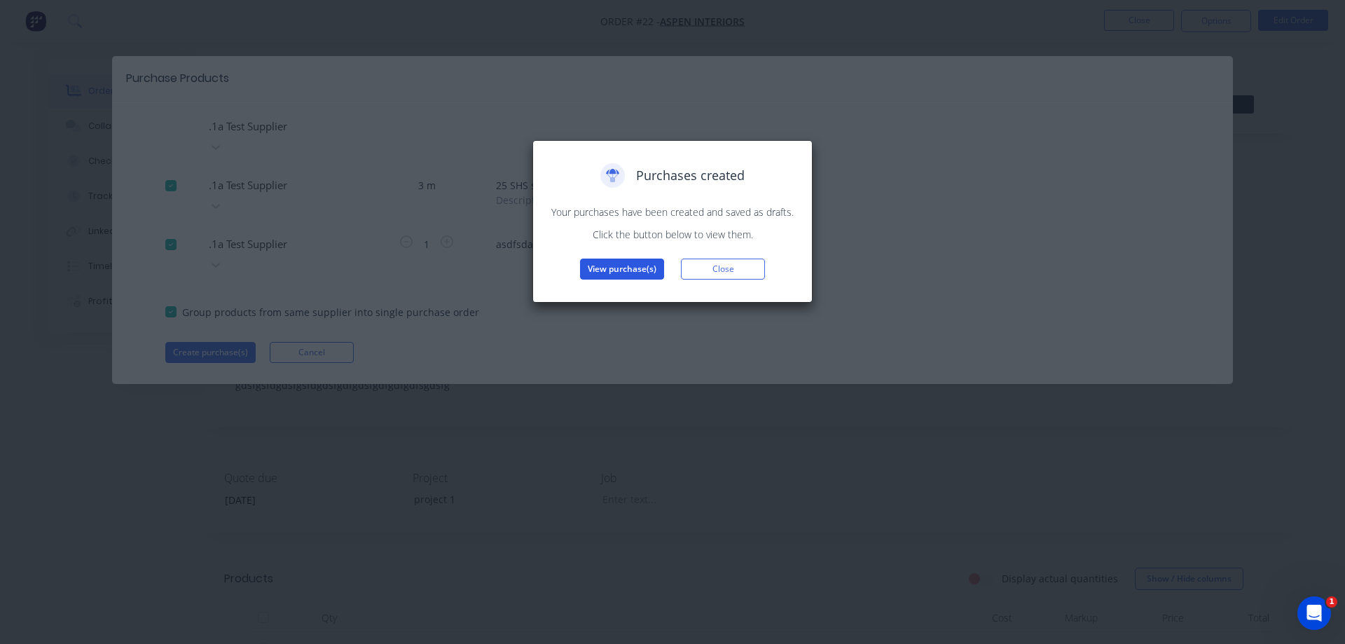
click at [609, 266] on button "View purchase(s)" at bounding box center [622, 268] width 84 height 21
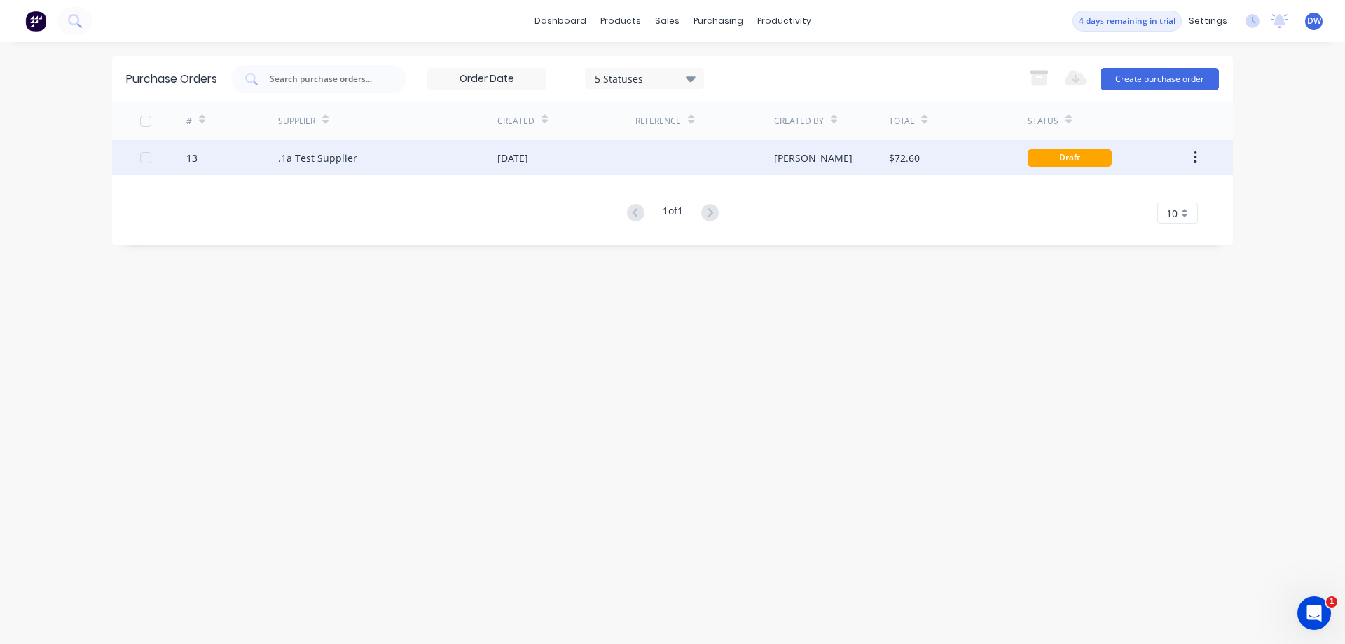
click at [342, 162] on div ".1a Test Supplier" at bounding box center [317, 158] width 79 height 15
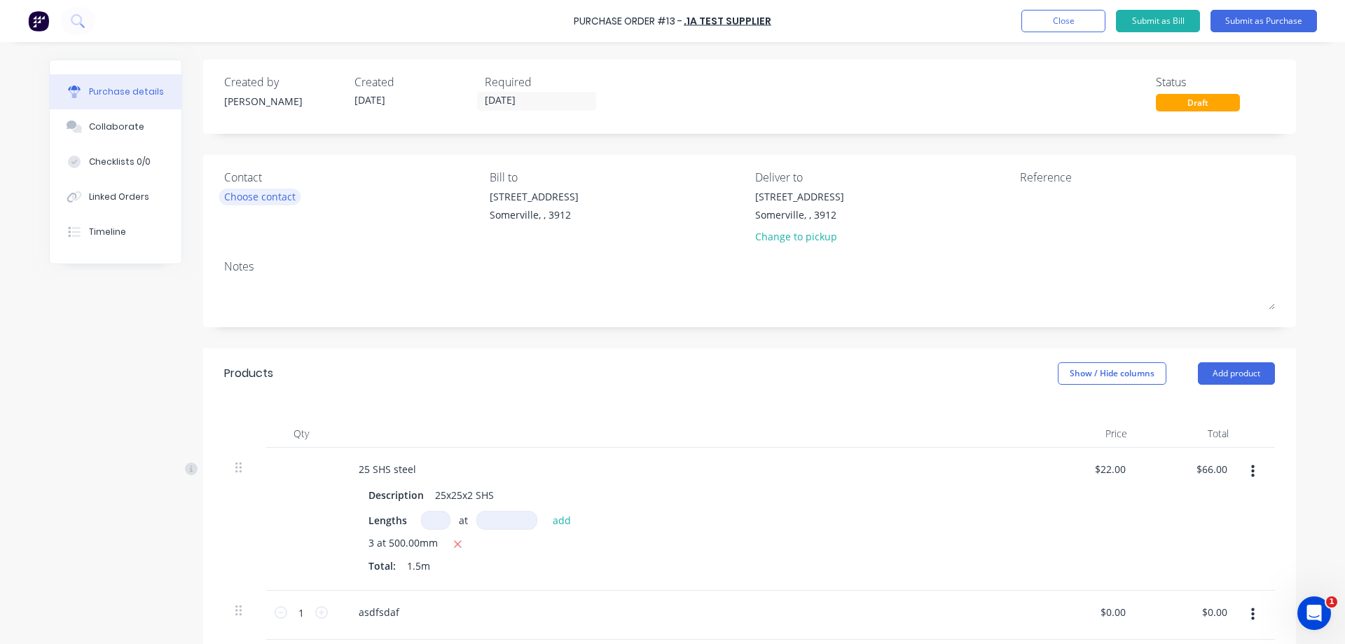
click at [284, 198] on div "Choose contact" at bounding box center [259, 196] width 71 height 15
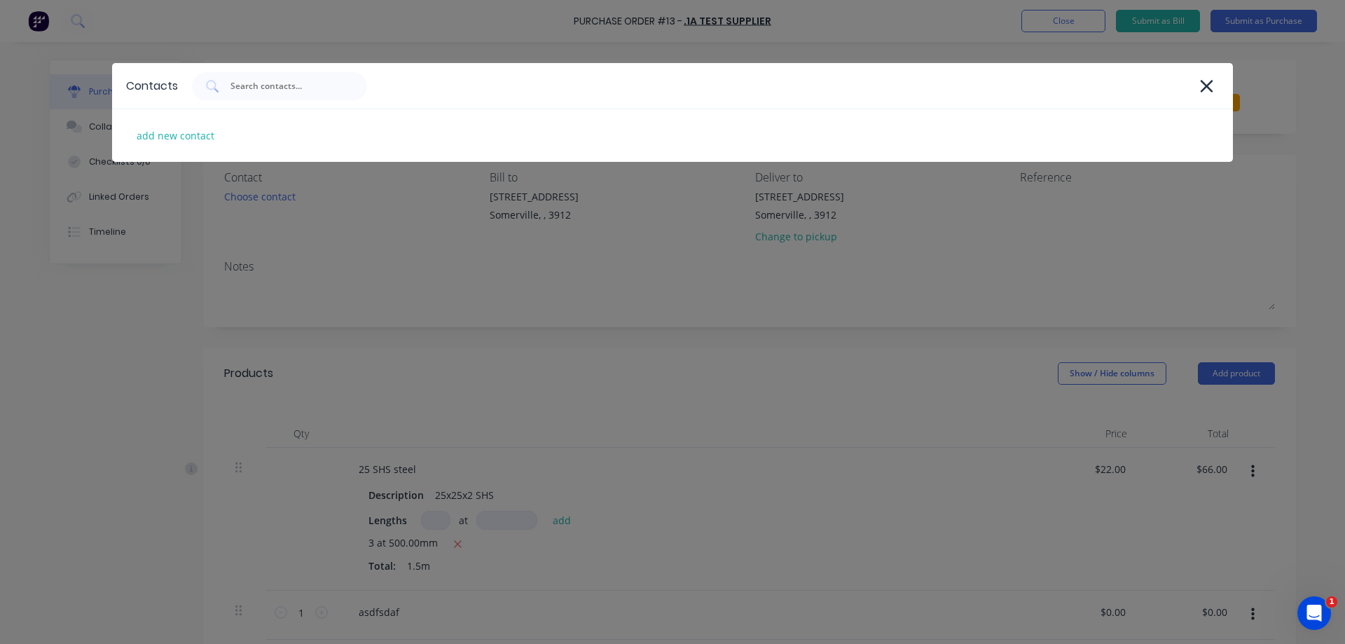
click at [349, 241] on div "Contacts add new contact" at bounding box center [672, 322] width 1345 height 644
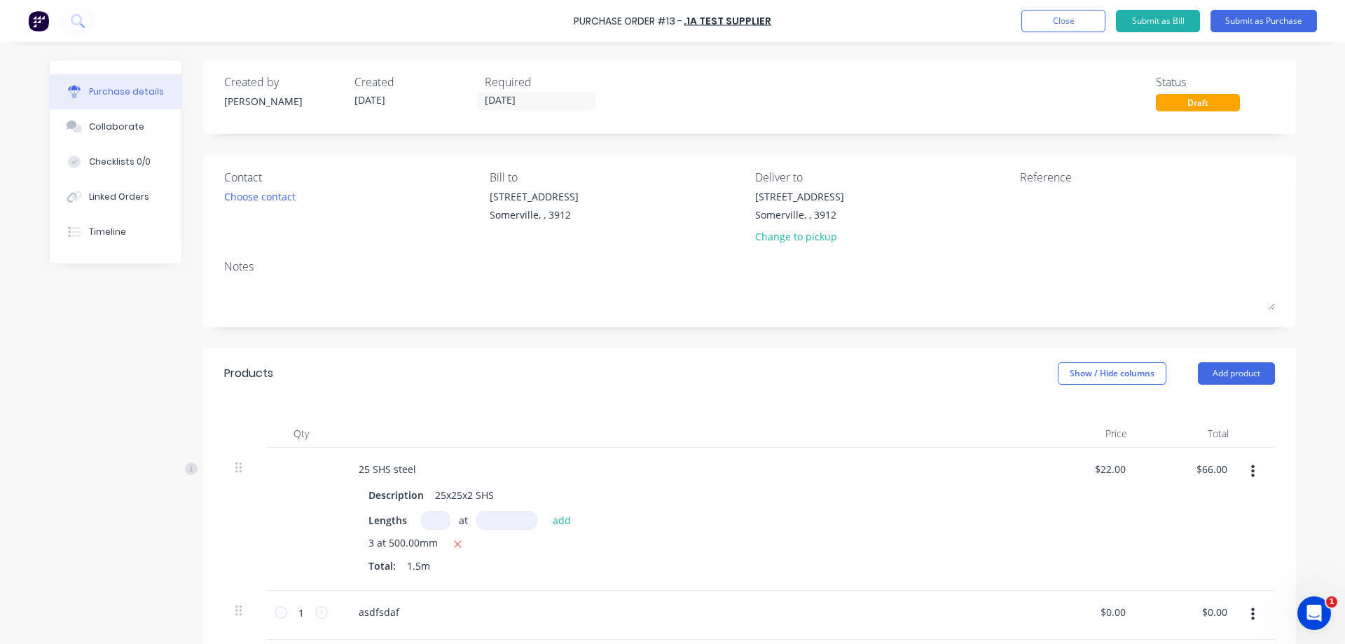
click at [1202, 103] on div "Draft" at bounding box center [1198, 103] width 84 height 18
click at [1252, 27] on button "Submit as Purchase" at bounding box center [1263, 21] width 106 height 22
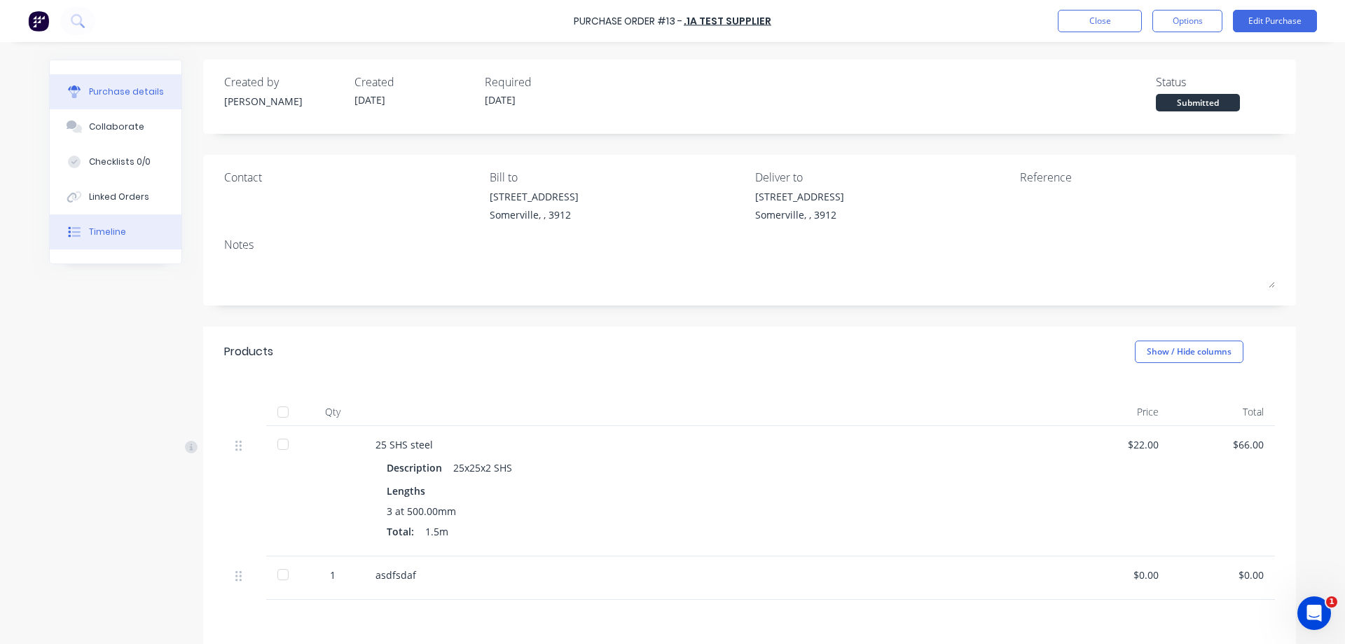
click at [115, 237] on div "Timeline" at bounding box center [107, 232] width 37 height 13
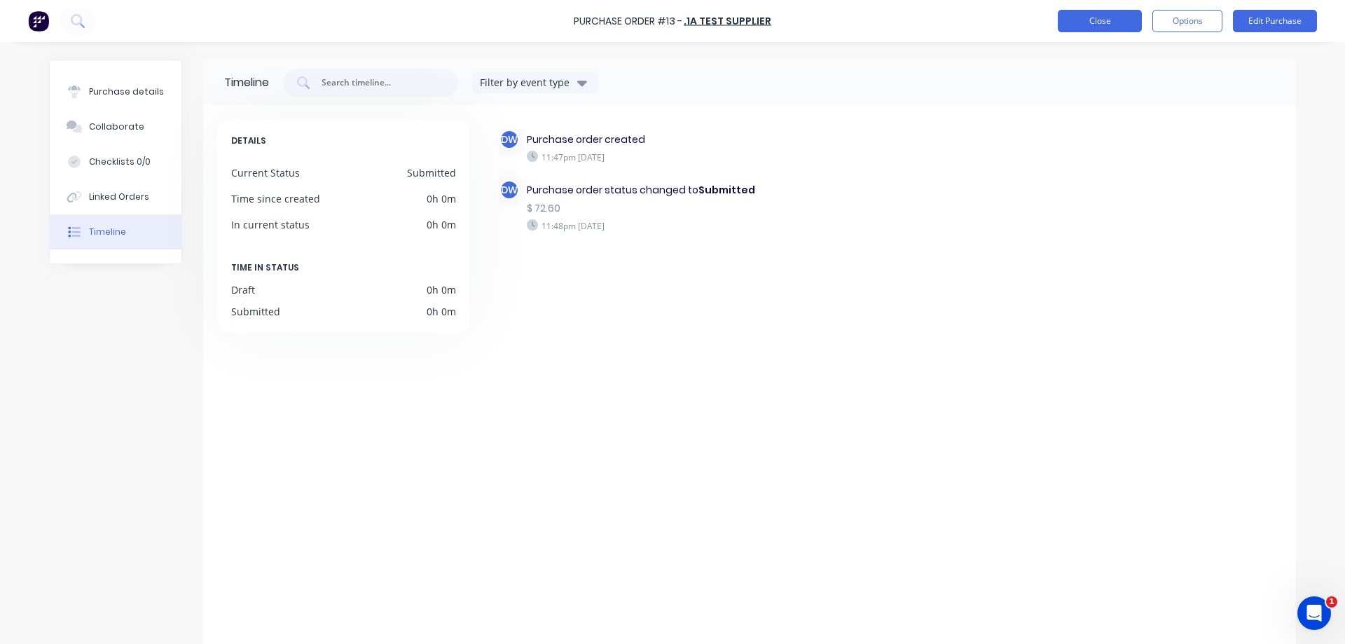
click at [1097, 22] on button "Close" at bounding box center [1100, 21] width 84 height 22
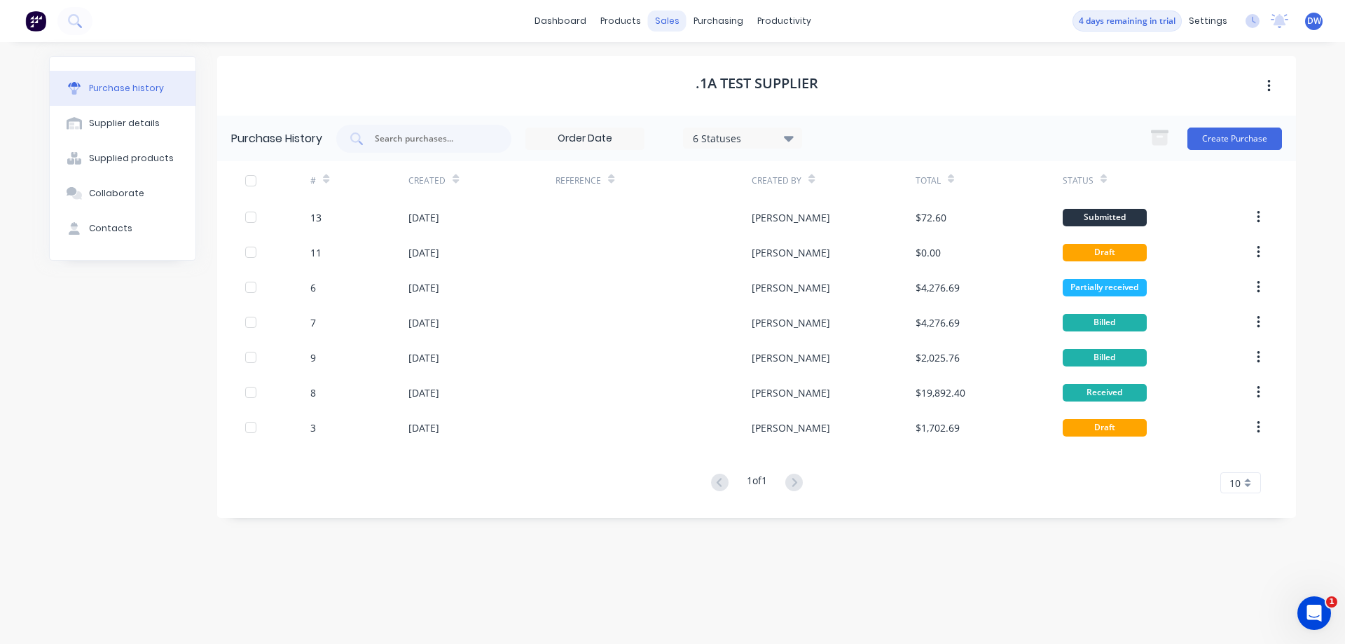
click at [664, 27] on div "sales" at bounding box center [667, 21] width 39 height 21
click at [688, 64] on link "Sales Orders" at bounding box center [742, 67] width 186 height 28
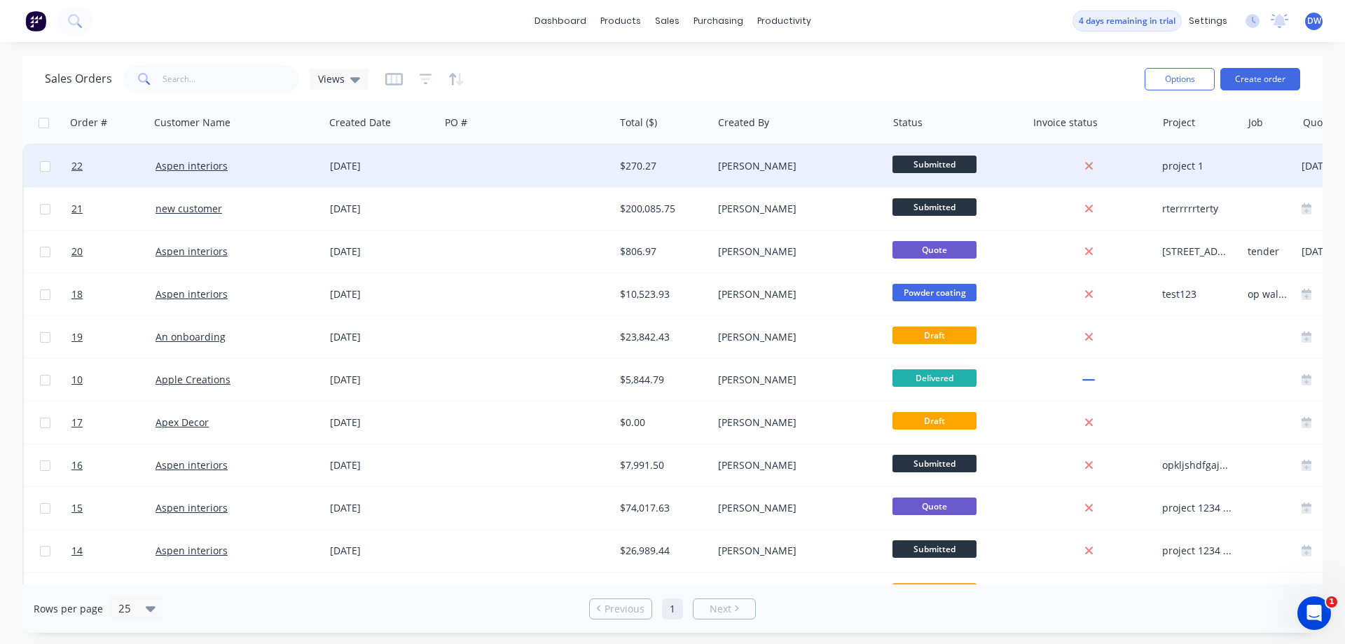
click at [518, 166] on div at bounding box center [527, 166] width 174 height 42
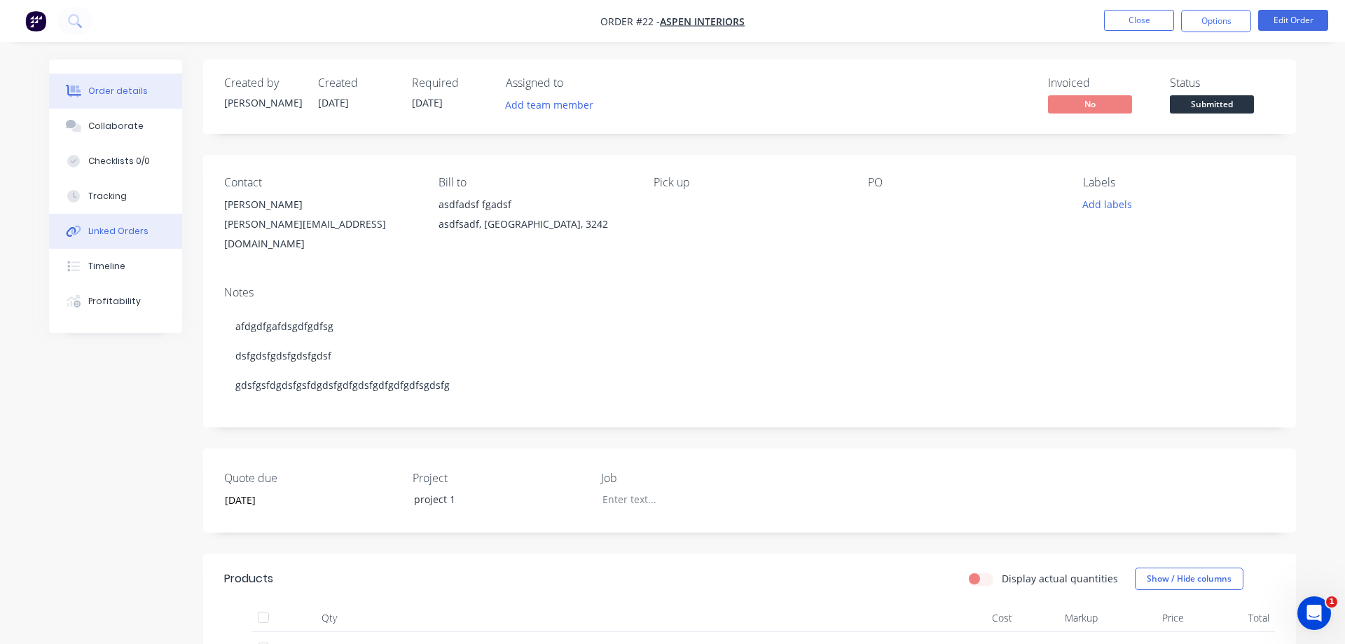
click at [134, 229] on div "Linked Orders" at bounding box center [118, 231] width 60 height 13
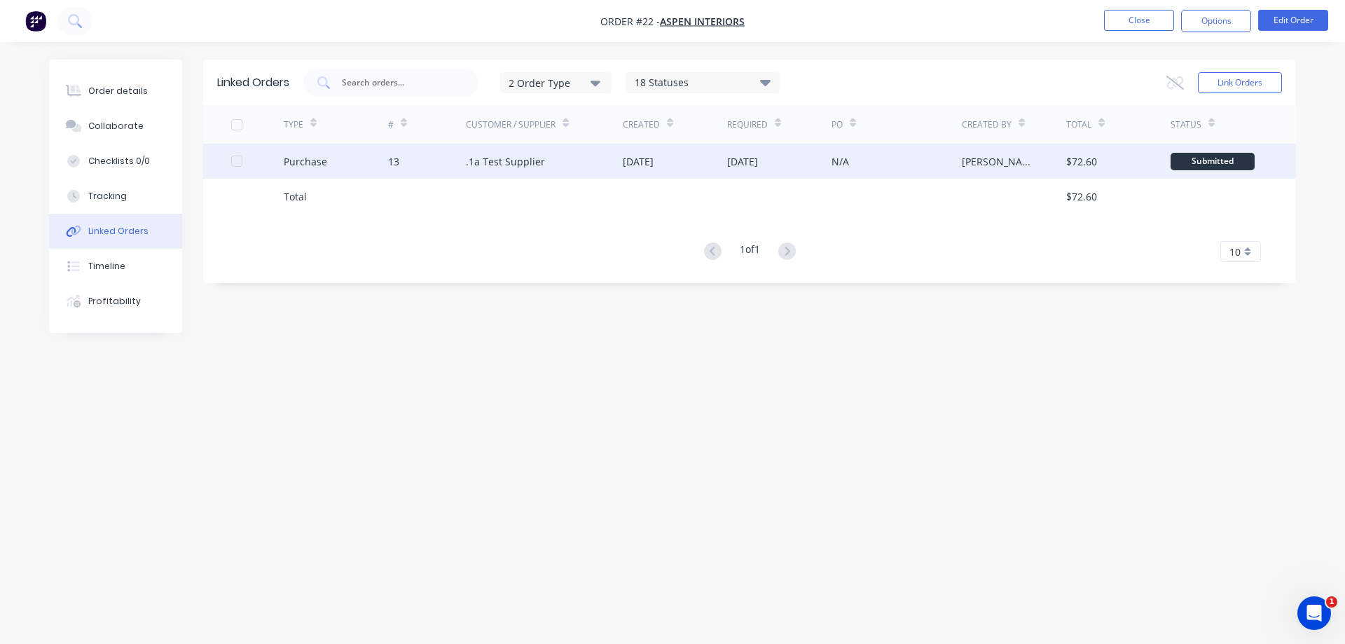
click at [617, 158] on div ".1a Test Supplier" at bounding box center [544, 161] width 157 height 35
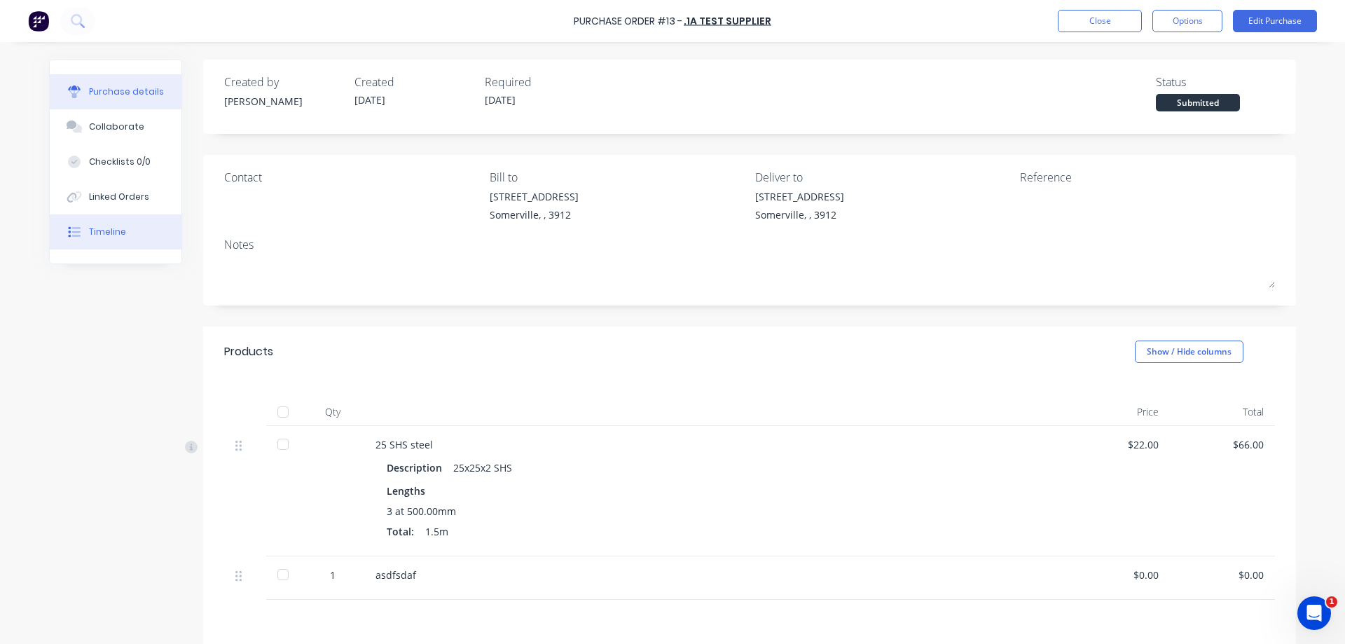
click at [105, 235] on div "Timeline" at bounding box center [107, 232] width 37 height 13
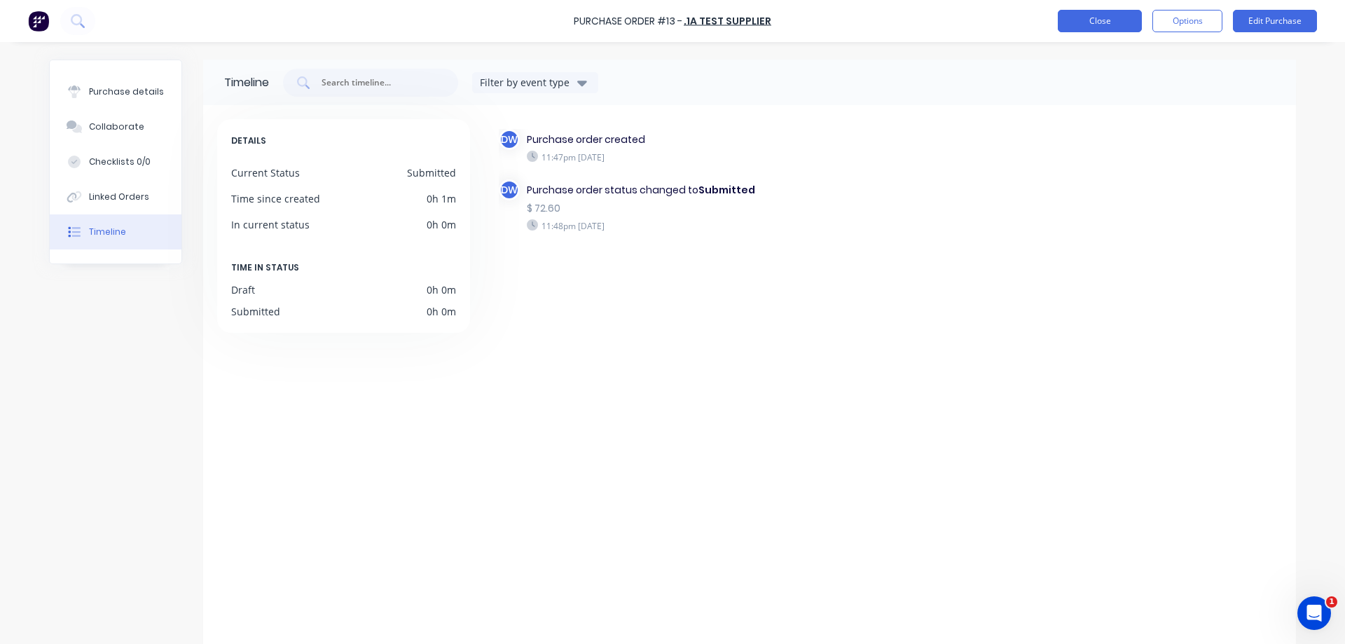
click at [1095, 22] on button "Close" at bounding box center [1100, 21] width 84 height 22
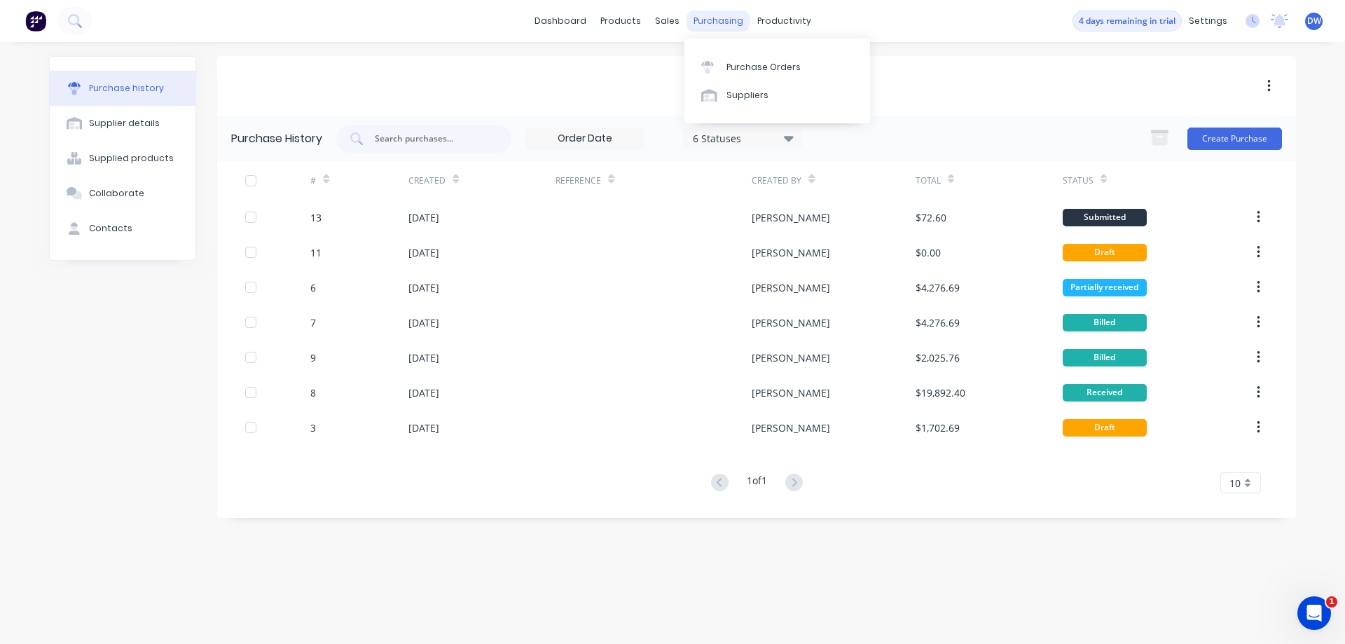
click at [728, 27] on div "purchasing" at bounding box center [718, 21] width 64 height 21
click at [720, 70] on div at bounding box center [711, 67] width 21 height 13
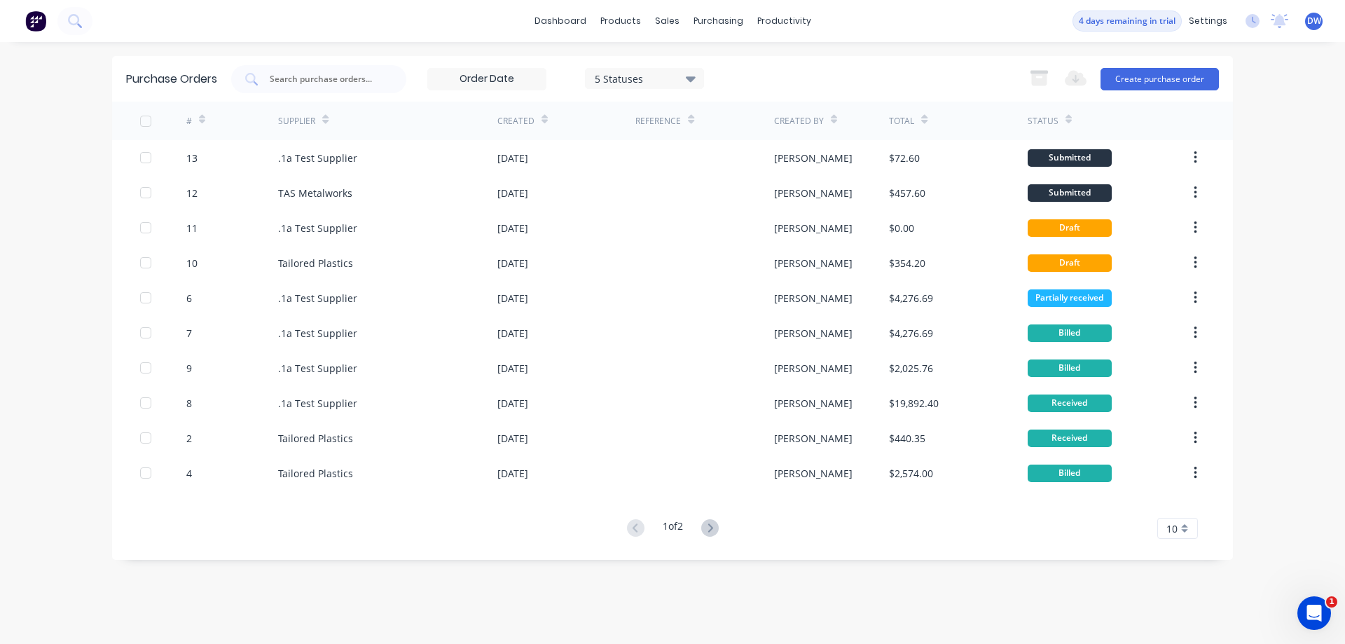
click at [644, 85] on div "5 Statuses" at bounding box center [645, 78] width 100 height 15
click at [653, 82] on div "5 Statuses" at bounding box center [645, 78] width 100 height 15
click at [1118, 82] on button "Create purchase order" at bounding box center [1159, 79] width 118 height 22
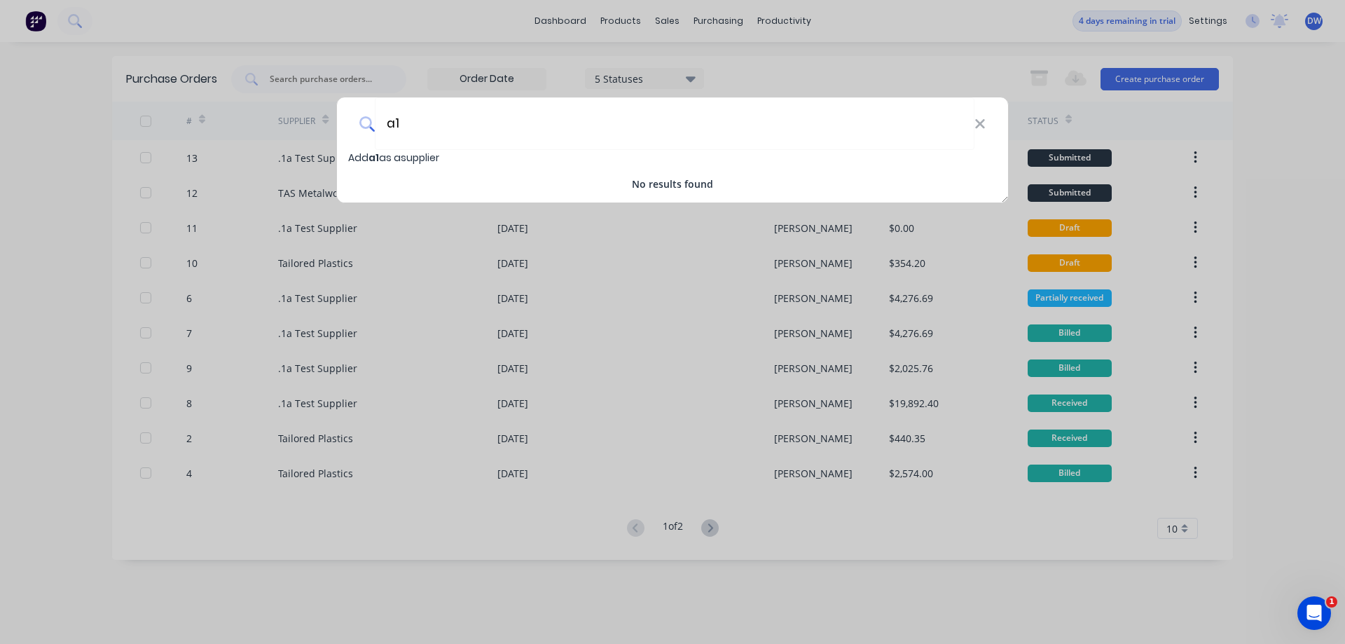
type input "a"
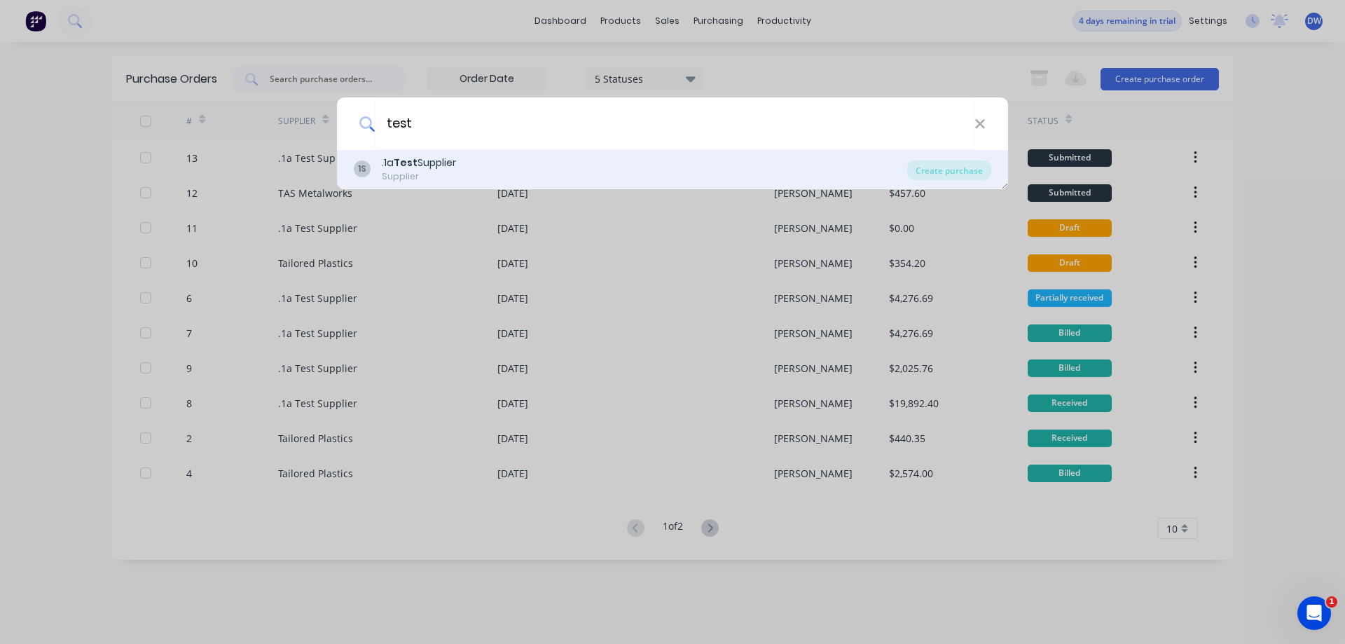
type input "test"
click at [460, 176] on div "1S .1a Test Supplier Supplier" at bounding box center [630, 168] width 553 height 27
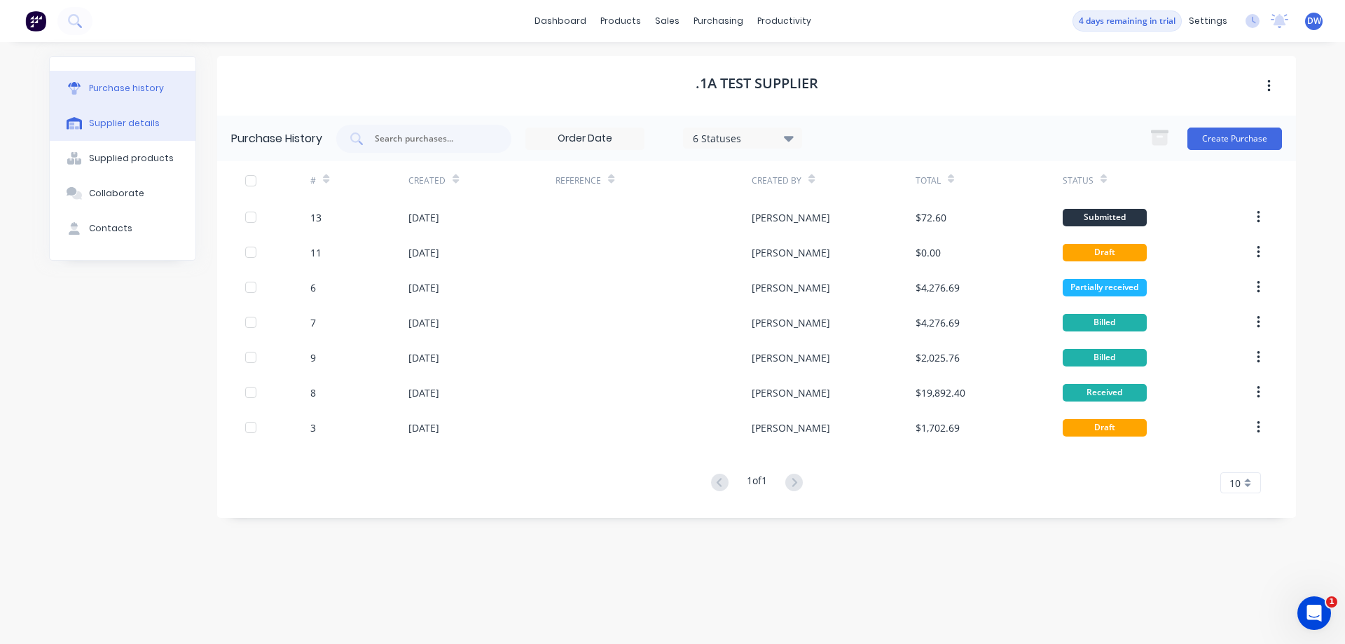
click at [134, 127] on div "Supplier details" at bounding box center [124, 123] width 71 height 13
select select "AU"
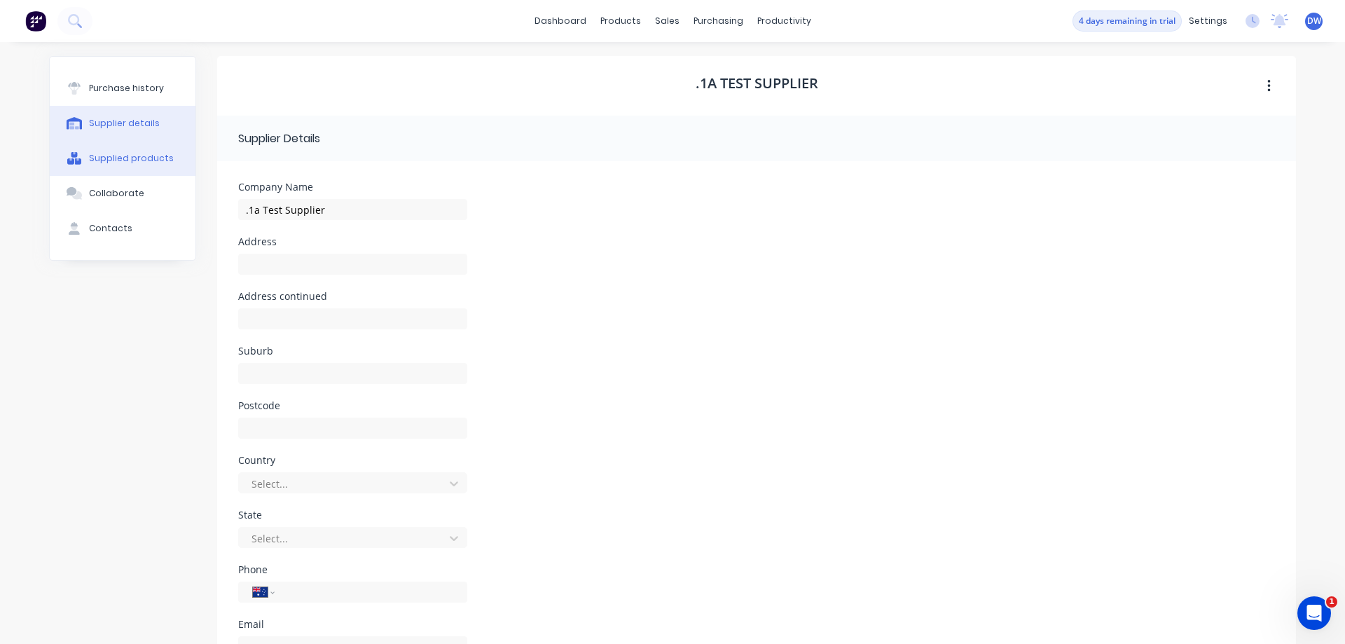
click at [115, 160] on div "Supplied products" at bounding box center [131, 158] width 85 height 13
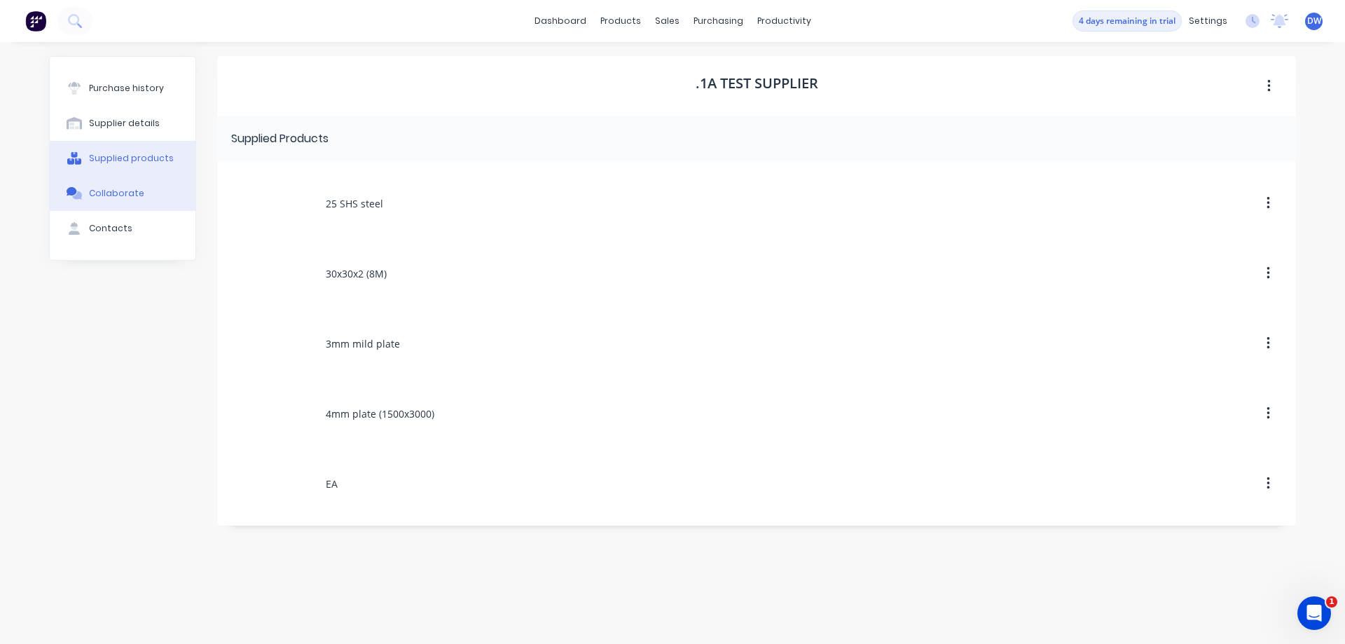
click at [103, 194] on div "Collaborate" at bounding box center [116, 193] width 55 height 13
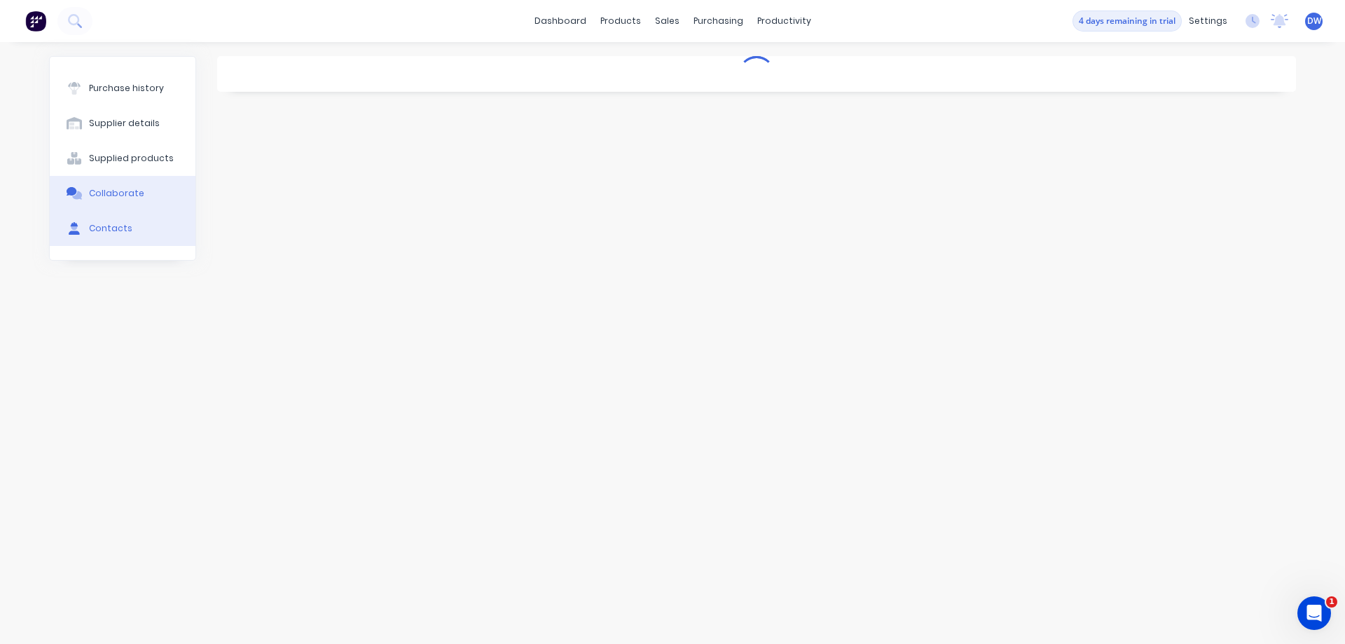
click at [84, 231] on div at bounding box center [74, 228] width 21 height 13
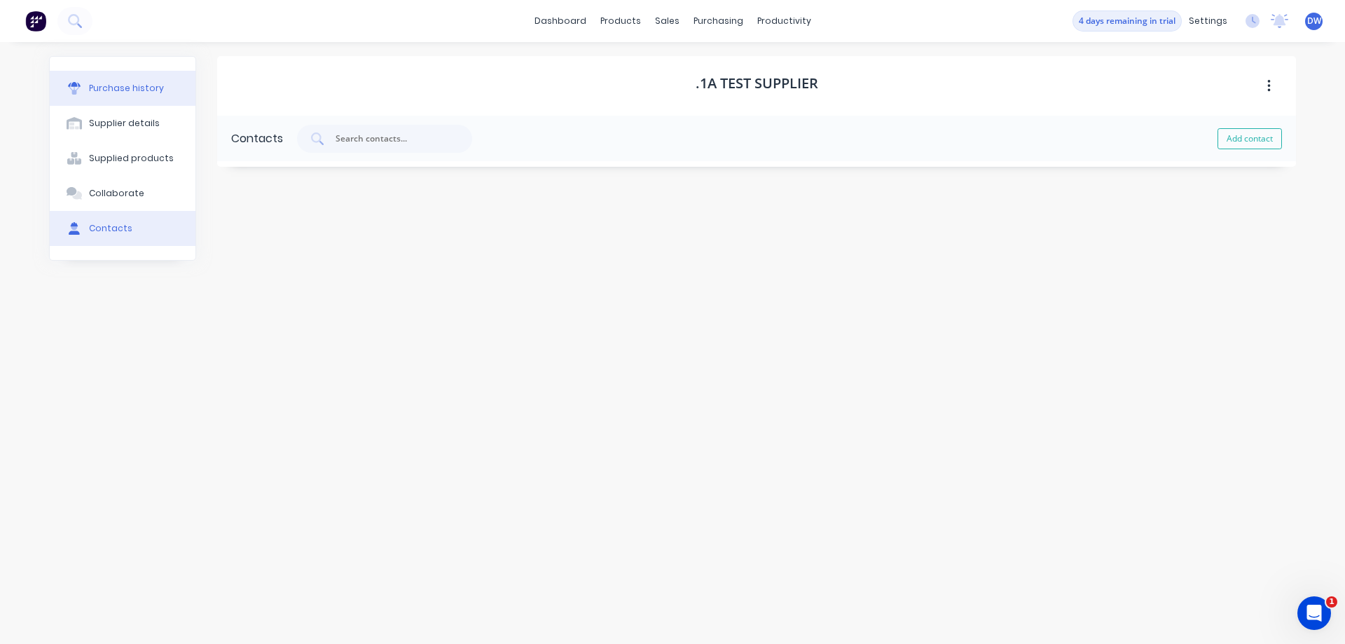
click at [141, 90] on div "Purchase history" at bounding box center [126, 88] width 75 height 13
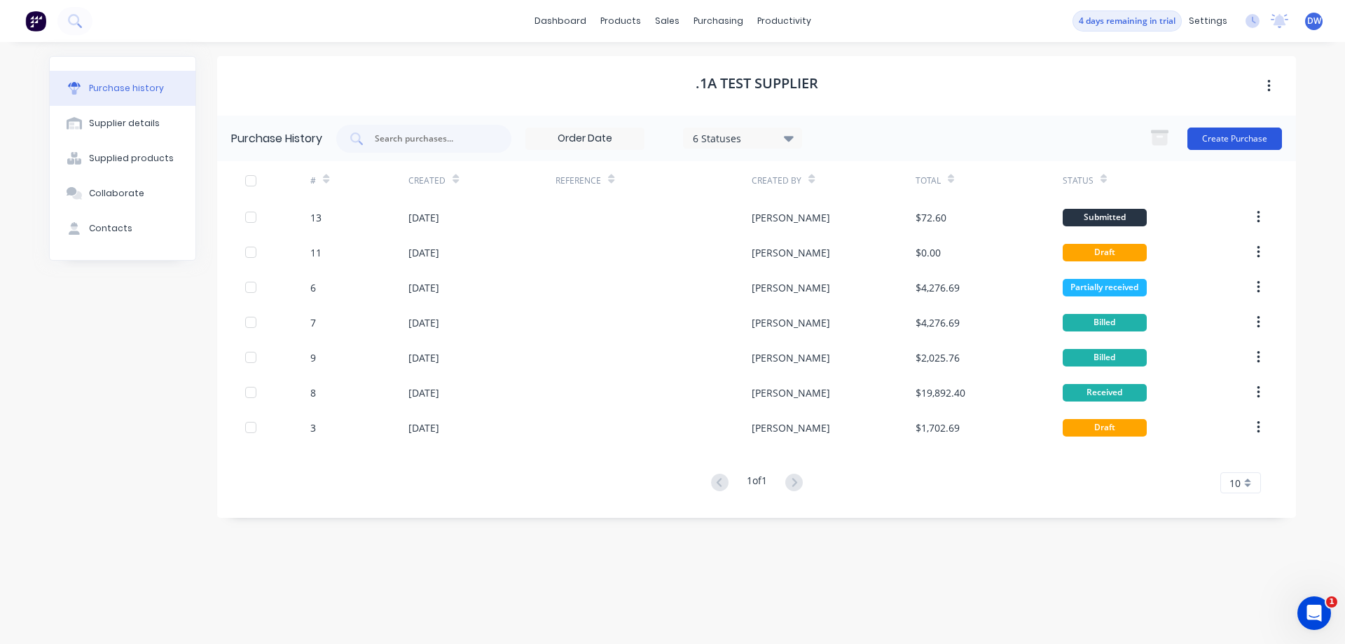
click at [1224, 144] on button "Create Purchase" at bounding box center [1234, 138] width 95 height 22
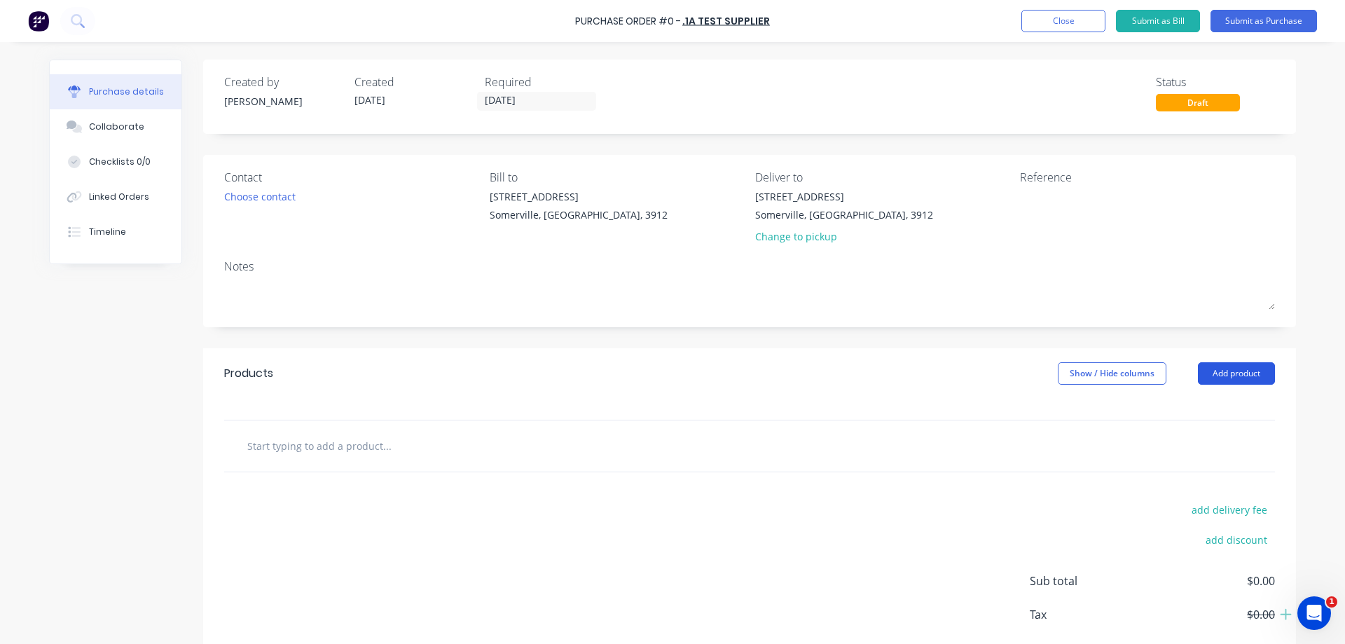
click at [1222, 370] on button "Add product" at bounding box center [1236, 373] width 77 height 22
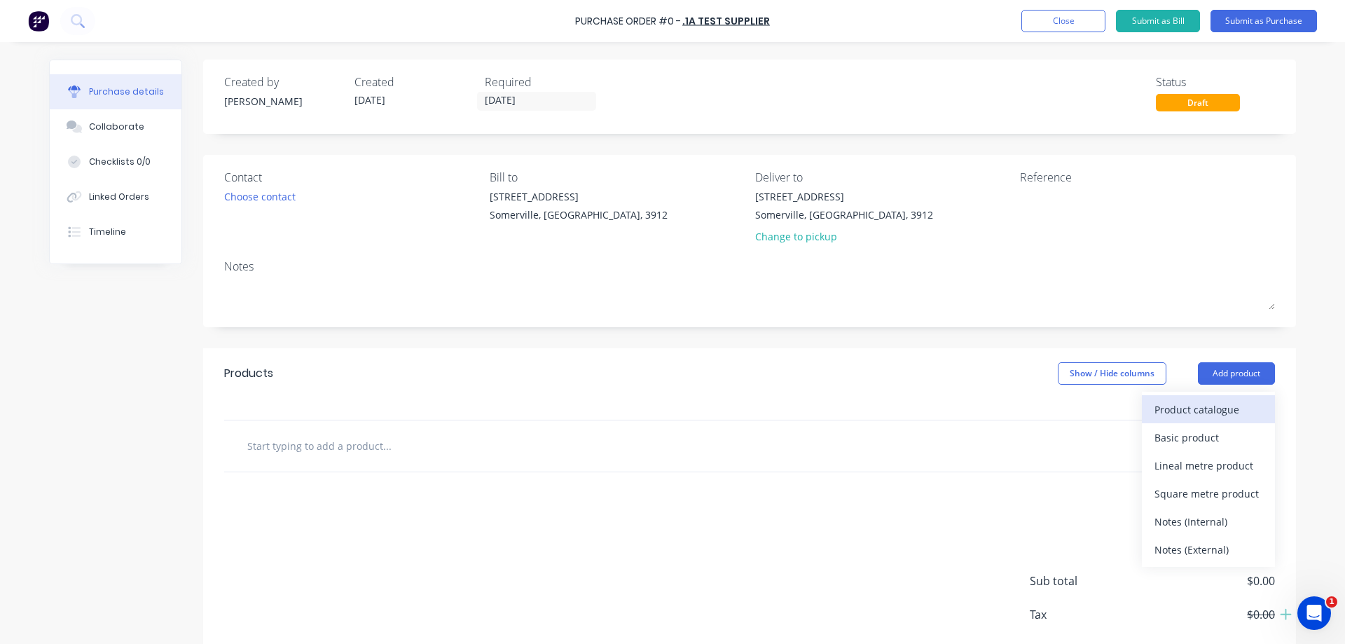
click at [1221, 403] on div "Product catalogue" at bounding box center [1208, 409] width 108 height 20
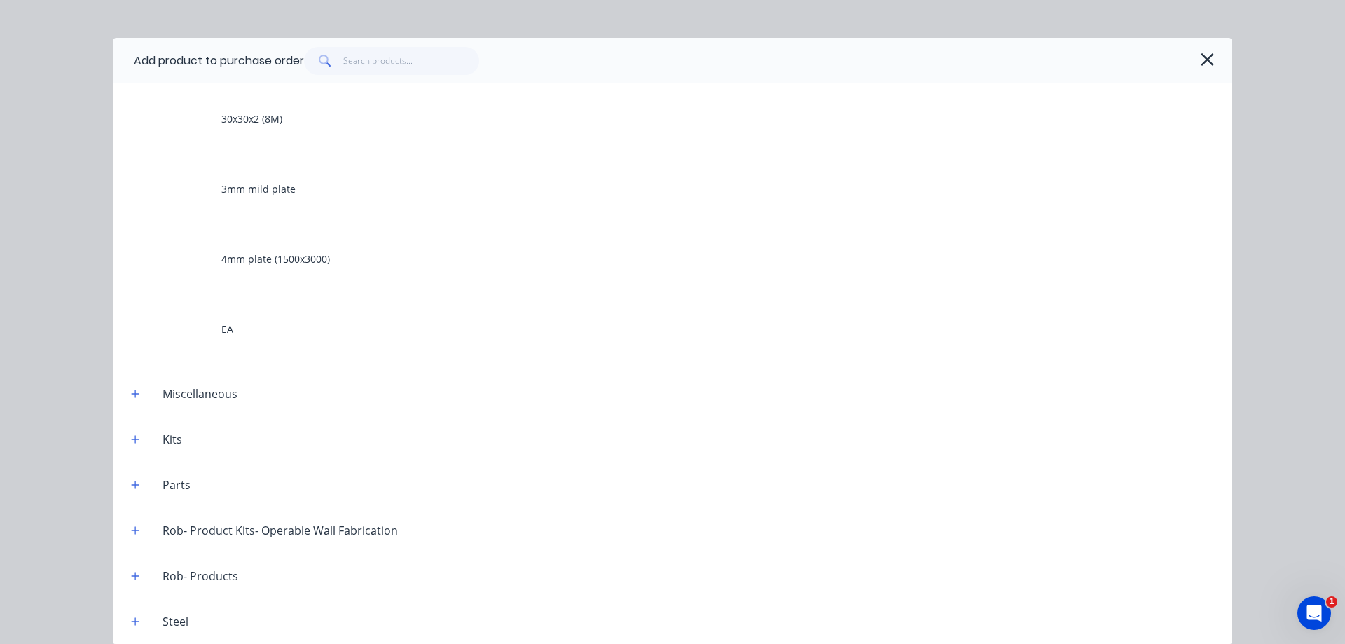
scroll to position [8, 0]
click at [133, 394] on icon "button" at bounding box center [135, 393] width 8 height 10
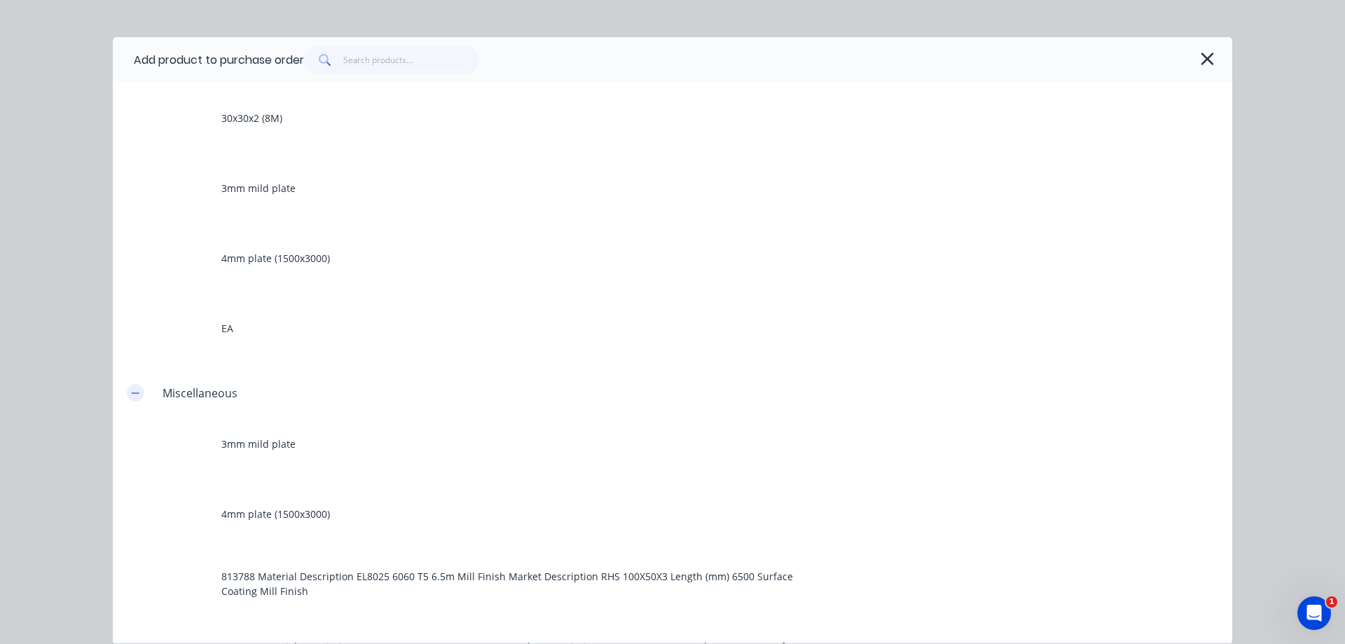
click at [133, 394] on icon "button" at bounding box center [135, 393] width 8 height 10
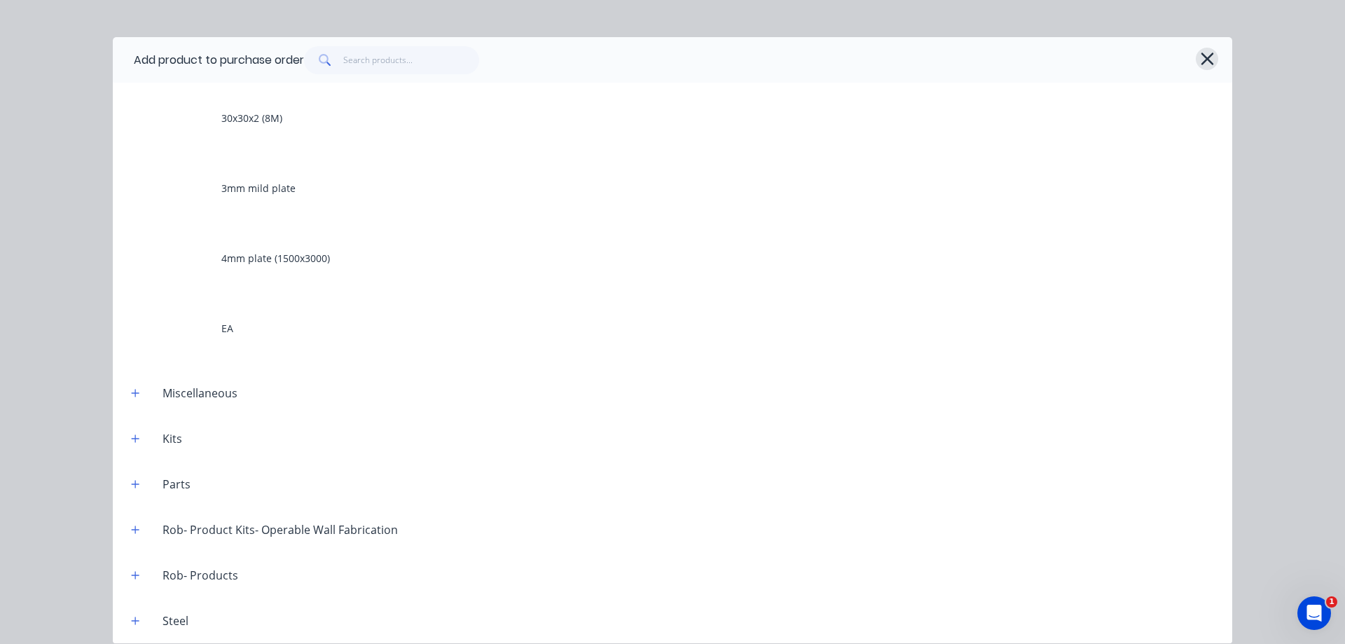
click at [1205, 61] on icon "button" at bounding box center [1206, 59] width 13 height 13
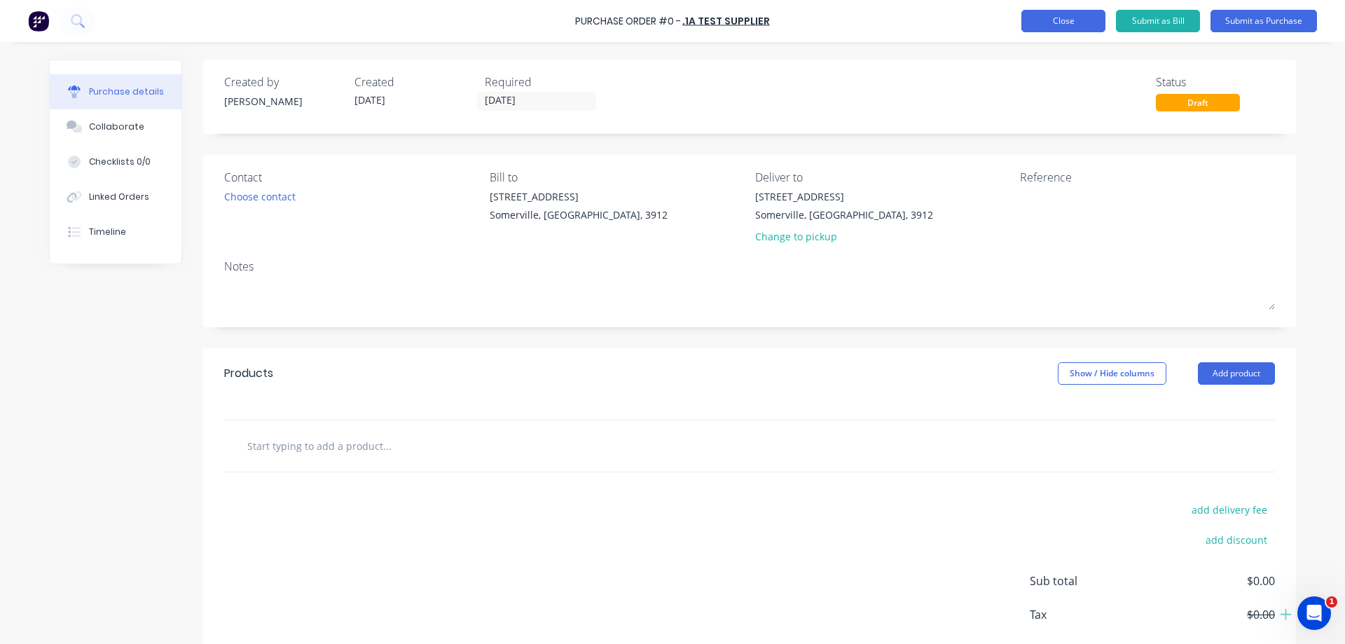
click at [1071, 21] on button "Close" at bounding box center [1063, 21] width 84 height 22
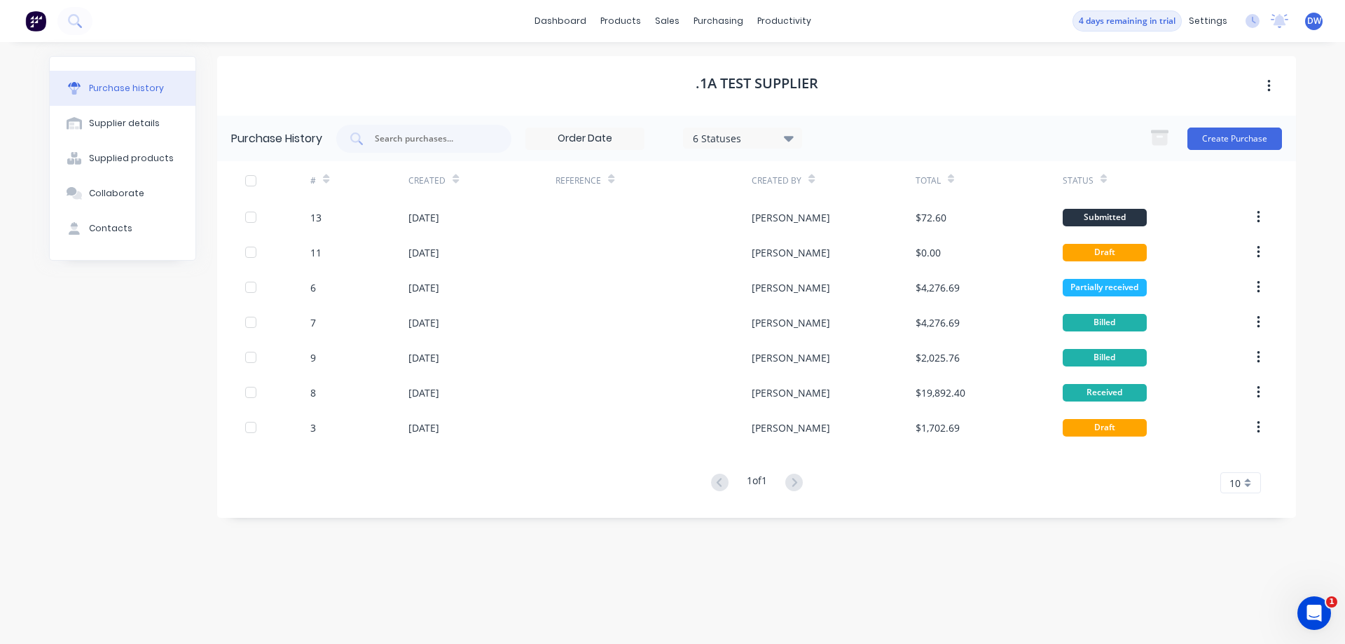
click at [787, 140] on icon at bounding box center [789, 137] width 10 height 15
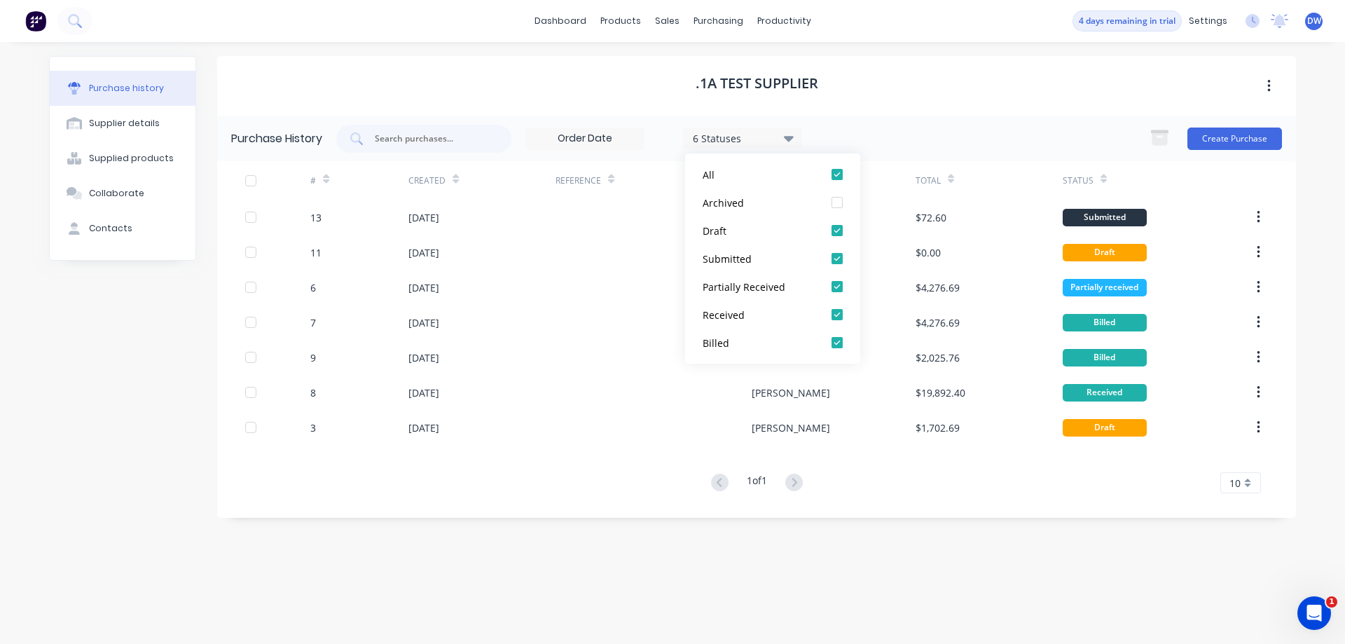
click at [787, 140] on icon at bounding box center [789, 137] width 10 height 15
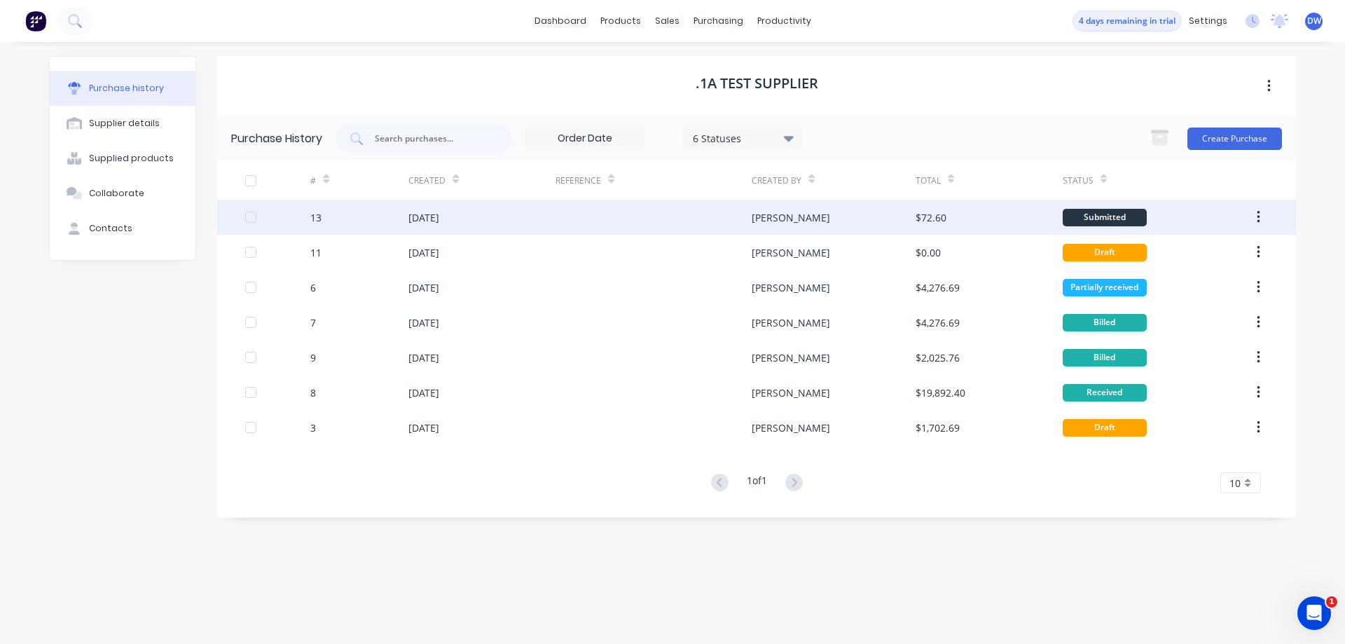
click at [635, 211] on div at bounding box center [653, 217] width 196 height 35
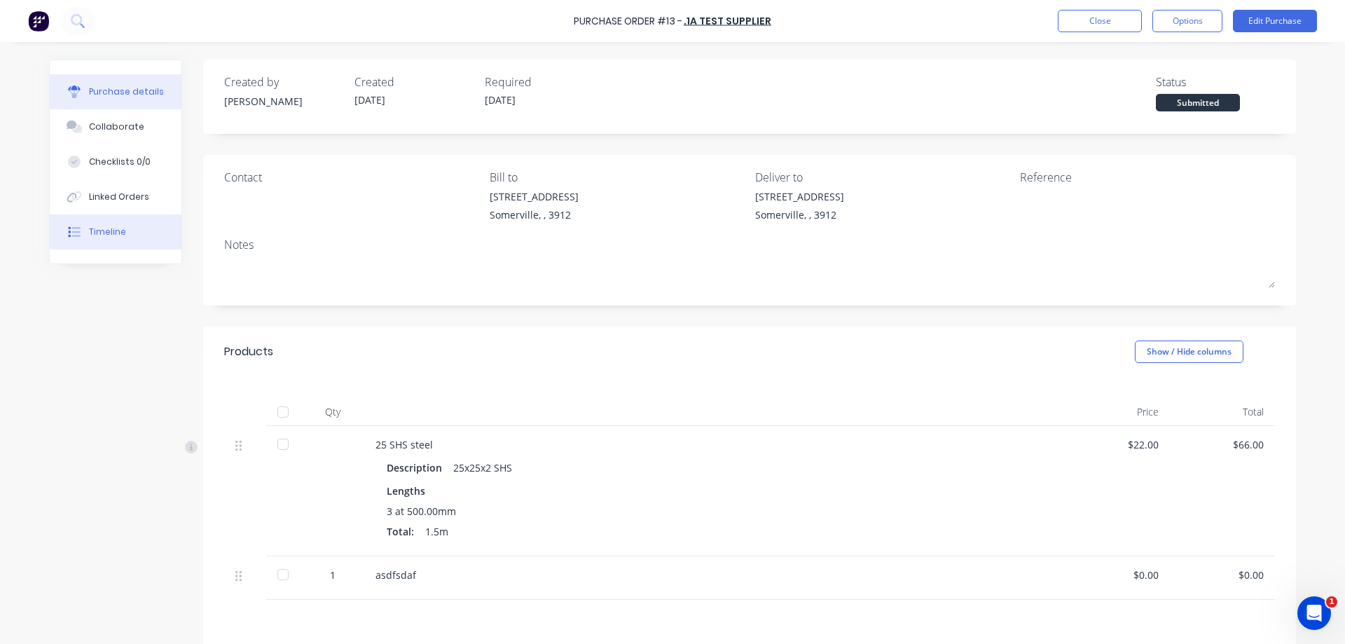
click at [111, 233] on div "Timeline" at bounding box center [107, 232] width 37 height 13
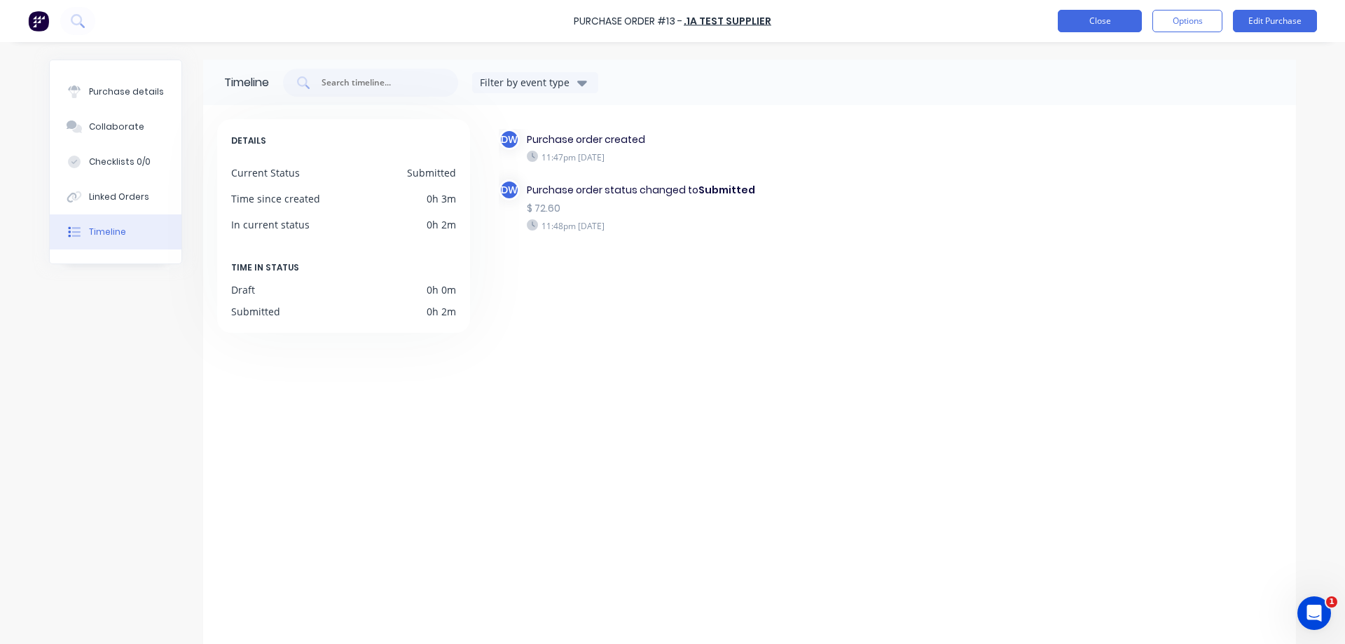
click at [1097, 22] on button "Close" at bounding box center [1100, 21] width 84 height 22
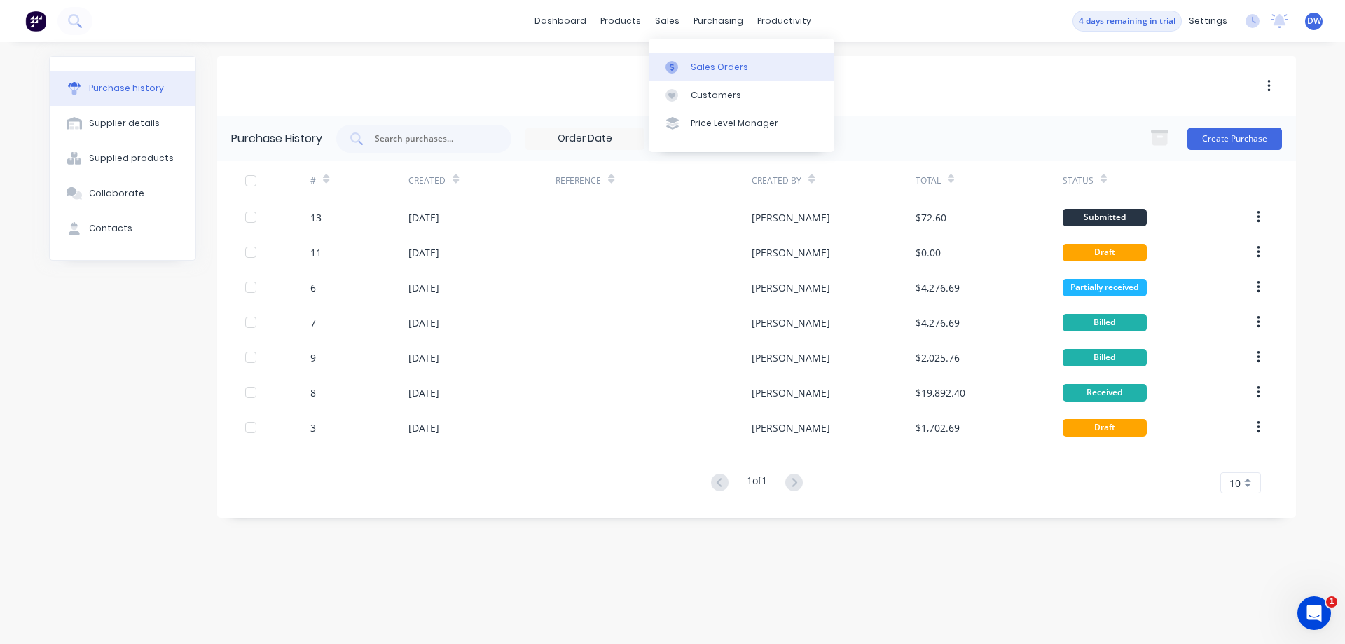
click at [682, 63] on div at bounding box center [675, 67] width 21 height 13
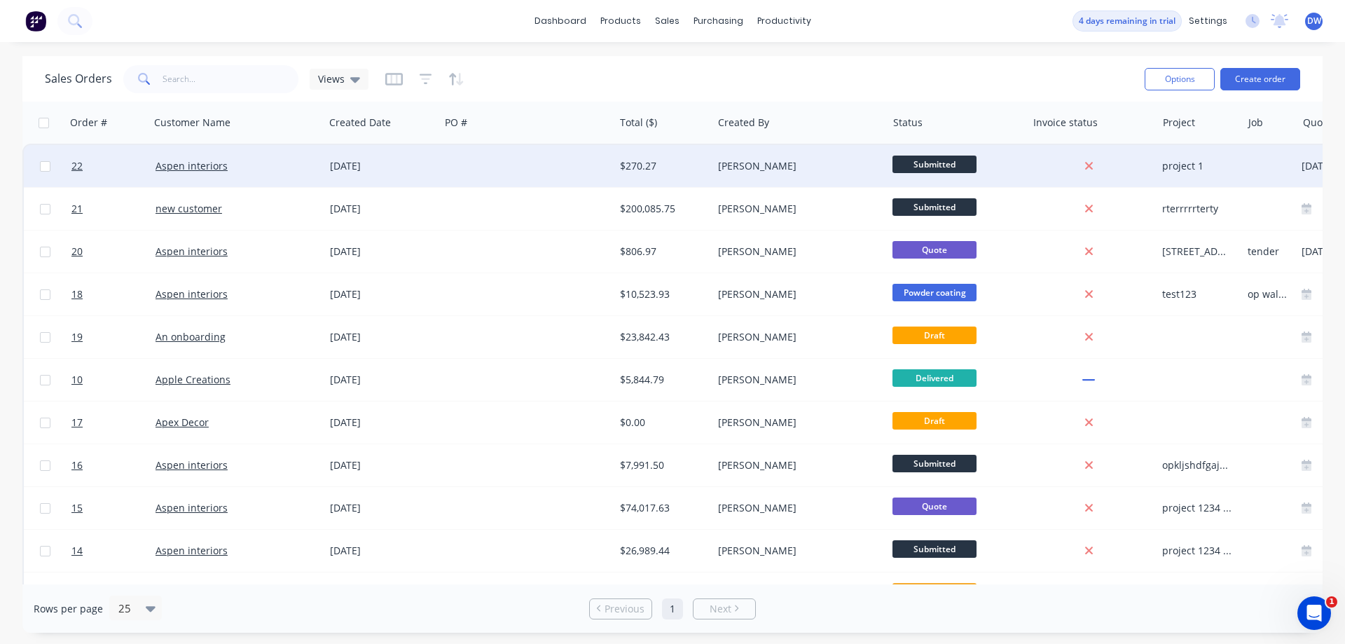
click at [761, 167] on div "[PERSON_NAME]" at bounding box center [795, 166] width 155 height 14
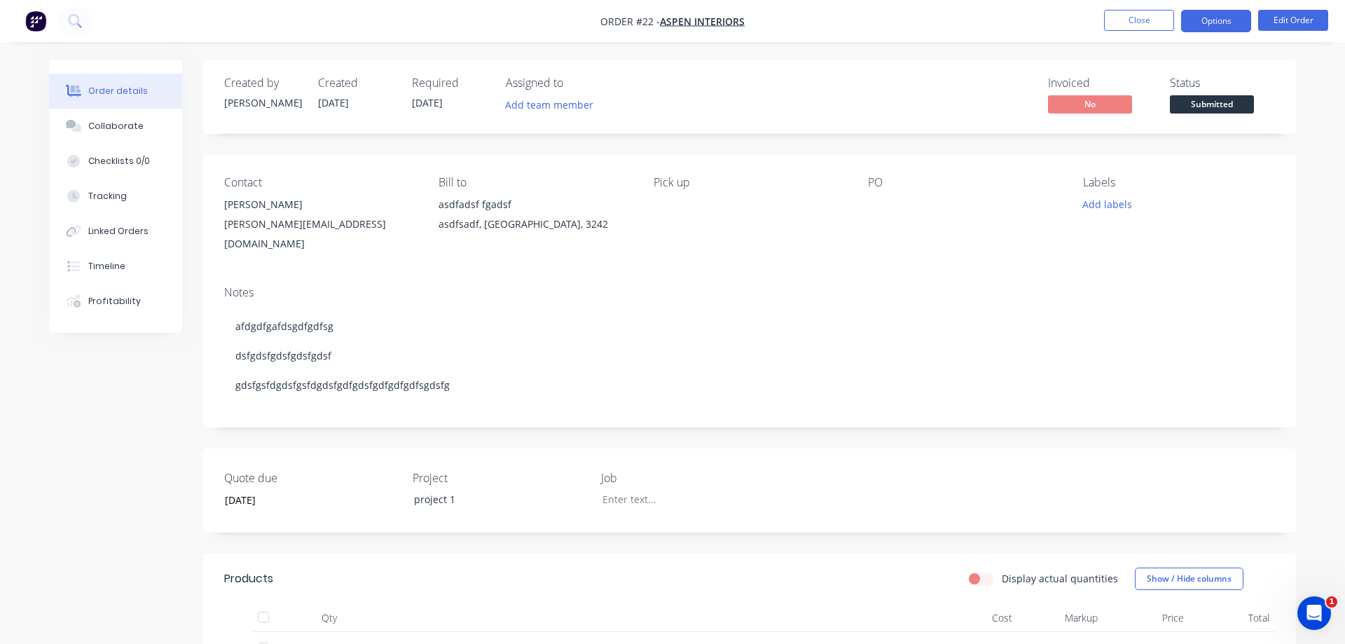
click at [1199, 15] on button "Options" at bounding box center [1216, 21] width 70 height 22
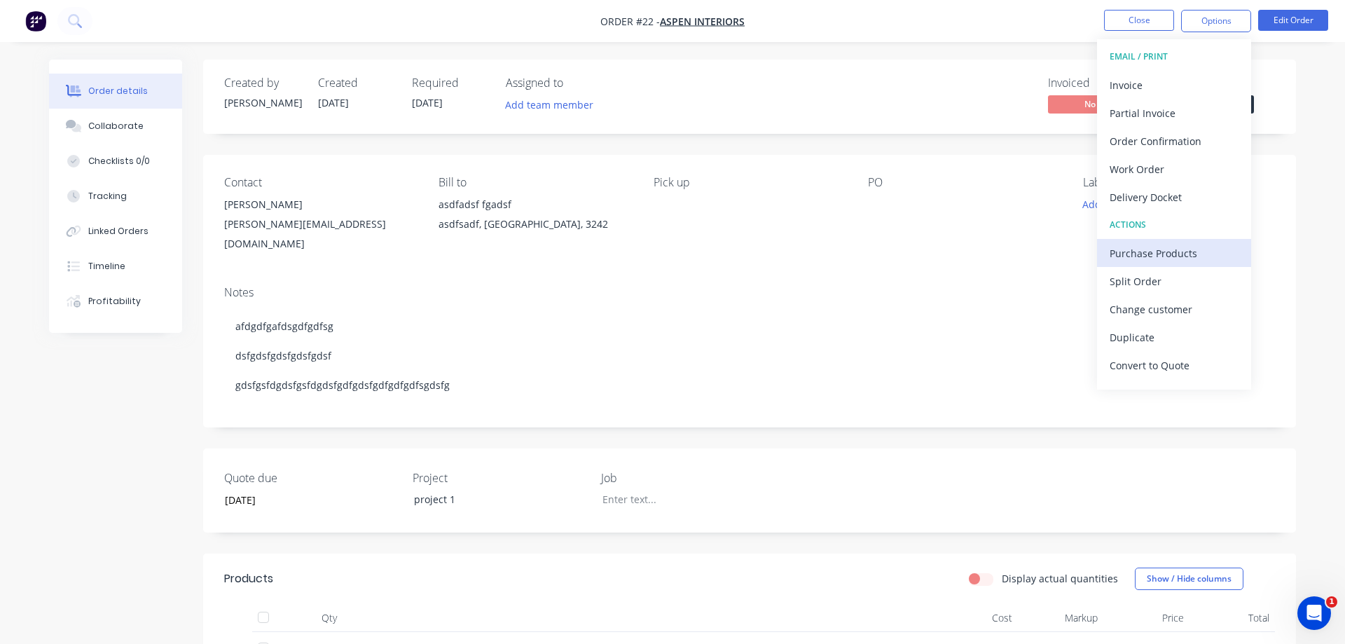
click at [1186, 251] on div "Purchase Products" at bounding box center [1173, 253] width 129 height 20
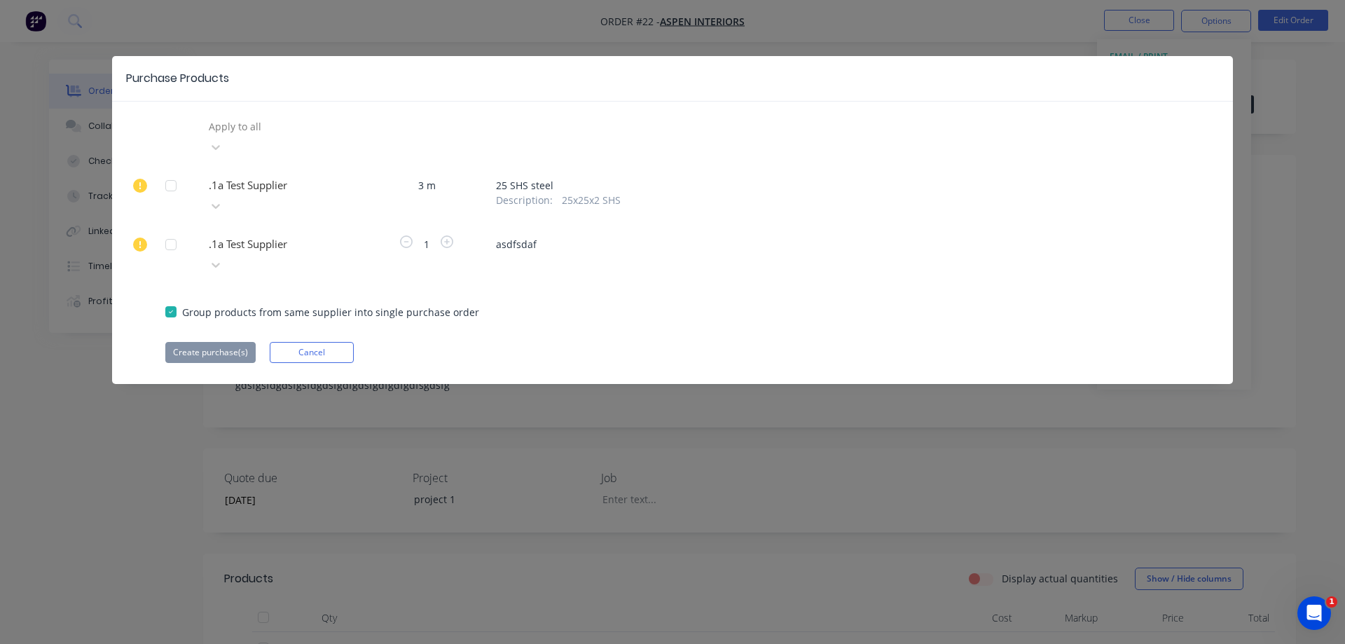
click at [254, 133] on div at bounding box center [308, 127] width 202 height 18
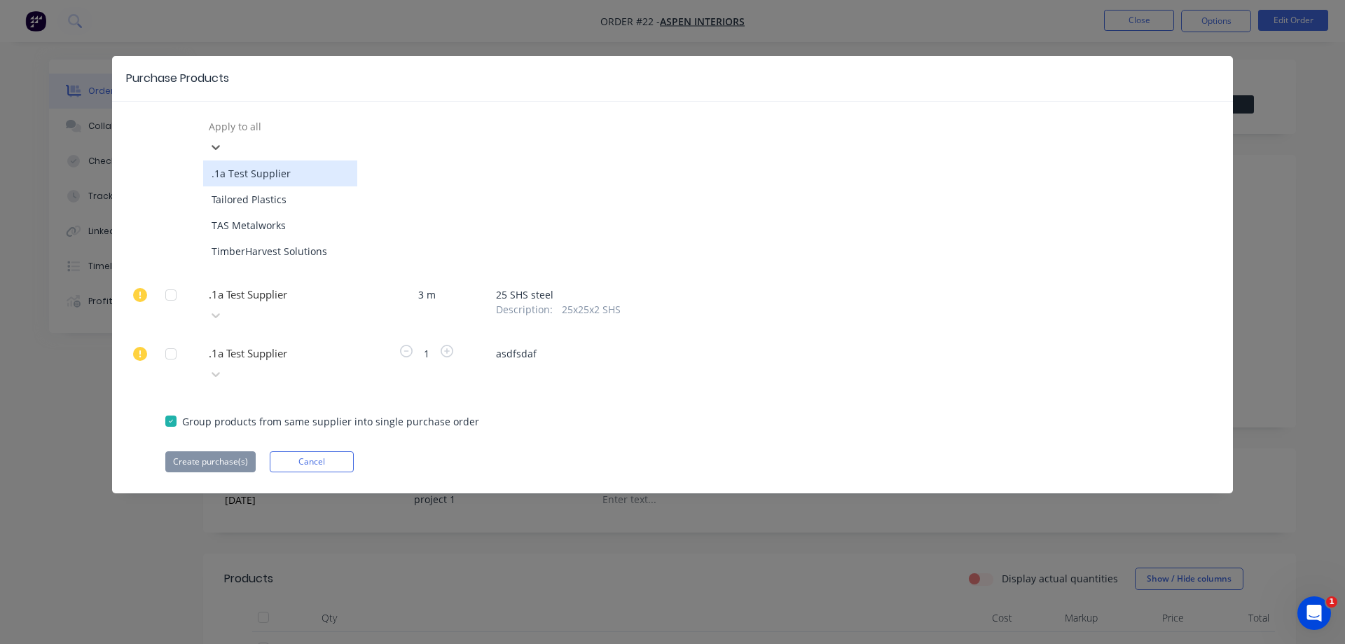
click at [258, 165] on div ".1a Test Supplier" at bounding box center [280, 173] width 154 height 26
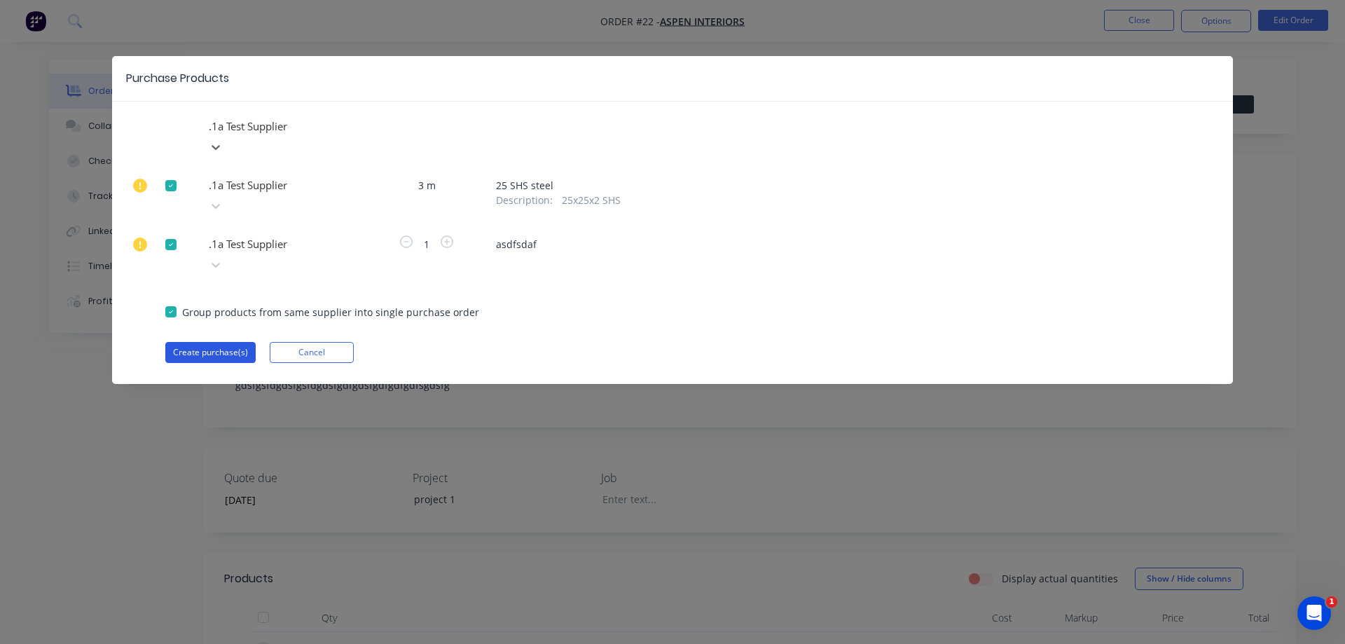
click at [208, 342] on button "Create purchase(s)" at bounding box center [210, 352] width 90 height 21
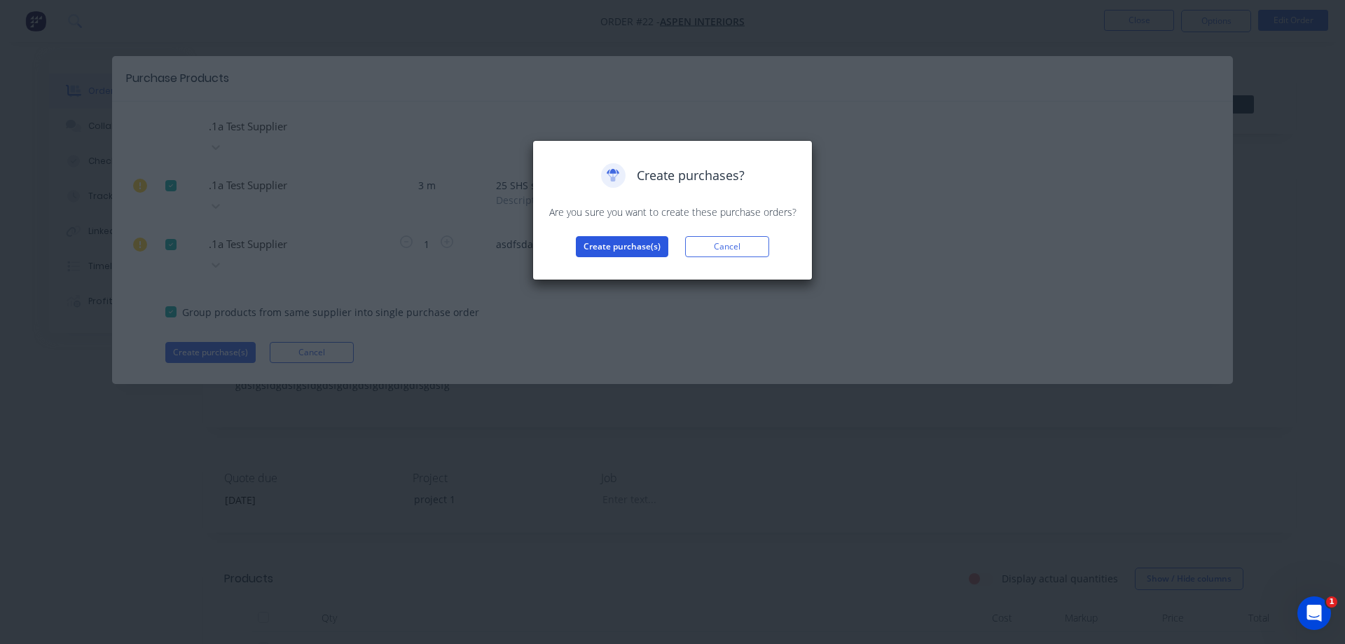
click at [618, 246] on button "Create purchase(s)" at bounding box center [622, 246] width 92 height 21
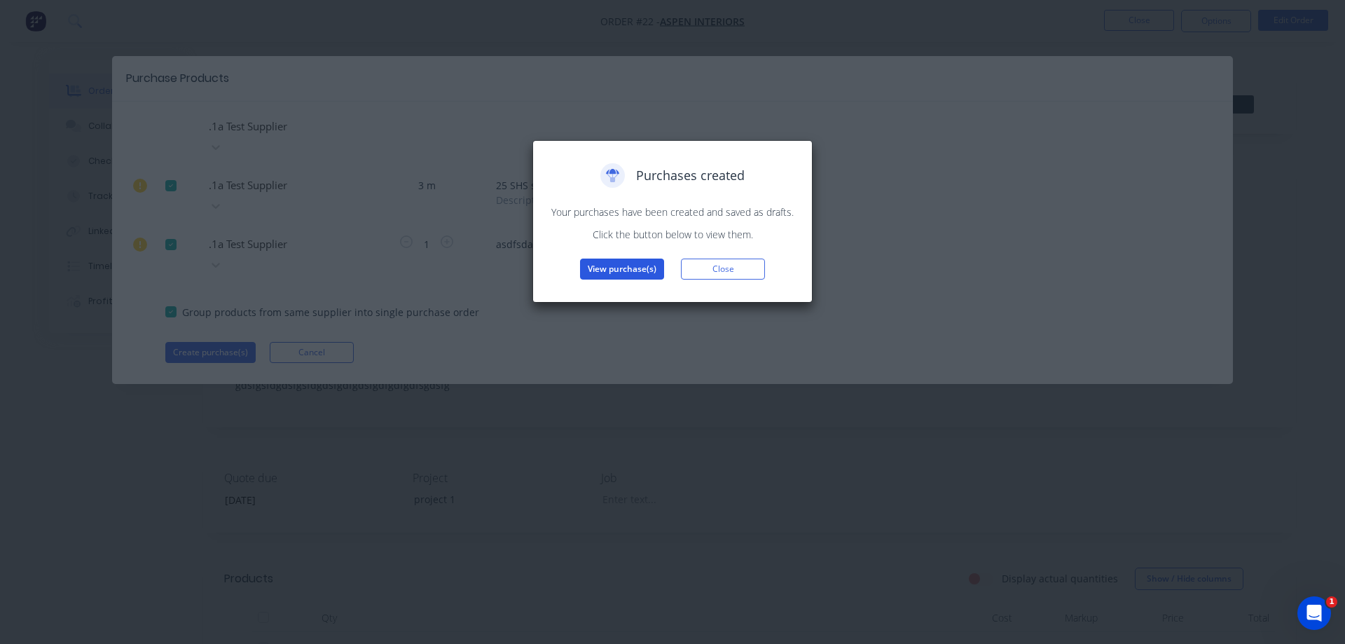
click at [616, 265] on button "View purchase(s)" at bounding box center [622, 268] width 84 height 21
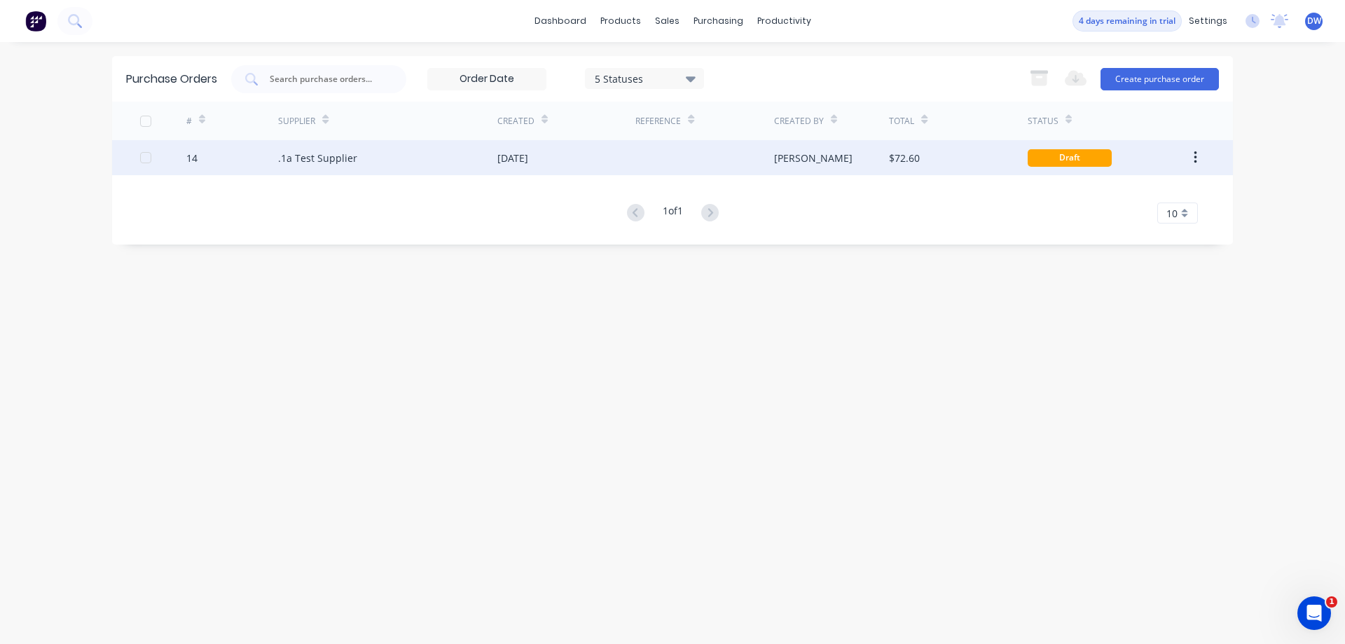
click at [1188, 160] on button "button" at bounding box center [1195, 157] width 33 height 25
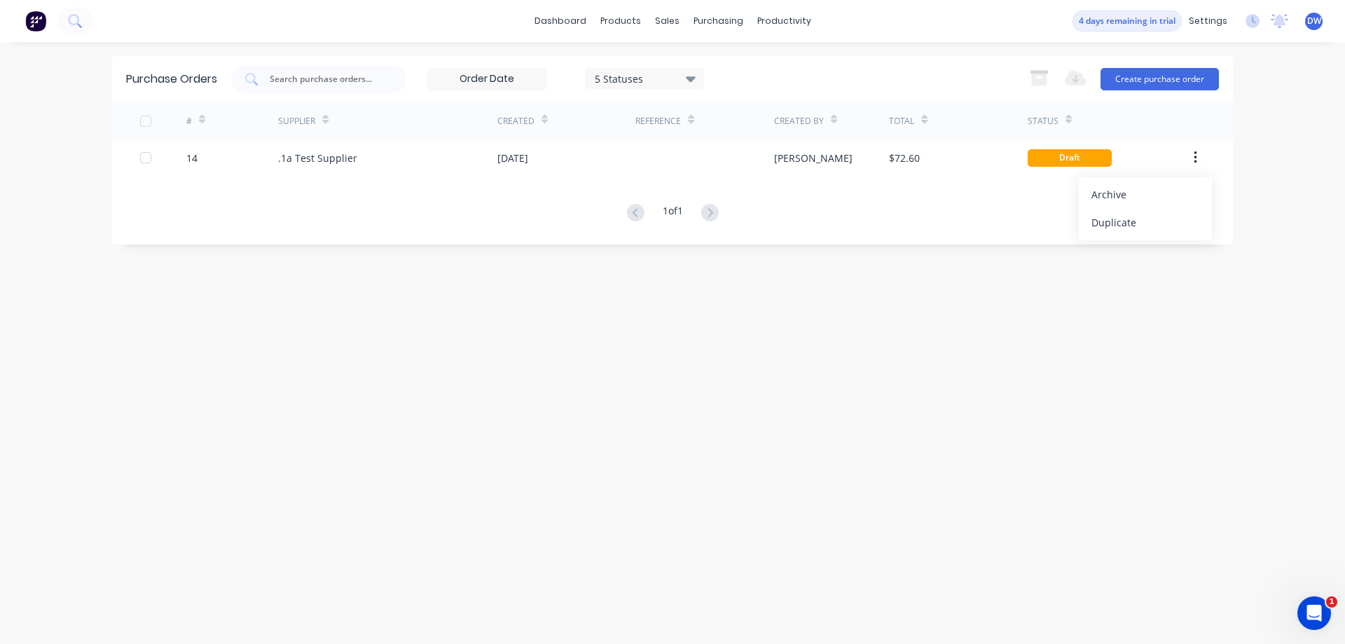
click at [1048, 363] on div "Purchase Orders 5 Statuses 5 Statuses Export to Excel (XLSX) Create purchase or…" at bounding box center [672, 343] width 1121 height 574
click at [685, 61] on div at bounding box center [675, 67] width 21 height 13
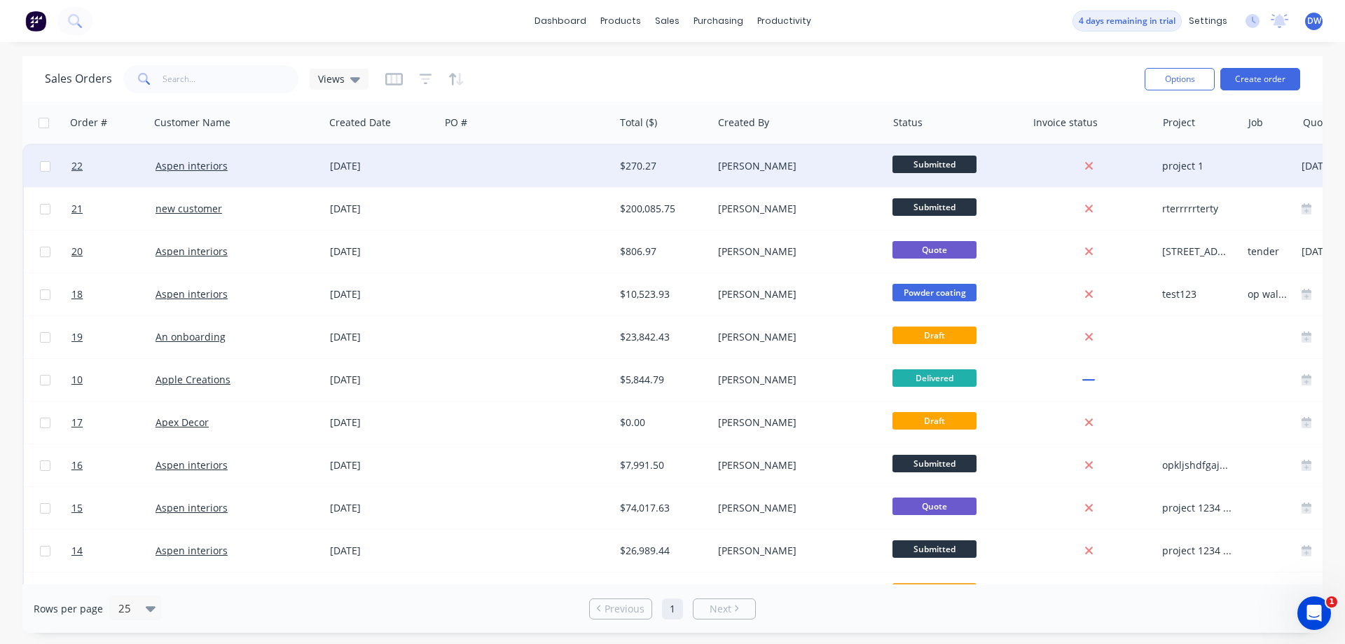
click at [554, 178] on div at bounding box center [527, 166] width 174 height 42
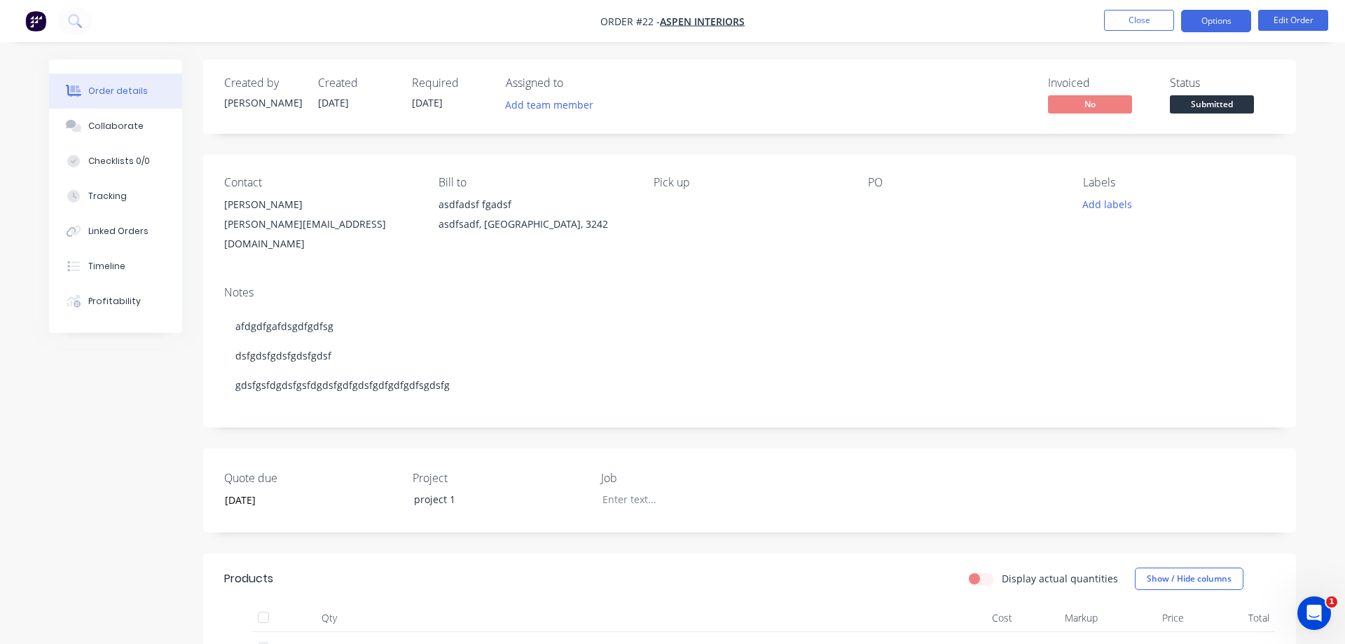
click at [1196, 32] on button "Options" at bounding box center [1216, 21] width 70 height 22
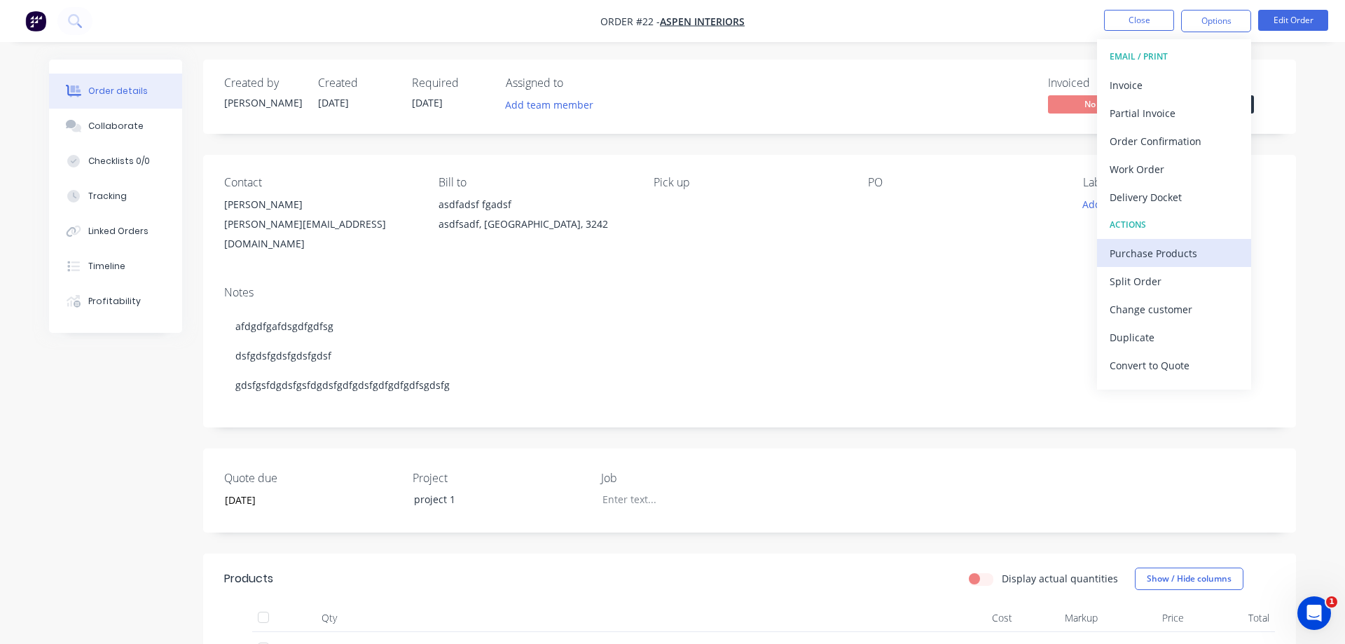
scroll to position [21, 0]
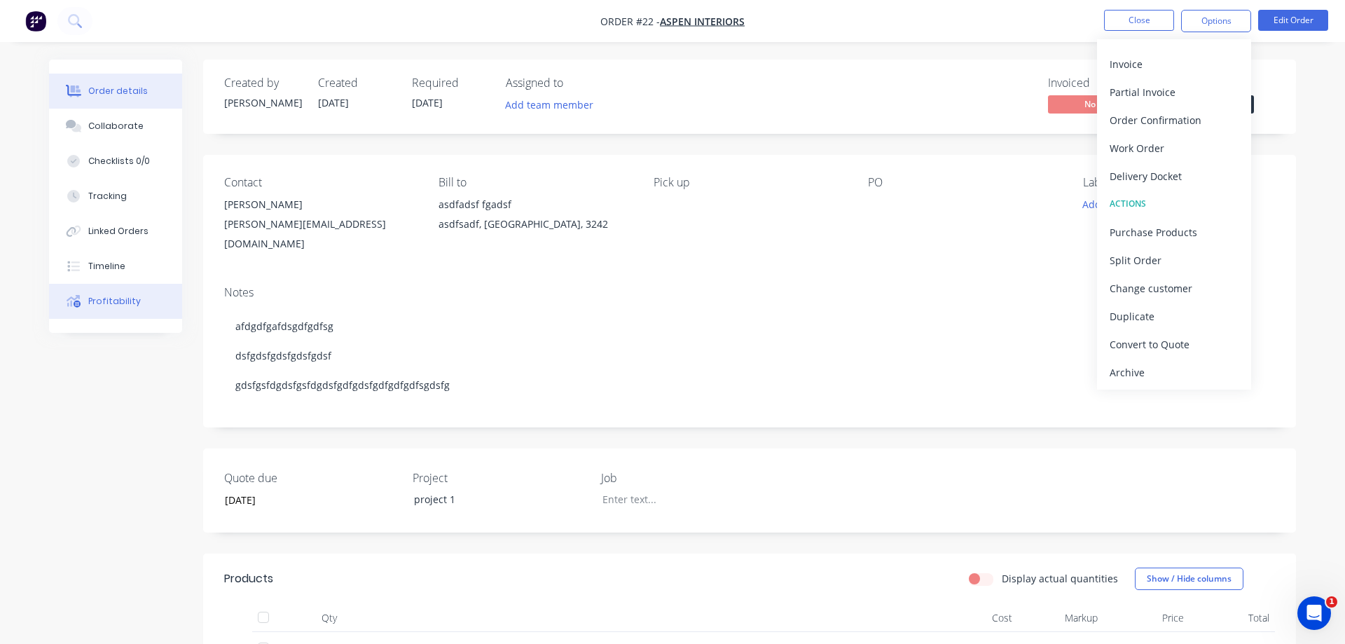
click at [98, 291] on button "Profitability" at bounding box center [115, 301] width 133 height 35
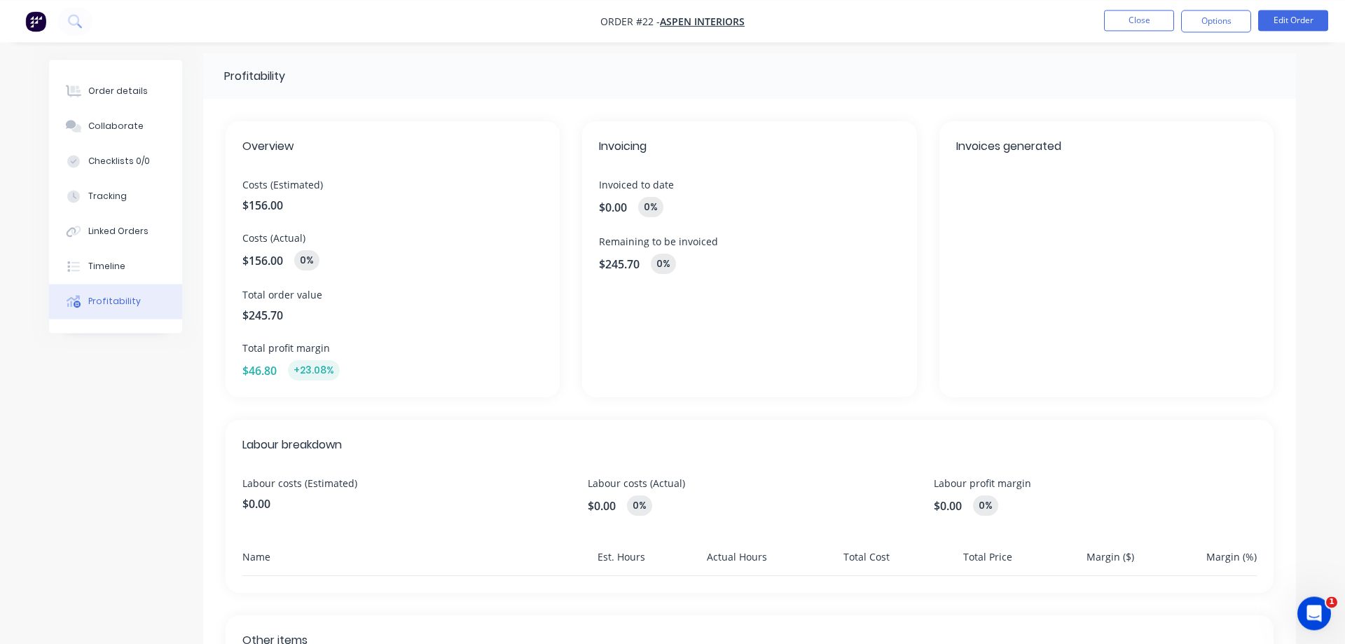
scroll to position [254, 0]
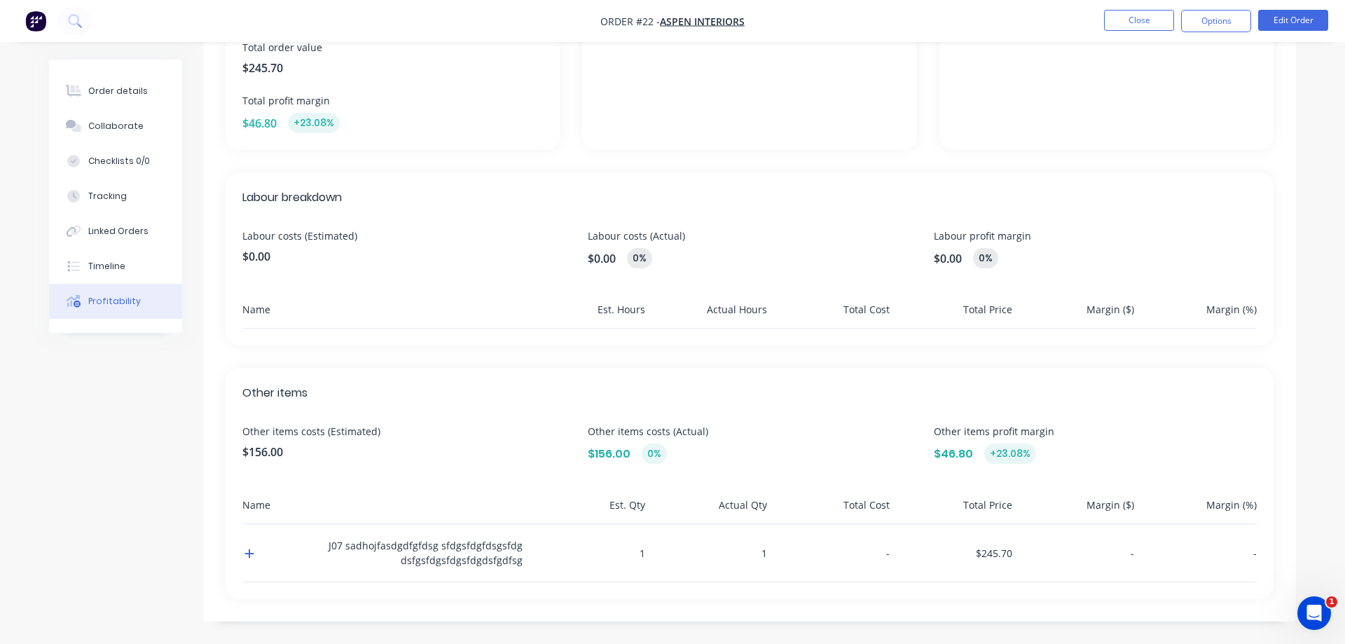
drag, startPoint x: 827, startPoint y: 542, endPoint x: 841, endPoint y: 542, distance: 14.0
click at [829, 542] on div "-" at bounding box center [831, 552] width 117 height 57
drag, startPoint x: 870, startPoint y: 544, endPoint x: 847, endPoint y: 557, distance: 25.7
click at [872, 546] on div "-" at bounding box center [831, 552] width 117 height 57
click at [794, 573] on div "-" at bounding box center [831, 552] width 117 height 57
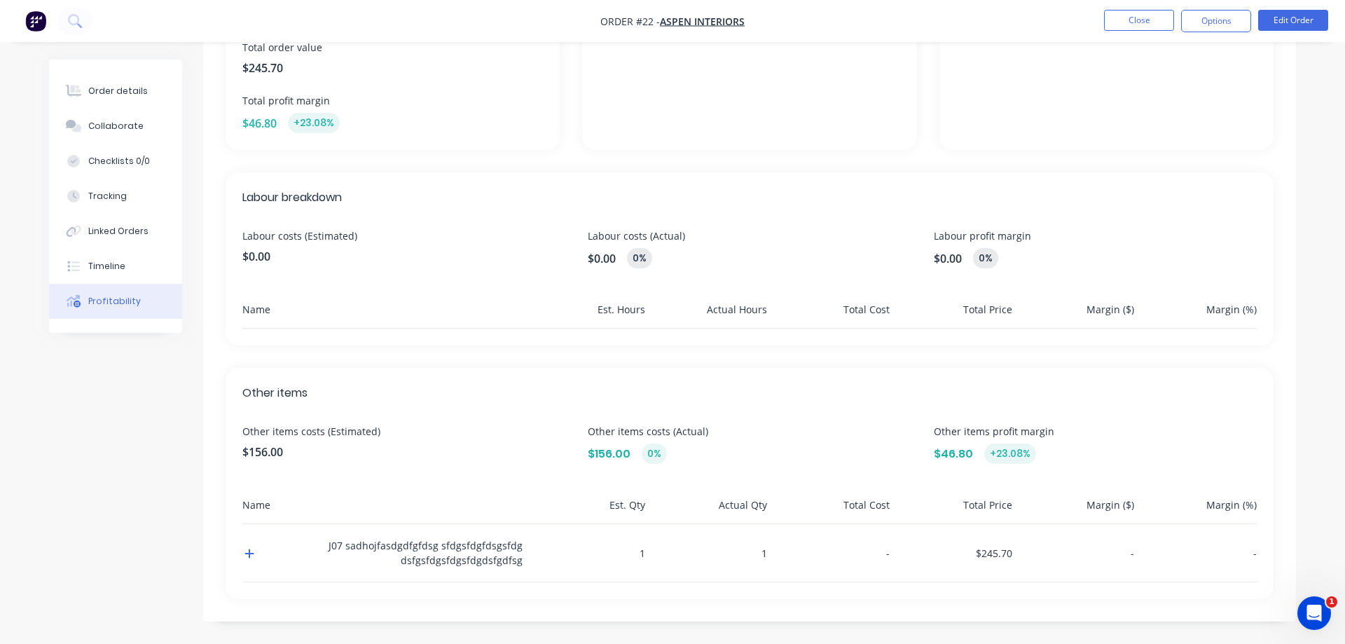
click at [508, 564] on div "J07 sadhojfasdgdfgfdsg sfdgsfdgfdsgsfdg dsfgsfdgsfdgsfdgdsfgdfsg" at bounding box center [382, 552] width 280 height 57
click at [508, 562] on div "J07 sadhojfasdgdfgfdsg sfdgsfdgfdsgsfdg dsfgsfdgsfdgsfdgdsfgdfsg" at bounding box center [382, 552] width 280 height 57
click at [515, 562] on div "J07 sadhojfasdgdfgfdsg sfdgsfdgfdsgsfdg dsfgsfdgsfdgsfdgdsfgdfsg" at bounding box center [382, 552] width 280 height 57
drag, startPoint x: 798, startPoint y: 545, endPoint x: 878, endPoint y: 544, distance: 79.8
click at [805, 546] on div "-" at bounding box center [831, 552] width 117 height 57
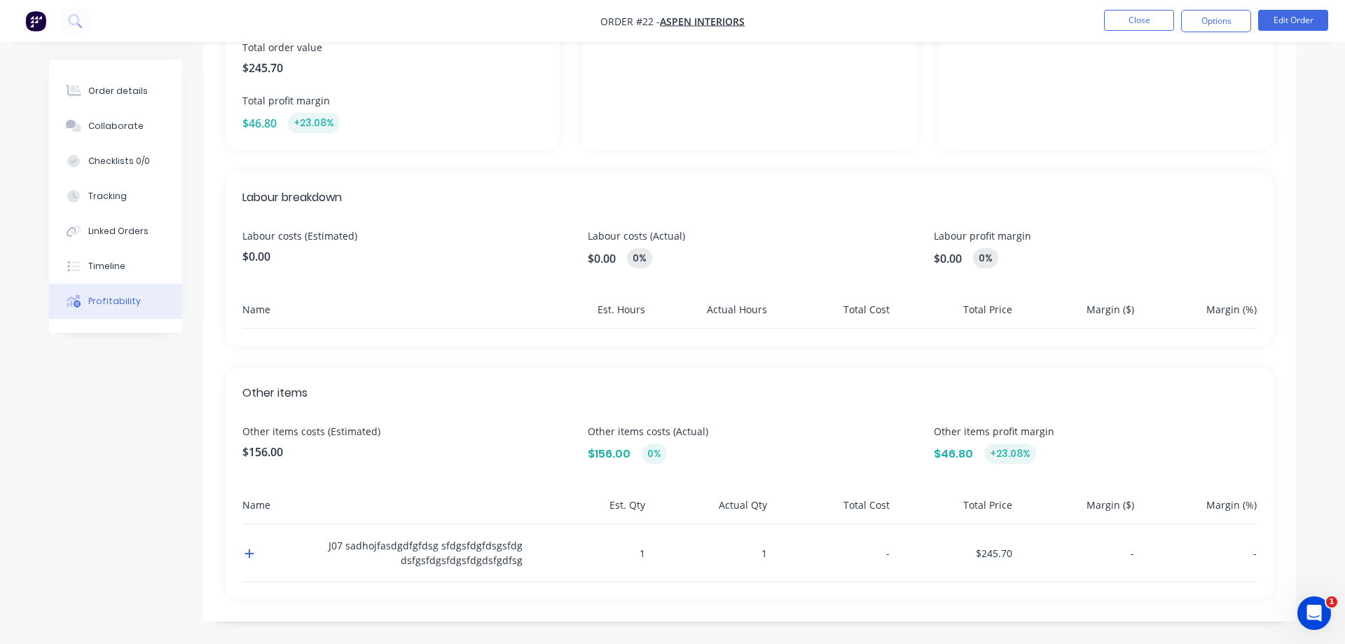
click at [908, 550] on div "$245.70" at bounding box center [953, 552] width 117 height 57
drag, startPoint x: 925, startPoint y: 553, endPoint x: 949, endPoint y: 557, distance: 24.1
click at [931, 556] on div "$245.70" at bounding box center [953, 552] width 117 height 57
drag, startPoint x: 949, startPoint y: 557, endPoint x: 1067, endPoint y: 549, distance: 117.9
click at [985, 557] on div "$245.70" at bounding box center [953, 552] width 117 height 57
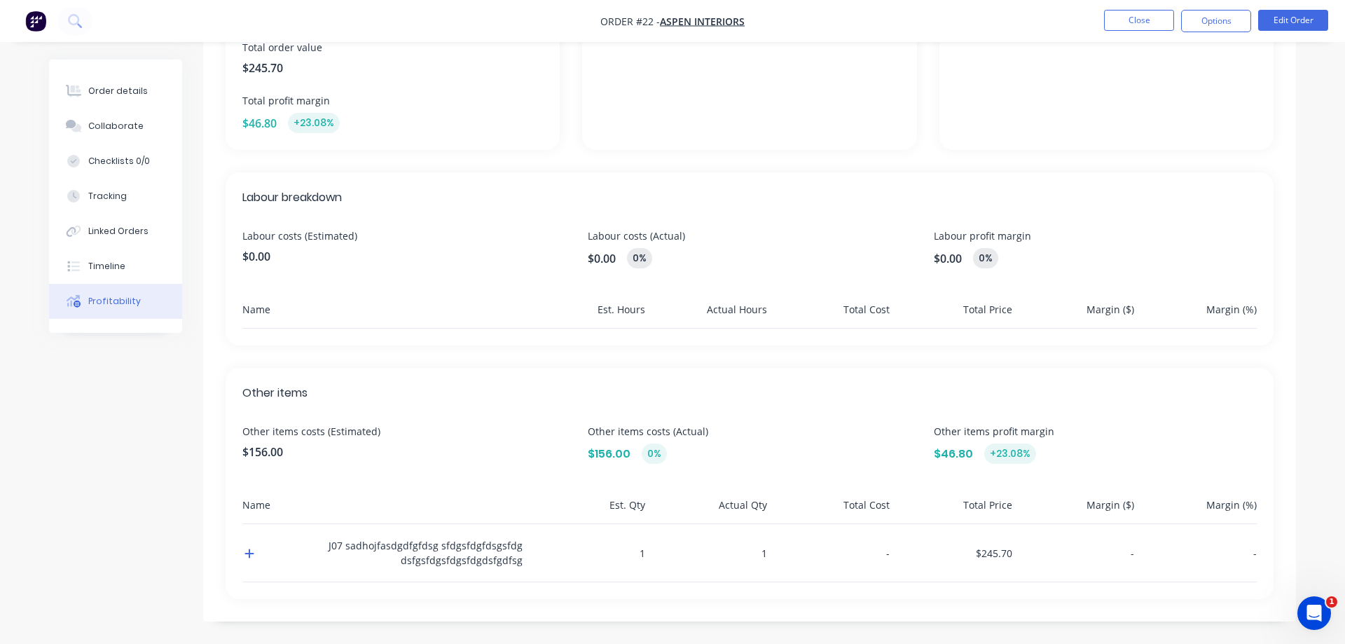
click at [1104, 551] on div "-" at bounding box center [1076, 552] width 117 height 57
click at [1166, 555] on div "-" at bounding box center [1198, 552] width 117 height 57
click at [1185, 556] on div "-" at bounding box center [1198, 552] width 117 height 57
click at [1188, 556] on div "-" at bounding box center [1198, 552] width 117 height 57
click at [1191, 557] on div "-" at bounding box center [1198, 552] width 117 height 57
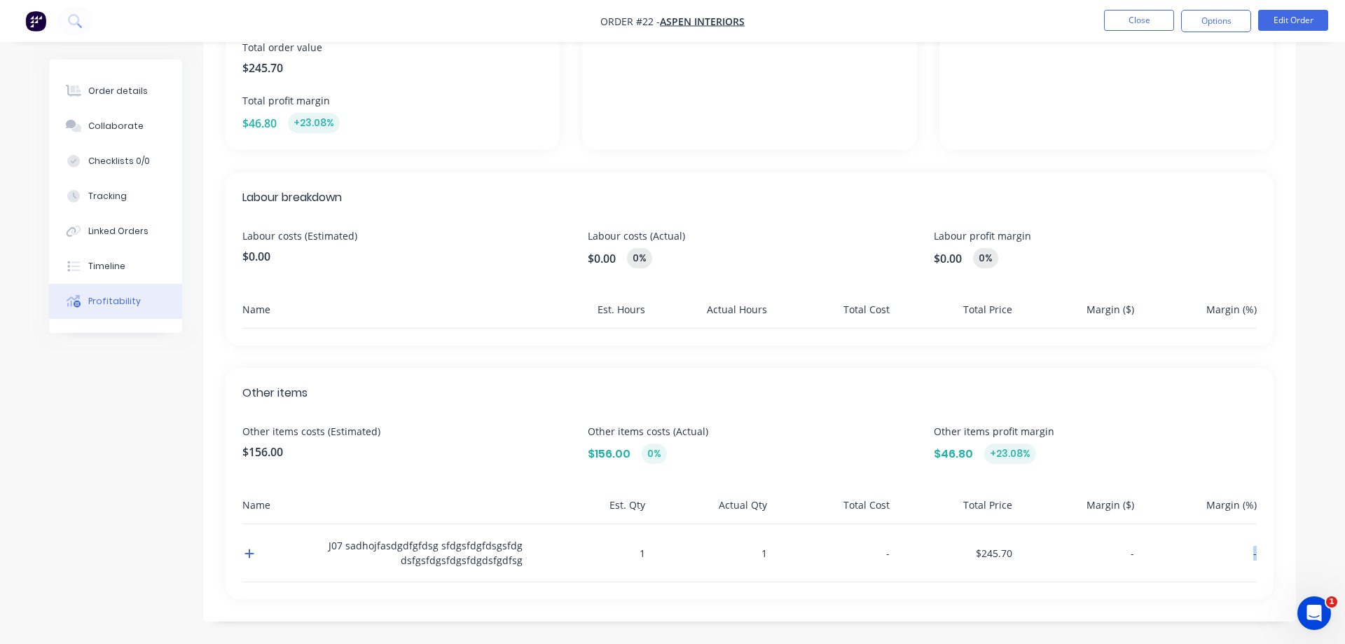
drag, startPoint x: 1191, startPoint y: 557, endPoint x: 889, endPoint y: 538, distance: 302.5
click at [1155, 557] on div "-" at bounding box center [1198, 552] width 117 height 57
click at [448, 555] on div "J07 sadhojfasdgdfgfdsg sfdgsfdgfdsgsfdg dsfgsfdgsfdgsfdgdsfgdfsg" at bounding box center [382, 552] width 280 height 57
click at [253, 555] on icon "button" at bounding box center [249, 553] width 10 height 11
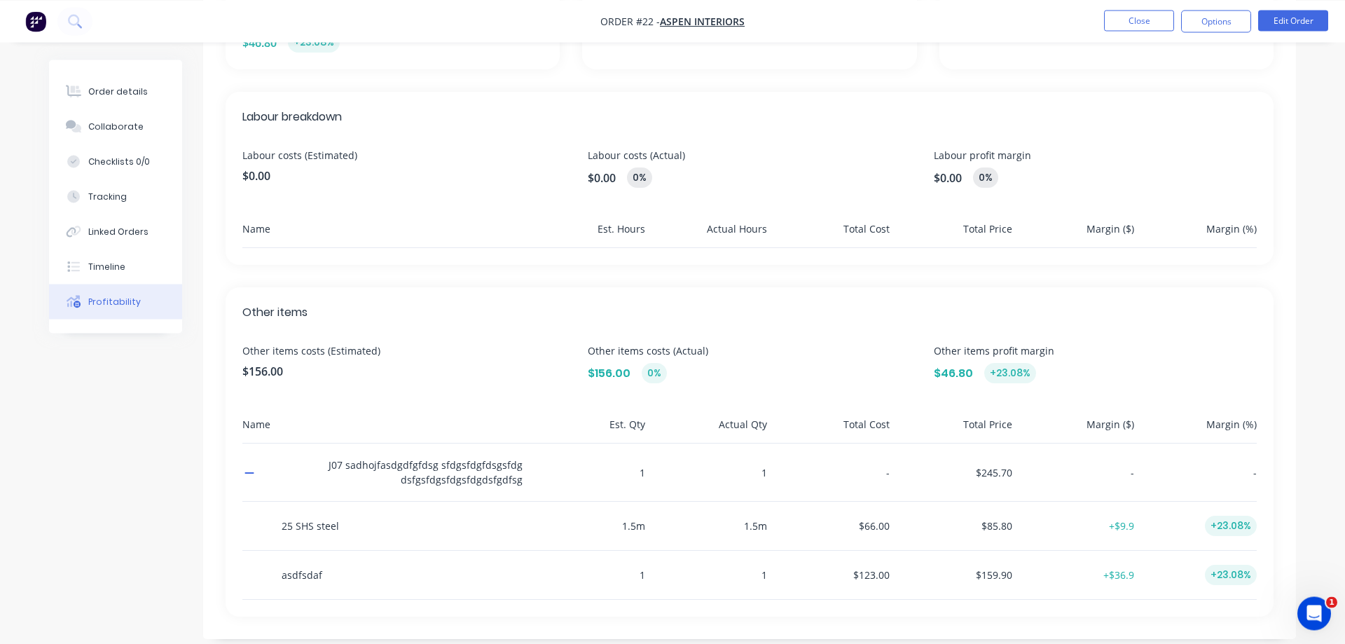
scroll to position [352, 0]
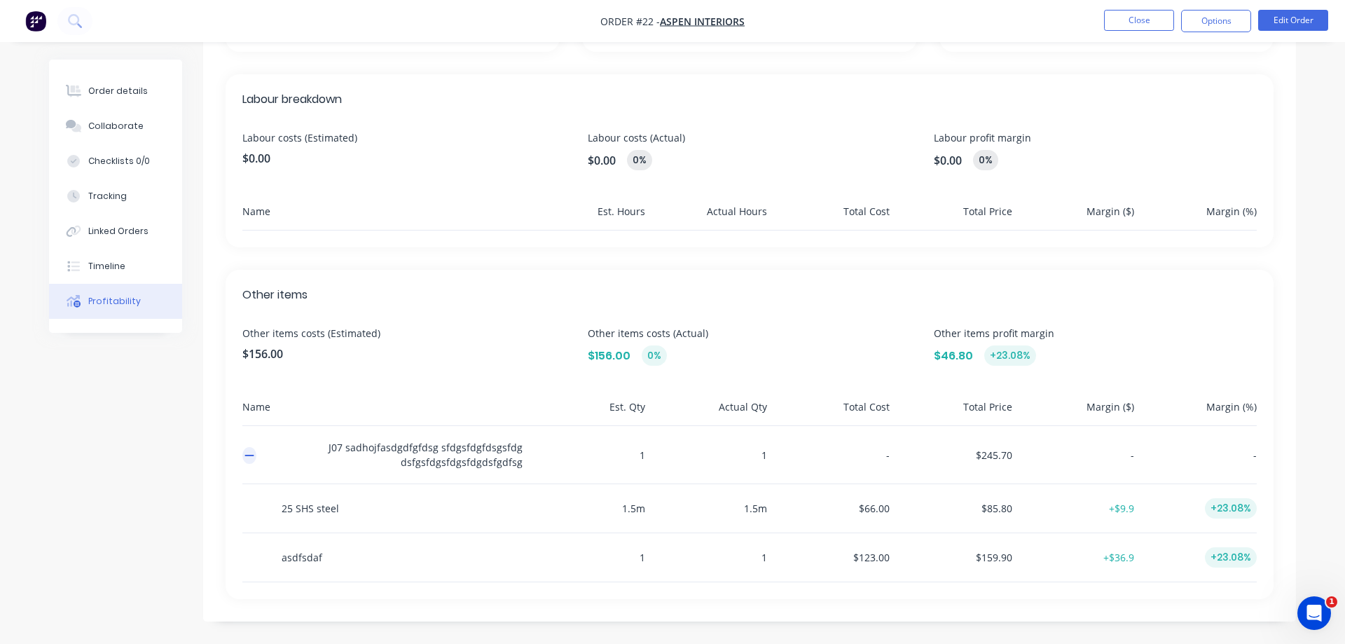
click at [252, 456] on icon "button" at bounding box center [249, 455] width 10 height 11
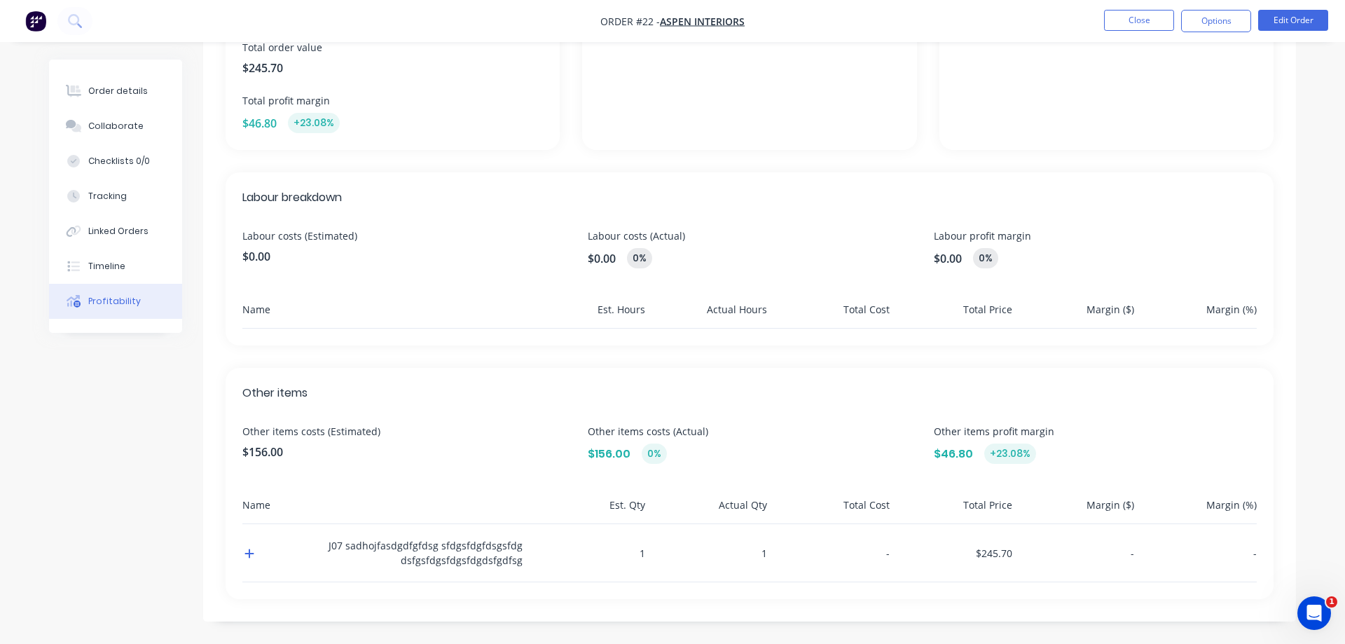
click at [816, 598] on div "Other items Other items costs (Estimated) $156.00 Other items costs (Actual) $1…" at bounding box center [750, 483] width 1048 height 231
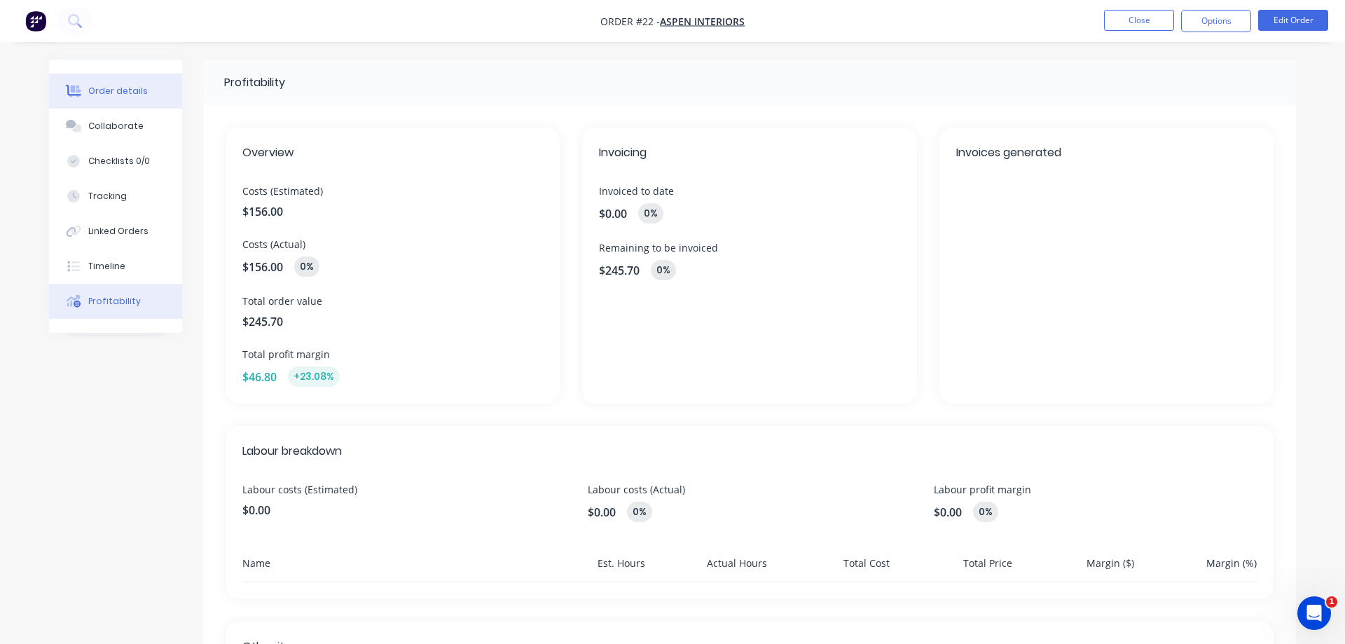
click at [112, 85] on div "Order details" at bounding box center [118, 91] width 60 height 13
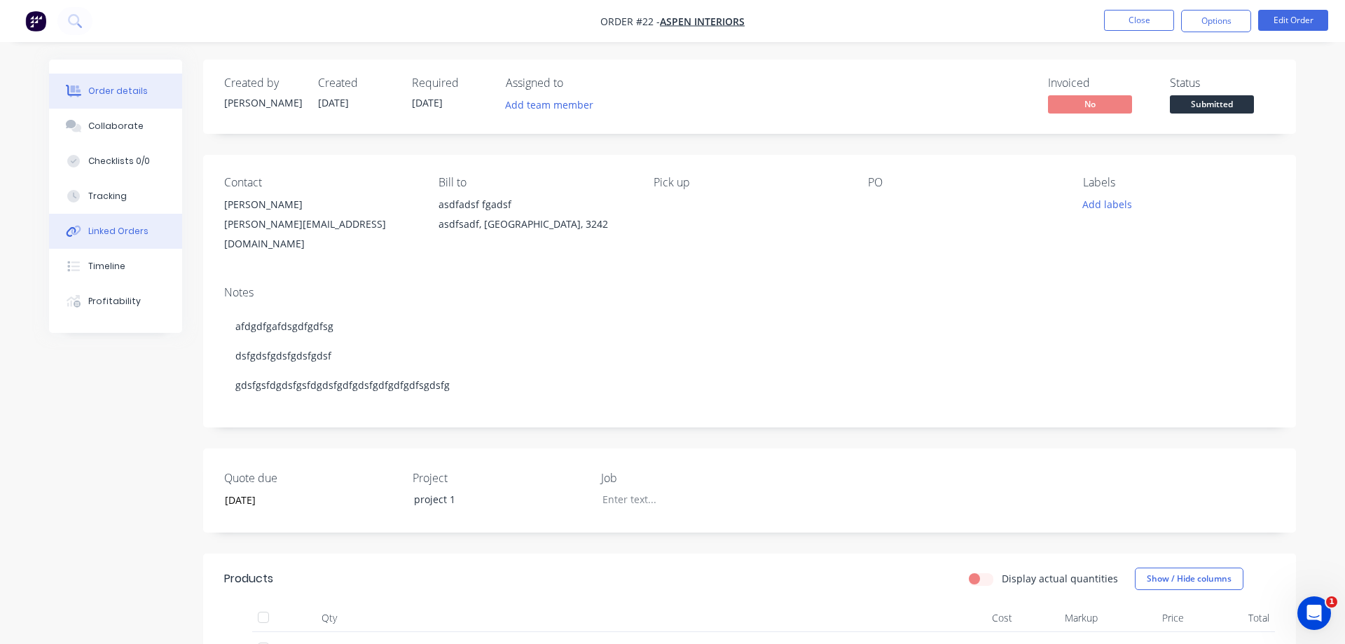
click at [135, 222] on button "Linked Orders" at bounding box center [115, 231] width 133 height 35
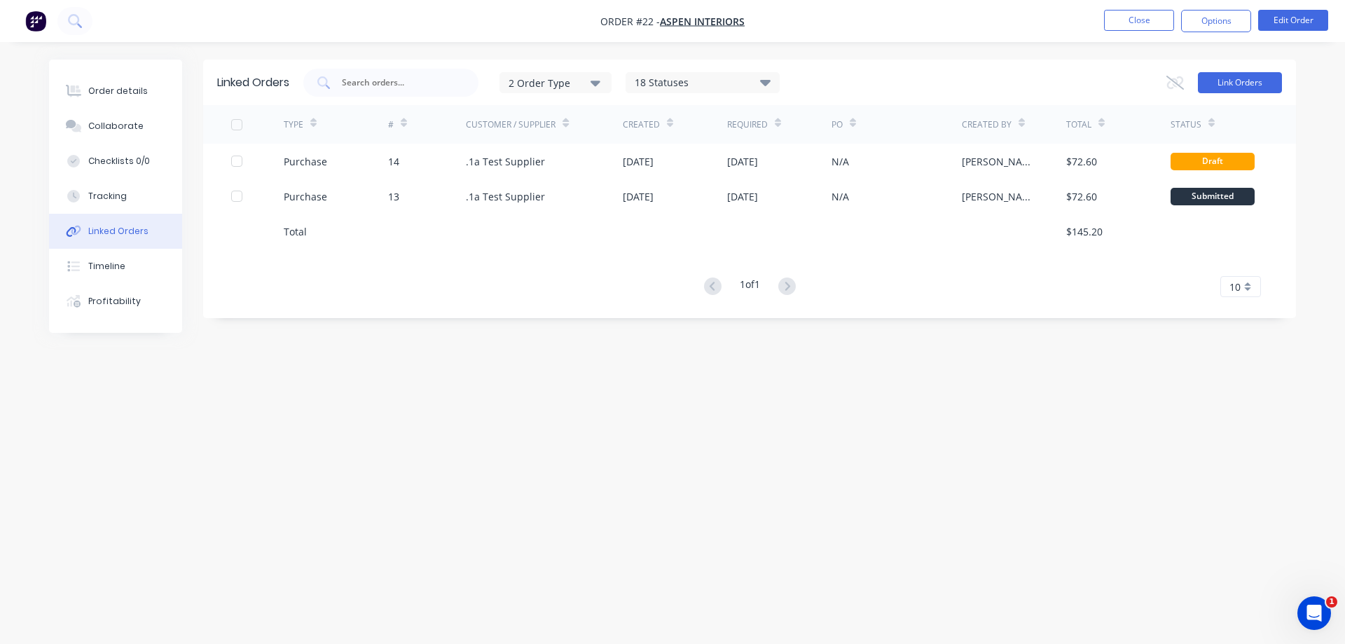
click at [1239, 88] on button "Link Orders" at bounding box center [1240, 82] width 84 height 21
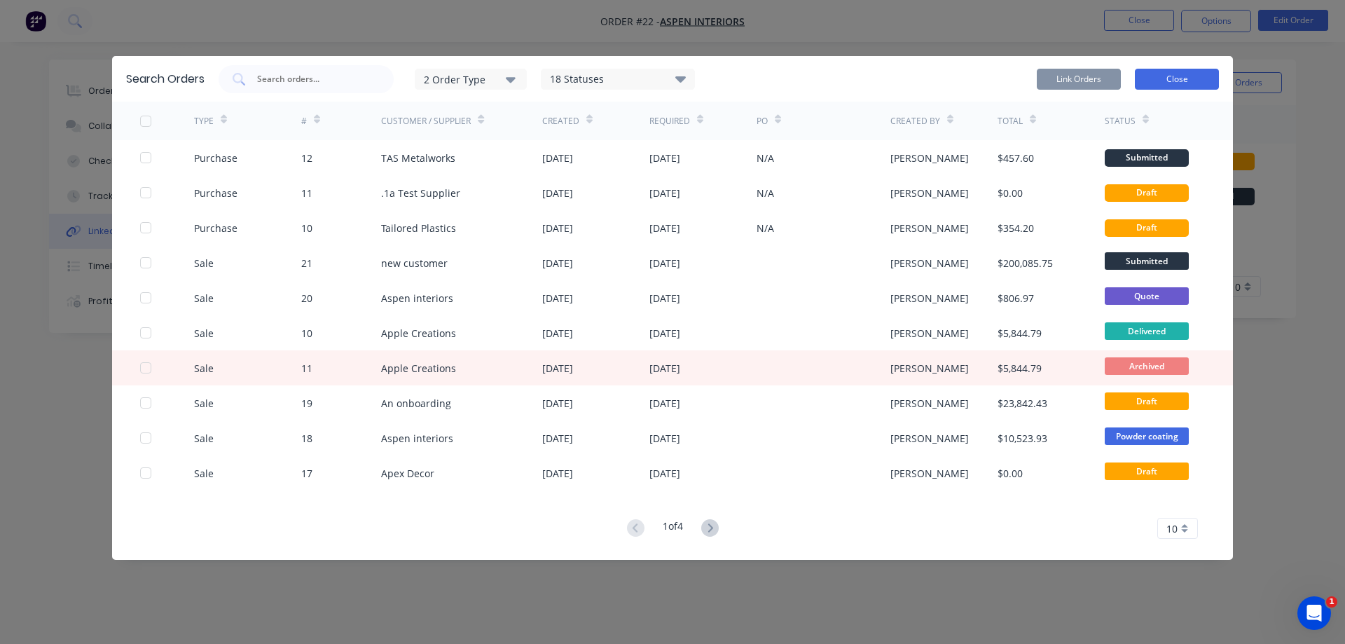
click at [1173, 83] on button "Close" at bounding box center [1177, 79] width 84 height 21
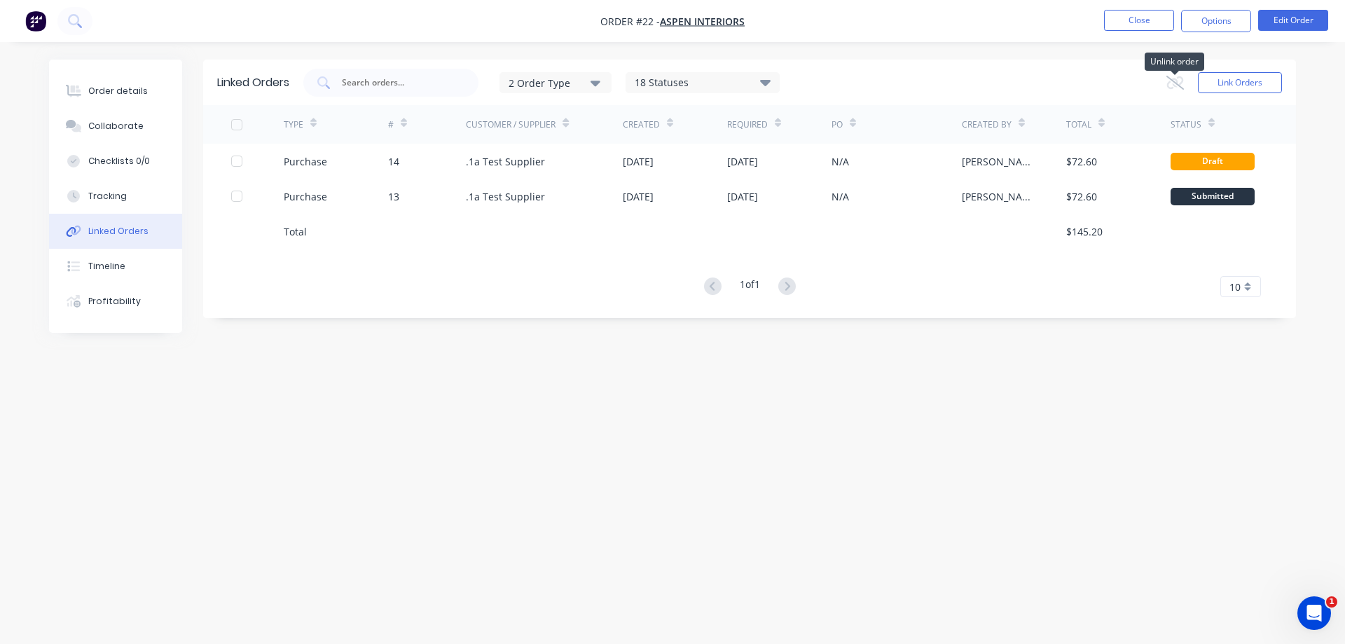
click at [1176, 85] on icon at bounding box center [1175, 83] width 18 height 14
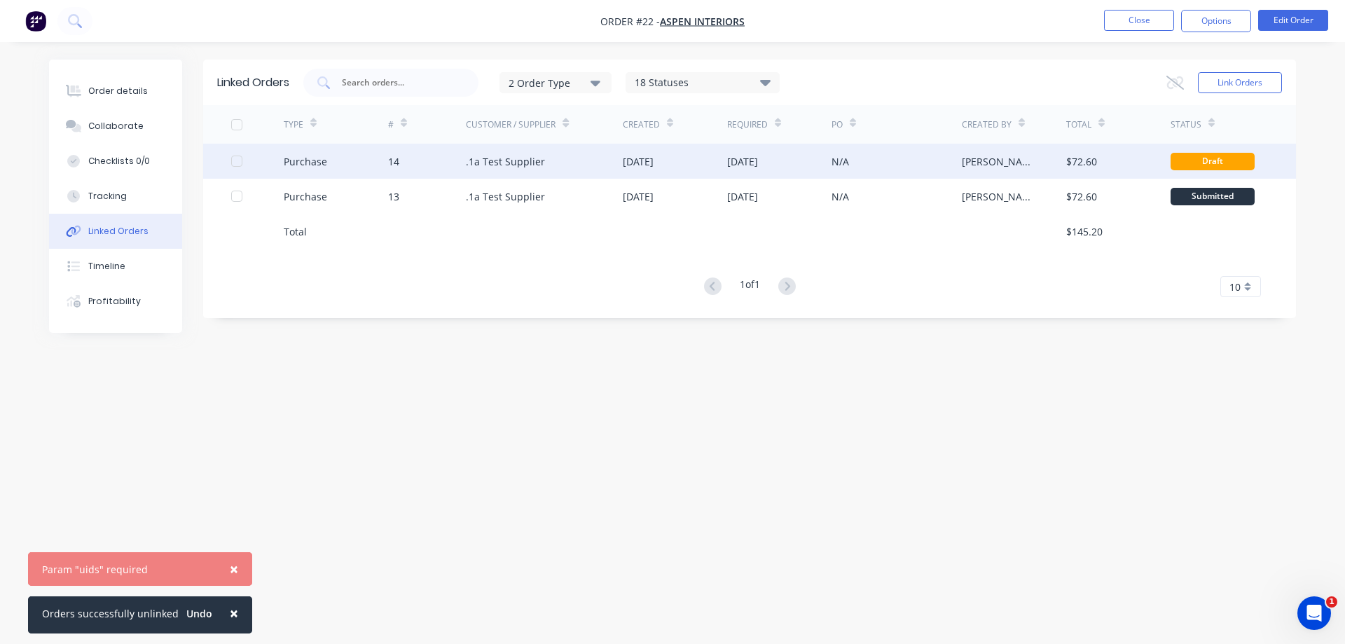
click at [235, 159] on div at bounding box center [237, 161] width 28 height 28
click at [237, 160] on div at bounding box center [237, 161] width 28 height 28
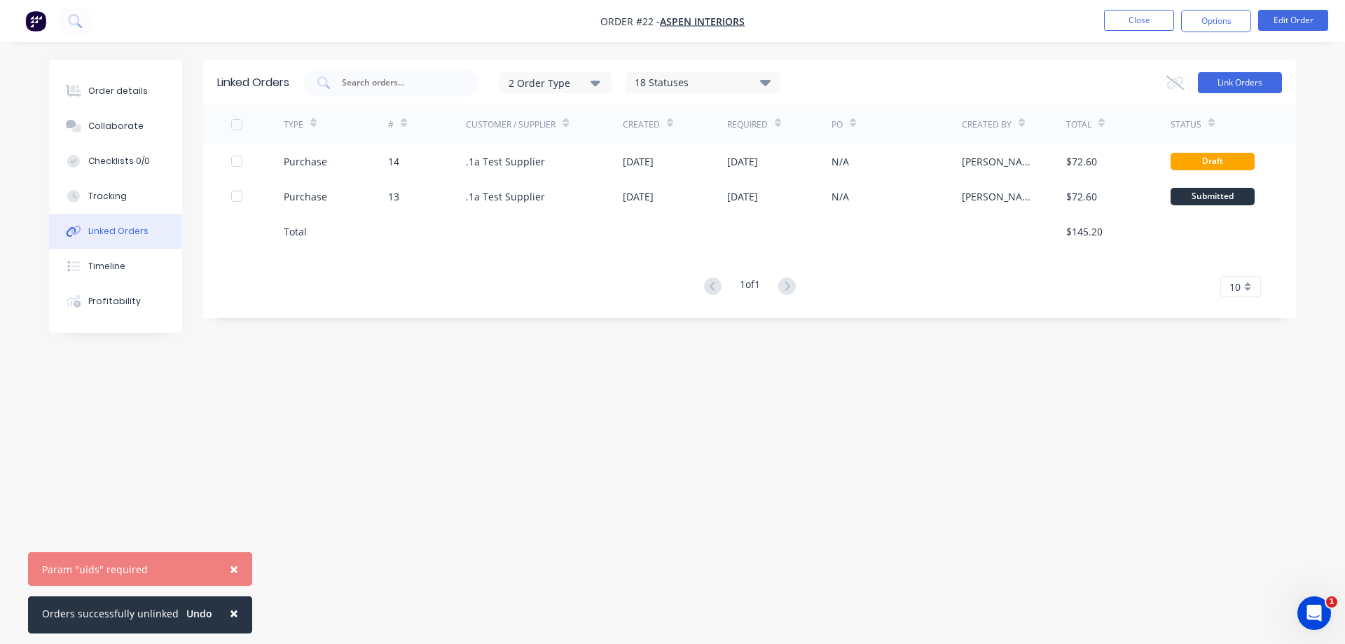
click at [1251, 89] on button "Link Orders" at bounding box center [1240, 82] width 84 height 21
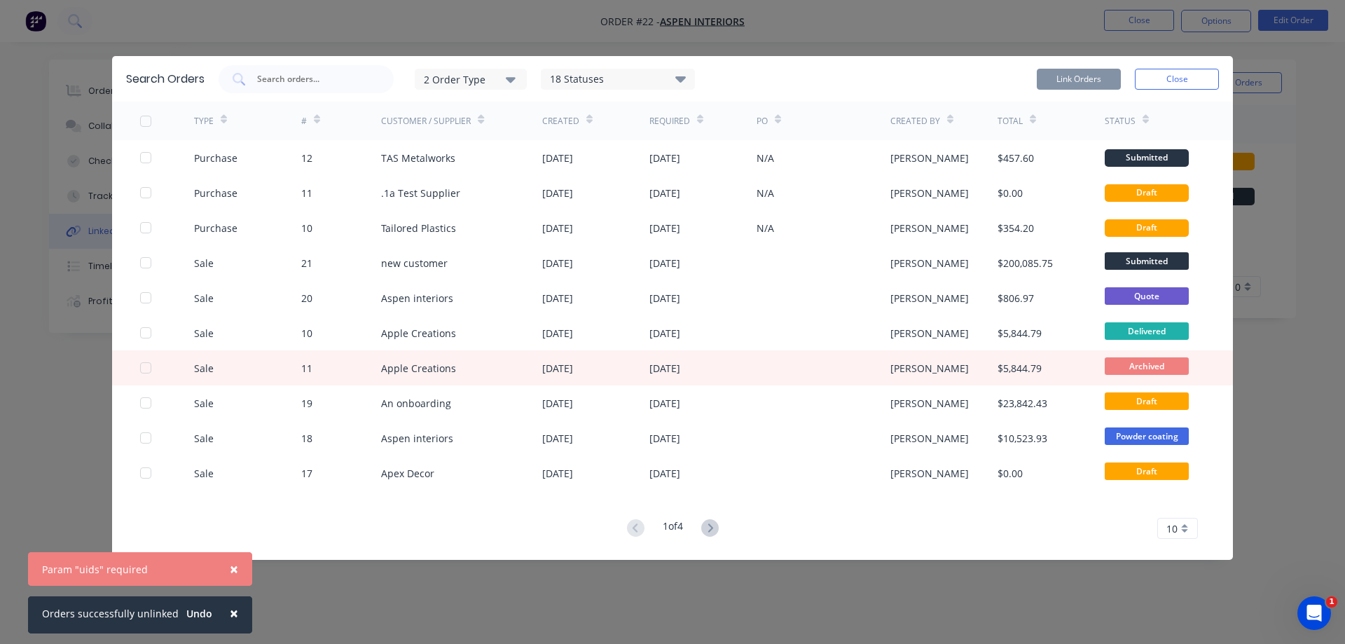
click at [506, 83] on div "2 Order Type" at bounding box center [471, 78] width 94 height 15
click at [509, 80] on icon "button" at bounding box center [511, 80] width 10 height 6
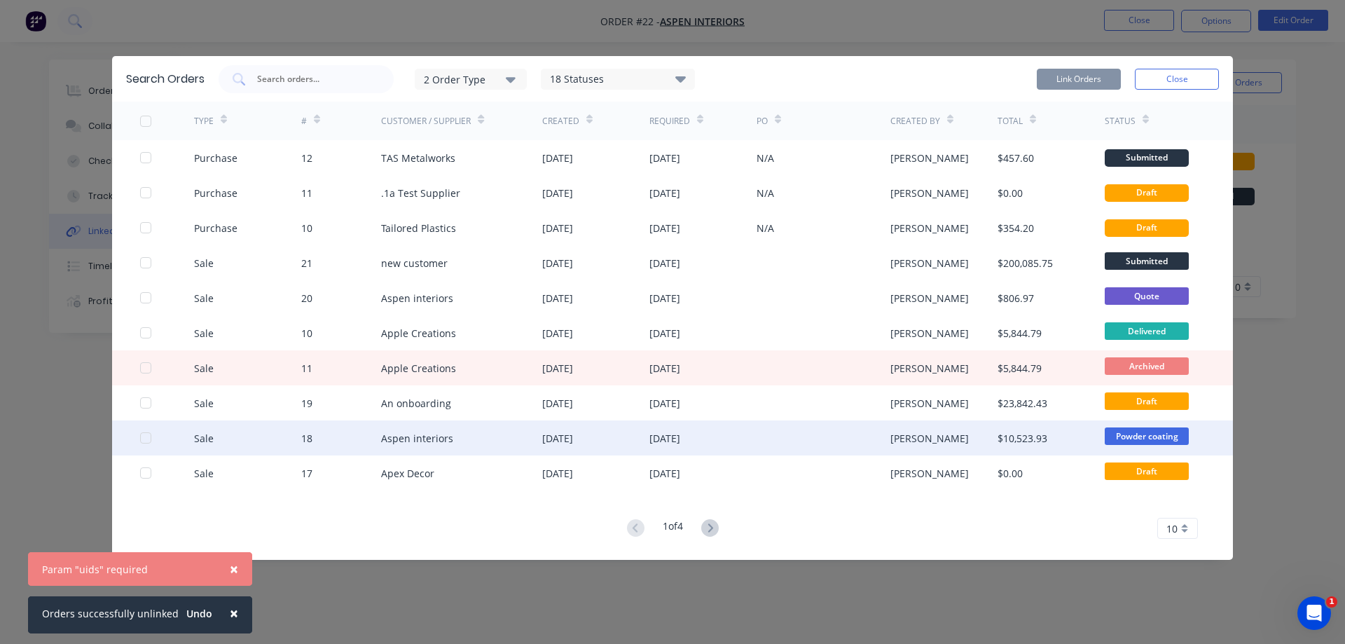
click at [444, 441] on div "Aspen interiors" at bounding box center [417, 438] width 72 height 15
click at [857, 432] on div at bounding box center [823, 437] width 134 height 35
click at [148, 436] on div at bounding box center [146, 438] width 28 height 28
drag, startPoint x: 1065, startPoint y: 71, endPoint x: 1060, endPoint y: 85, distance: 14.0
click at [1069, 71] on button "Link Orders" at bounding box center [1079, 79] width 84 height 21
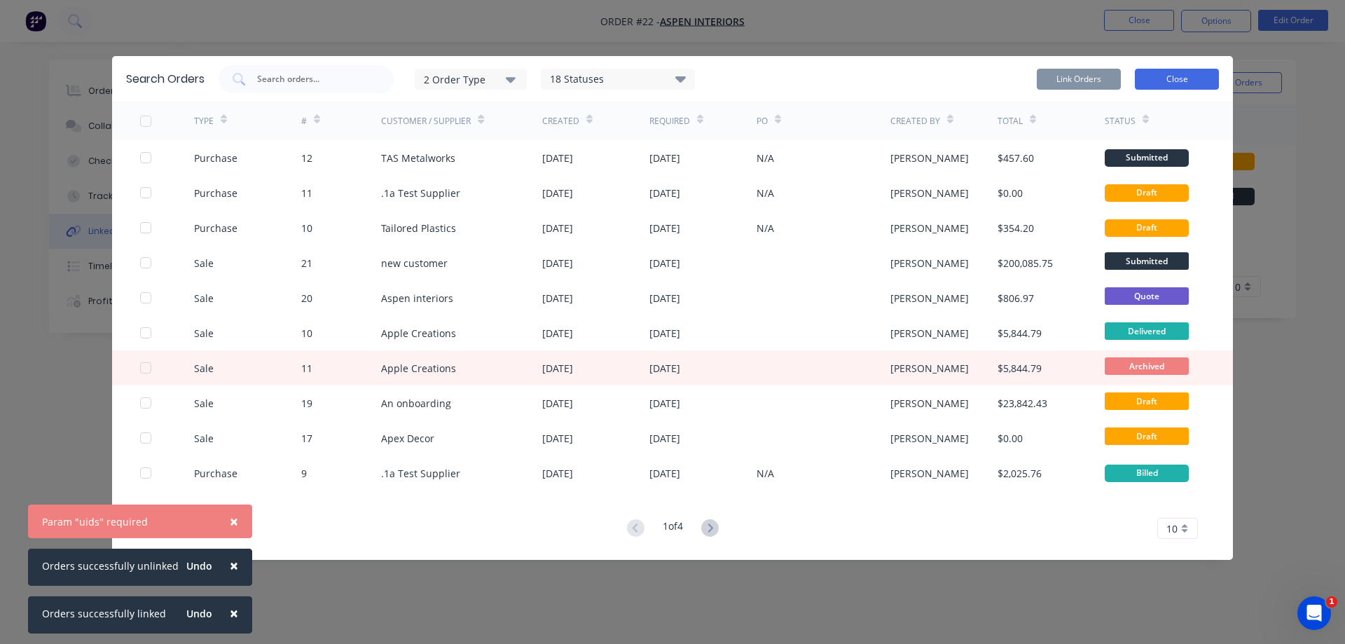
click at [1156, 77] on button "Close" at bounding box center [1177, 79] width 84 height 21
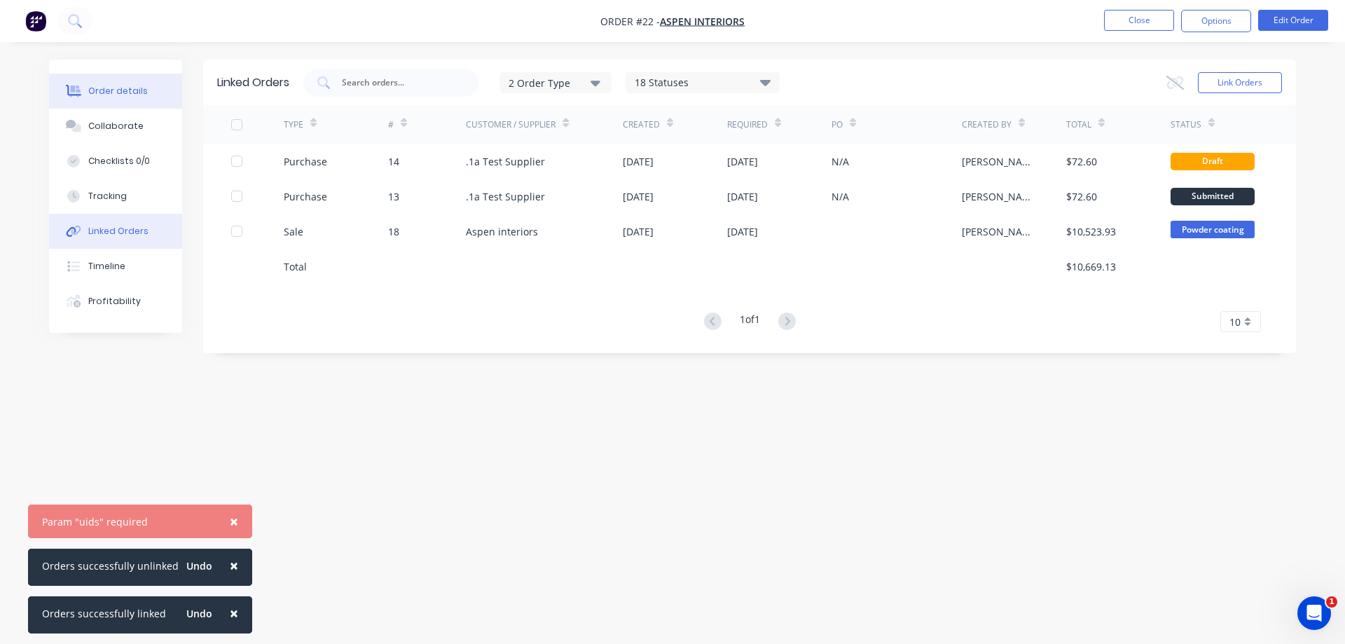
click at [113, 92] on div "Order details" at bounding box center [118, 91] width 60 height 13
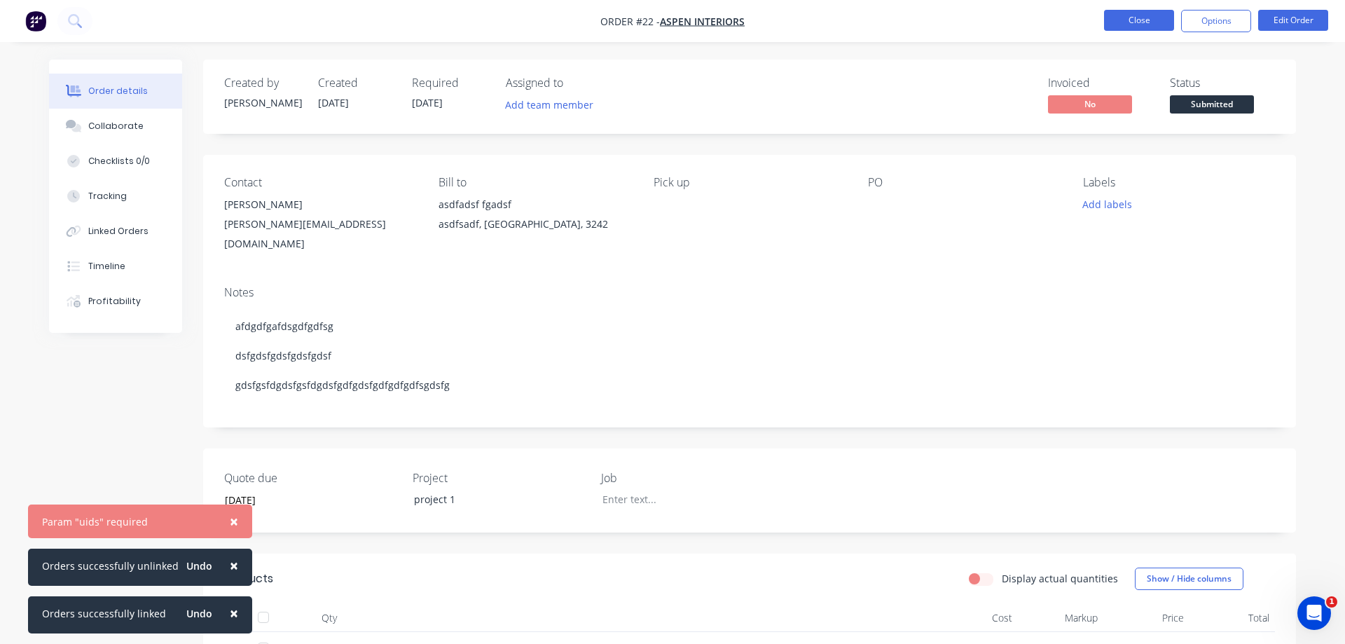
click at [1142, 25] on button "Close" at bounding box center [1139, 20] width 70 height 21
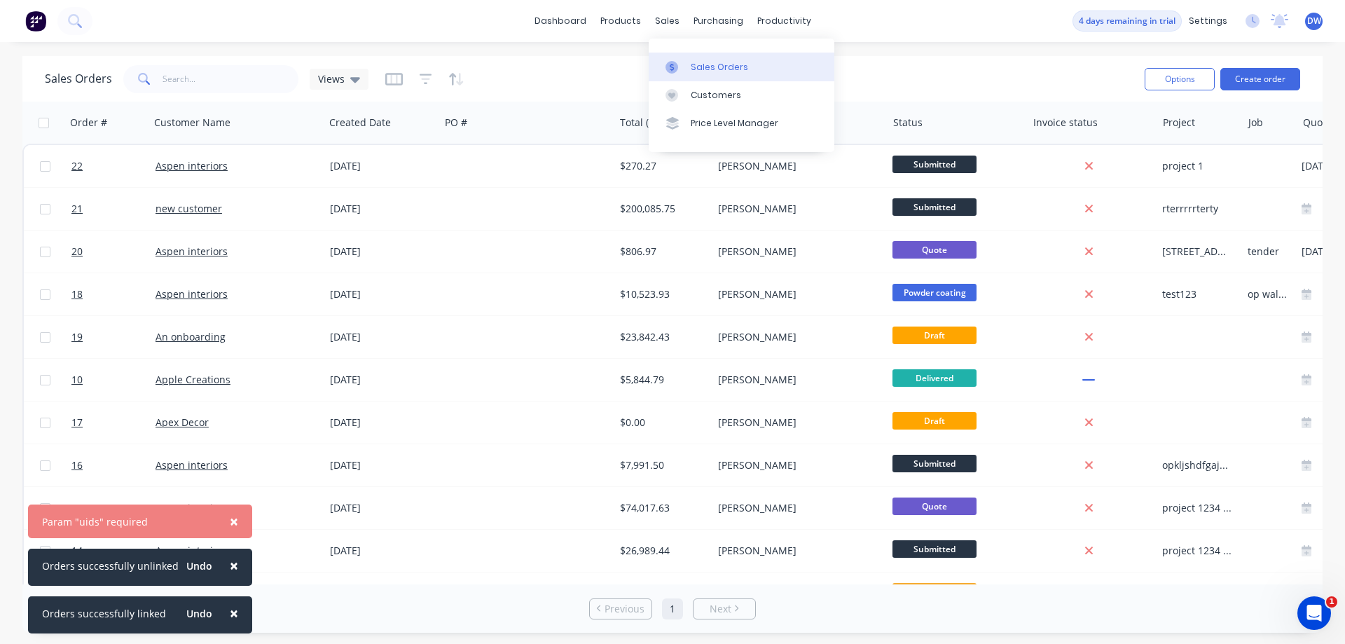
click at [680, 65] on div at bounding box center [675, 67] width 21 height 13
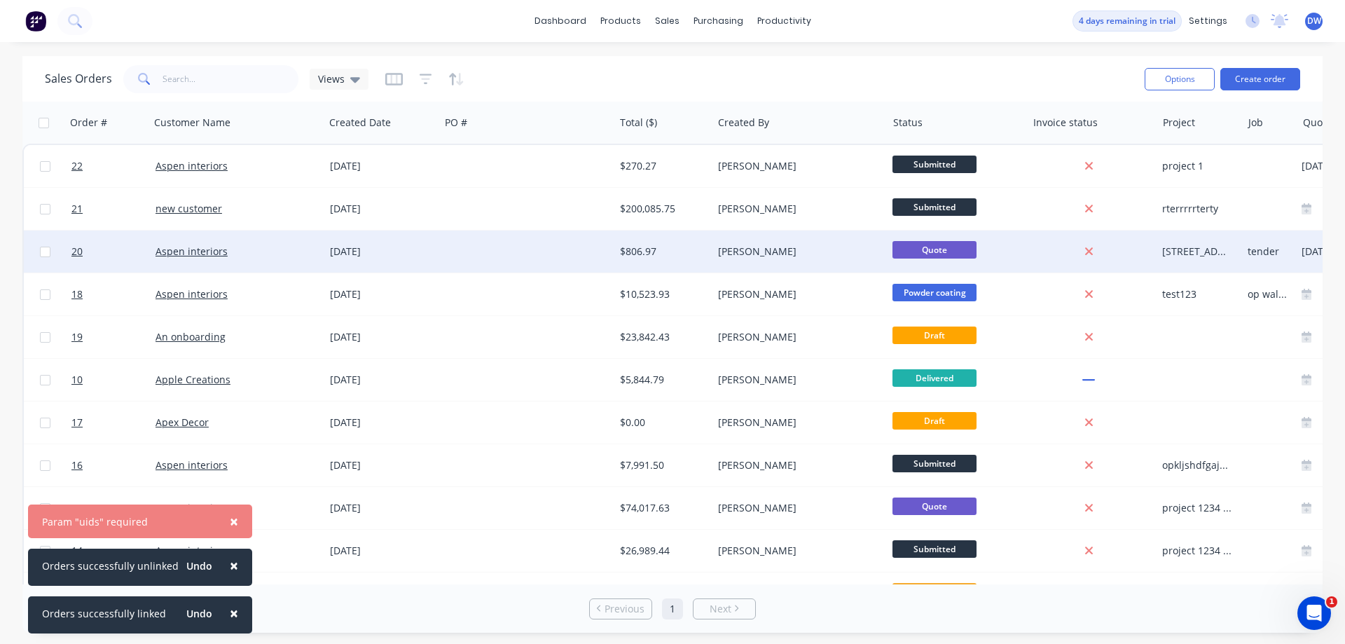
click at [625, 256] on div "$806.97" at bounding box center [661, 251] width 82 height 14
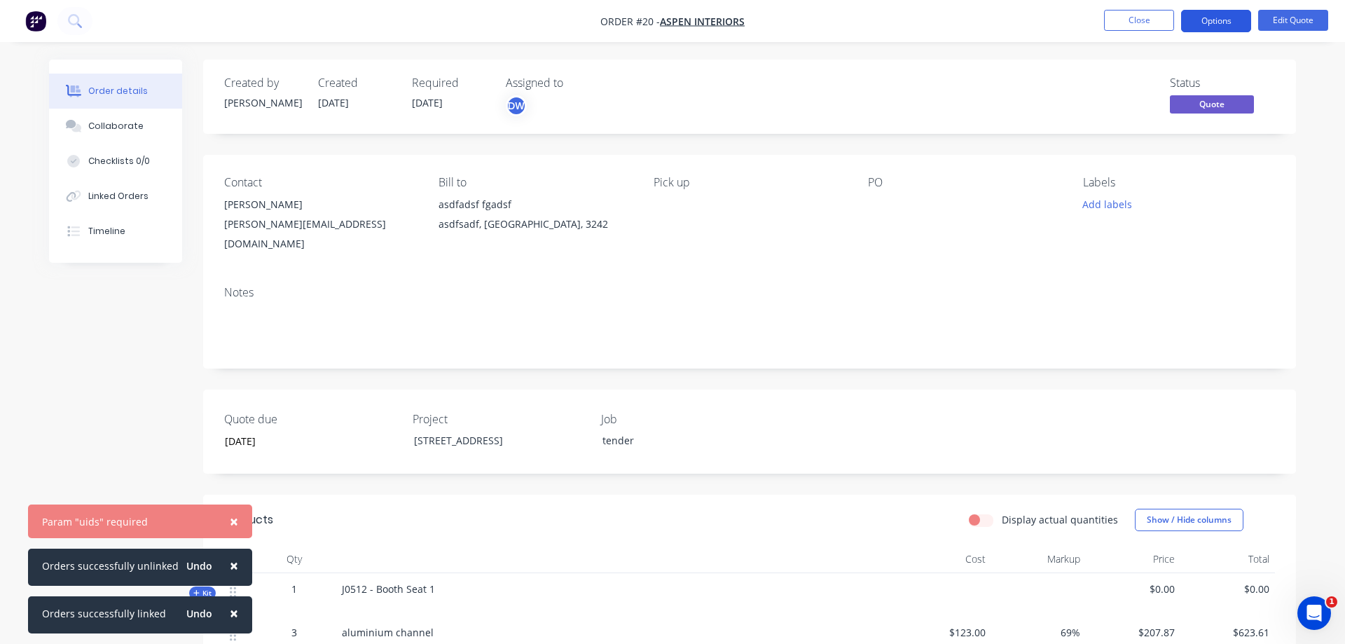
click at [1208, 18] on button "Options" at bounding box center [1216, 21] width 70 height 22
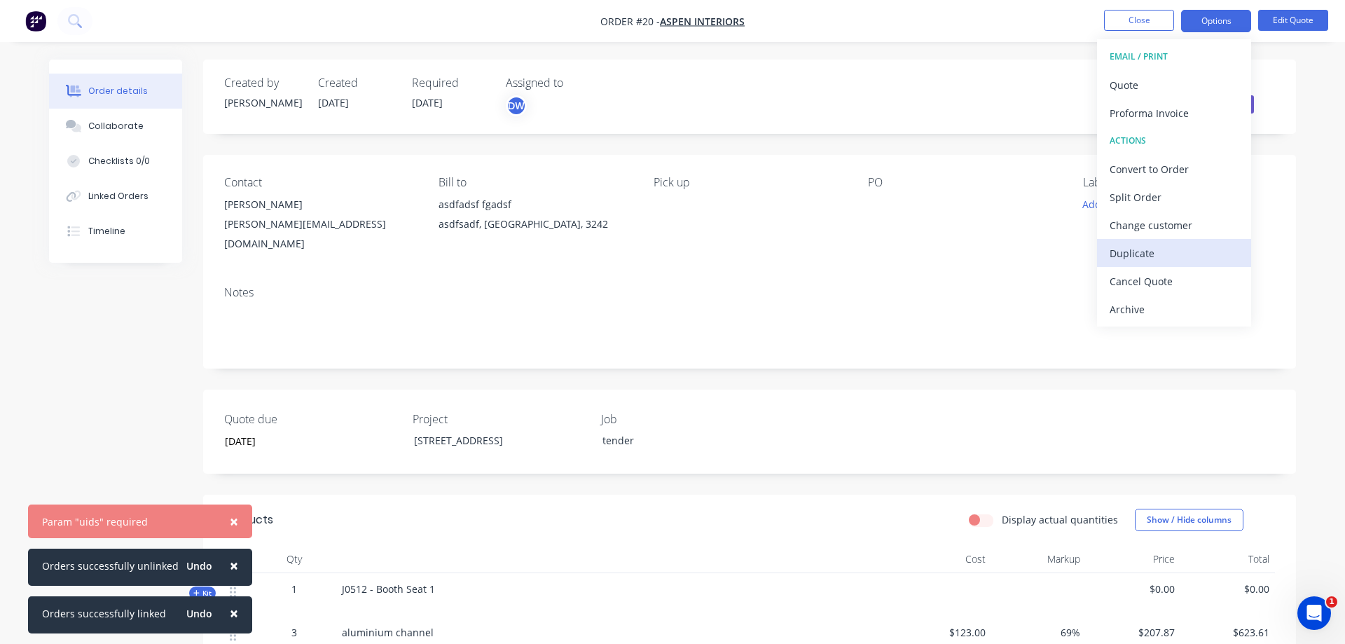
click at [1152, 251] on div "Duplicate" at bounding box center [1173, 253] width 129 height 20
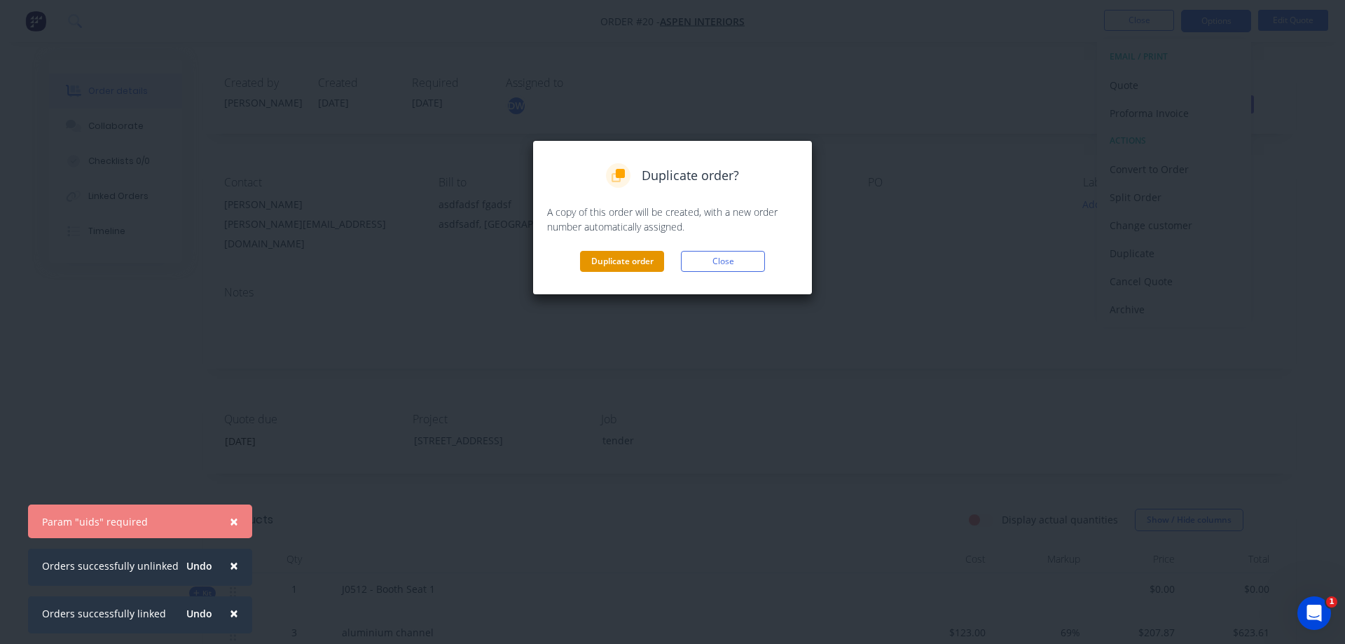
click at [637, 263] on button "Duplicate order" at bounding box center [622, 261] width 84 height 21
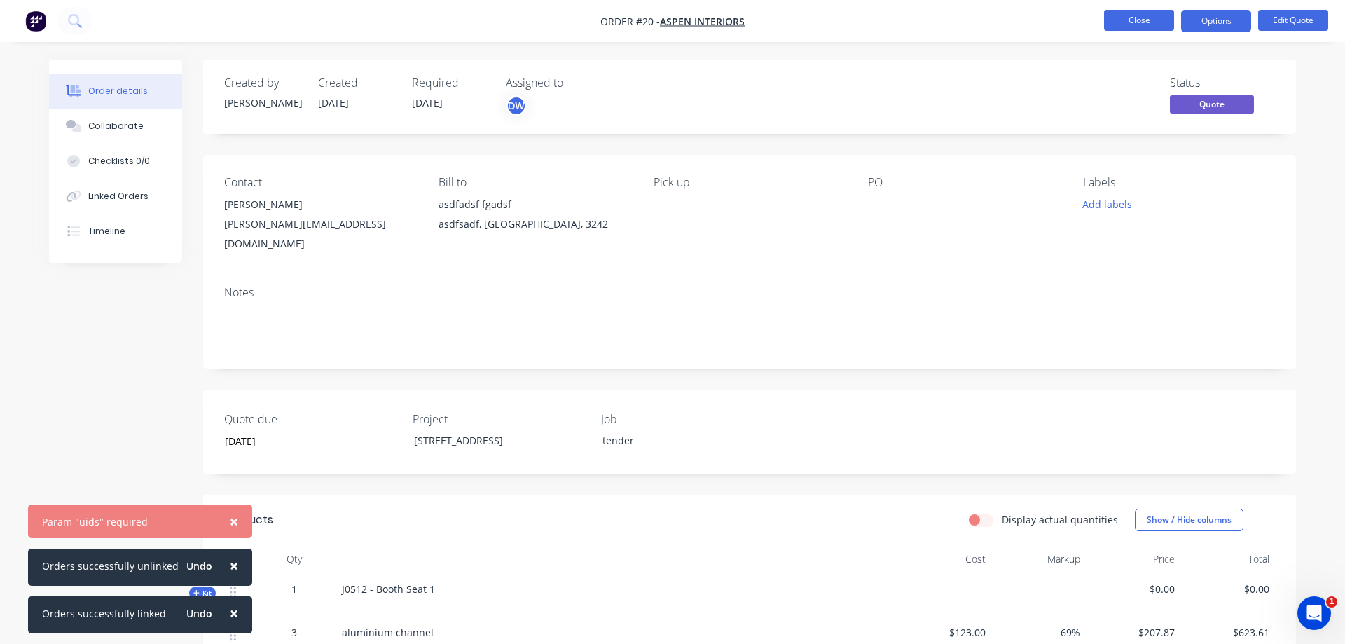
click at [1158, 27] on button "Close" at bounding box center [1139, 20] width 70 height 21
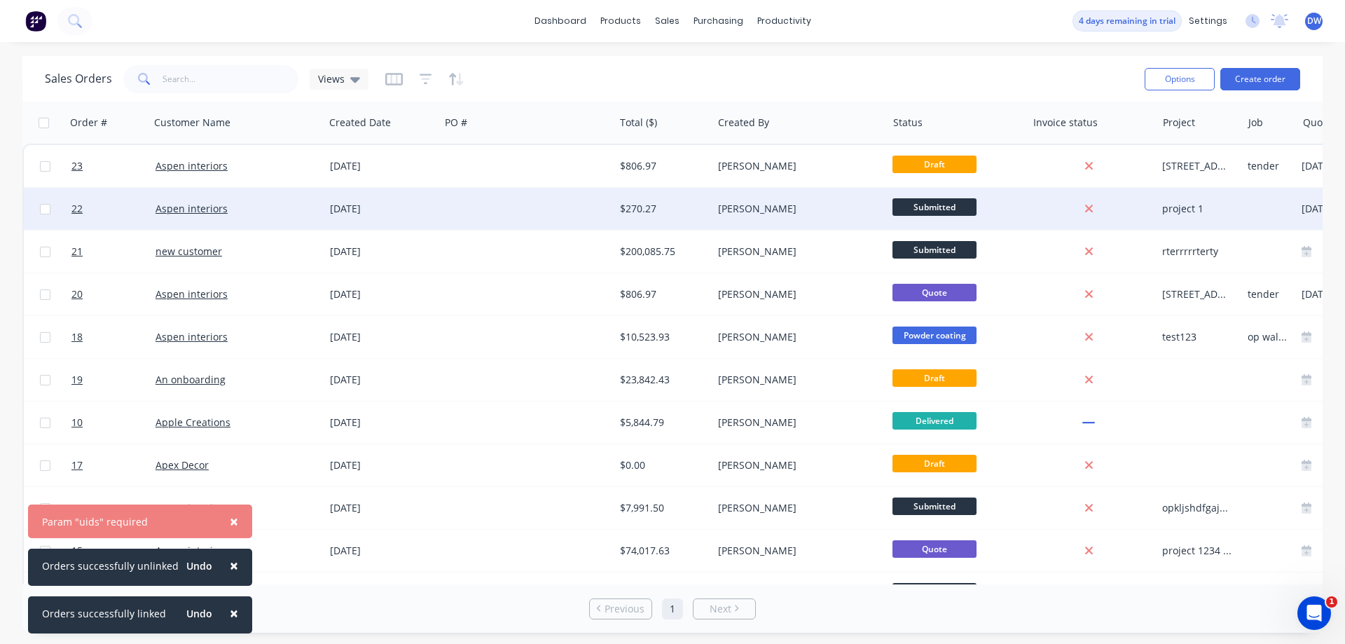
click at [747, 212] on div "[PERSON_NAME]" at bounding box center [795, 209] width 155 height 14
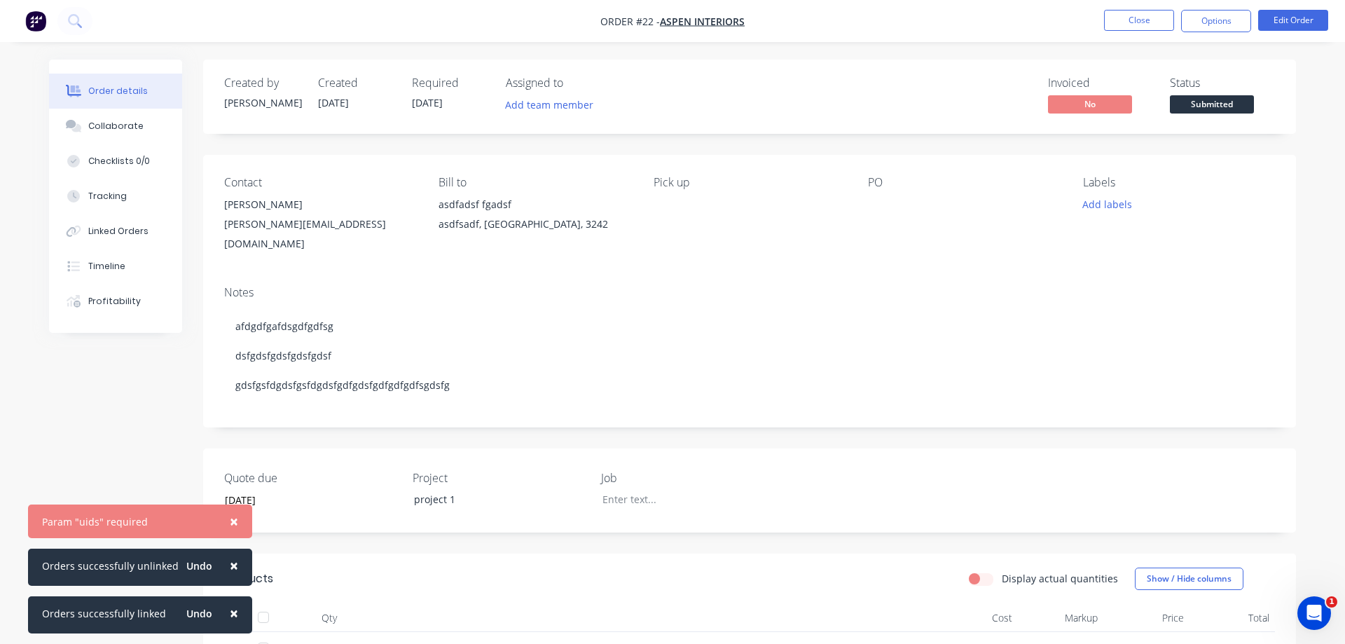
click at [230, 520] on span "×" at bounding box center [234, 521] width 8 height 20
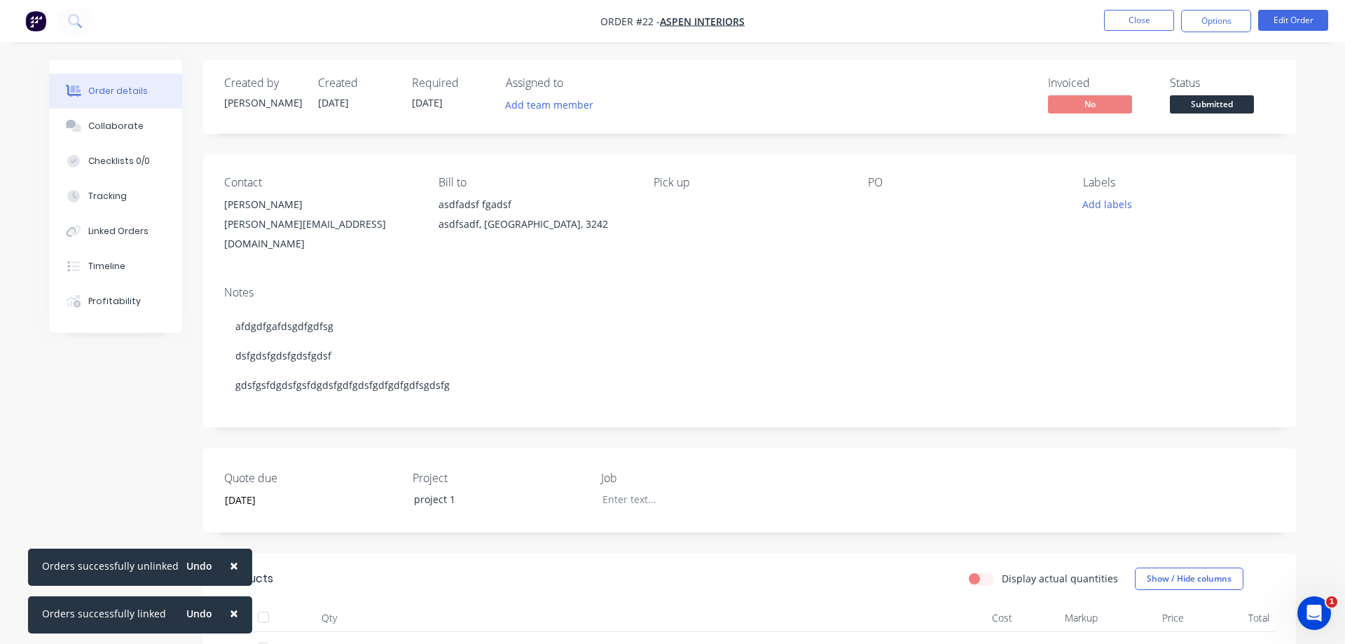
drag, startPoint x: 224, startPoint y: 567, endPoint x: 227, endPoint y: 595, distance: 27.5
click at [230, 569] on span "×" at bounding box center [234, 565] width 8 height 20
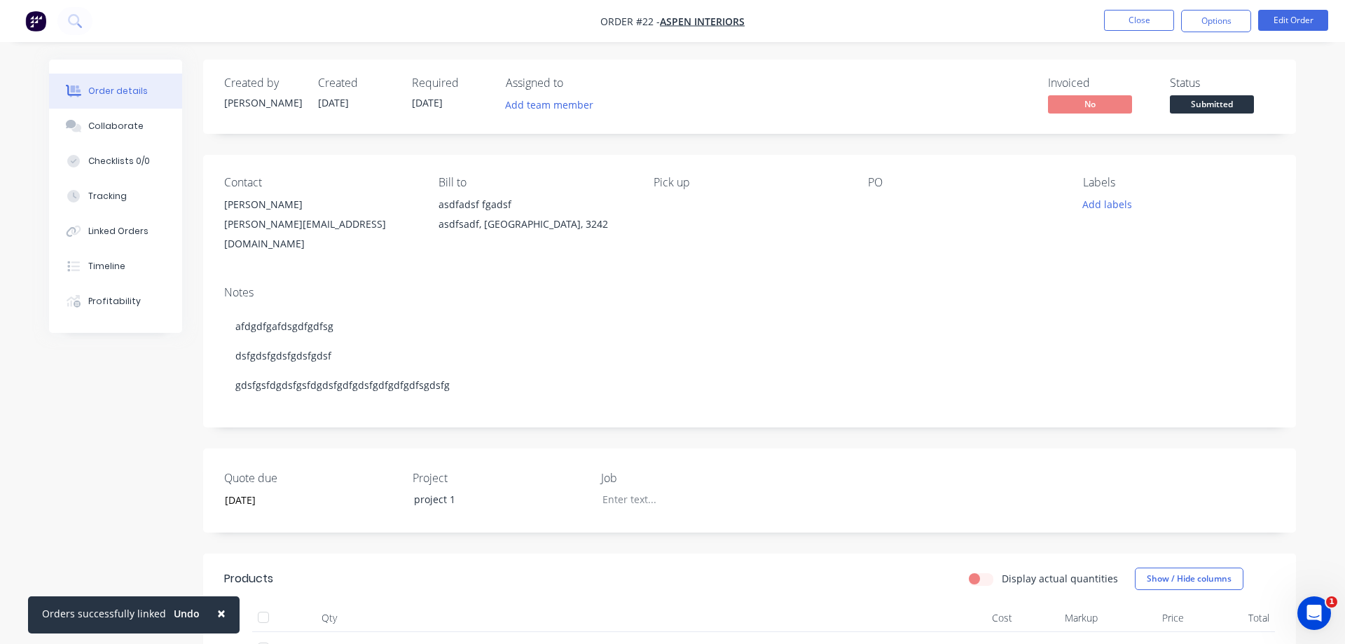
click at [211, 614] on button "×" at bounding box center [221, 613] width 36 height 34
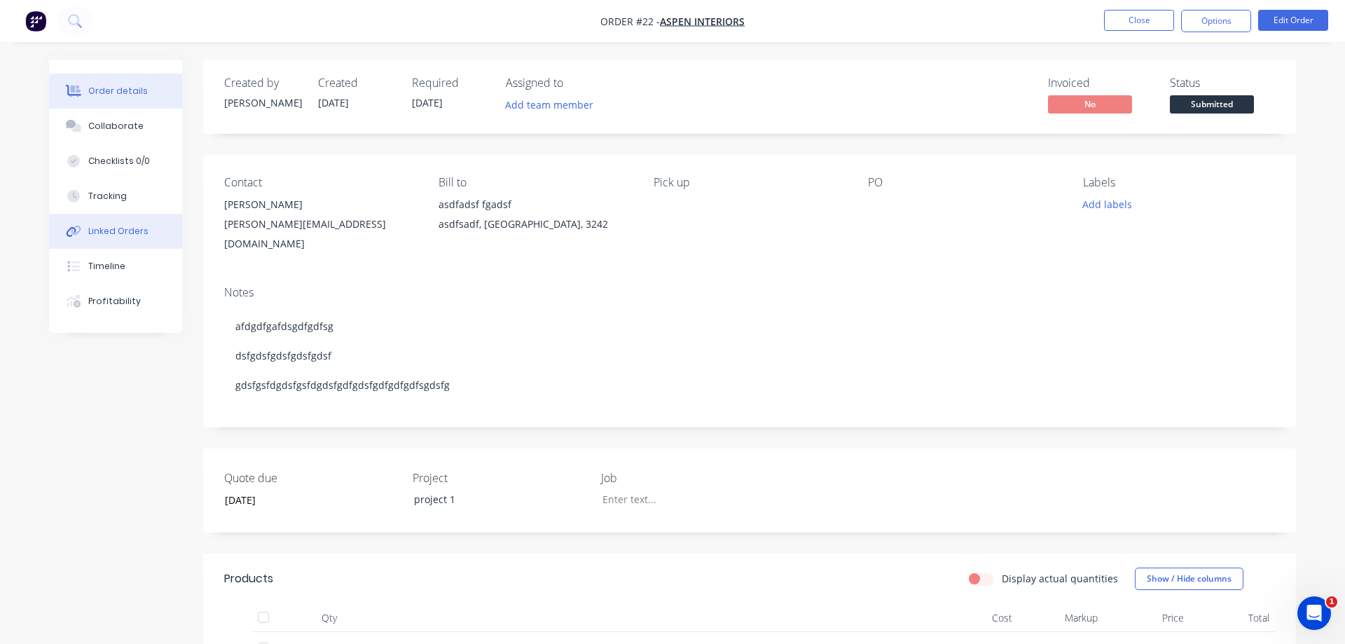
click at [129, 235] on div "Linked Orders" at bounding box center [118, 231] width 60 height 13
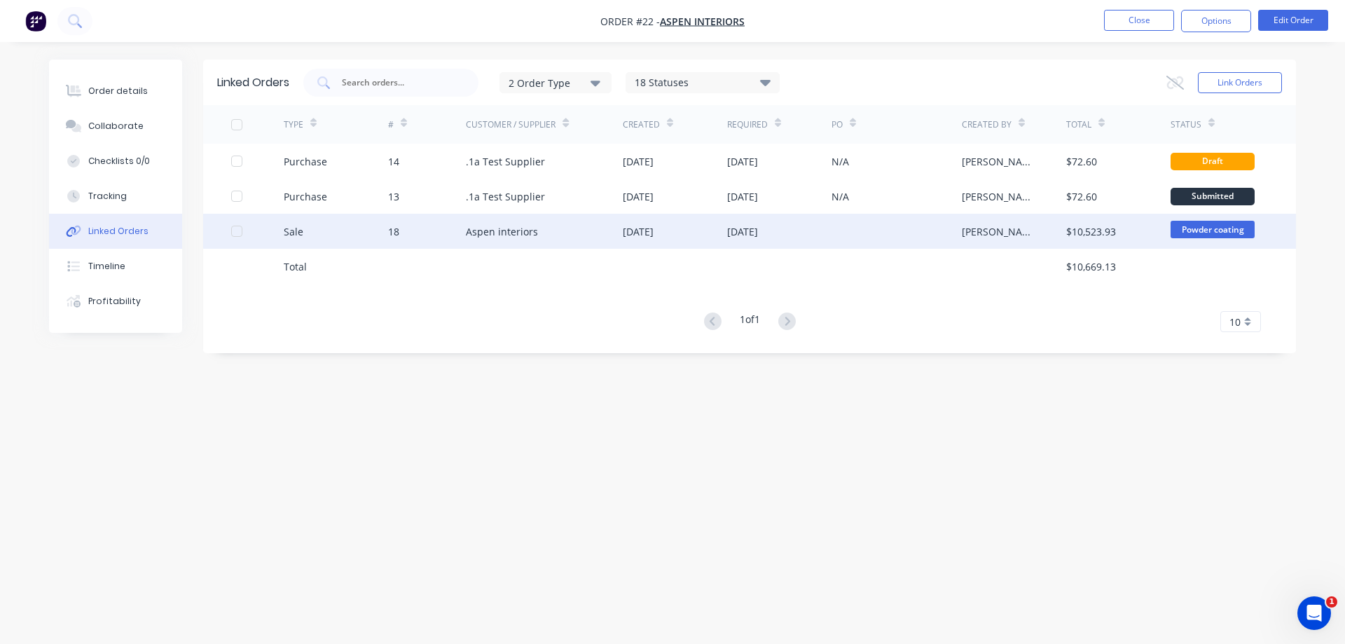
click at [236, 232] on div at bounding box center [237, 231] width 28 height 28
click at [1175, 82] on icon at bounding box center [1175, 82] width 18 height 14
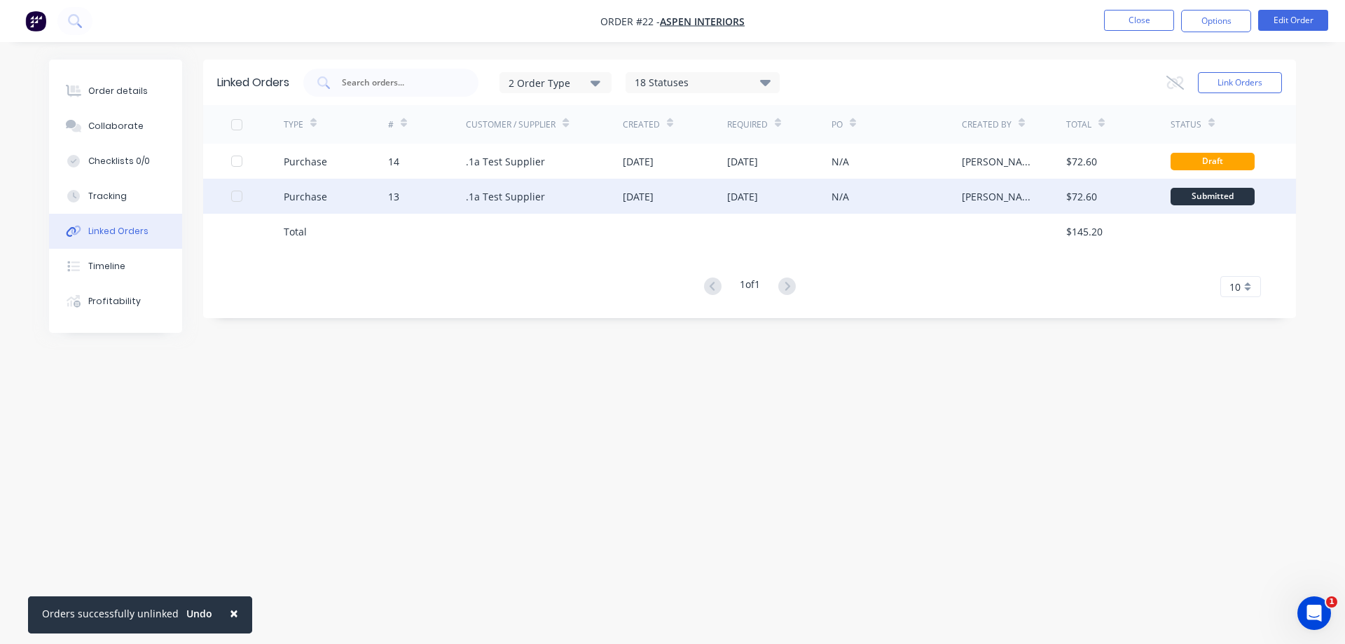
click at [240, 198] on div at bounding box center [237, 196] width 28 height 28
click at [1179, 83] on icon at bounding box center [1175, 83] width 18 height 14
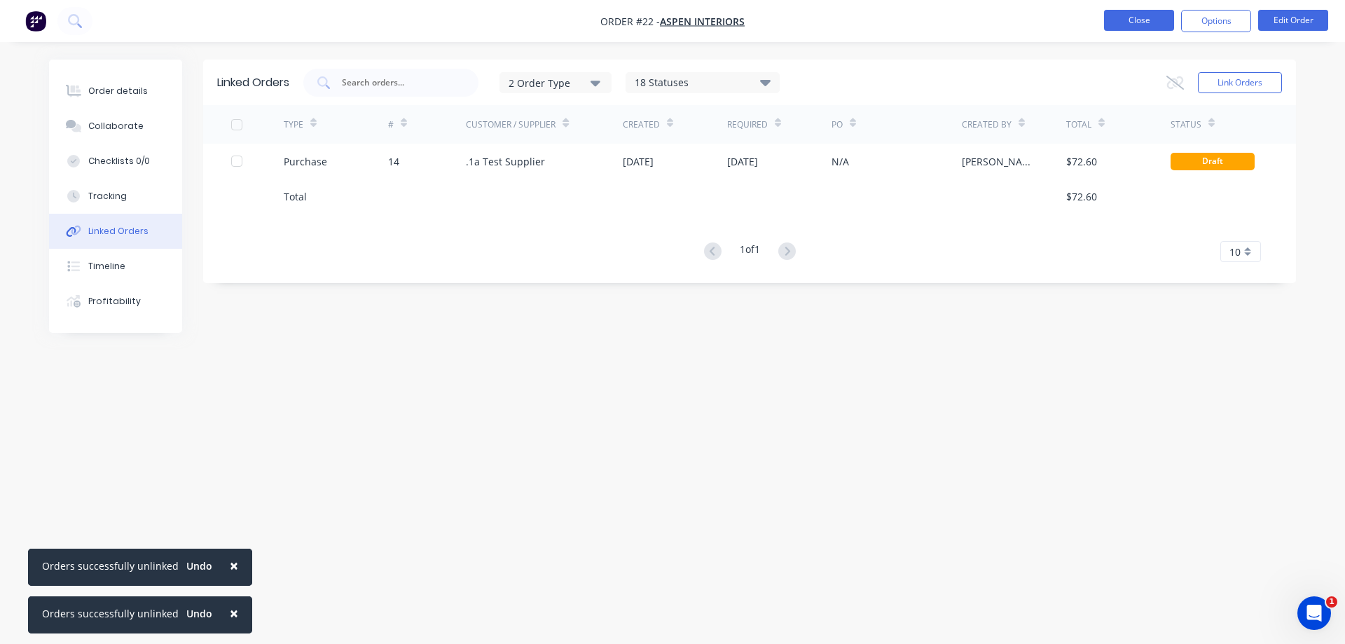
click at [1127, 24] on button "Close" at bounding box center [1139, 20] width 70 height 21
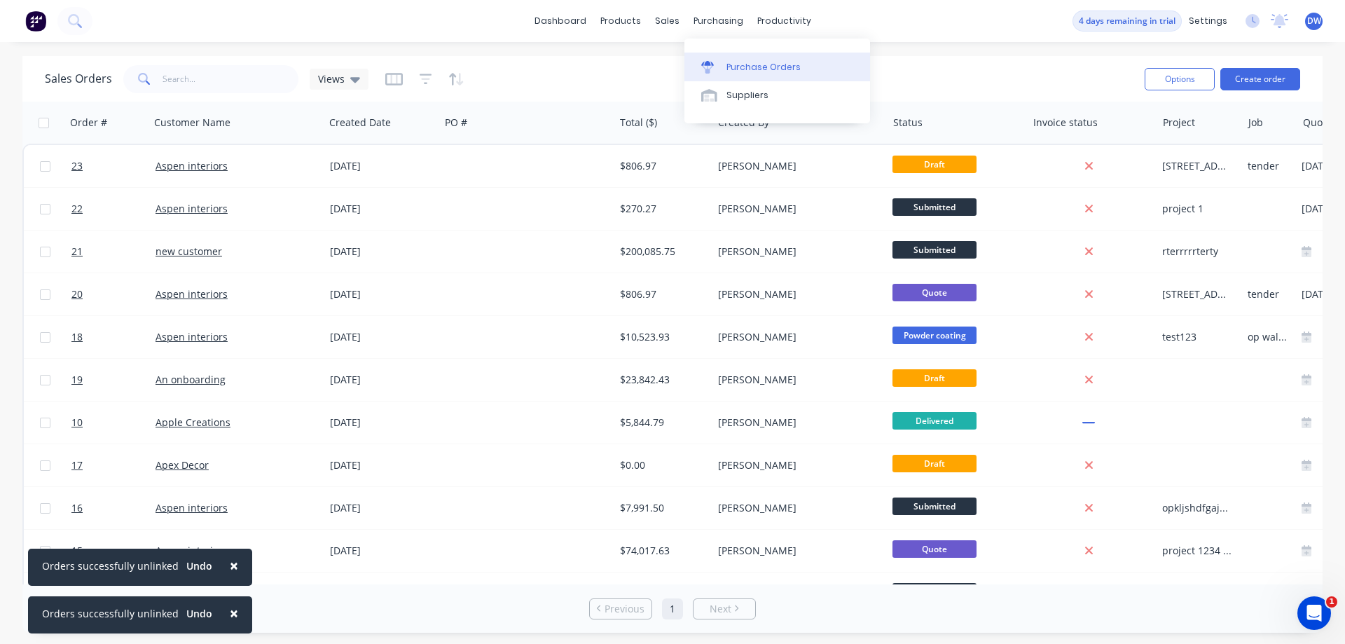
click at [724, 65] on link "Purchase Orders" at bounding box center [777, 67] width 186 height 28
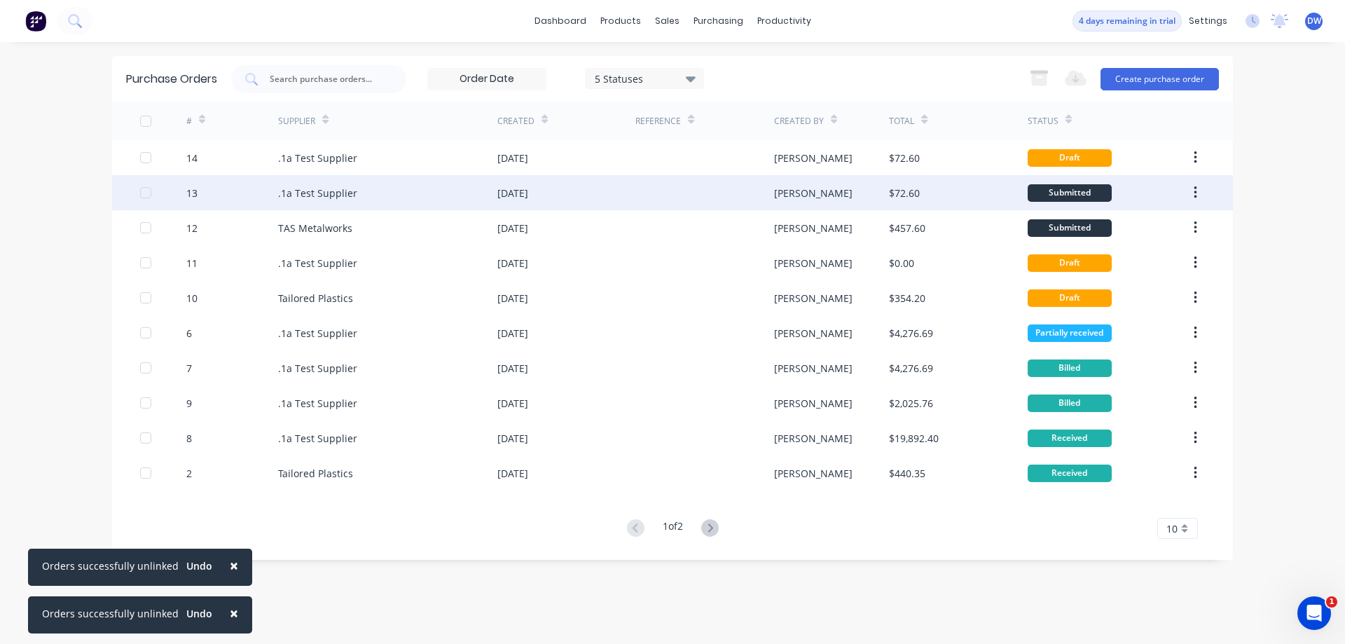
click at [528, 197] on div "[DATE]" at bounding box center [512, 193] width 31 height 15
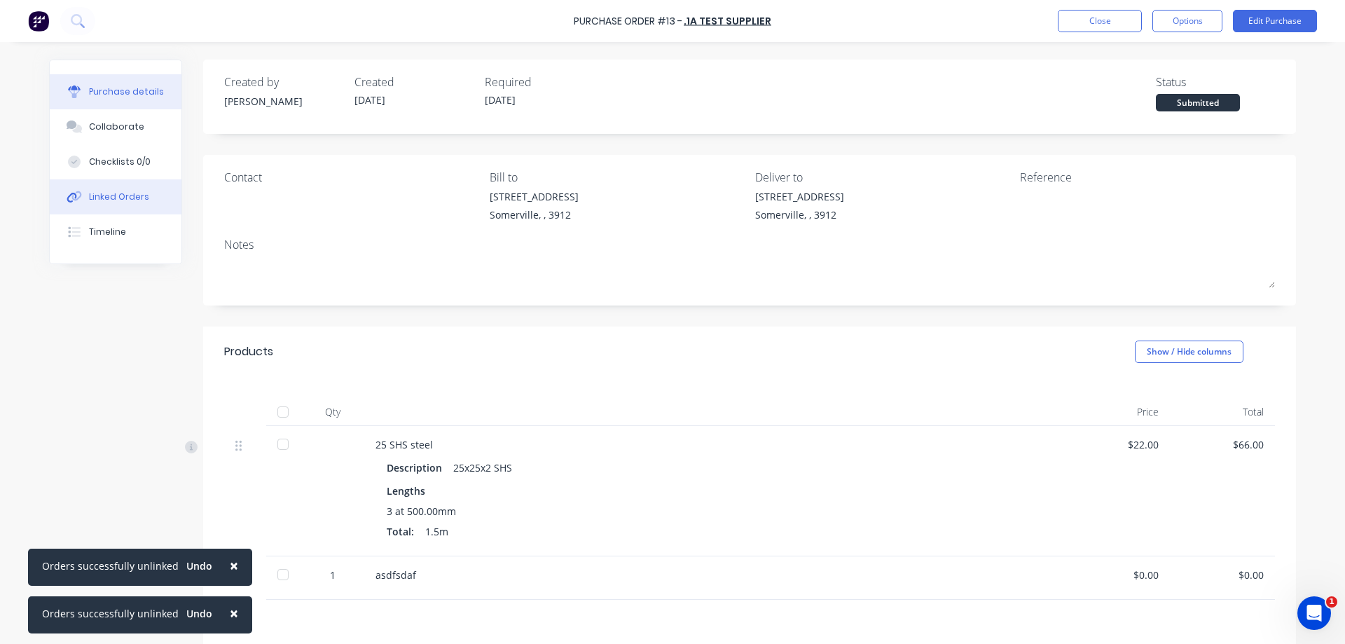
click at [85, 202] on button "Linked Orders" at bounding box center [116, 196] width 132 height 35
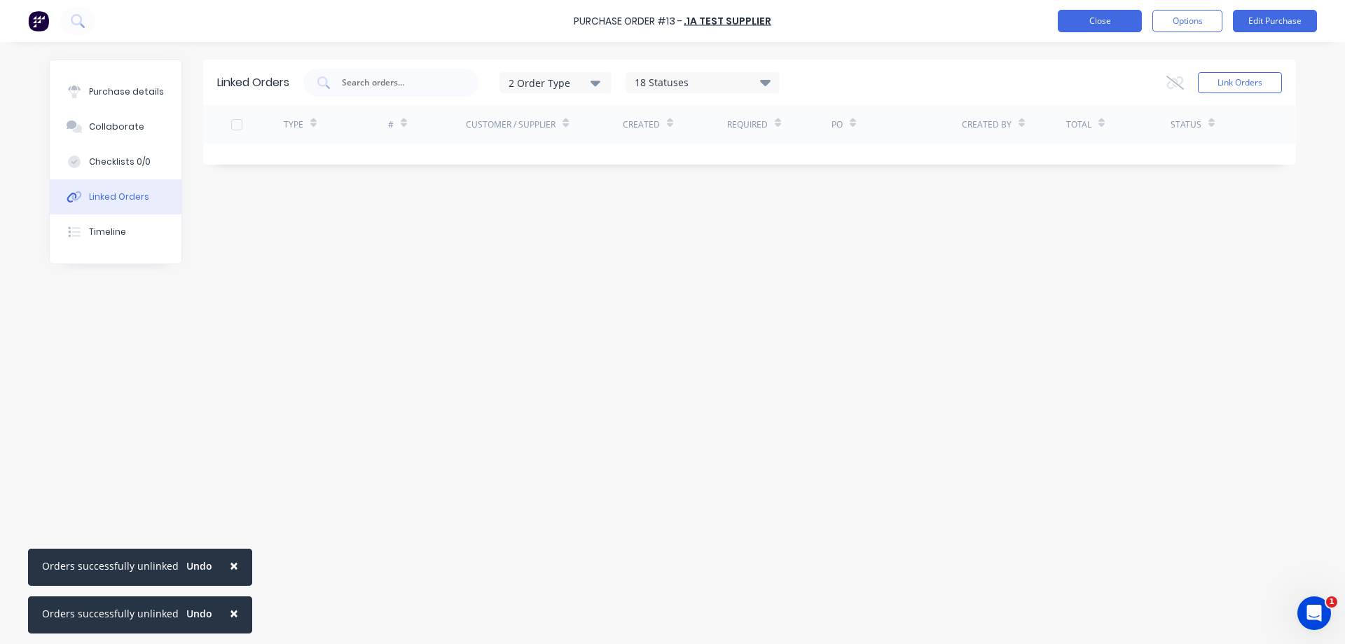
click at [1102, 22] on button "Close" at bounding box center [1100, 21] width 84 height 22
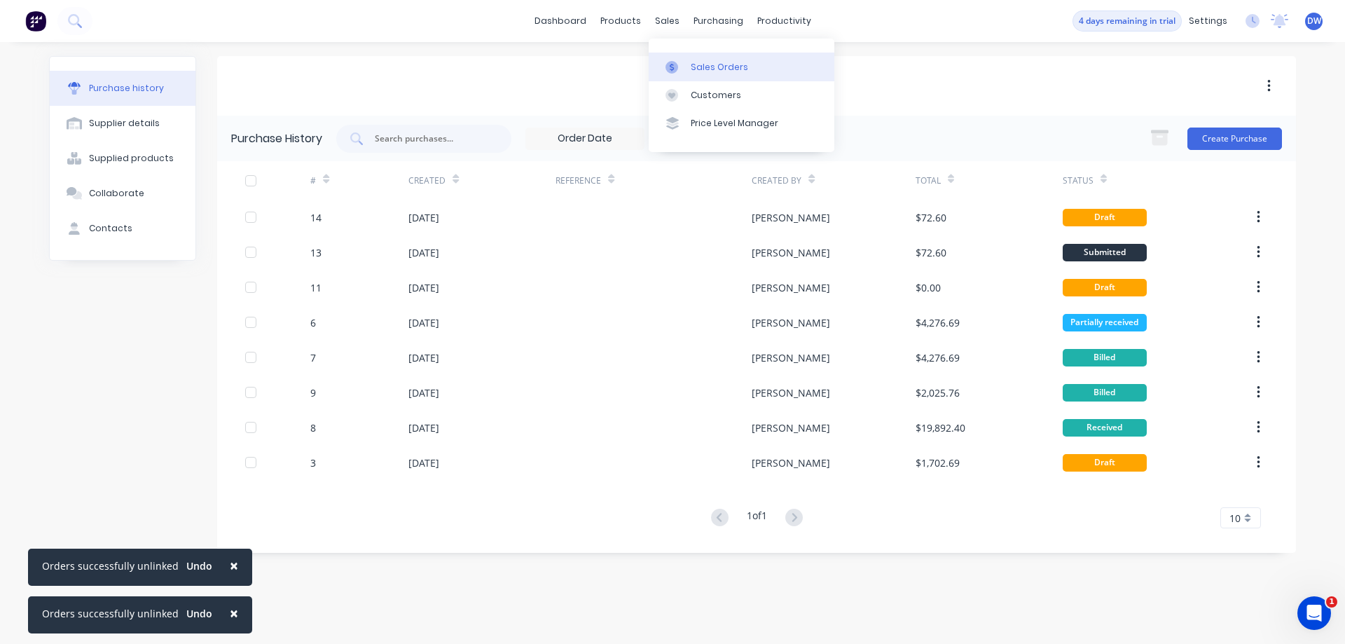
click at [673, 71] on icon at bounding box center [671, 67] width 13 height 13
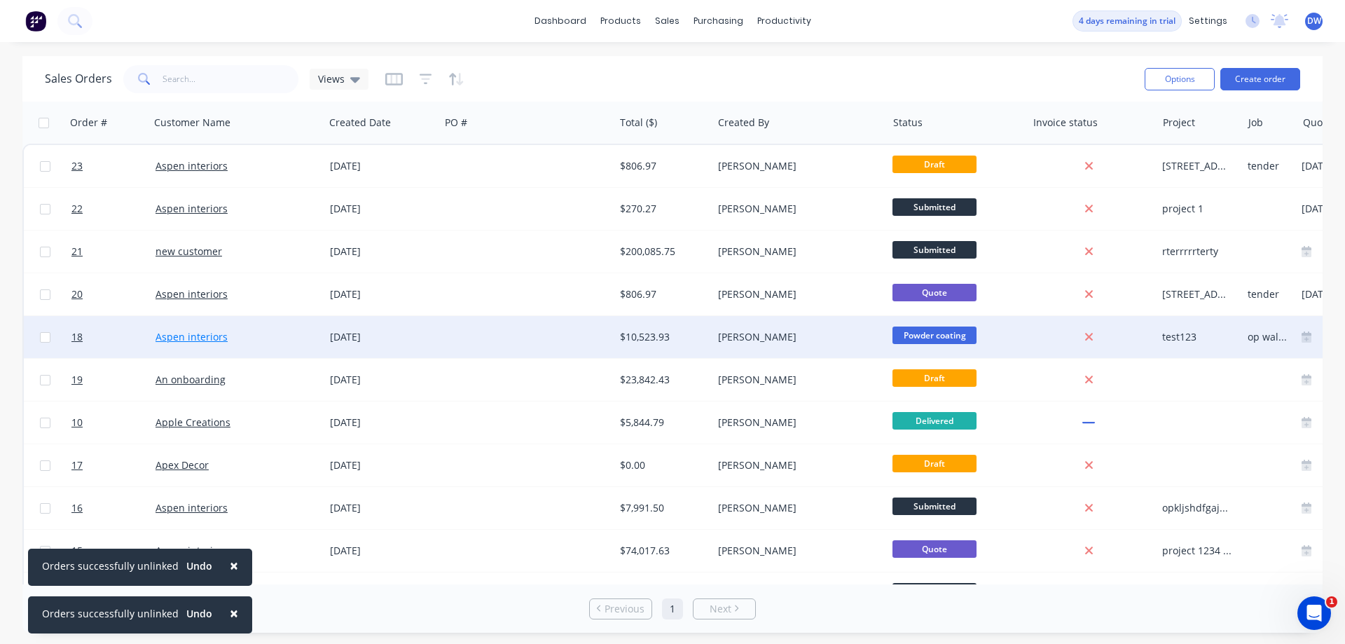
click at [207, 332] on link "Aspen interiors" at bounding box center [191, 336] width 72 height 13
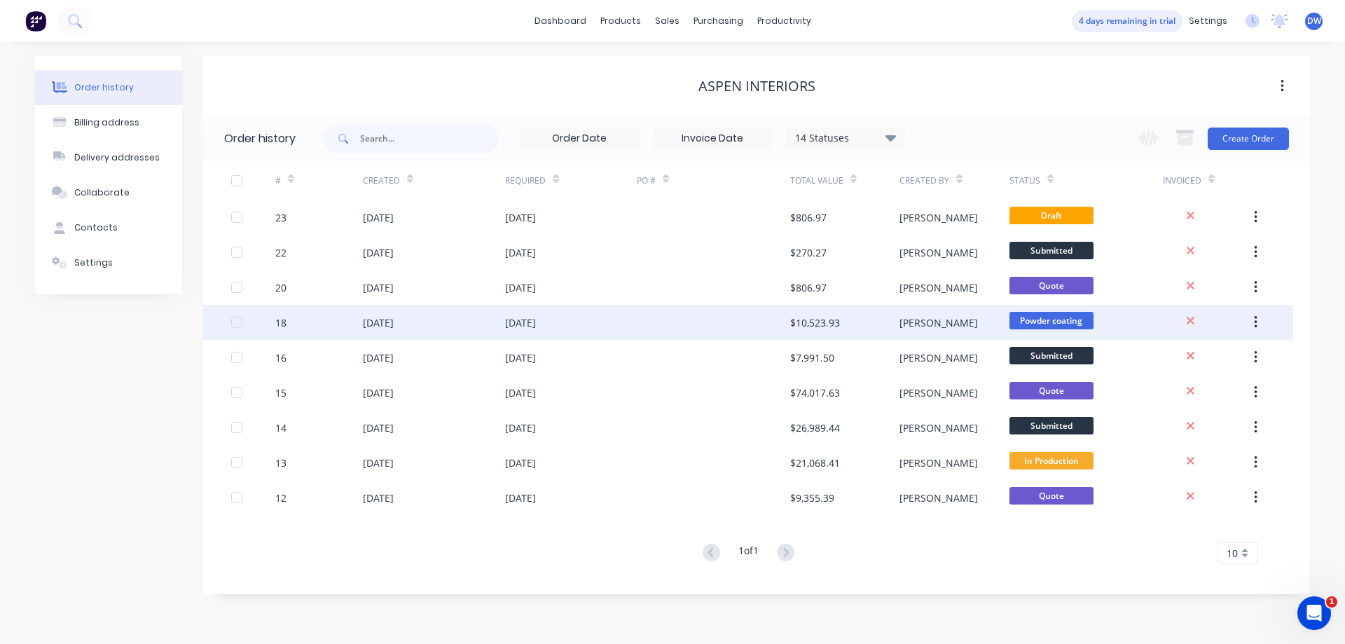
click at [510, 321] on div "[DATE]" at bounding box center [520, 322] width 31 height 15
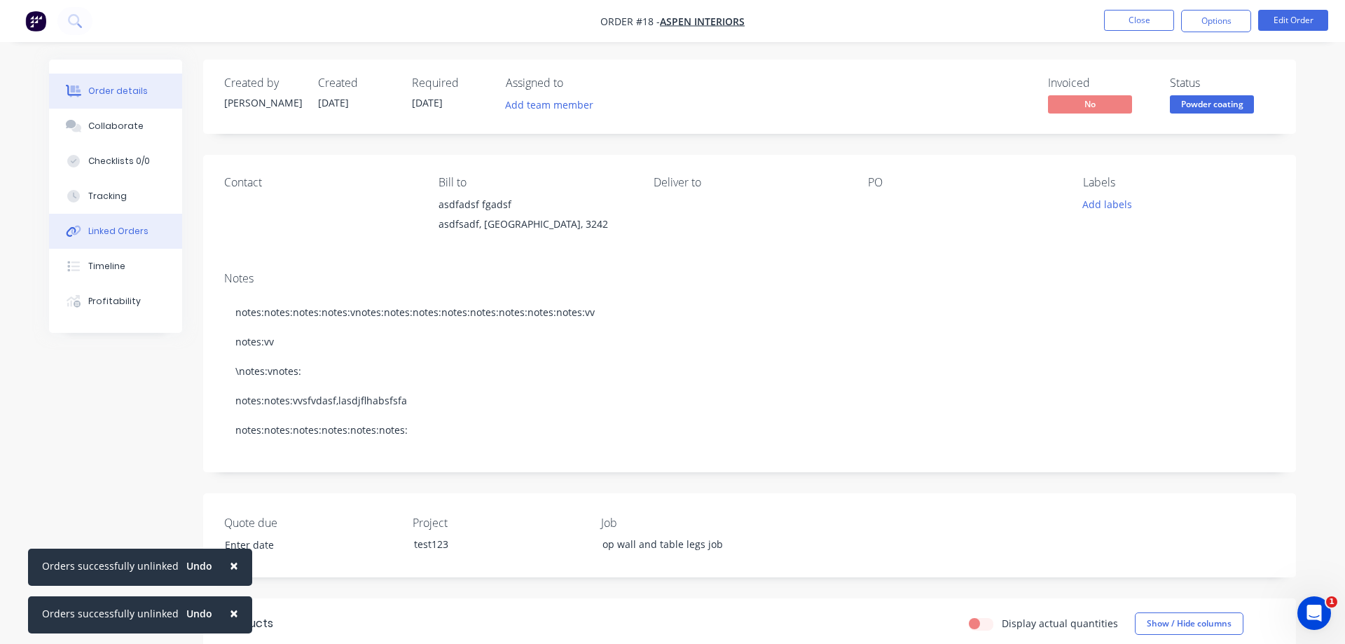
click at [120, 240] on button "Linked Orders" at bounding box center [115, 231] width 133 height 35
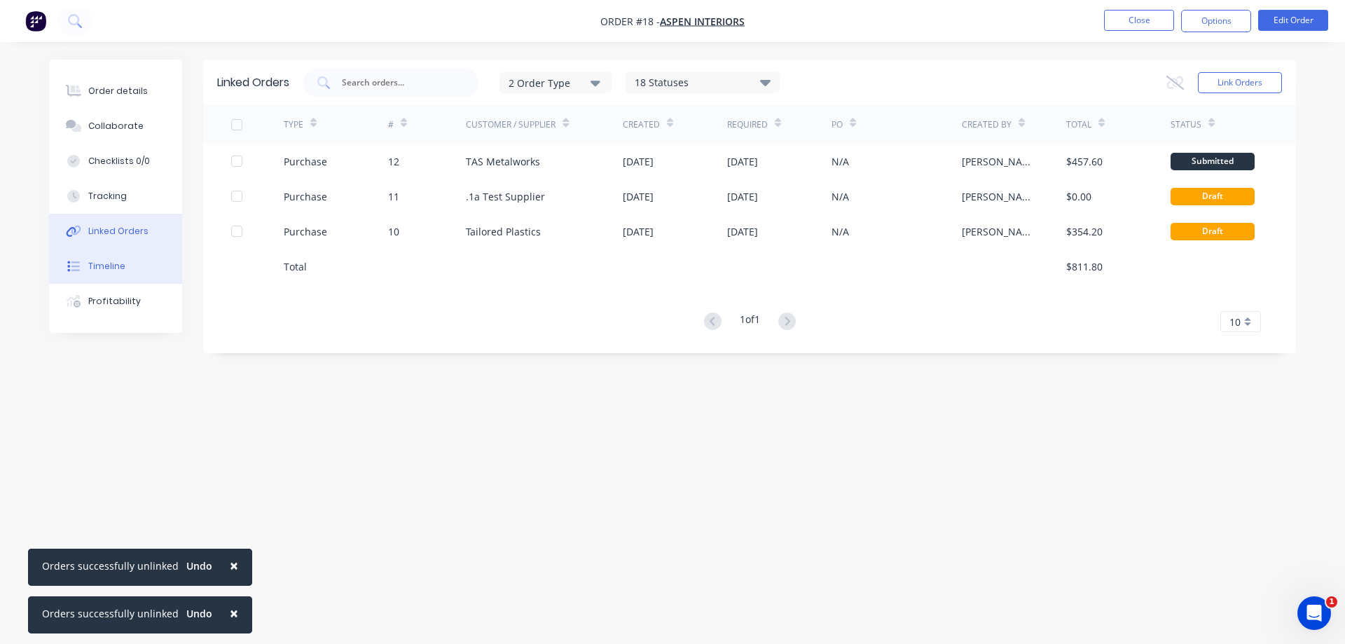
click at [116, 268] on div "Timeline" at bounding box center [106, 266] width 37 height 13
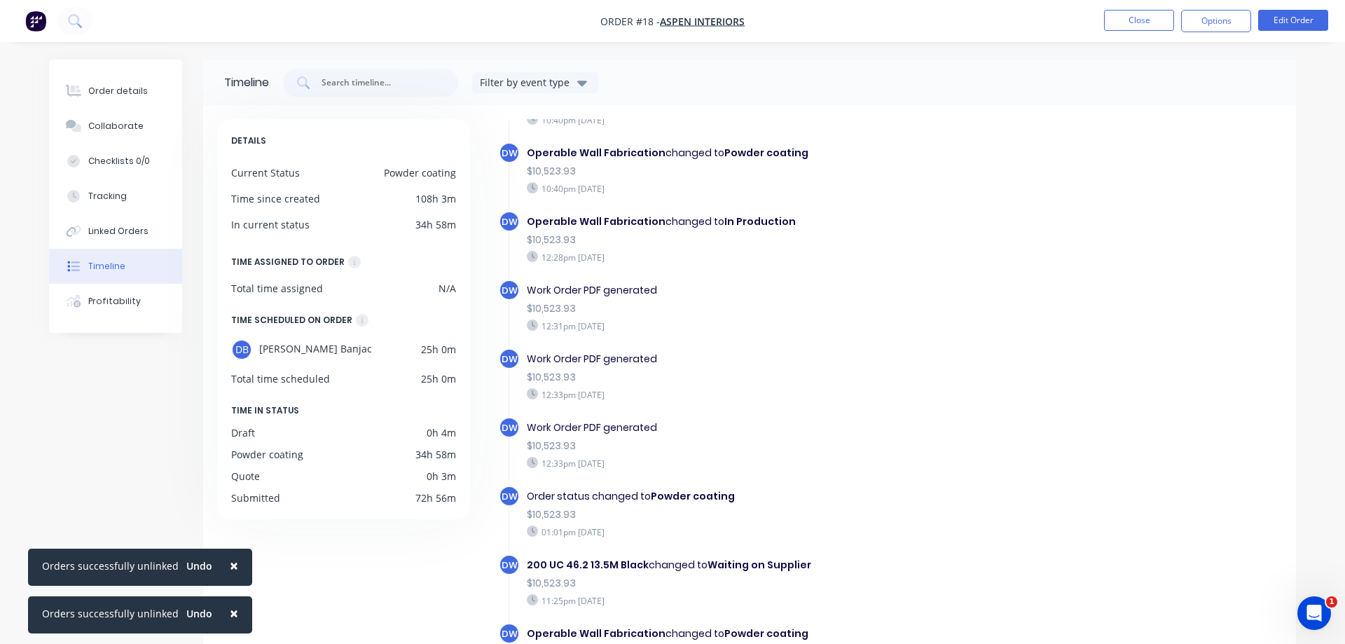
scroll to position [321, 0]
click at [94, 307] on button "Profitability" at bounding box center [115, 301] width 133 height 35
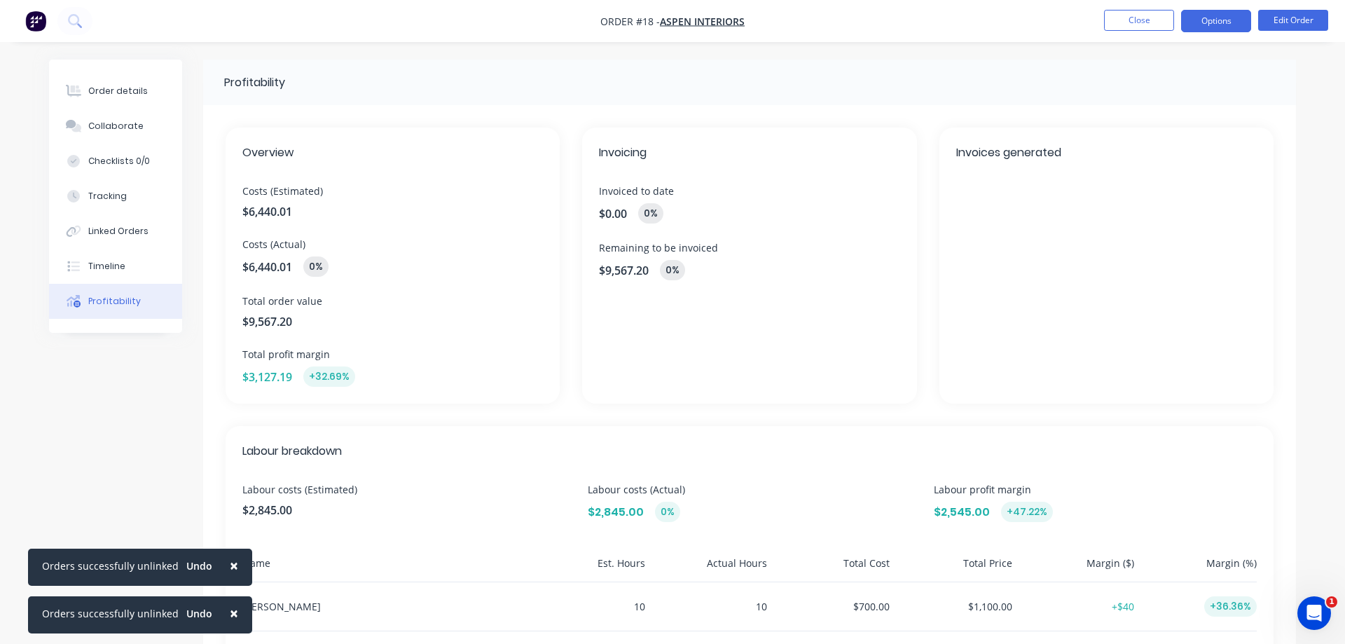
click at [1224, 25] on button "Options" at bounding box center [1216, 21] width 70 height 22
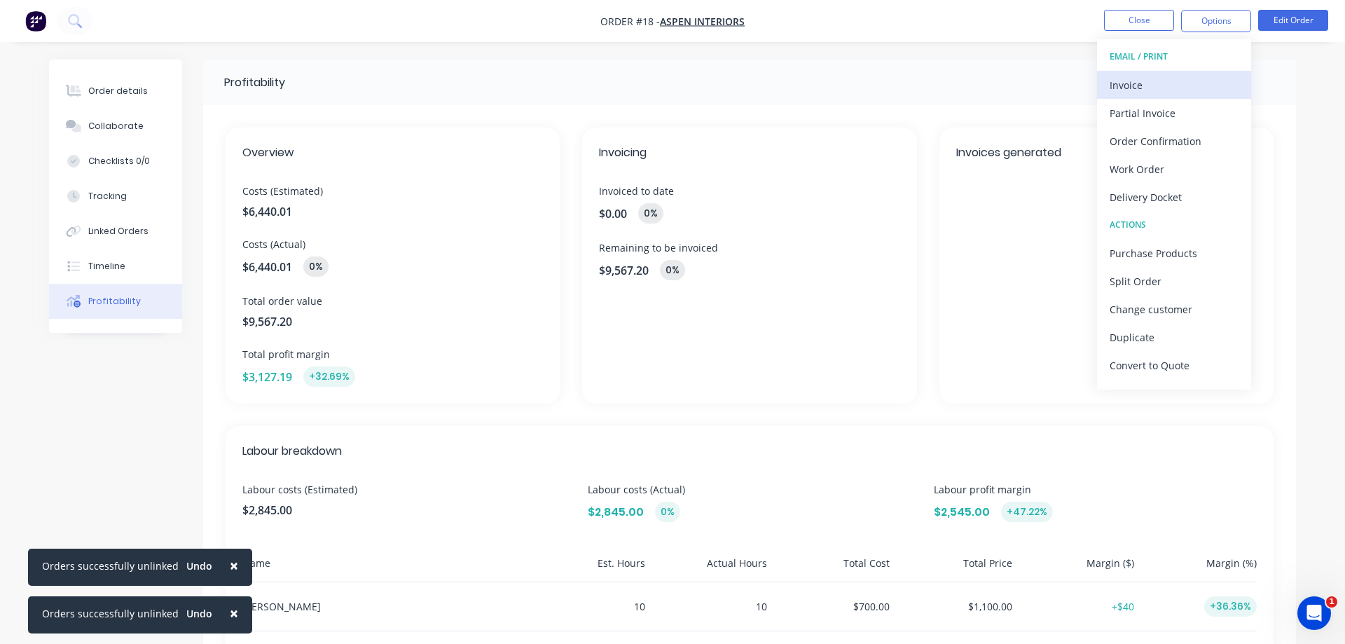
click at [1158, 90] on div "Invoice" at bounding box center [1173, 85] width 129 height 20
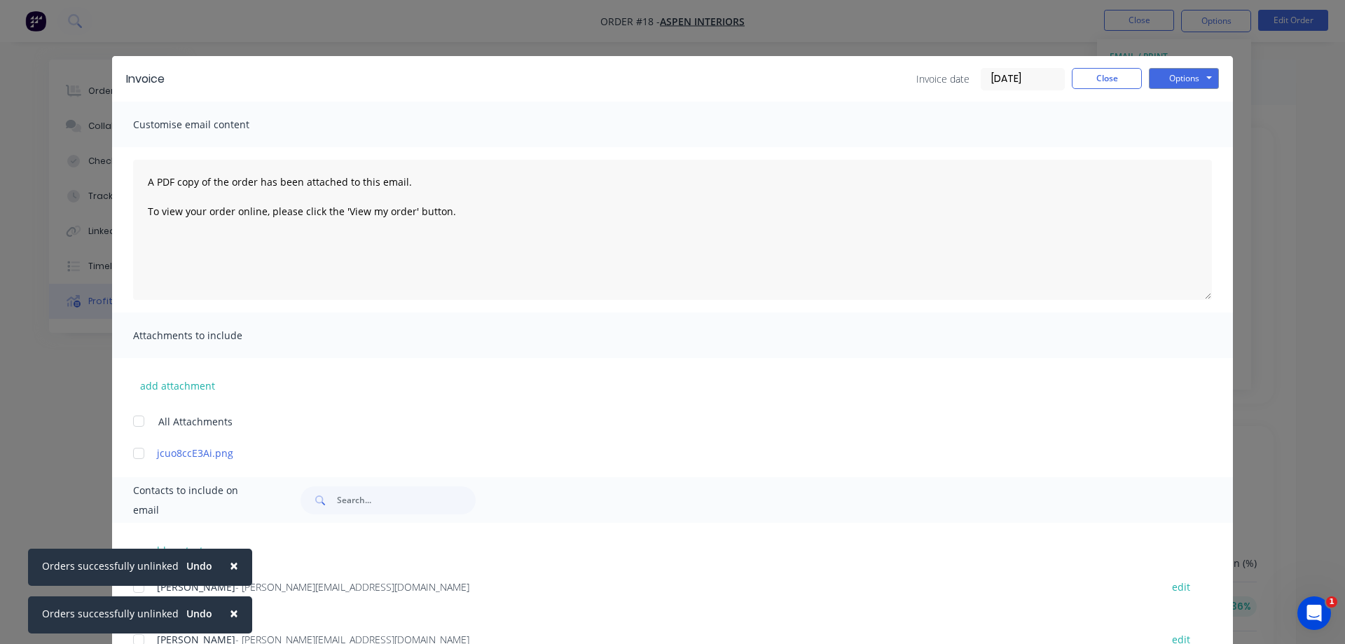
scroll to position [58, 0]
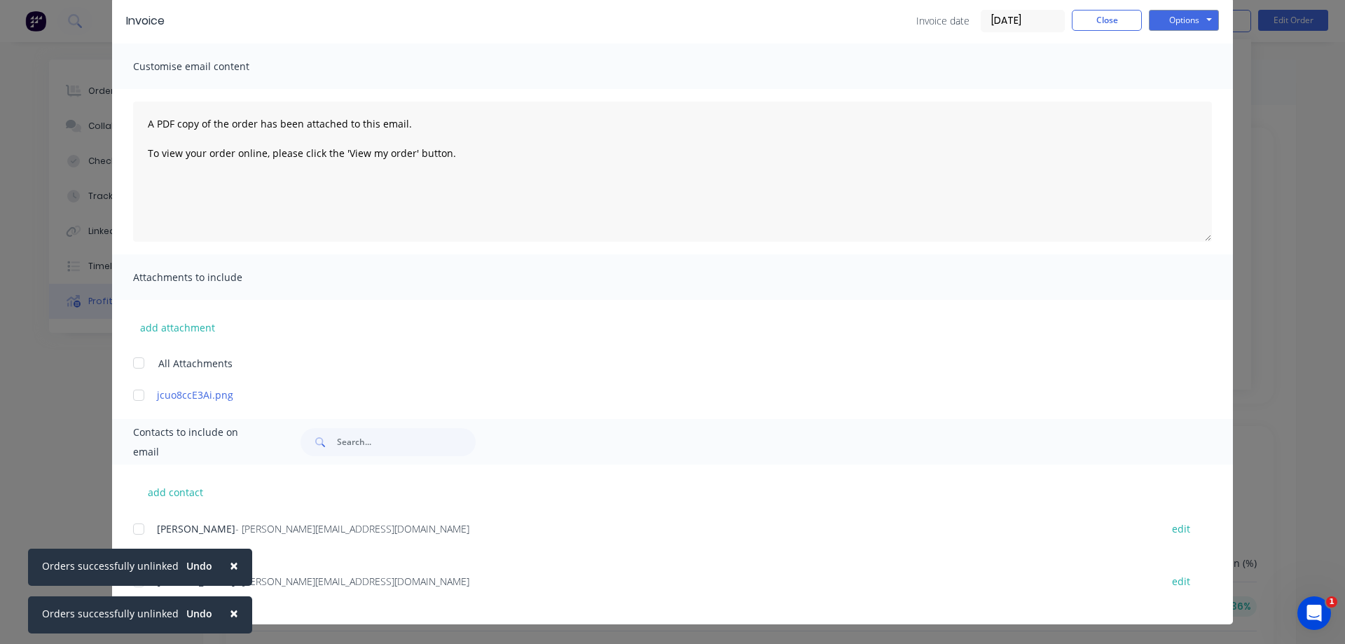
click at [268, 579] on span "- [PERSON_NAME][EMAIL_ADDRESS][DOMAIN_NAME]" at bounding box center [352, 580] width 234 height 13
click at [230, 565] on span "×" at bounding box center [234, 565] width 8 height 20
click at [230, 611] on span "×" at bounding box center [234, 613] width 8 height 20
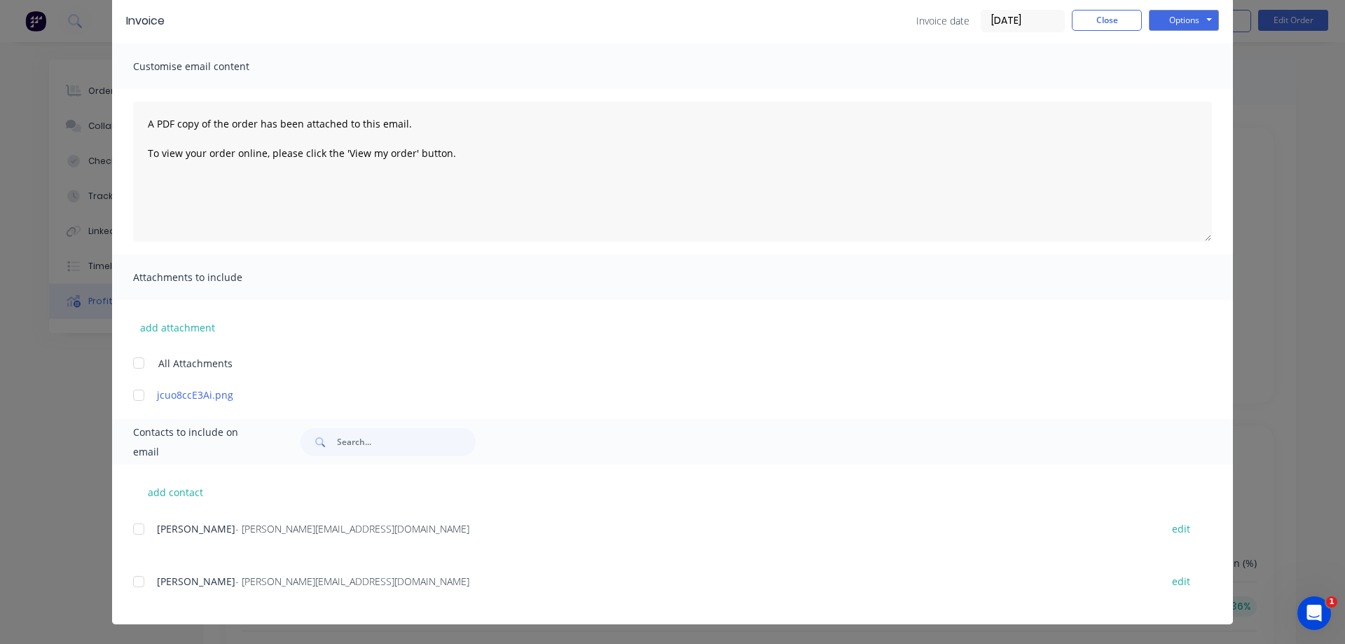
click at [138, 583] on div at bounding box center [139, 581] width 28 height 28
click at [1190, 21] on button "Options" at bounding box center [1184, 20] width 70 height 21
click at [1191, 92] on button "Email" at bounding box center [1194, 91] width 90 height 23
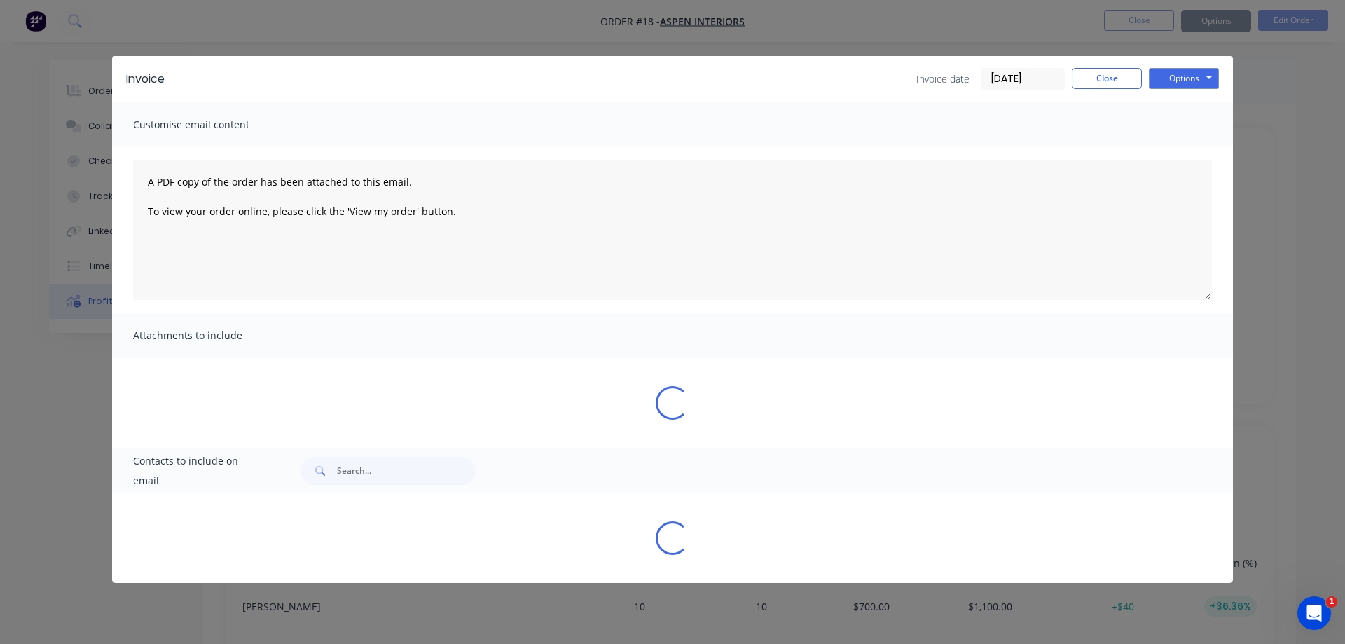
scroll to position [0, 0]
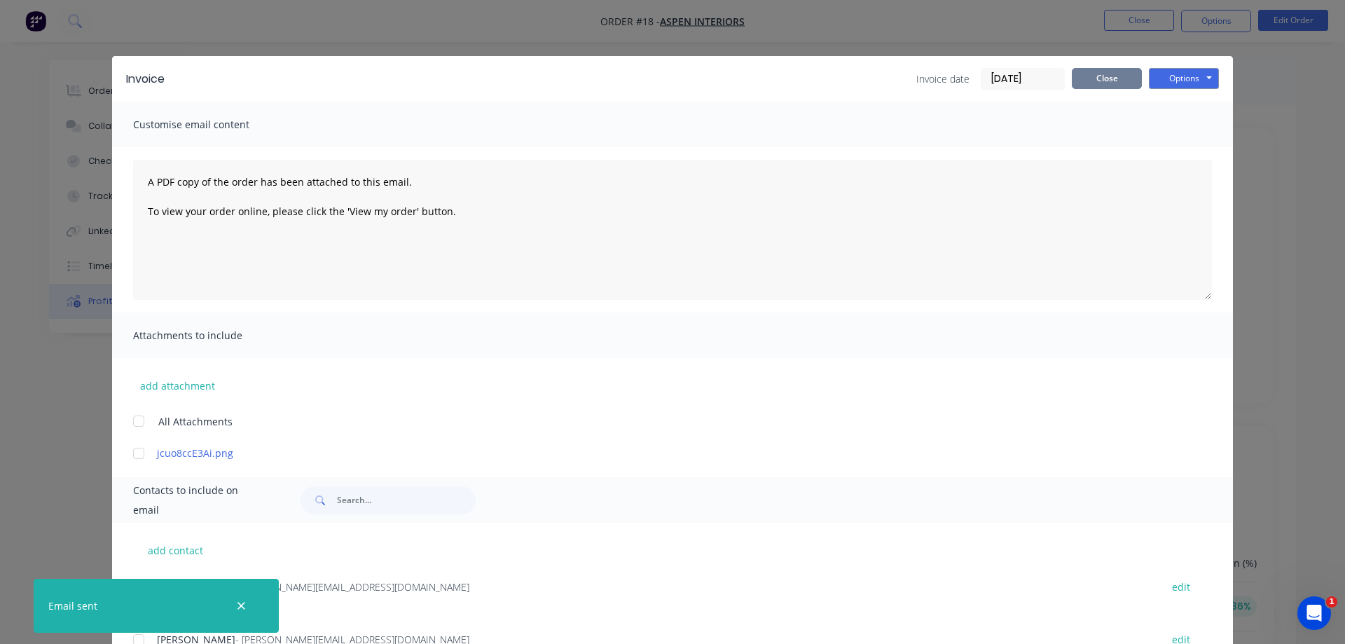
click at [1115, 82] on button "Close" at bounding box center [1107, 78] width 70 height 21
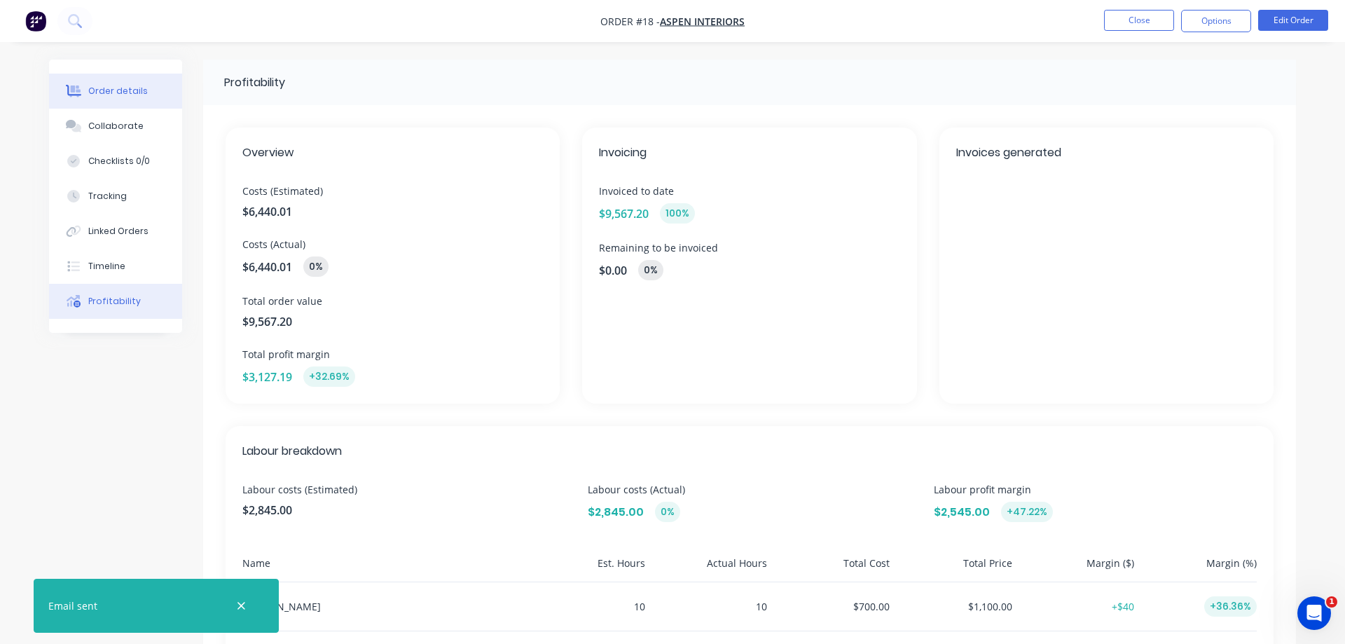
click at [113, 85] on div "Order details" at bounding box center [118, 91] width 60 height 13
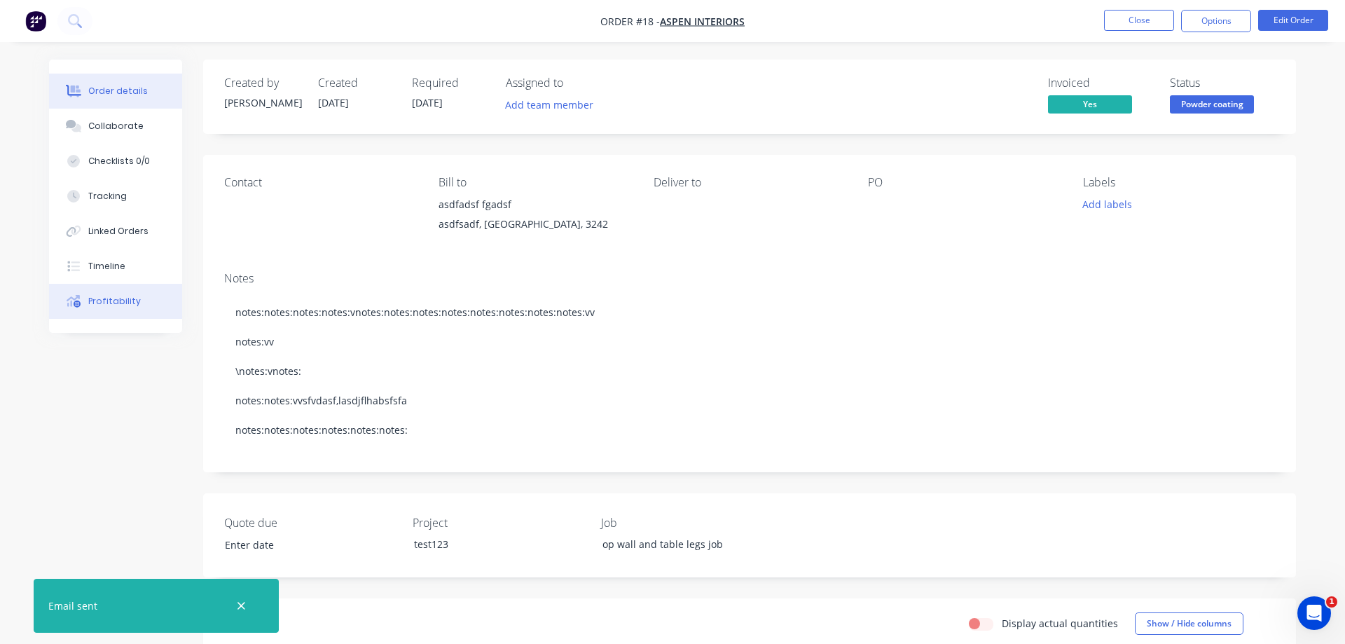
click at [106, 305] on div "Profitability" at bounding box center [114, 301] width 53 height 13
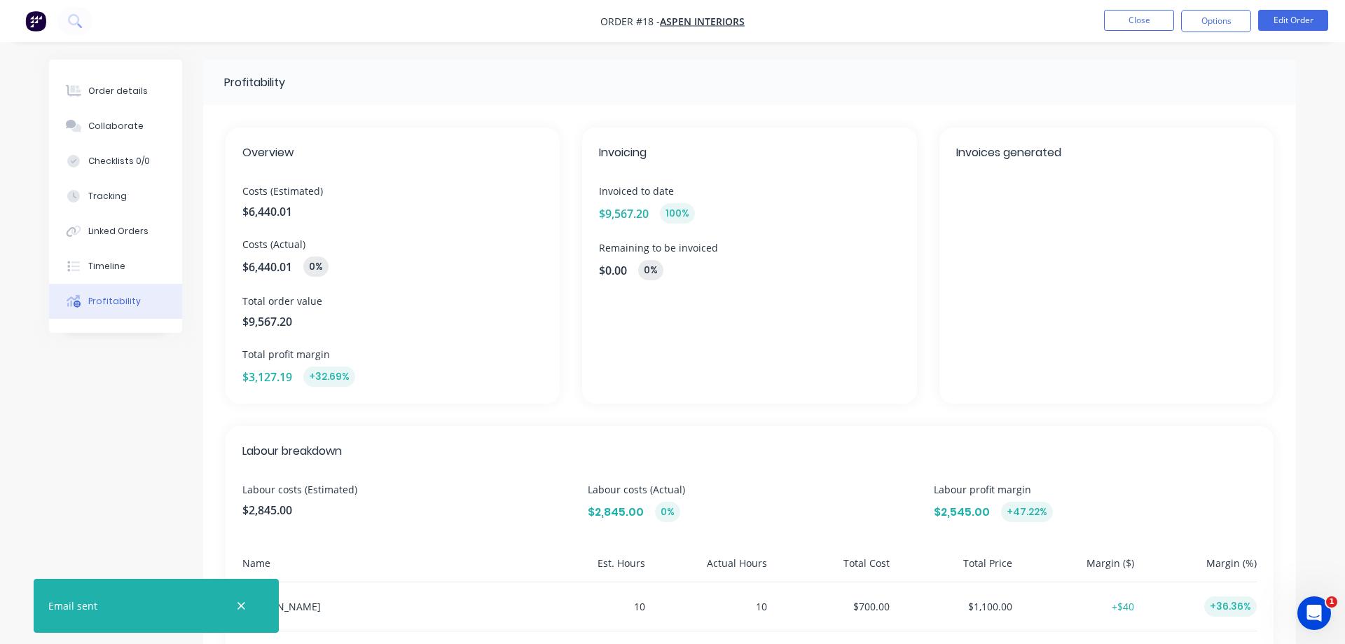
click at [1028, 233] on div "Invoices generated" at bounding box center [1106, 265] width 334 height 276
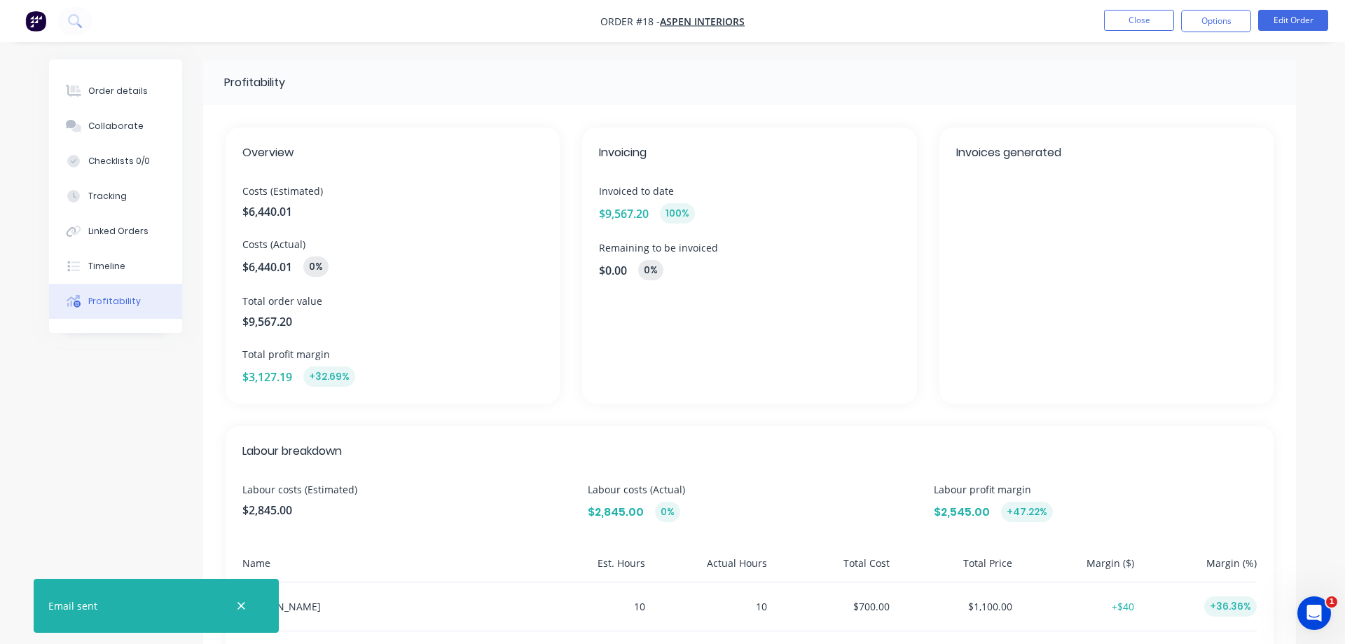
click at [1028, 233] on div "Invoices generated" at bounding box center [1106, 265] width 334 height 276
click at [1016, 223] on div "Invoices generated" at bounding box center [1106, 265] width 334 height 276
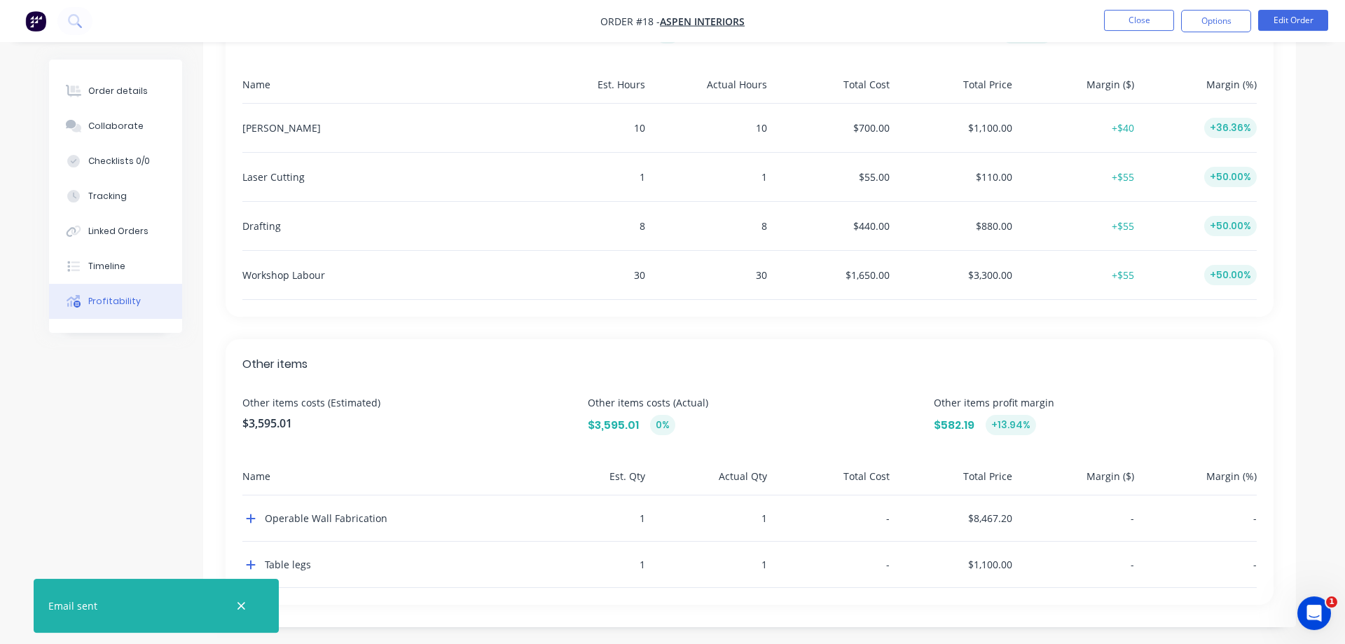
scroll to position [484, 0]
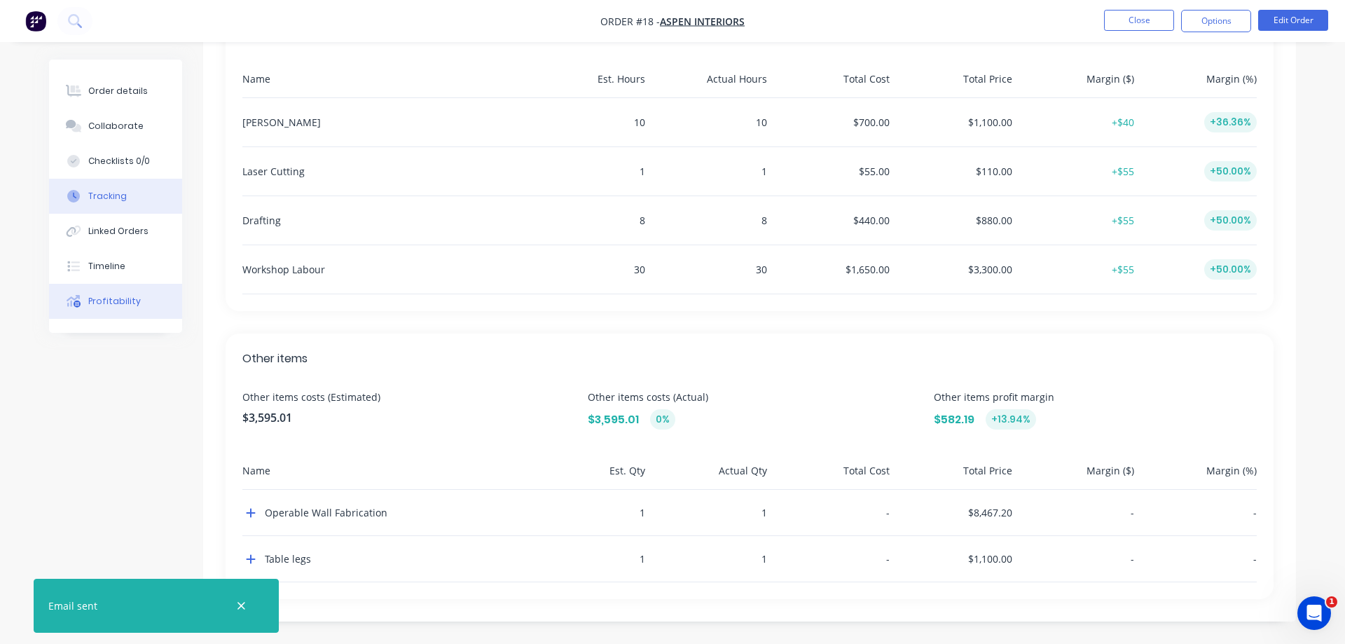
click at [109, 193] on div "Tracking" at bounding box center [107, 196] width 39 height 13
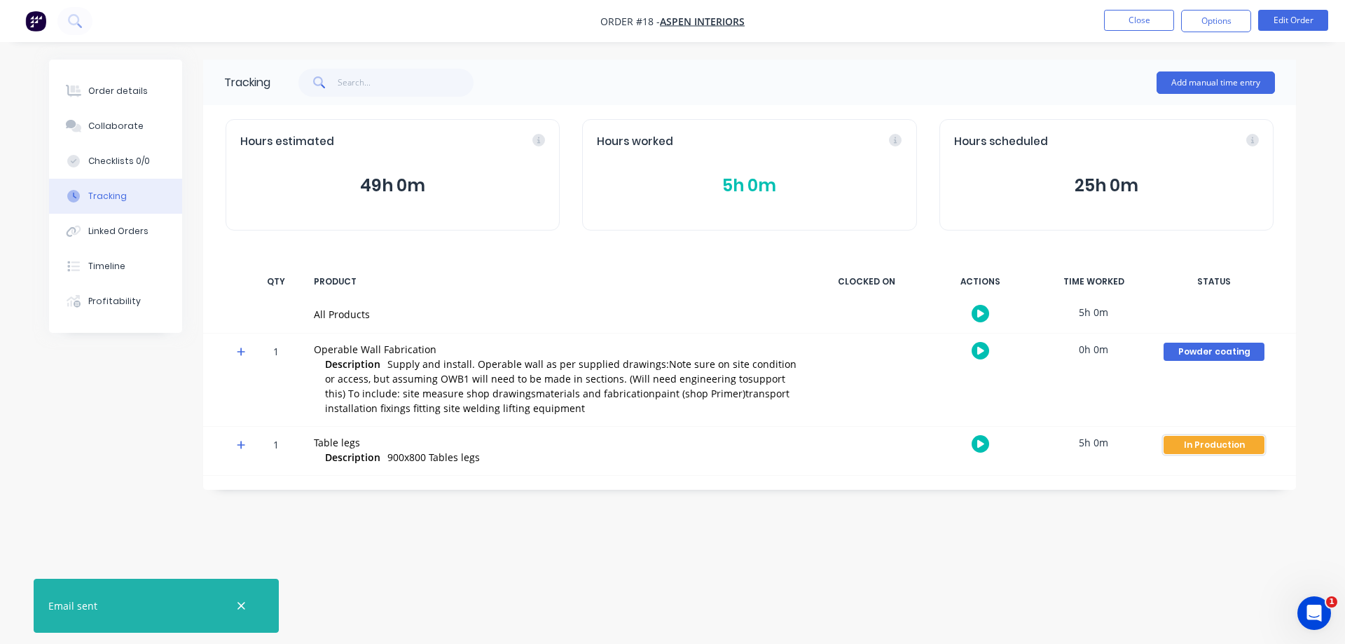
click at [1205, 445] on div "In Production" at bounding box center [1213, 445] width 101 height 18
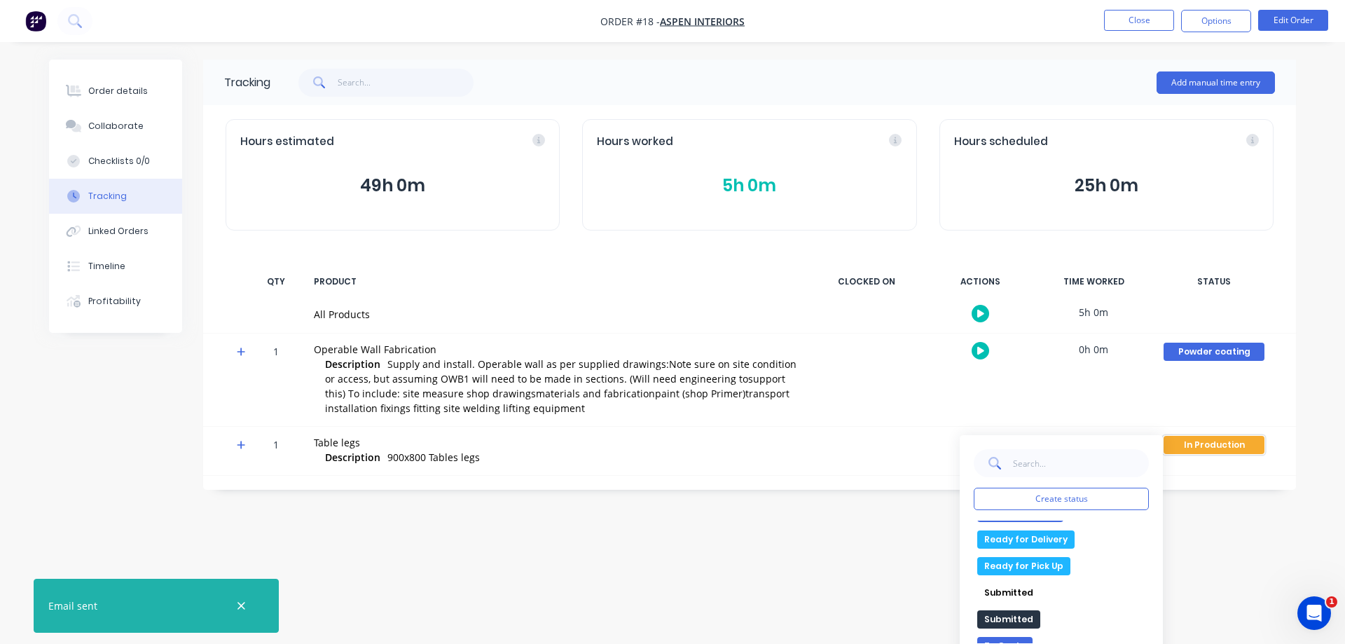
scroll to position [135, 0]
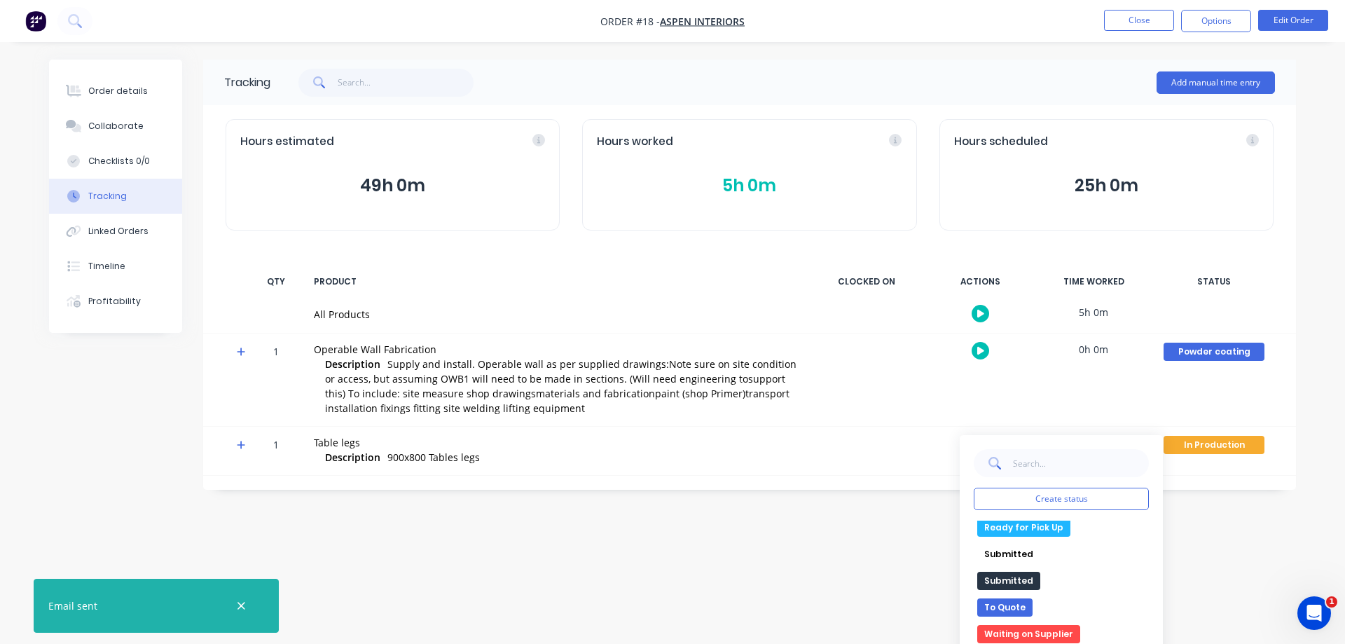
click at [1050, 533] on button "Ready for Pick Up" at bounding box center [1023, 527] width 93 height 18
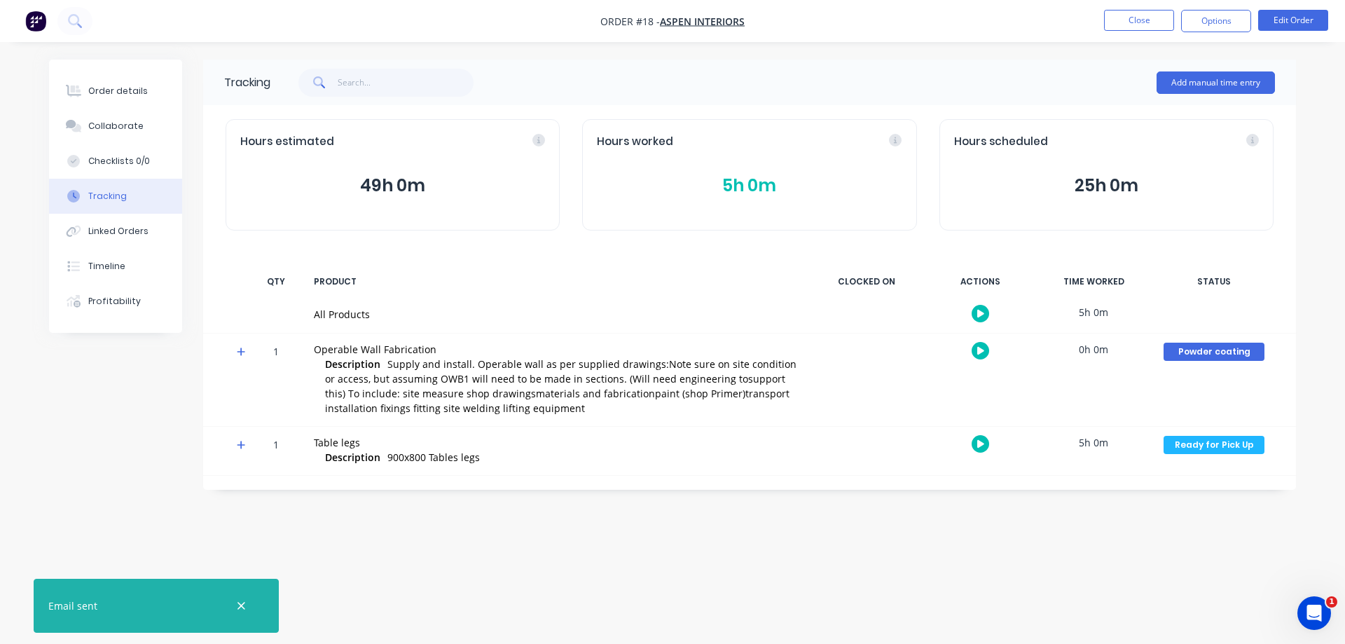
click at [1222, 361] on div "Powder coating Create status None edit Complete In Production Powder coating Re…" at bounding box center [1213, 379] width 119 height 92
click at [1221, 354] on div "Powder coating" at bounding box center [1213, 351] width 101 height 18
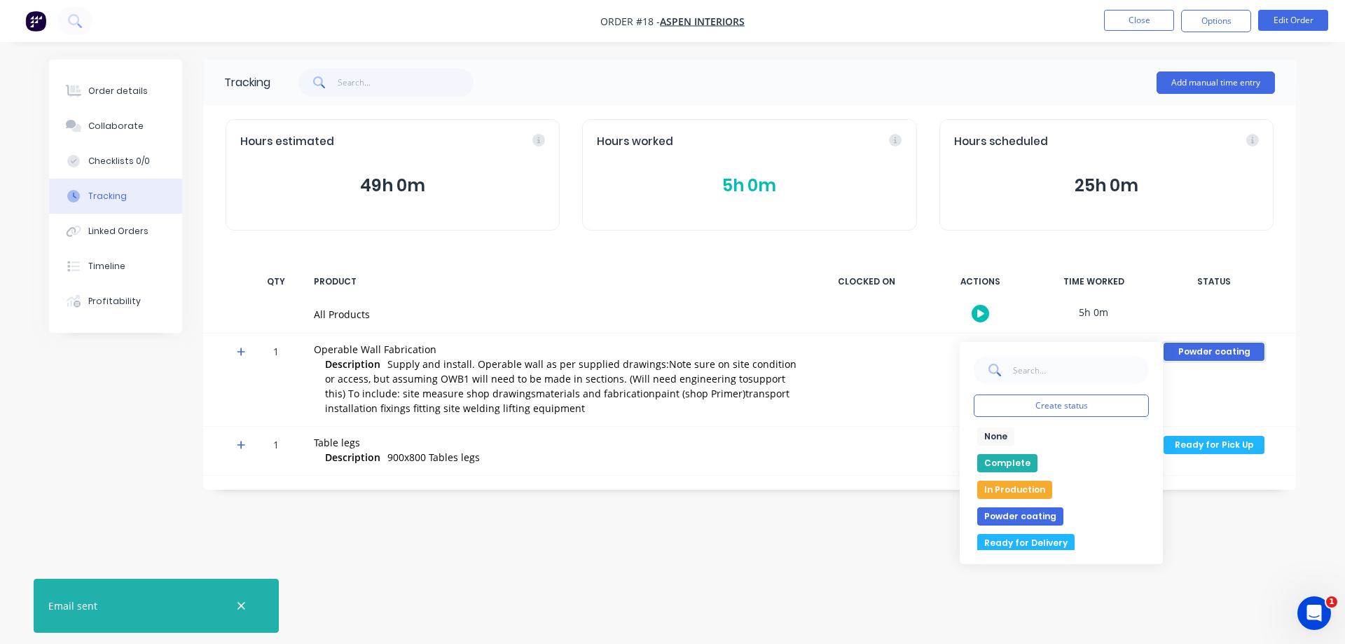
scroll to position [80, 0]
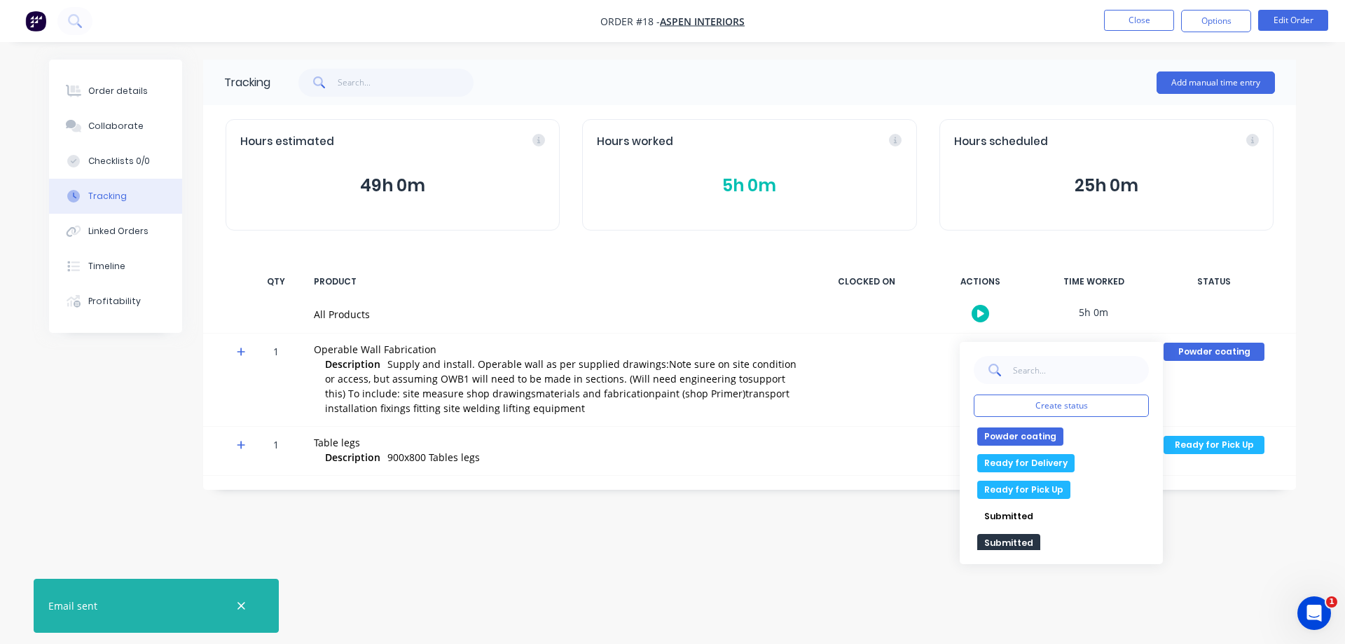
click at [1038, 489] on button "Ready for Pick Up" at bounding box center [1023, 489] width 93 height 18
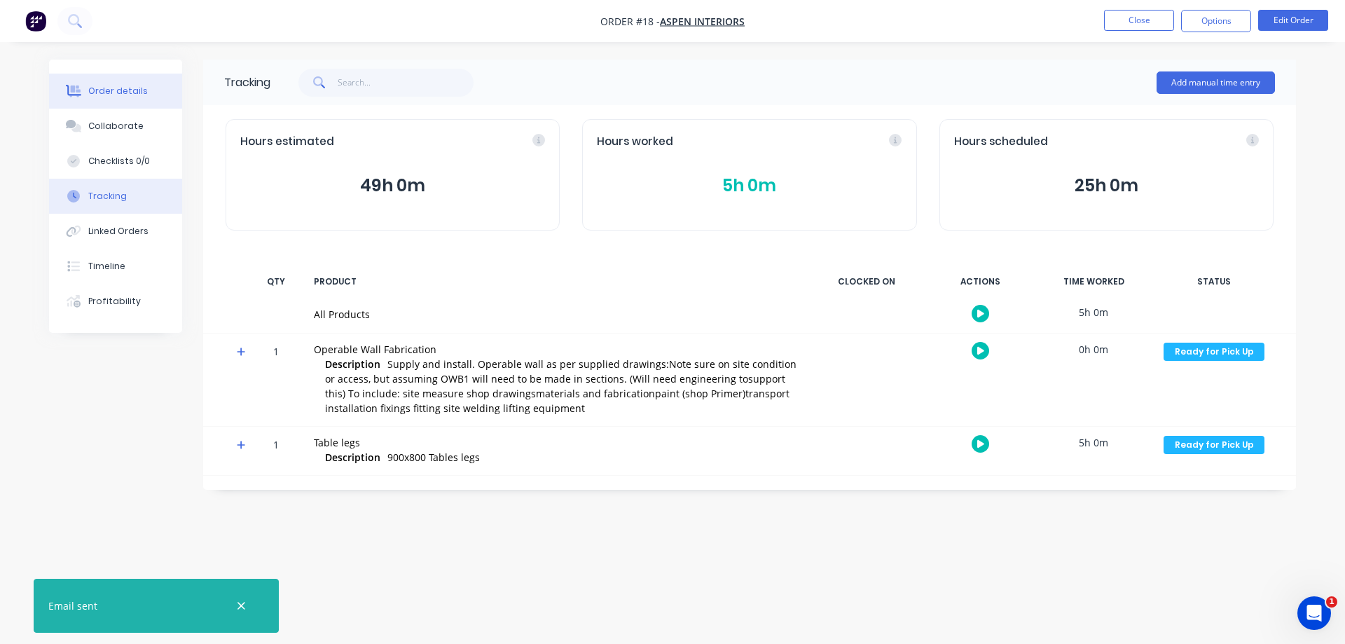
click at [93, 90] on div "Order details" at bounding box center [118, 91] width 60 height 13
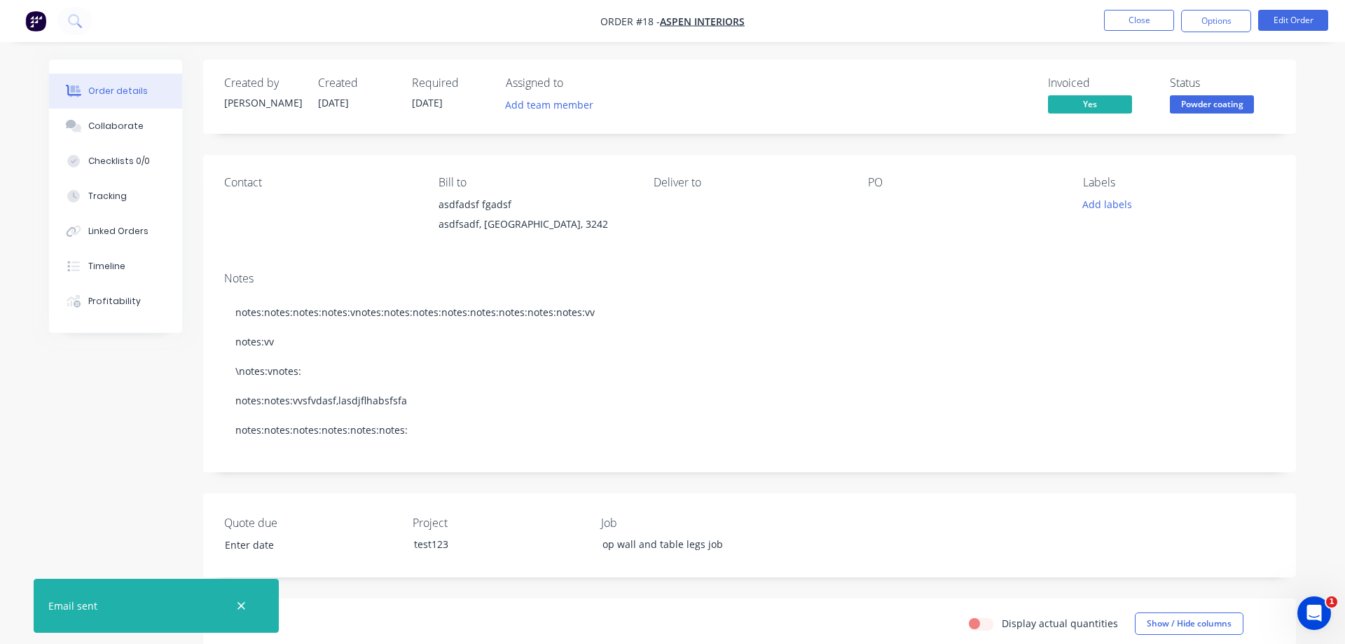
click at [1232, 96] on span "Powder coating" at bounding box center [1212, 104] width 84 height 18
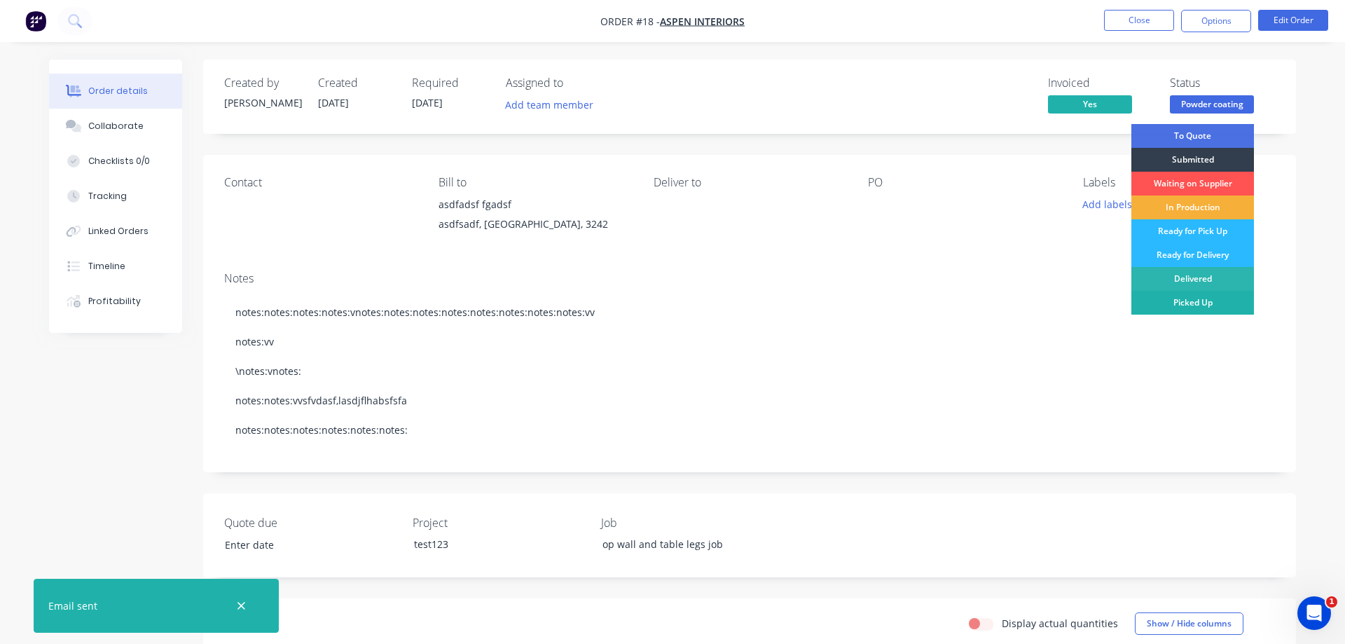
click at [1205, 300] on div "Picked Up" at bounding box center [1192, 303] width 123 height 24
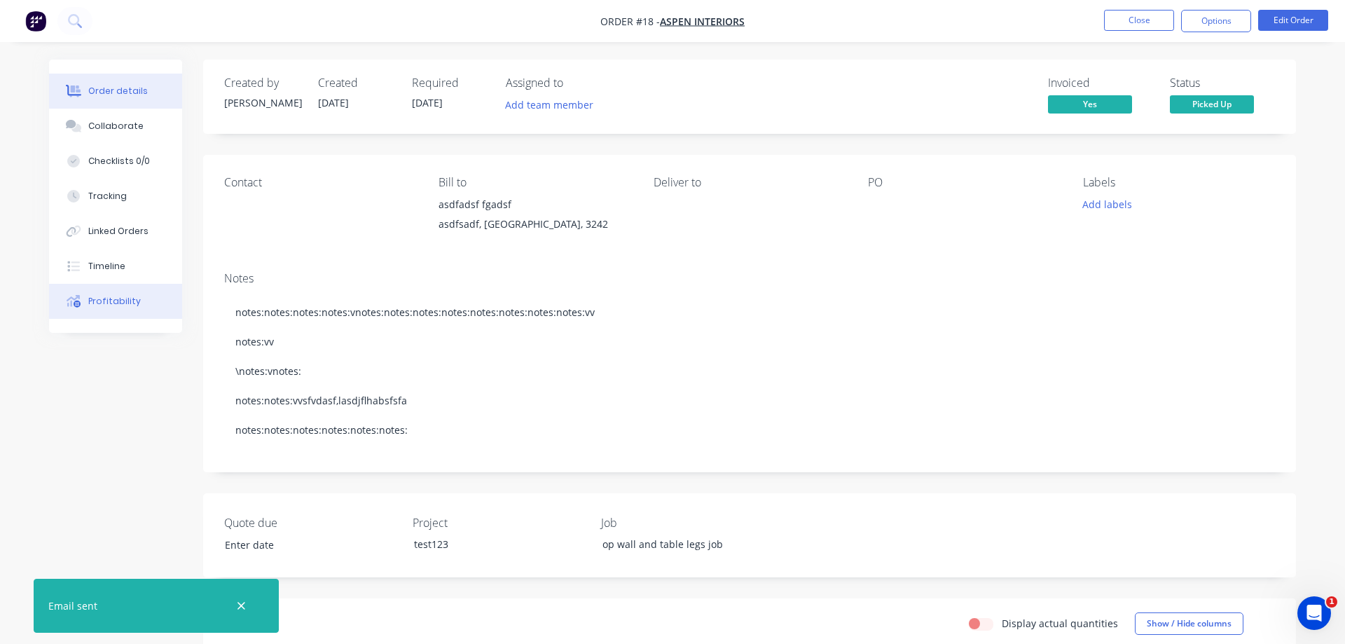
click at [117, 308] on button "Profitability" at bounding box center [115, 301] width 133 height 35
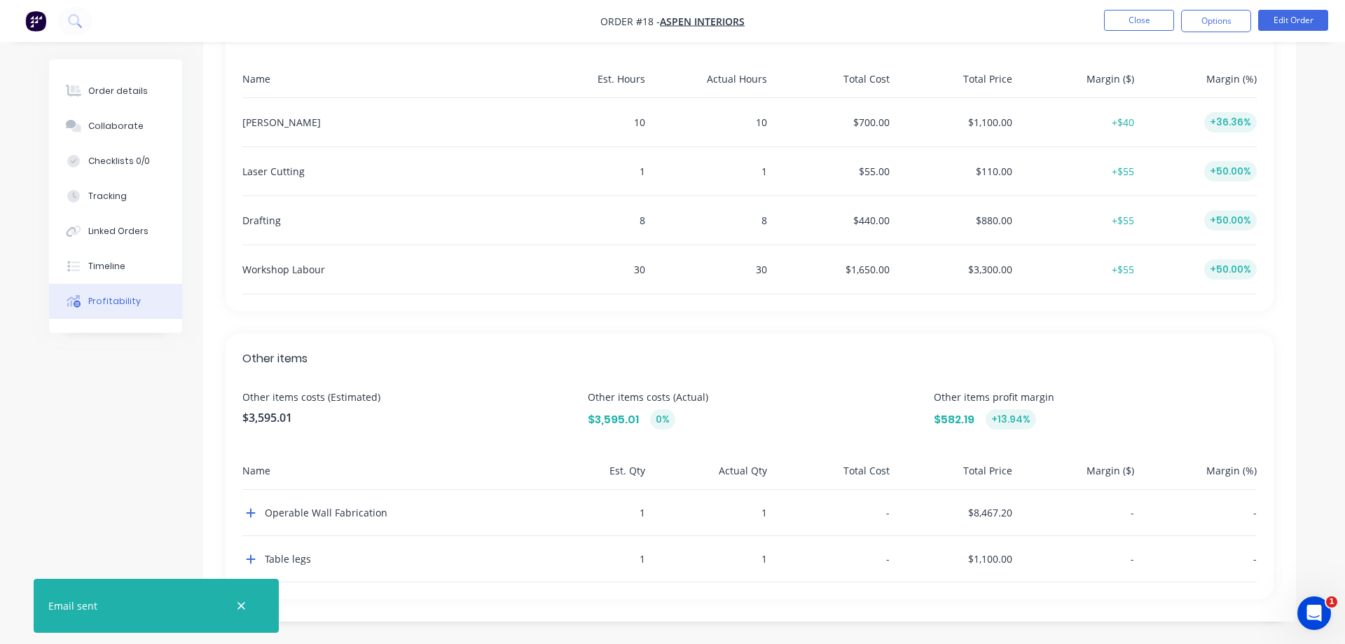
scroll to position [413, 0]
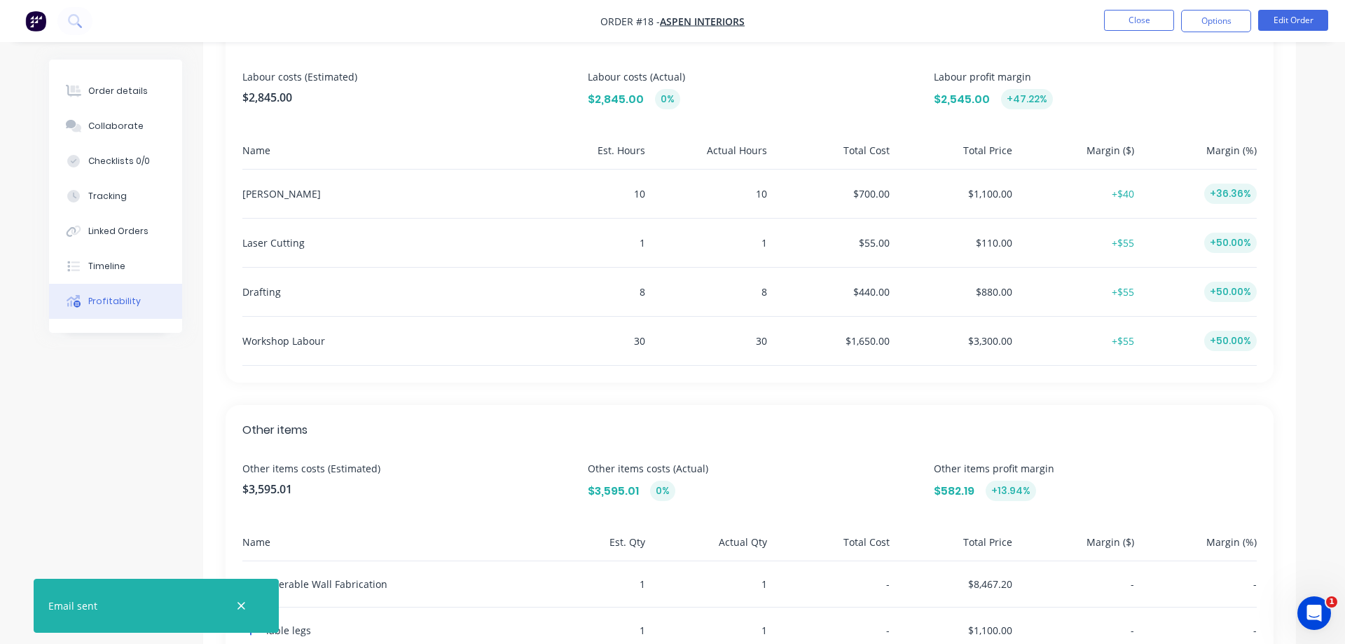
click at [756, 195] on div "10" at bounding box center [709, 193] width 117 height 48
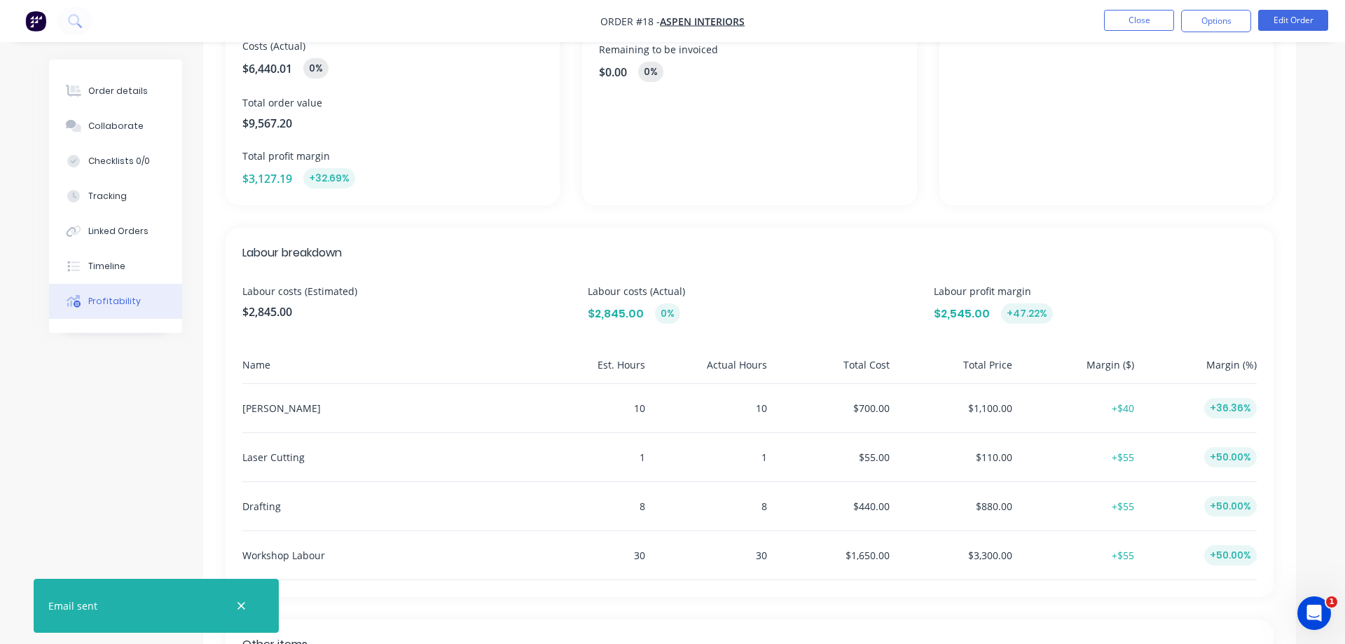
scroll to position [0, 0]
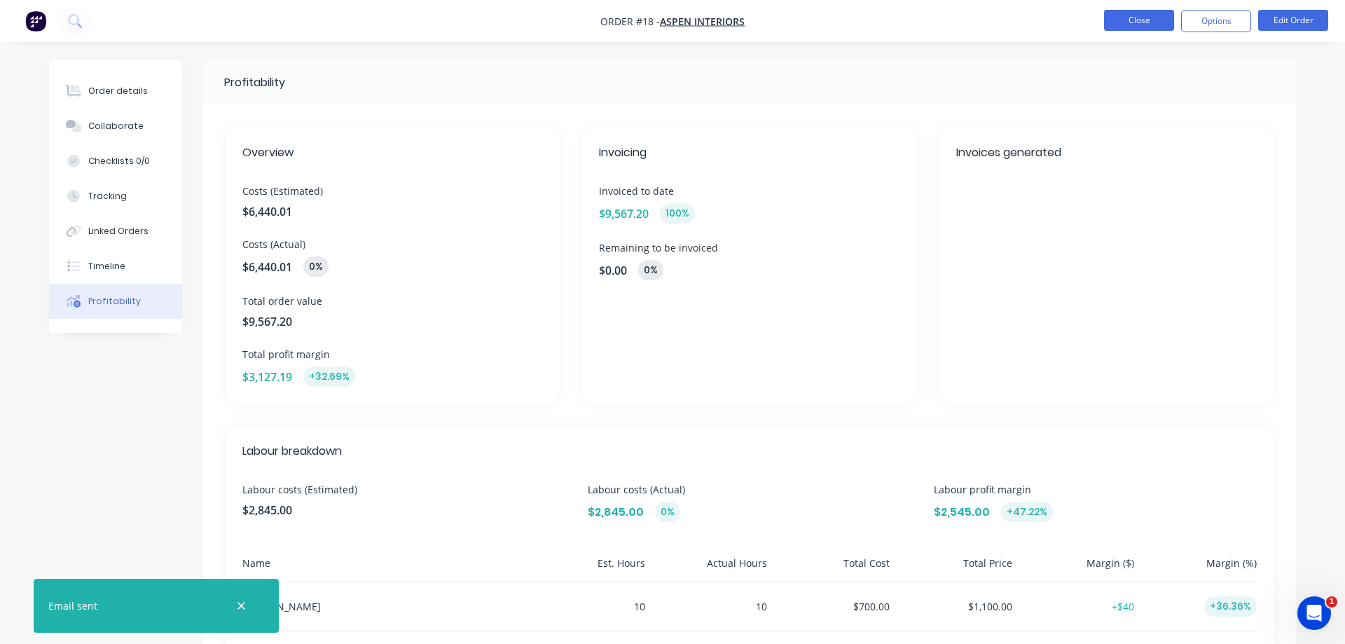
click at [1136, 18] on button "Close" at bounding box center [1139, 20] width 70 height 21
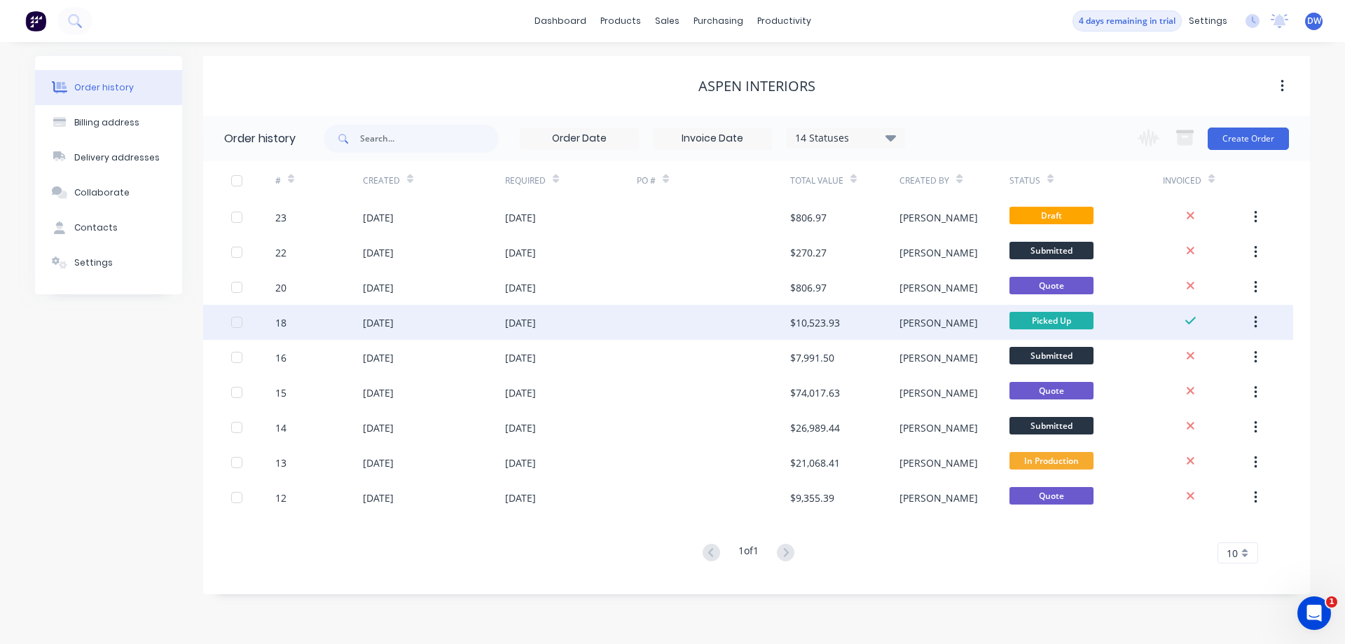
click at [464, 328] on div "[DATE]" at bounding box center [434, 322] width 142 height 35
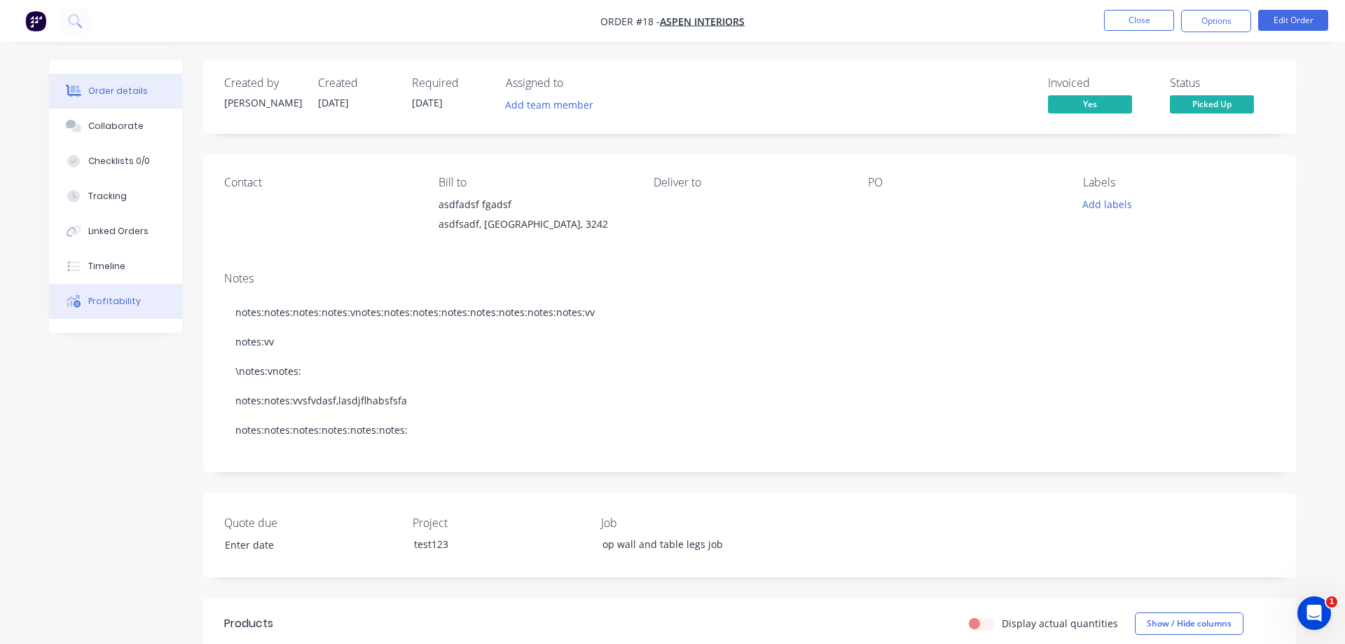
click at [134, 316] on button "Profitability" at bounding box center [115, 301] width 133 height 35
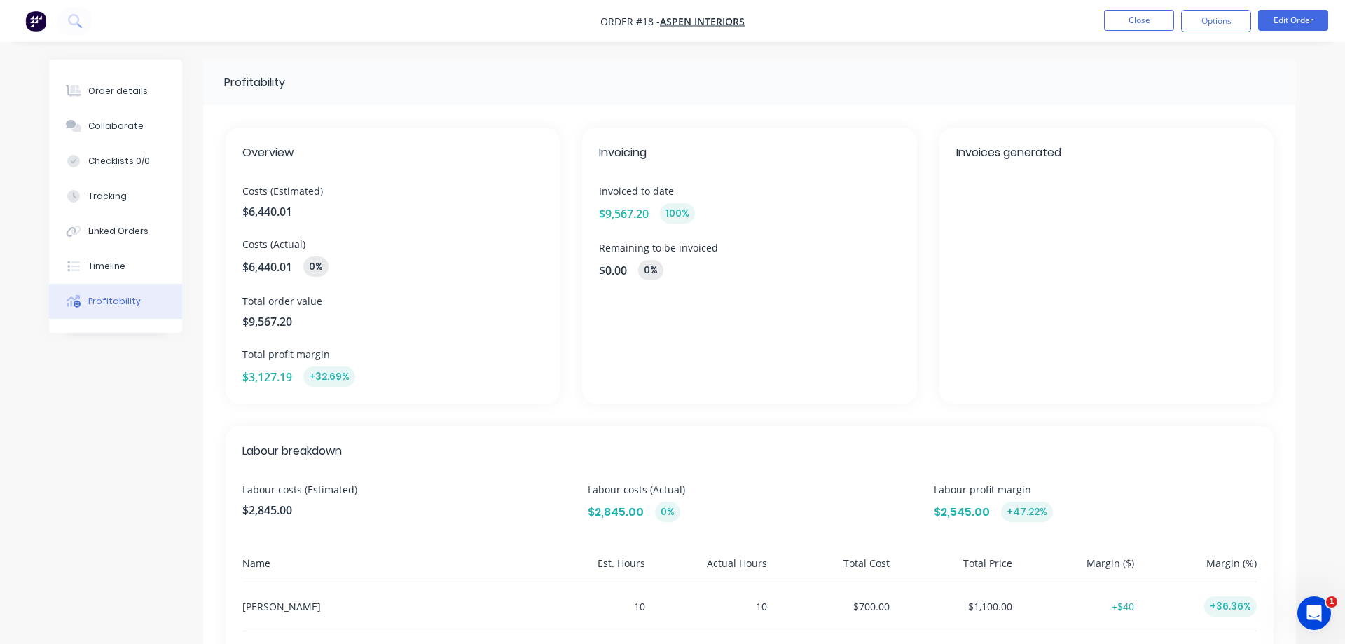
click at [1025, 240] on div "Invoices generated" at bounding box center [1106, 265] width 334 height 276
click at [125, 278] on button "Timeline" at bounding box center [115, 266] width 133 height 35
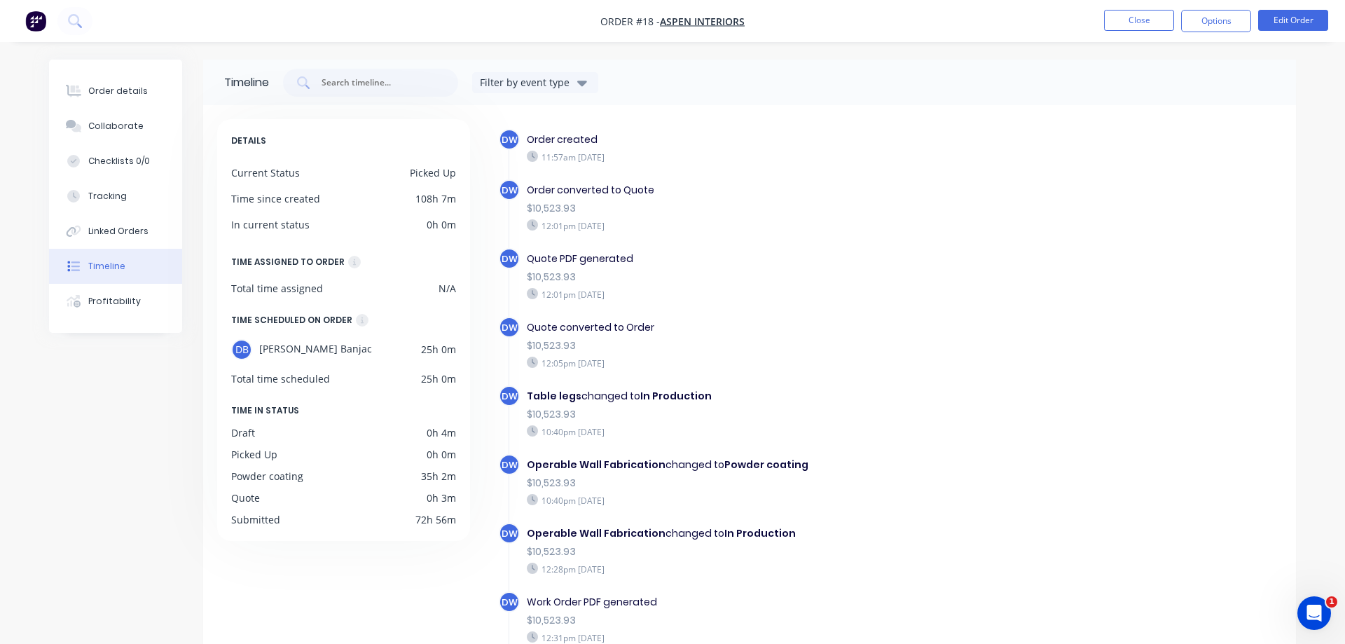
click at [571, 78] on div "Filter by event type" at bounding box center [527, 82] width 94 height 15
click at [568, 146] on div "PDF Generated" at bounding box center [529, 146] width 79 height 15
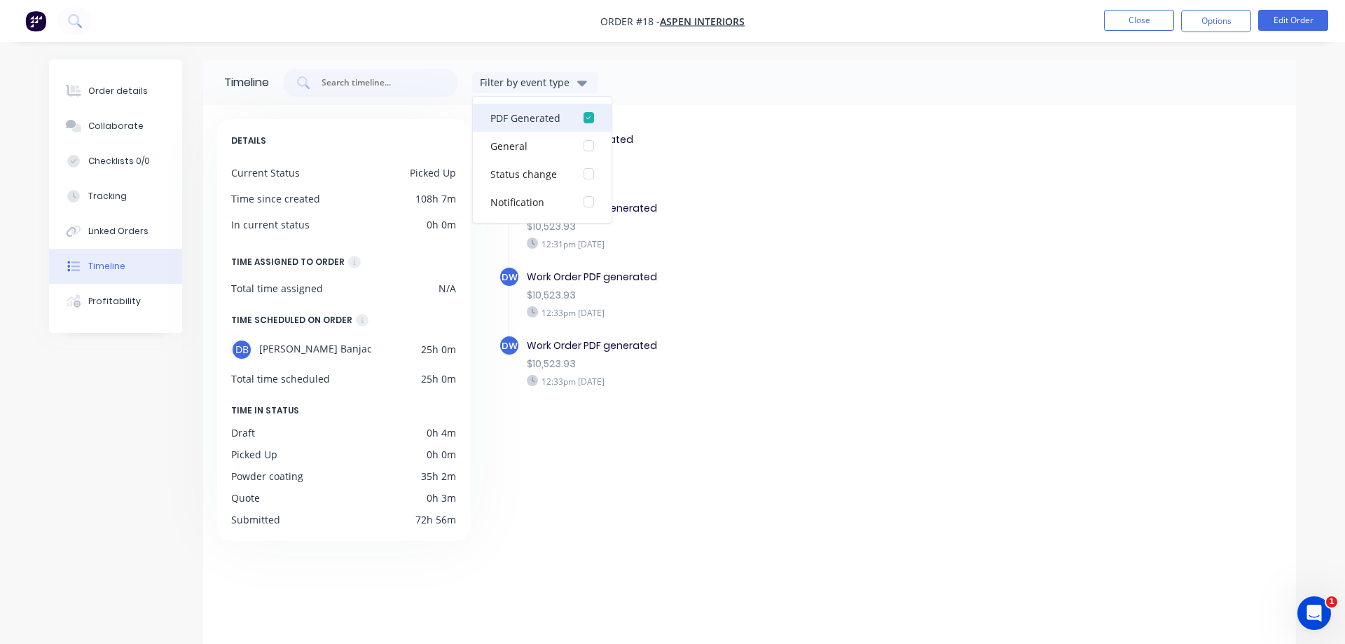
click at [586, 115] on div "button" at bounding box center [588, 118] width 28 height 28
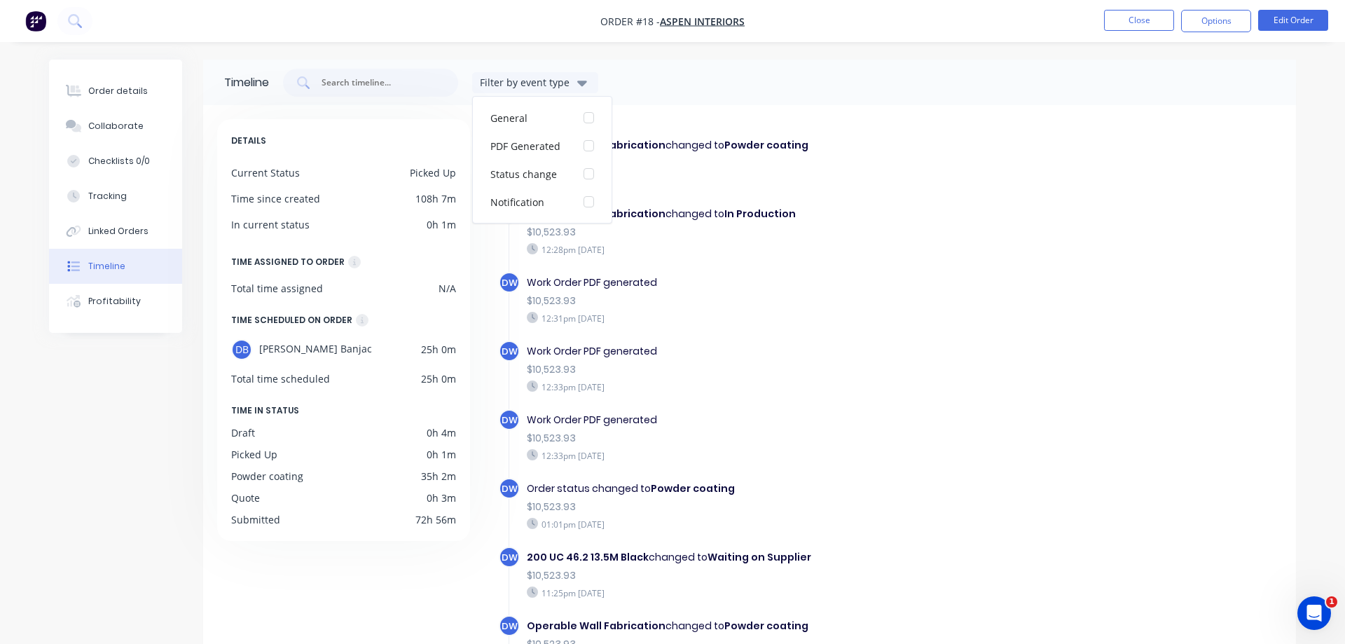
click at [721, 419] on div "Work Order PDF generated" at bounding box center [769, 420] width 485 height 15
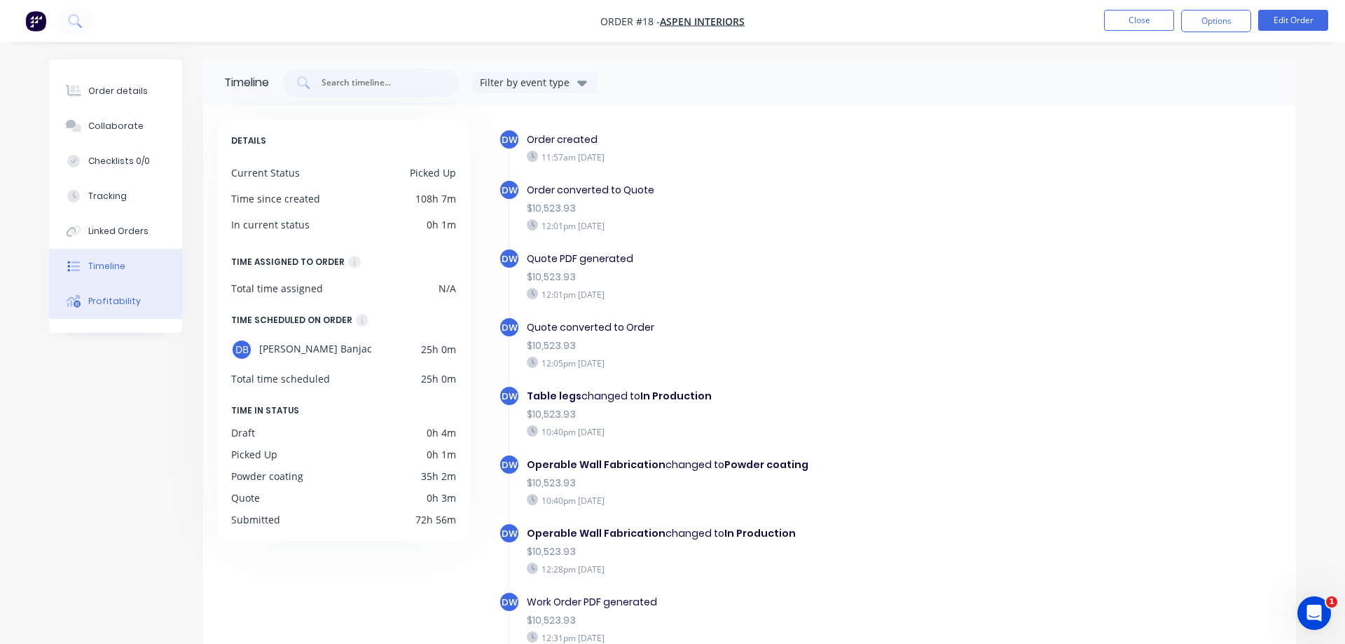
click at [97, 303] on div "Profitability" at bounding box center [114, 301] width 53 height 13
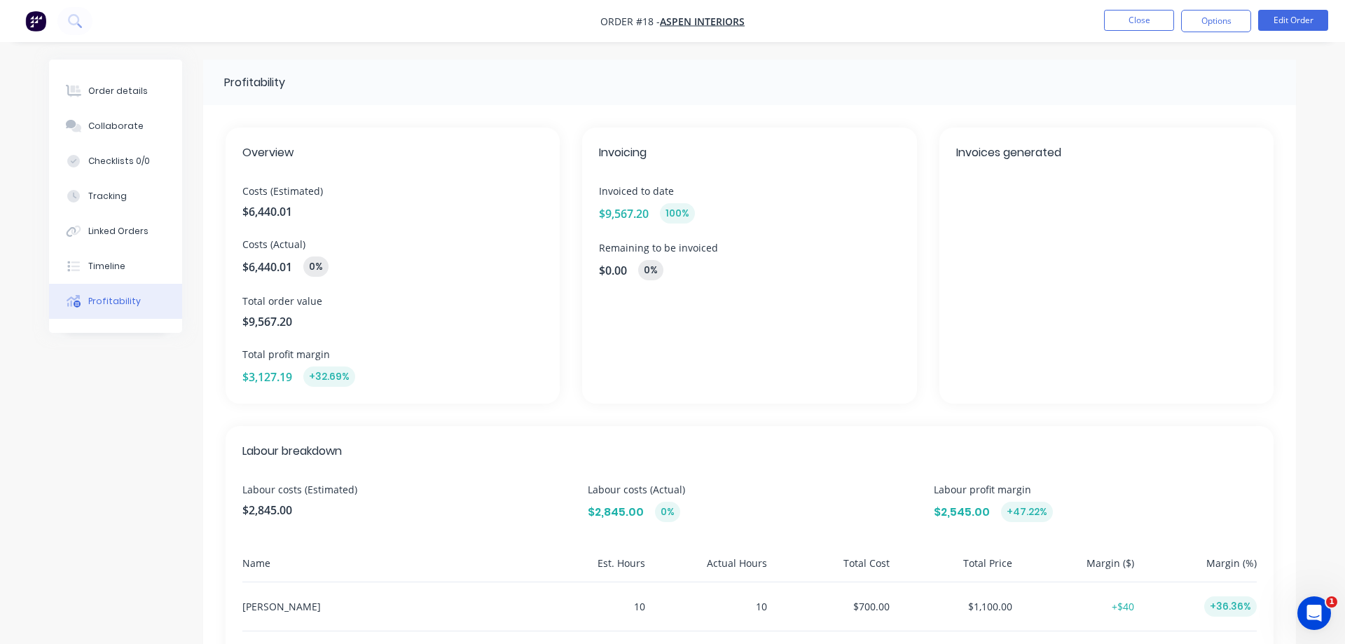
click at [679, 216] on div "100 %" at bounding box center [677, 213] width 35 height 20
click at [656, 268] on div "0 %" at bounding box center [650, 270] width 25 height 20
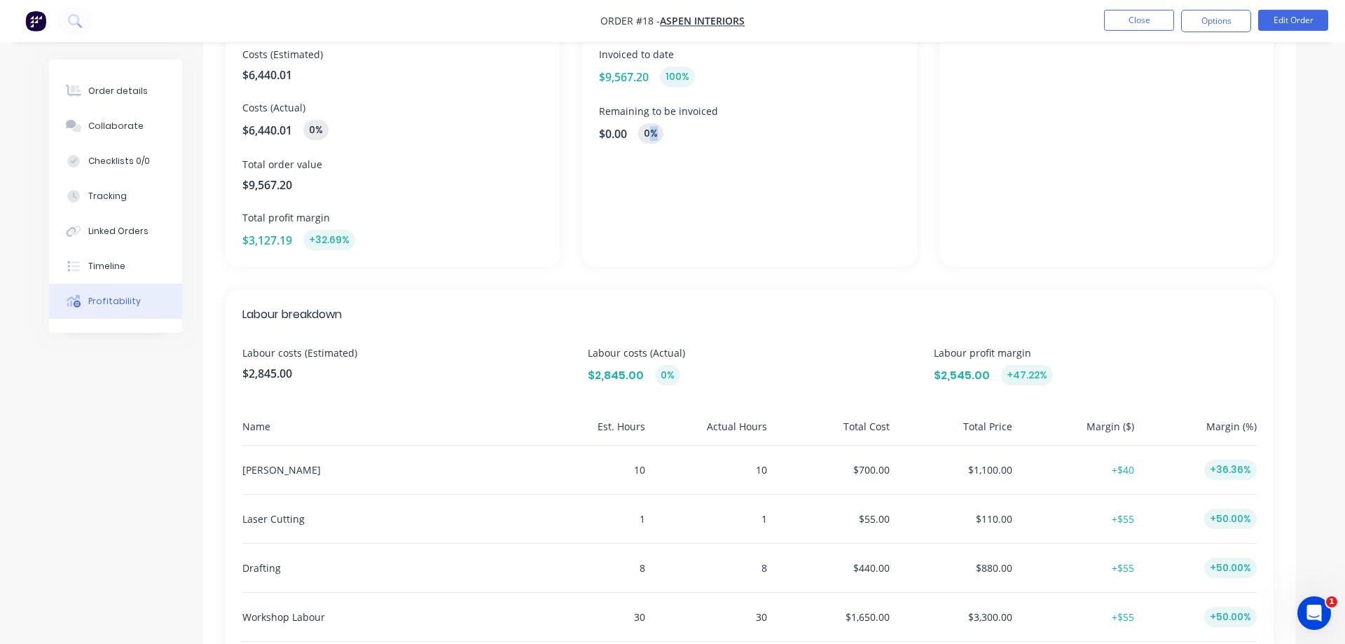
scroll to position [143, 0]
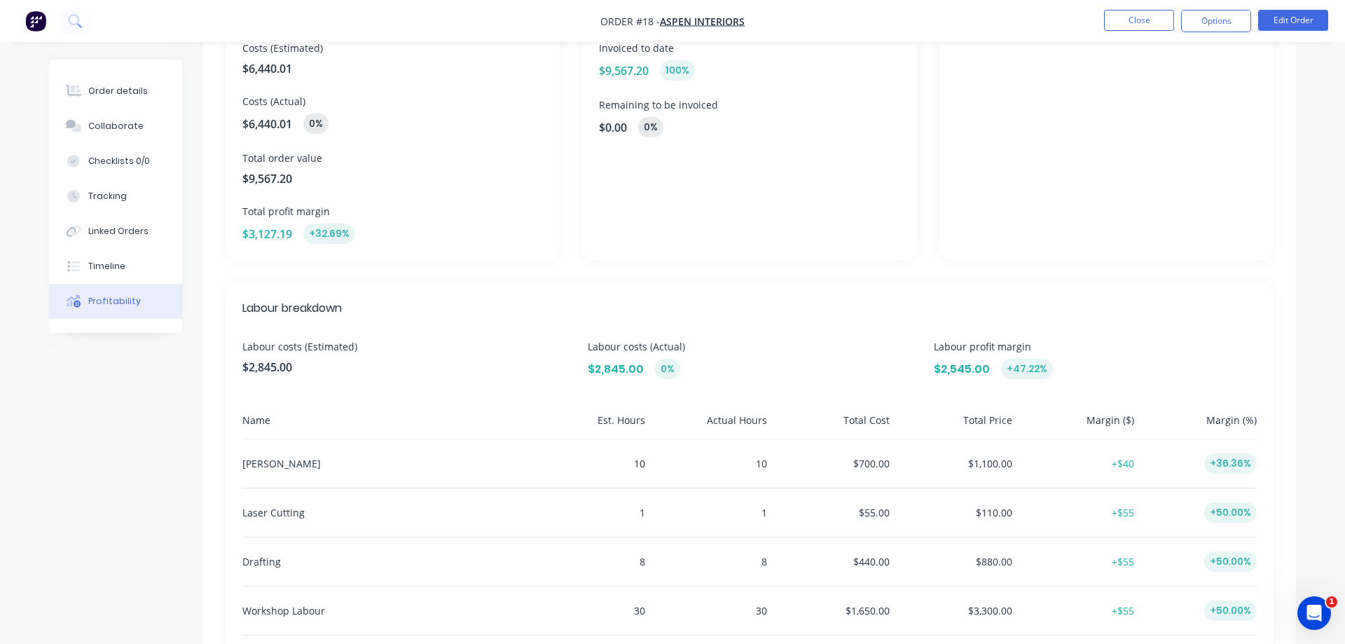
click at [719, 235] on div "Invoicing Invoiced to date $9,567.20 100 % Remaining to be invoiced $0.00 0 %" at bounding box center [749, 123] width 334 height 276
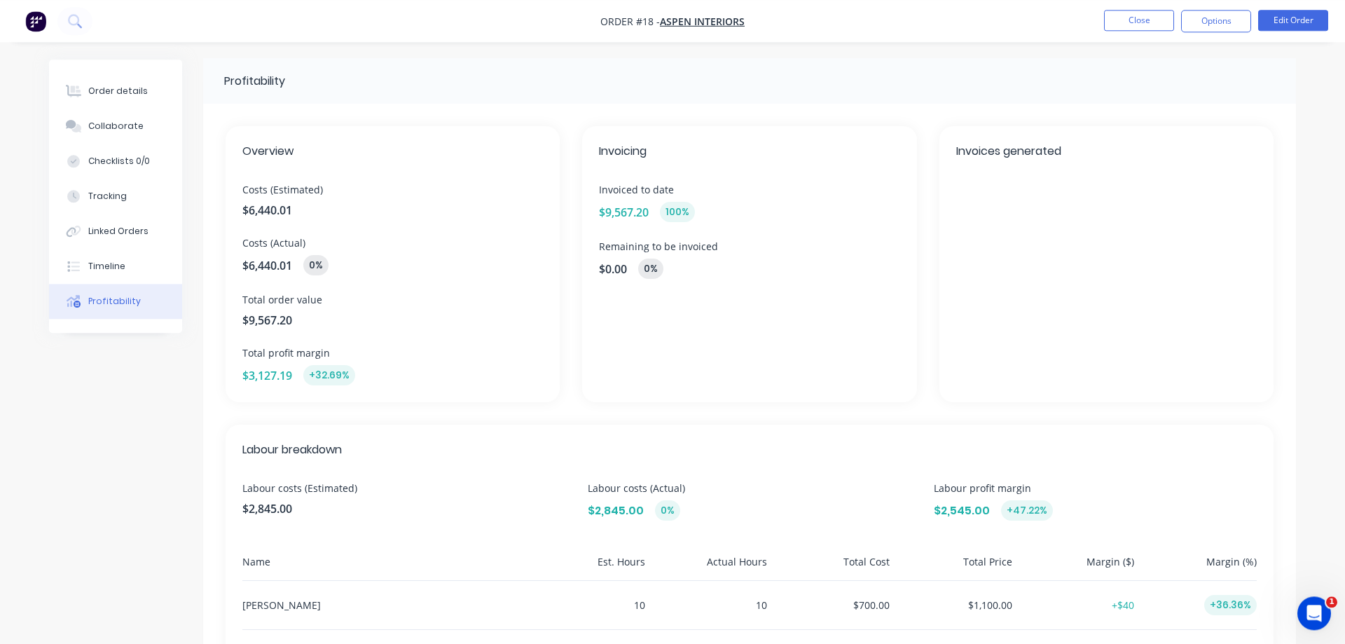
scroll to position [0, 0]
click at [1140, 22] on button "Close" at bounding box center [1139, 20] width 70 height 21
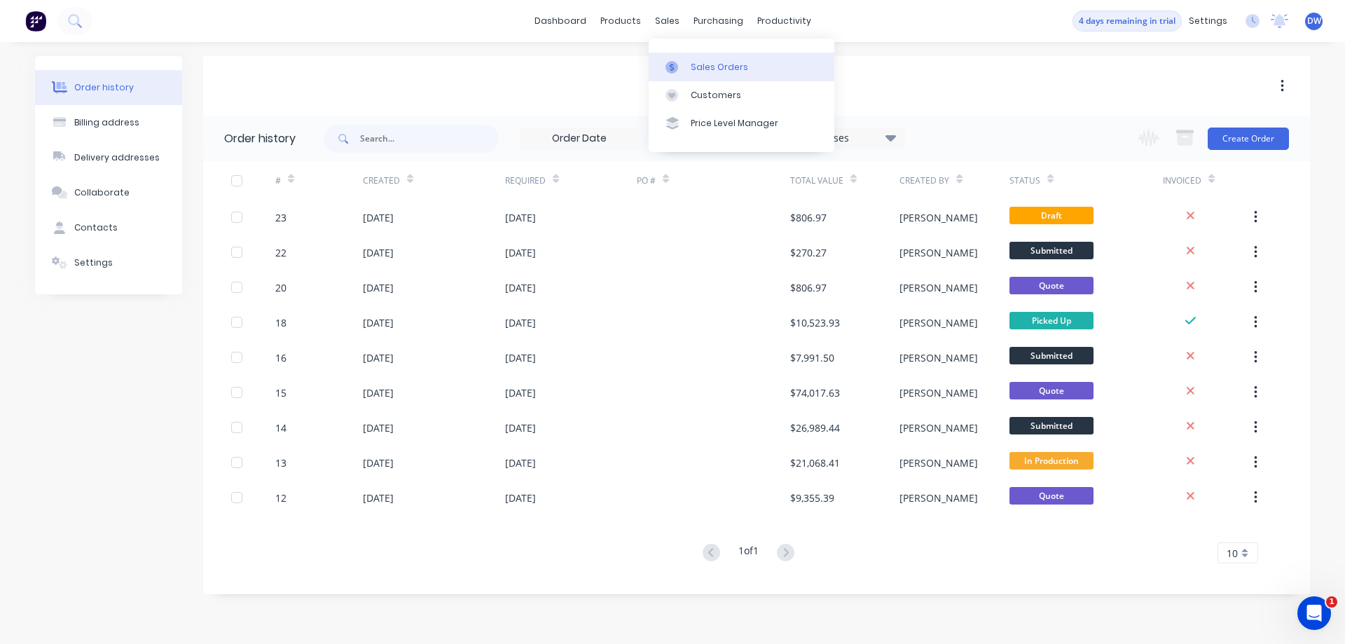
click at [689, 64] on link "Sales Orders" at bounding box center [742, 67] width 186 height 28
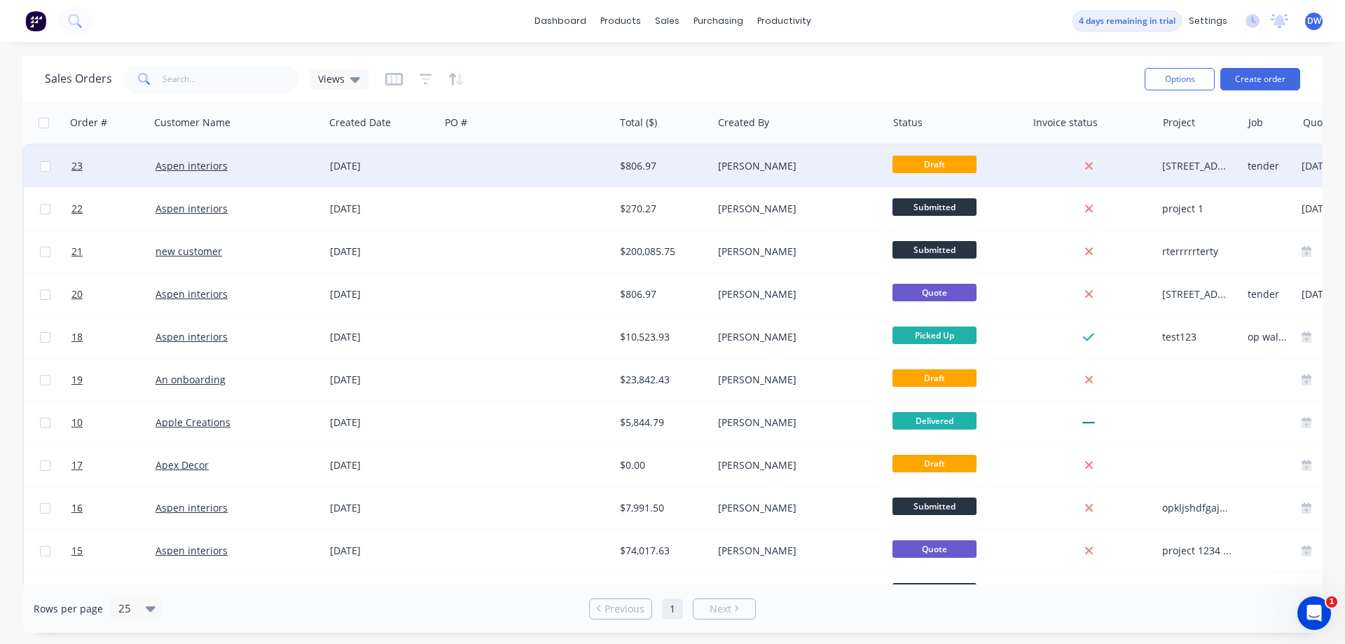
click at [448, 166] on div at bounding box center [527, 166] width 174 height 42
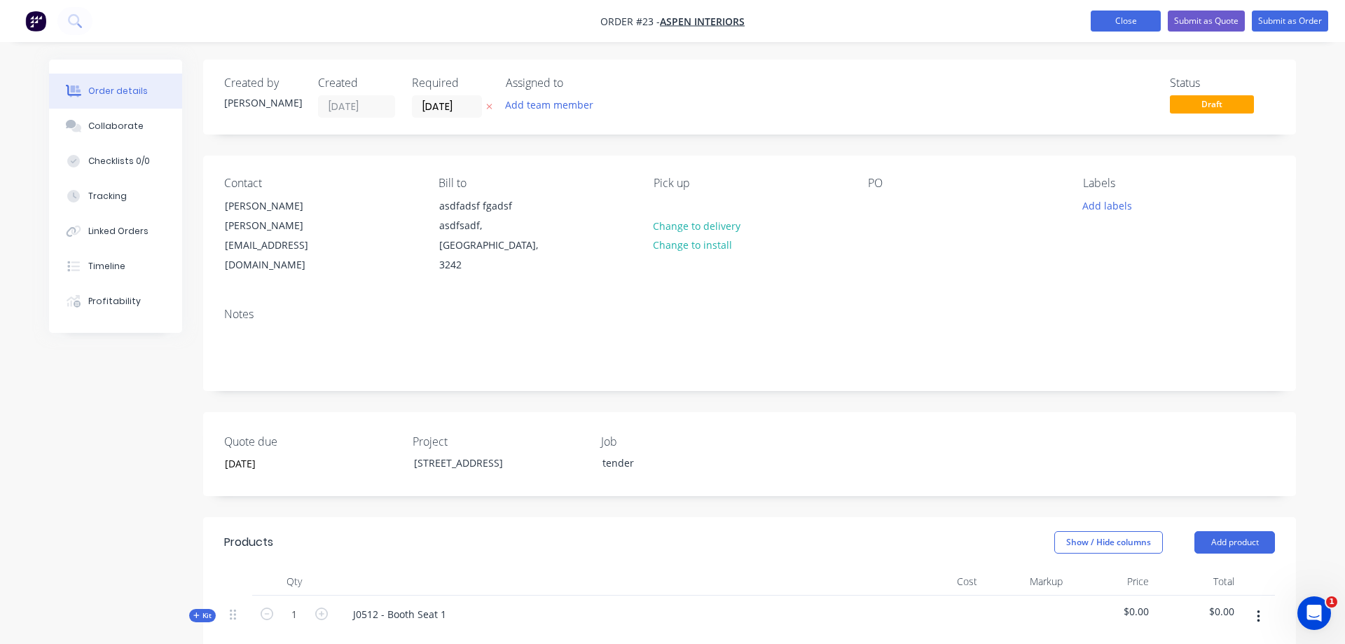
click at [1121, 18] on button "Close" at bounding box center [1125, 21] width 70 height 21
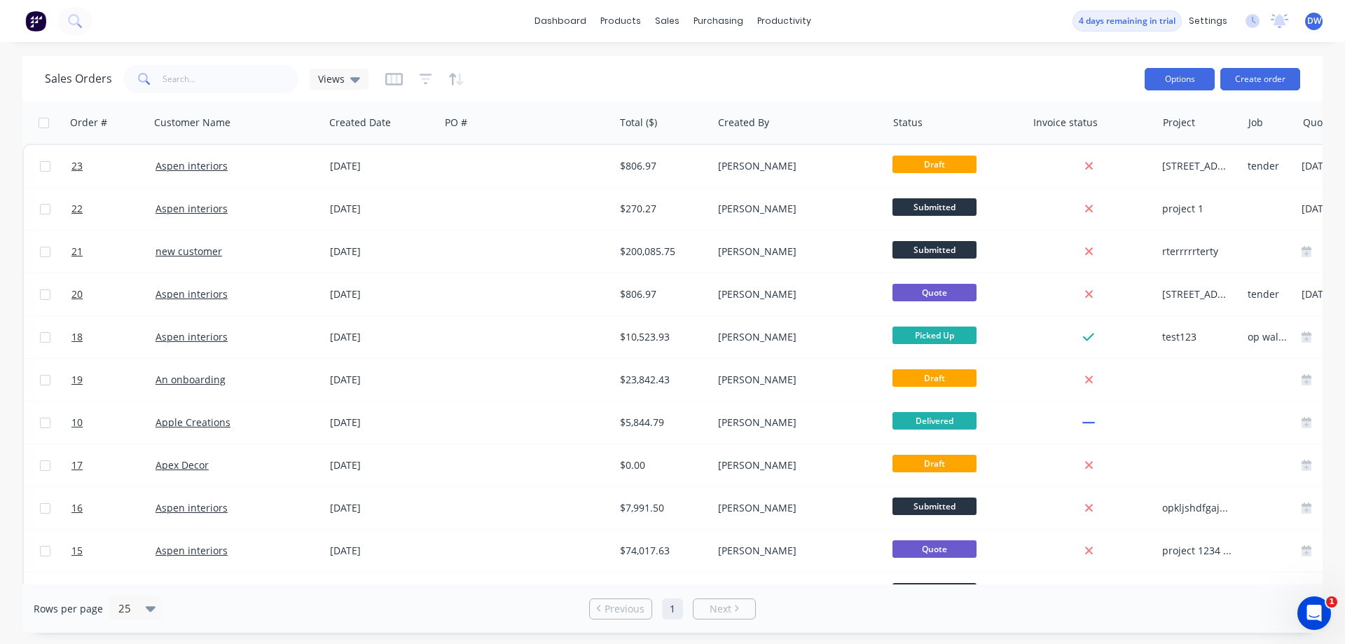
click at [1169, 86] on button "Options" at bounding box center [1179, 79] width 70 height 22
click at [1094, 80] on div "Sales Orders Views" at bounding box center [589, 79] width 1088 height 34
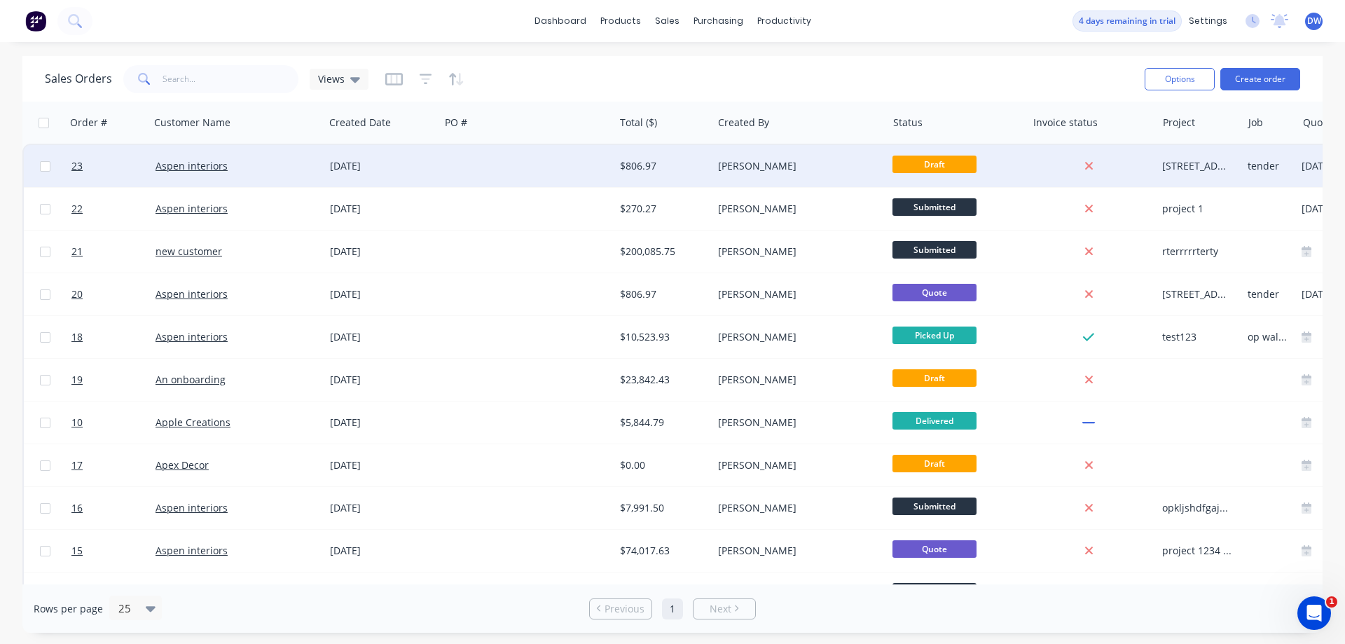
click at [40, 164] on input "checkbox" at bounding box center [45, 166] width 11 height 11
checkbox input "true"
click at [1177, 74] on button "Options" at bounding box center [1179, 79] width 70 height 22
click at [965, 86] on div "Sales Orders Views" at bounding box center [589, 79] width 1088 height 34
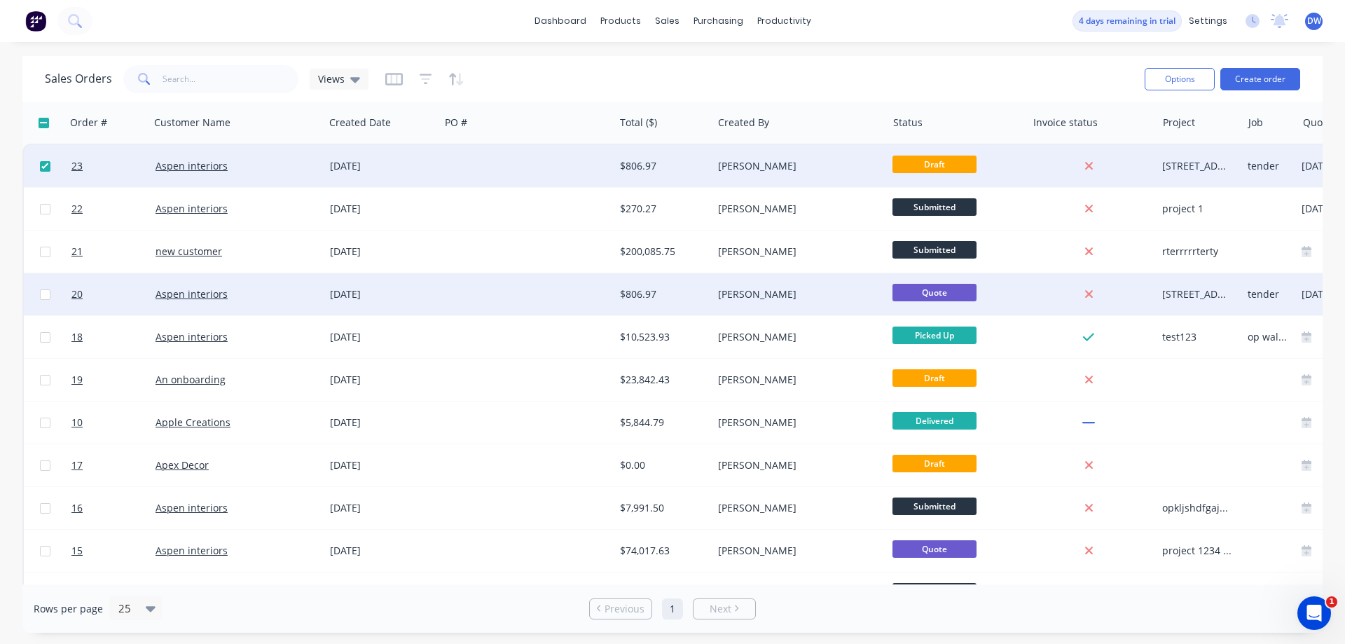
click at [817, 290] on div "[PERSON_NAME]" at bounding box center [795, 294] width 155 height 14
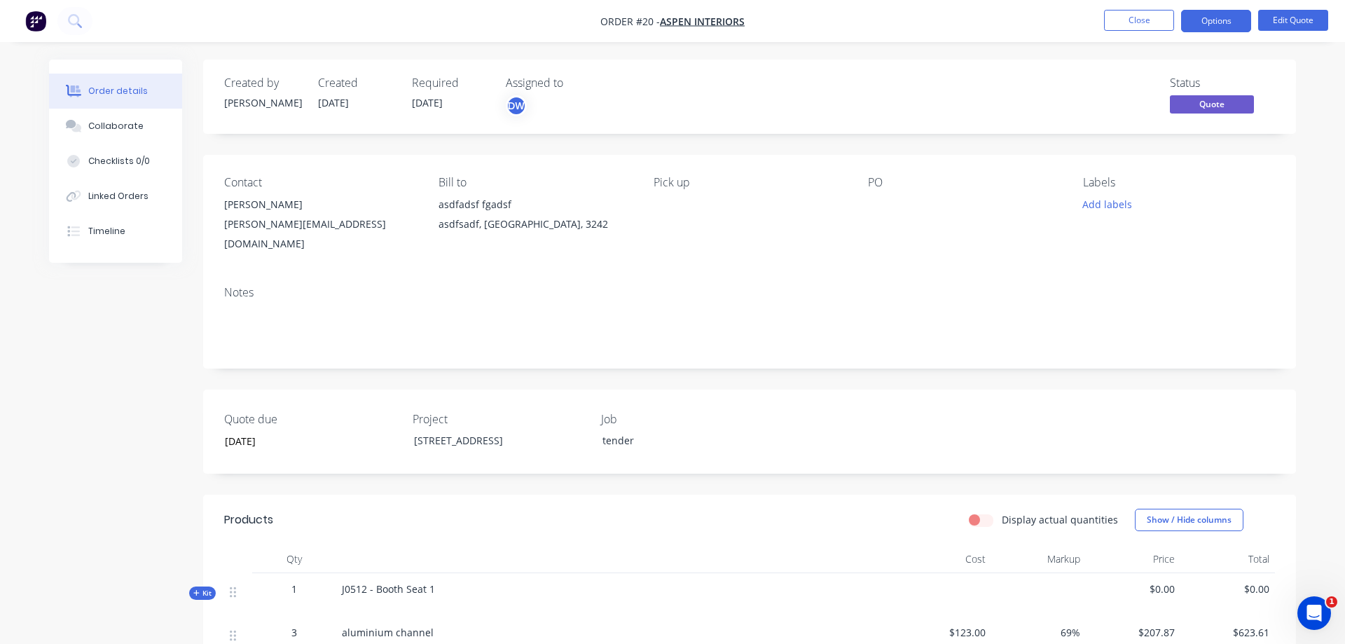
scroll to position [322, 0]
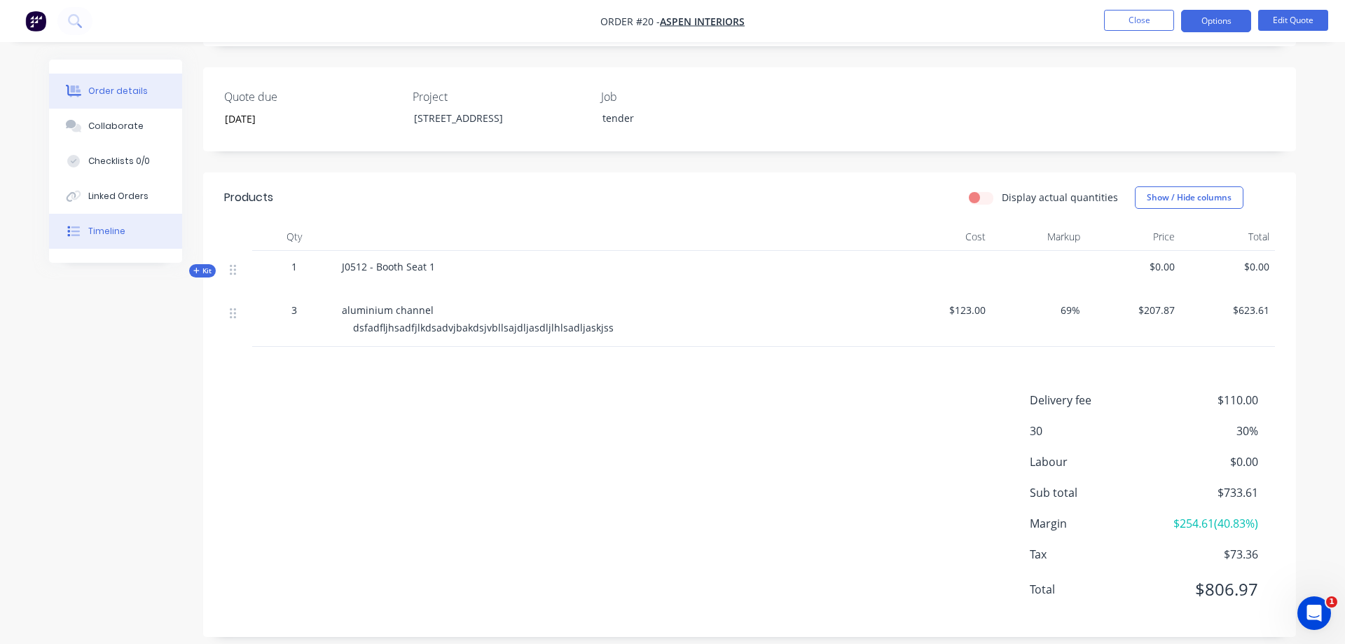
click at [97, 246] on button "Timeline" at bounding box center [115, 231] width 133 height 35
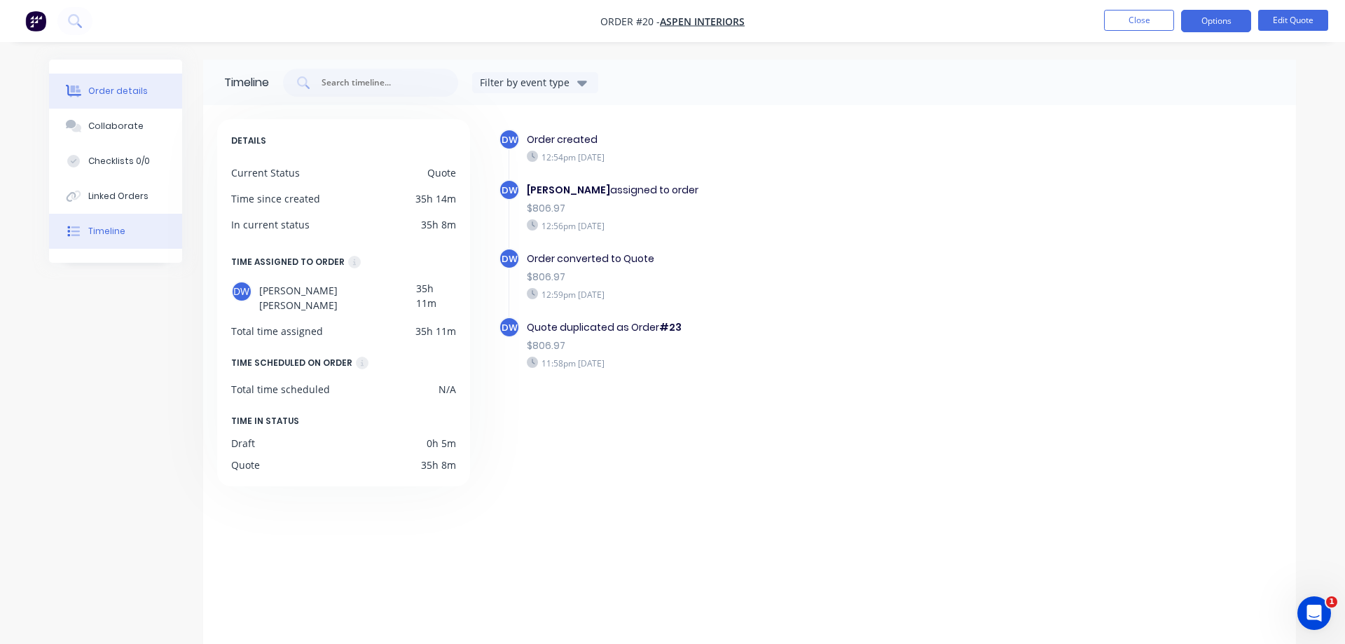
click at [139, 92] on div "Order details" at bounding box center [118, 91] width 60 height 13
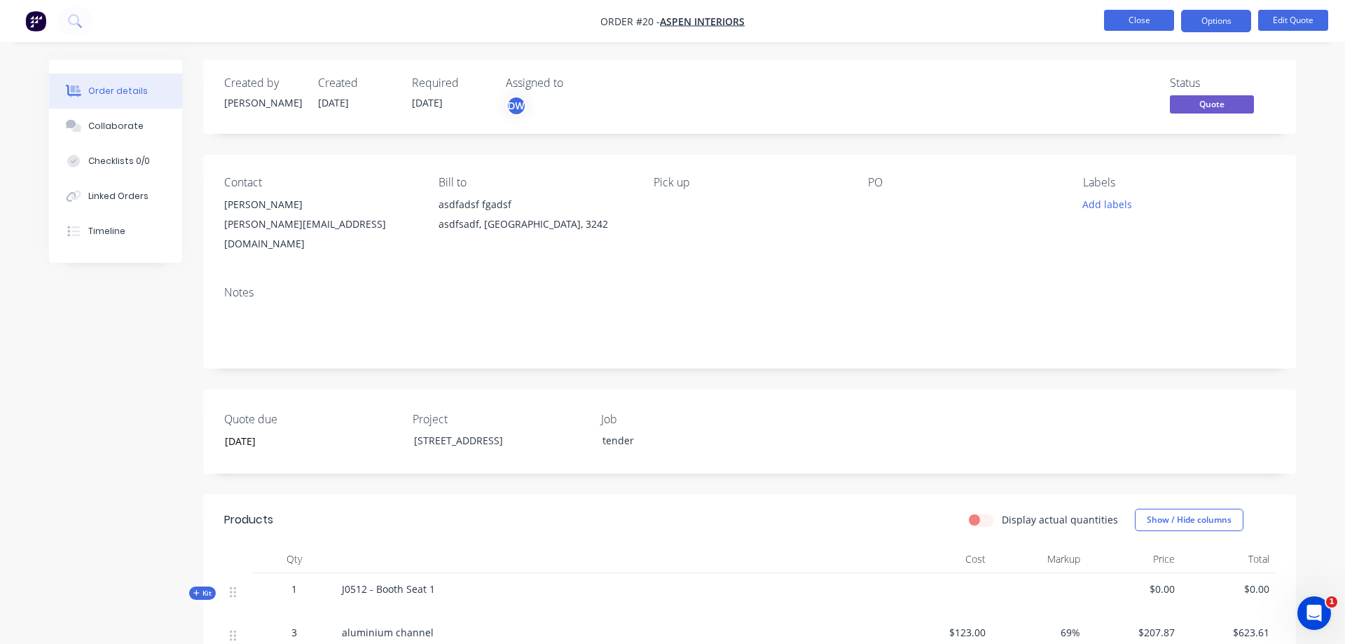
click at [1142, 15] on button "Close" at bounding box center [1139, 20] width 70 height 21
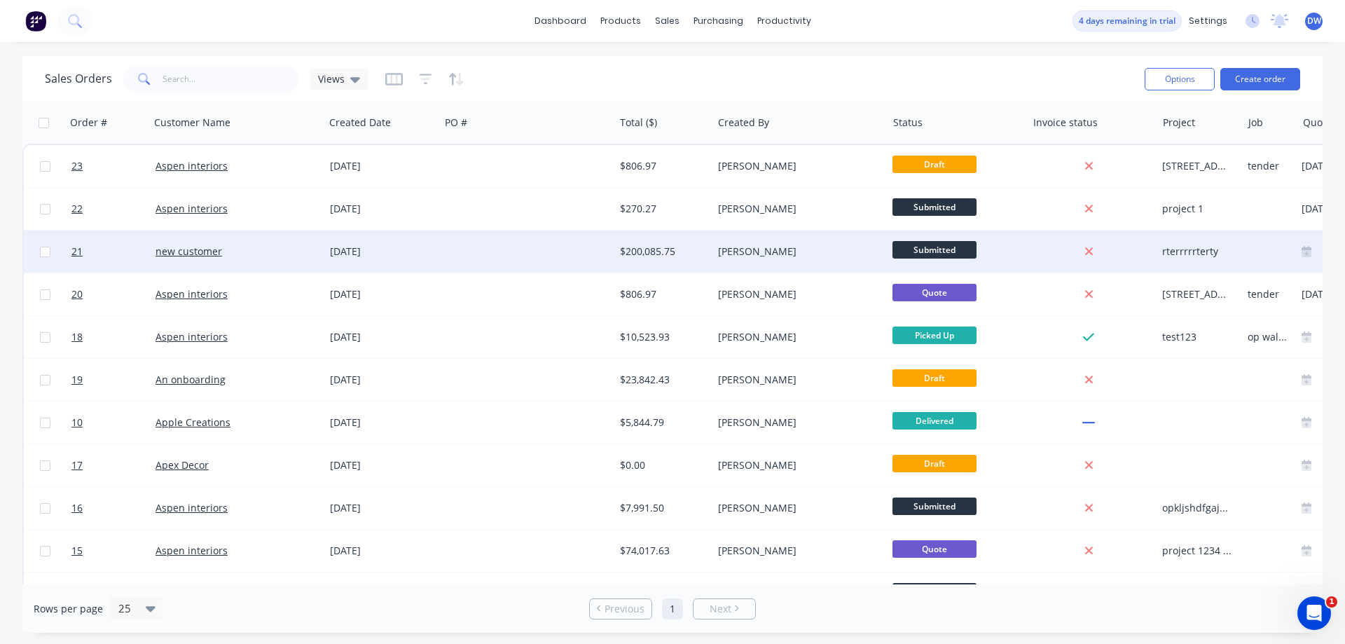
click at [606, 257] on div at bounding box center [527, 251] width 174 height 42
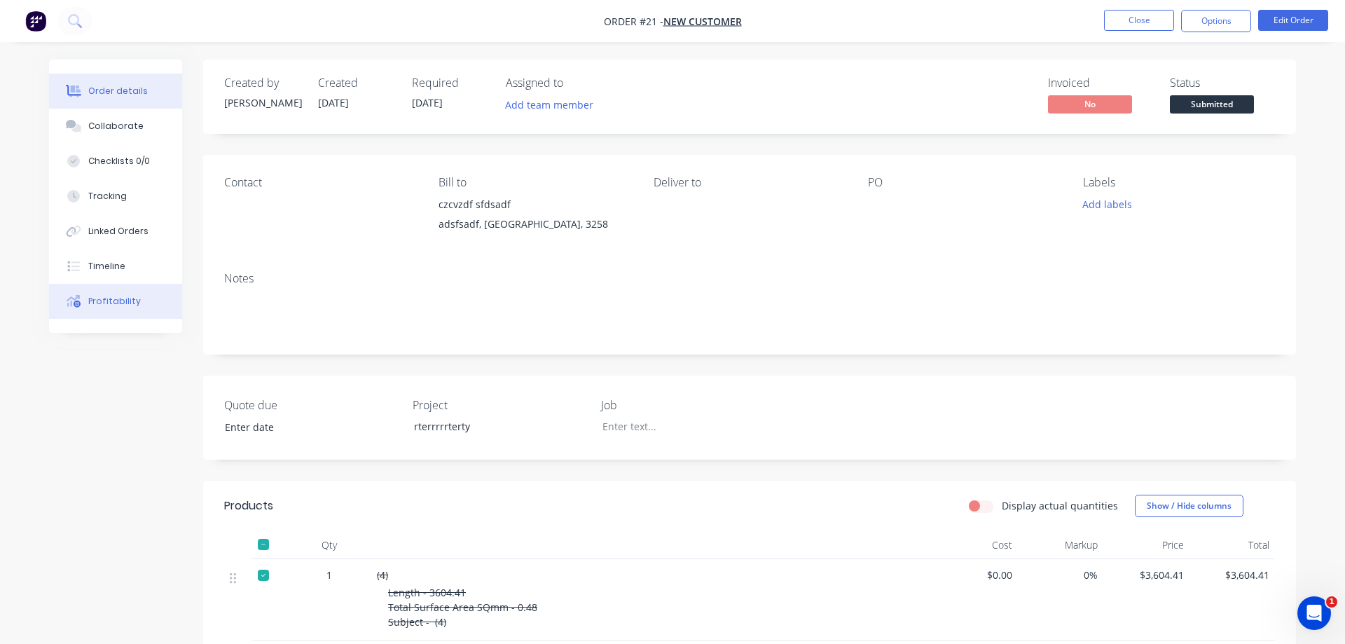
click at [116, 309] on button "Profitability" at bounding box center [115, 301] width 133 height 35
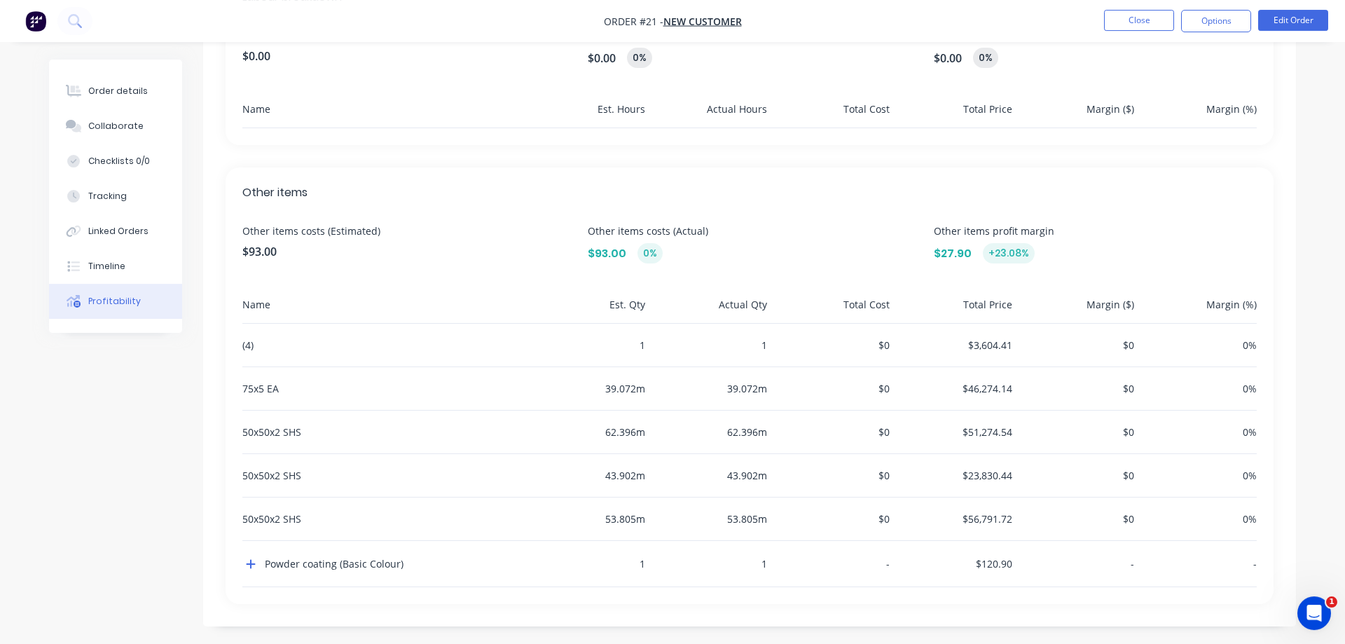
scroll to position [173, 0]
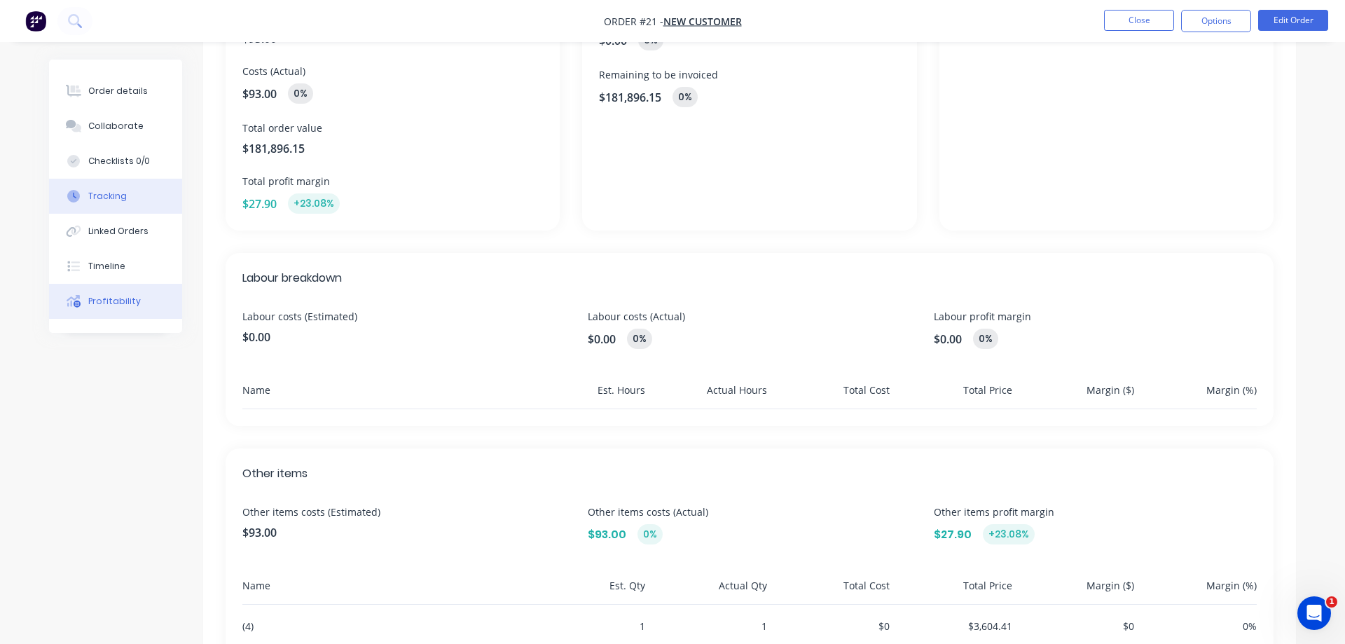
click at [118, 200] on div "Tracking" at bounding box center [107, 196] width 39 height 13
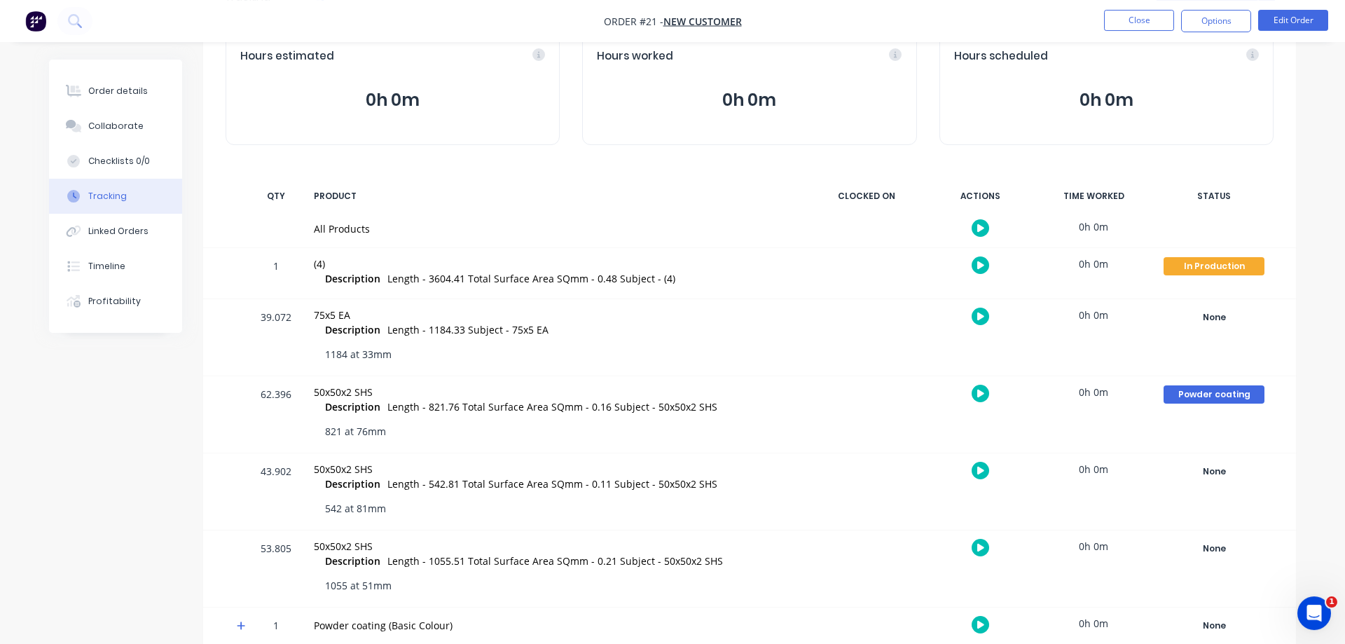
scroll to position [100, 0]
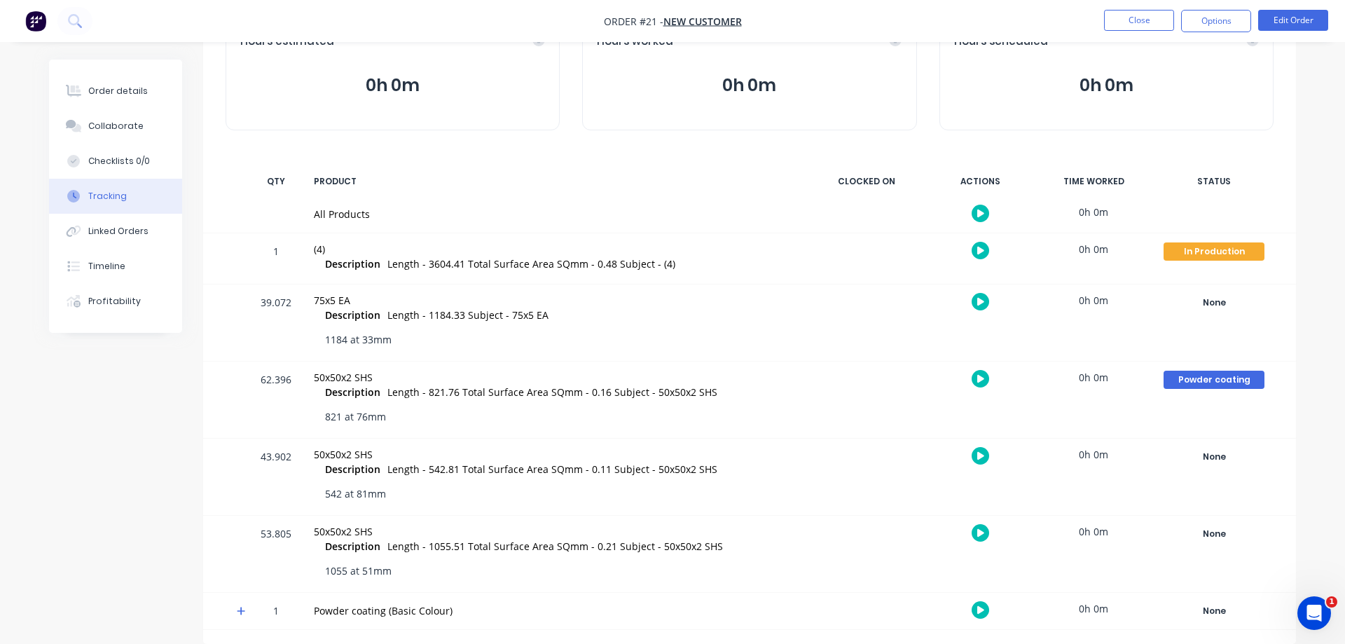
click at [1097, 379] on div "0h 0m" at bounding box center [1093, 377] width 105 height 32
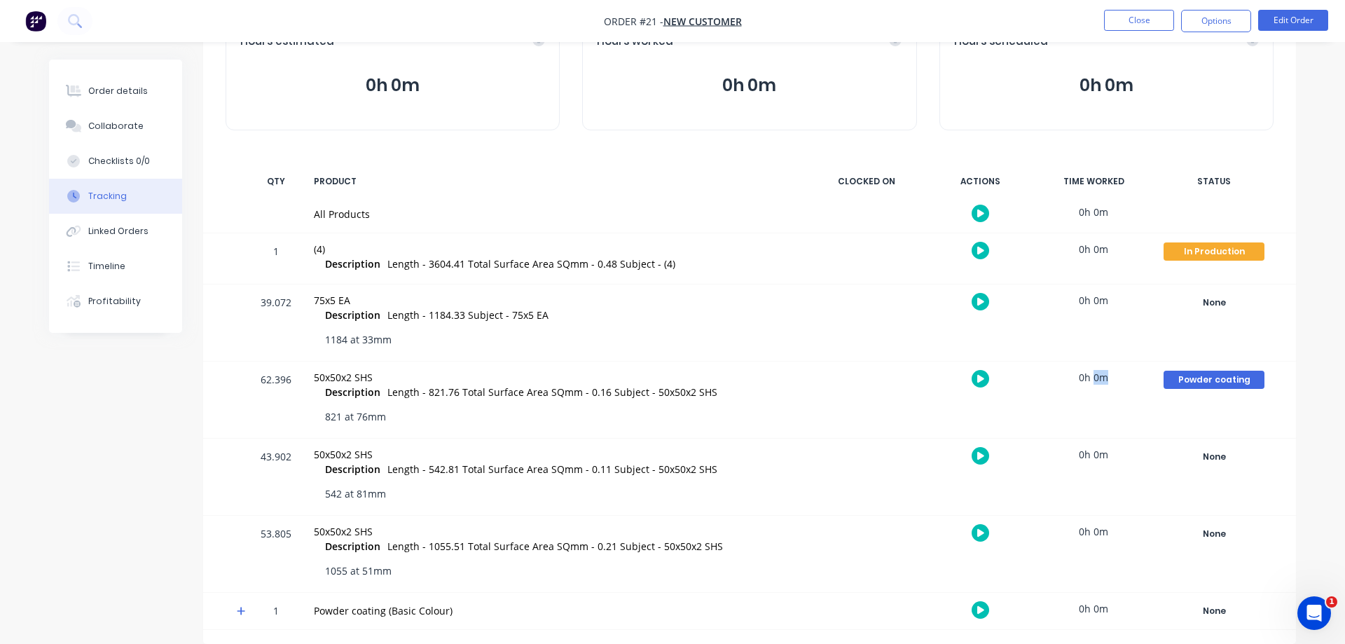
click at [1097, 379] on div "0h 0m" at bounding box center [1093, 377] width 105 height 32
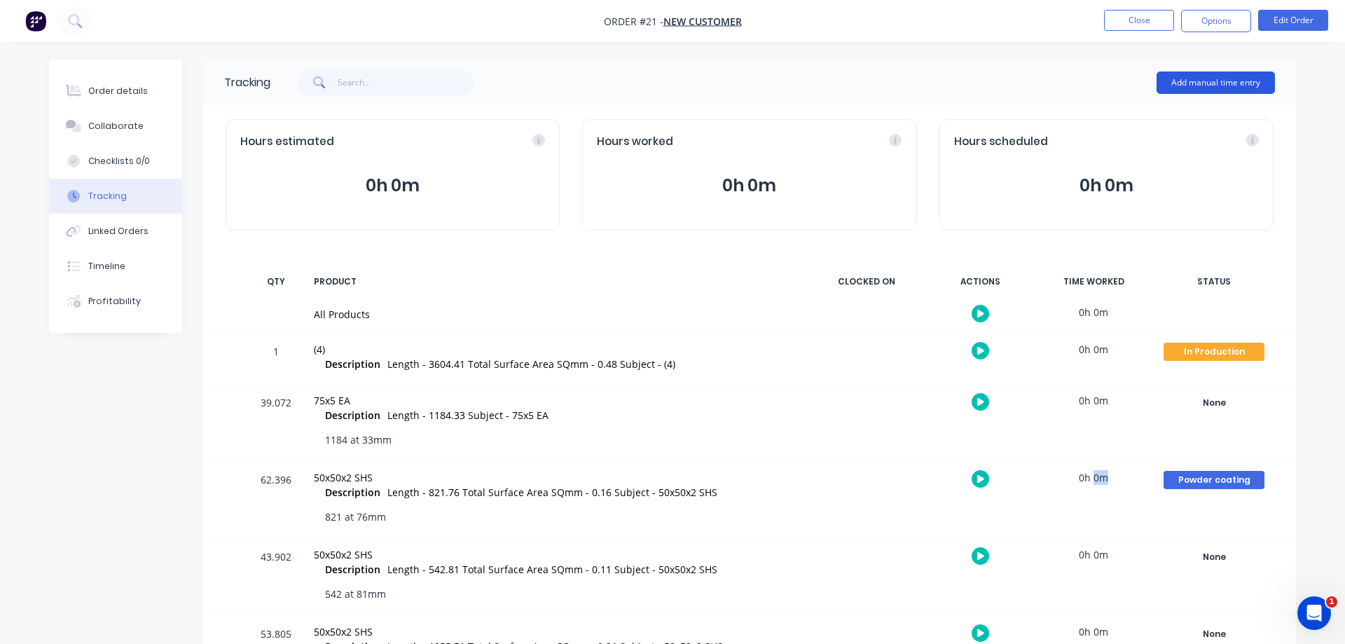
click at [1175, 90] on button "Add manual time entry" at bounding box center [1215, 82] width 118 height 22
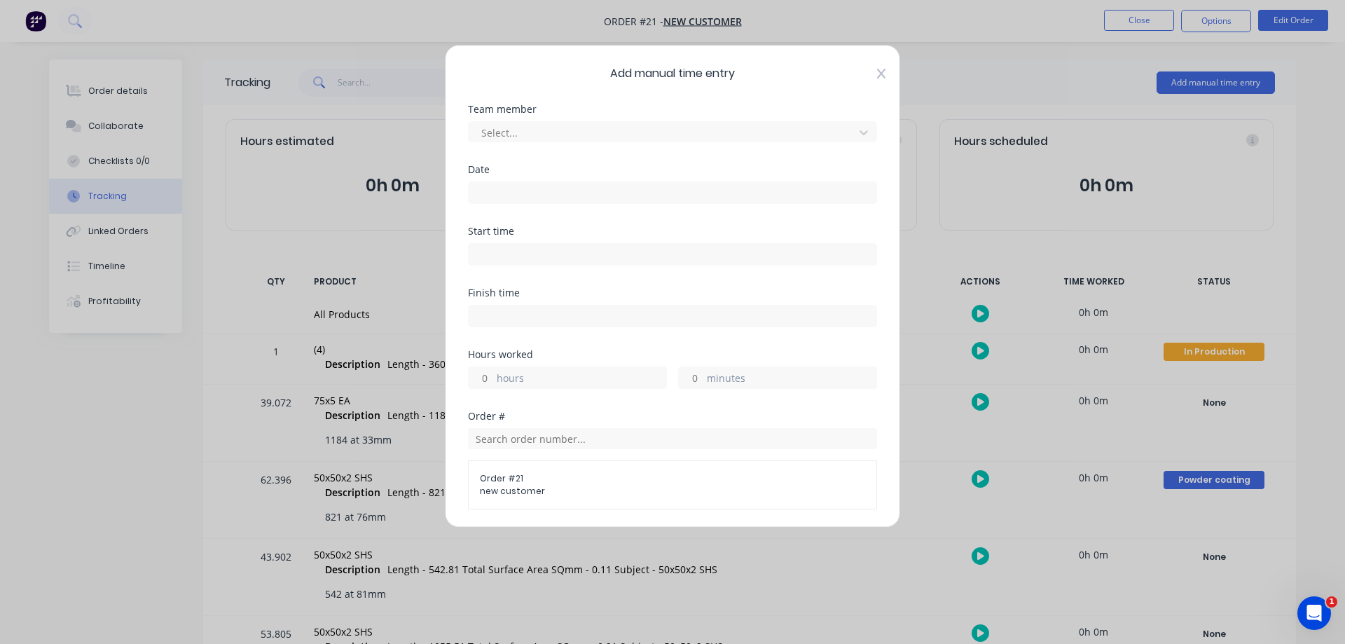
click at [882, 76] on icon at bounding box center [881, 73] width 8 height 11
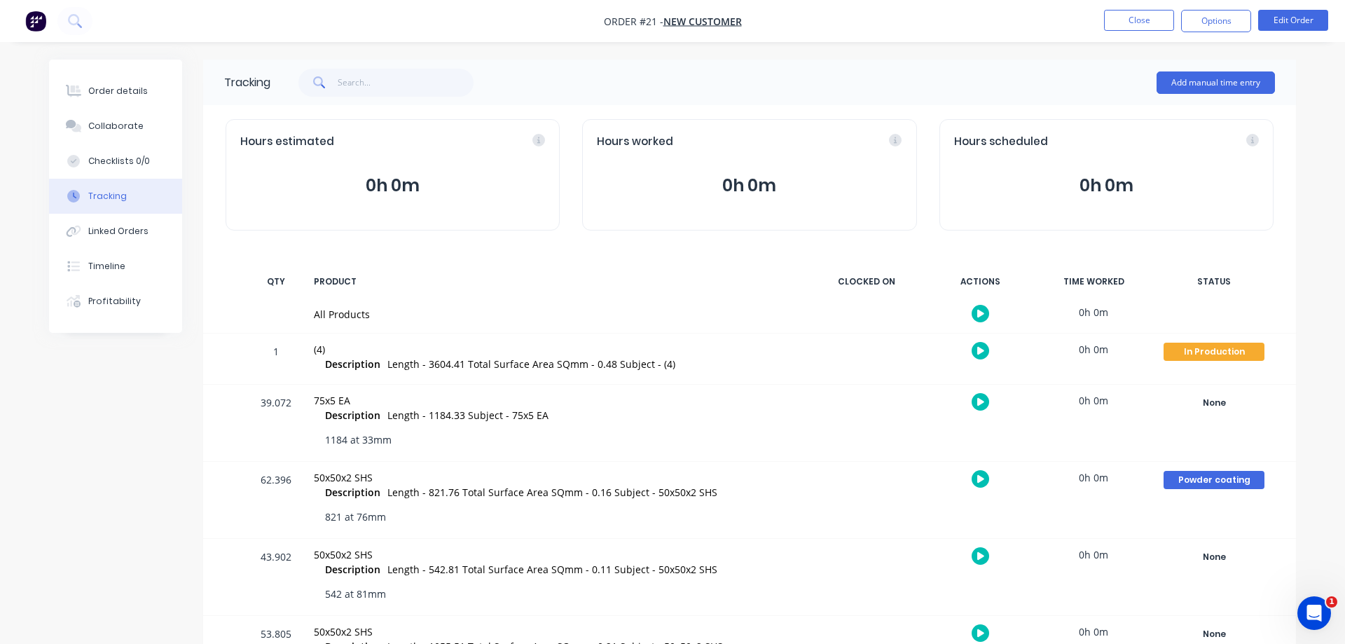
click at [983, 314] on icon "button" at bounding box center [980, 314] width 7 height 8
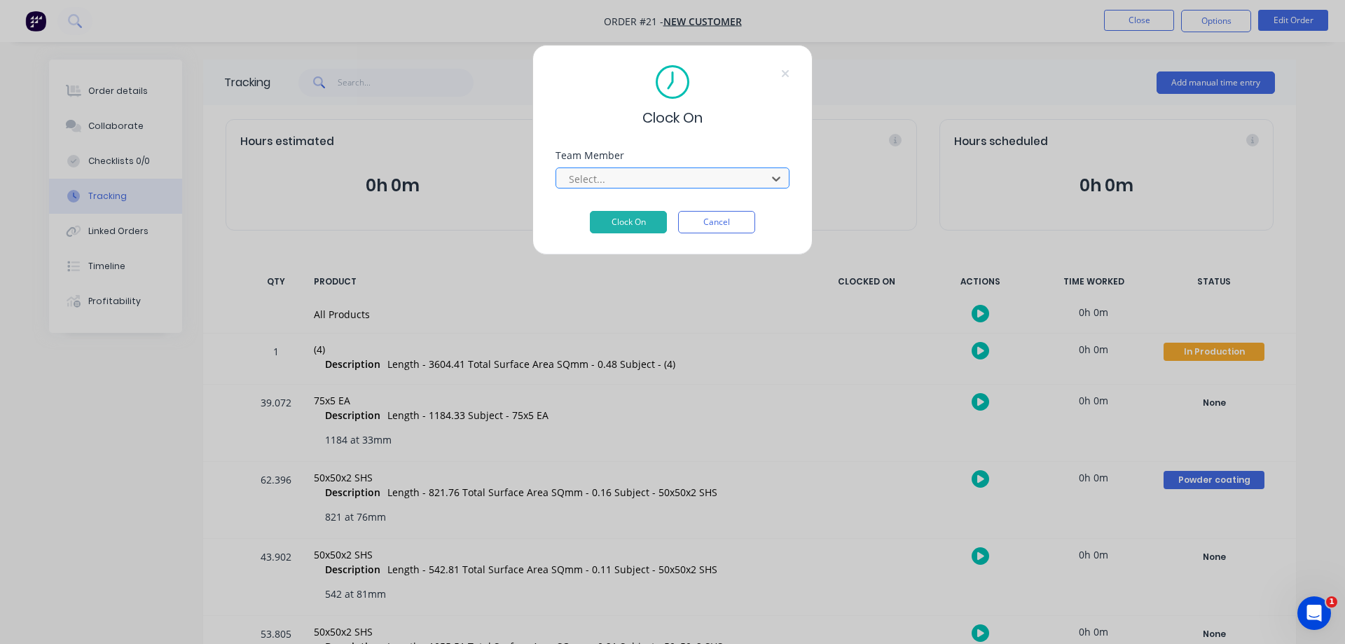
click at [635, 178] on div at bounding box center [663, 179] width 192 height 18
click at [642, 224] on button "Clock On" at bounding box center [628, 222] width 77 height 22
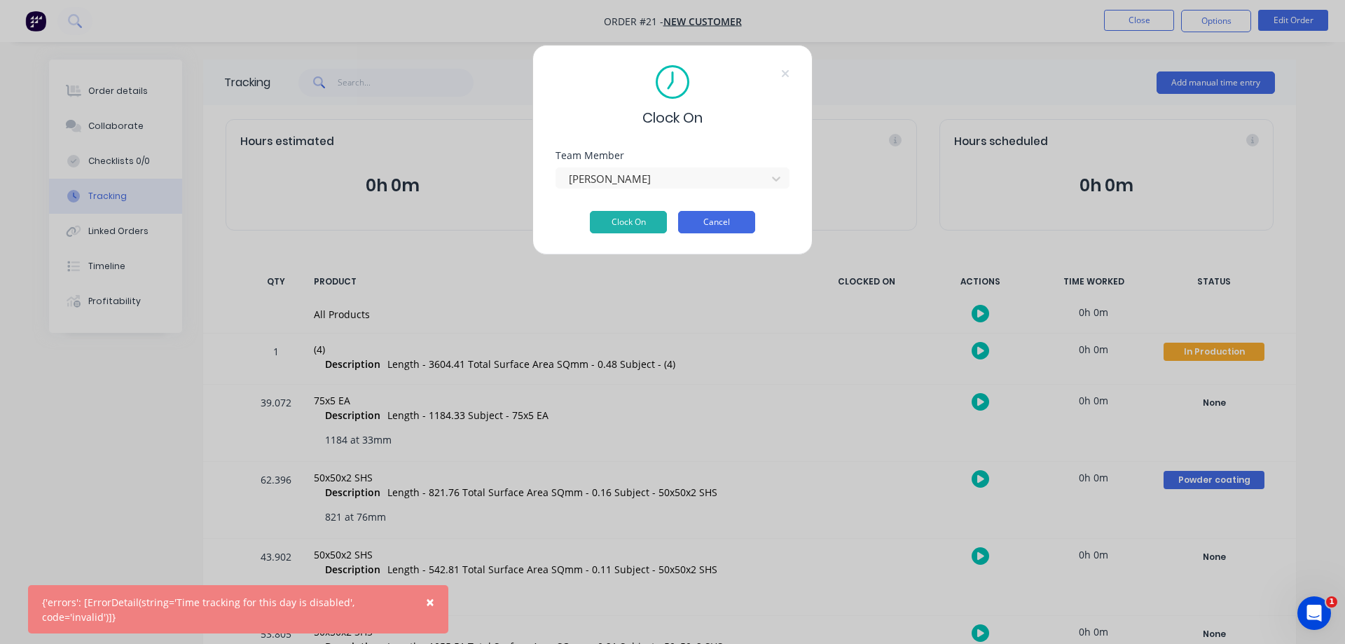
click at [706, 220] on button "Cancel" at bounding box center [716, 222] width 77 height 22
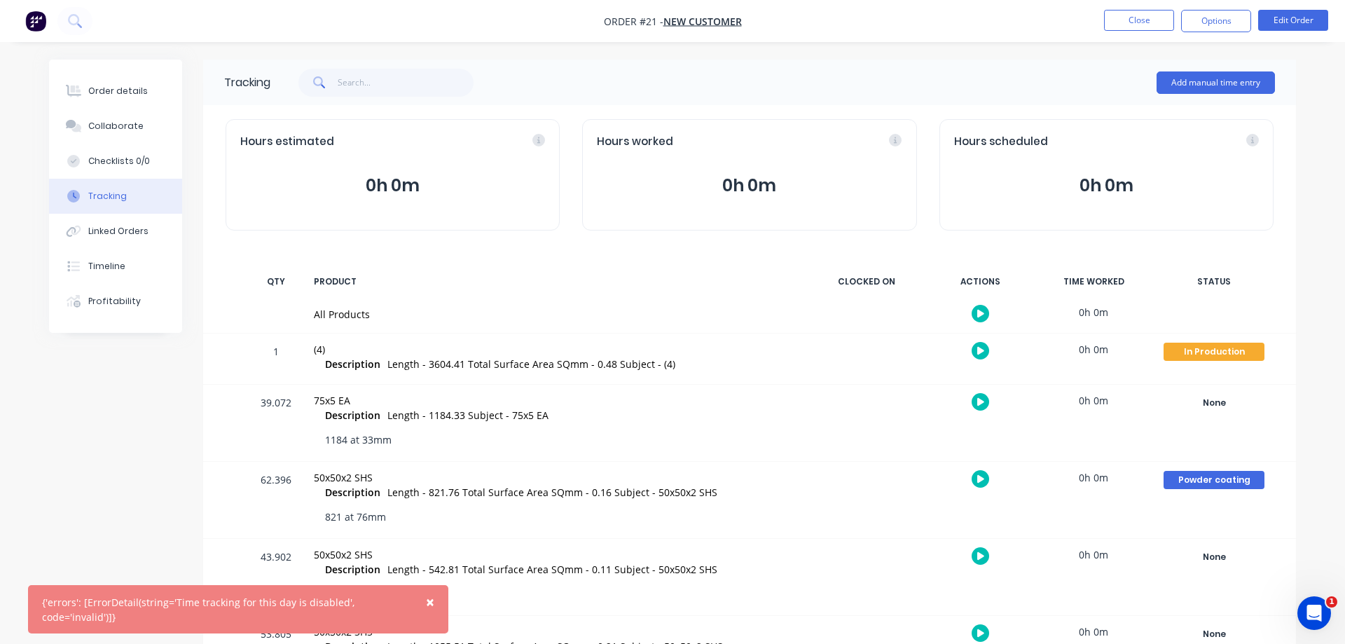
click at [434, 601] on span "×" at bounding box center [430, 602] width 8 height 20
